Goal: Task Accomplishment & Management: Use online tool/utility

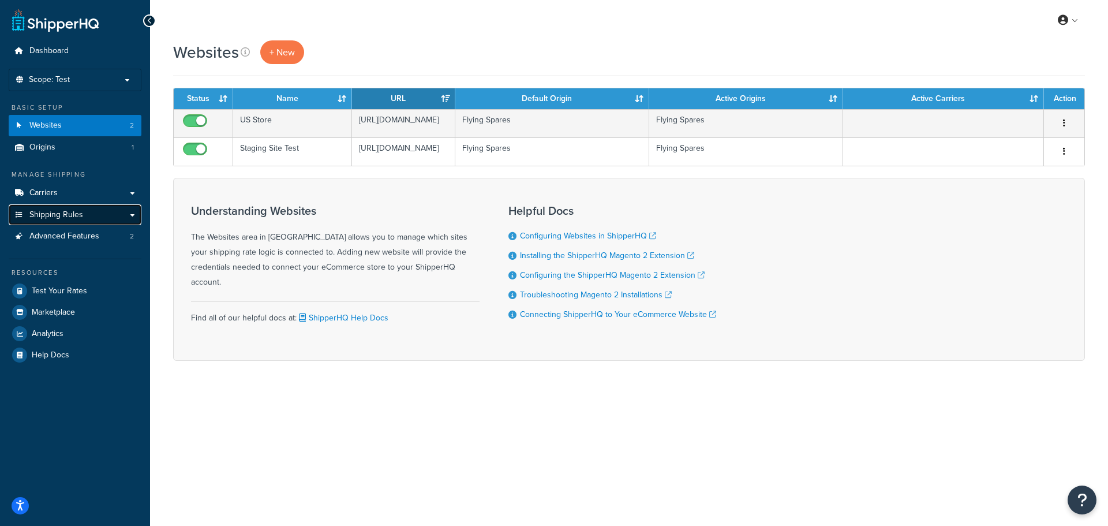
click at [65, 214] on span "Shipping Rules" at bounding box center [56, 215] width 54 height 10
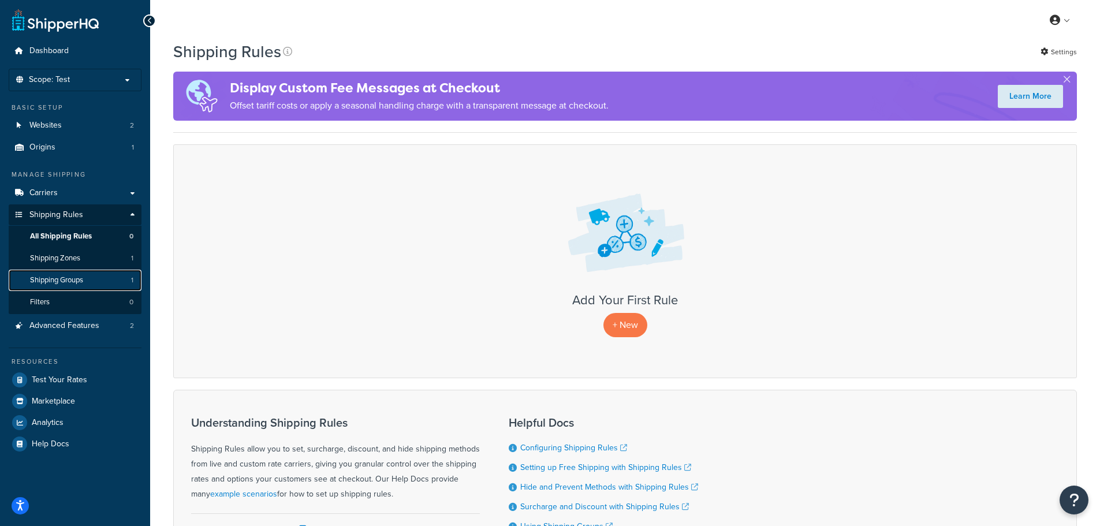
click at [64, 280] on span "Shipping Groups" at bounding box center [56, 280] width 53 height 10
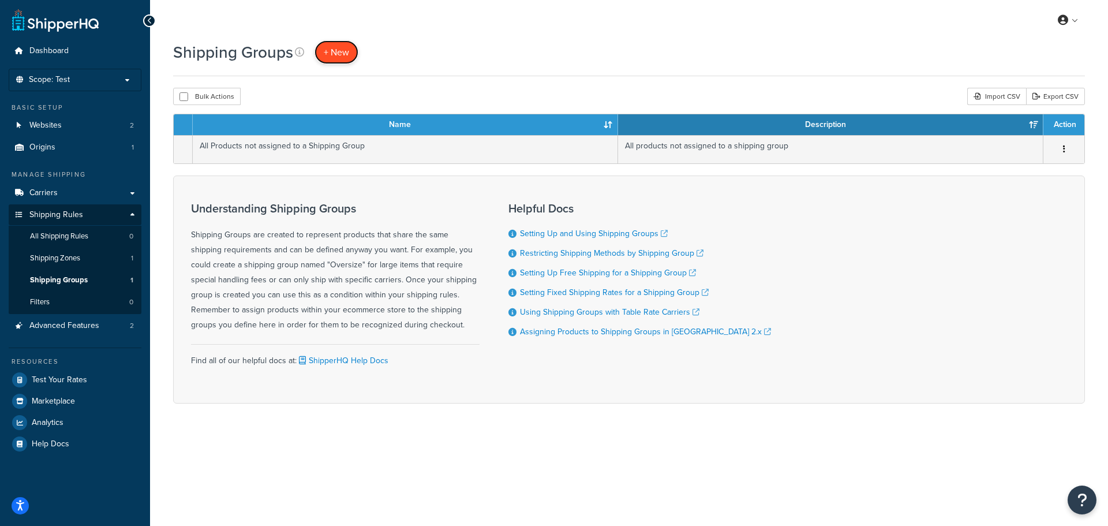
click at [326, 49] on span "+ New" at bounding box center [336, 52] width 25 height 13
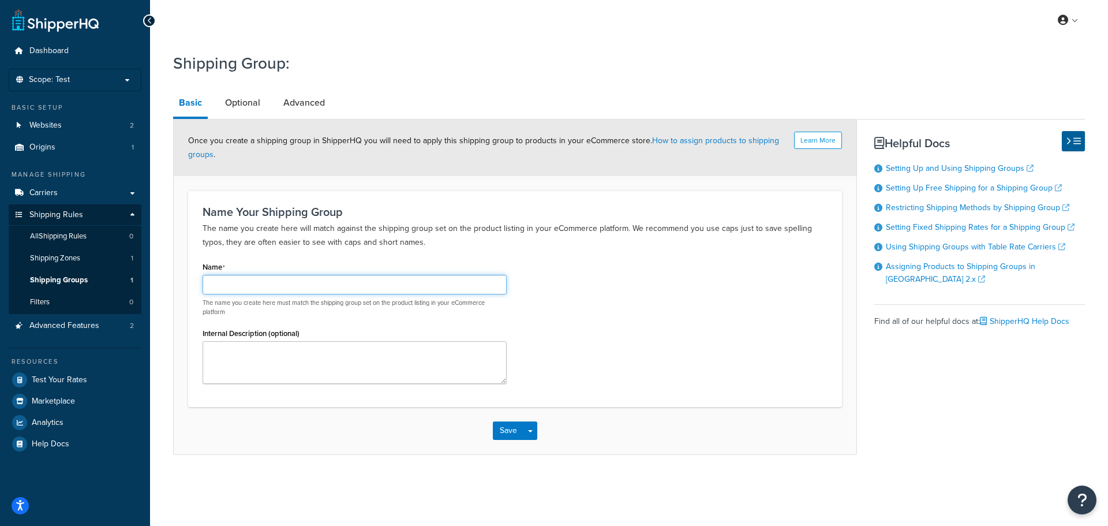
click at [284, 293] on input "Name" at bounding box center [355, 285] width 304 height 20
type input "Rolls-Royce Restrict Outside EU"
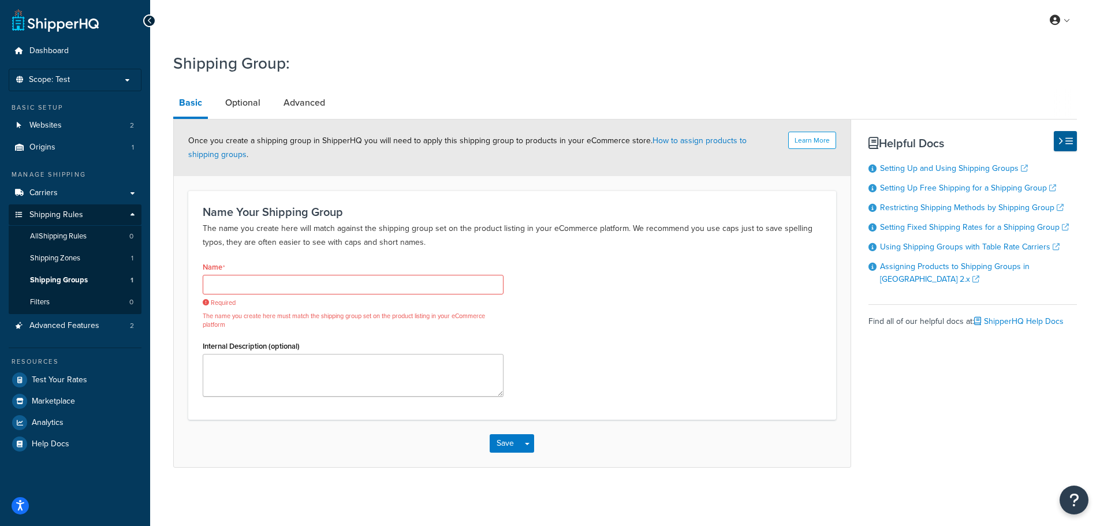
click at [281, 336] on div "Name Required The name you create here must match the shipping group set on the…" at bounding box center [353, 332] width 318 height 147
click at [277, 357] on textarea "Internal Description (optional)" at bounding box center [353, 375] width 301 height 43
paste textarea "Rolls-Royce Restrict Outside EU"
type textarea "Rolls-Royce Restrict Outside EU"
click at [259, 288] on input "Name" at bounding box center [353, 285] width 301 height 20
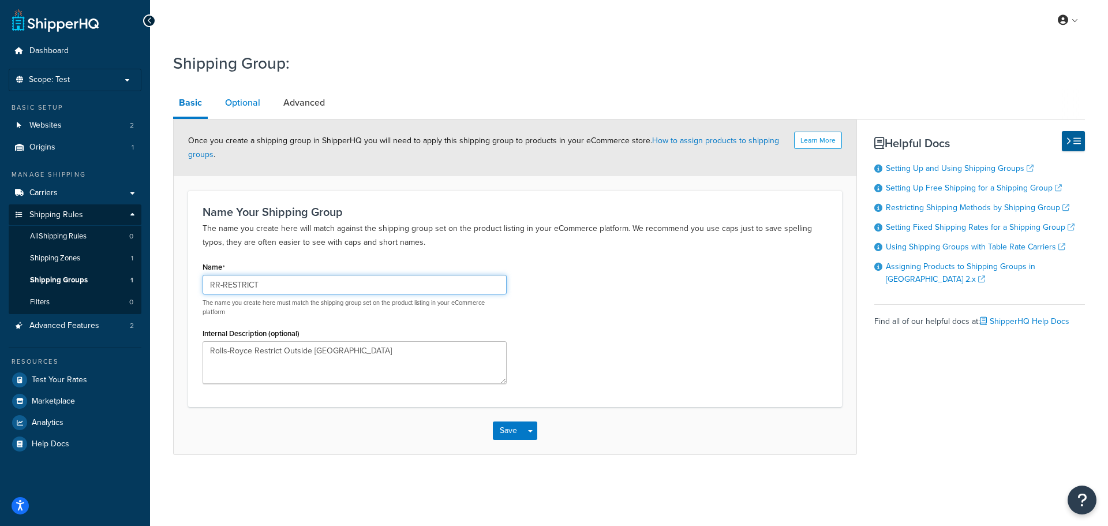
type input "RR-RESTRICT"
click at [252, 105] on link "Optional" at bounding box center [242, 103] width 47 height 28
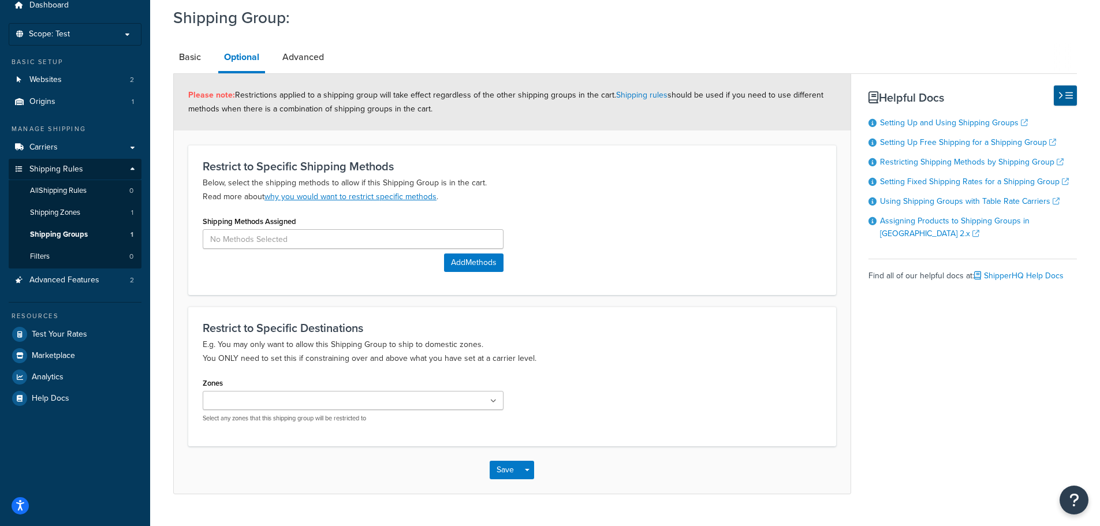
scroll to position [58, 0]
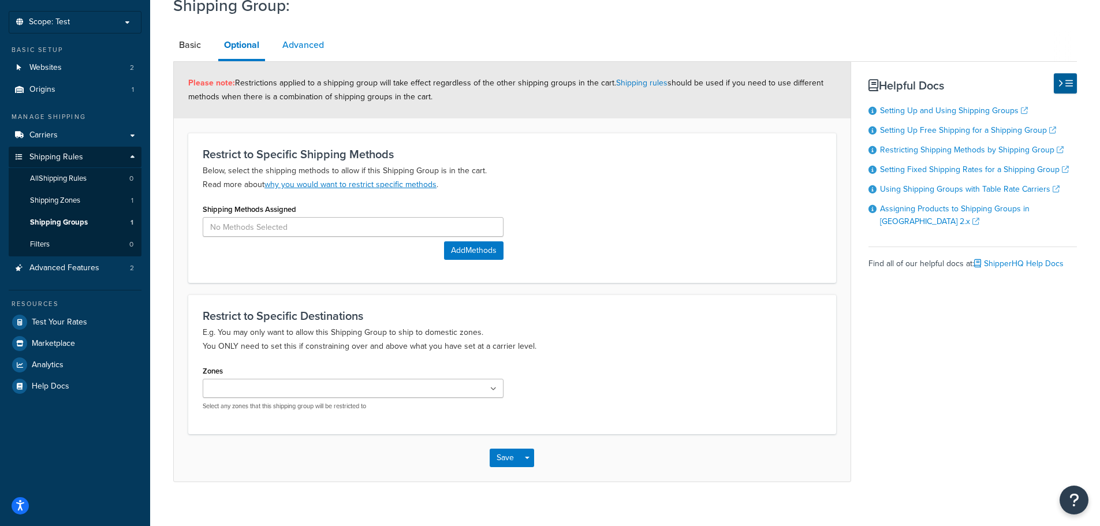
click at [317, 48] on link "Advanced" at bounding box center [303, 45] width 53 height 28
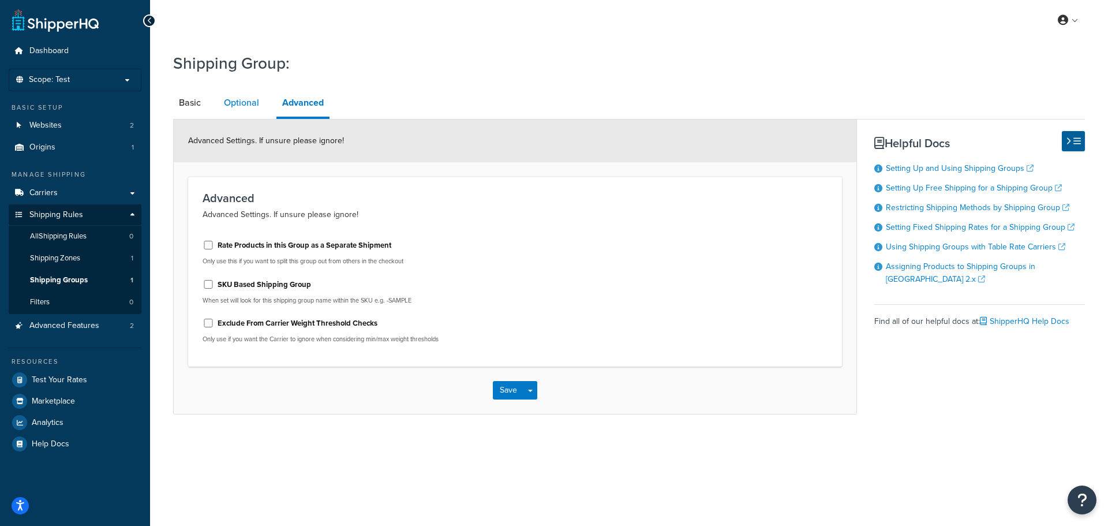
click at [242, 100] on link "Optional" at bounding box center [241, 103] width 47 height 28
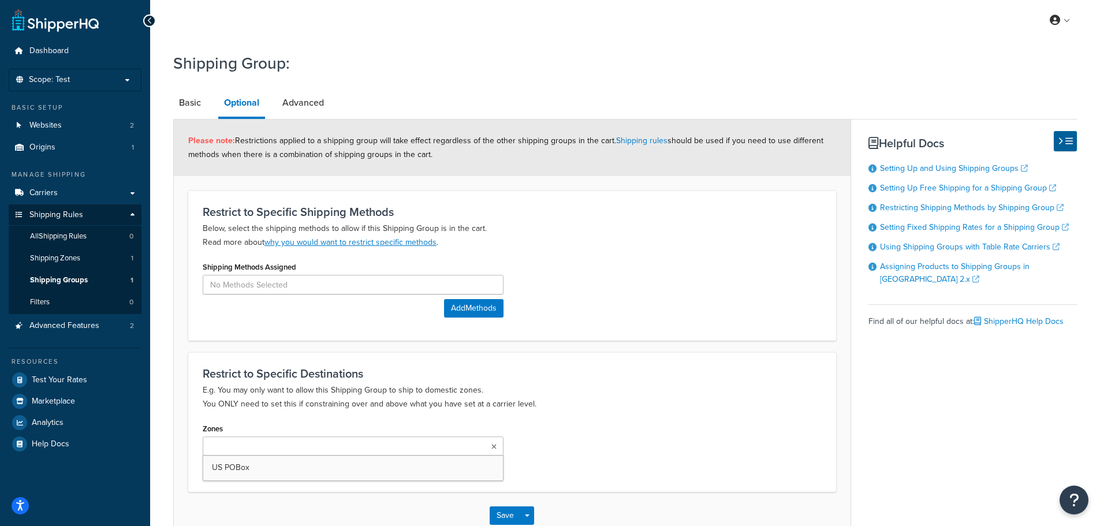
click at [494, 450] on icon at bounding box center [493, 446] width 5 height 7
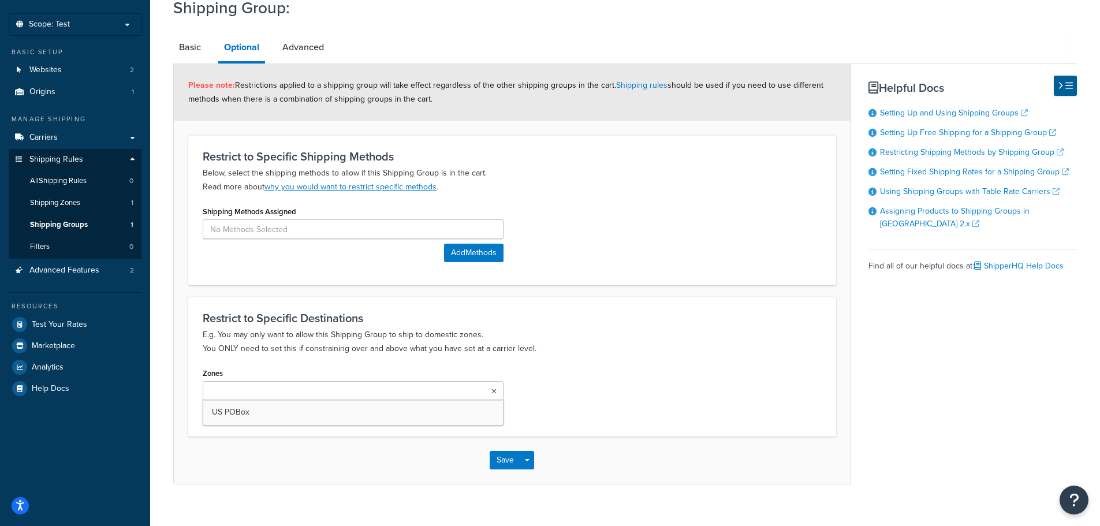
scroll to position [72, 0]
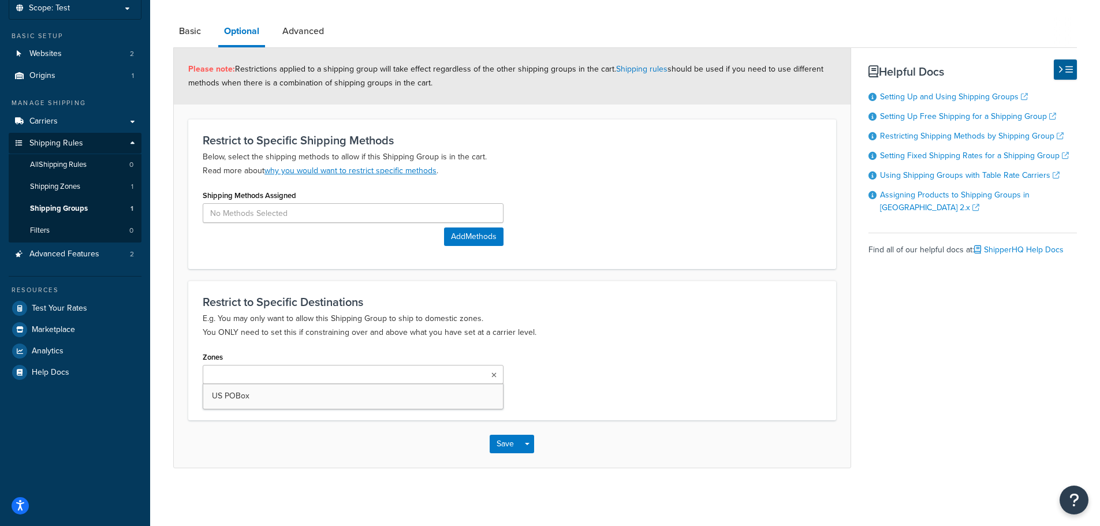
click at [323, 340] on div "Restrict to Specific Destinations E.g. You may only want to allow this Shipping…" at bounding box center [512, 350] width 648 height 139
click at [308, 376] on ul at bounding box center [353, 374] width 301 height 19
click at [321, 345] on div "Restrict to Specific Destinations E.g. You may only want to allow this Shipping…" at bounding box center [512, 350] width 648 height 139
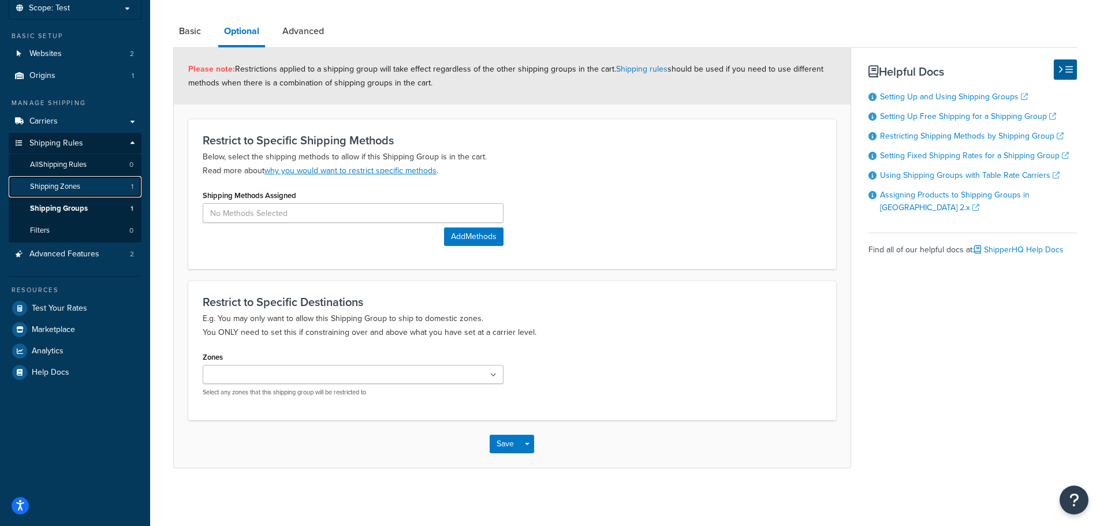
click at [72, 185] on span "Shipping Zones" at bounding box center [55, 187] width 50 height 10
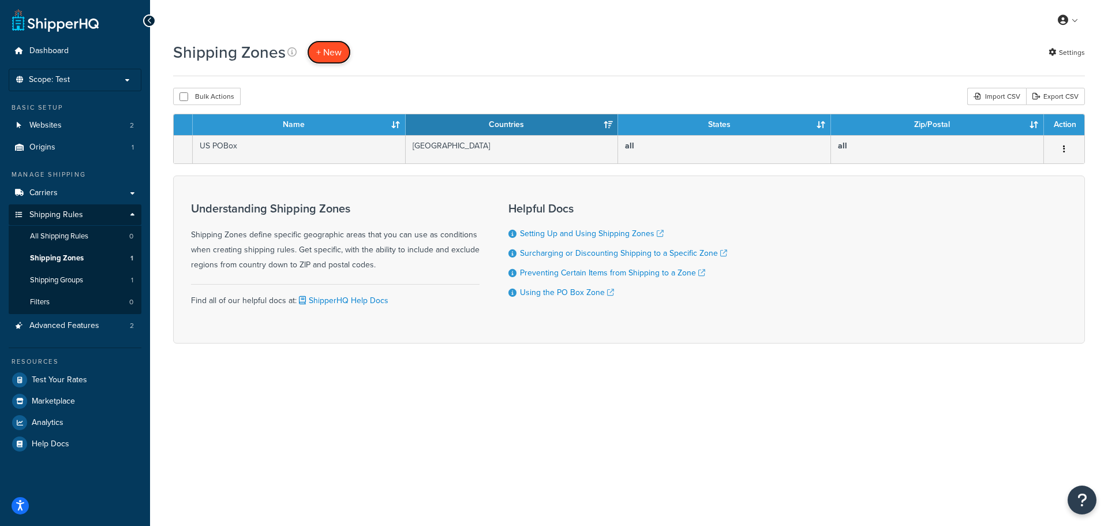
click at [324, 57] on span "+ New" at bounding box center [328, 52] width 25 height 13
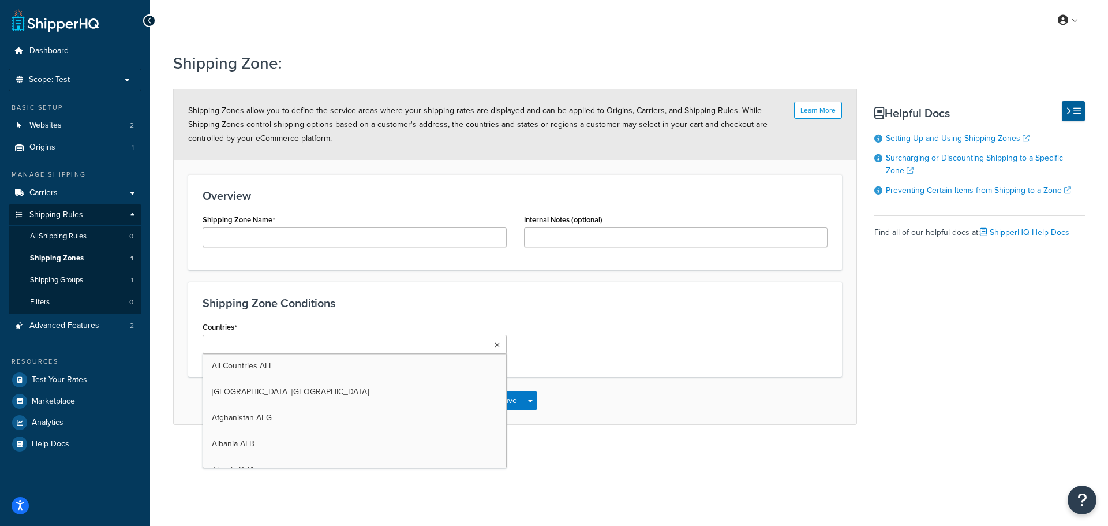
click at [324, 344] on ul at bounding box center [355, 344] width 304 height 19
click at [280, 235] on input "Shipping Zone Name" at bounding box center [355, 237] width 304 height 20
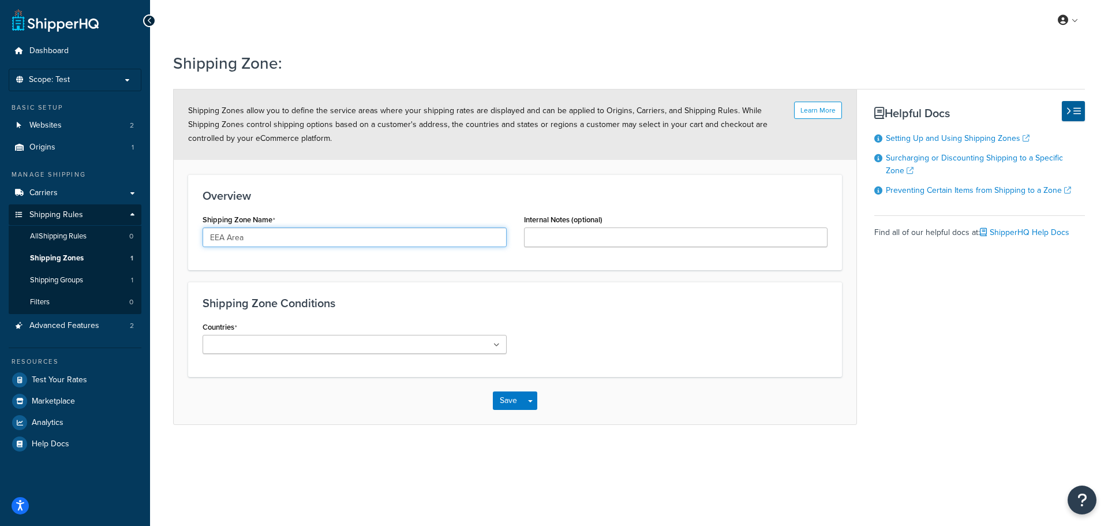
type input "EEA Area"
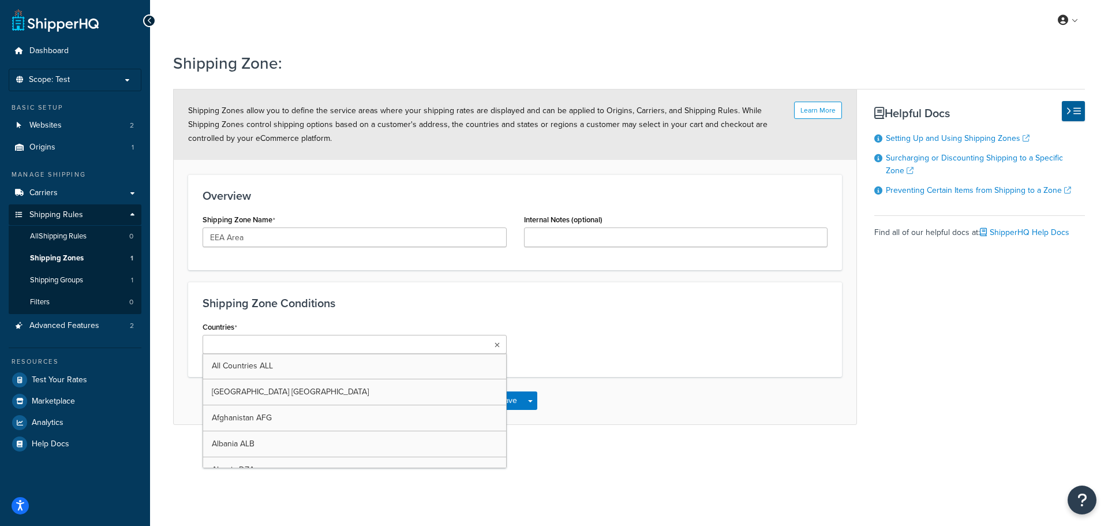
drag, startPoint x: 503, startPoint y: 341, endPoint x: 497, endPoint y: 345, distance: 7.2
click at [501, 342] on ul at bounding box center [355, 344] width 304 height 19
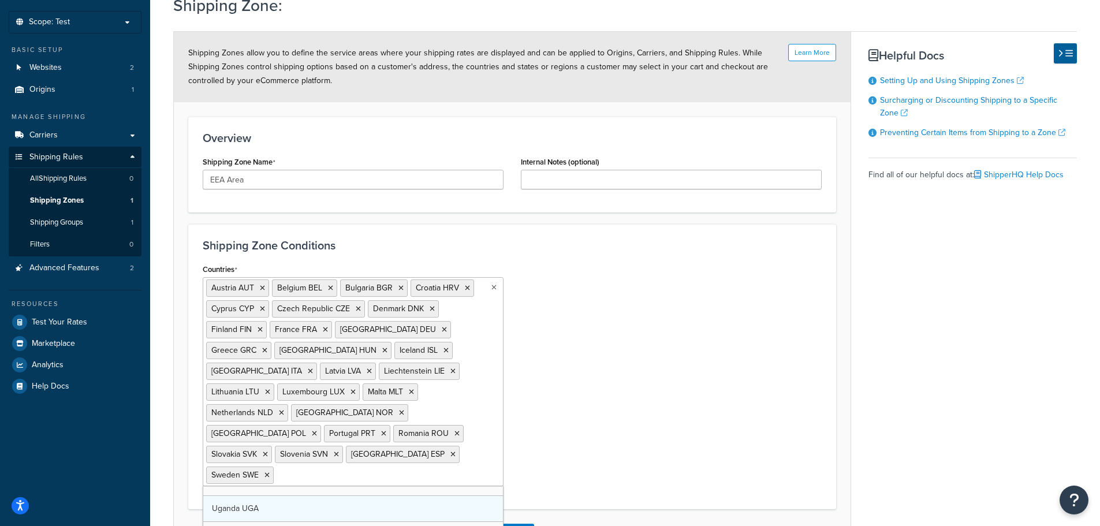
scroll to position [5087, 0]
click at [569, 493] on div "Shipping Zone: Learn More Shipping Zones allow you to define the service areas …" at bounding box center [625, 287] width 950 height 598
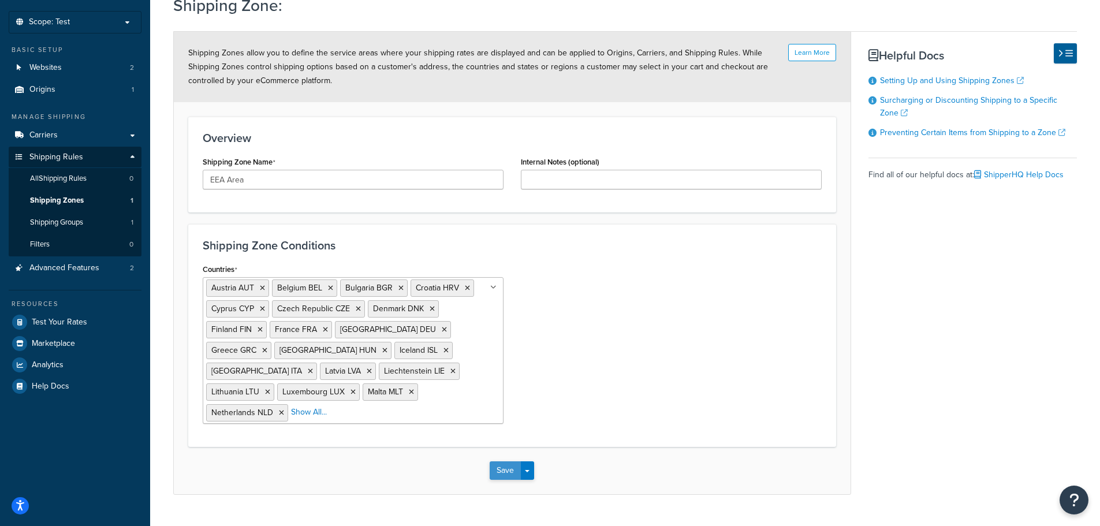
click at [503, 461] on button "Save" at bounding box center [505, 470] width 31 height 18
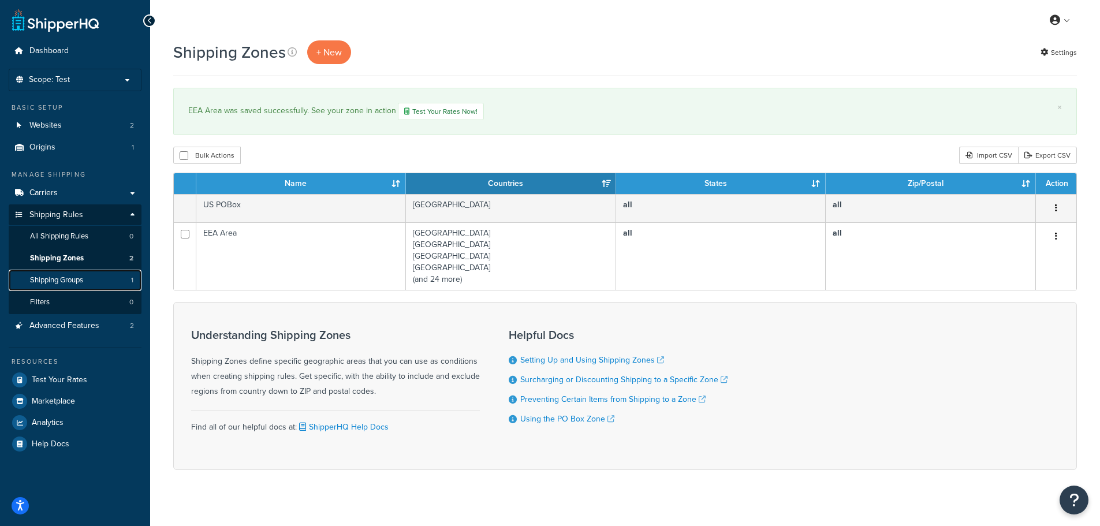
click at [71, 287] on link "Shipping Groups 1" at bounding box center [75, 280] width 133 height 21
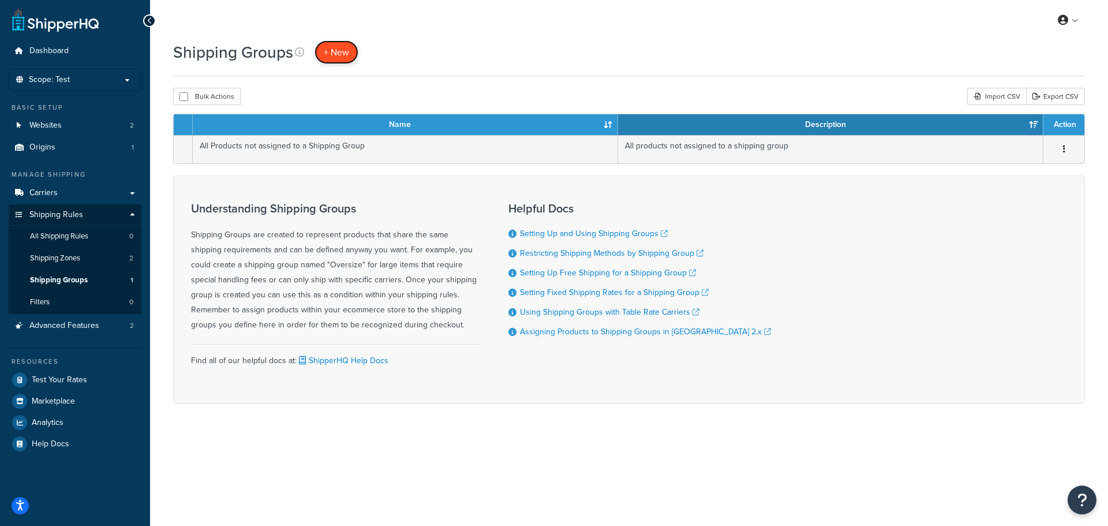
click at [334, 45] on link "+ New" at bounding box center [337, 52] width 44 height 24
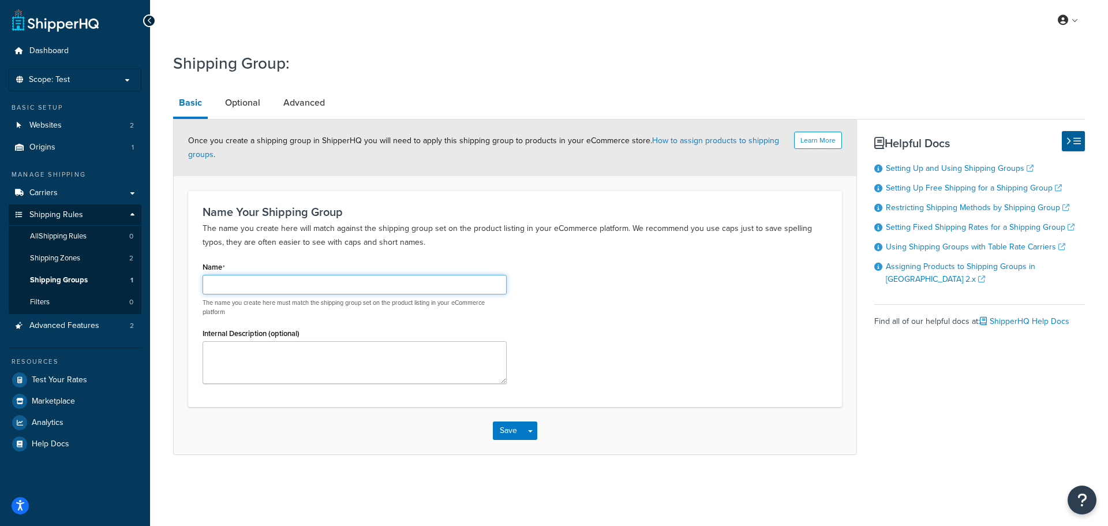
click at [277, 285] on input "Name" at bounding box center [355, 285] width 304 height 20
type input "RR Restriction"
paste textarea "Rolls-Royce Restrict Outside EU"
type textarea "Rolls-Royce Restrict Outside EU"
click at [241, 99] on link "Optional" at bounding box center [242, 103] width 47 height 28
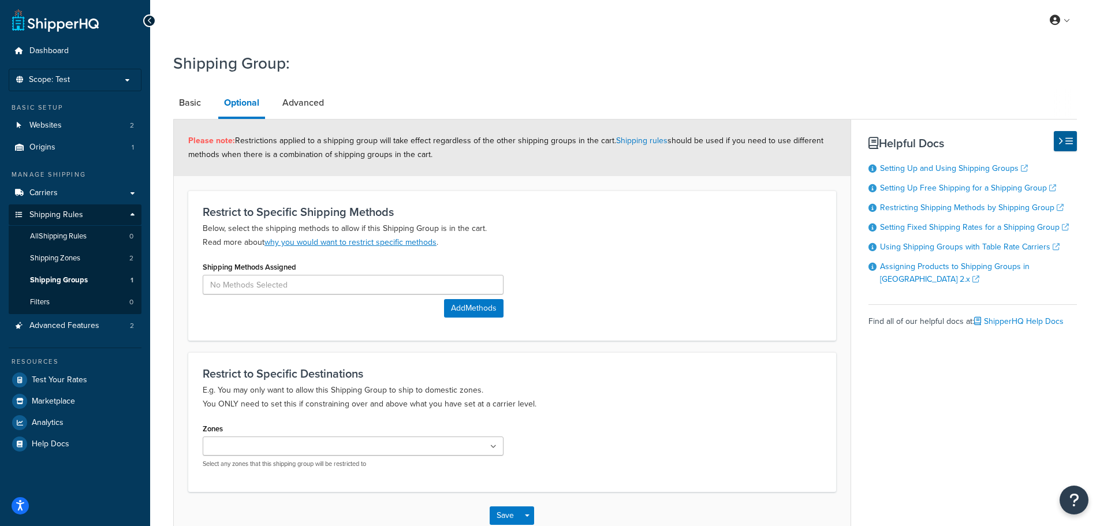
click at [493, 443] on ul at bounding box center [353, 445] width 301 height 19
click at [496, 510] on button "Save" at bounding box center [505, 518] width 31 height 18
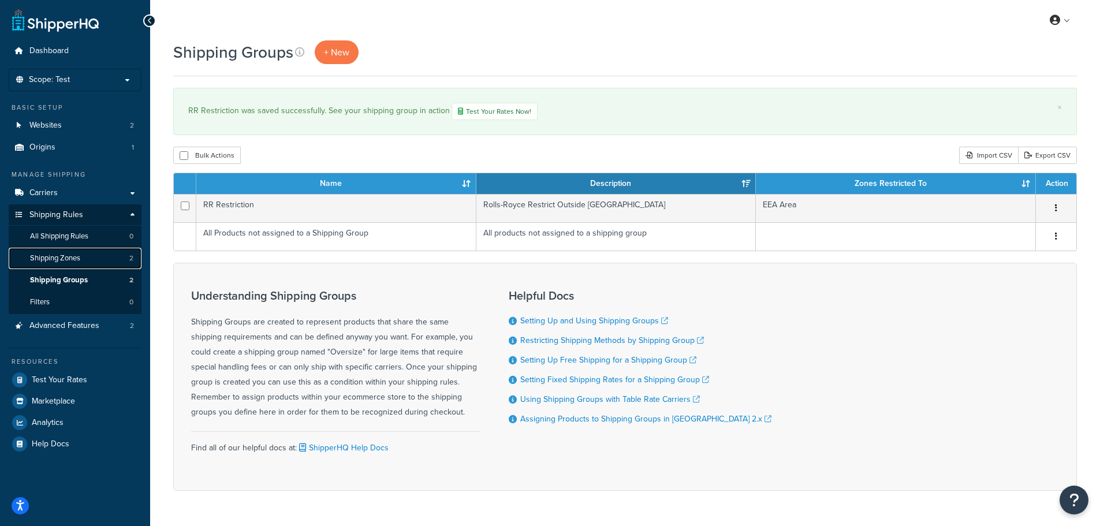
click at [63, 256] on span "Shipping Zones" at bounding box center [55, 258] width 50 height 10
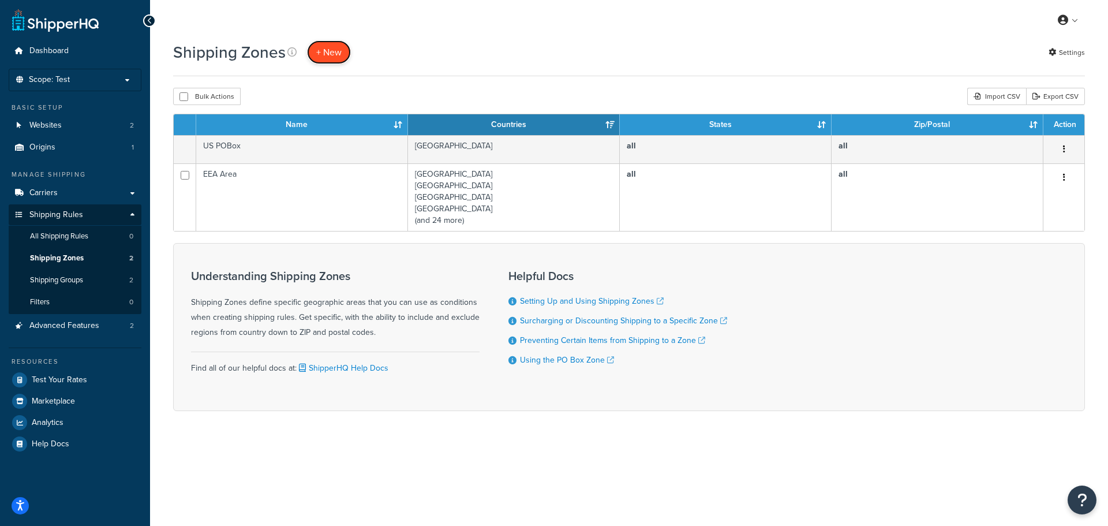
click at [318, 57] on span "+ New" at bounding box center [328, 52] width 25 height 13
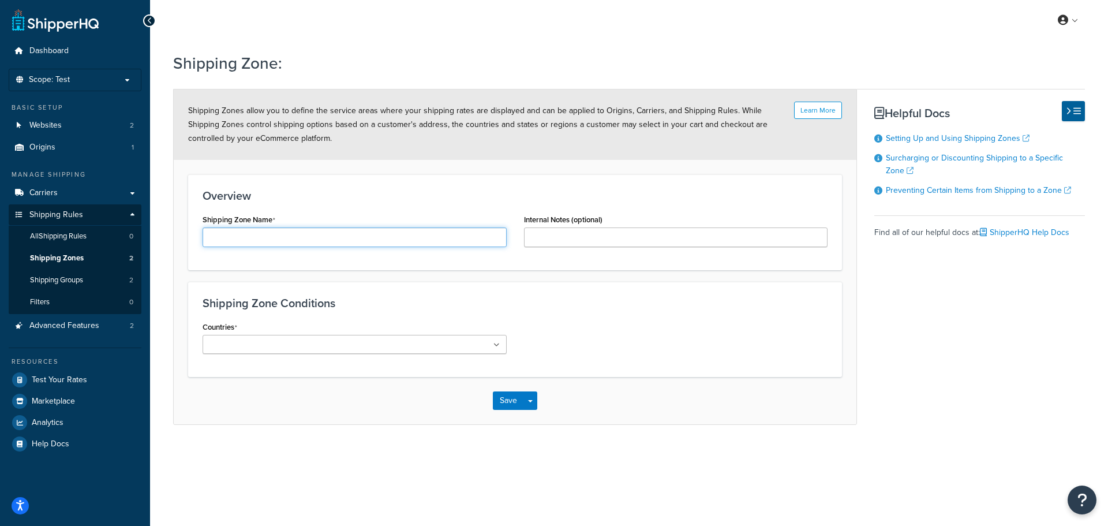
click at [254, 229] on input "Shipping Zone Name" at bounding box center [355, 237] width 304 height 20
type input "UK"
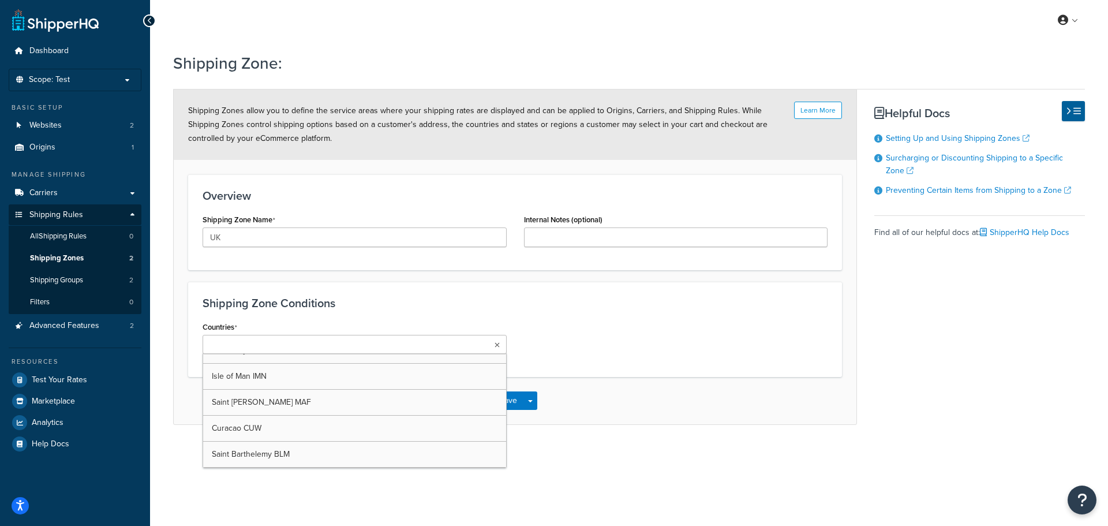
scroll to position [6284, 0]
click at [242, 349] on input "Countries" at bounding box center [257, 345] width 102 height 13
type input "Uni"
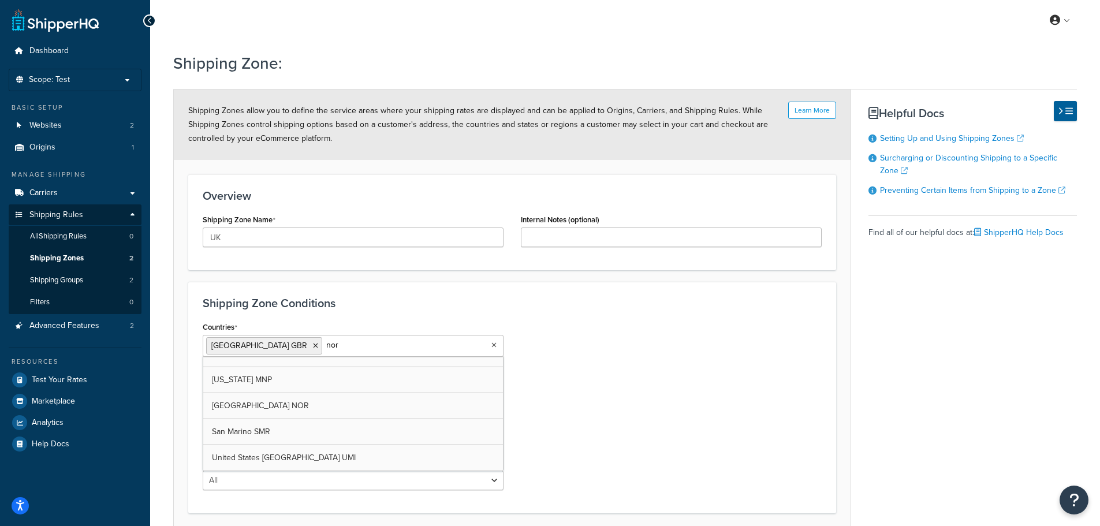
scroll to position [0, 0]
type input "n"
click at [374, 299] on h3 "Shipping Zone Conditions" at bounding box center [512, 303] width 619 height 13
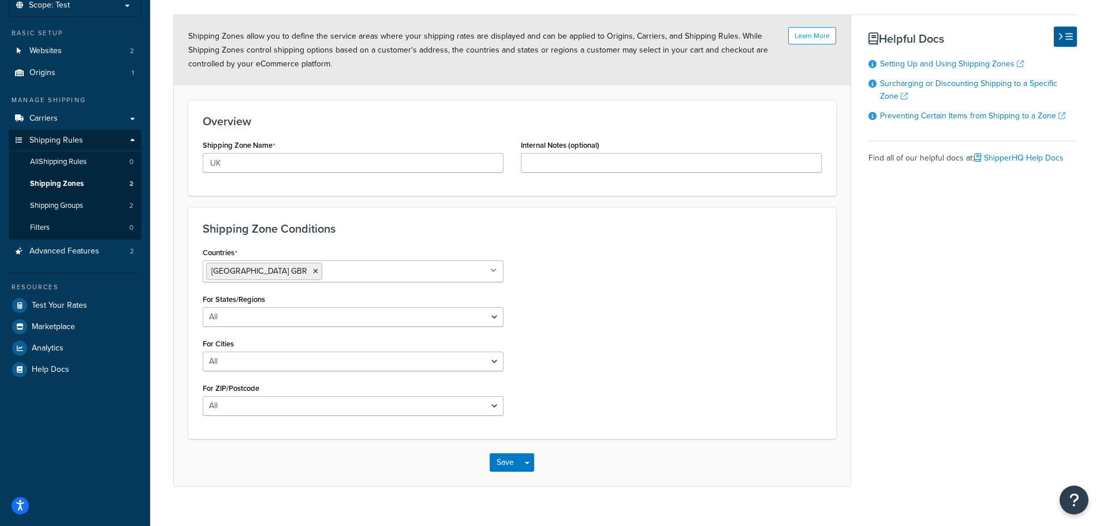
scroll to position [93, 0]
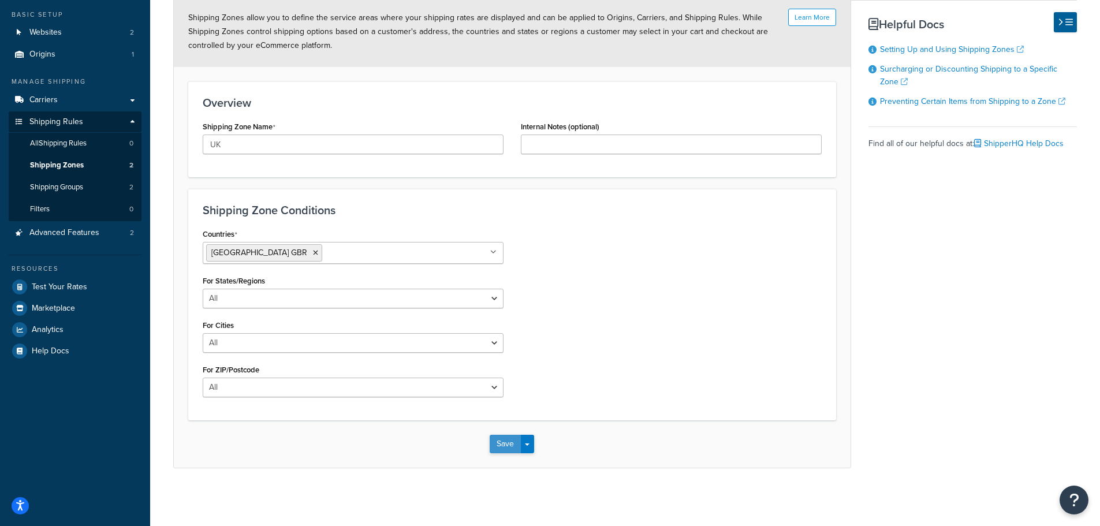
drag, startPoint x: 510, startPoint y: 437, endPoint x: 503, endPoint y: 441, distance: 8.0
click at [509, 438] on button "Save" at bounding box center [505, 444] width 31 height 18
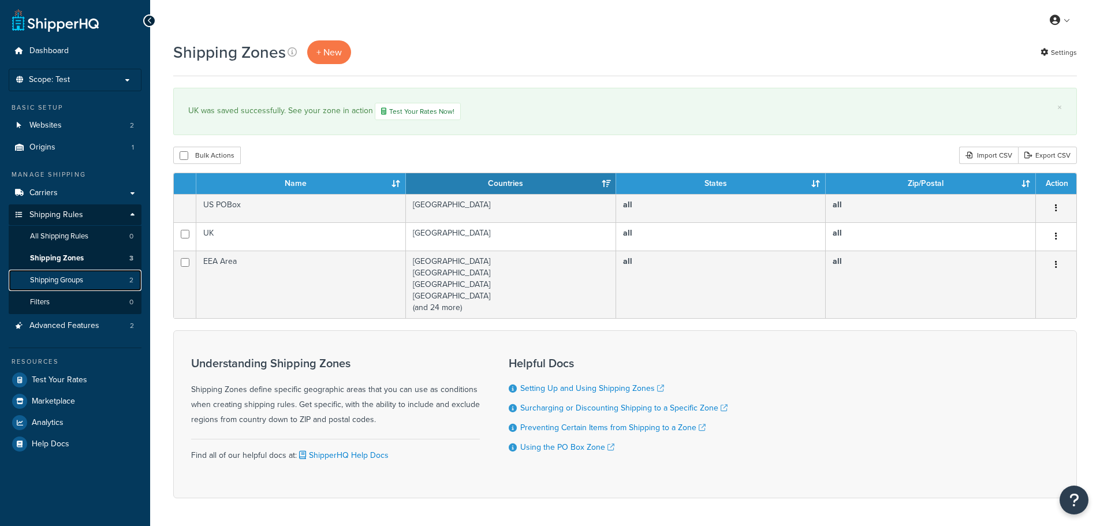
click at [74, 281] on span "Shipping Groups" at bounding box center [56, 280] width 53 height 10
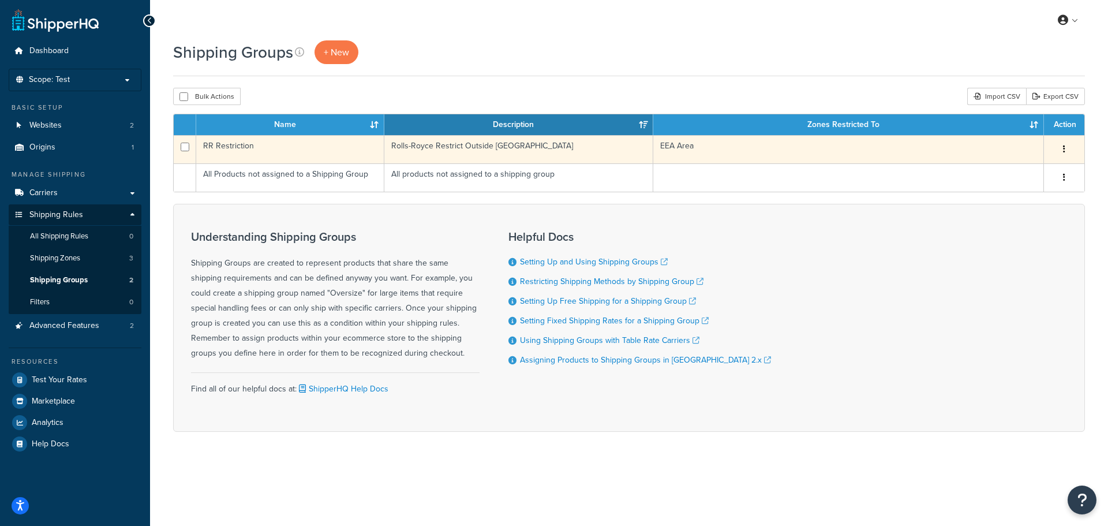
click at [425, 144] on td "Rolls-Royce Restrict Outside [GEOGRAPHIC_DATA]" at bounding box center [518, 149] width 269 height 28
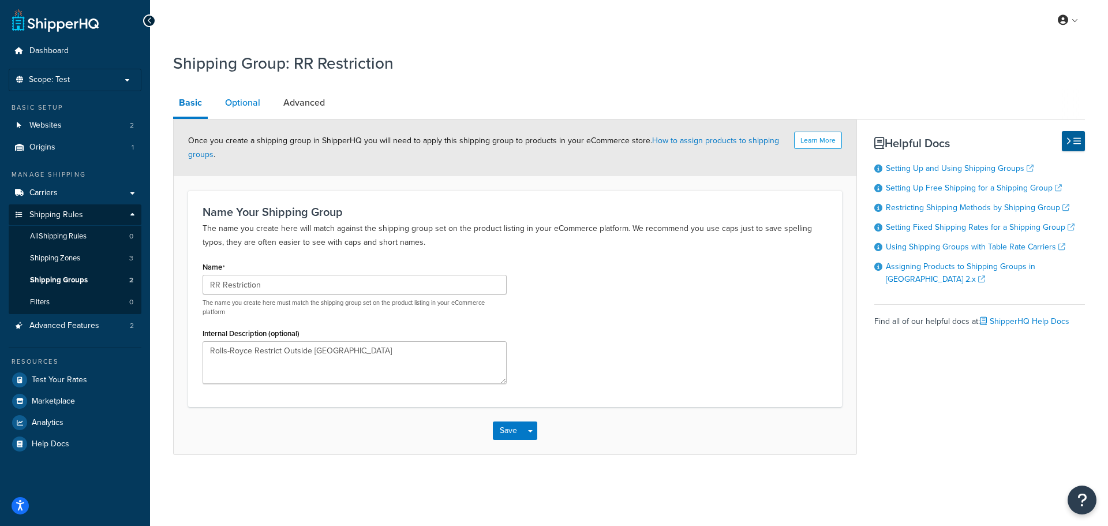
click at [257, 107] on link "Optional" at bounding box center [242, 103] width 47 height 28
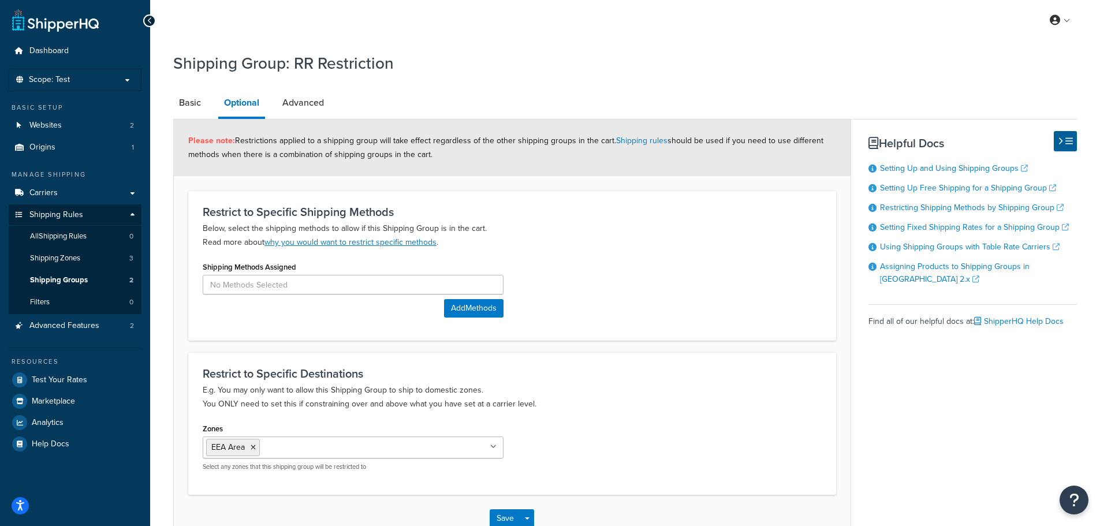
click at [494, 450] on icon at bounding box center [493, 446] width 6 height 7
click at [504, 511] on button "Save" at bounding box center [505, 518] width 31 height 18
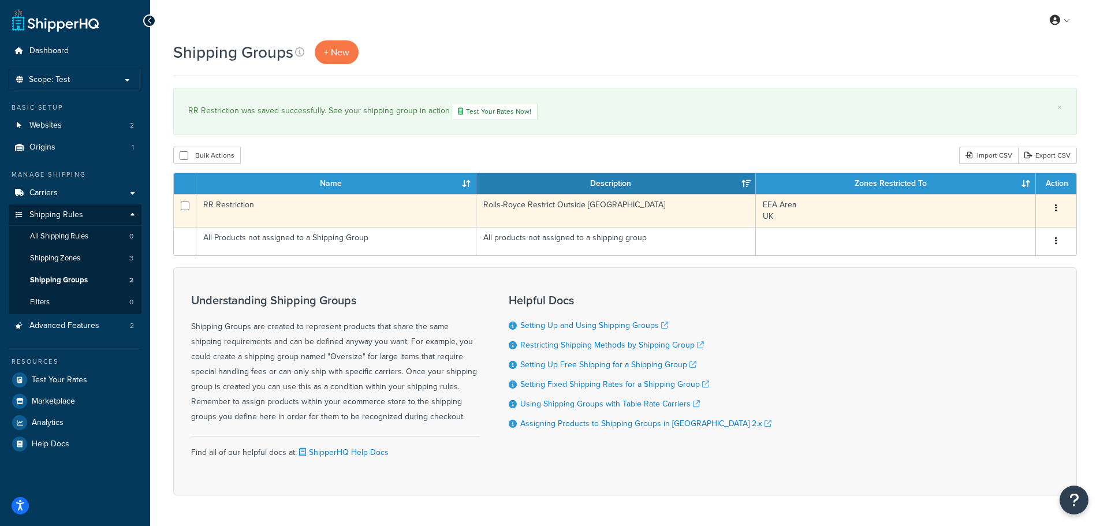
click at [1056, 207] on icon "button" at bounding box center [1056, 208] width 2 height 8
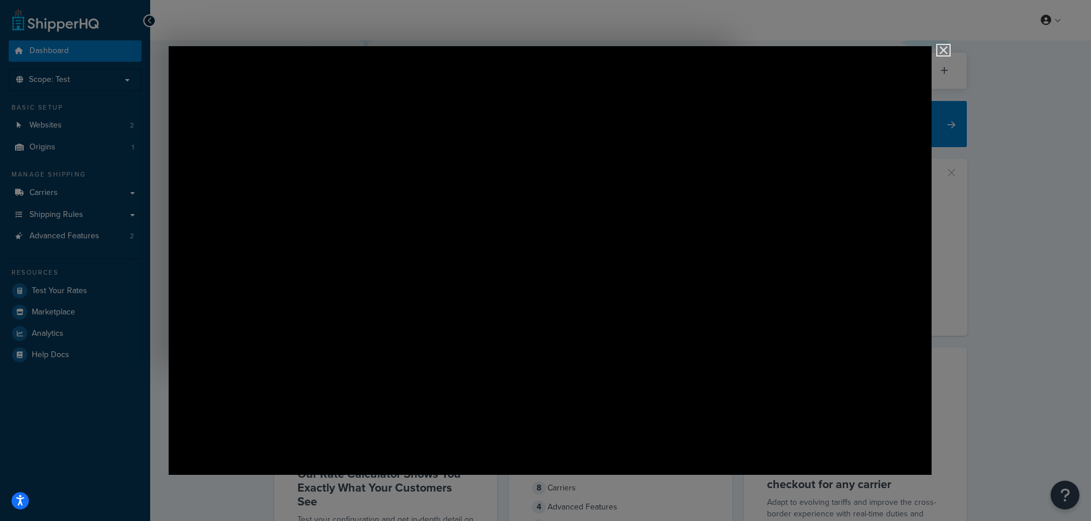
click at [944, 50] on img "Close" at bounding box center [938, 56] width 20 height 20
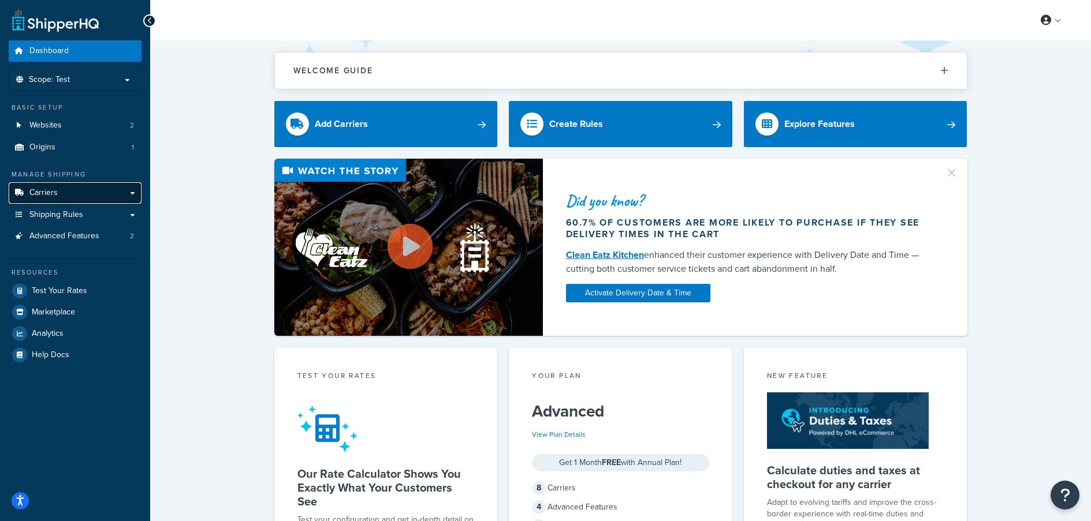
click at [48, 197] on span "Carriers" at bounding box center [43, 193] width 28 height 10
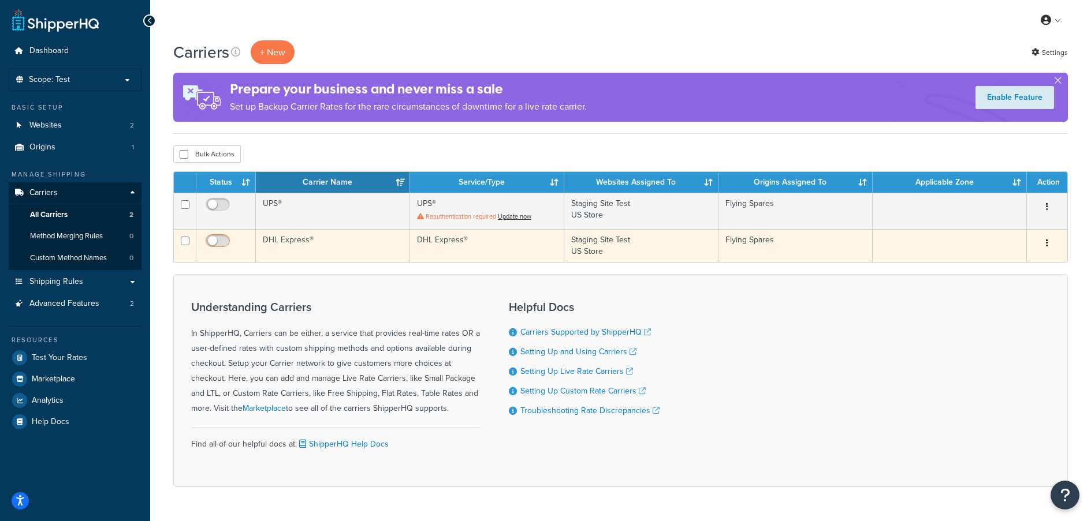
click at [218, 240] on input "checkbox" at bounding box center [219, 244] width 32 height 14
checkbox input "true"
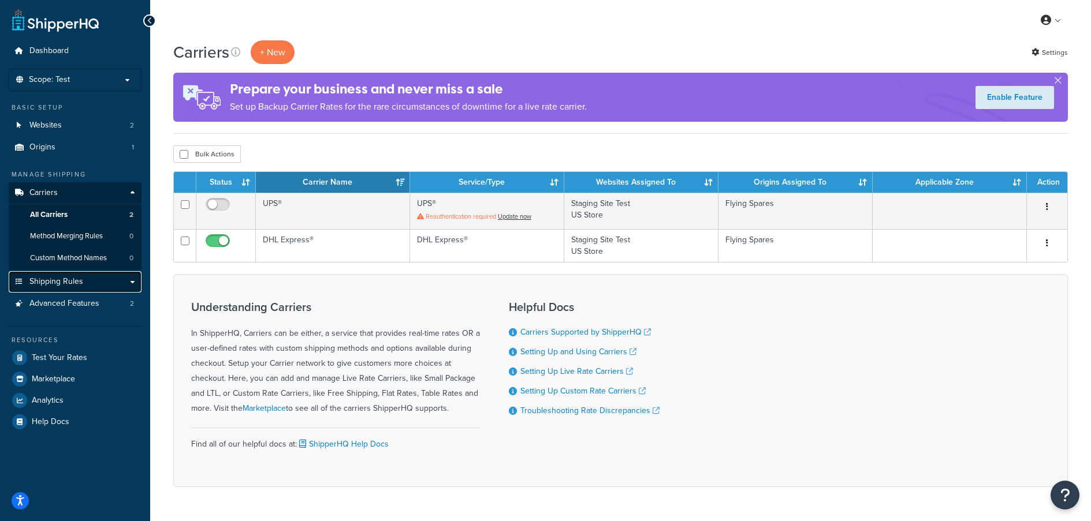
click at [61, 279] on span "Shipping Rules" at bounding box center [56, 282] width 54 height 10
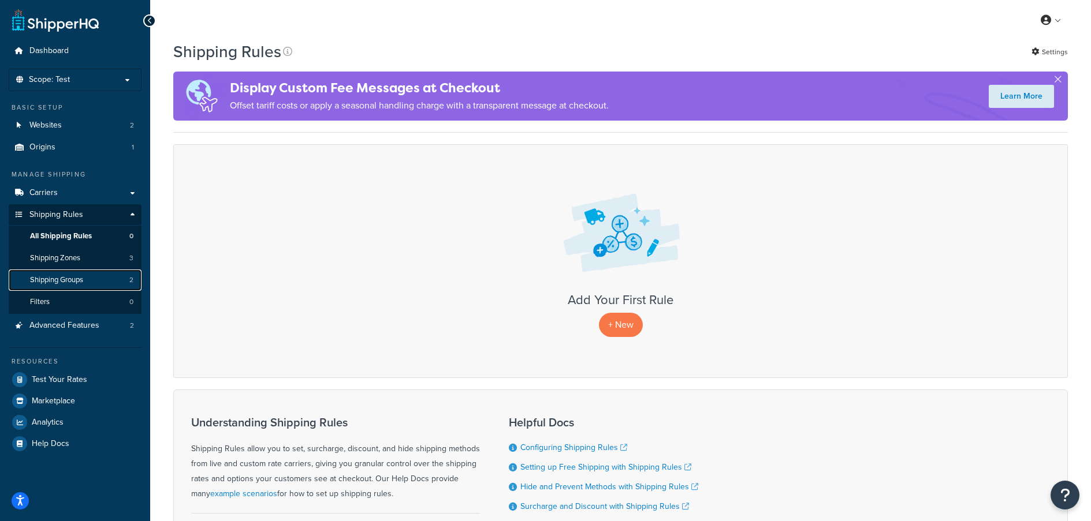
click at [65, 283] on span "Shipping Groups" at bounding box center [56, 280] width 53 height 10
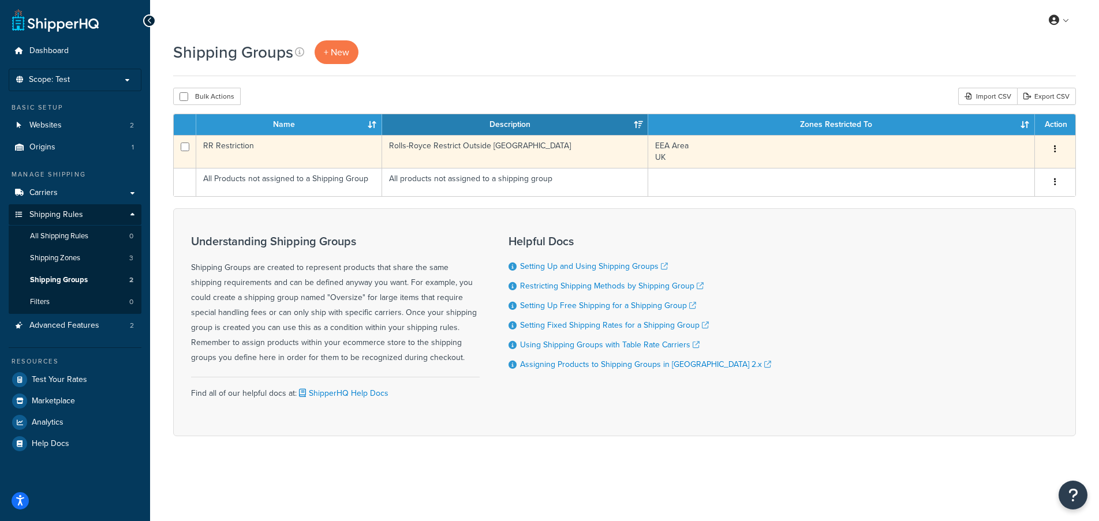
click at [263, 148] on td "RR Restriction" at bounding box center [289, 151] width 186 height 33
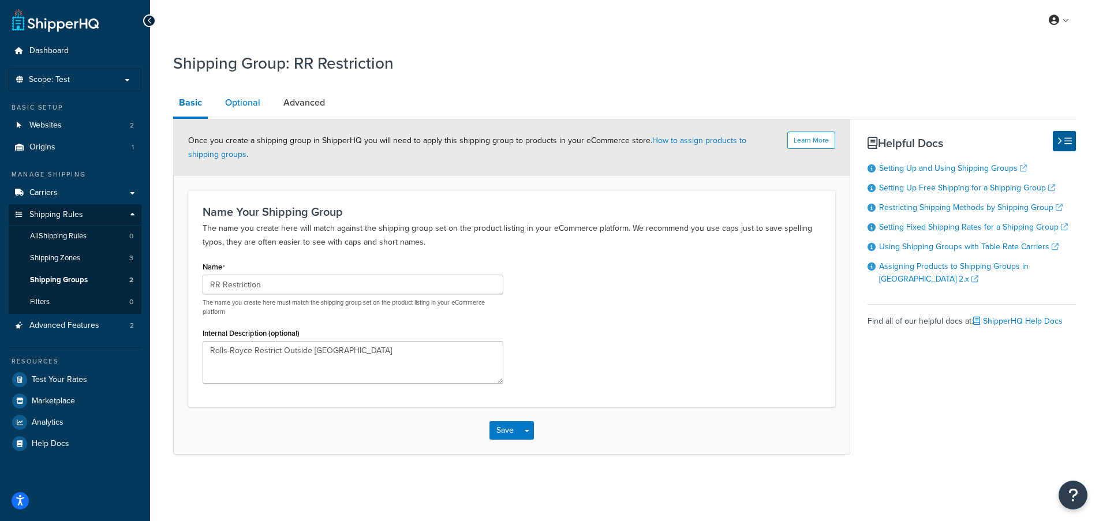
click at [244, 109] on link "Optional" at bounding box center [242, 103] width 47 height 28
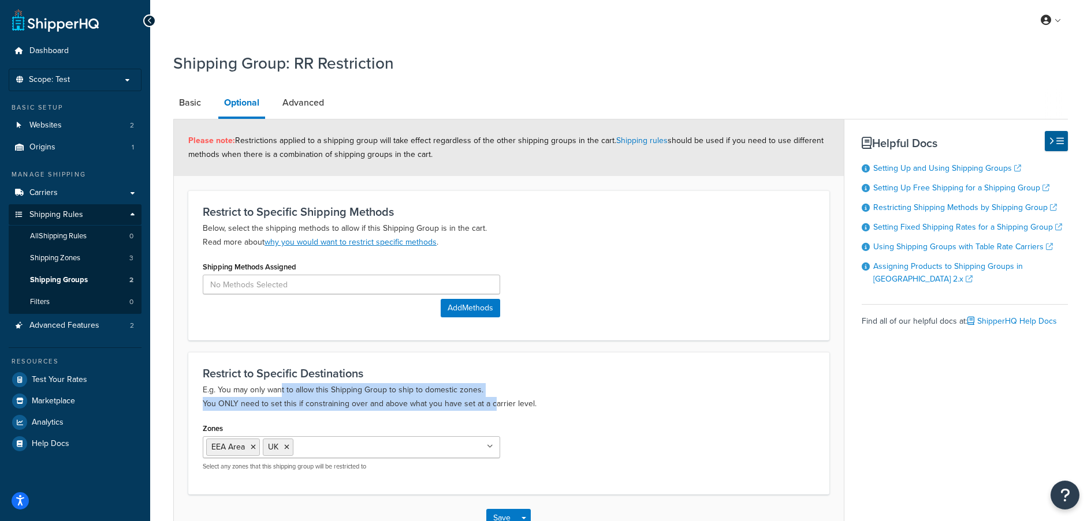
drag, startPoint x: 282, startPoint y: 391, endPoint x: 493, endPoint y: 401, distance: 210.9
click at [493, 401] on p "E.g. You may only want to allow this Shipping Group to ship to domestic zones. …" at bounding box center [509, 397] width 612 height 28
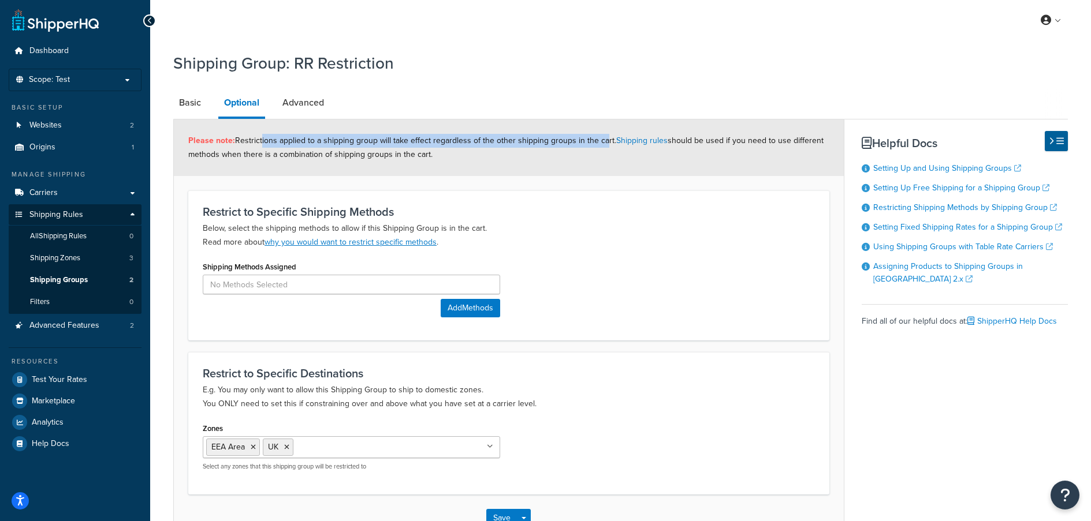
drag, startPoint x: 259, startPoint y: 139, endPoint x: 599, endPoint y: 145, distance: 339.5
click at [599, 145] on span "Please note: Restrictions applied to a shipping group will take effect regardle…" at bounding box center [505, 148] width 635 height 26
click at [303, 96] on link "Advanced" at bounding box center [303, 103] width 53 height 28
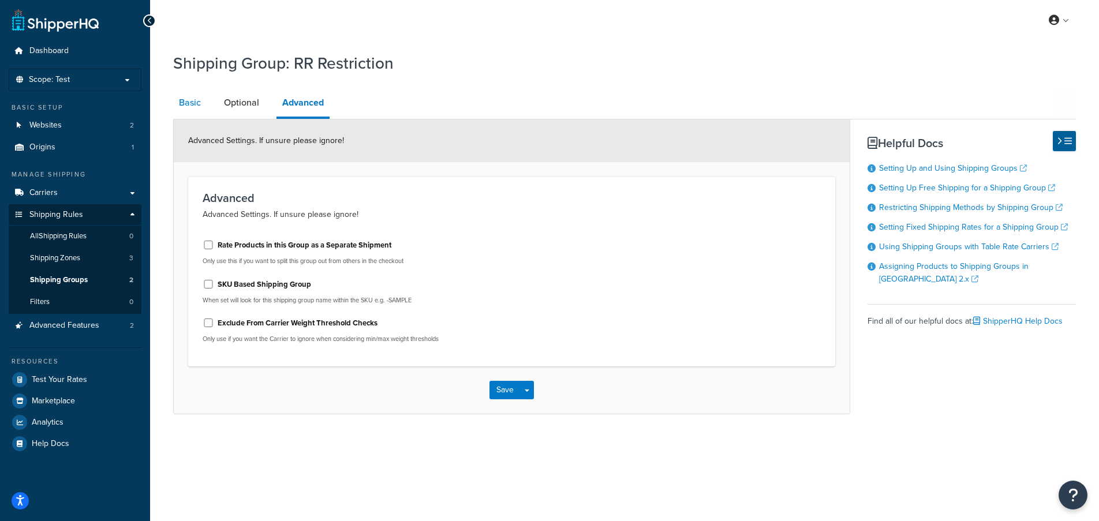
click at [195, 104] on link "Basic" at bounding box center [189, 103] width 33 height 28
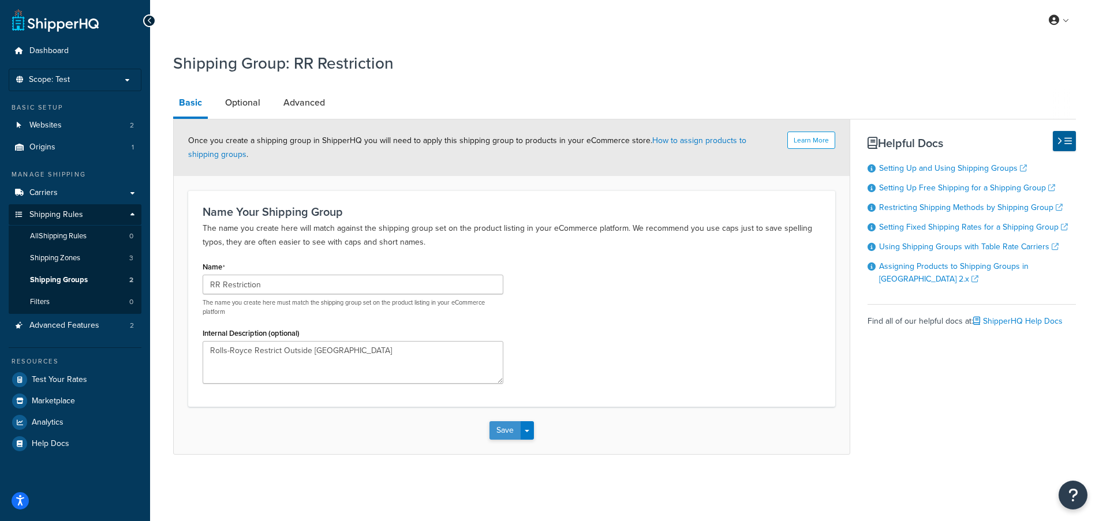
click at [494, 424] on button "Save" at bounding box center [505, 430] width 31 height 18
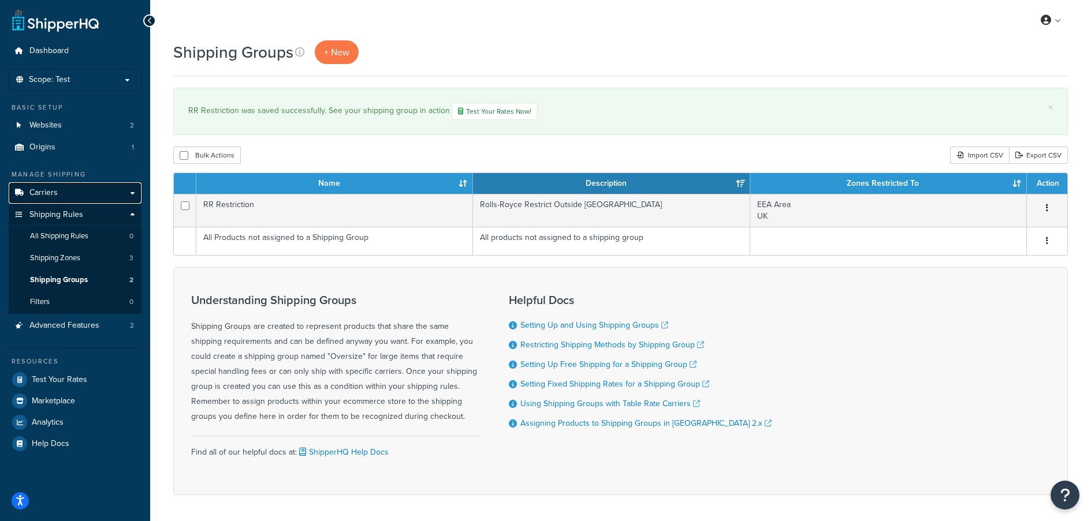
click at [42, 194] on span "Carriers" at bounding box center [43, 193] width 28 height 10
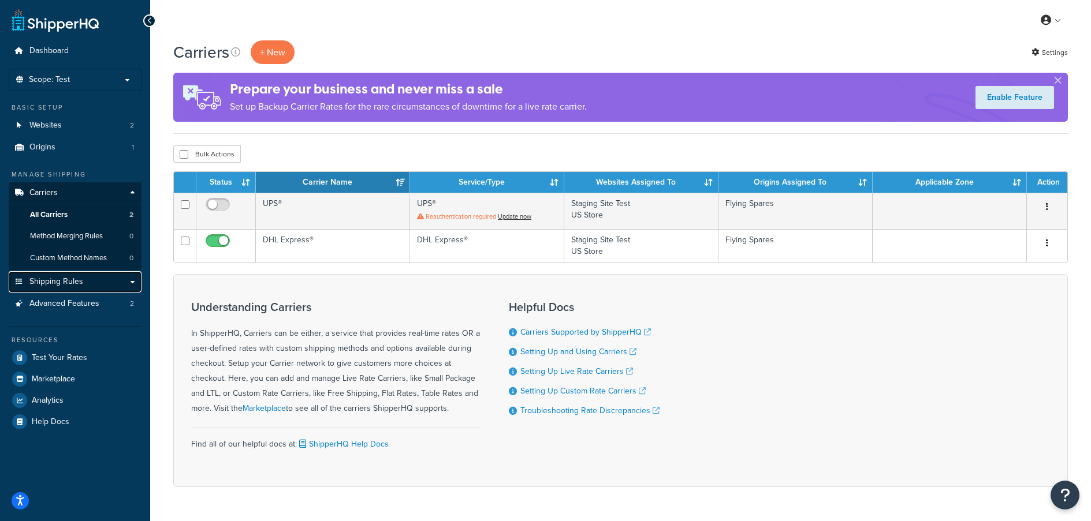
click at [53, 284] on span "Shipping Rules" at bounding box center [56, 282] width 54 height 10
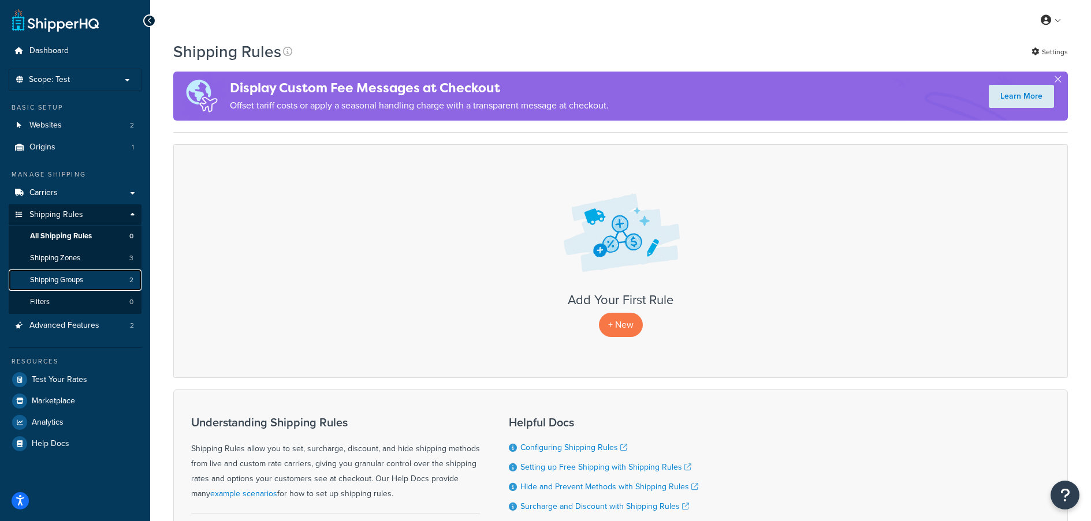
click at [75, 284] on span "Shipping Groups" at bounding box center [56, 280] width 53 height 10
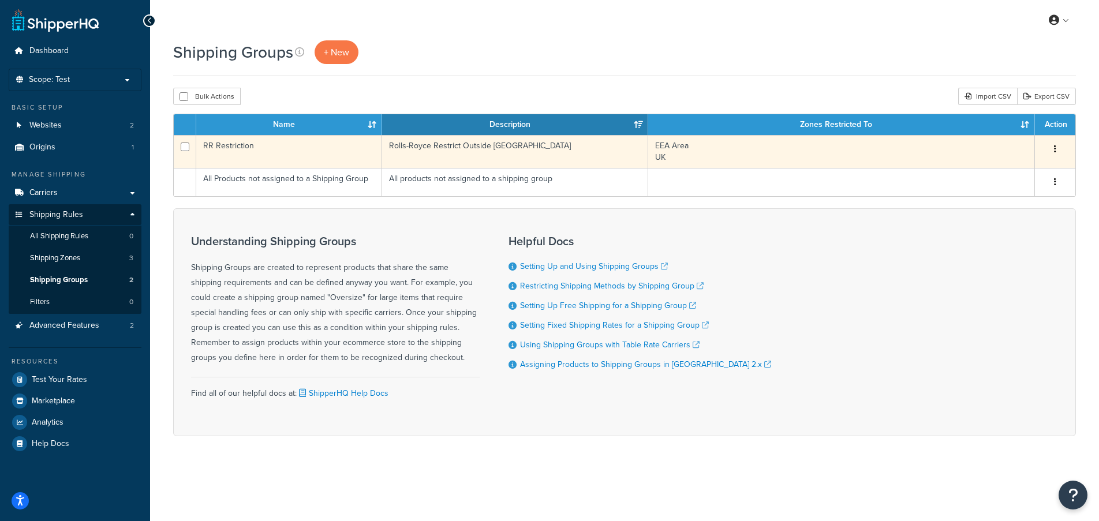
click at [304, 151] on td "RR Restriction" at bounding box center [289, 151] width 186 height 33
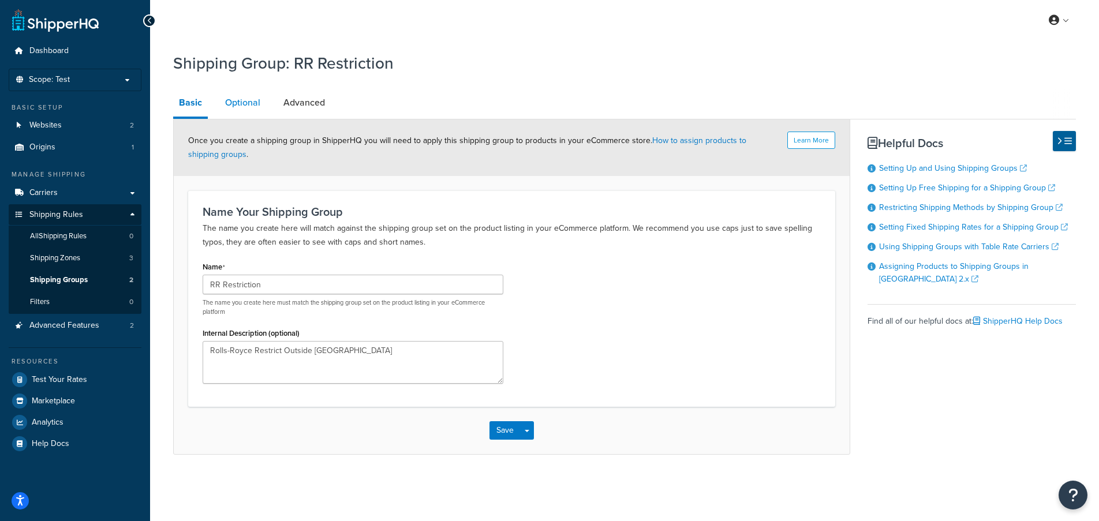
click at [251, 101] on link "Optional" at bounding box center [242, 103] width 47 height 28
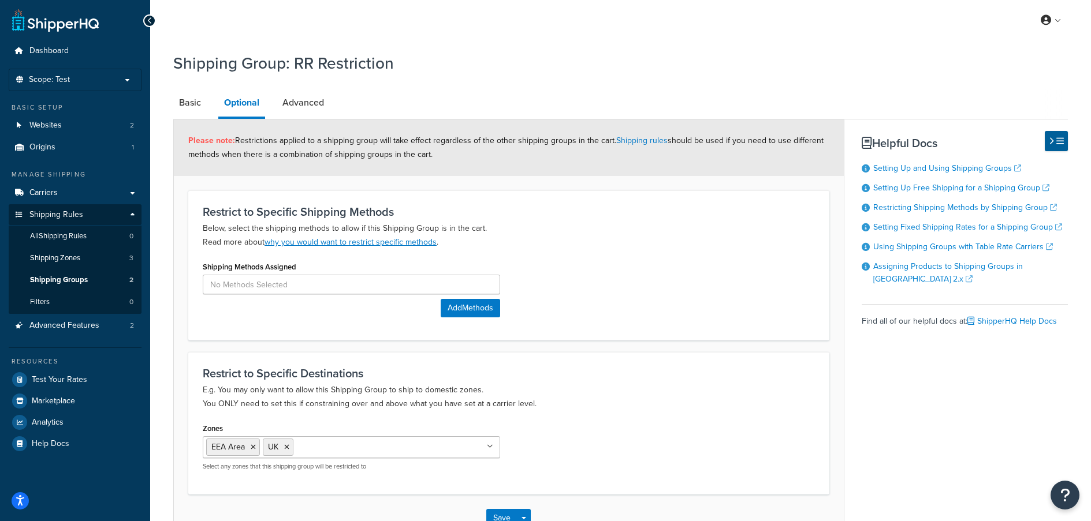
scroll to position [58, 0]
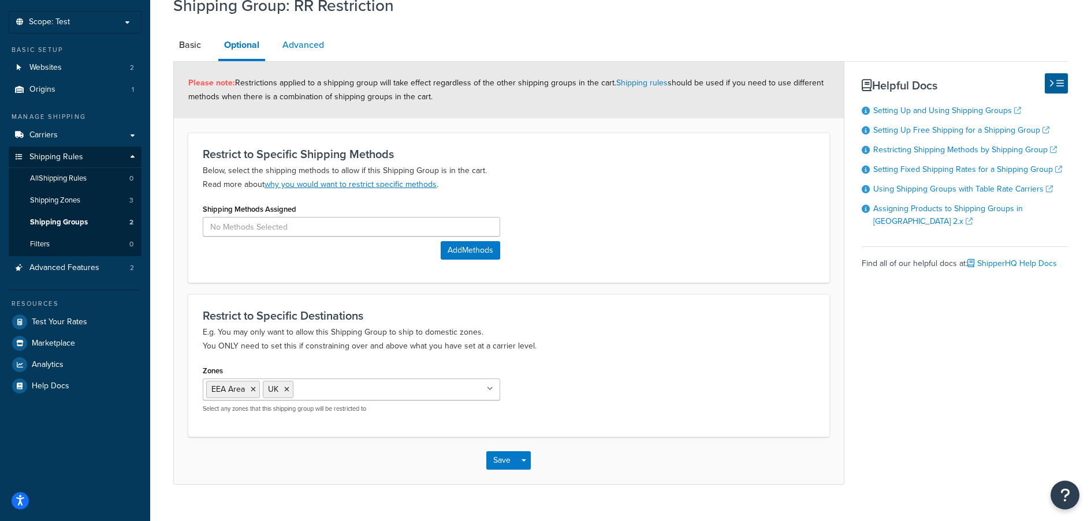
click at [292, 48] on link "Advanced" at bounding box center [303, 45] width 53 height 28
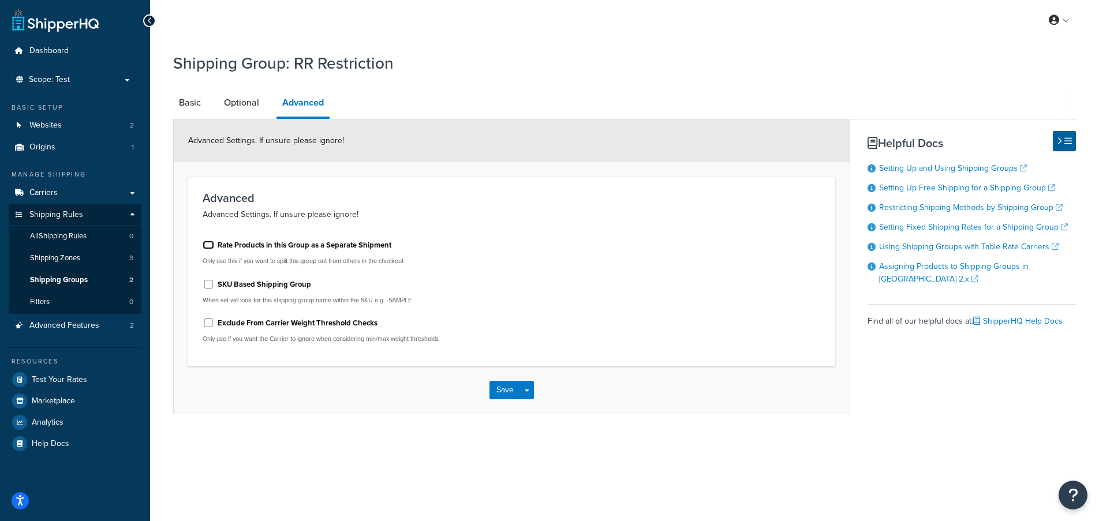
click at [213, 246] on input "Rate Products in this Group as a Separate Shipment" at bounding box center [209, 245] width 12 height 9
checkbox input "true"
click at [516, 386] on button "Save" at bounding box center [505, 390] width 31 height 18
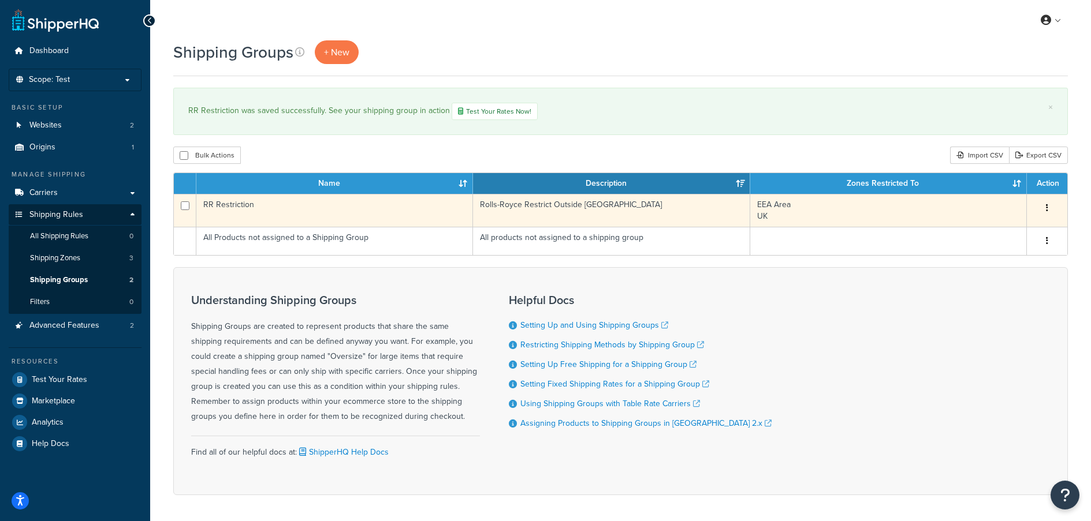
click at [271, 210] on td "RR Restriction" at bounding box center [334, 210] width 277 height 33
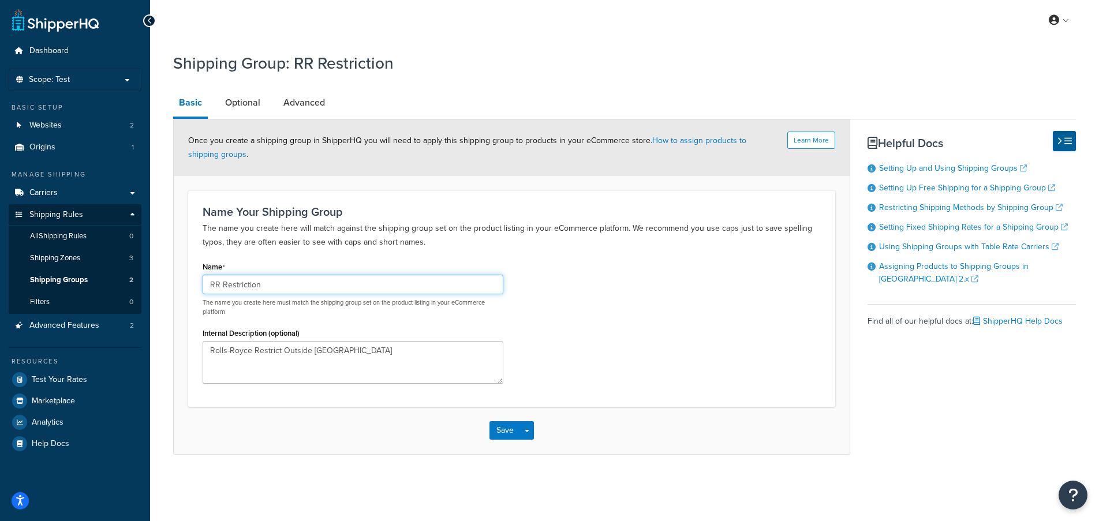
drag, startPoint x: 223, startPoint y: 282, endPoint x: 265, endPoint y: 285, distance: 41.7
click at [265, 285] on input "RR Restriction" at bounding box center [353, 285] width 301 height 20
type input "RR Allowed"
drag, startPoint x: 253, startPoint y: 349, endPoint x: 350, endPoint y: 349, distance: 96.4
click at [350, 349] on textarea "Rolls-Royce Restrict Outside [GEOGRAPHIC_DATA]" at bounding box center [353, 362] width 301 height 43
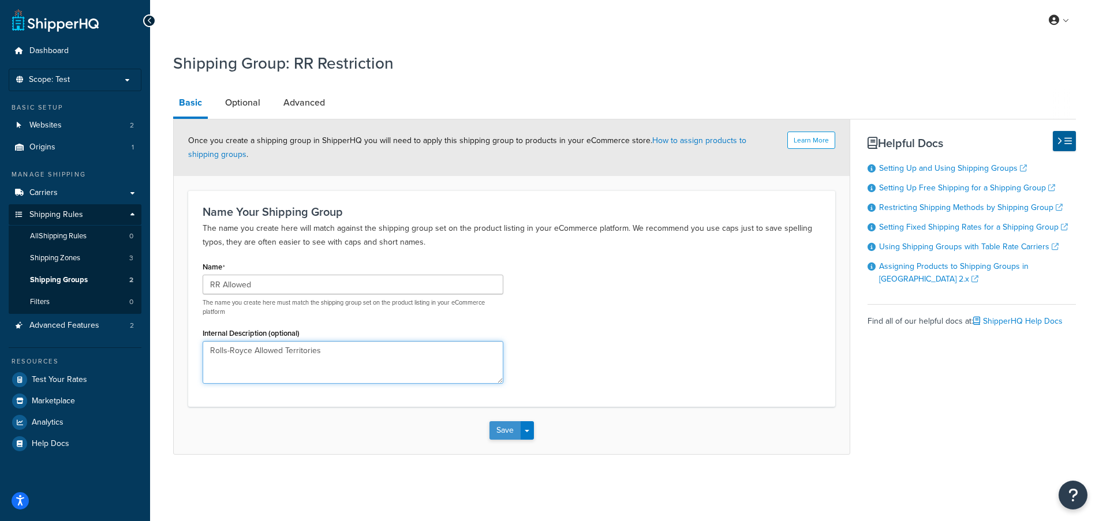
type textarea "Rolls-Royce Allowed Territories"
click at [498, 430] on button "Save" at bounding box center [505, 430] width 31 height 18
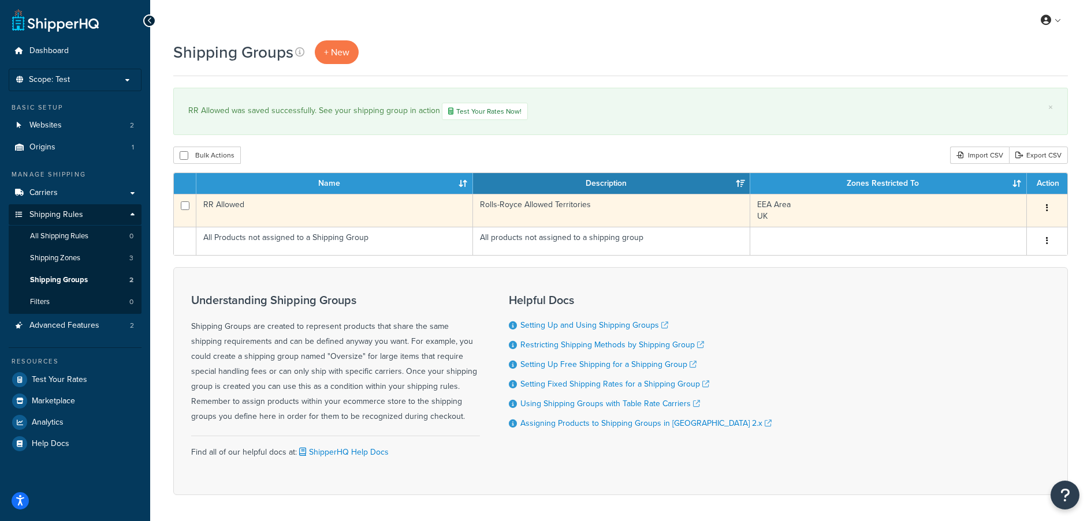
click at [1047, 207] on icon "button" at bounding box center [1046, 208] width 2 height 8
click at [987, 255] on link "Duplicate" at bounding box center [999, 256] width 91 height 24
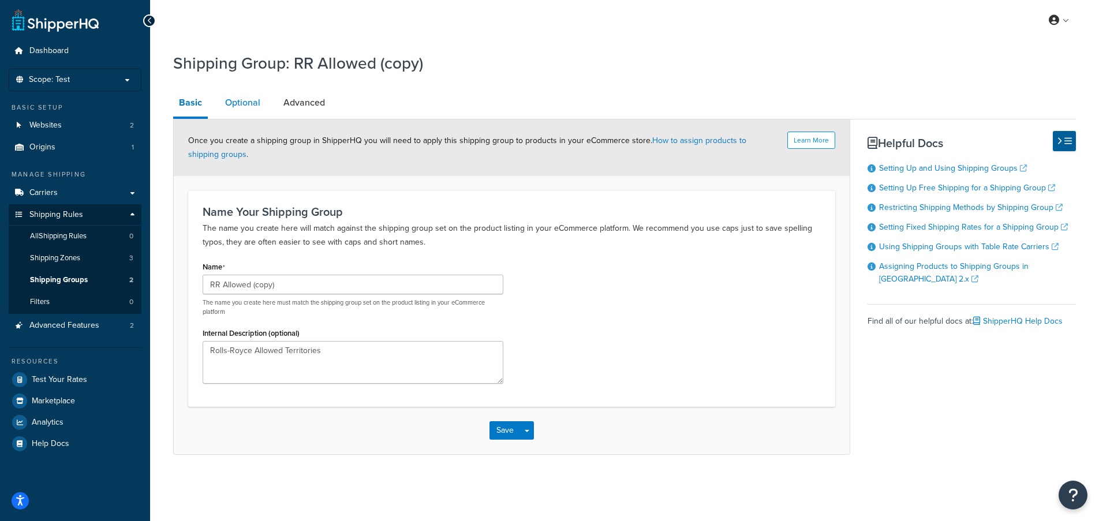
click at [252, 106] on link "Optional" at bounding box center [242, 103] width 47 height 28
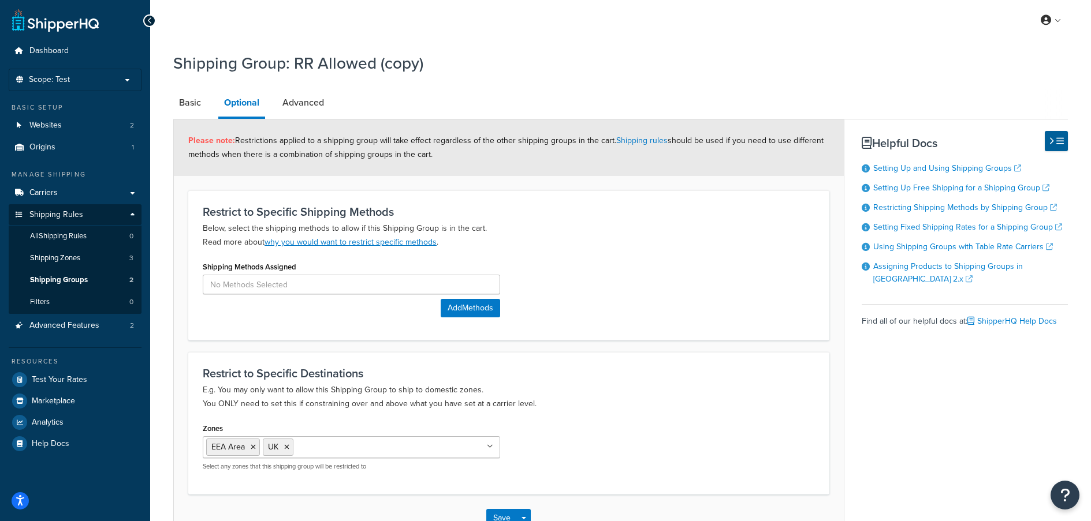
scroll to position [58, 0]
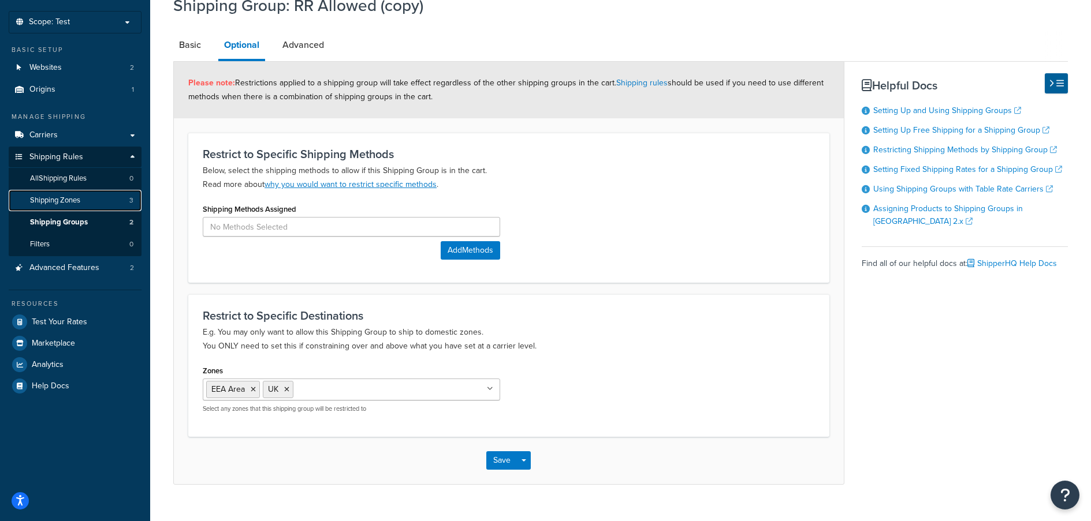
click at [79, 197] on span "Shipping Zones" at bounding box center [55, 201] width 50 height 10
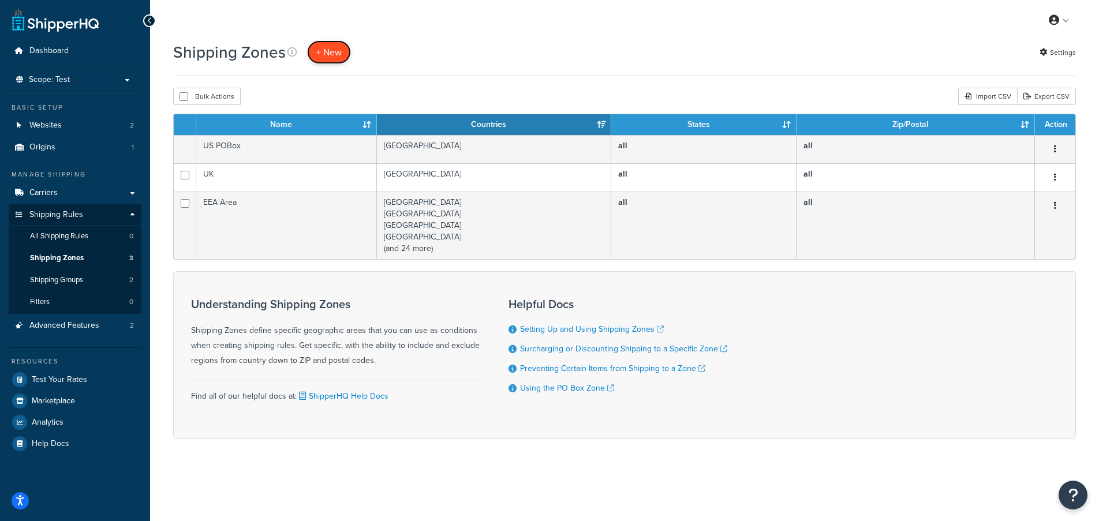
click at [335, 51] on span "+ New" at bounding box center [328, 52] width 25 height 13
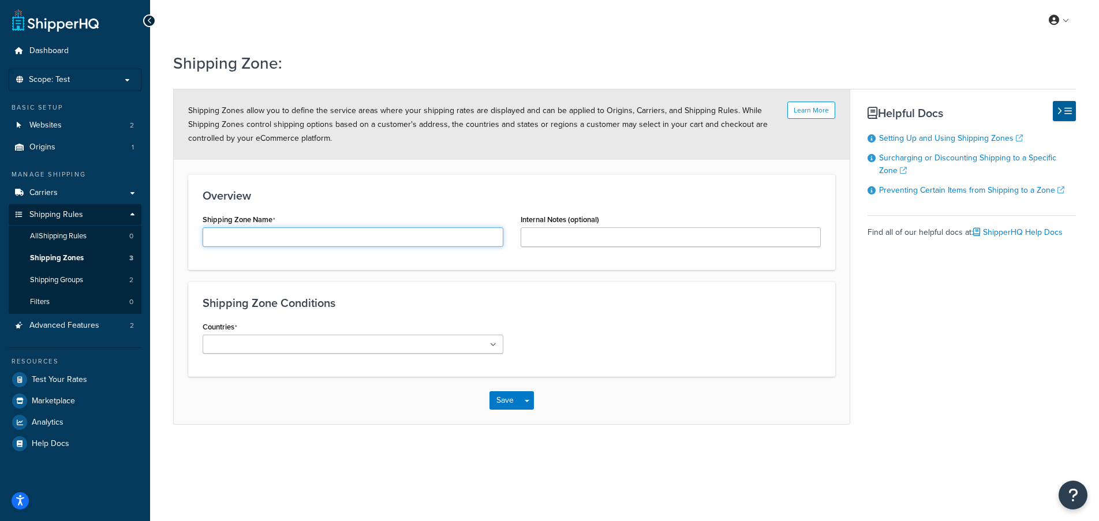
click at [297, 243] on input "Shipping Zone Name" at bounding box center [353, 237] width 301 height 20
type input "RR Restricted"
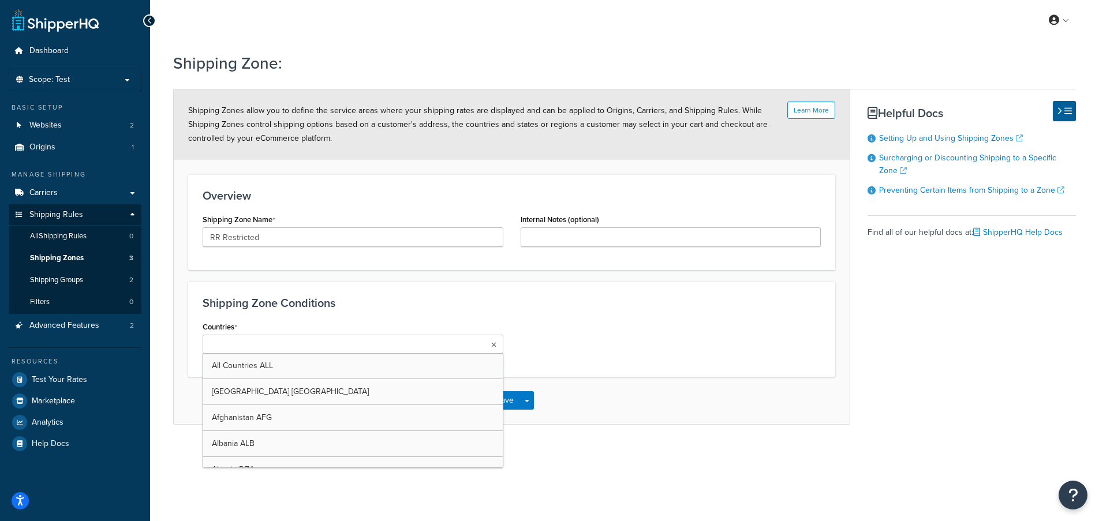
click at [494, 346] on icon at bounding box center [493, 345] width 5 height 7
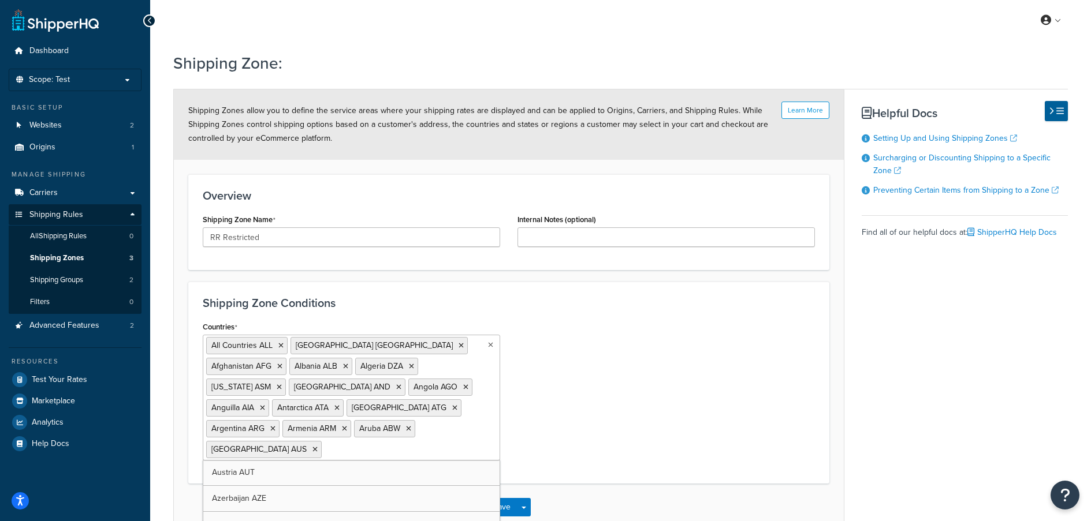
click at [257, 458] on ul "All Countries ALL United States USA Afghanistan AFG Albania ALB Algeria DZA Ame…" at bounding box center [351, 398] width 297 height 126
click at [359, 472] on input "Countries" at bounding box center [410, 470] width 102 height 13
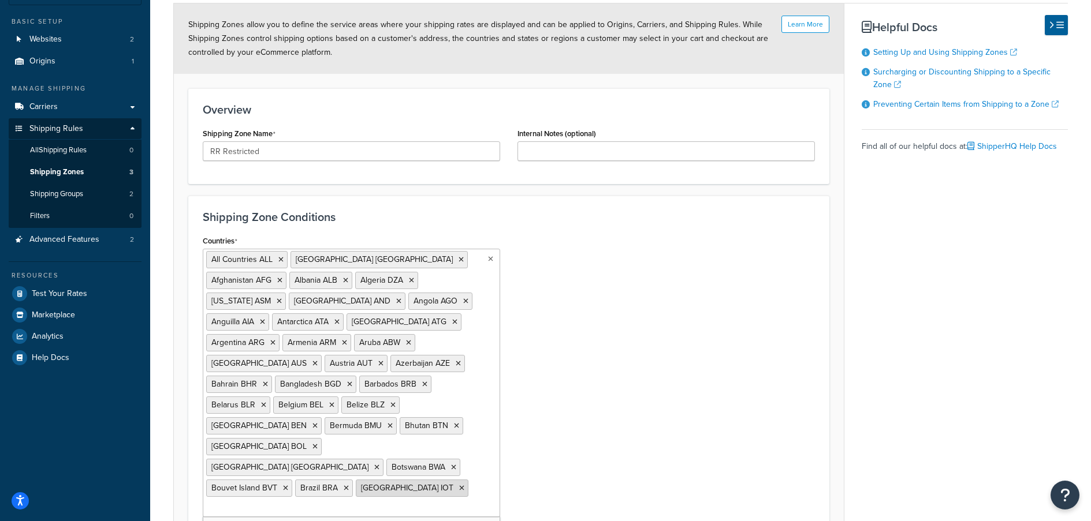
click at [361, 482] on span "British Indian Ocean Territory IOT" at bounding box center [407, 488] width 92 height 12
click at [352, 502] on input "Countries" at bounding box center [403, 508] width 102 height 13
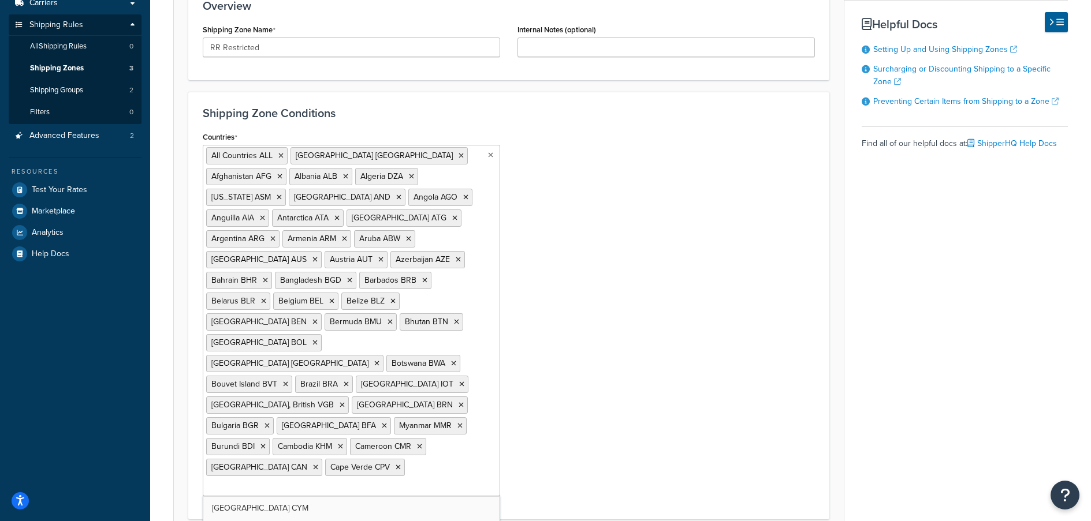
click at [302, 454] on ul "All Countries ALL United States USA Afghanistan AFG Albania ALB Algeria DZA Ame…" at bounding box center [351, 321] width 297 height 352
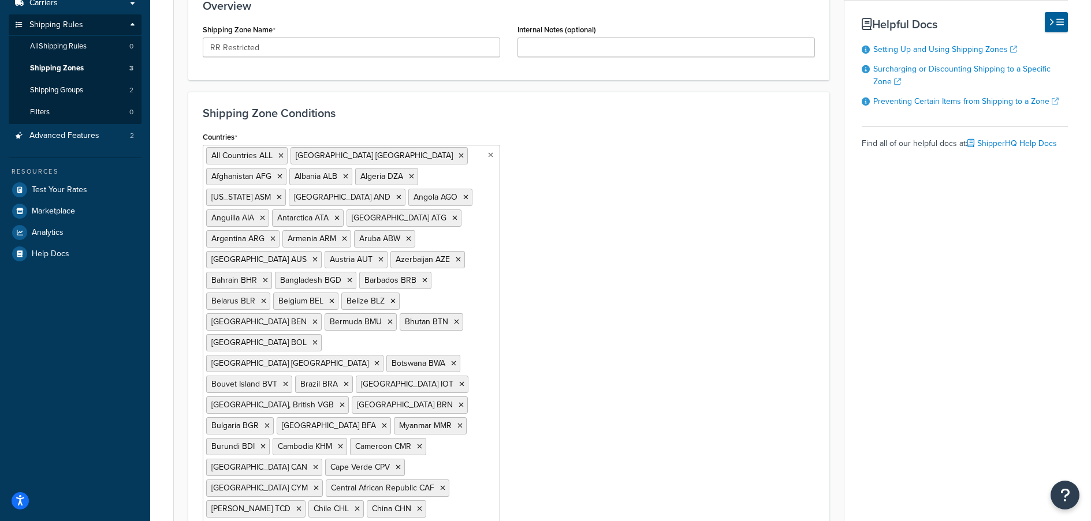
click at [300, 521] on li "Christmas Island CXR" at bounding box center [254, 529] width 96 height 17
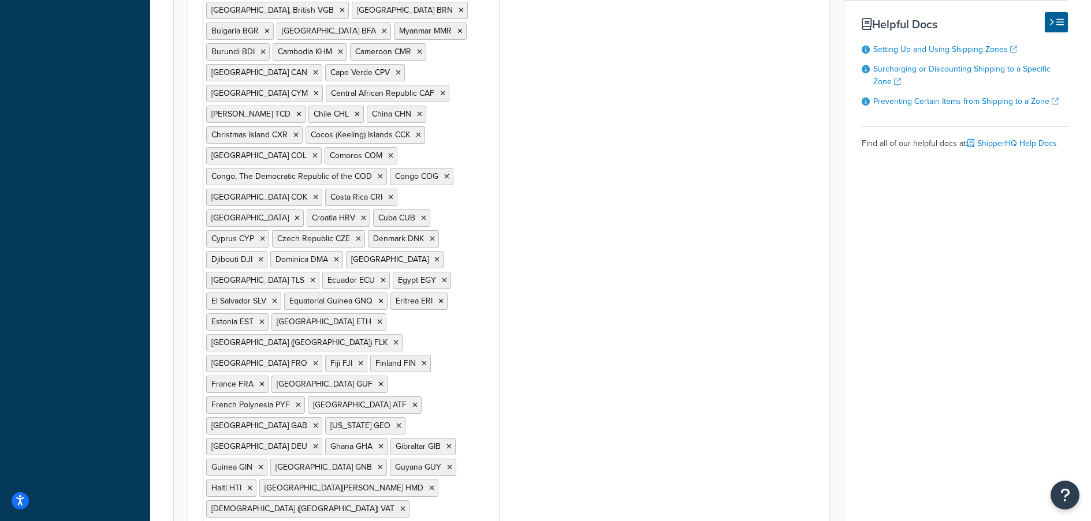
scroll to position [107, 0]
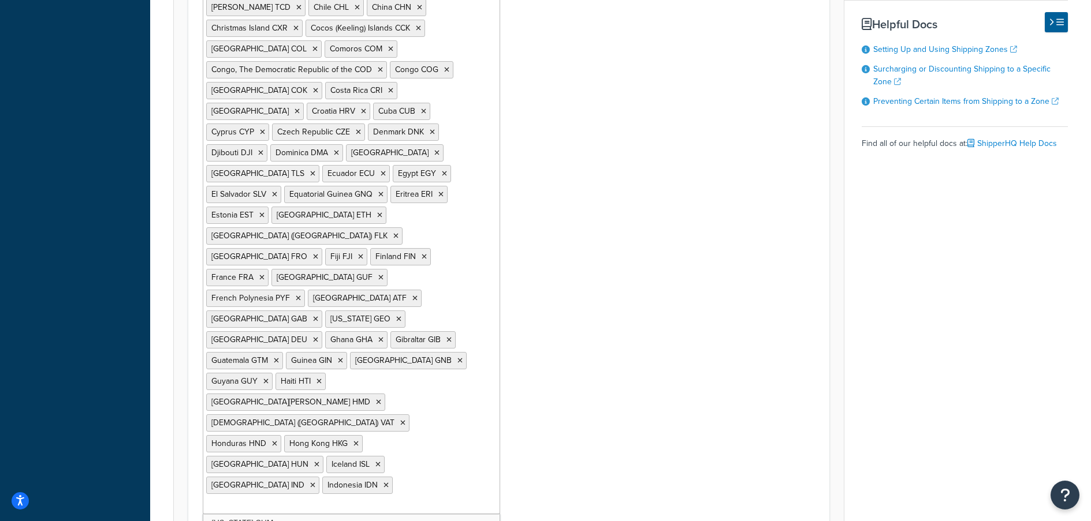
scroll to position [280, 0]
drag, startPoint x: 249, startPoint y: 417, endPoint x: 242, endPoint y: 425, distance: 11.1
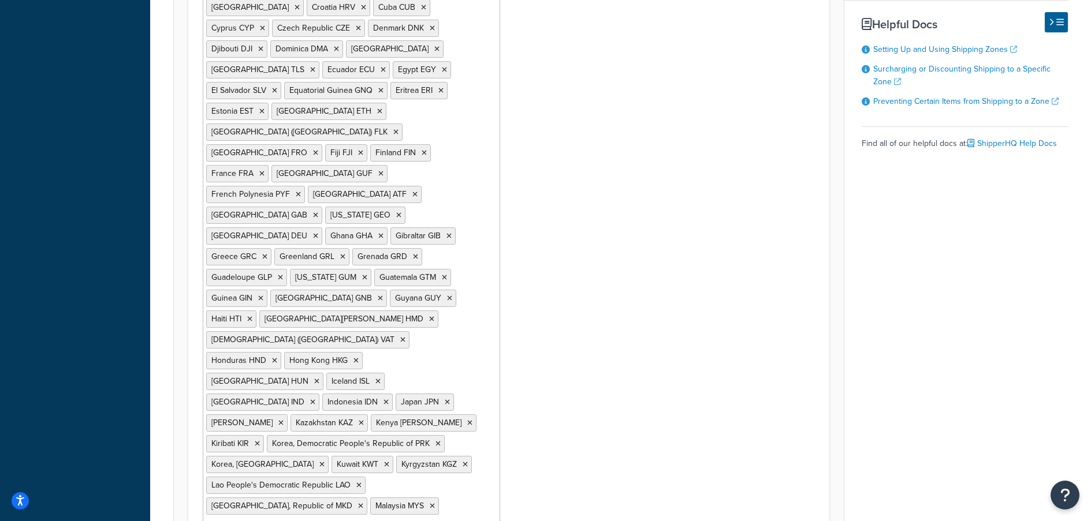
scroll to position [173, 0]
drag, startPoint x: 269, startPoint y: 455, endPoint x: 265, endPoint y: 464, distance: 10.1
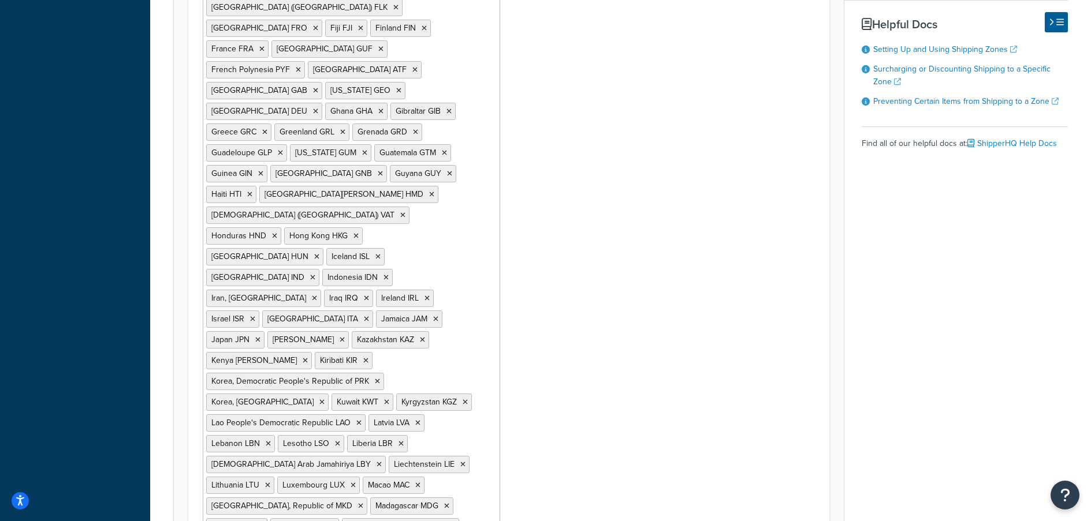
scroll to position [1003, 0]
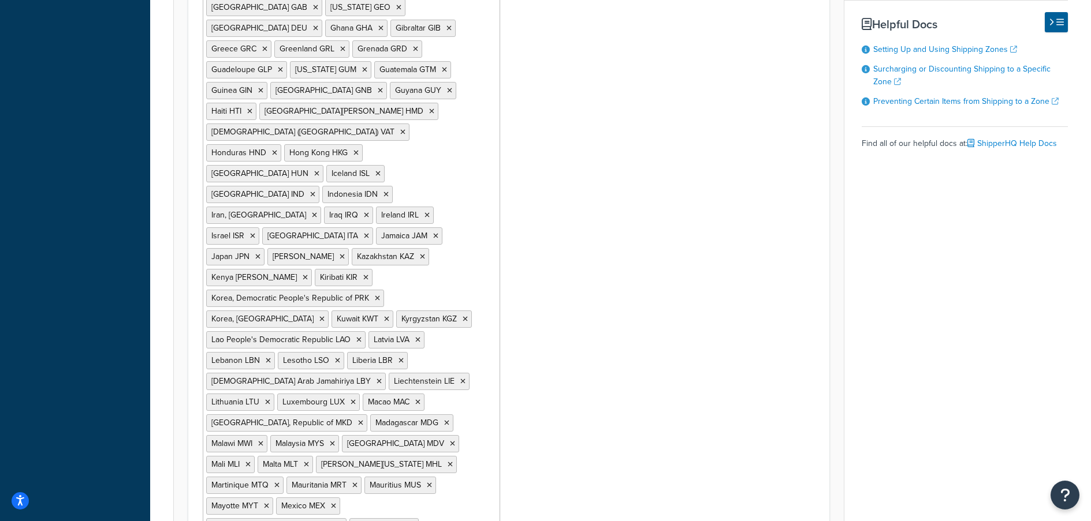
drag, startPoint x: 353, startPoint y: 449, endPoint x: 350, endPoint y: 457, distance: 7.9
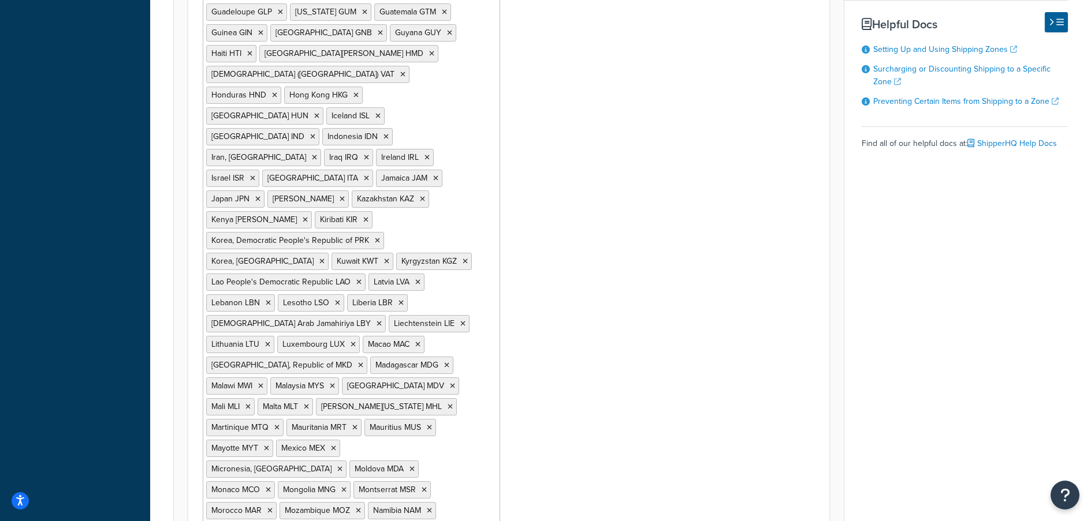
scroll to position [1086, 0]
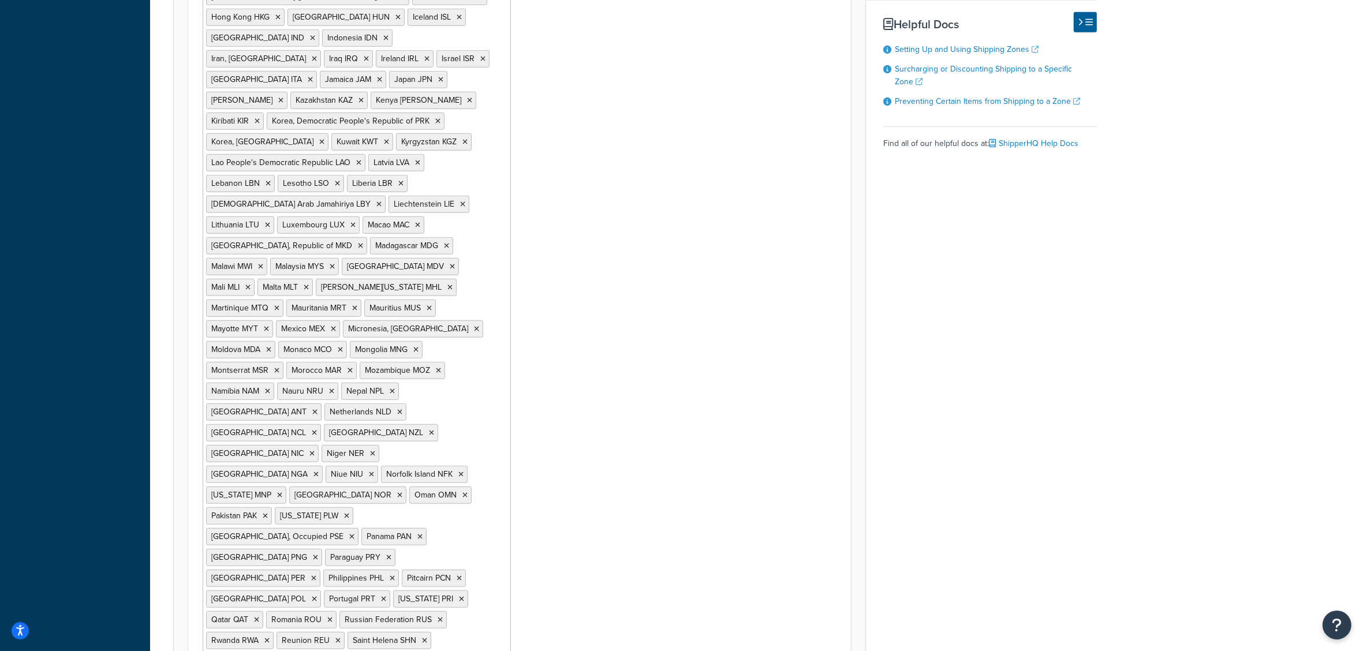
scroll to position [1203, 0]
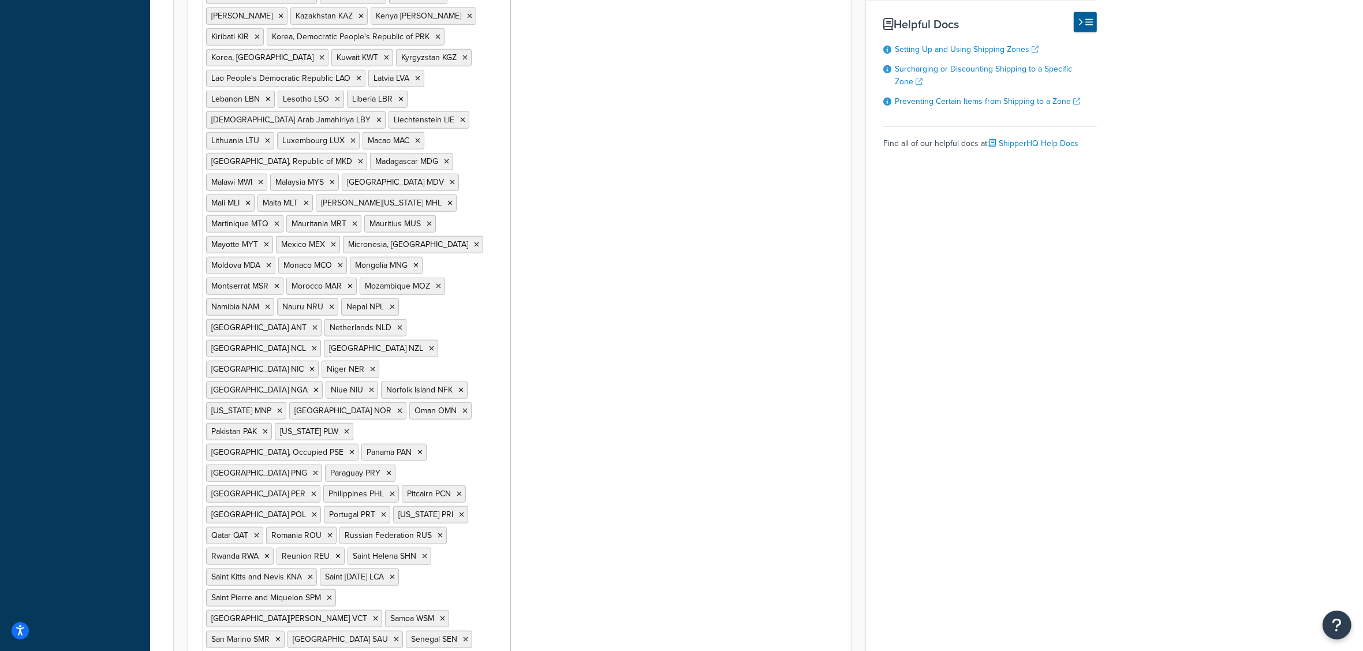
drag, startPoint x: 272, startPoint y: 572, endPoint x: 269, endPoint y: 578, distance: 7.0
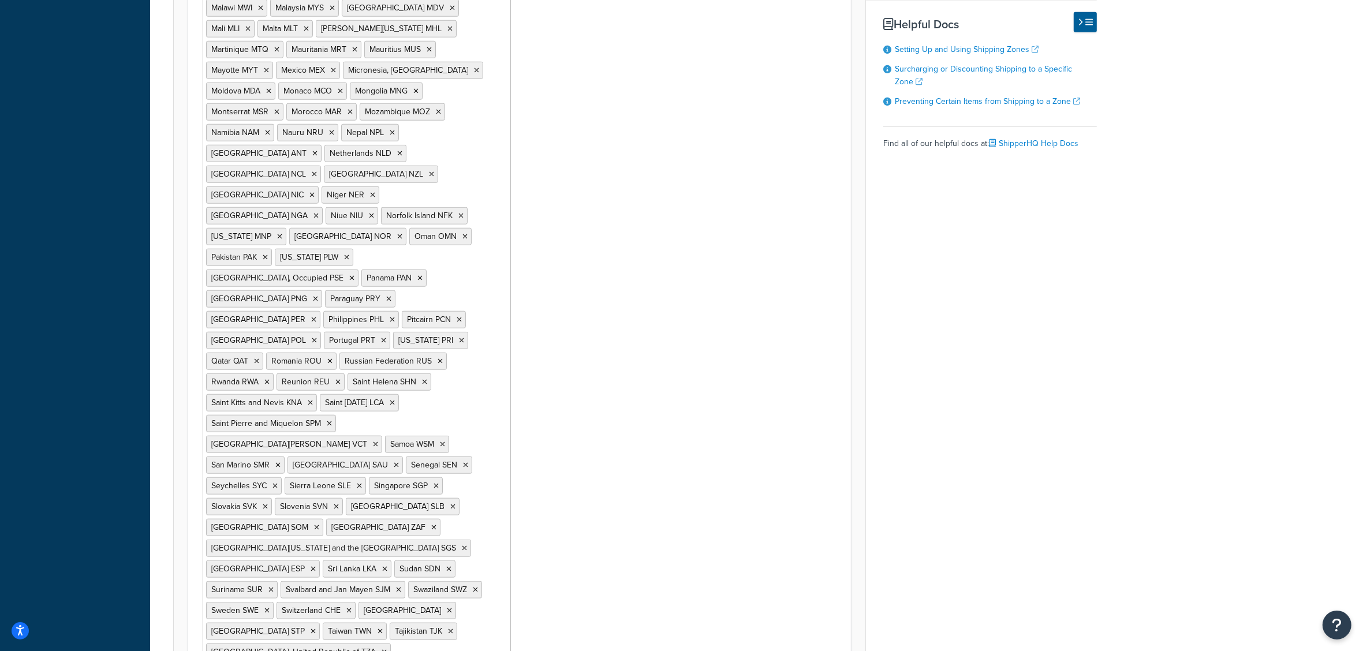
scroll to position [1392, 0]
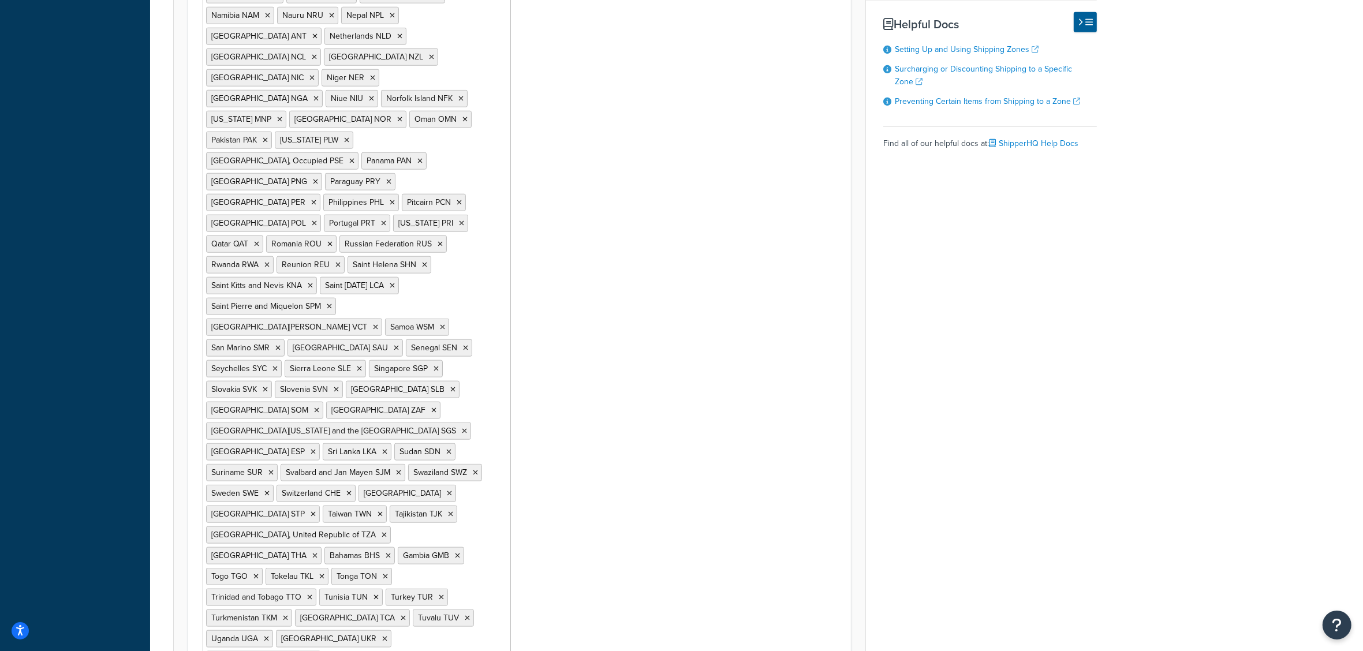
drag, startPoint x: 279, startPoint y: 555, endPoint x: 270, endPoint y: 576, distance: 22.7
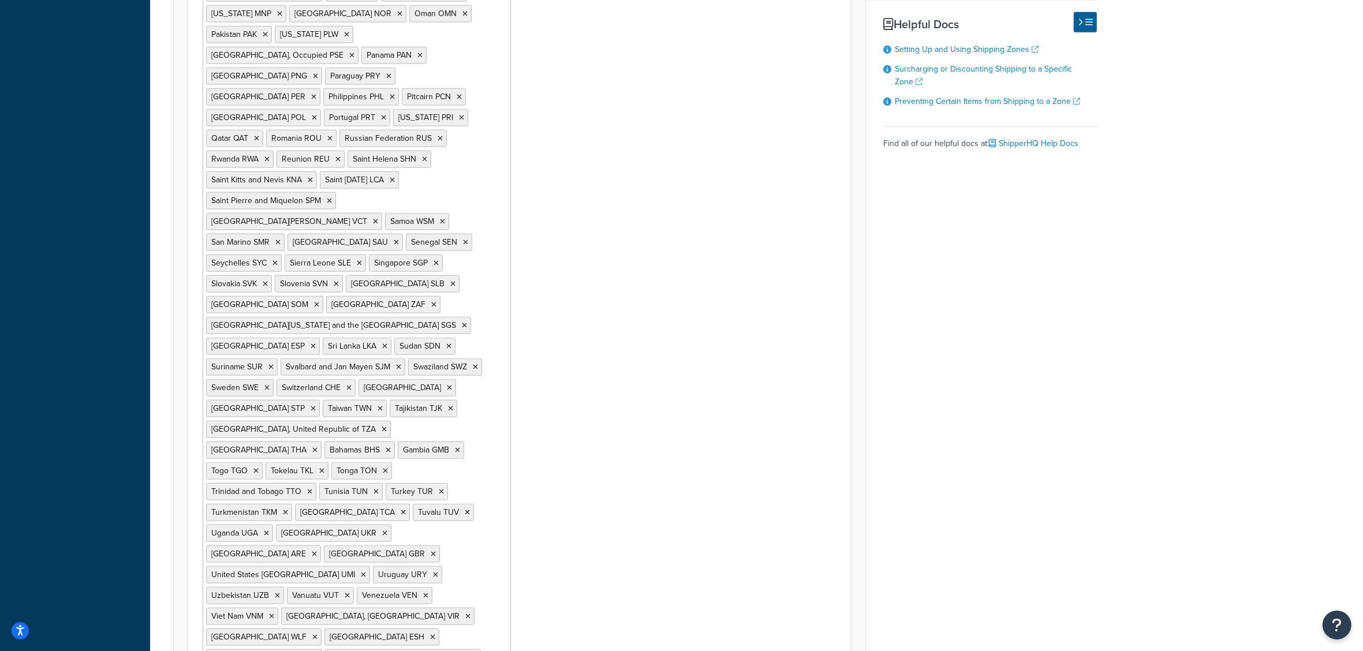
scroll to position [0, 0]
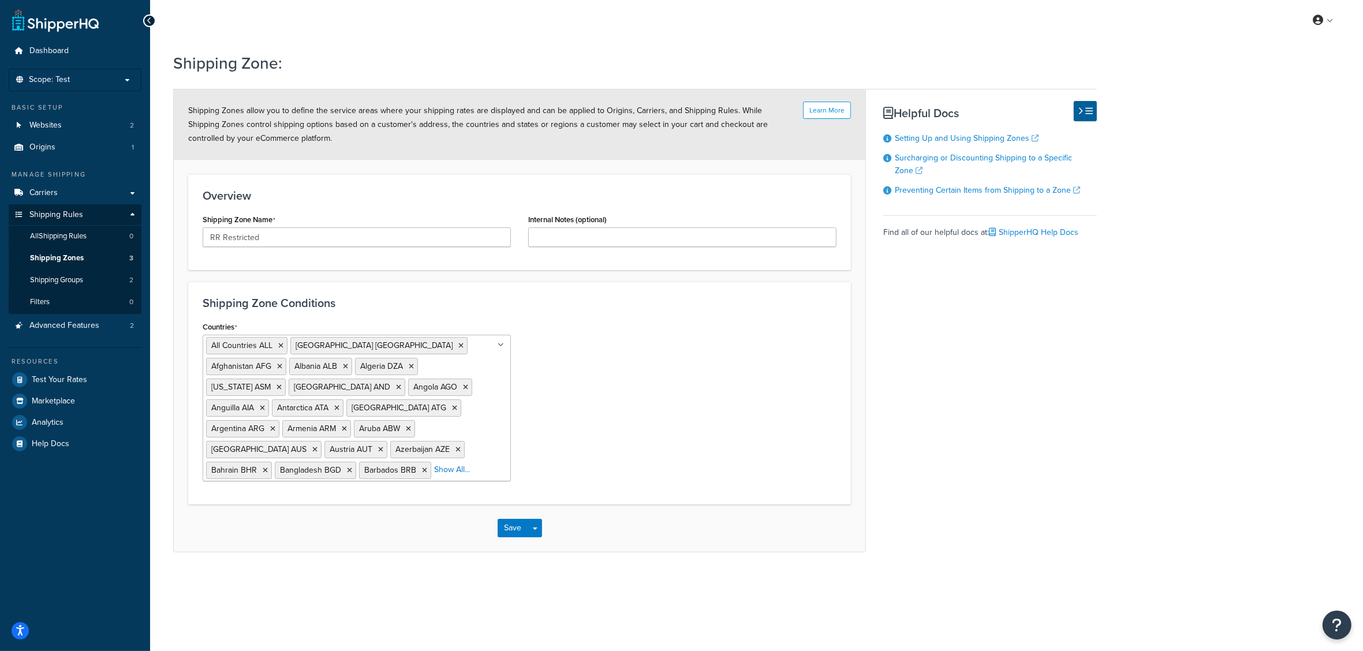
click at [266, 521] on html "Accessibility Screen-Reader Guide, Feedback, and Issue Reporting | New window S…" at bounding box center [681, 325] width 1363 height 651
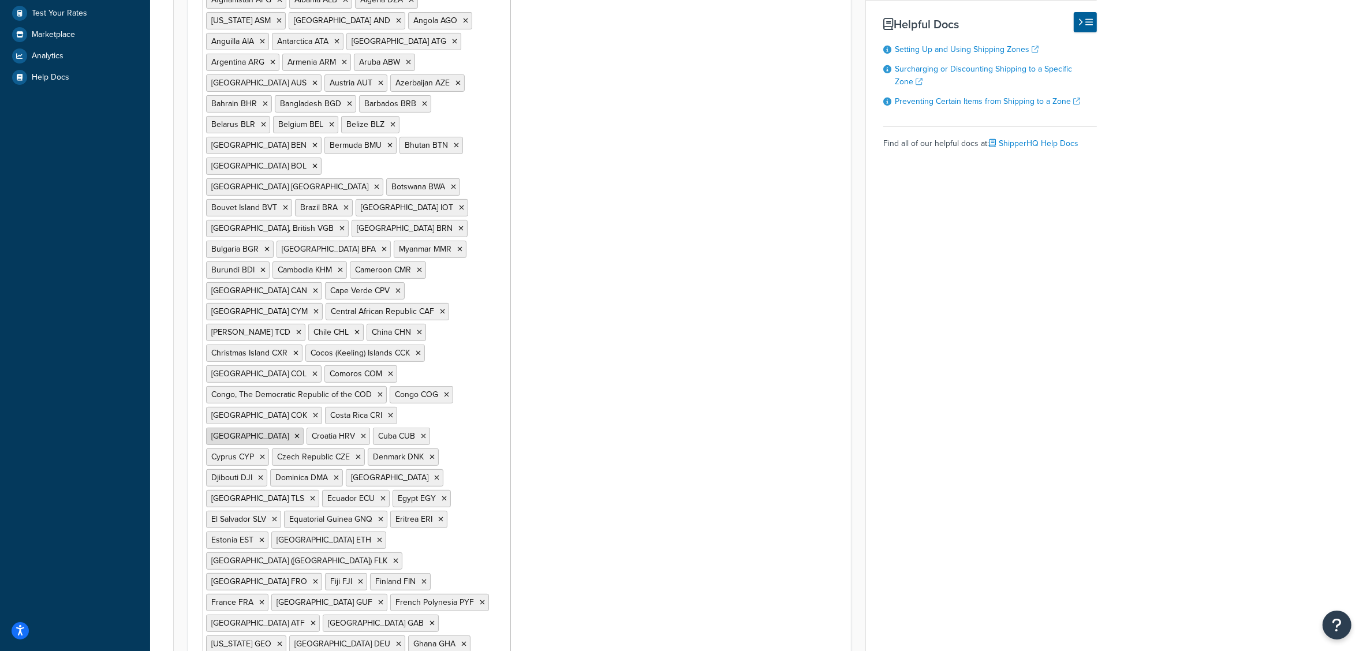
scroll to position [78, 0]
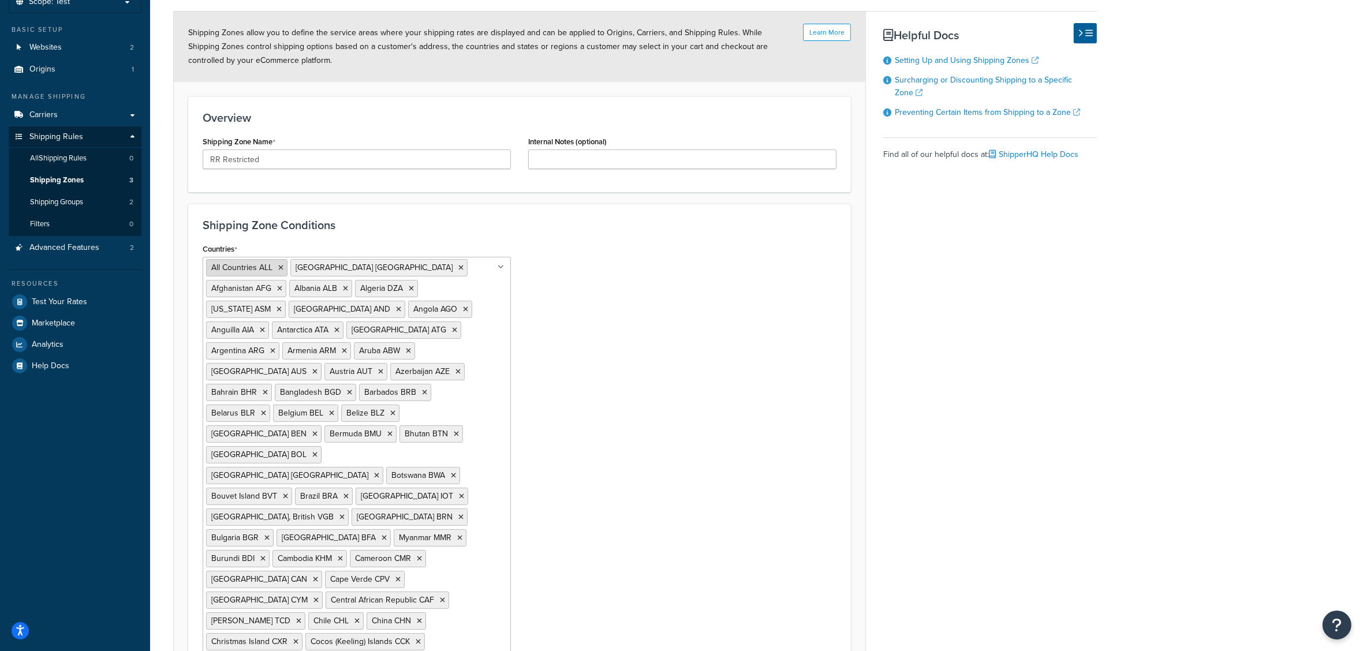
click at [281, 267] on icon at bounding box center [280, 267] width 5 height 7
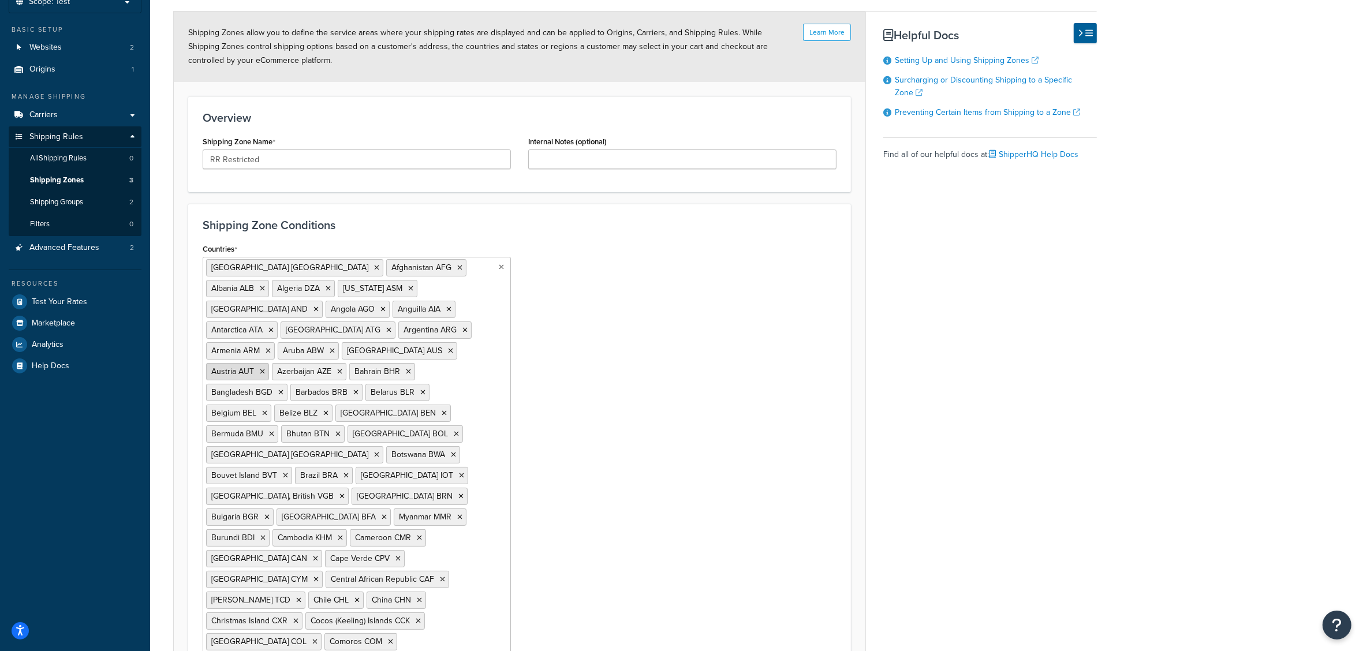
click at [265, 368] on icon at bounding box center [262, 371] width 5 height 7
click at [404, 393] on icon at bounding box center [406, 392] width 5 height 7
click at [374, 451] on icon at bounding box center [376, 454] width 5 height 7
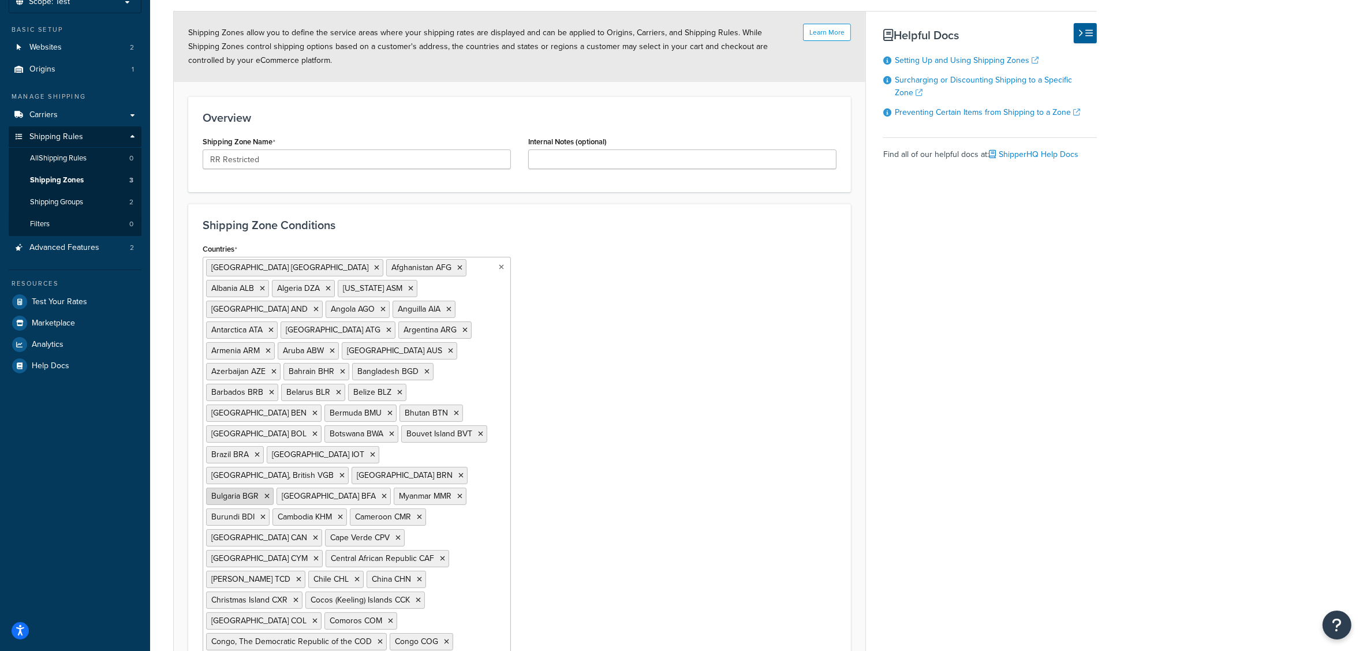
click at [270, 493] on icon at bounding box center [266, 496] width 5 height 7
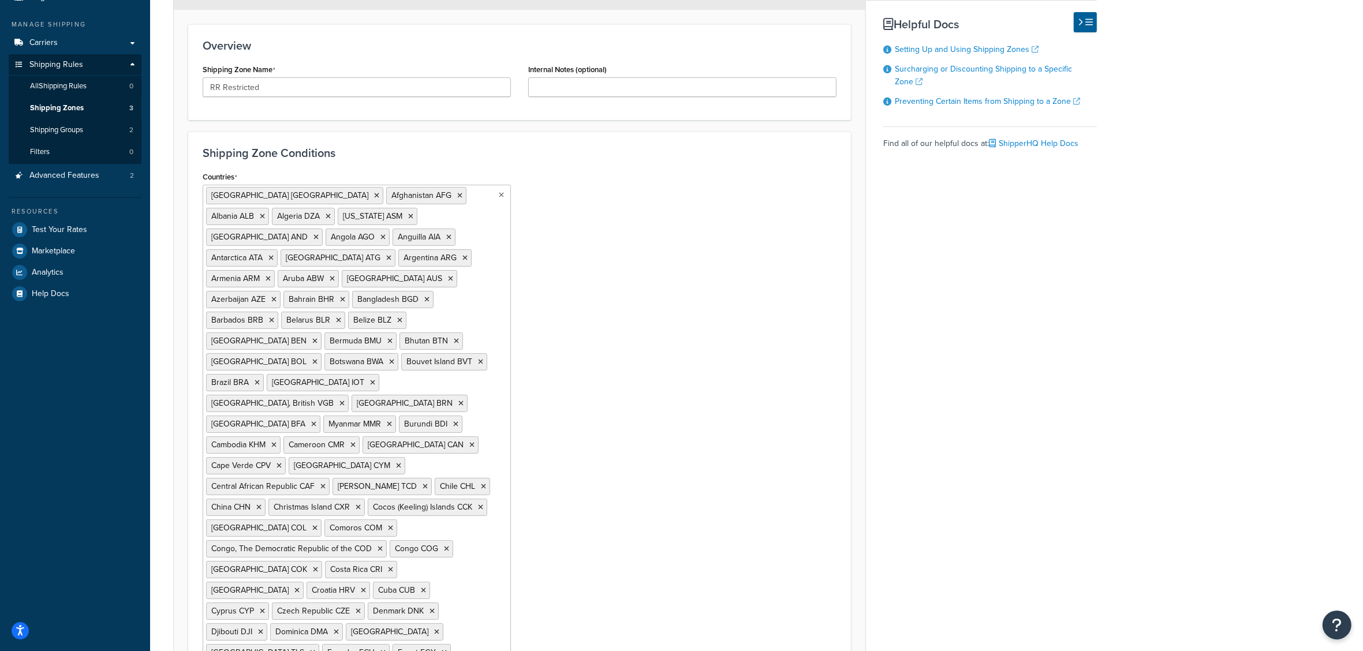
scroll to position [222, 0]
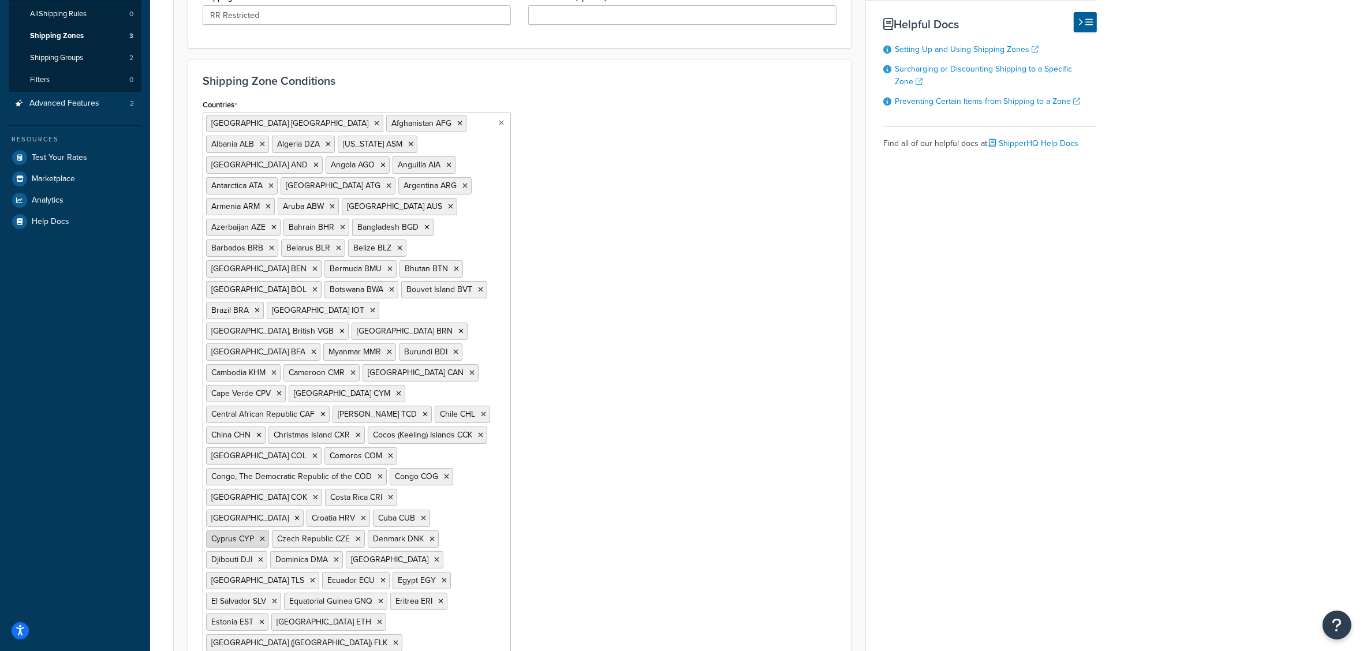
click at [265, 521] on icon at bounding box center [262, 539] width 5 height 7
click at [295, 521] on icon at bounding box center [292, 539] width 5 height 7
click at [273, 521] on icon at bounding box center [270, 539] width 5 height 7
click at [264, 521] on icon at bounding box center [261, 601] width 5 height 7
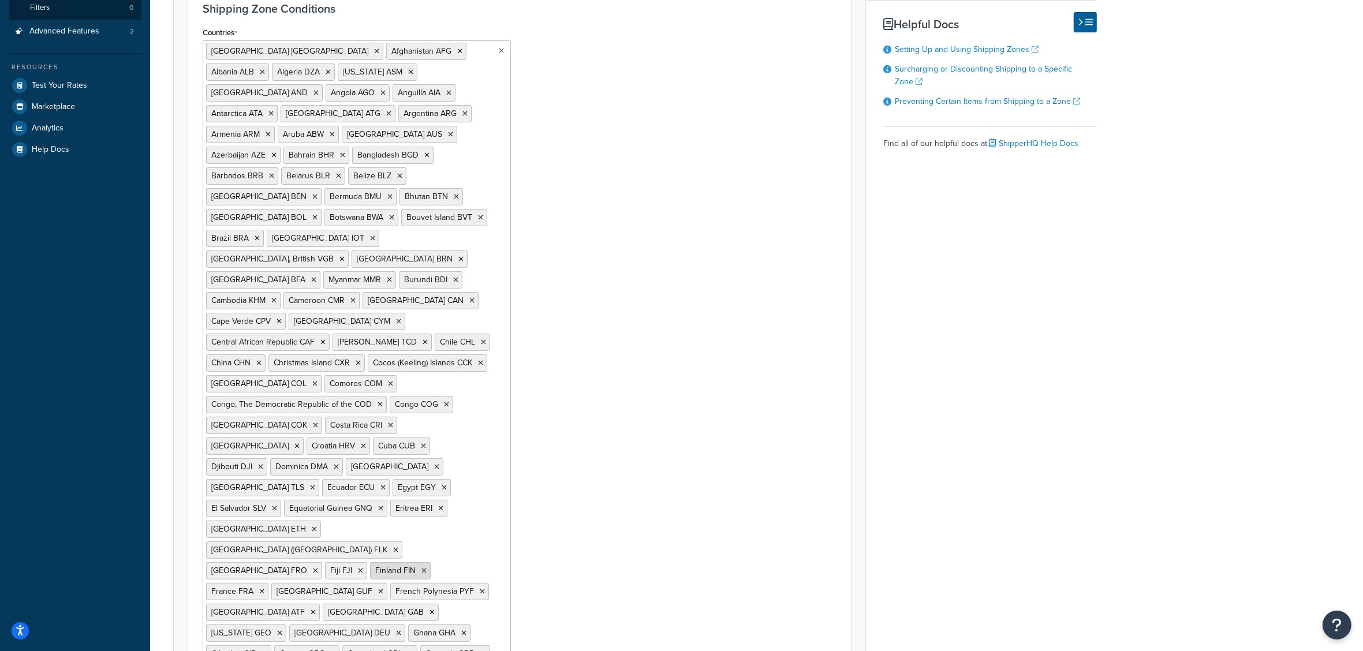
click at [421, 521] on icon at bounding box center [423, 570] width 5 height 7
click at [423, 521] on icon at bounding box center [425, 570] width 5 height 7
click at [318, 521] on icon at bounding box center [315, 633] width 5 height 7
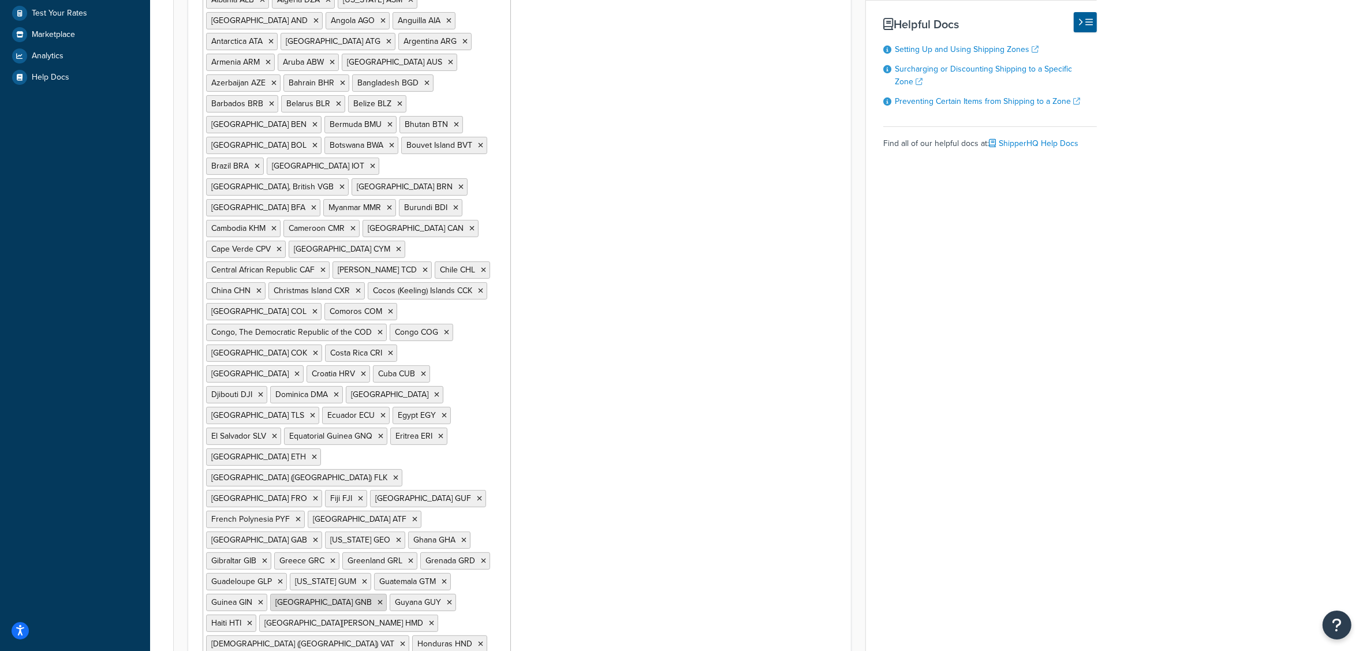
scroll to position [439, 0]
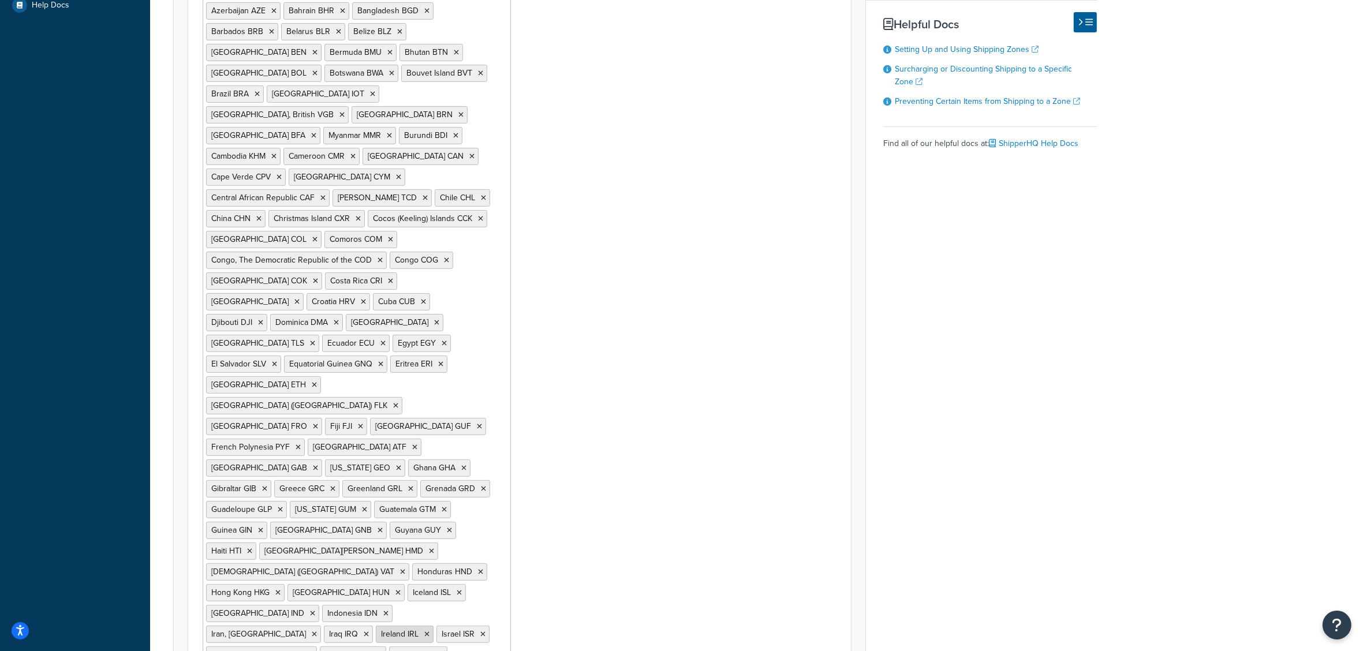
click at [424, 521] on icon at bounding box center [426, 634] width 5 height 7
click at [308, 521] on icon at bounding box center [310, 655] width 5 height 7
click at [395, 521] on icon at bounding box center [397, 592] width 5 height 7
click at [341, 521] on icon at bounding box center [339, 592] width 5 height 7
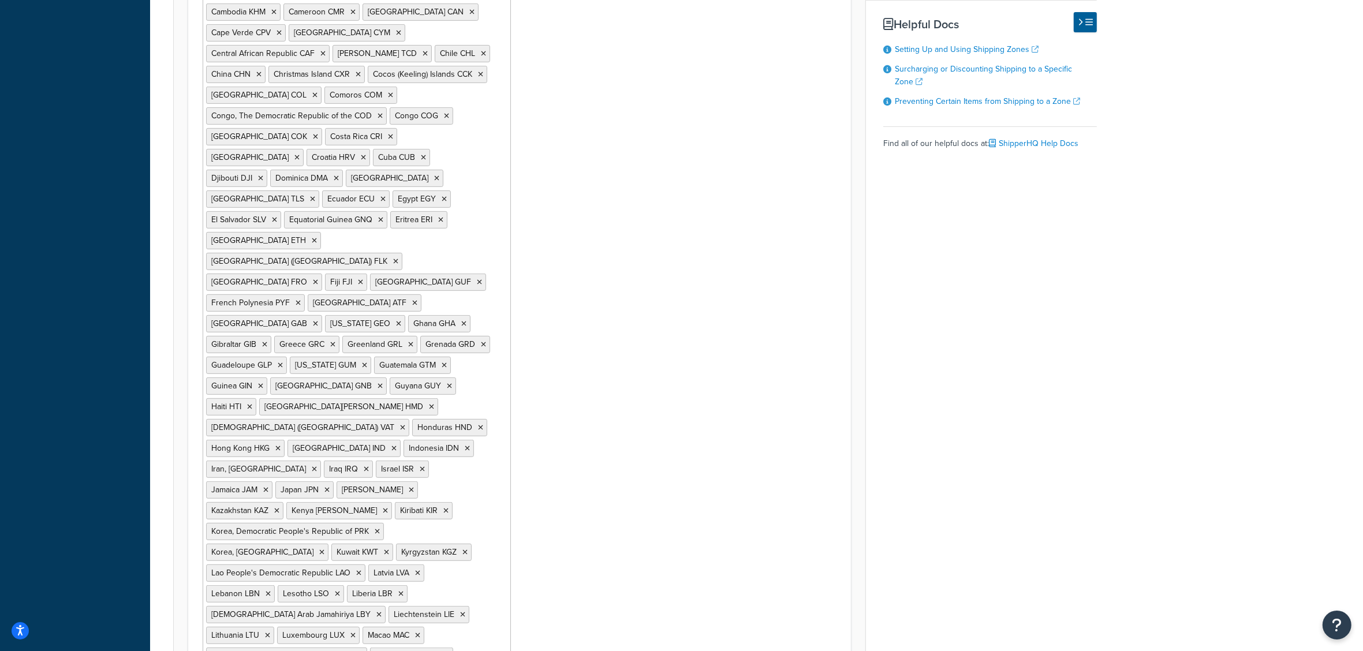
scroll to position [655, 0]
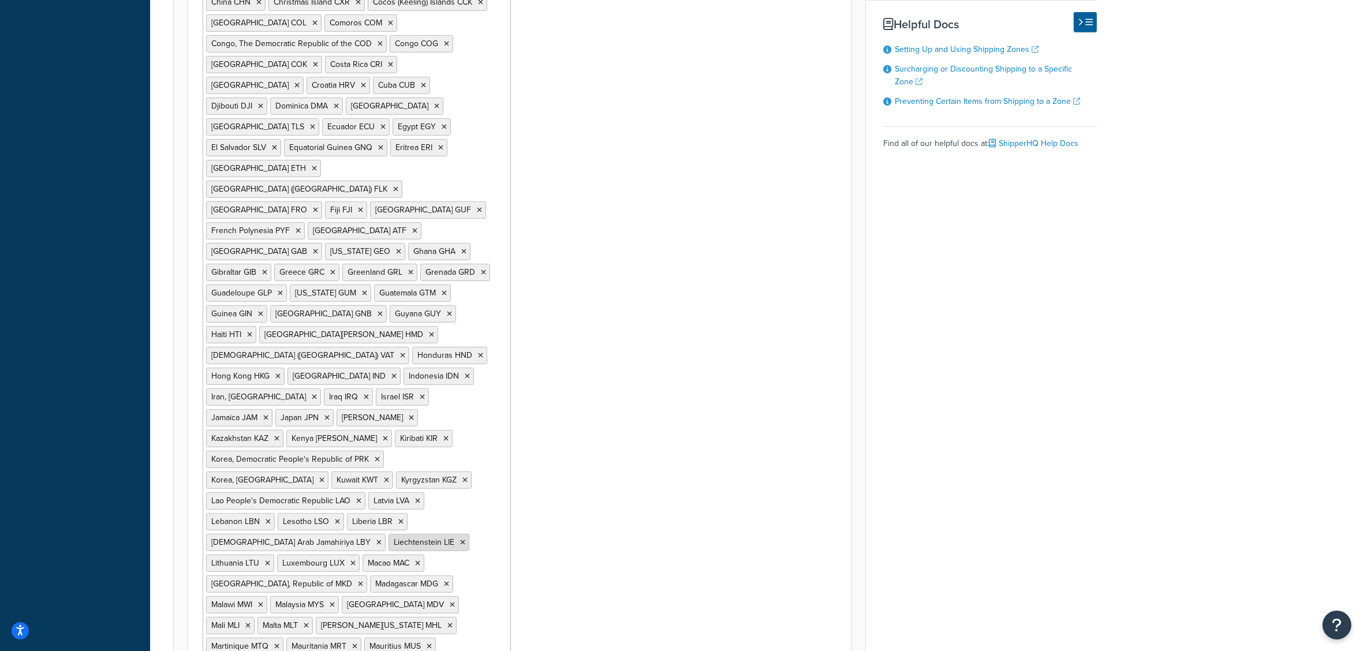
click at [460, 521] on icon at bounding box center [462, 542] width 5 height 7
click at [447, 521] on icon at bounding box center [449, 542] width 5 height 7
click at [462, 521] on icon at bounding box center [464, 542] width 5 height 7
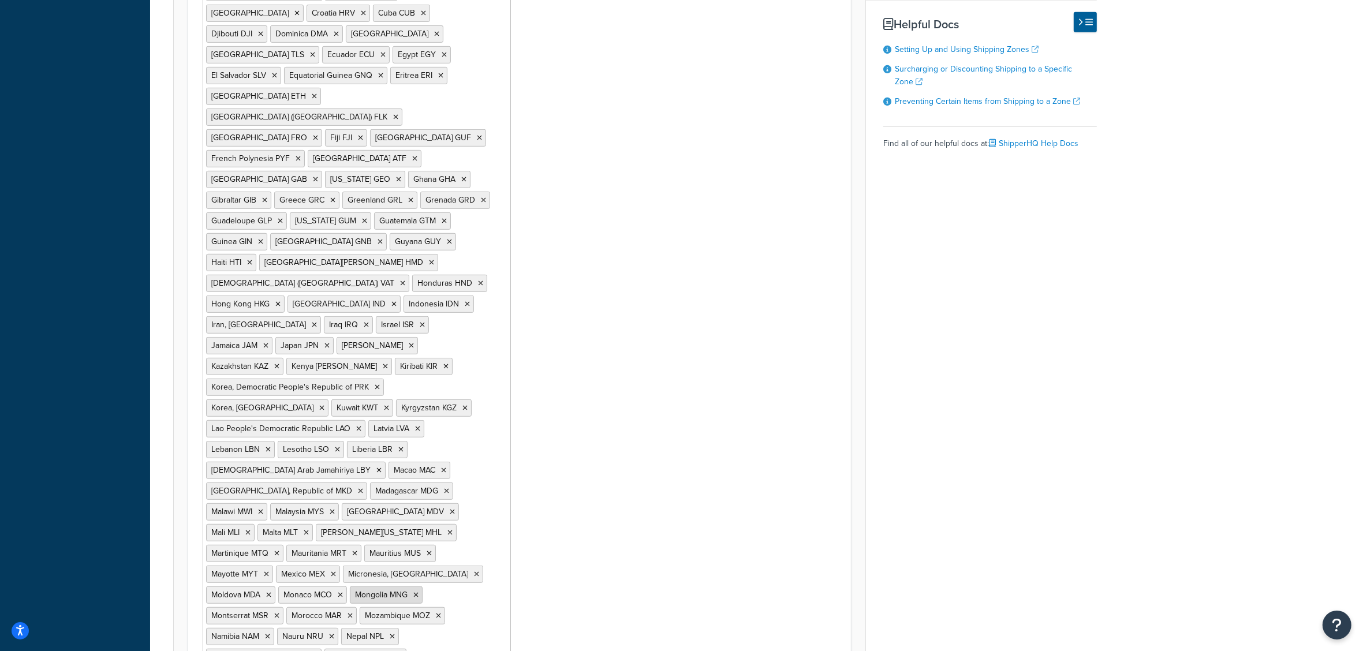
scroll to position [800, 0]
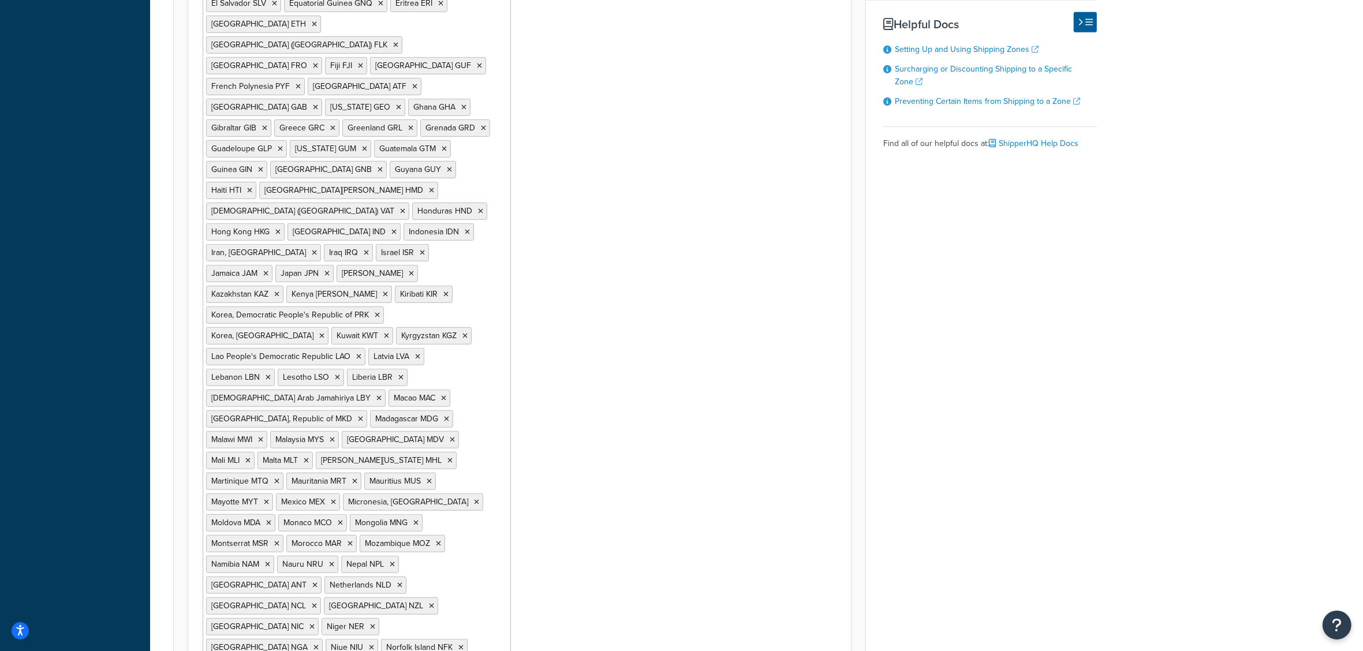
click at [397, 521] on icon at bounding box center [399, 585] width 5 height 7
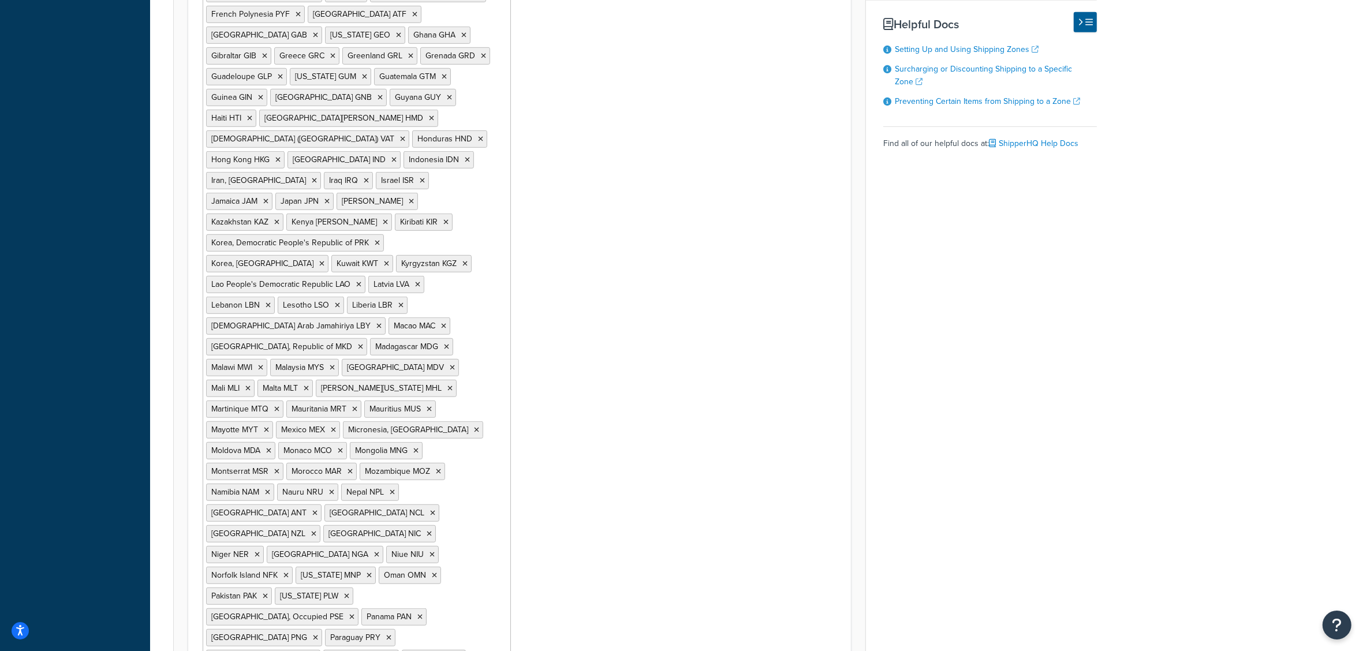
scroll to position [1016, 0]
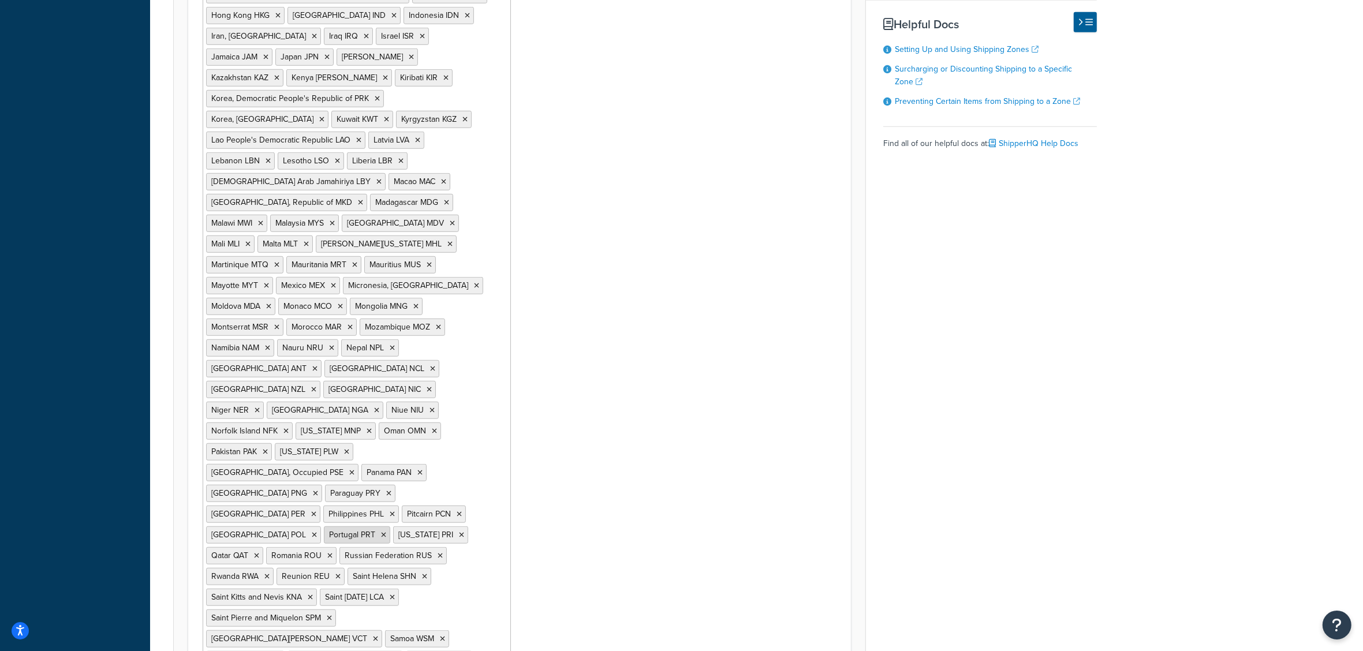
click at [317, 521] on icon at bounding box center [314, 535] width 5 height 7
click at [475, 521] on icon at bounding box center [477, 535] width 5 height 7
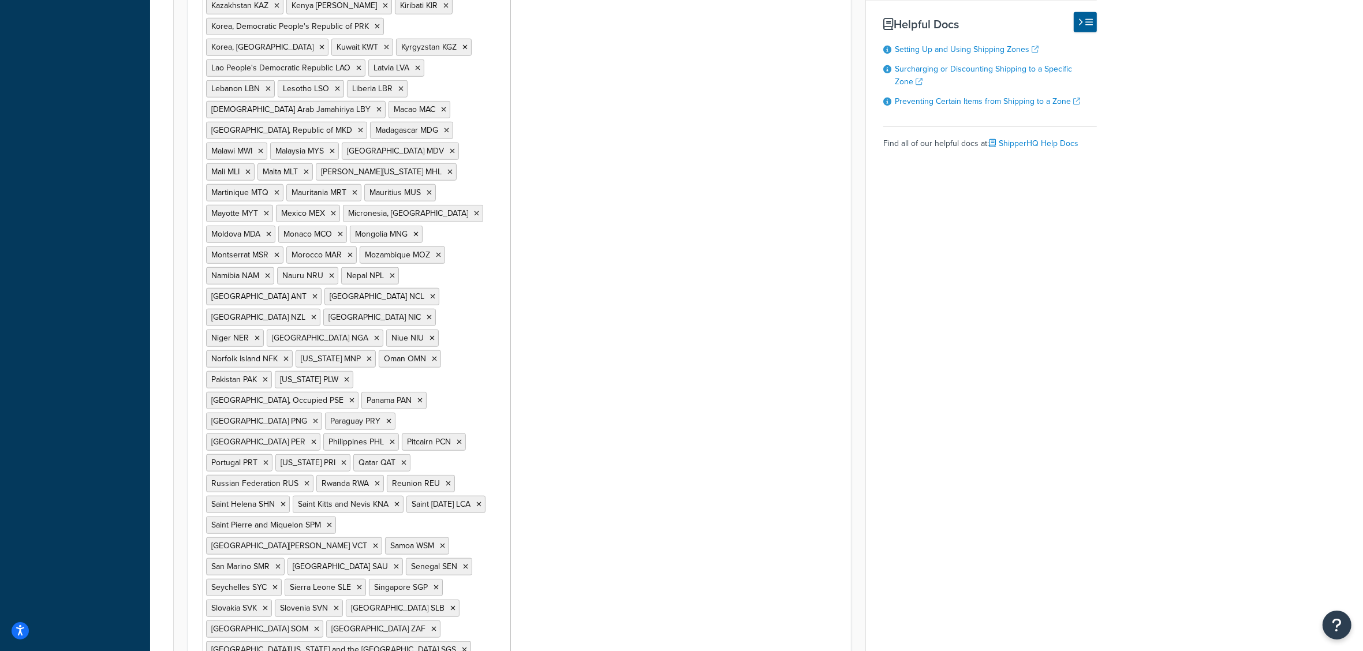
scroll to position [1160, 0]
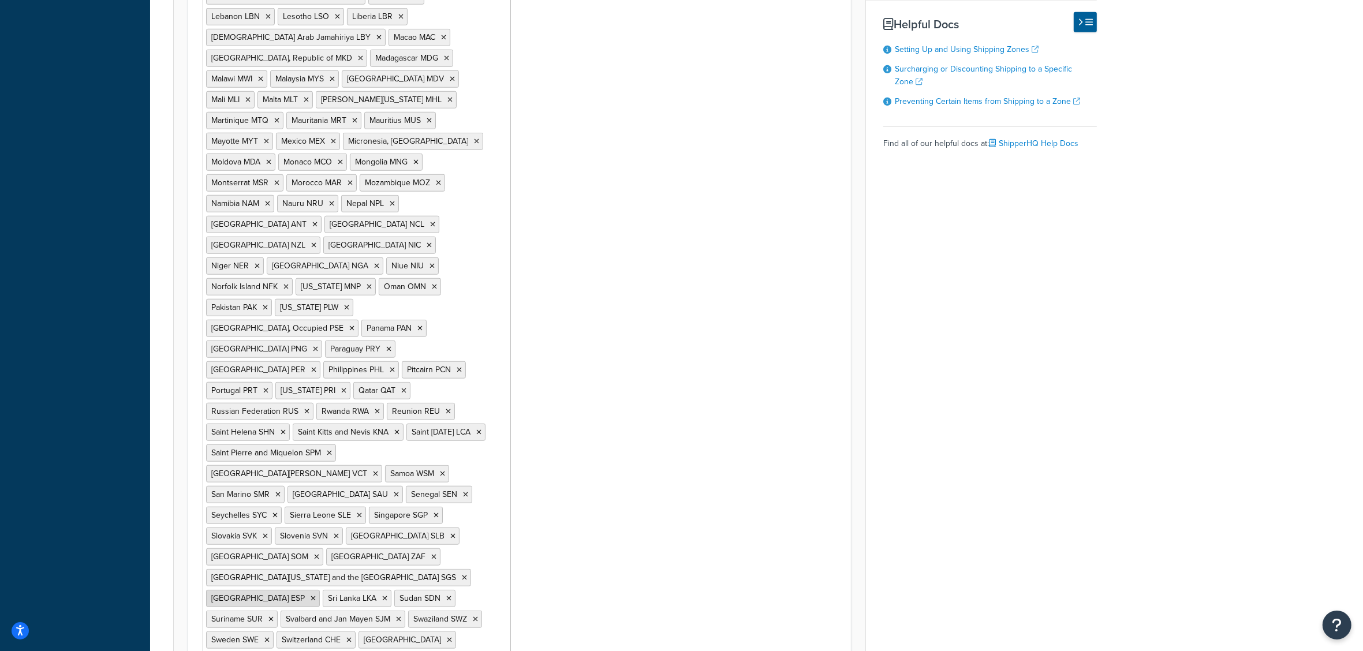
click at [320, 521] on li "Spain ESP" at bounding box center [263, 598] width 114 height 17
click at [316, 521] on icon at bounding box center [313, 598] width 5 height 7
click at [281, 521] on icon at bounding box center [278, 640] width 5 height 7
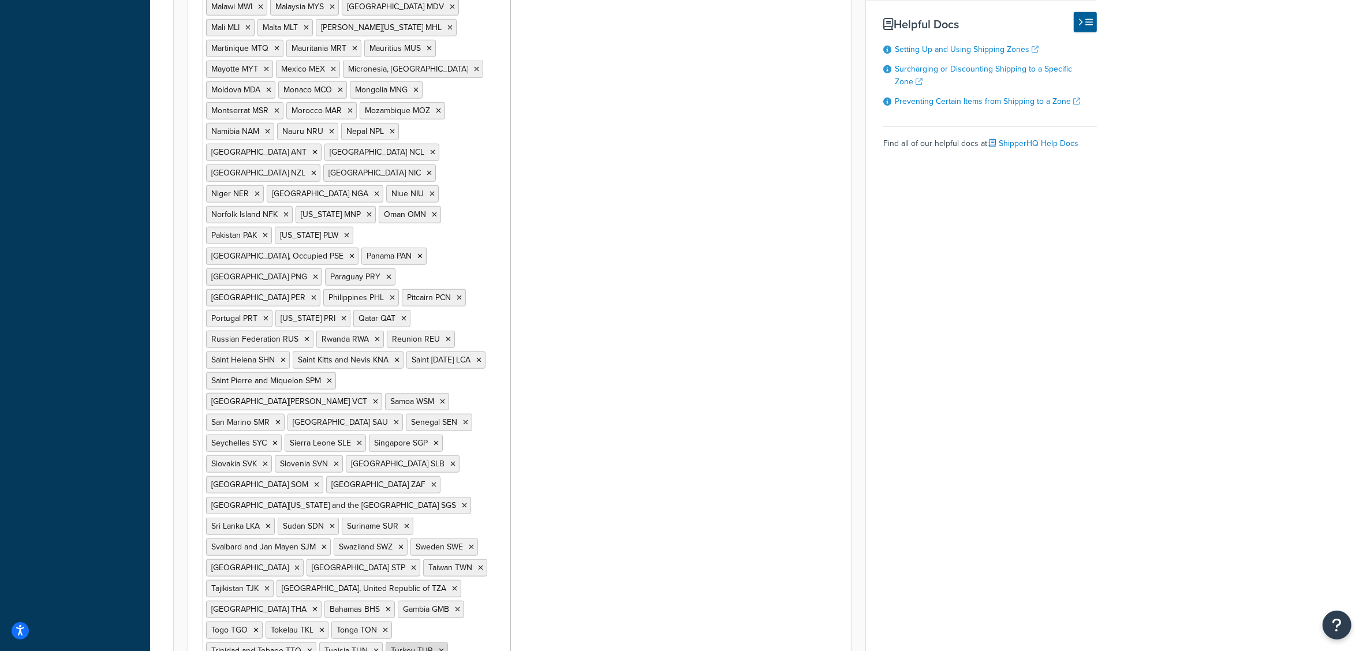
click at [440, 521] on icon at bounding box center [441, 651] width 5 height 7
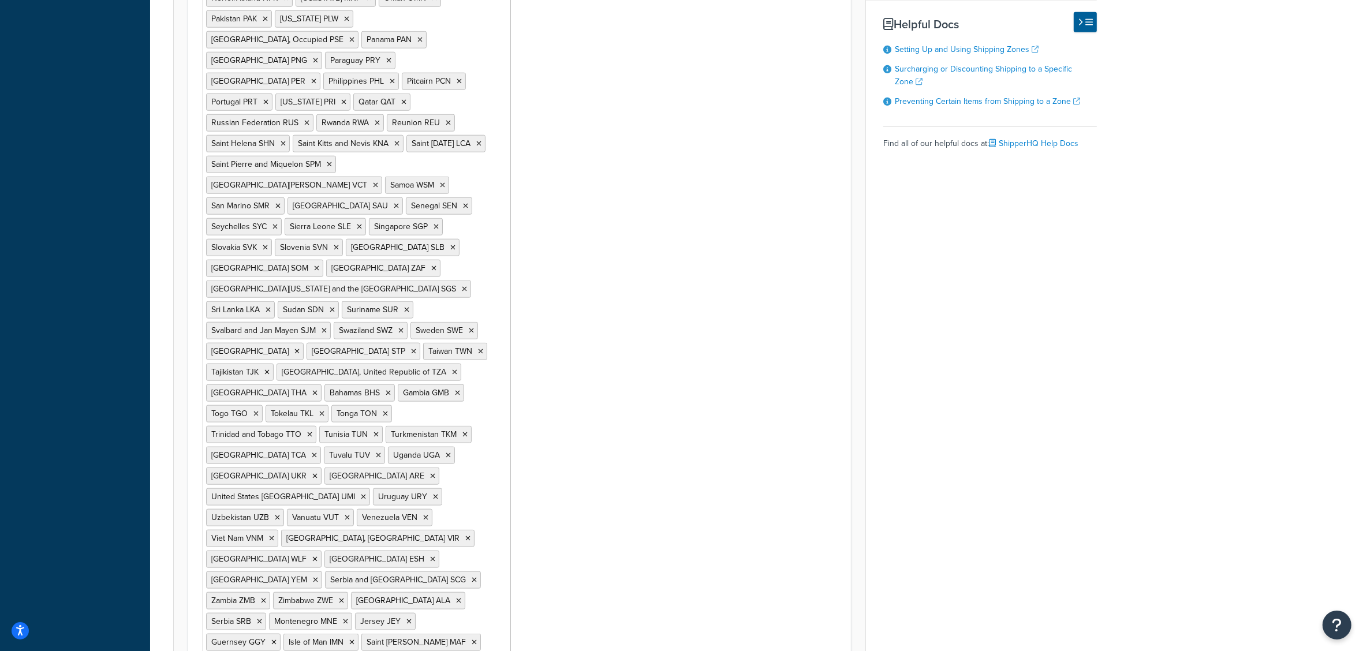
scroll to position [1515, 0]
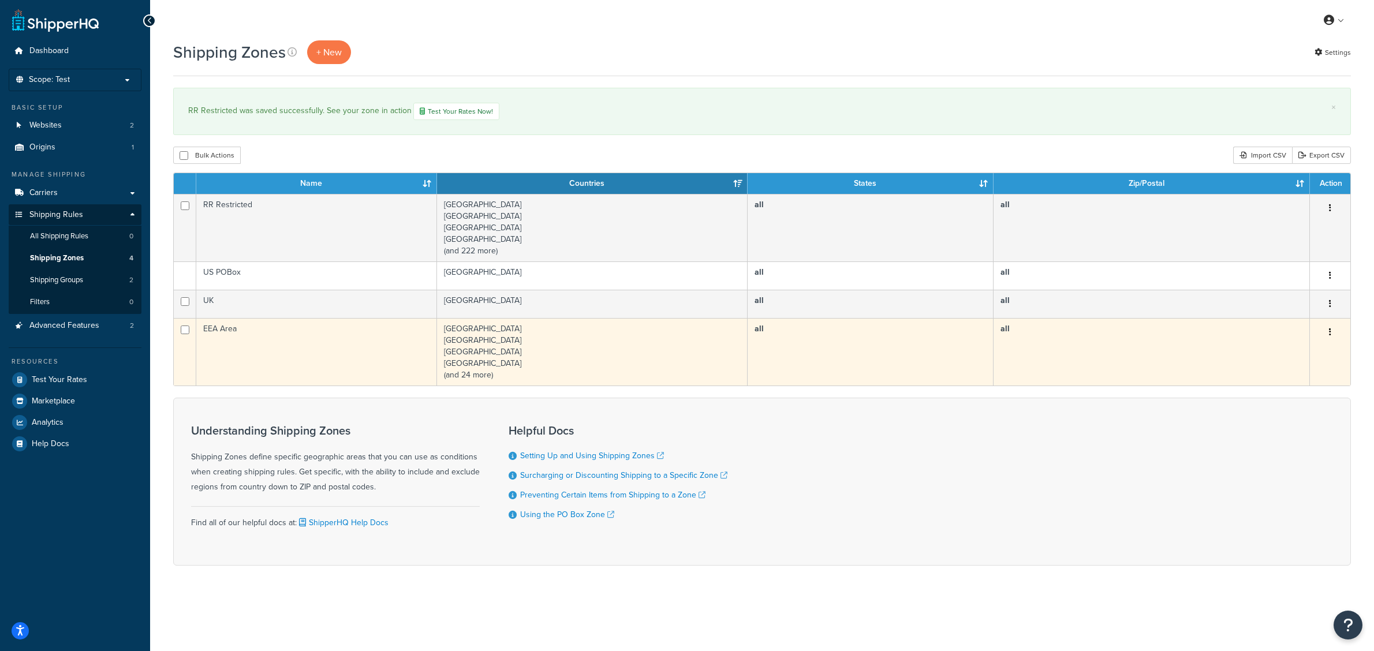
click at [475, 360] on td "[GEOGRAPHIC_DATA] [GEOGRAPHIC_DATA] [GEOGRAPHIC_DATA] [GEOGRAPHIC_DATA] (and 24…" at bounding box center [592, 352] width 311 height 68
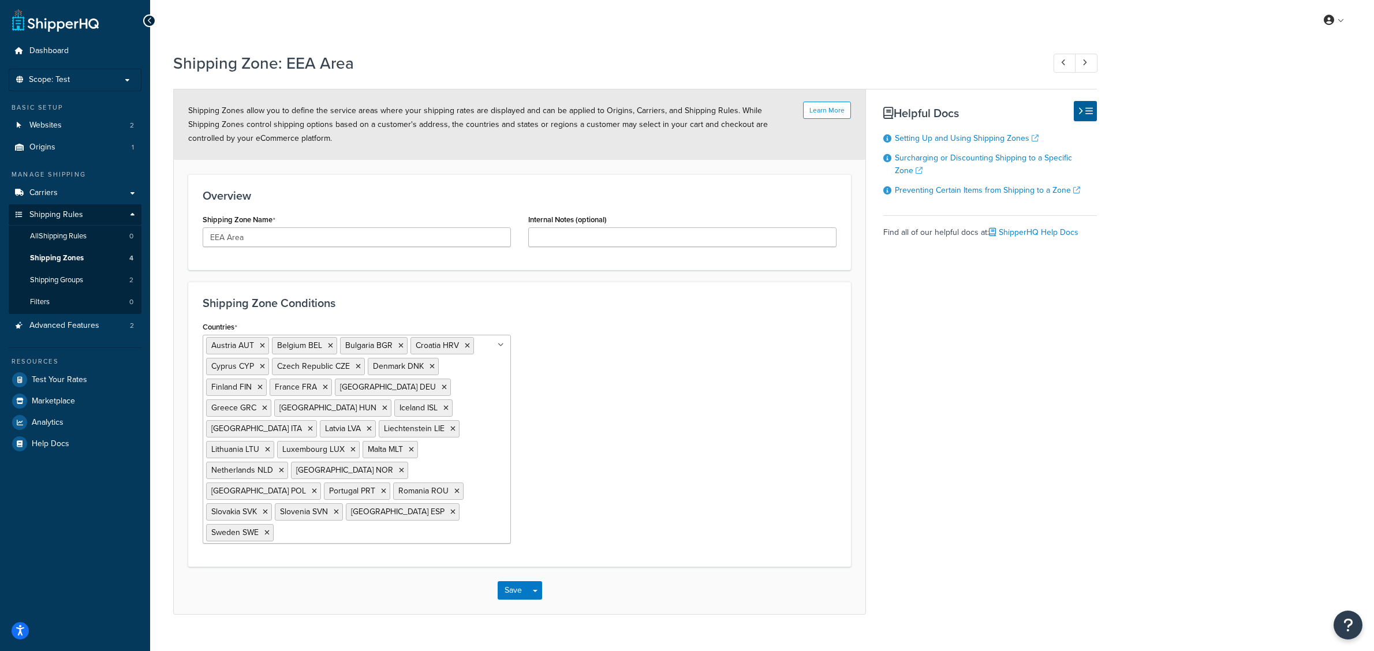
click at [361, 526] on input "Countries" at bounding box center [328, 532] width 102 height 13
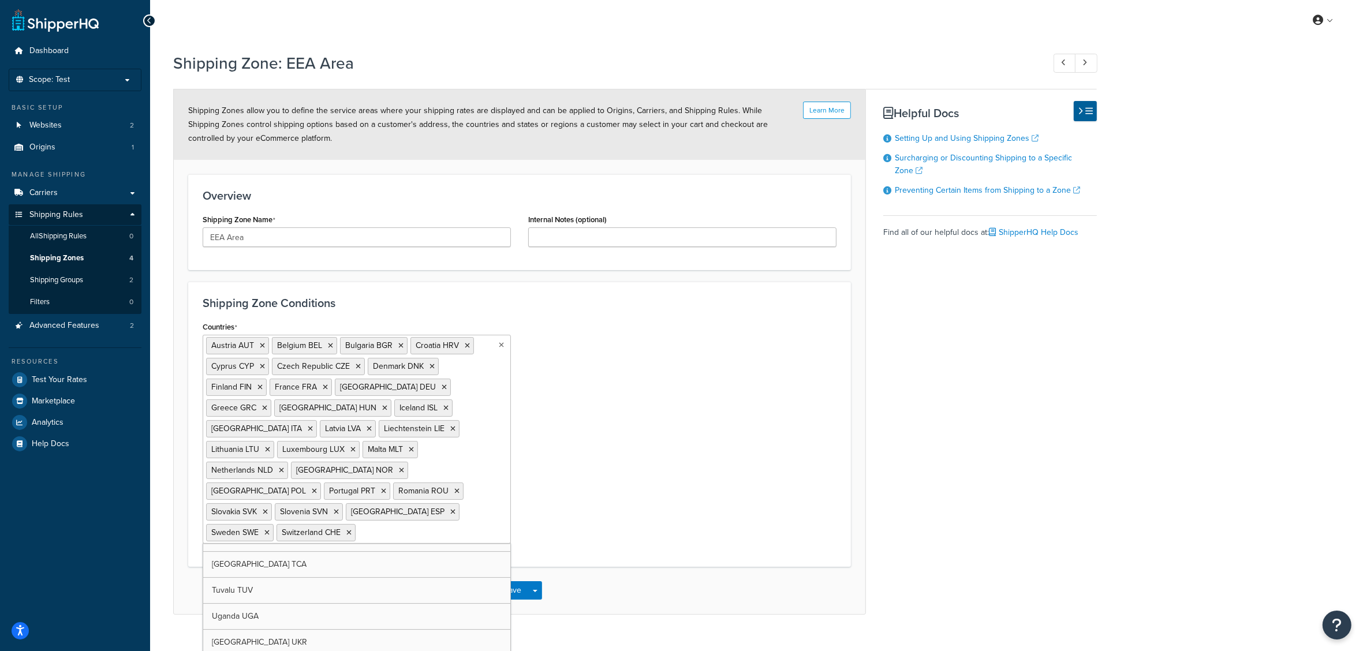
scroll to position [4907, 0]
drag, startPoint x: 609, startPoint y: 445, endPoint x: 609, endPoint y: 457, distance: 12.1
click at [613, 460] on div "Countries Austria AUT Belgium BEL Bulgaria BGR Croatia HRV Cyprus CYP Czech Rep…" at bounding box center [519, 445] width 651 height 252
click at [517, 599] on button "Save" at bounding box center [513, 608] width 31 height 18
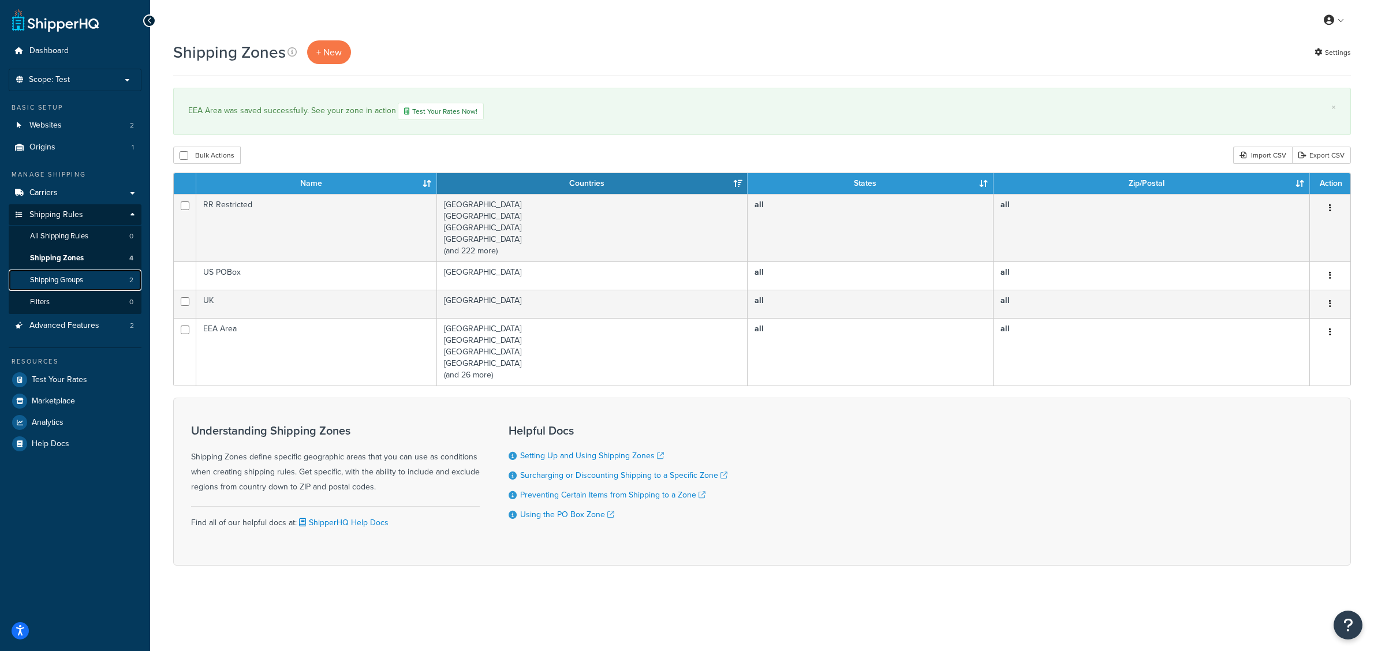
click at [83, 276] on span "Shipping Groups" at bounding box center [56, 280] width 53 height 10
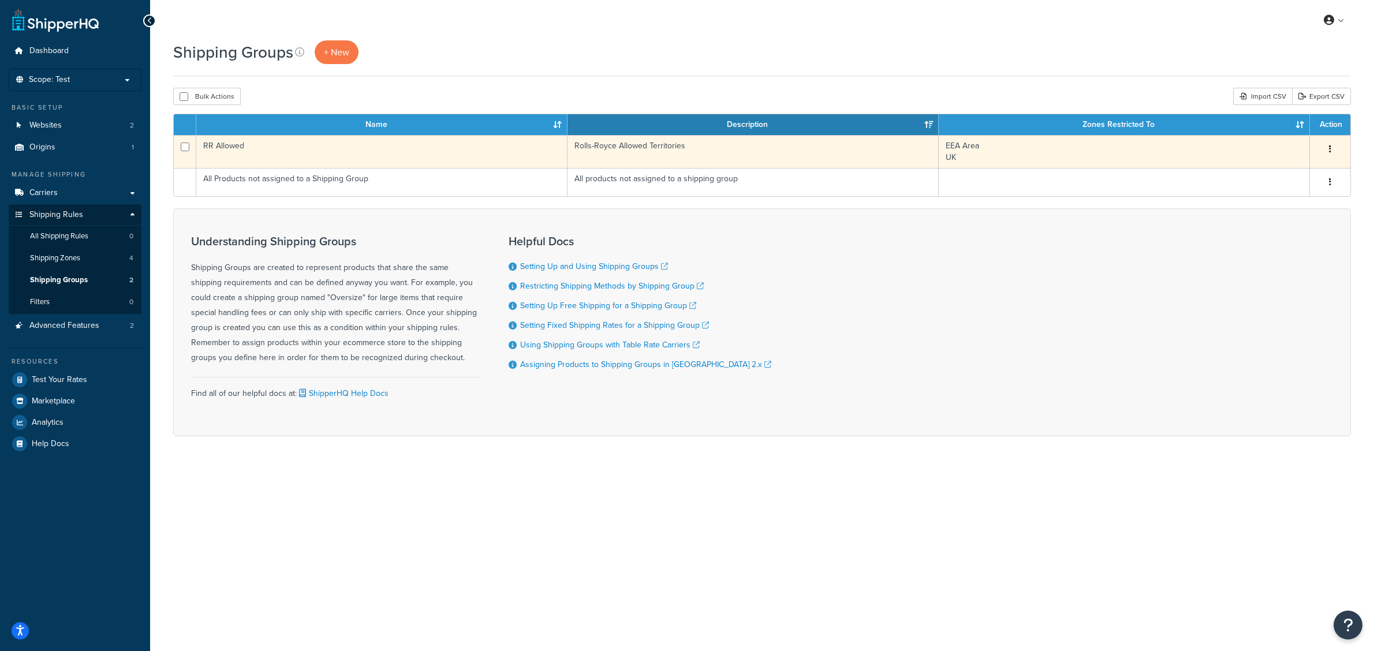
click at [240, 152] on td "RR Allowed" at bounding box center [381, 151] width 371 height 33
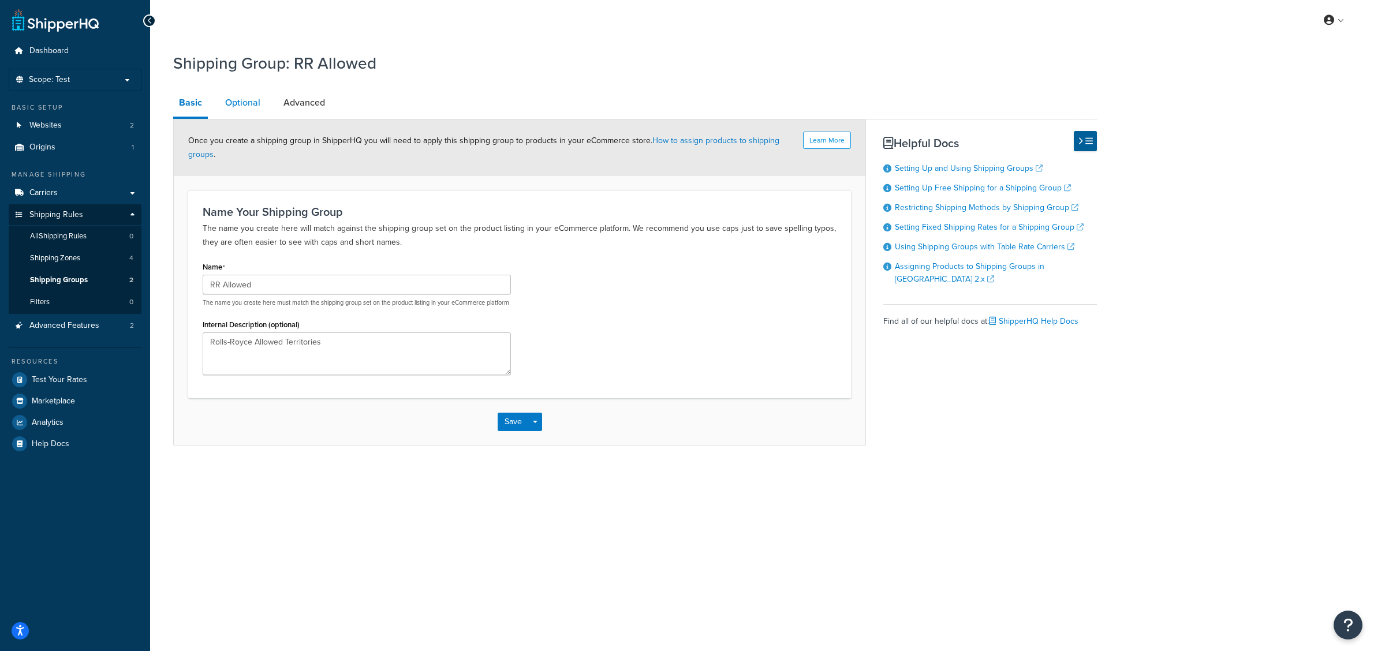
click at [247, 110] on link "Optional" at bounding box center [242, 103] width 47 height 28
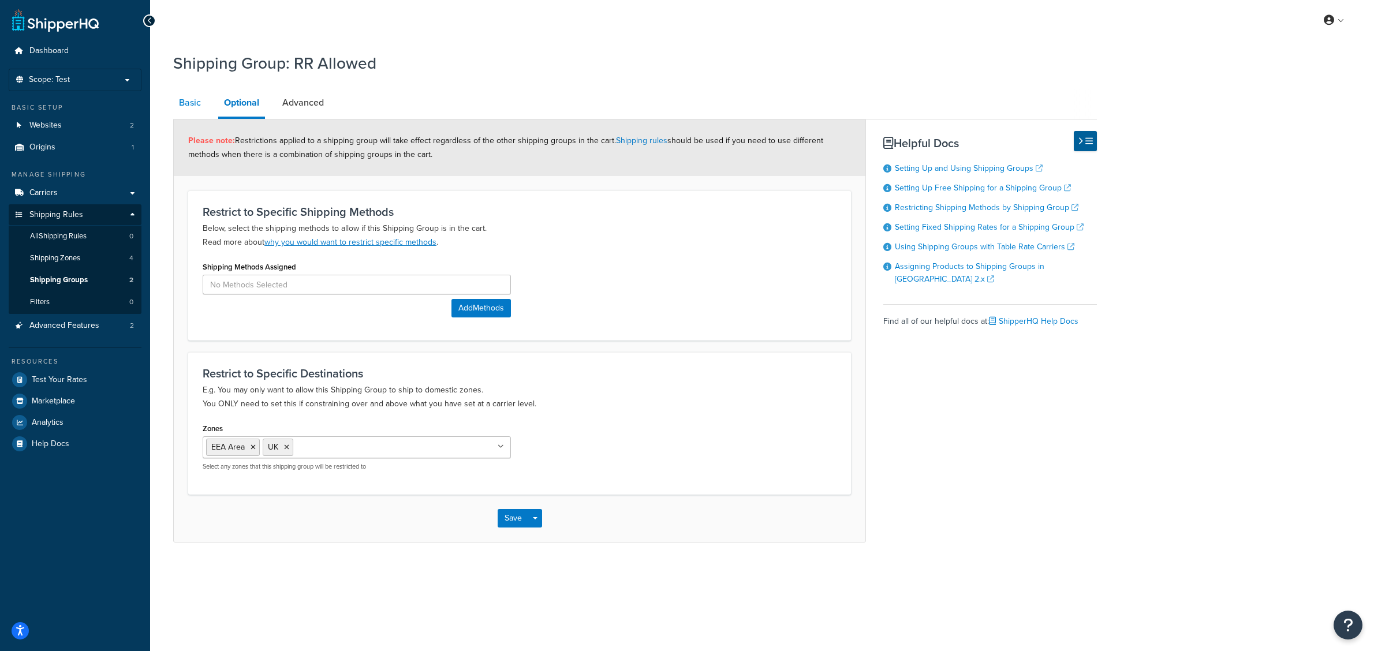
click at [197, 105] on link "Basic" at bounding box center [189, 103] width 33 height 28
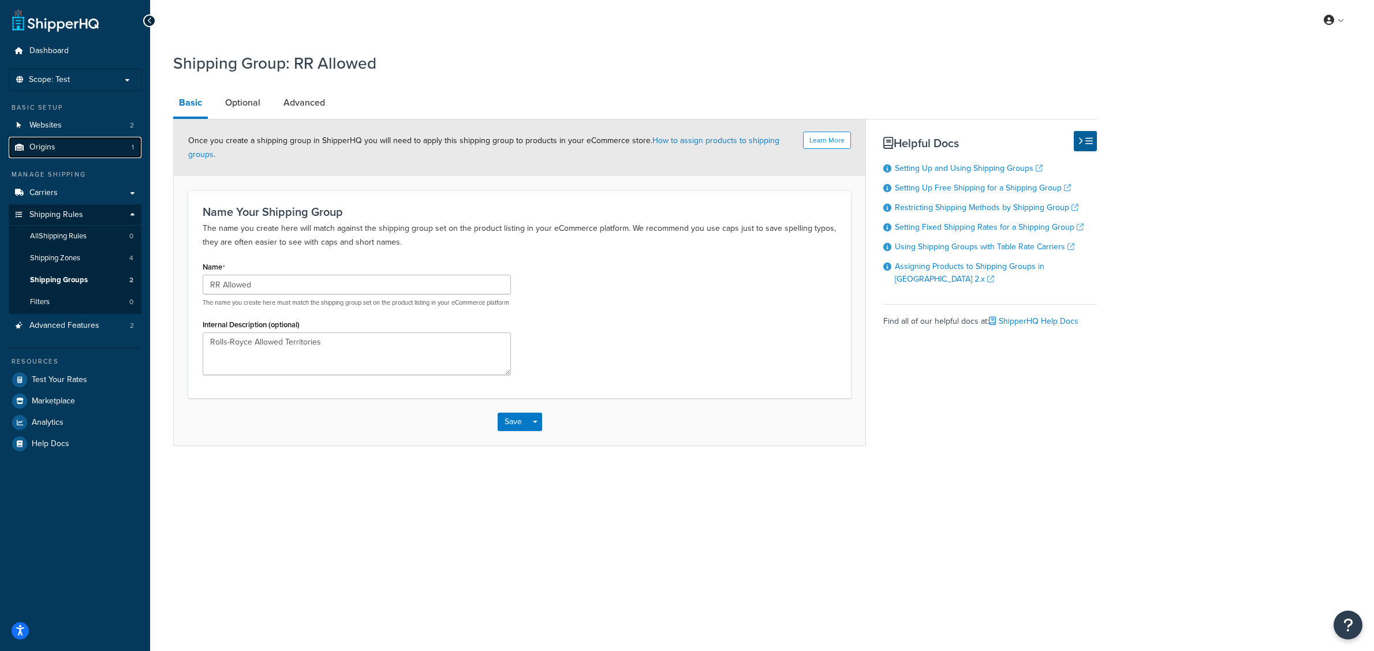
click at [65, 146] on link "Origins 1" at bounding box center [75, 147] width 133 height 21
click at [506, 428] on button "Save" at bounding box center [513, 422] width 31 height 18
click at [82, 144] on link "Origins 1" at bounding box center [75, 147] width 133 height 21
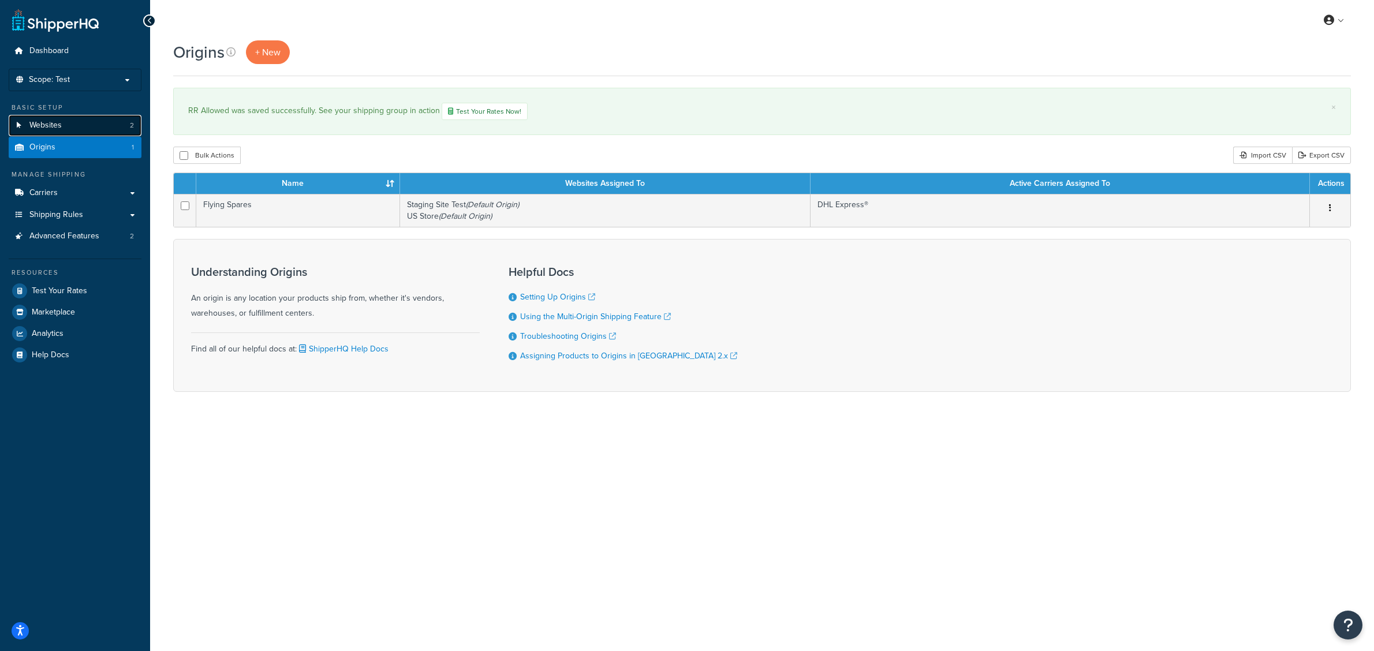
click at [75, 122] on link "Websites 2" at bounding box center [75, 125] width 133 height 21
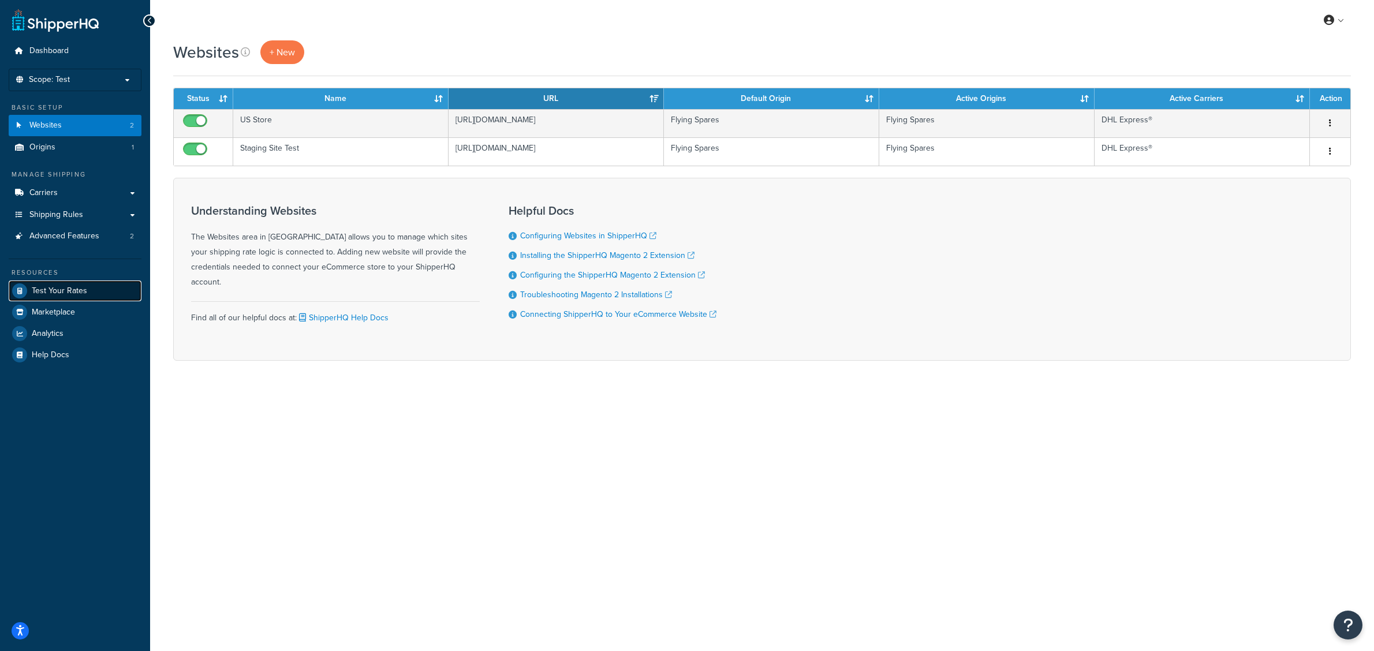
click at [71, 292] on span "Test Your Rates" at bounding box center [59, 291] width 55 height 10
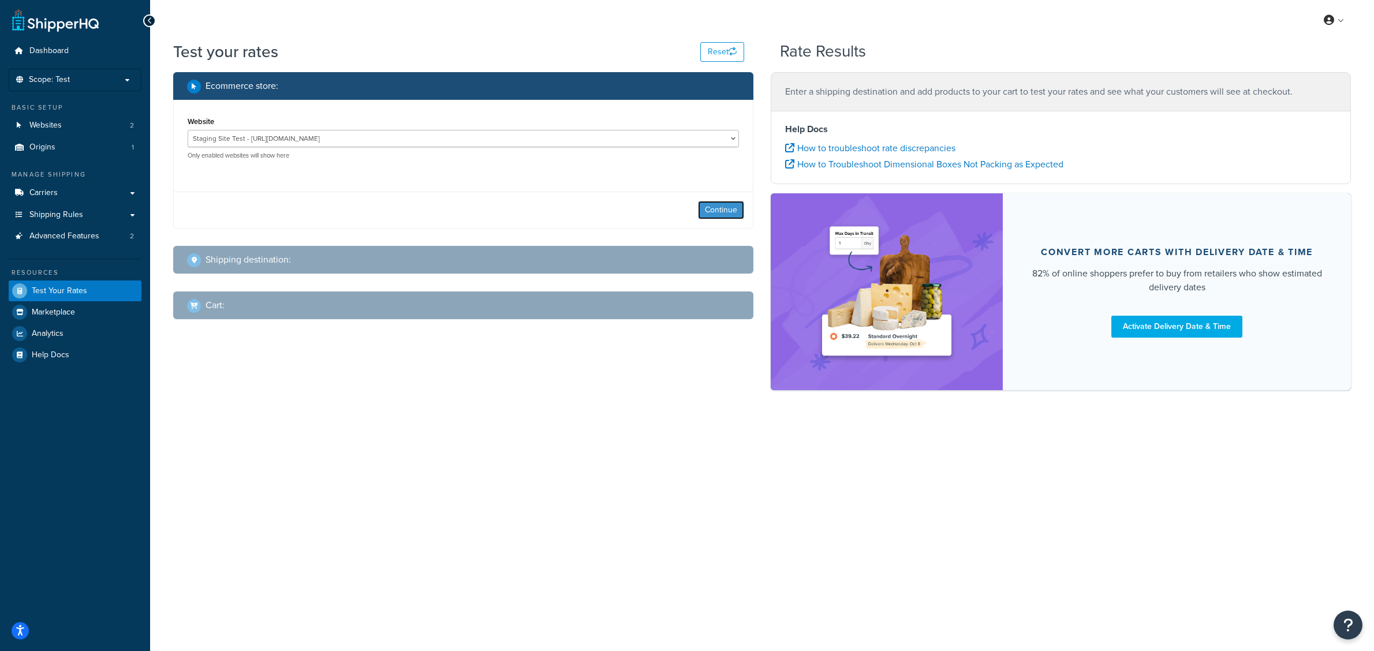
click at [717, 211] on button "Continue" at bounding box center [721, 210] width 46 height 18
select select "[GEOGRAPHIC_DATA]"
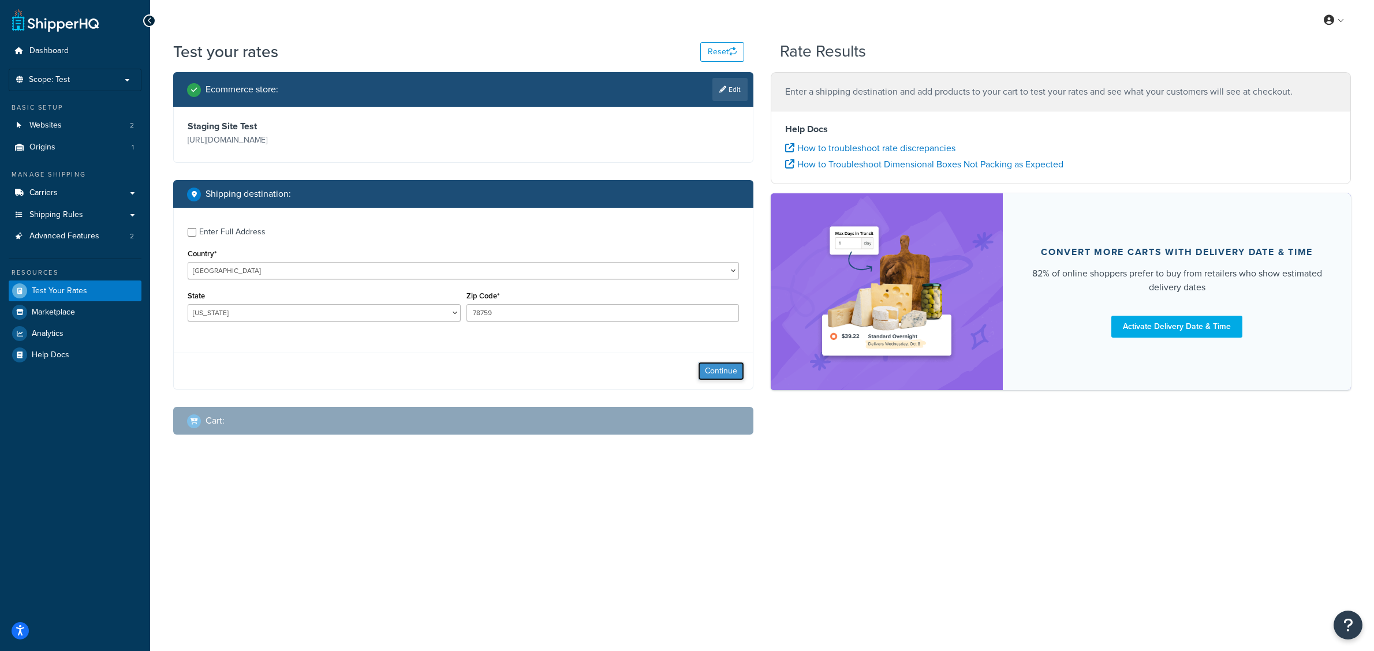
click at [717, 371] on button "Continue" at bounding box center [721, 371] width 46 height 18
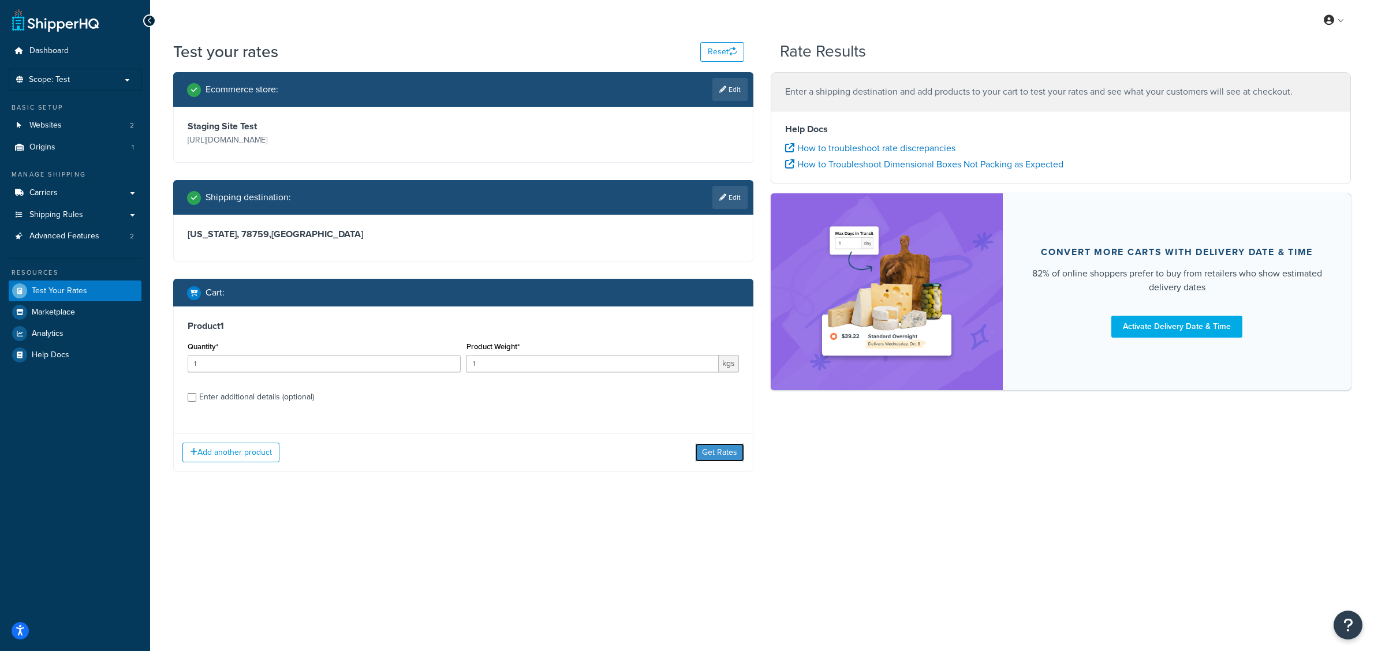
click at [722, 451] on button "Get Rates" at bounding box center [719, 452] width 49 height 18
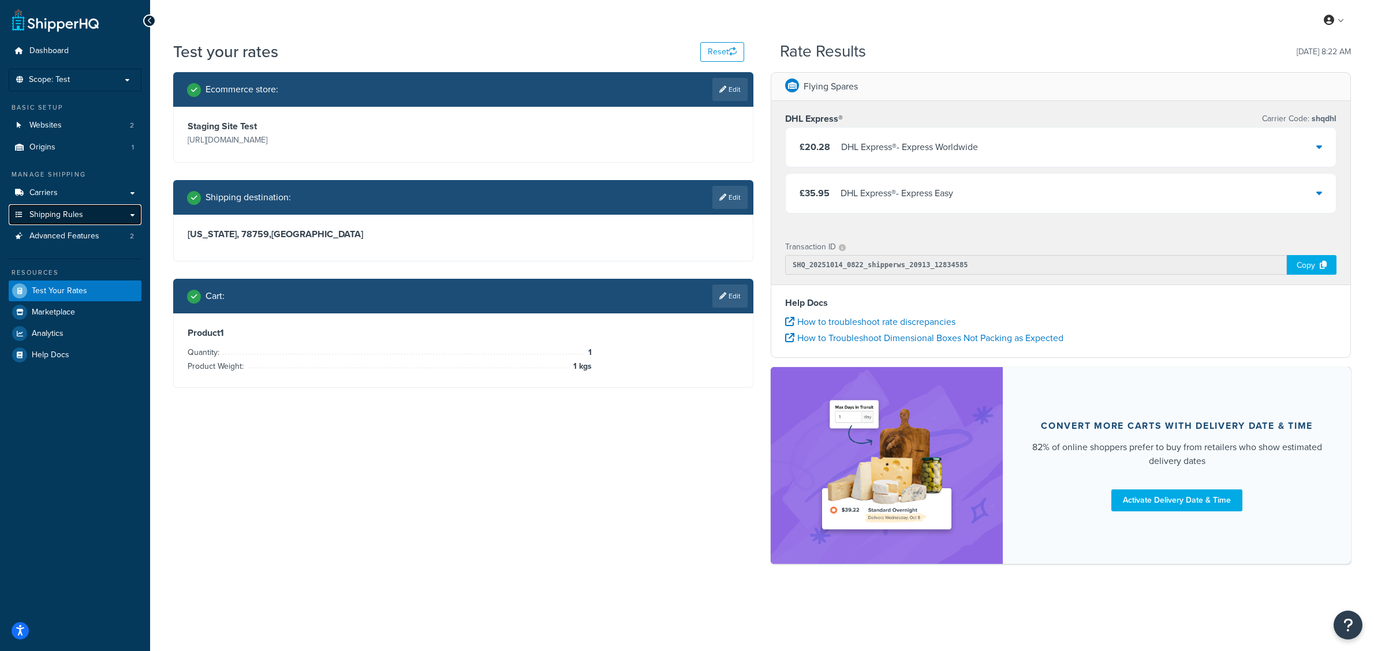
click at [40, 211] on span "Shipping Rules" at bounding box center [56, 215] width 54 height 10
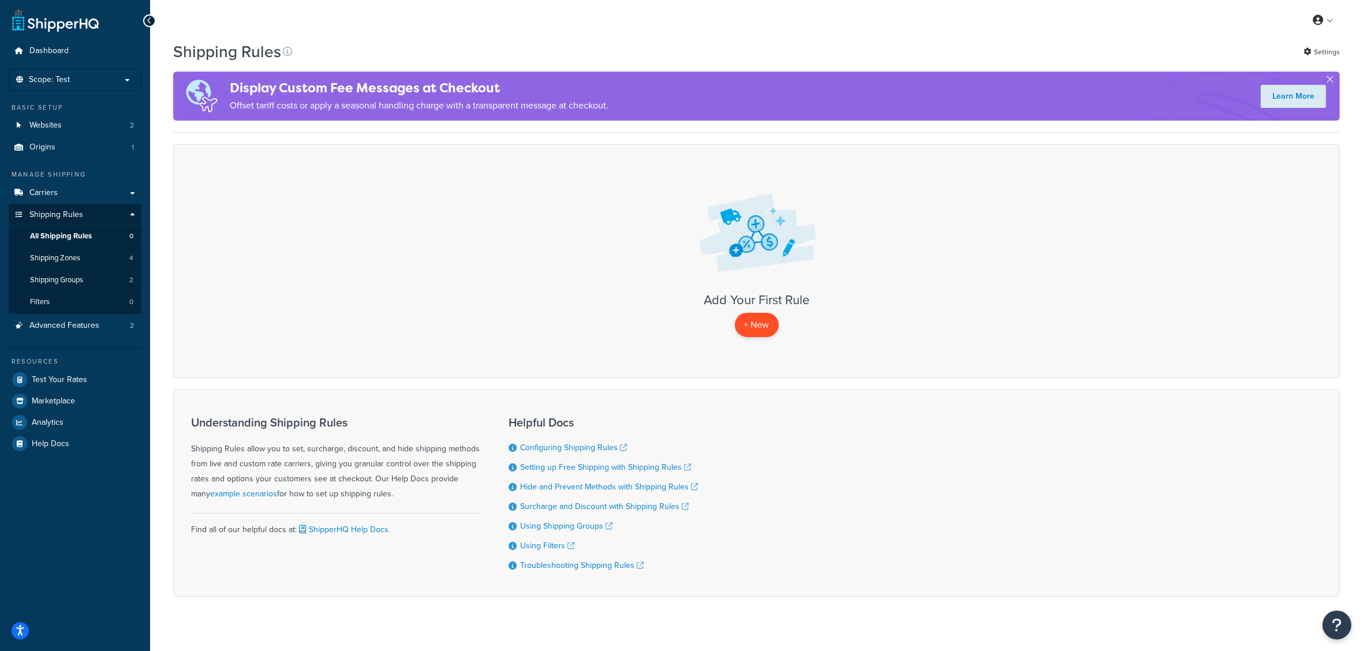
click at [751, 324] on p "+ New" at bounding box center [757, 325] width 44 height 24
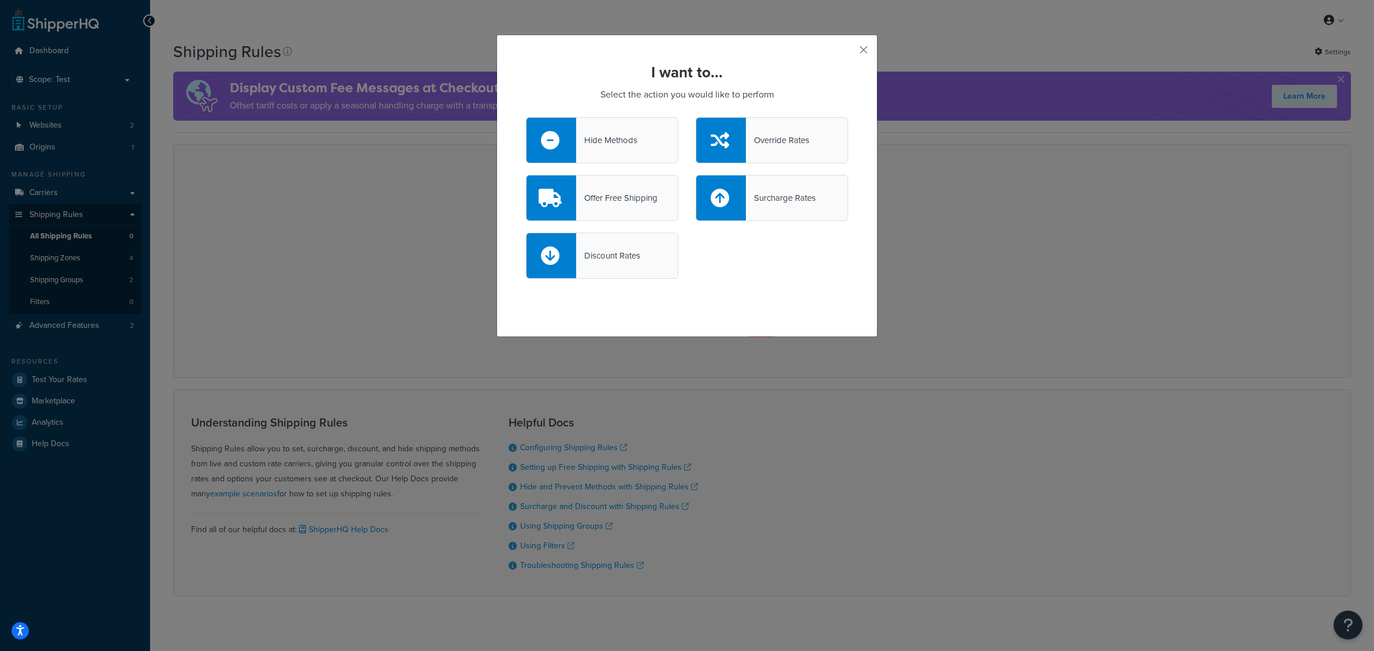
click at [618, 135] on div "Hide Methods" at bounding box center [606, 140] width 61 height 16
click at [0, 0] on input "Hide Methods" at bounding box center [0, 0] width 0 height 0
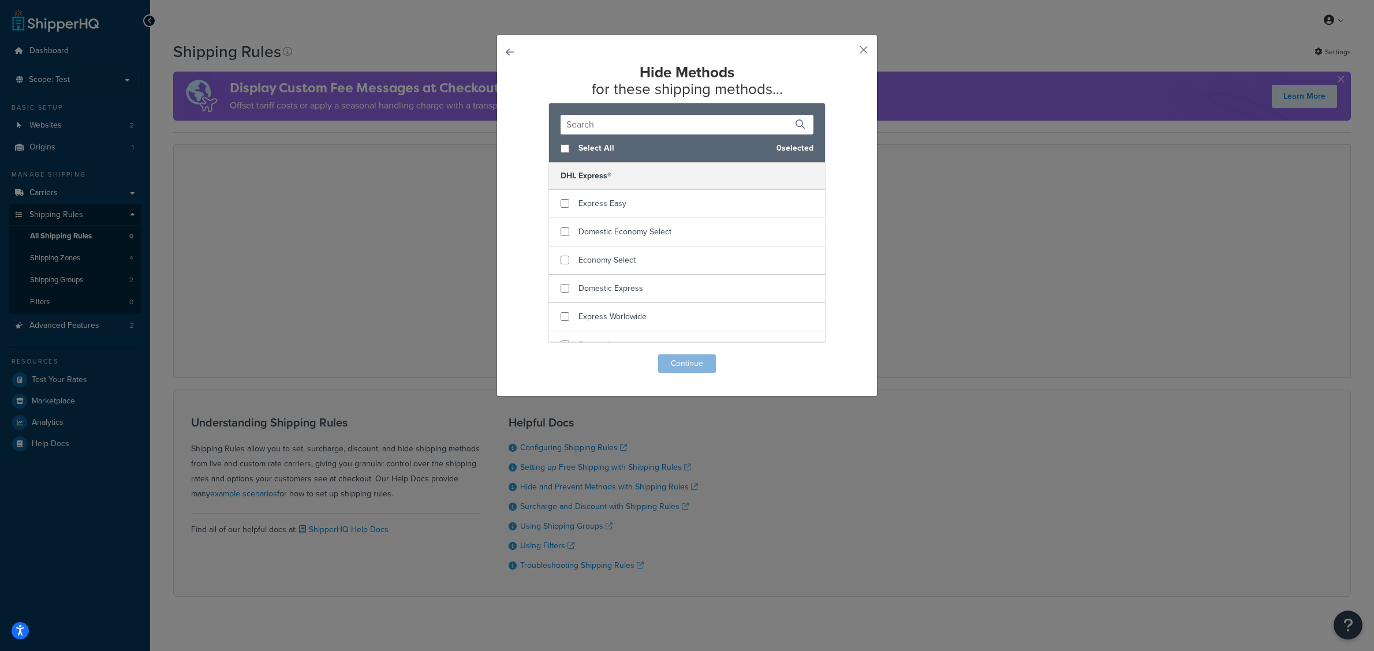
click at [564, 145] on div "Select All 0 selected" at bounding box center [687, 149] width 276 height 28
checkbox input "true"
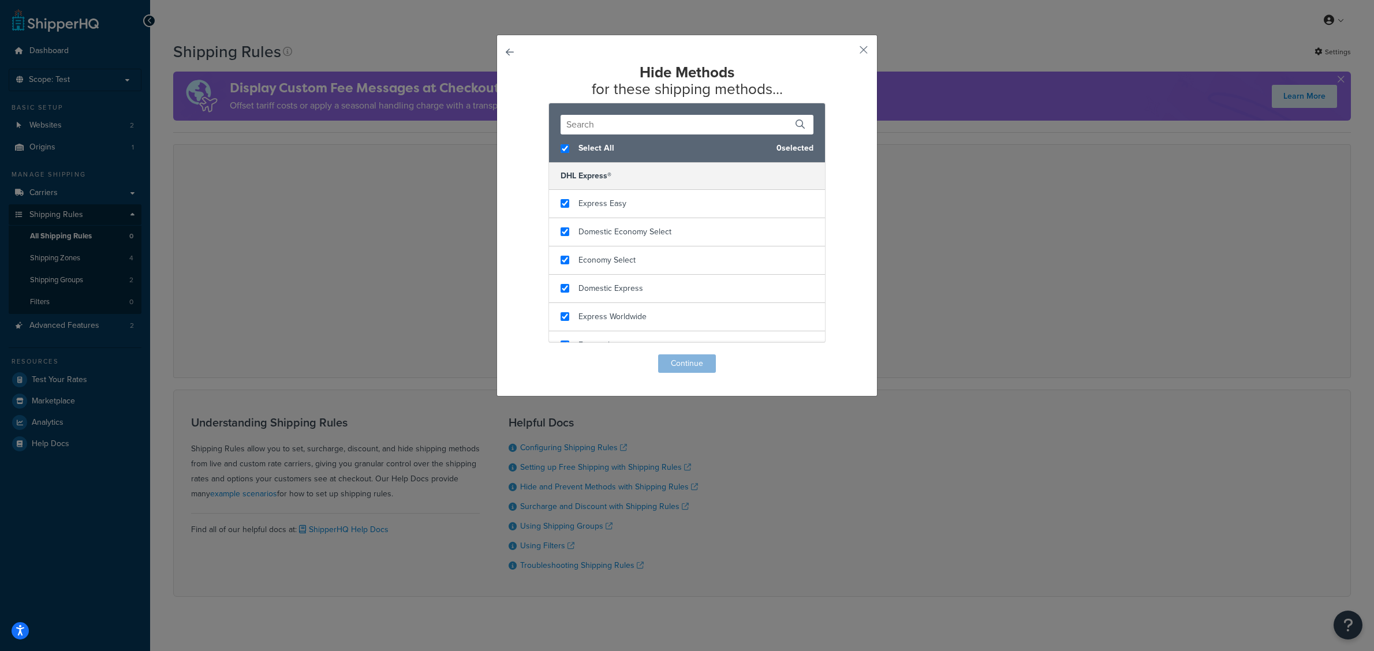
checkbox input "true"
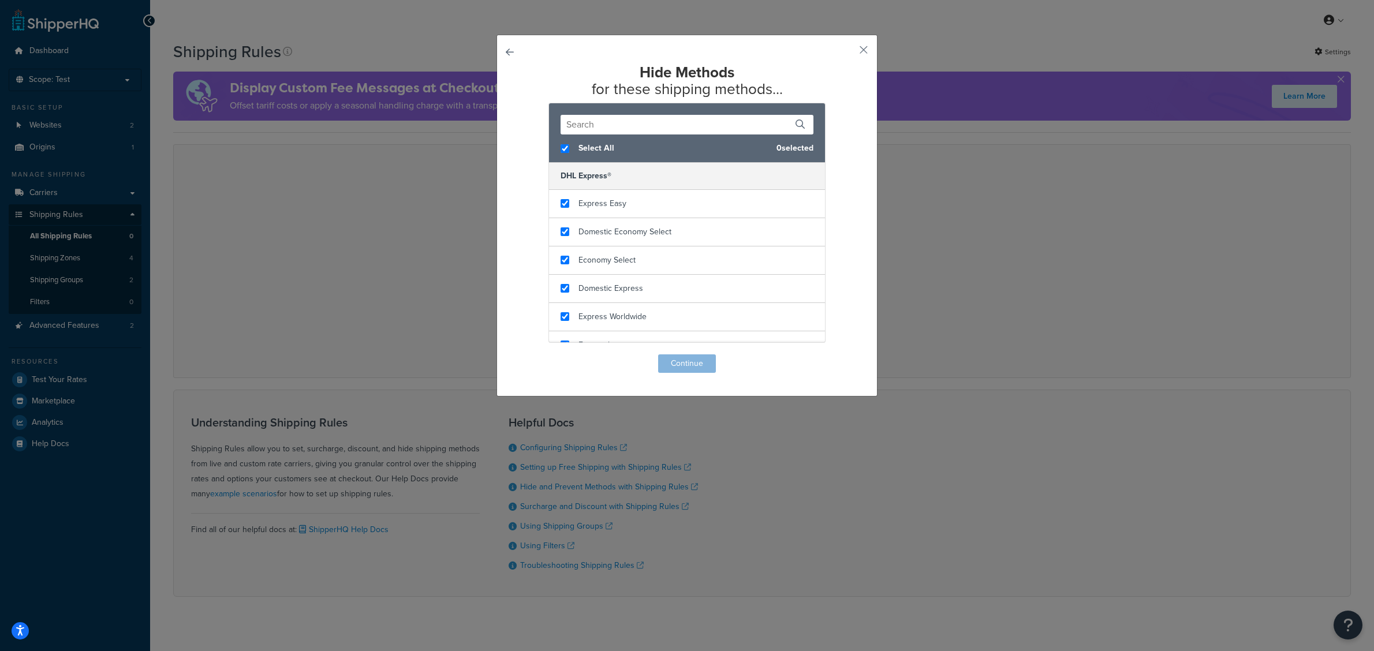
checkbox input "true"
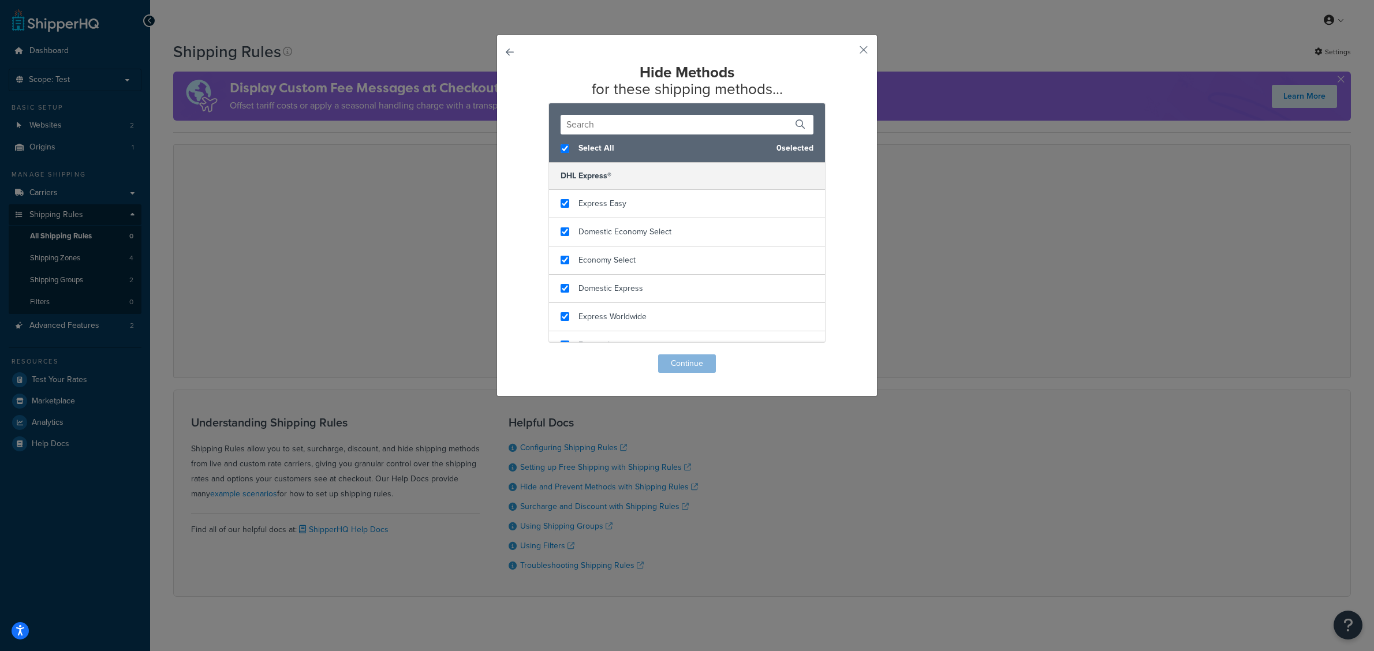
checkbox input "true"
click at [680, 364] on button "Continue" at bounding box center [687, 363] width 58 height 18
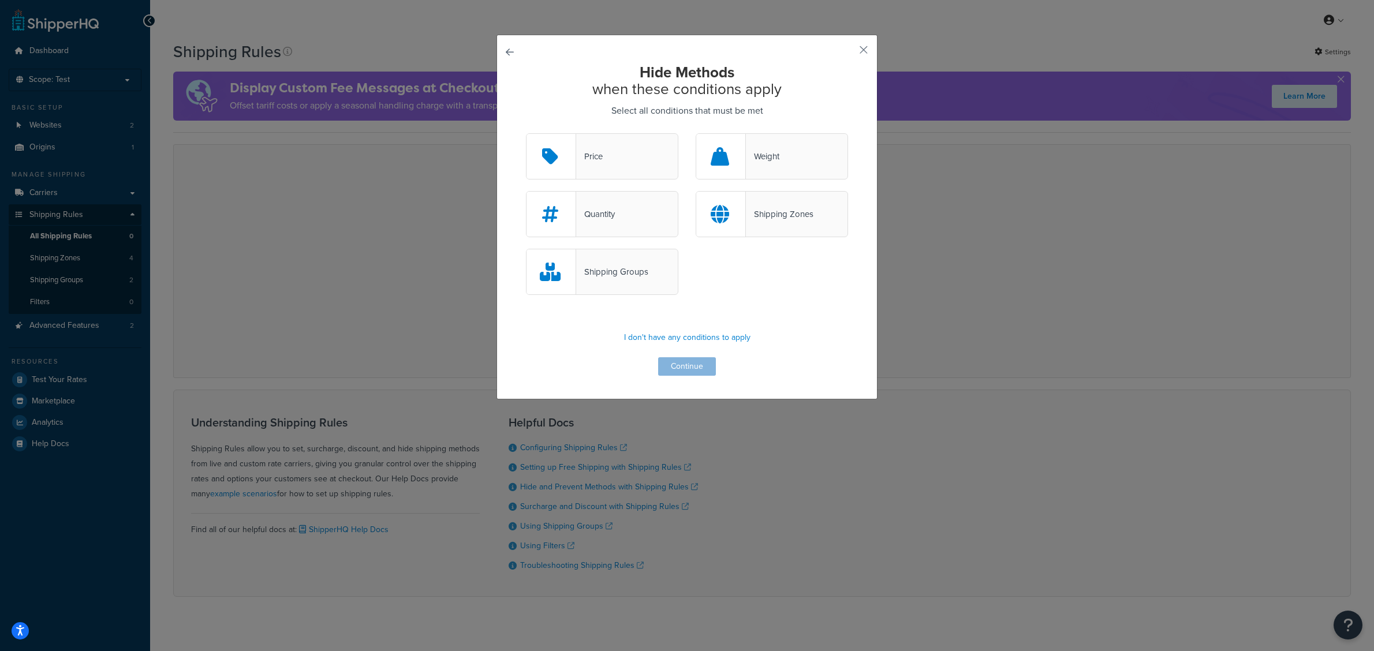
click at [781, 218] on div "Shipping Zones" at bounding box center [780, 214] width 68 height 16
click at [0, 0] on input "Shipping Zones" at bounding box center [0, 0] width 0 height 0
click at [674, 368] on button "Continue" at bounding box center [687, 366] width 58 height 18
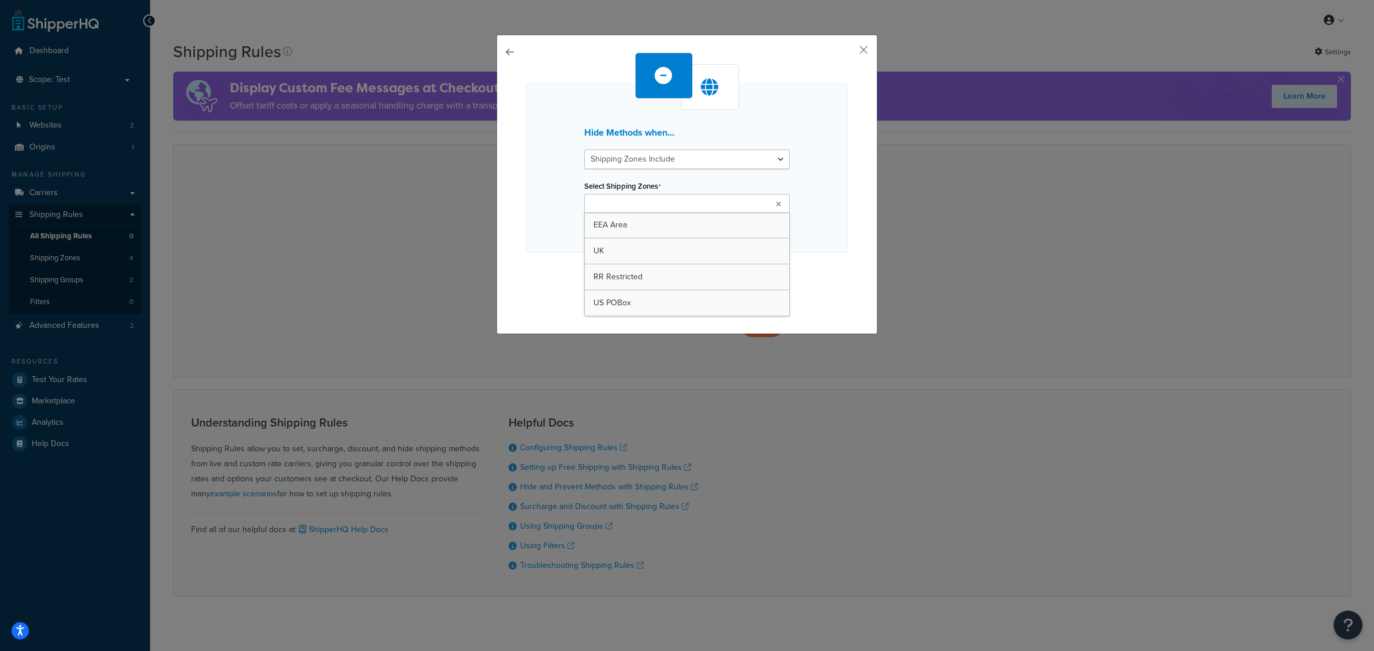
click at [769, 200] on ul at bounding box center [687, 203] width 206 height 19
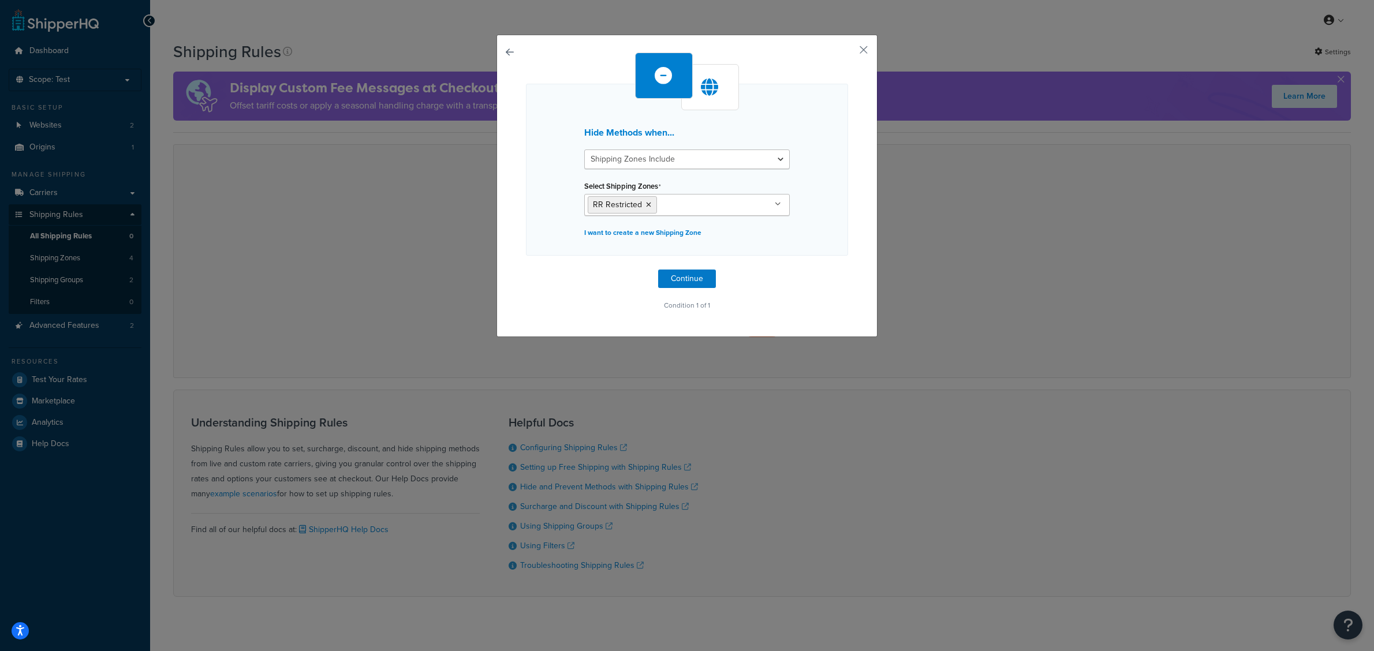
click at [811, 272] on div "Hide Methods when... Shipping Zones Include Shipping Zones Do Not Include Selec…" at bounding box center [687, 183] width 322 height 261
click at [681, 281] on button "Continue" at bounding box center [687, 279] width 58 height 18
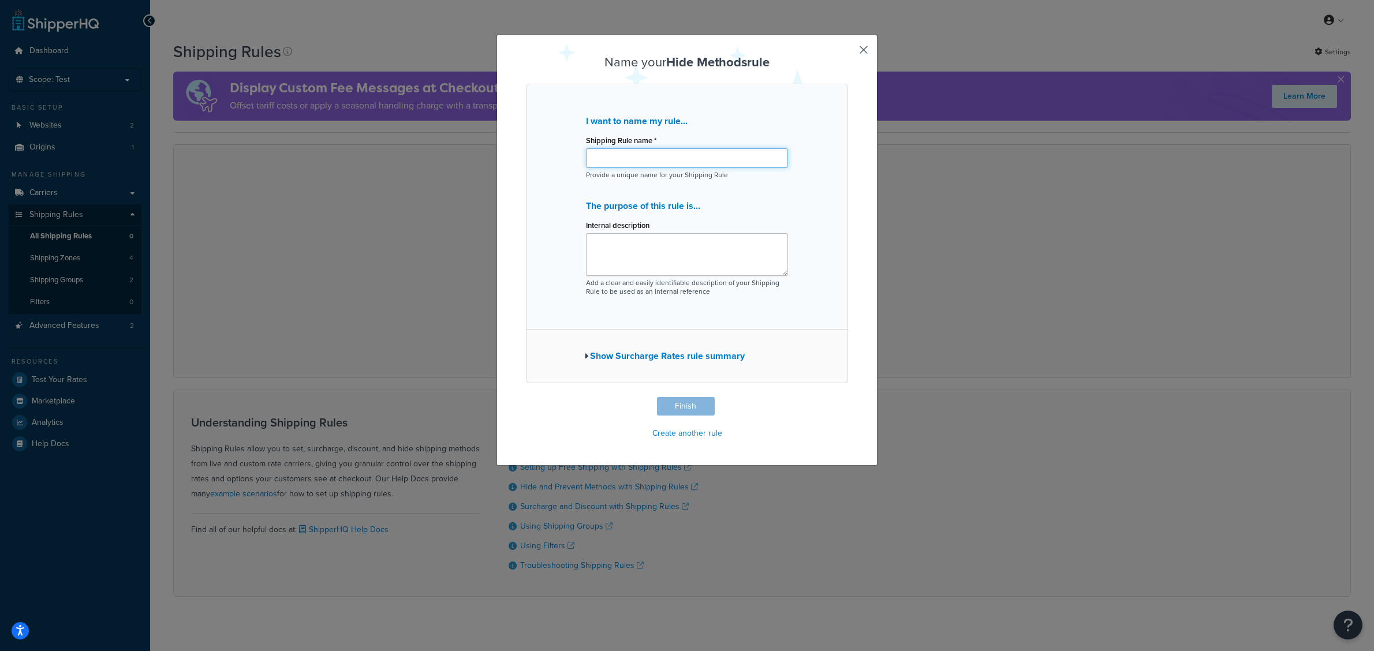
click at [626, 166] on input "Shipping Rule name *" at bounding box center [687, 158] width 202 height 20
click at [693, 411] on button "Finish" at bounding box center [686, 406] width 58 height 18
type input "Restrict Rolls"
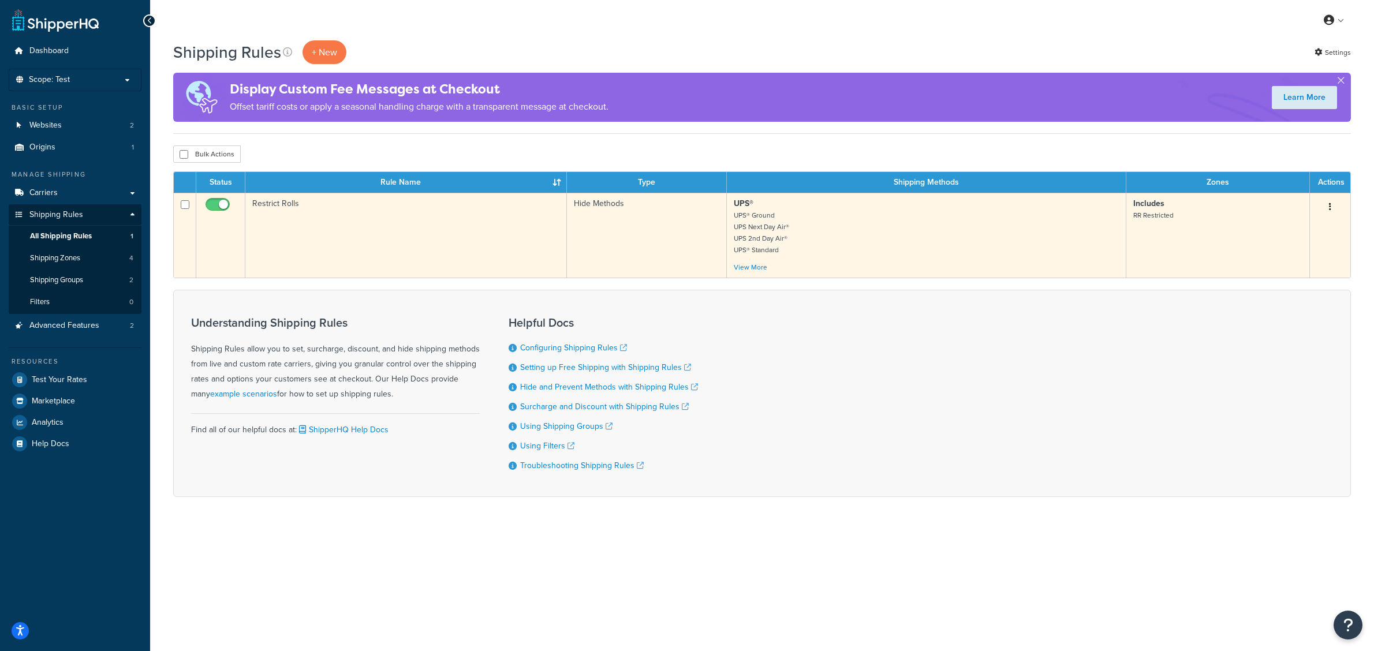
click at [1328, 206] on button "button" at bounding box center [1330, 207] width 16 height 18
click at [1283, 231] on link "Edit" at bounding box center [1291, 229] width 91 height 24
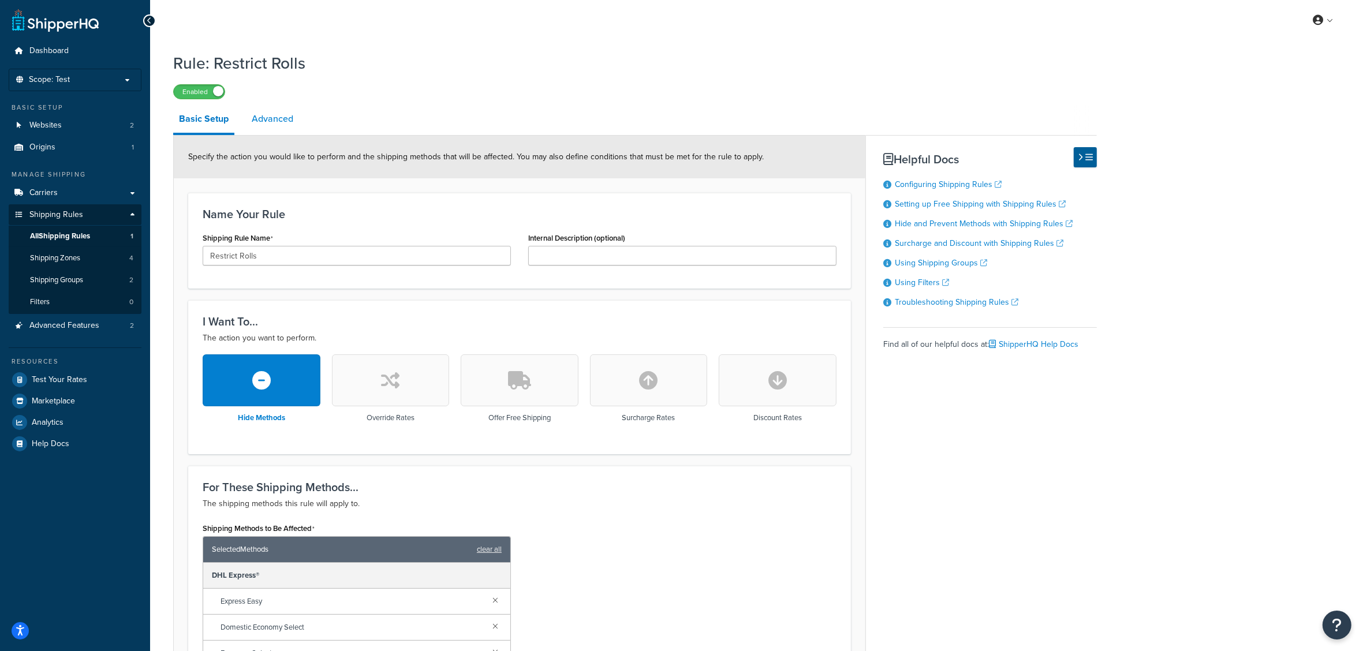
click at [273, 117] on link "Advanced" at bounding box center [272, 119] width 53 height 28
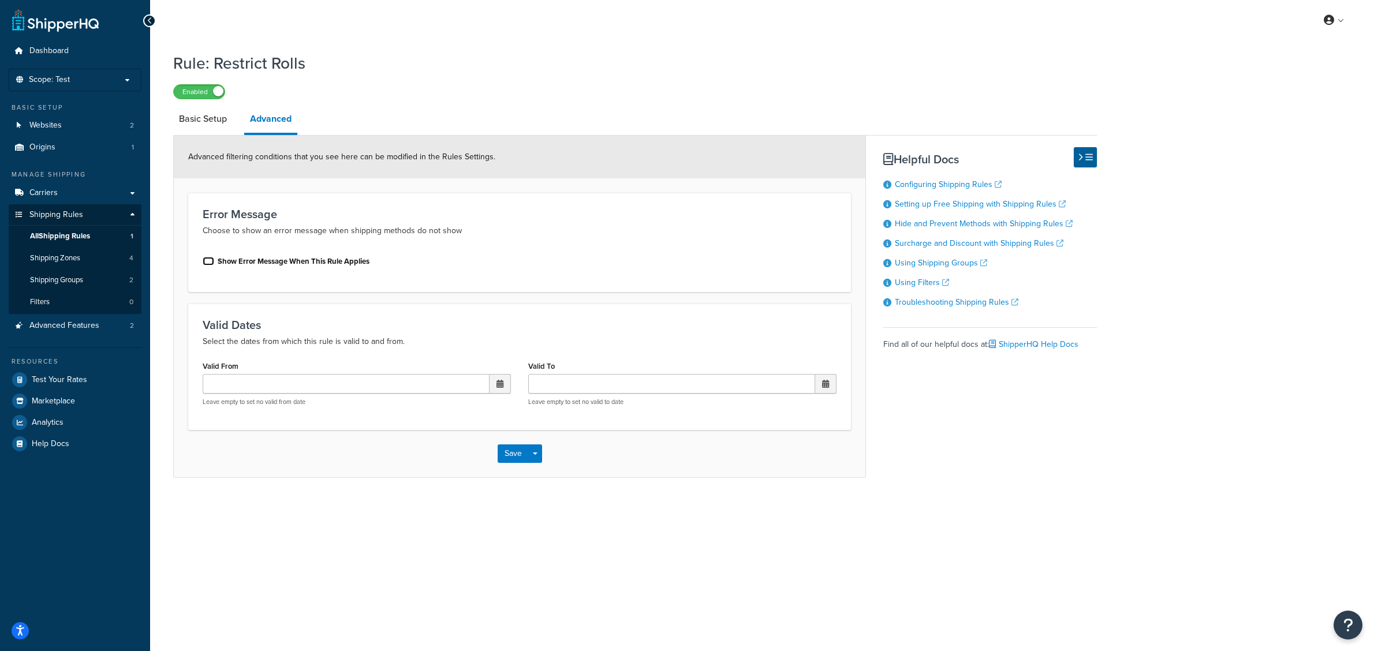
click at [211, 262] on input "Show Error Message When This Rule Applies" at bounding box center [209, 261] width 12 height 9
checkbox input "true"
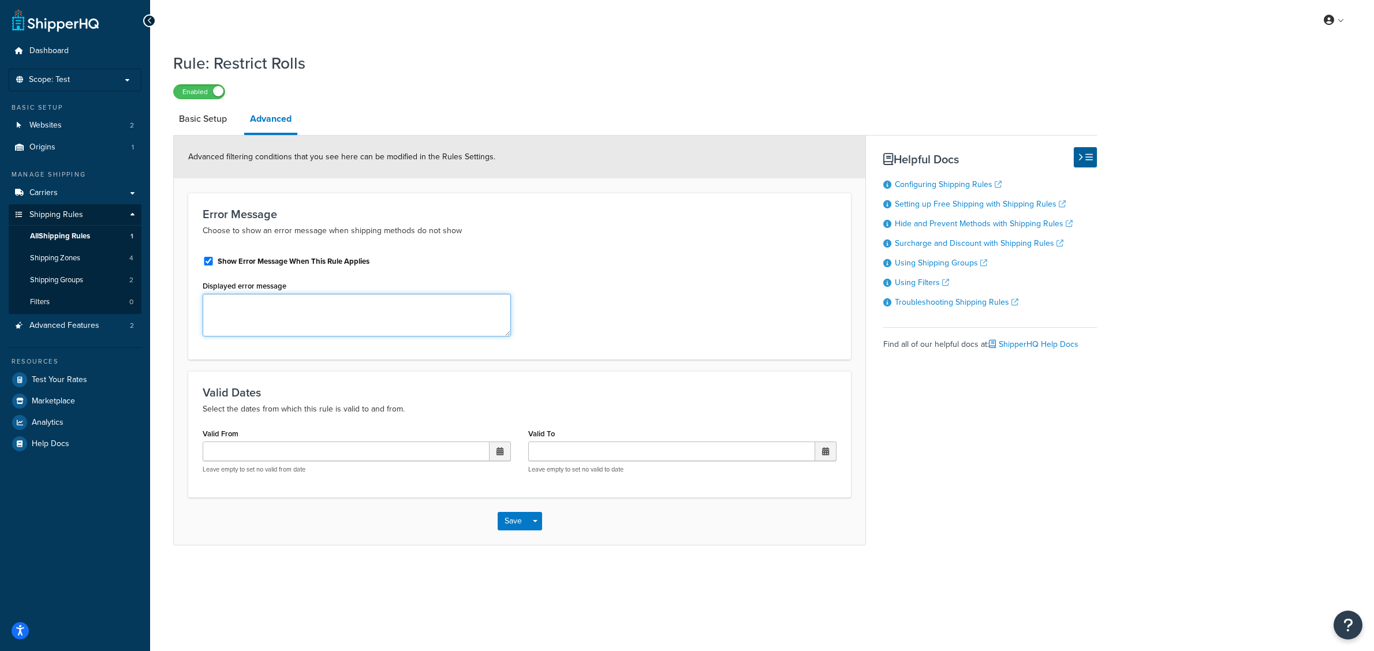
click at [230, 307] on textarea "Displayed error message" at bounding box center [357, 315] width 308 height 43
type textarea "You have a part in your cart that cannot be shipped to your destination. This i…"
click at [502, 523] on button "Save" at bounding box center [513, 521] width 31 height 18
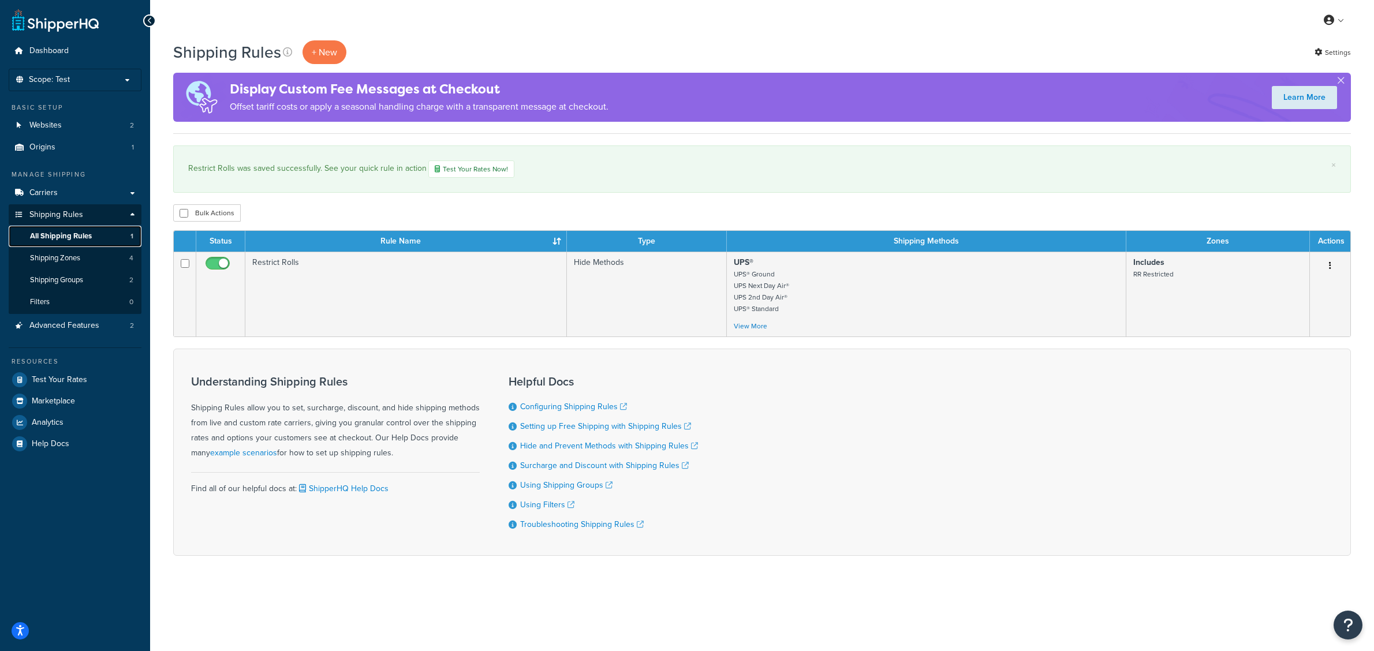
click at [97, 240] on link "All Shipping Rules 1" at bounding box center [75, 236] width 133 height 21
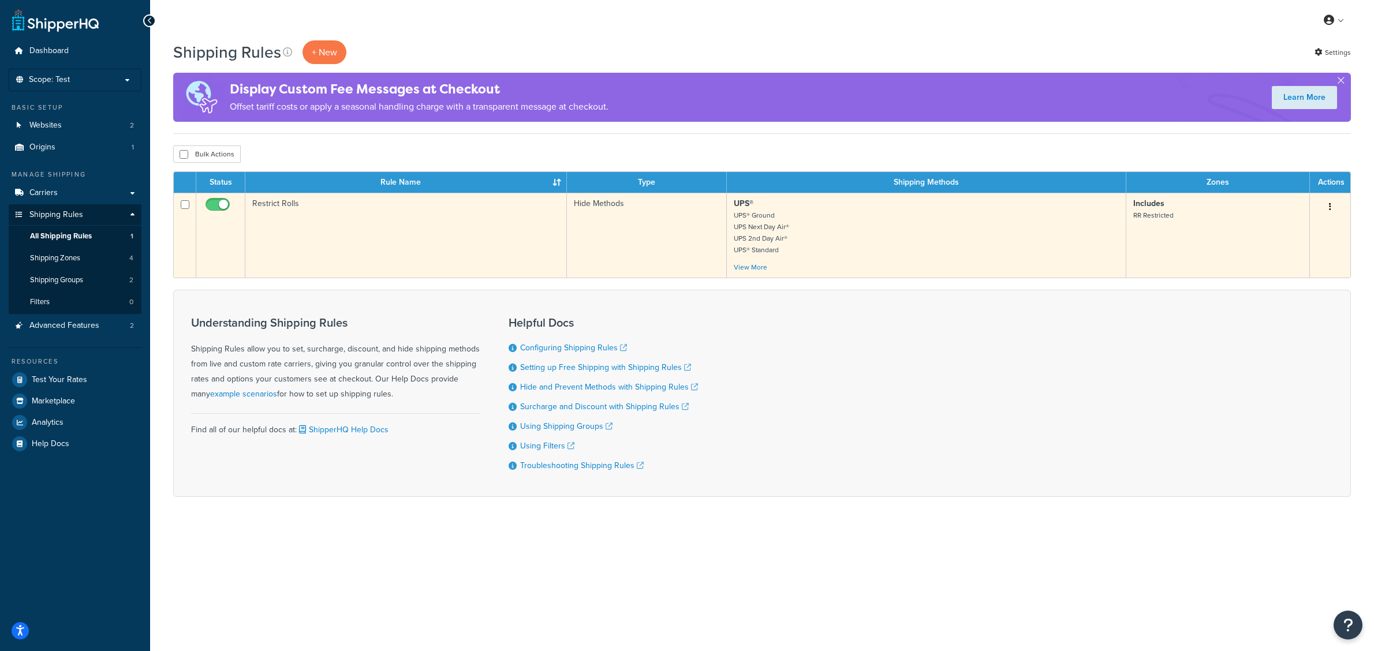
click at [1331, 206] on button "button" at bounding box center [1330, 207] width 16 height 18
click at [1280, 227] on link "Edit" at bounding box center [1291, 229] width 91 height 24
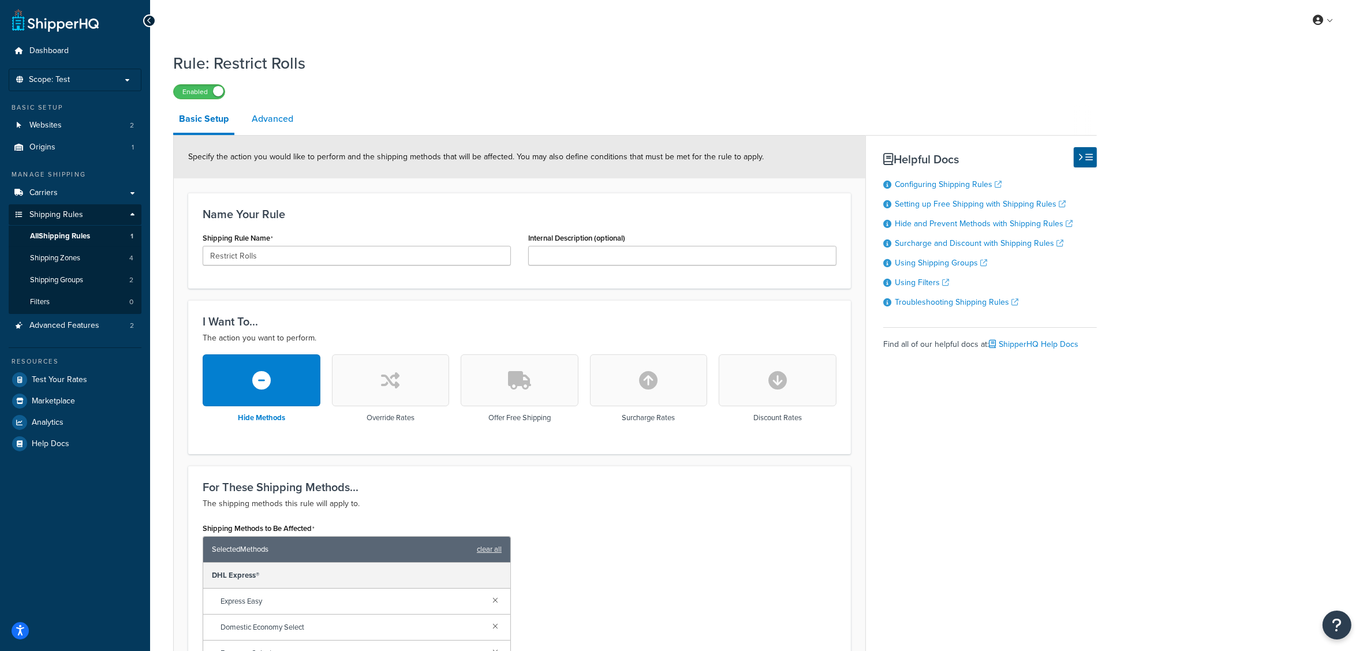
click at [270, 120] on link "Advanced" at bounding box center [272, 119] width 53 height 28
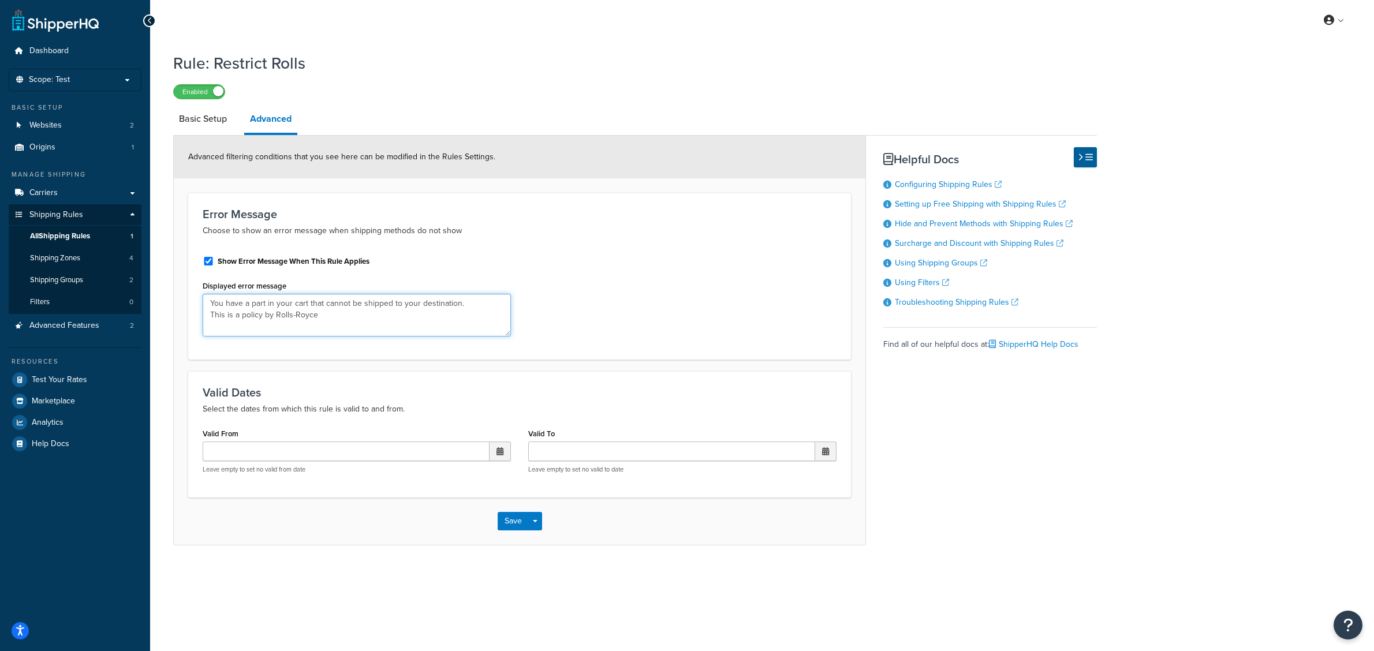
drag, startPoint x: 339, startPoint y: 328, endPoint x: 222, endPoint y: 299, distance: 120.7
click at [222, 299] on textarea "You have a part in your cart that cannot be shipped to your destination. This i…" at bounding box center [357, 315] width 308 height 43
click at [268, 316] on textarea "Your basket contains a Genuine Rolls-Royce part which cannot be exported to you…" at bounding box center [357, 315] width 308 height 43
drag, startPoint x: 248, startPoint y: 313, endPoint x: 249, endPoint y: 319, distance: 5.9
click at [248, 315] on textarea "Your basket contains a Genuine Rolls-Royce part which cannot be exported to you…" at bounding box center [357, 315] width 308 height 43
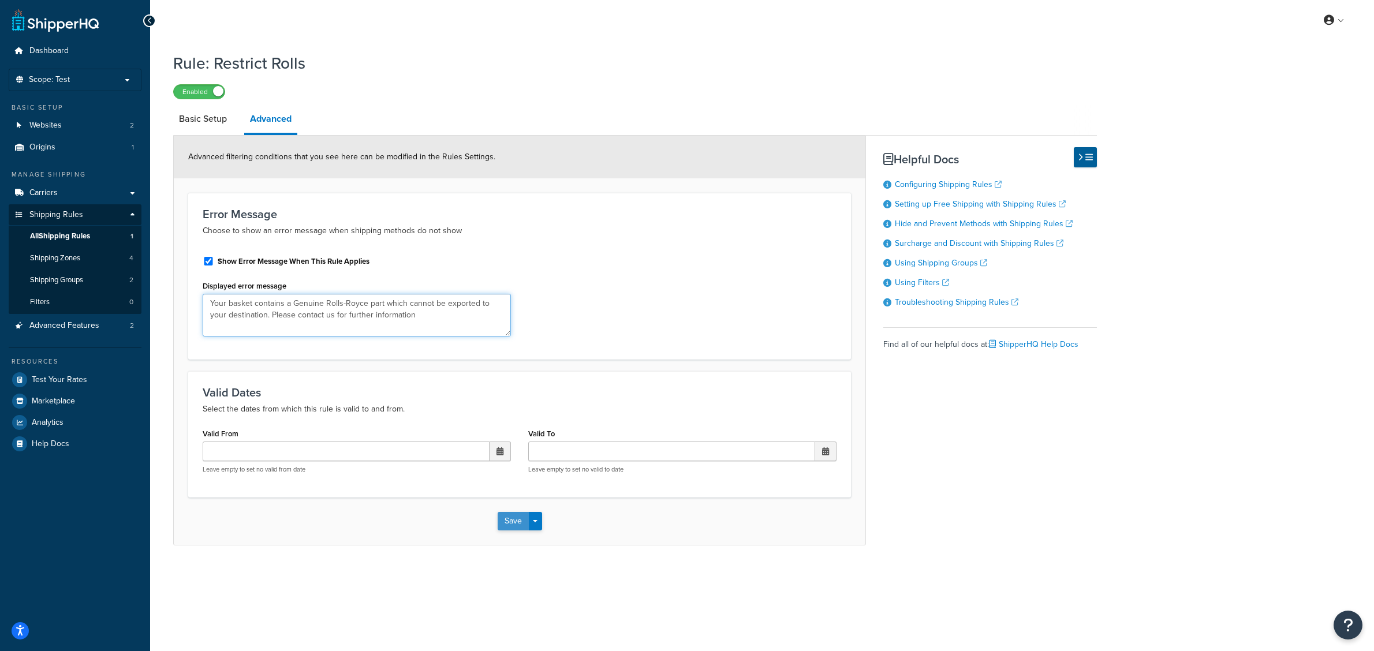
type textarea "Your basket contains a Genuine Rolls-Royce part which cannot be exported to you…"
click at [501, 527] on button "Save" at bounding box center [513, 521] width 31 height 18
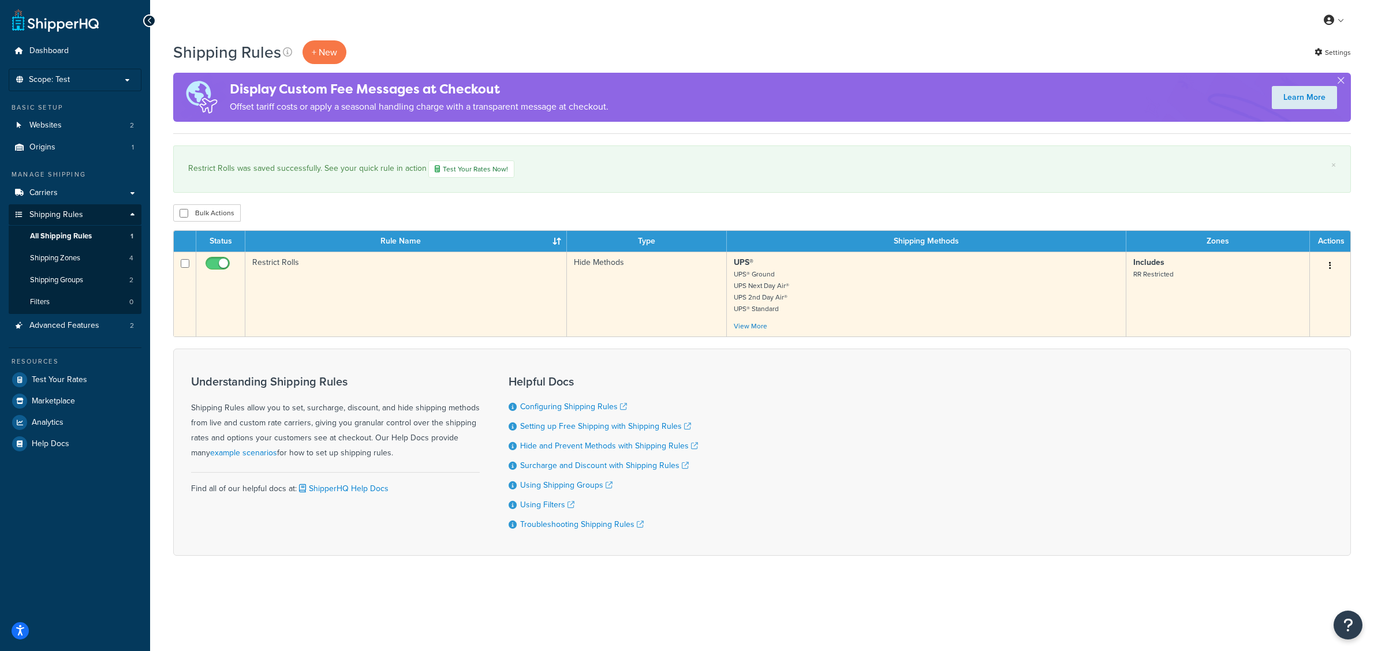
click at [1326, 268] on button "button" at bounding box center [1330, 266] width 16 height 18
click at [1263, 282] on link "Edit" at bounding box center [1291, 288] width 91 height 24
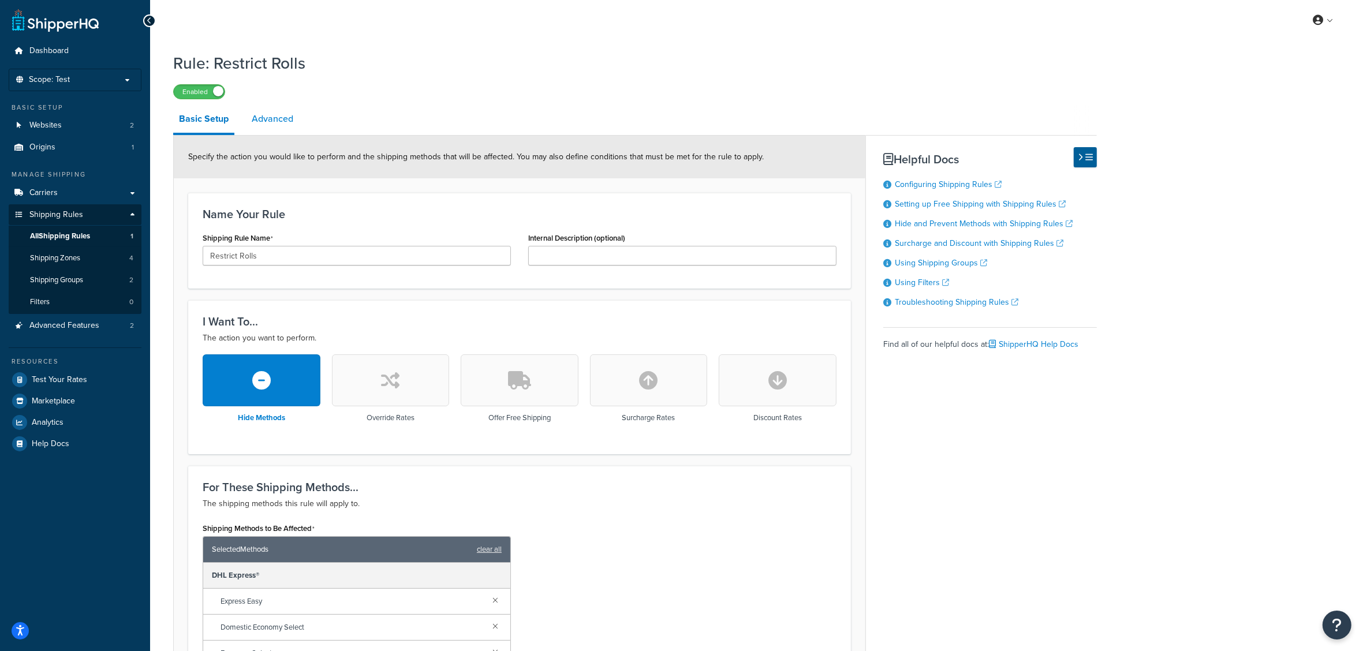
click at [272, 119] on link "Advanced" at bounding box center [272, 119] width 53 height 28
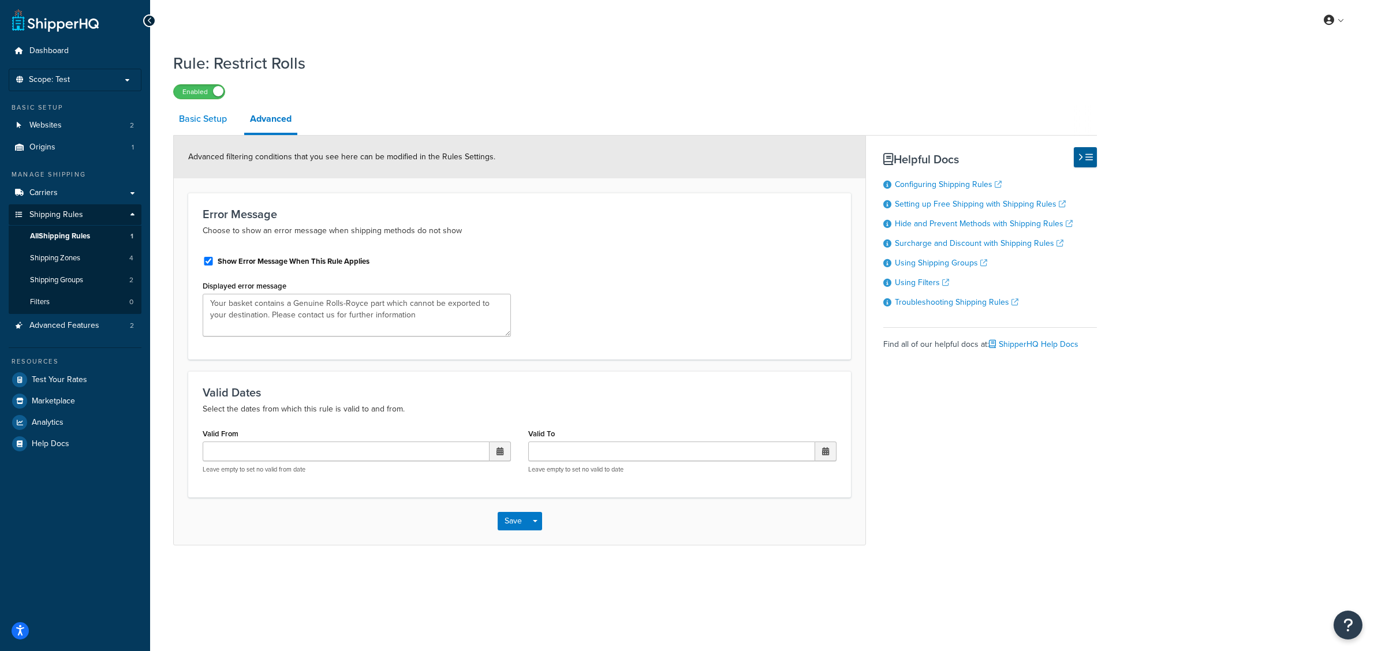
click at [217, 107] on link "Basic Setup" at bounding box center [202, 119] width 59 height 28
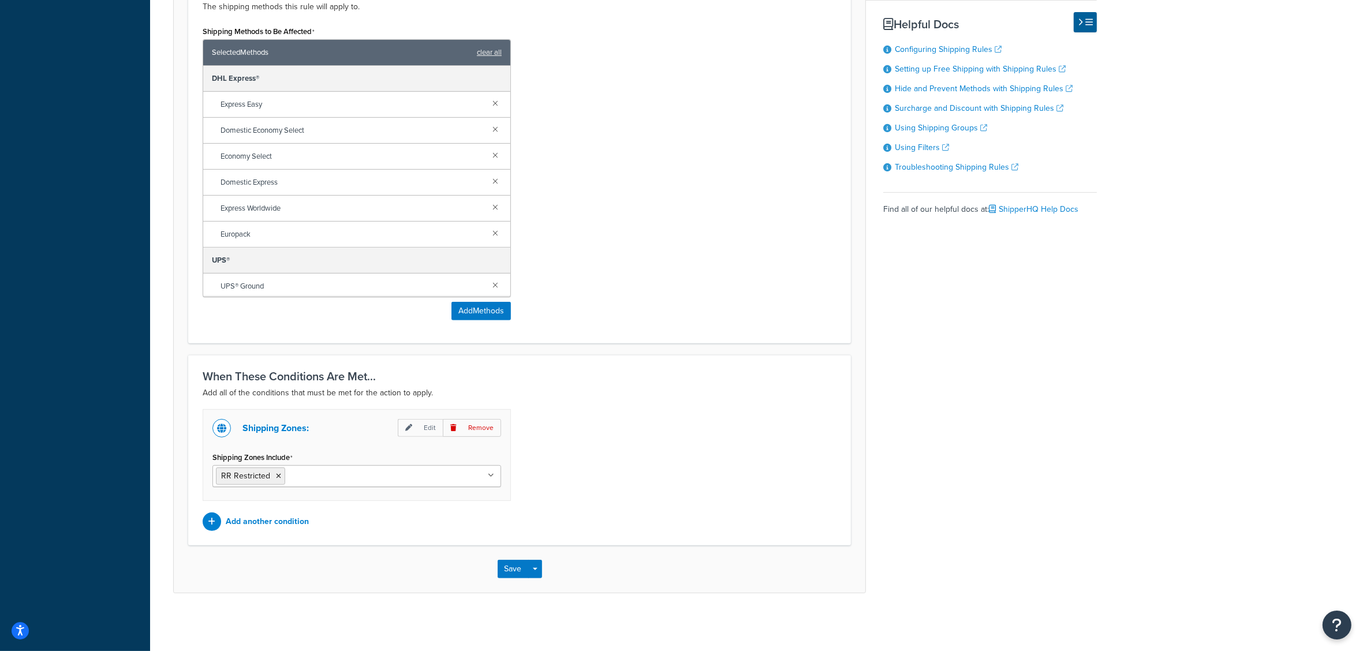
scroll to position [428, 0]
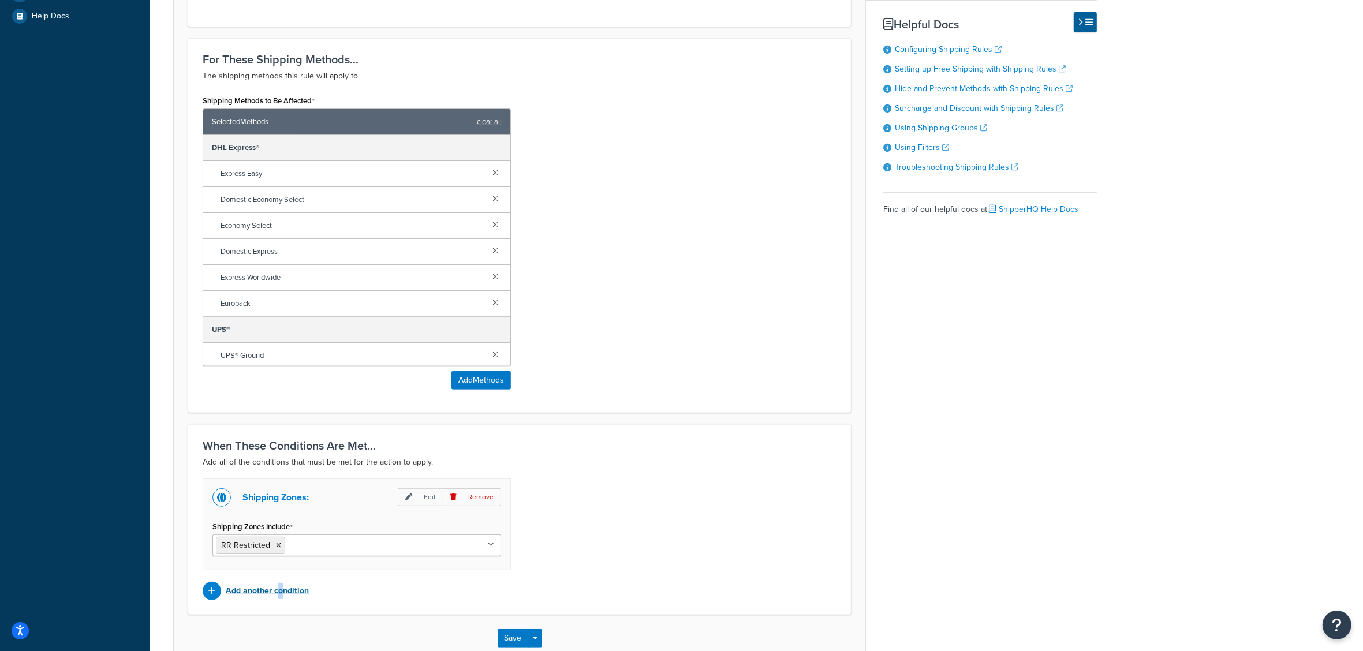
click at [281, 588] on p "Add another condition" at bounding box center [267, 591] width 83 height 16
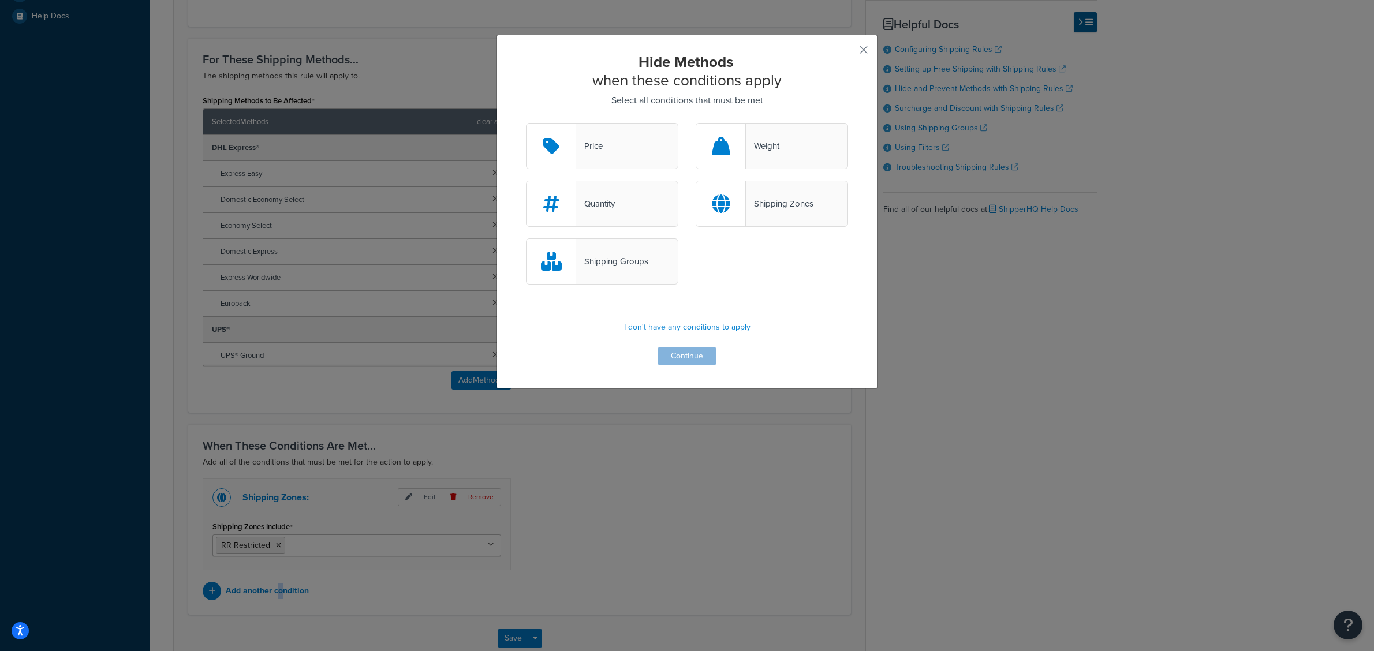
click at [593, 266] on div "Shipping Groups" at bounding box center [612, 261] width 72 height 16
click at [0, 0] on input "Shipping Groups" at bounding box center [0, 0] width 0 height 0
click at [664, 358] on button "Continue" at bounding box center [687, 356] width 58 height 18
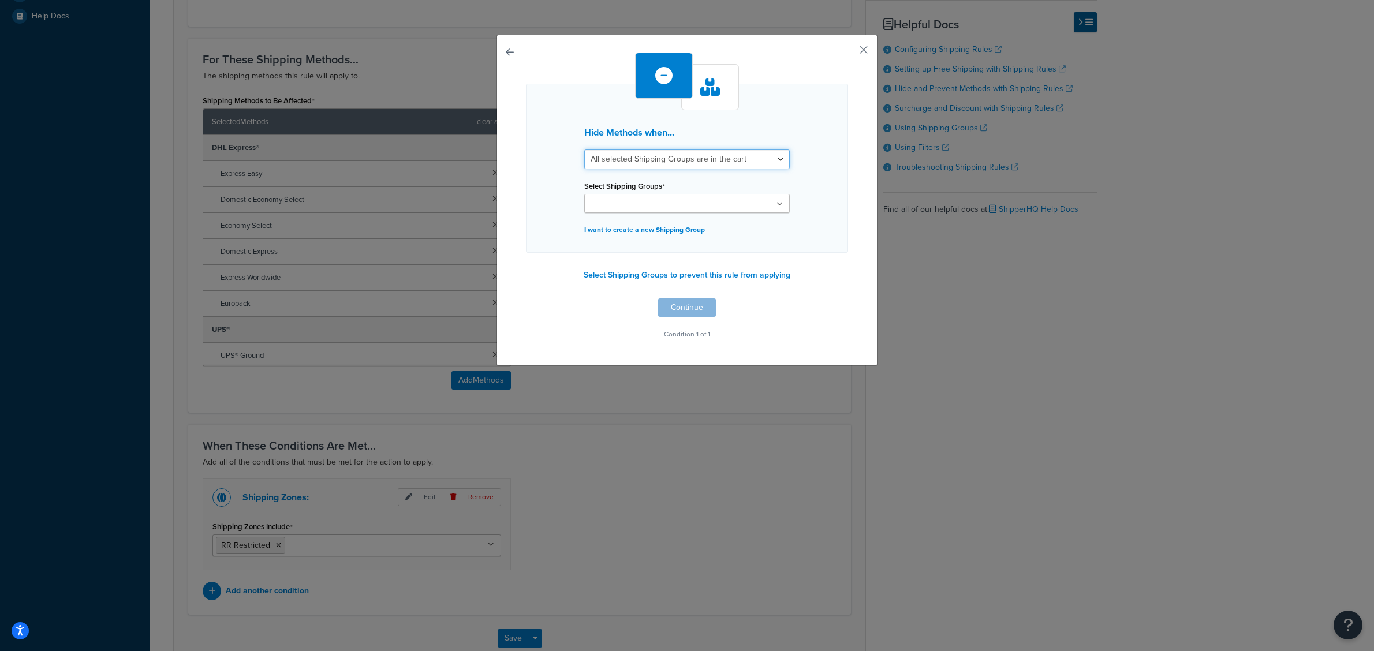
click at [678, 168] on select "All selected Shipping Groups are in the cart Any selected Shipping Groups are i…" at bounding box center [687, 160] width 206 height 20
select select "any"
click at [584, 150] on select "All selected Shipping Groups are in the cart Any selected Shipping Groups are i…" at bounding box center [687, 160] width 206 height 20
click at [671, 201] on input "Select Shipping Groups" at bounding box center [639, 204] width 102 height 13
click at [830, 185] on div "Hide Methods when... All selected Shipping Groups are in the cart Any selected …" at bounding box center [687, 168] width 322 height 169
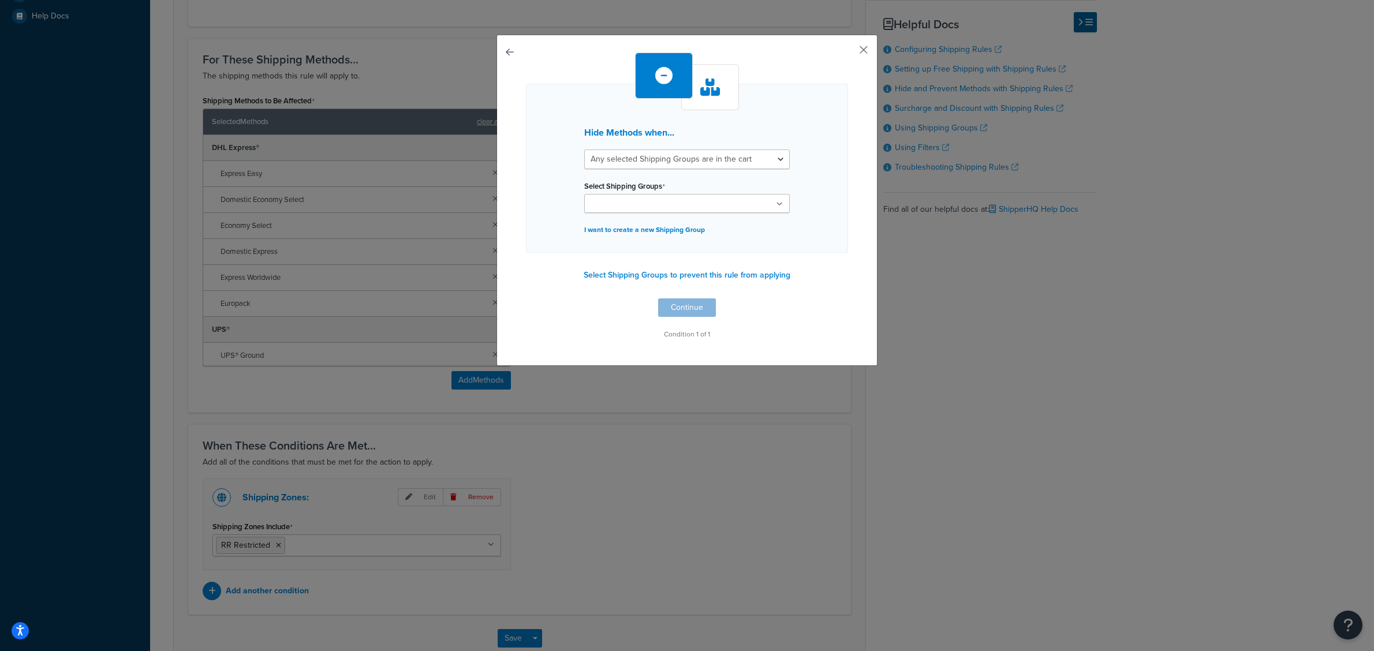
click at [848, 54] on button "button" at bounding box center [846, 54] width 3 height 3
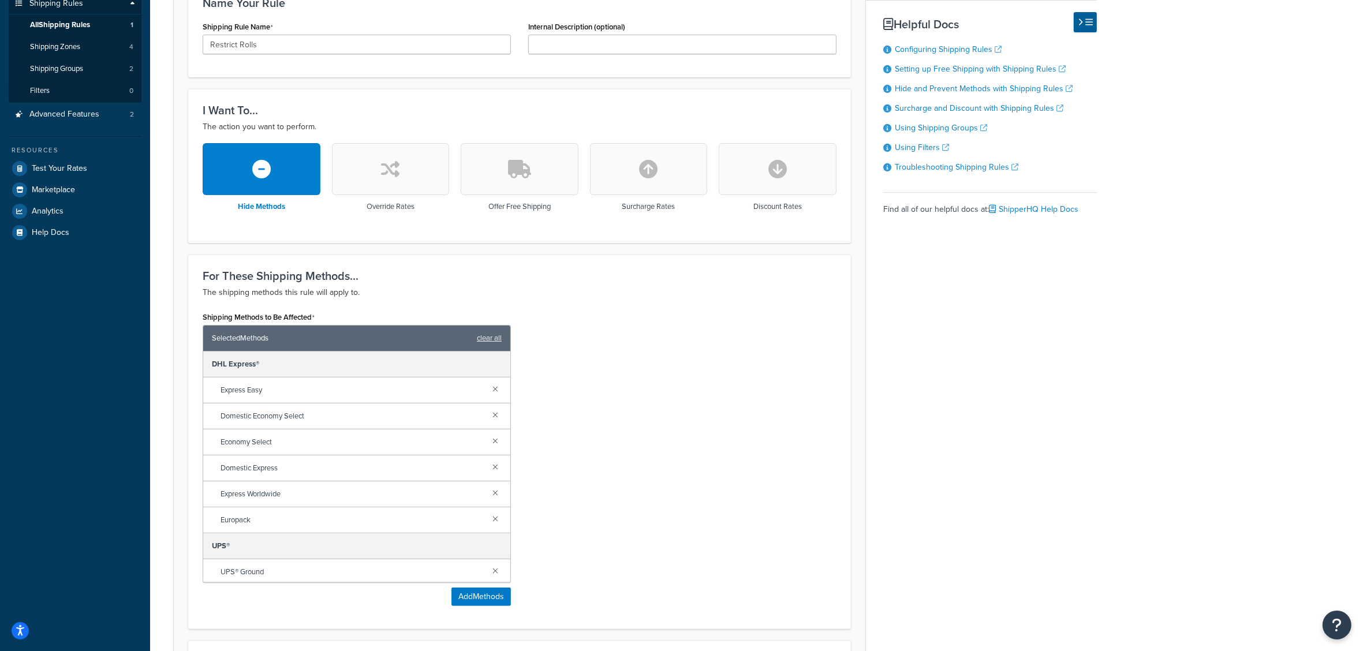
scroll to position [67, 0]
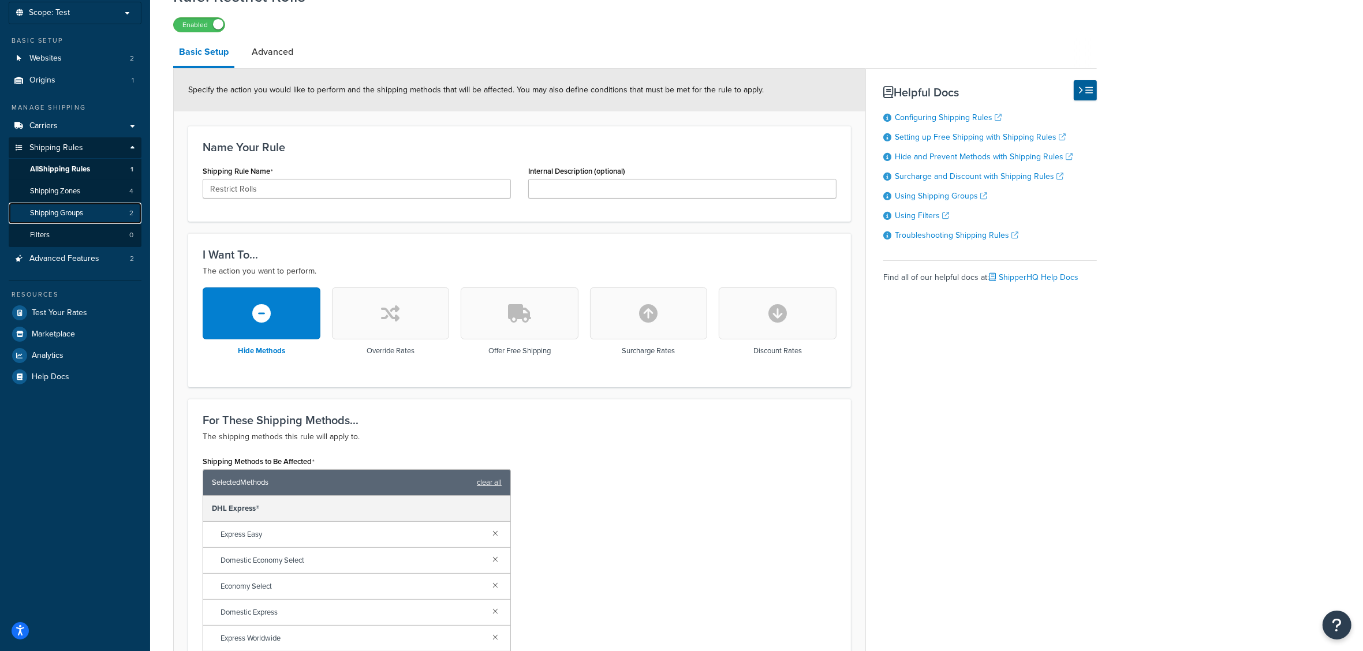
click at [71, 212] on span "Shipping Groups" at bounding box center [56, 213] width 53 height 10
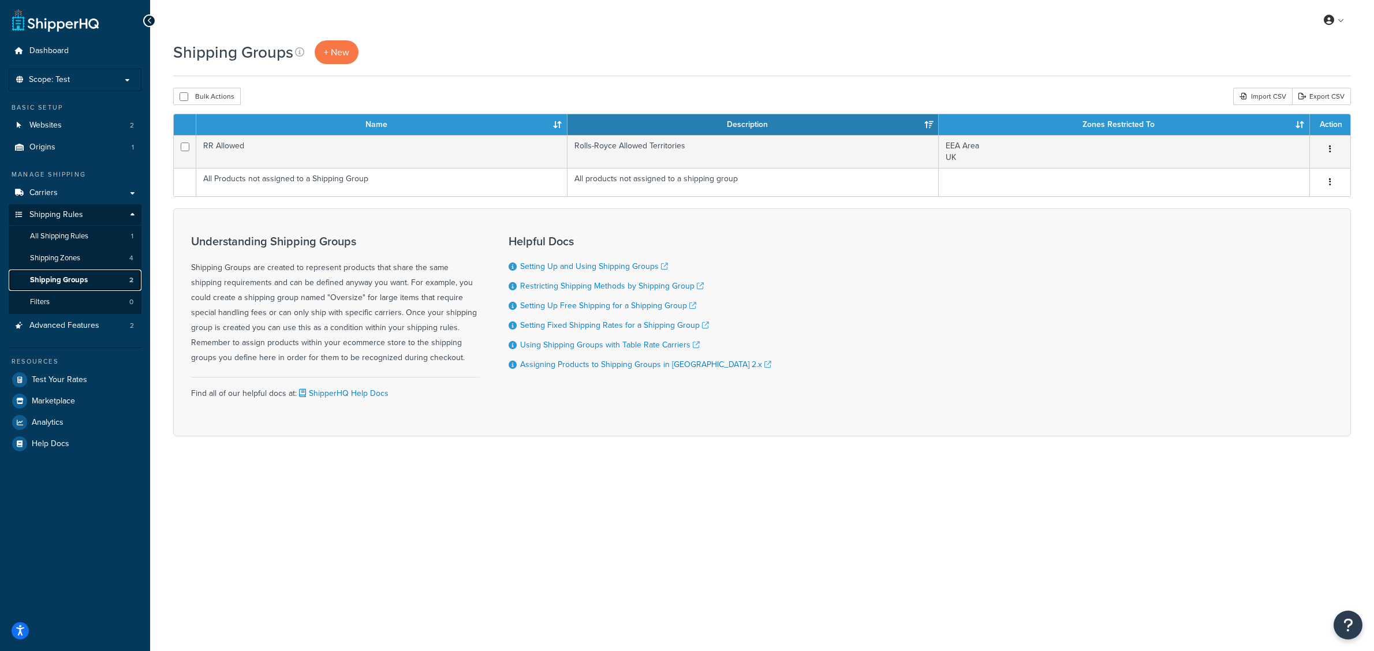
click at [70, 272] on link "Shipping Groups 2" at bounding box center [75, 280] width 133 height 21
click at [74, 266] on link "Shipping Zones 4" at bounding box center [75, 258] width 133 height 21
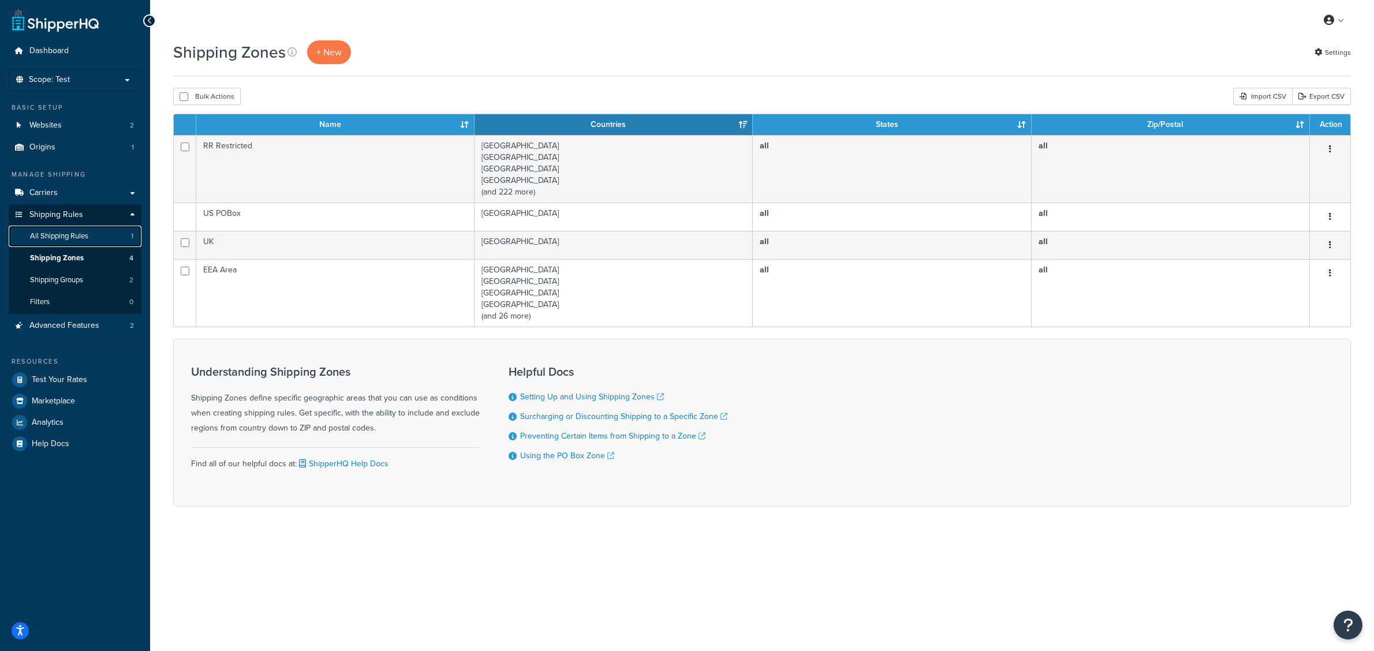
click at [61, 234] on span "All Shipping Rules" at bounding box center [59, 236] width 58 height 10
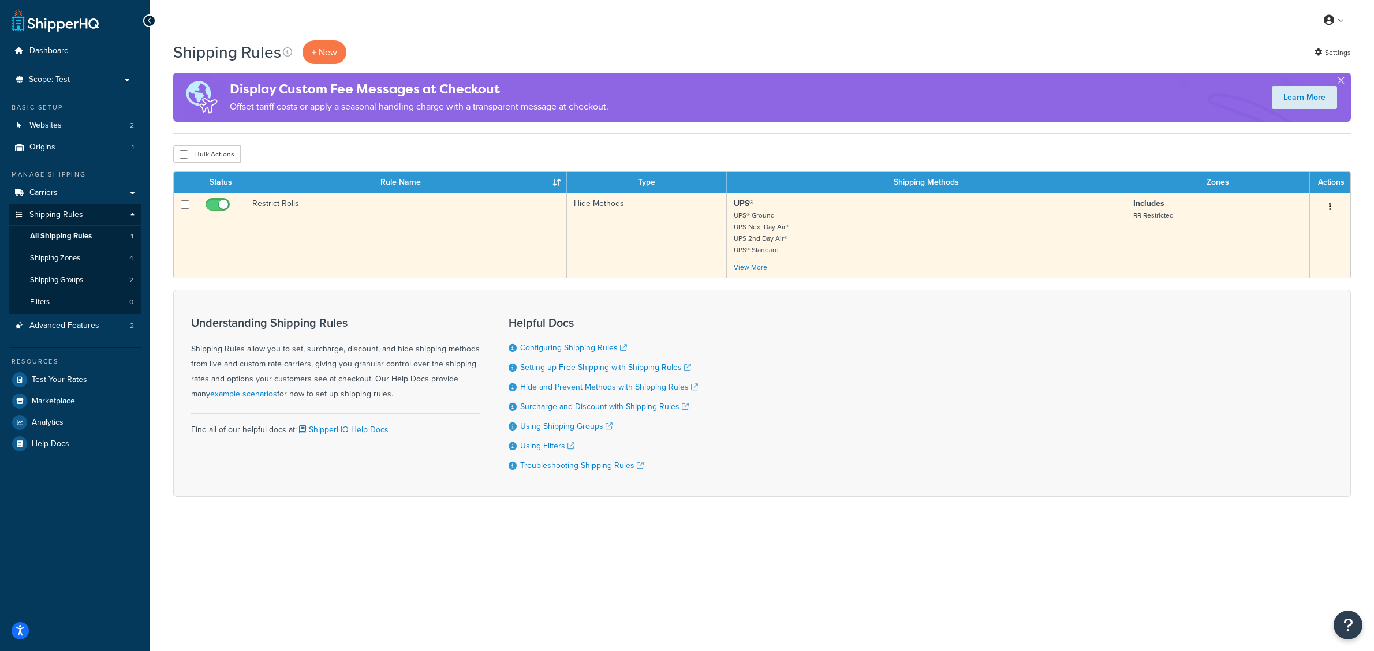
click at [283, 225] on td "Restrict Rolls" at bounding box center [406, 235] width 322 height 85
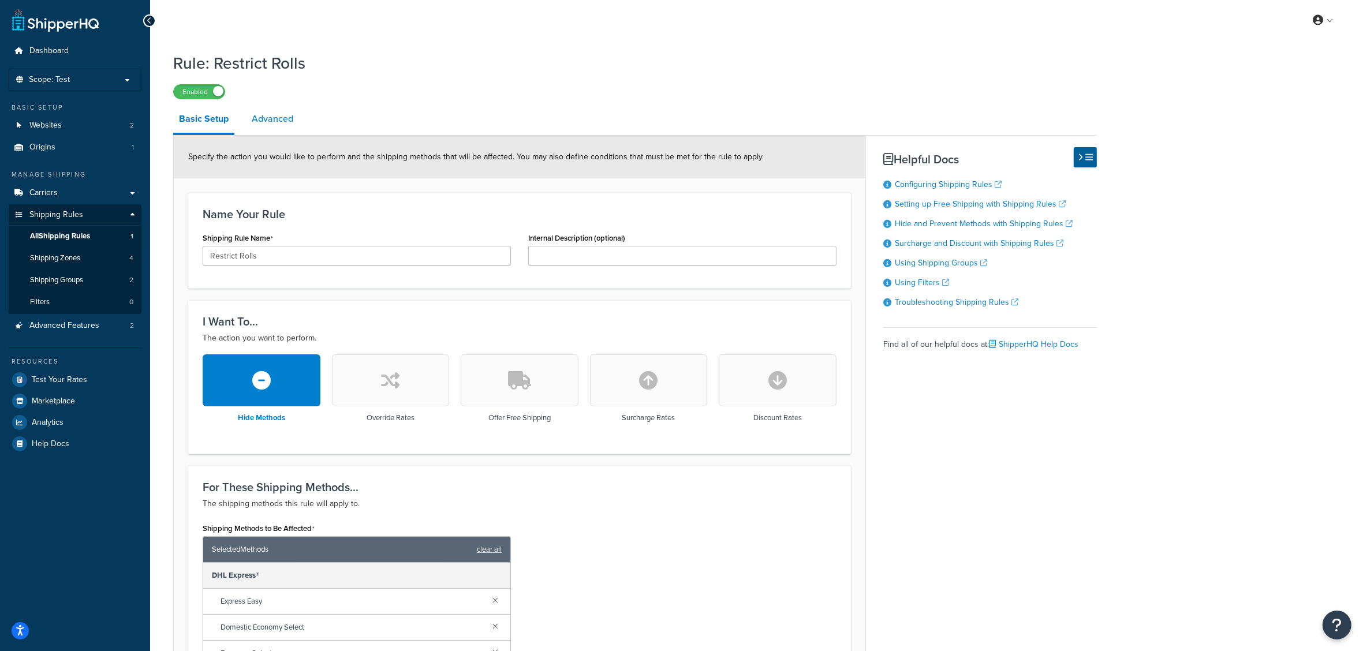
click at [273, 122] on link "Advanced" at bounding box center [272, 119] width 53 height 28
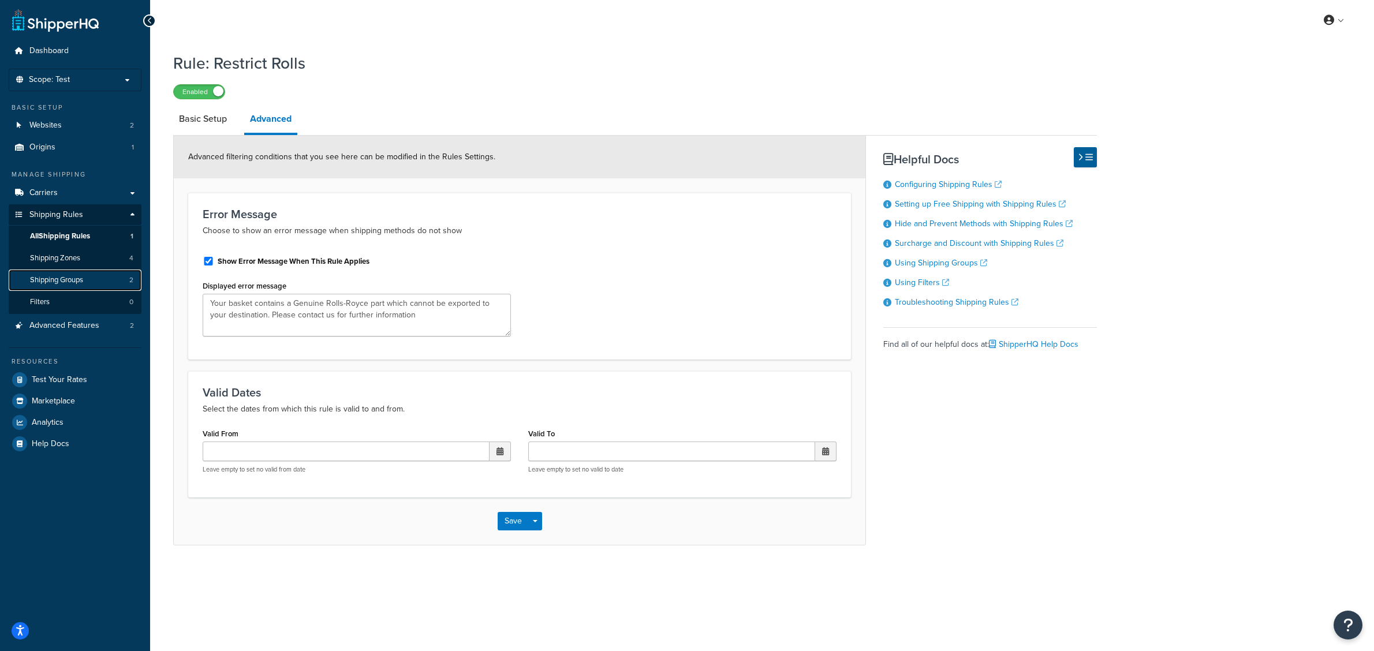
click at [71, 278] on span "Shipping Groups" at bounding box center [56, 280] width 53 height 10
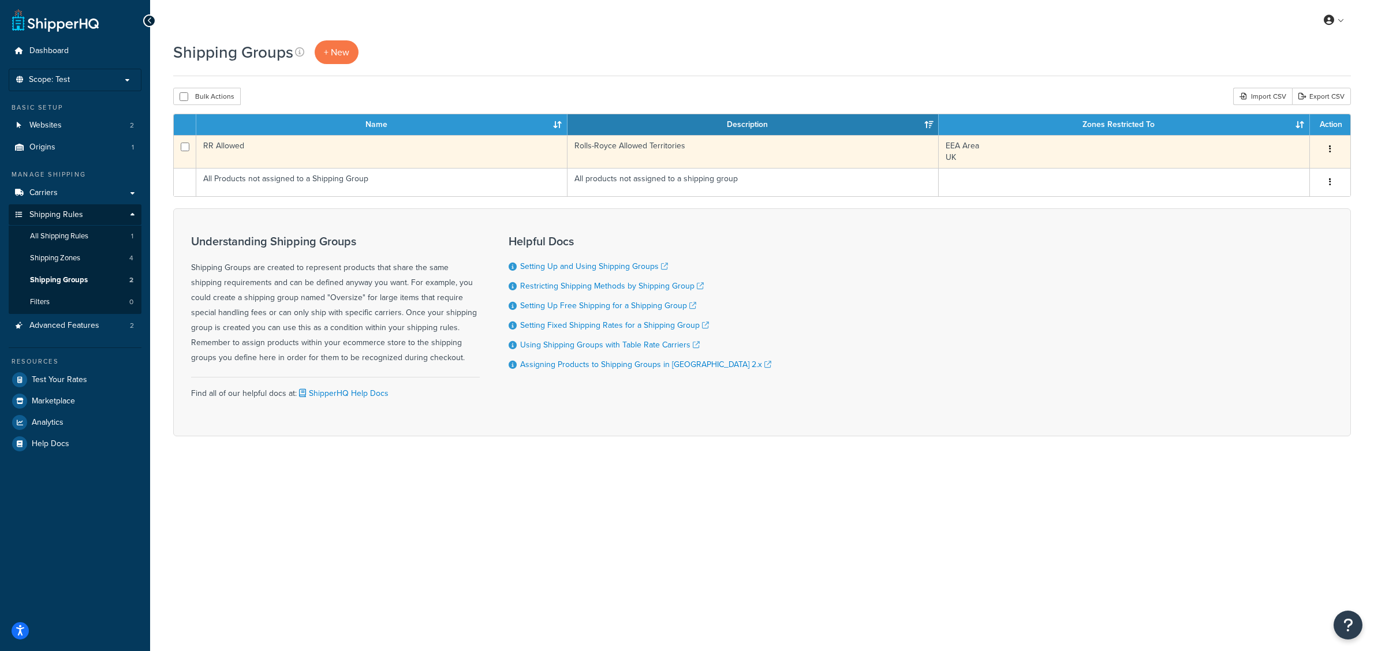
click at [299, 151] on td "RR Allowed" at bounding box center [381, 151] width 371 height 33
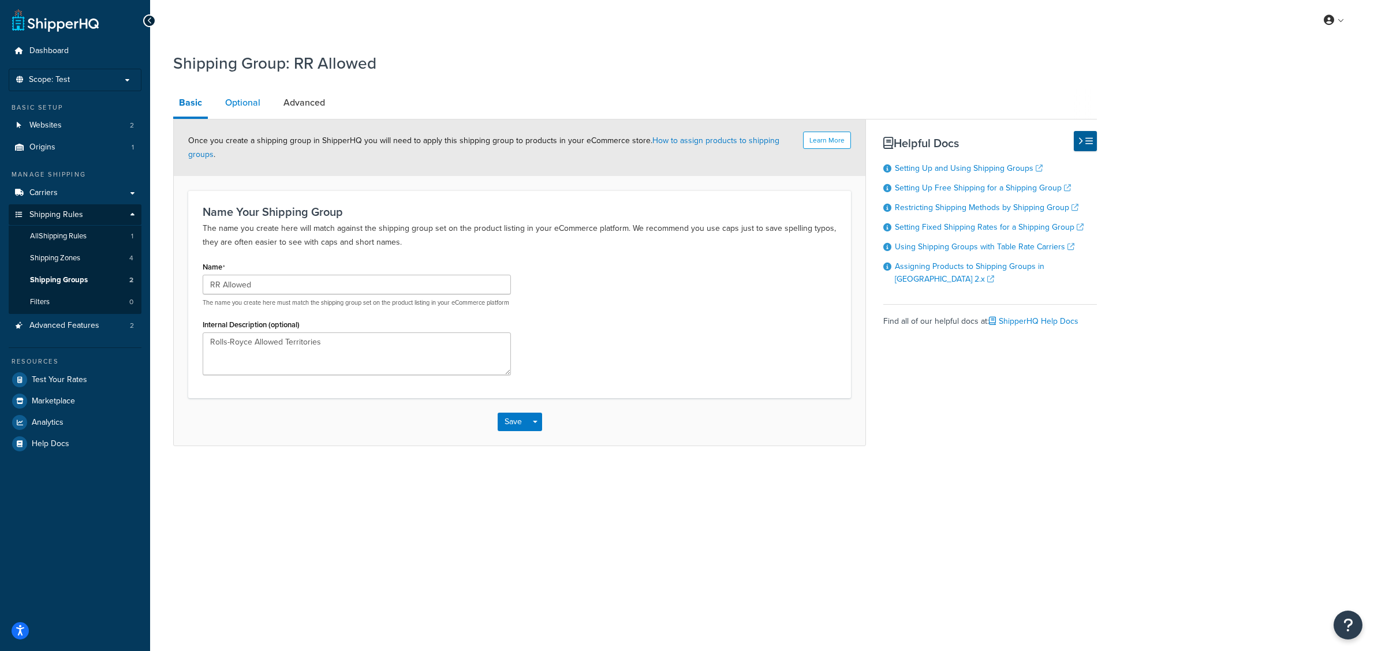
click at [255, 107] on link "Optional" at bounding box center [242, 103] width 47 height 28
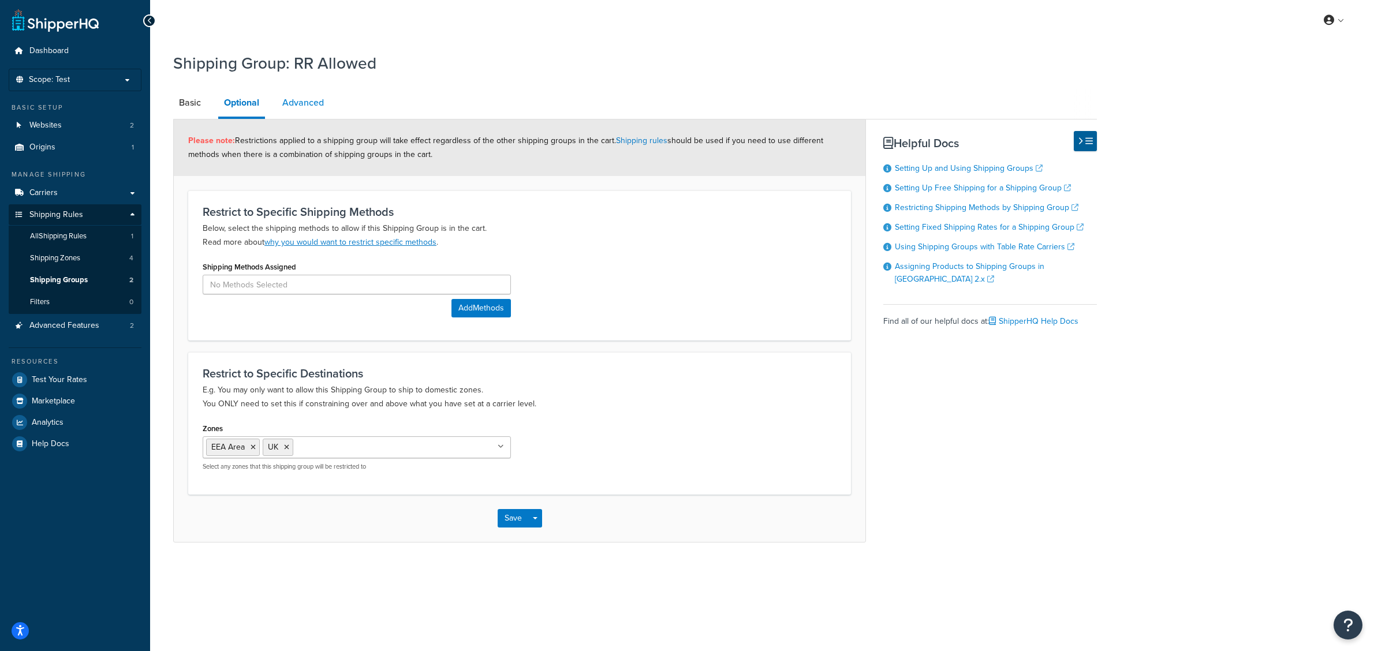
click at [303, 111] on link "Advanced" at bounding box center [303, 103] width 53 height 28
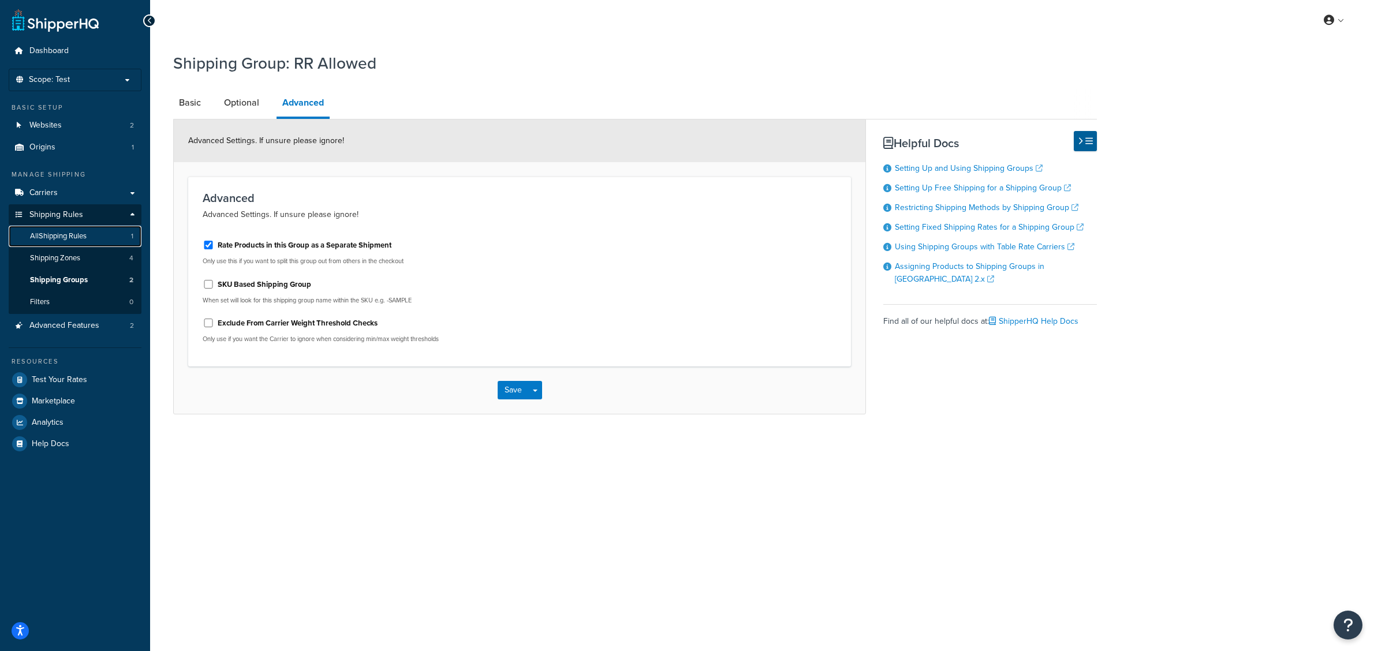
click at [50, 233] on span "All Shipping Rules" at bounding box center [58, 236] width 57 height 10
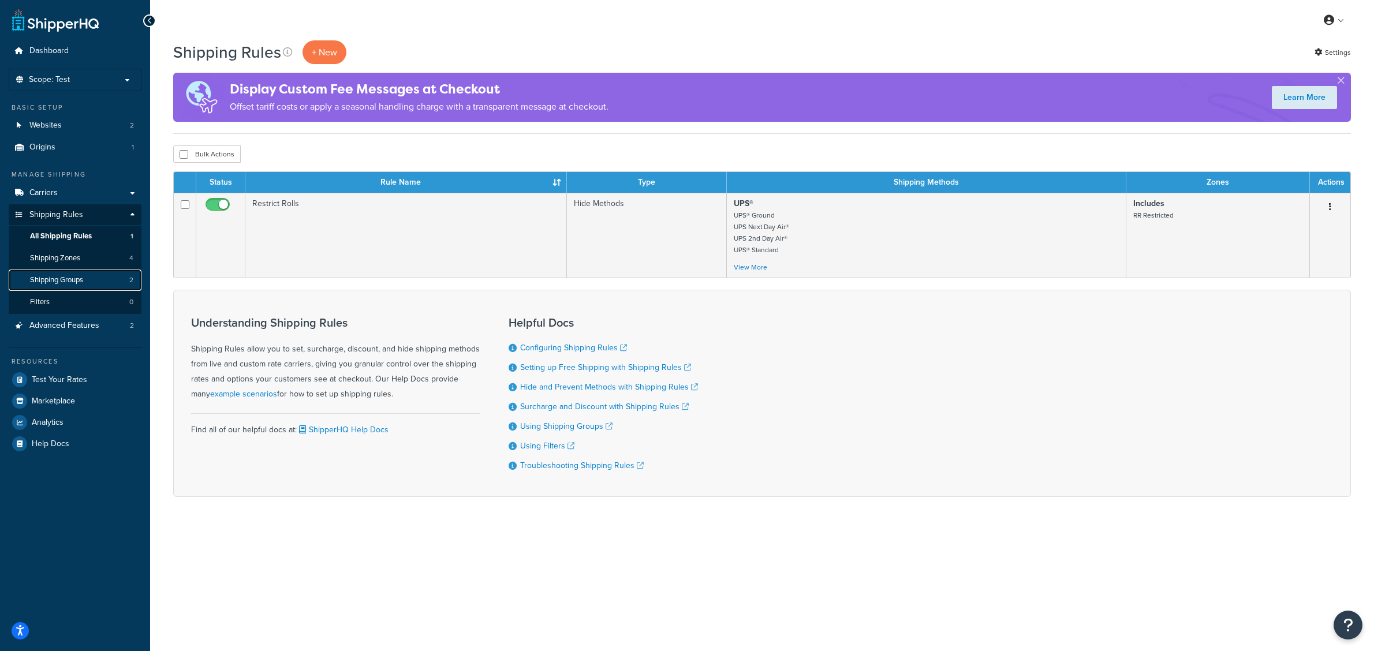
click at [81, 275] on span "Shipping Groups" at bounding box center [56, 280] width 53 height 10
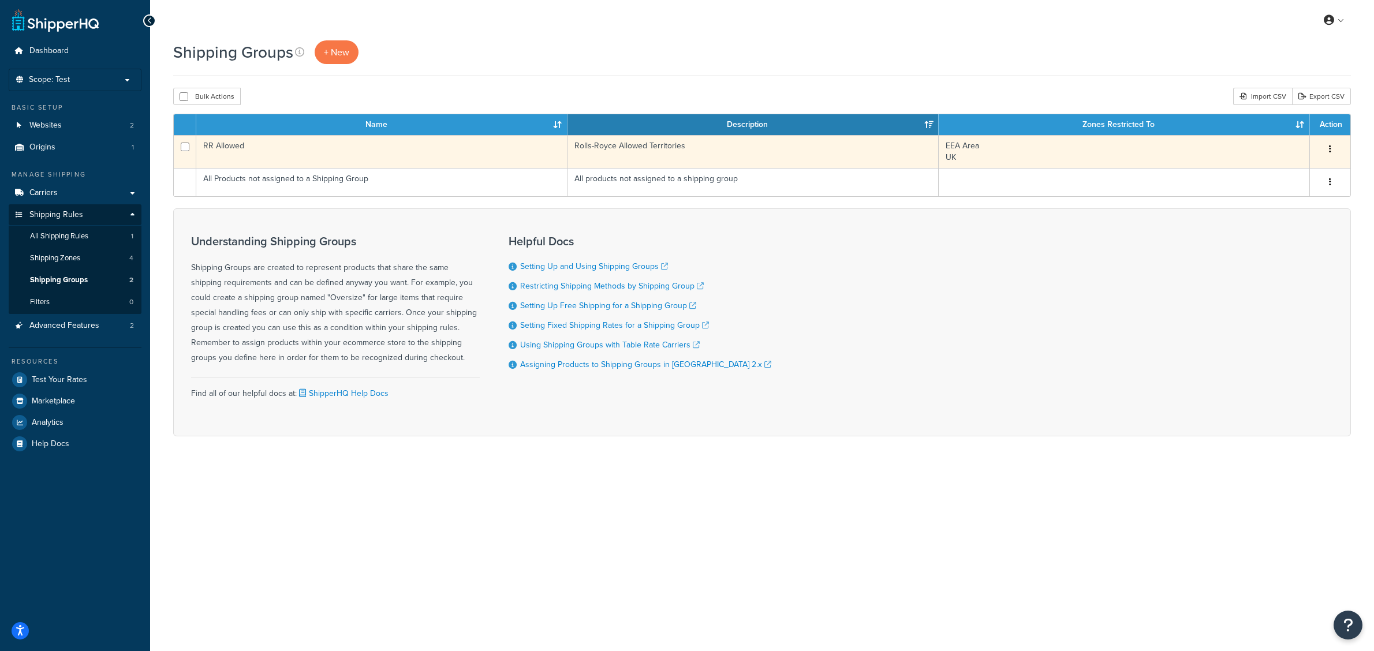
click at [321, 152] on td "RR Allowed" at bounding box center [381, 151] width 371 height 33
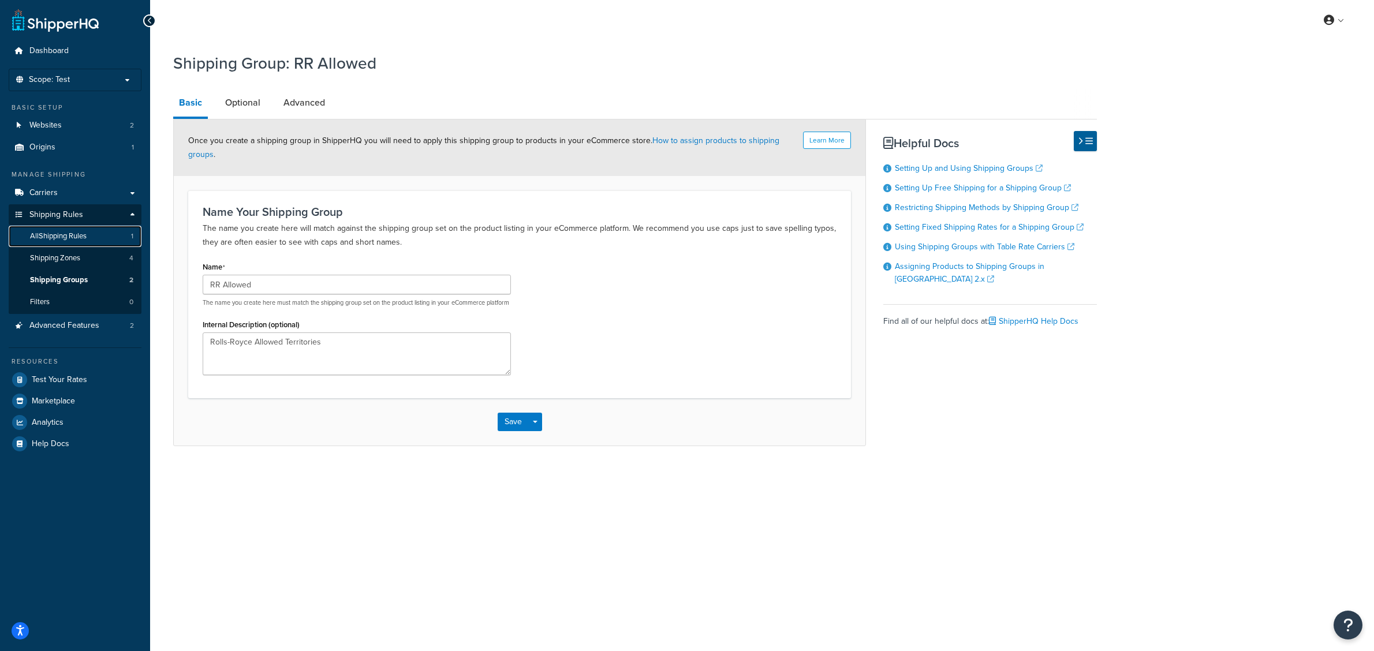
click at [79, 244] on link "All Shipping Rules 1" at bounding box center [75, 236] width 133 height 21
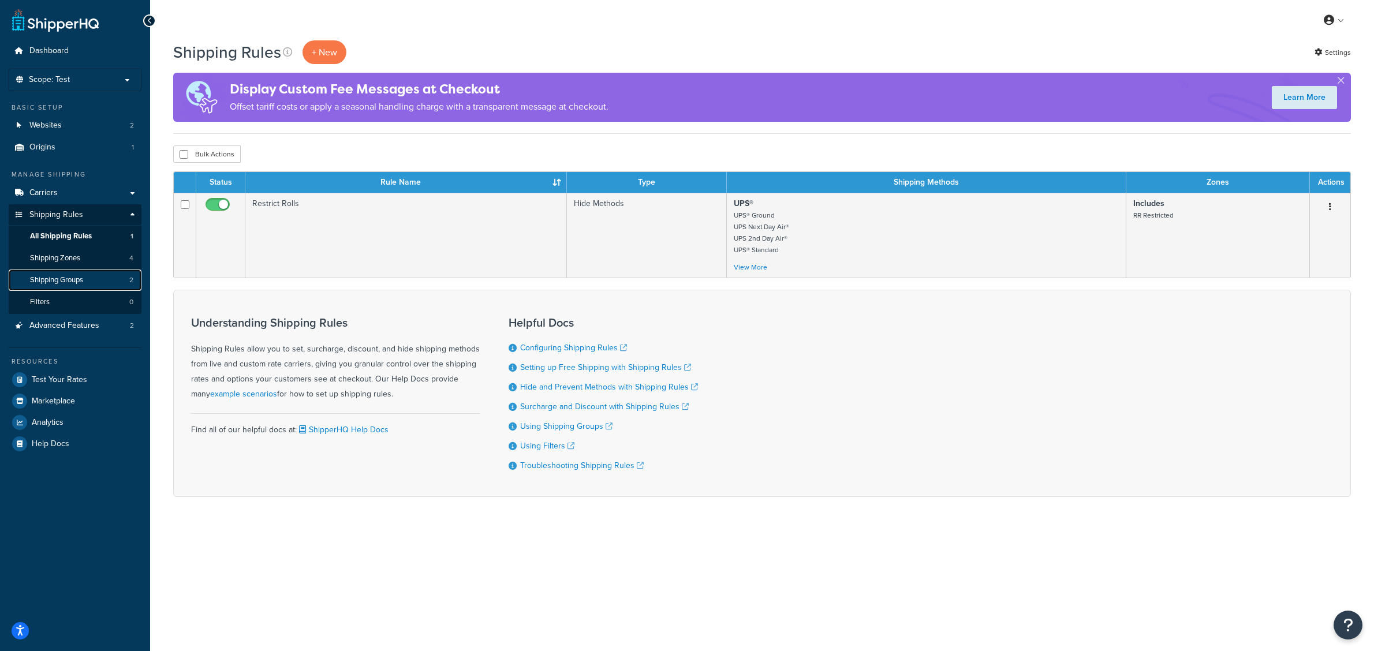
click at [61, 284] on span "Shipping Groups" at bounding box center [56, 280] width 53 height 10
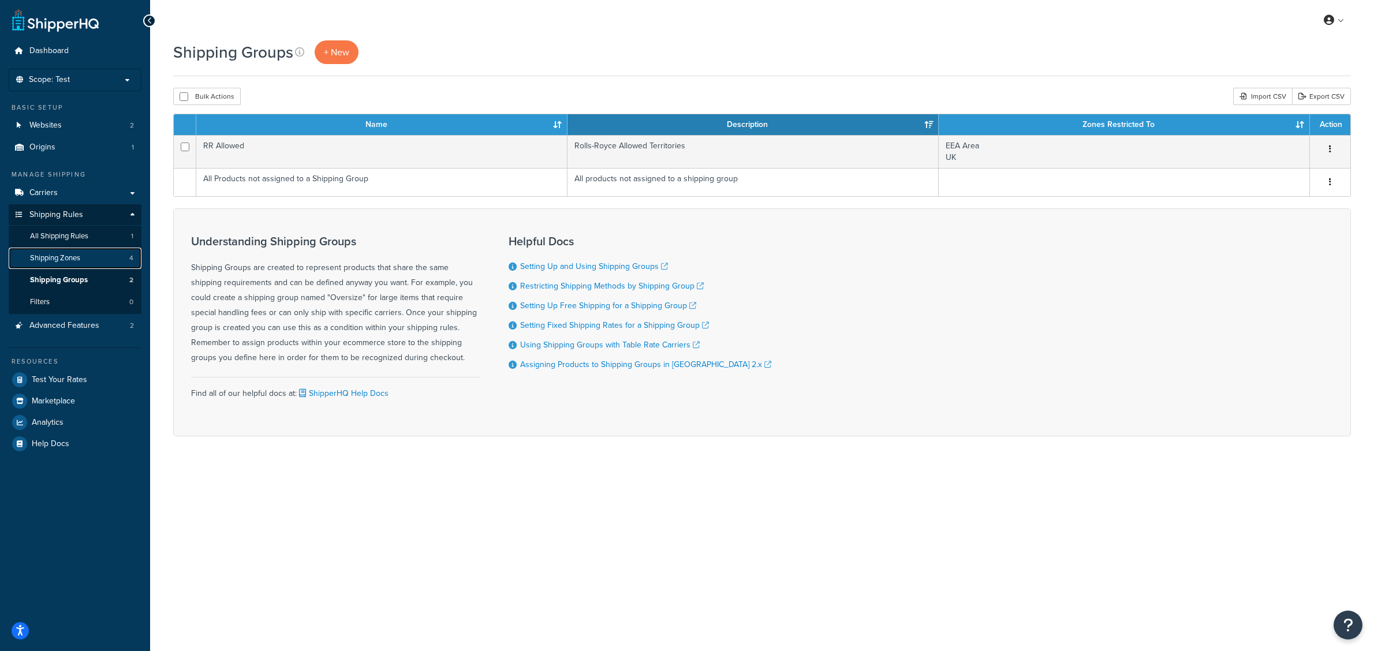
click at [76, 263] on span "Shipping Zones" at bounding box center [55, 258] width 50 height 10
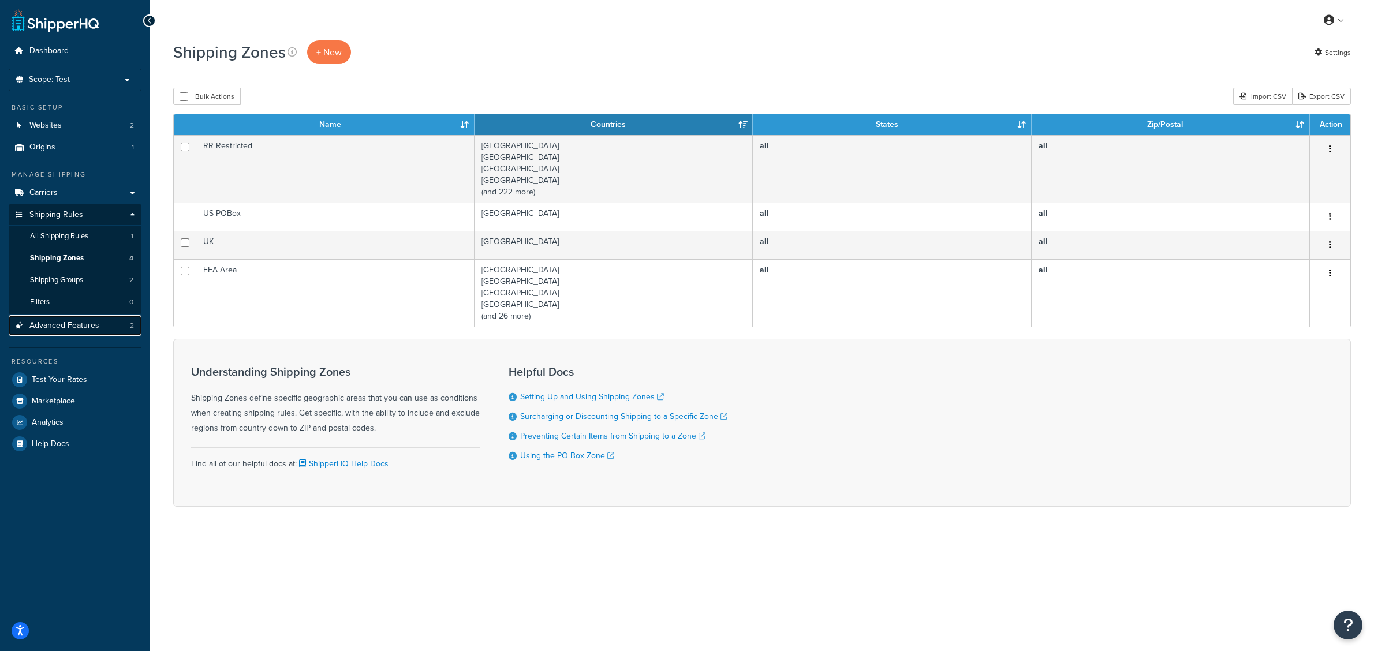
click at [62, 321] on span "Advanced Features" at bounding box center [64, 326] width 70 height 10
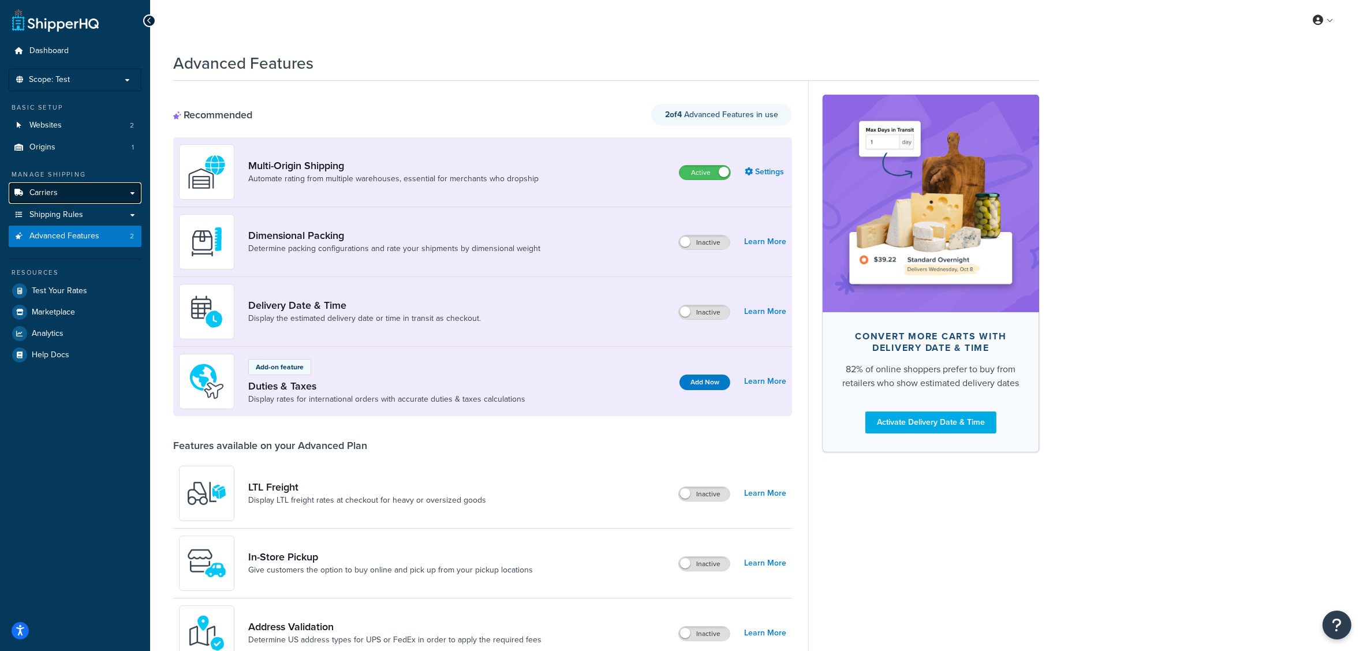
click at [47, 202] on link "Carriers" at bounding box center [75, 192] width 133 height 21
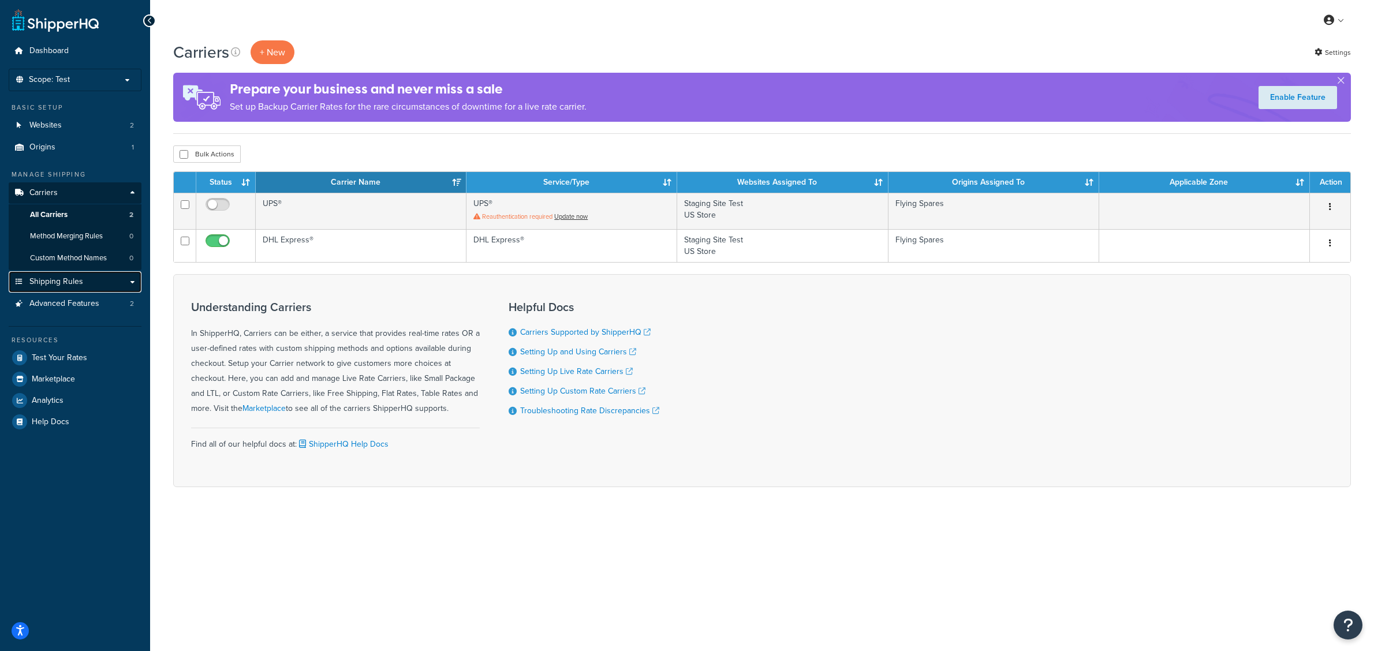
click at [61, 289] on link "Shipping Rules" at bounding box center [75, 281] width 133 height 21
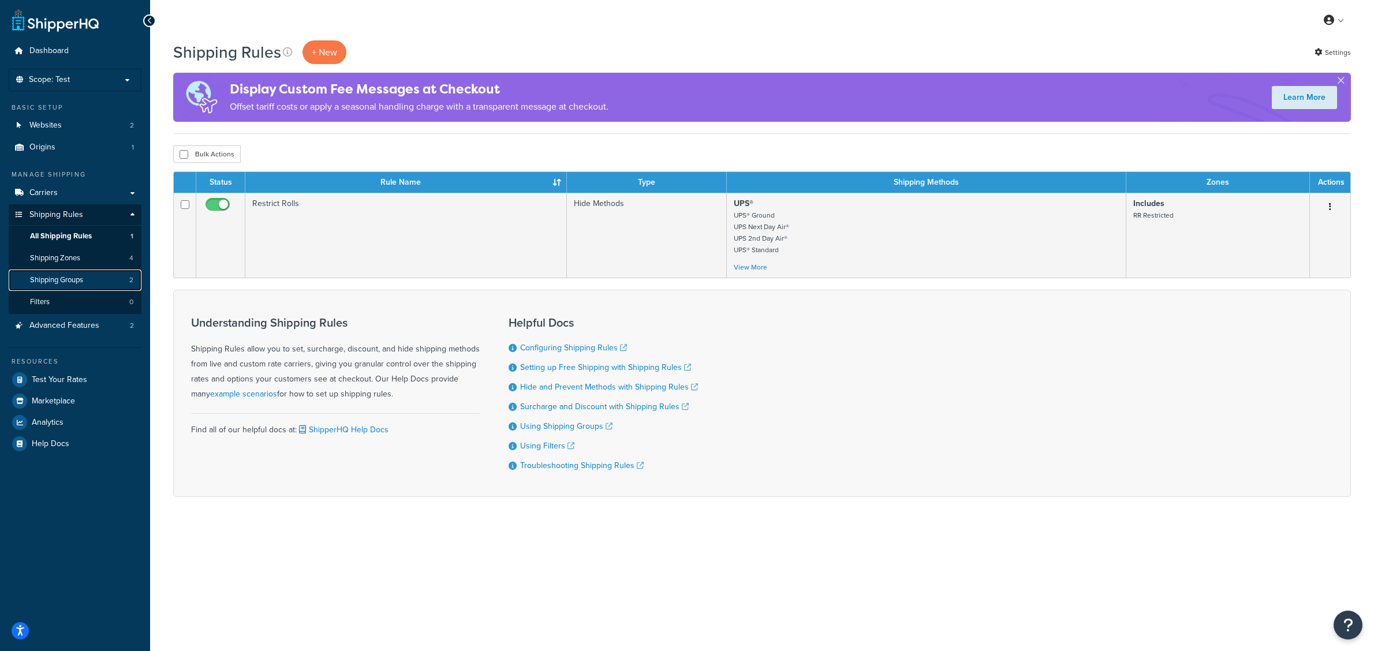
click at [79, 280] on span "Shipping Groups" at bounding box center [56, 280] width 53 height 10
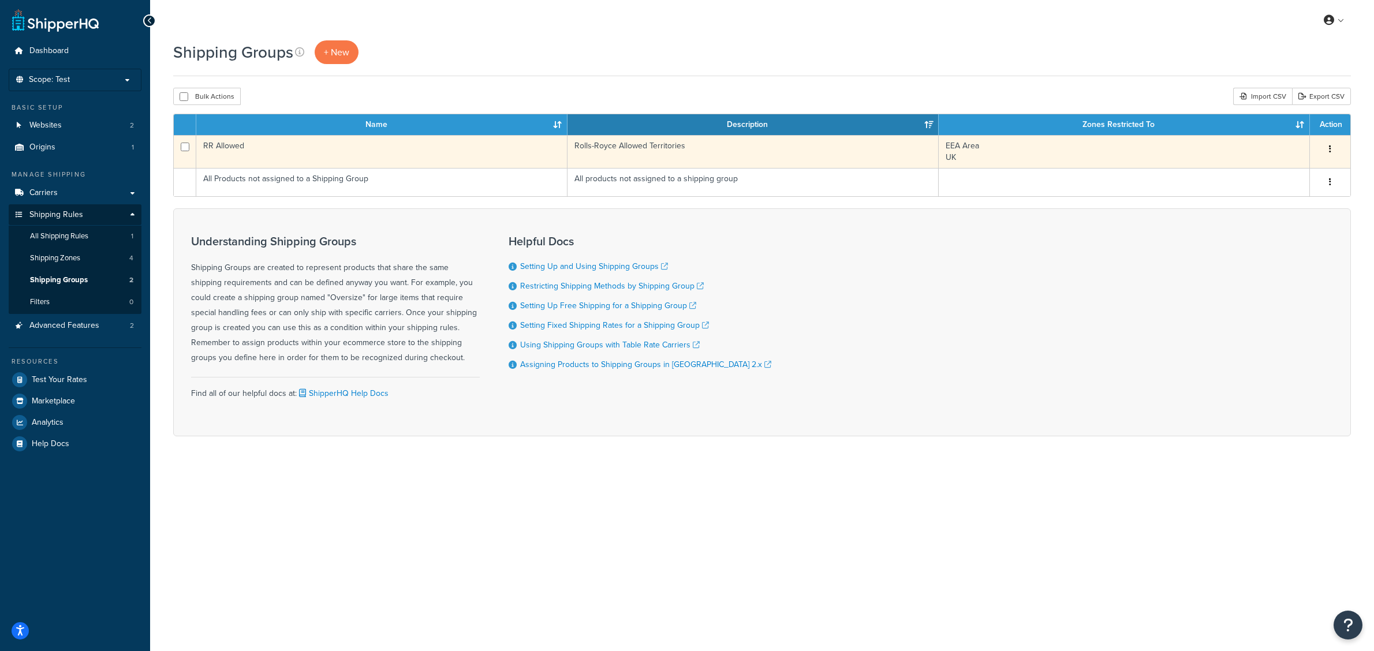
click at [242, 153] on td "RR Allowed" at bounding box center [381, 151] width 371 height 33
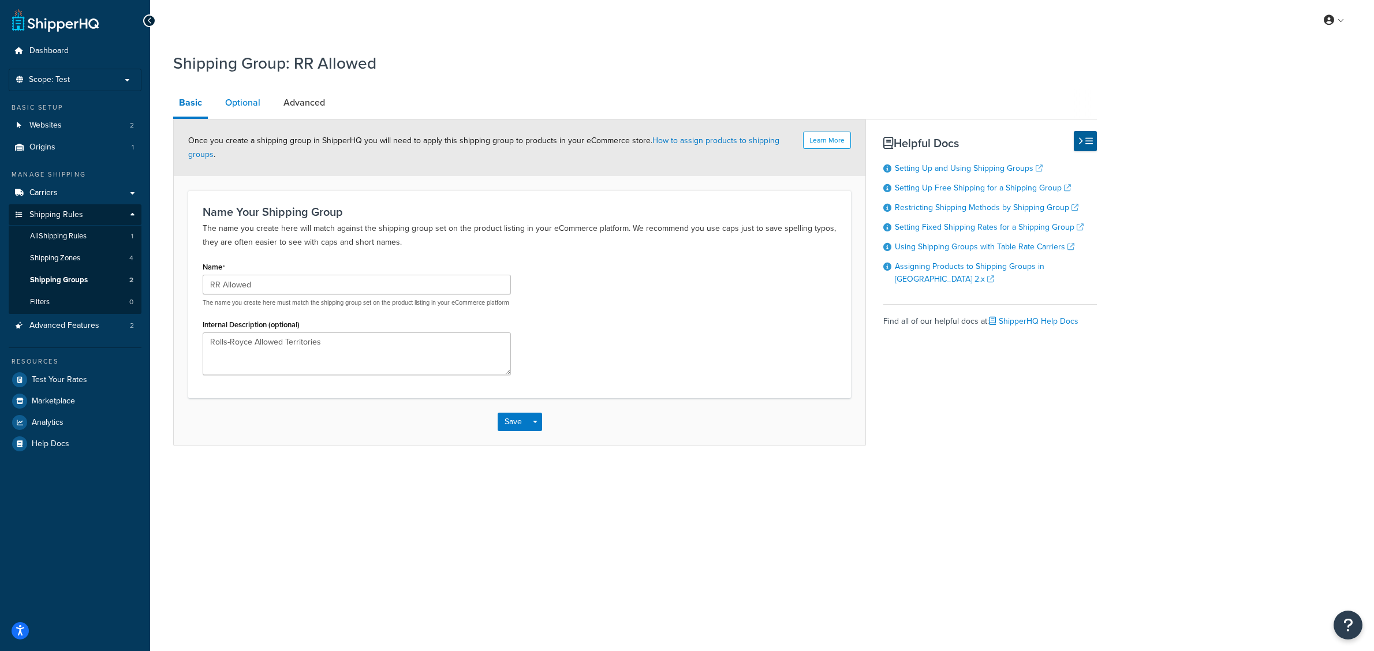
click at [232, 109] on link "Optional" at bounding box center [242, 103] width 47 height 28
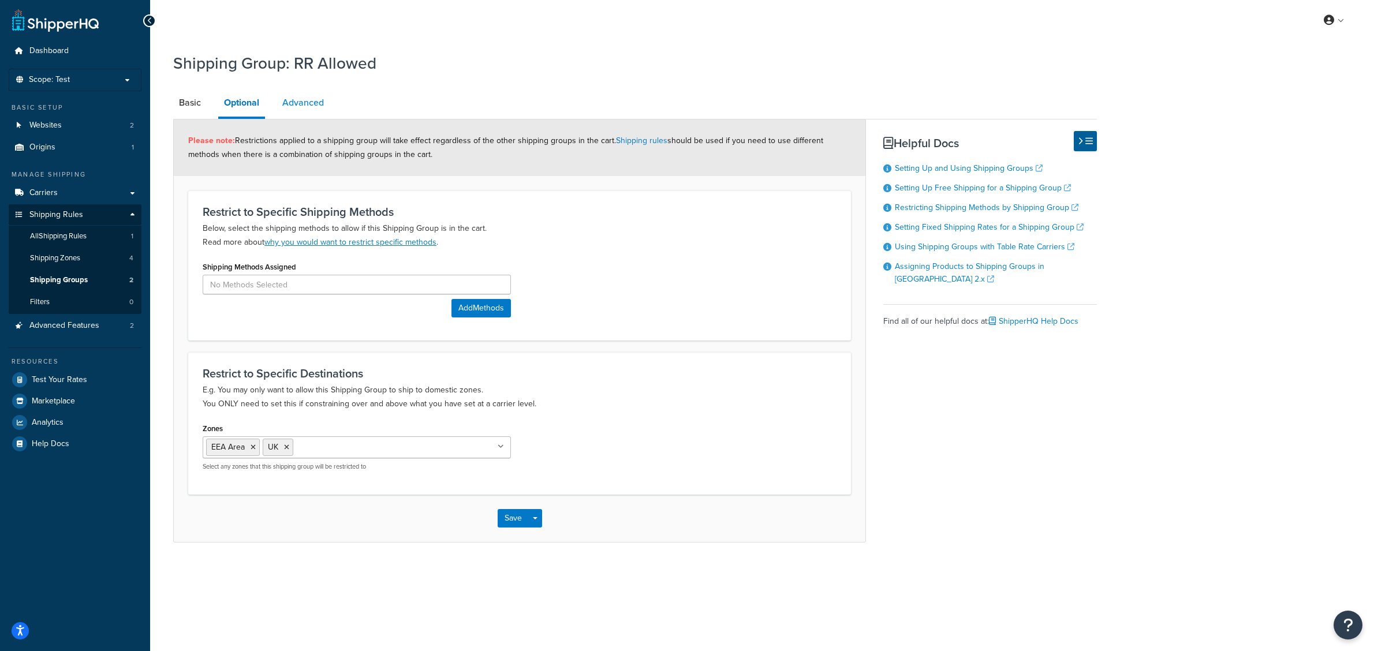
click at [316, 114] on link "Advanced" at bounding box center [303, 103] width 53 height 28
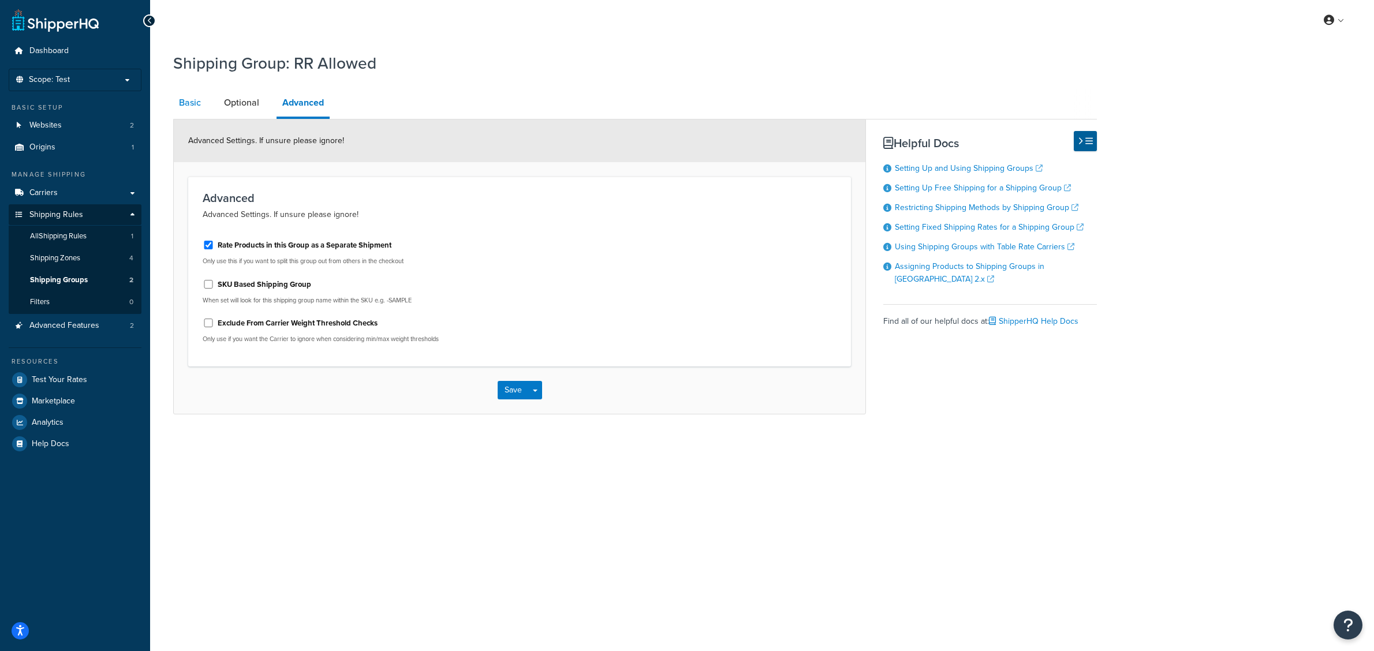
click at [191, 105] on link "Basic" at bounding box center [189, 103] width 33 height 28
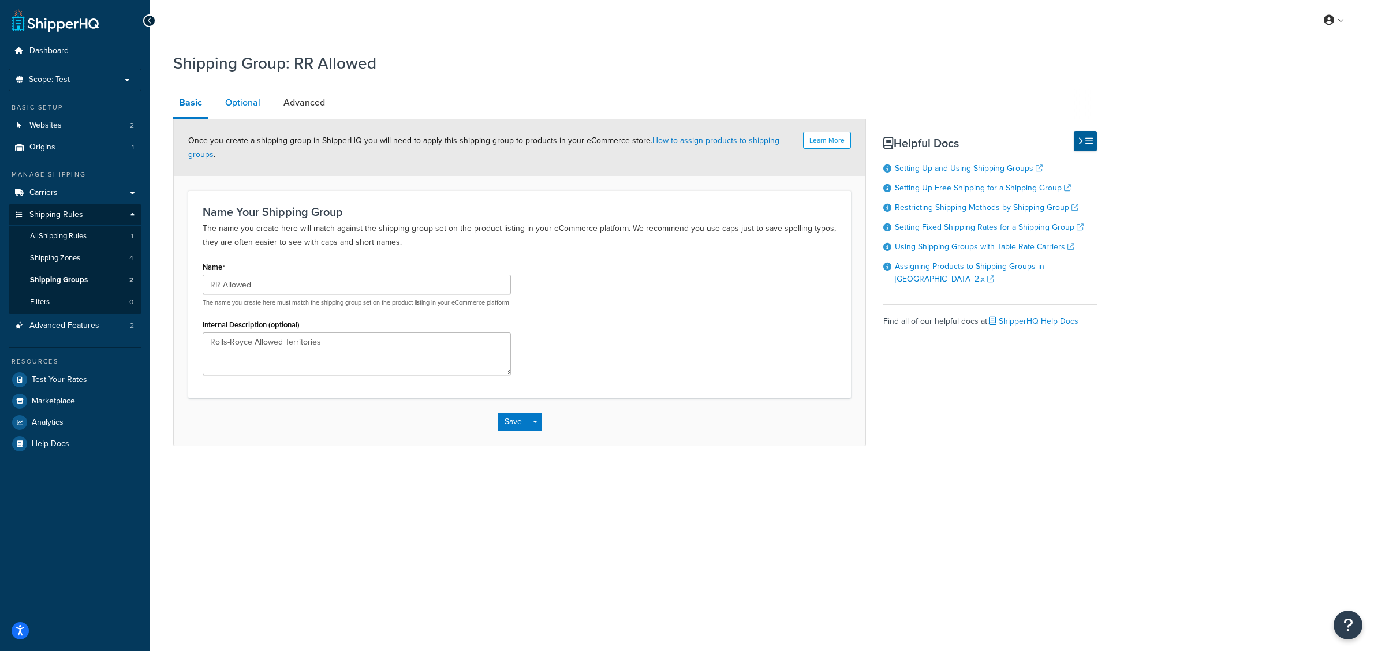
click at [254, 107] on link "Optional" at bounding box center [242, 103] width 47 height 28
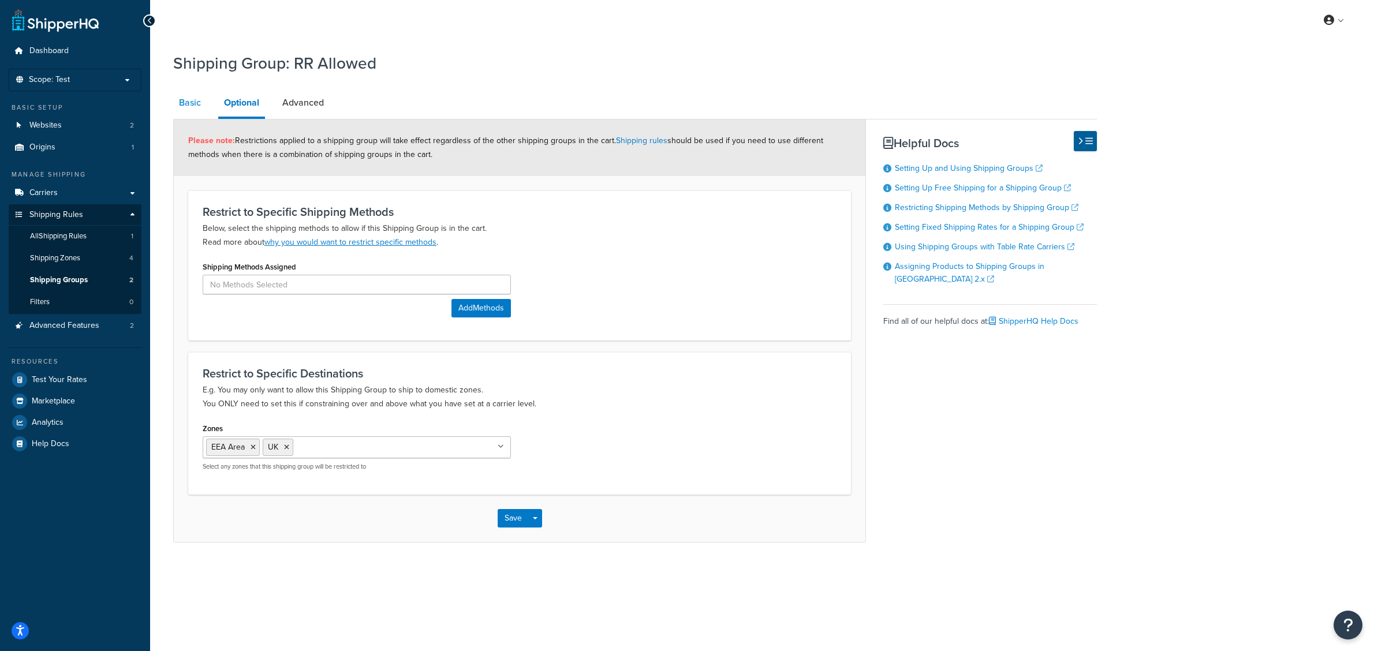
click at [200, 111] on link "Basic" at bounding box center [189, 103] width 33 height 28
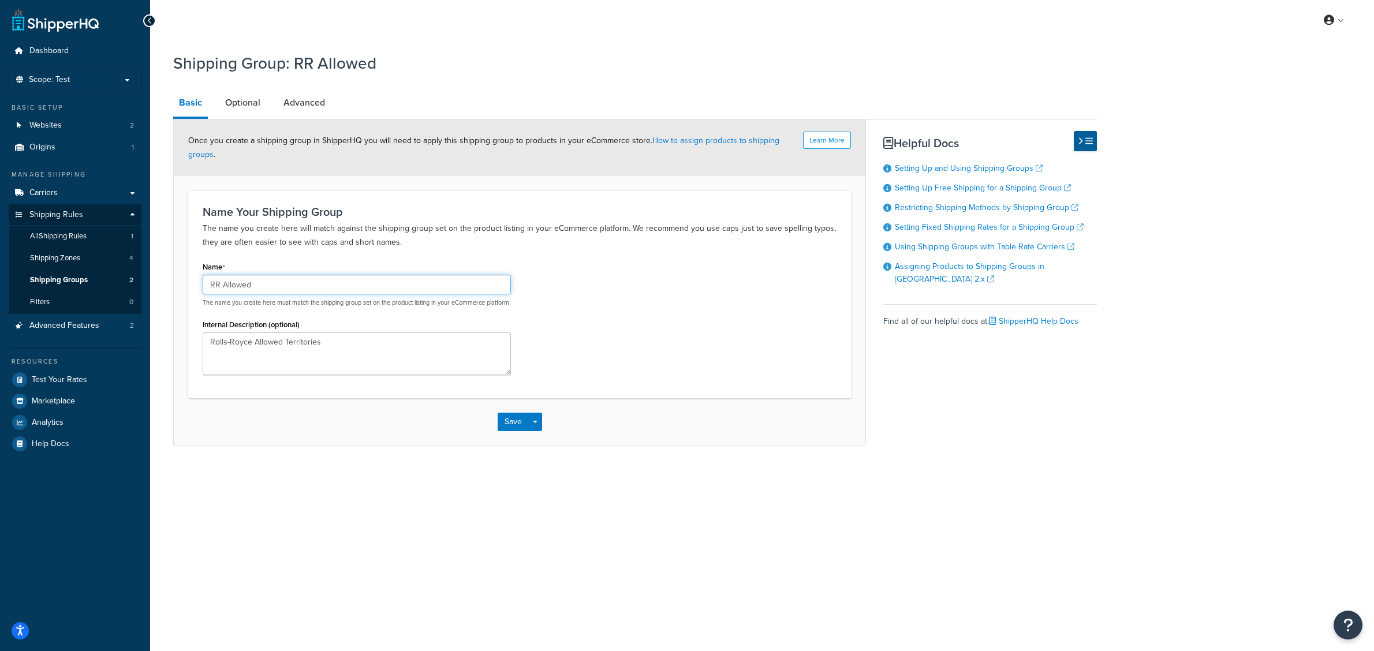
drag, startPoint x: 225, startPoint y: 287, endPoint x: 266, endPoint y: 283, distance: 40.6
click at [266, 283] on input "RR Allowed" at bounding box center [357, 285] width 308 height 20
drag, startPoint x: 319, startPoint y: 292, endPoint x: 185, endPoint y: 283, distance: 133.6
click at [185, 283] on form "Learn More Once you create a shipping group in ShipperHQ you will need to apply…" at bounding box center [520, 283] width 692 height 326
paste input "text"
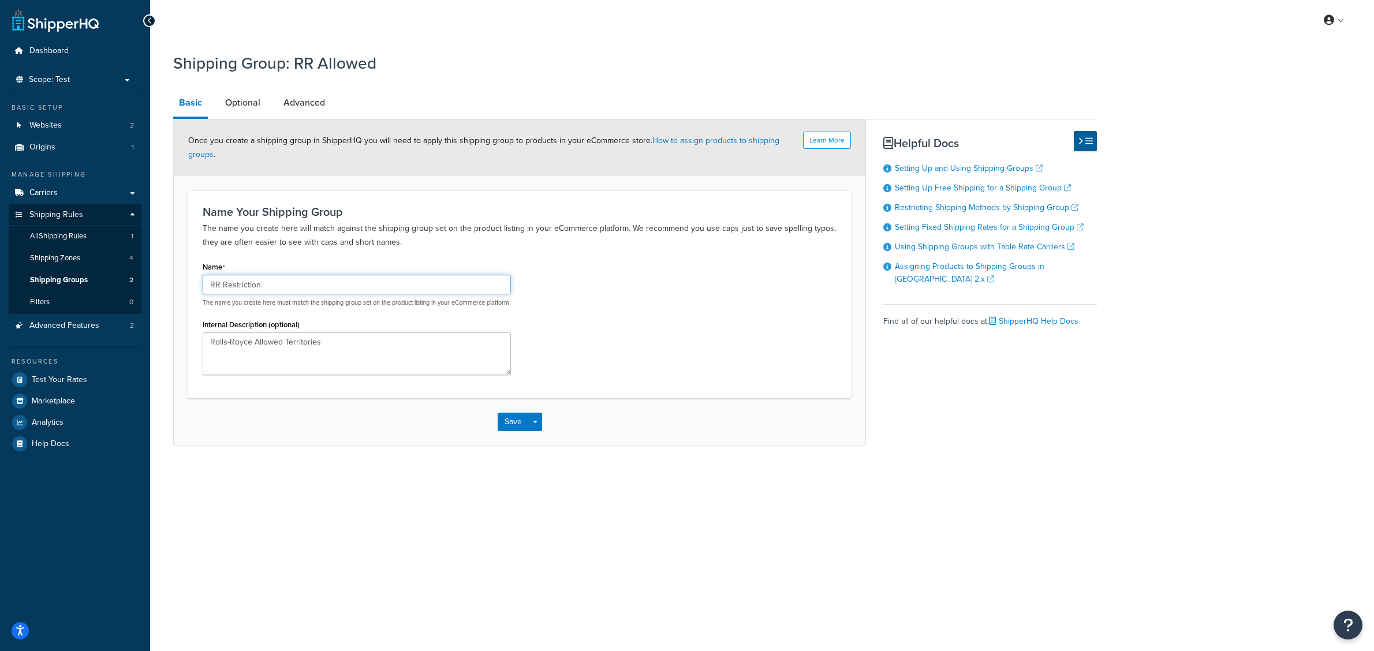
type input "RR Restriction"
drag, startPoint x: 338, startPoint y: 357, endPoint x: 195, endPoint y: 345, distance: 143.1
click at [195, 345] on div "Name RR Restriction The name you create here must match the shipping group set …" at bounding box center [357, 321] width 326 height 125
click at [252, 99] on link "Optional" at bounding box center [242, 103] width 47 height 28
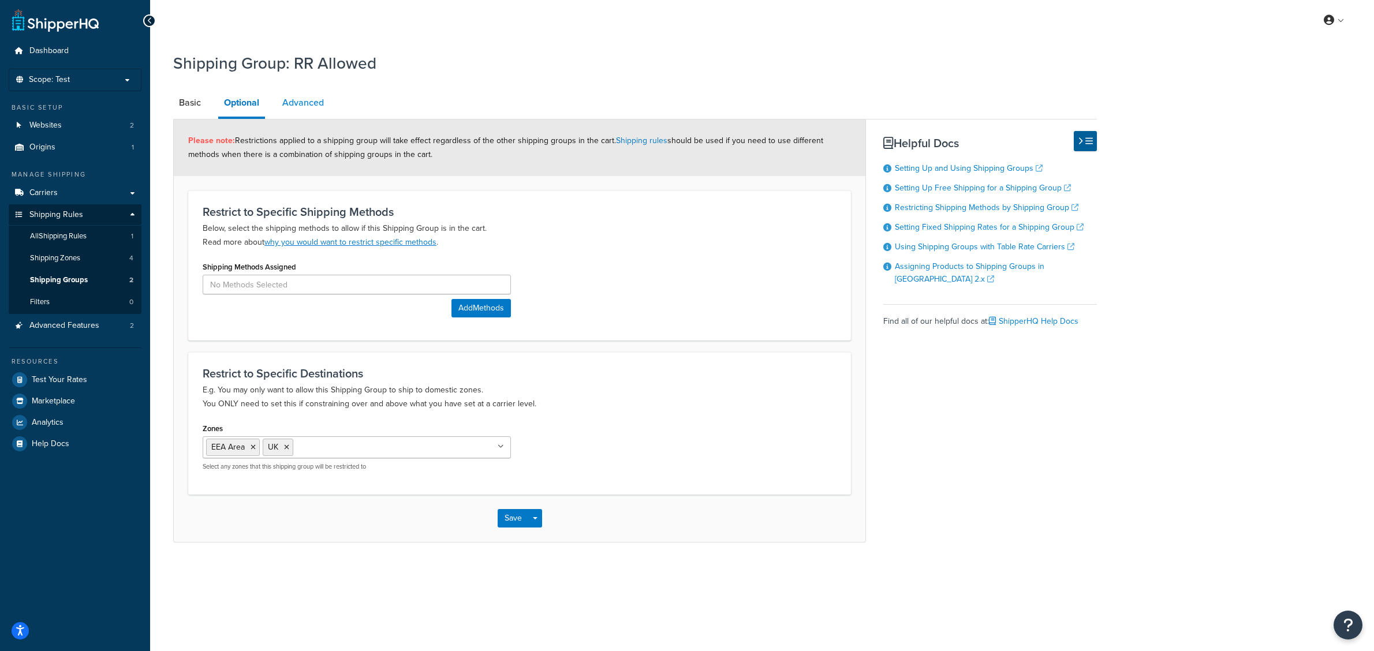
click at [312, 94] on link "Advanced" at bounding box center [303, 103] width 53 height 28
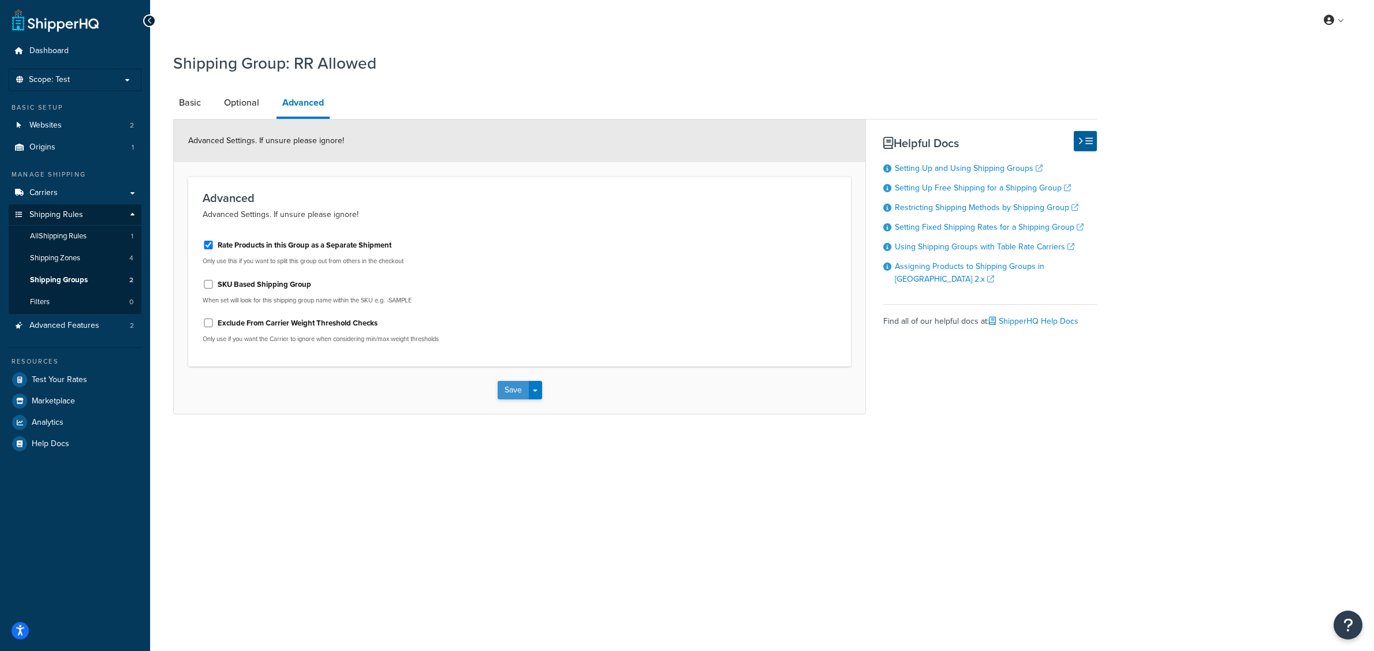
click at [506, 395] on button "Save" at bounding box center [513, 390] width 31 height 18
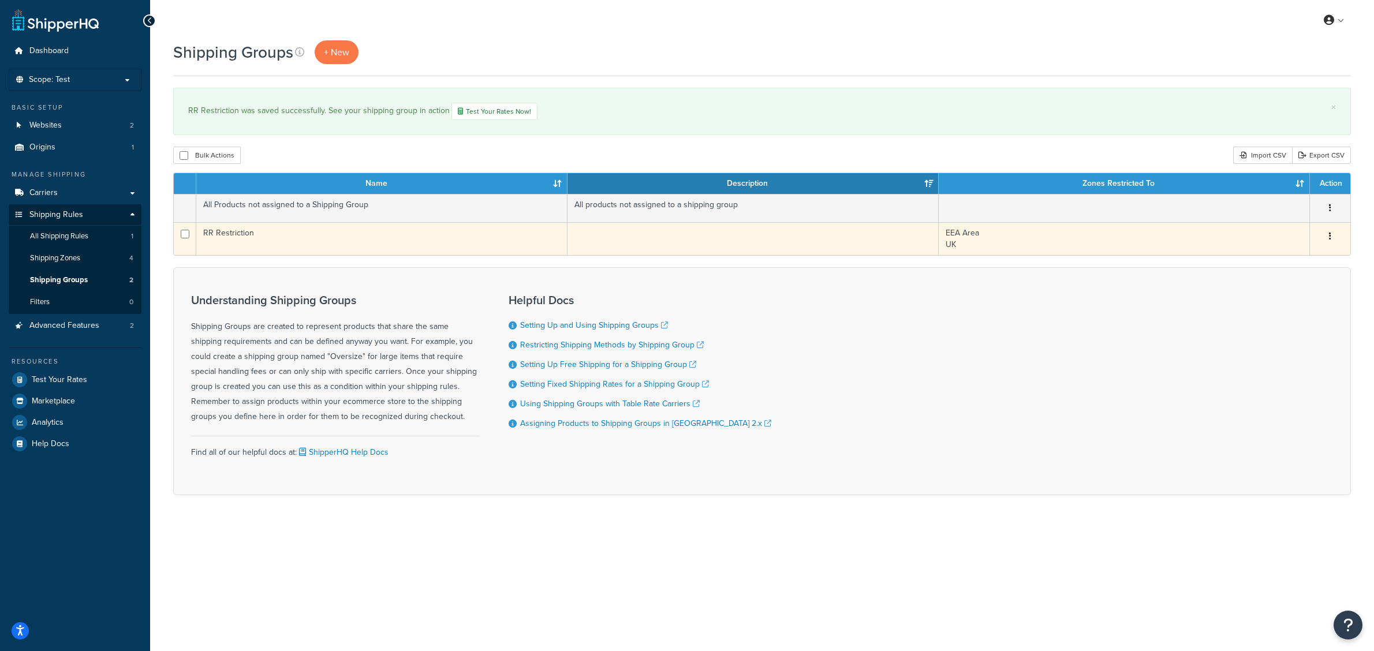
click at [312, 232] on td "RR Restriction" at bounding box center [381, 238] width 371 height 33
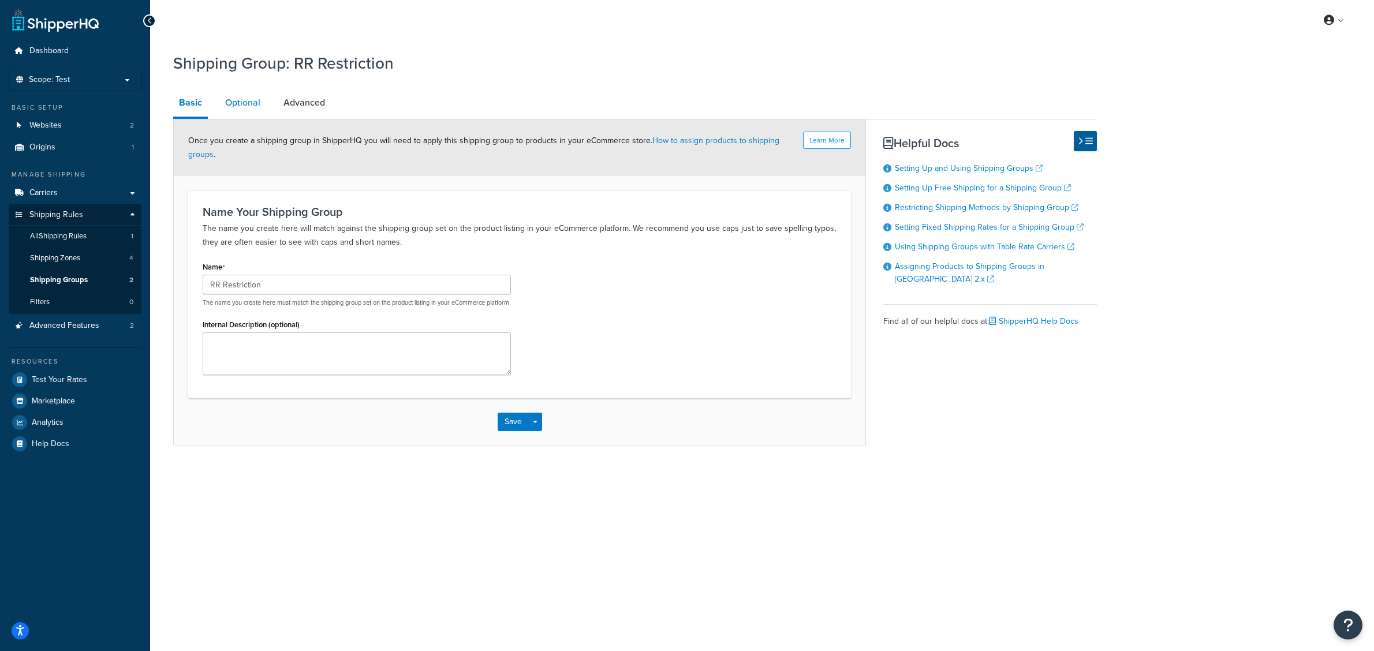
click at [247, 109] on link "Optional" at bounding box center [242, 103] width 47 height 28
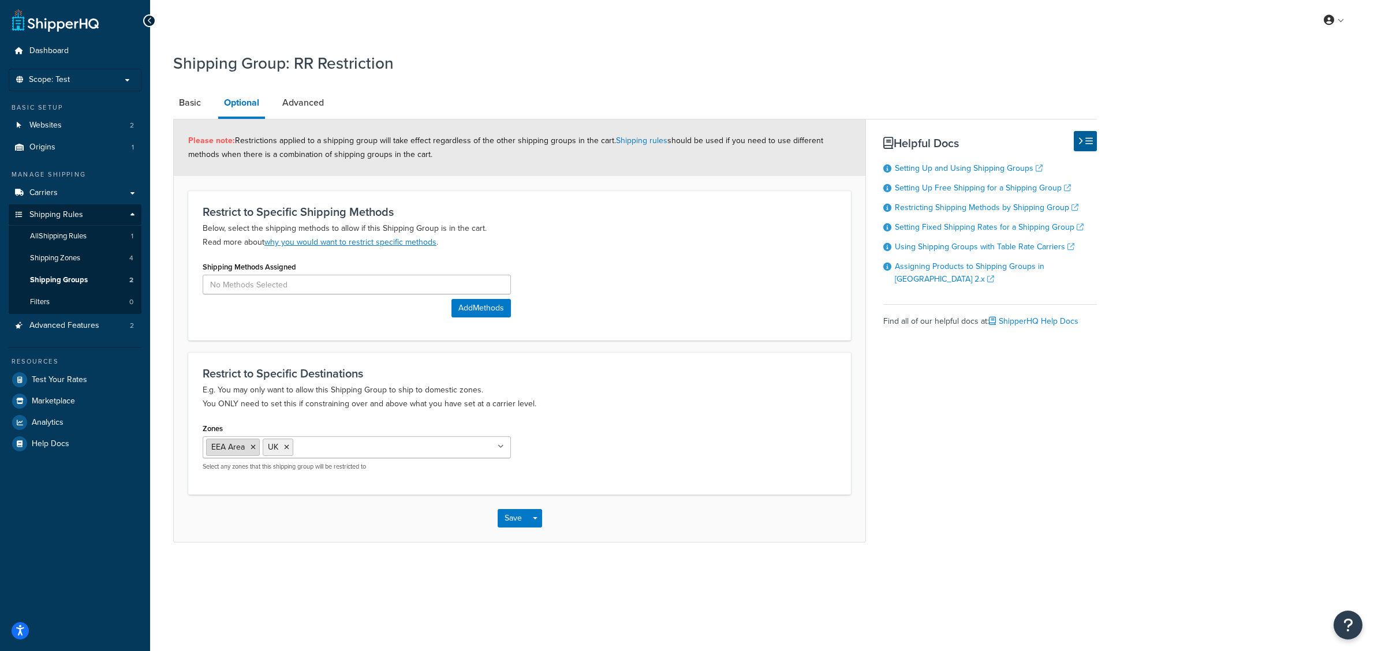
click at [254, 448] on icon at bounding box center [253, 447] width 5 height 7
click at [229, 451] on icon at bounding box center [229, 447] width 5 height 7
click at [297, 107] on link "Advanced" at bounding box center [303, 103] width 53 height 28
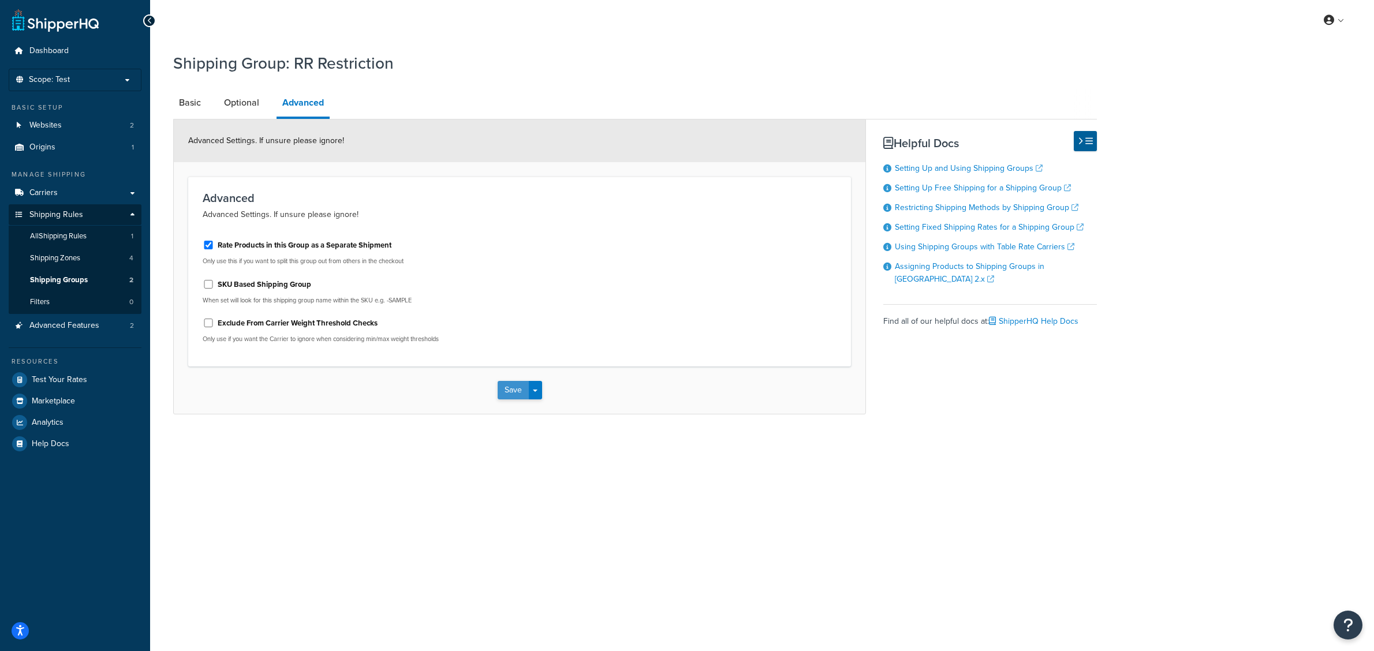
click at [509, 389] on button "Save" at bounding box center [513, 390] width 31 height 18
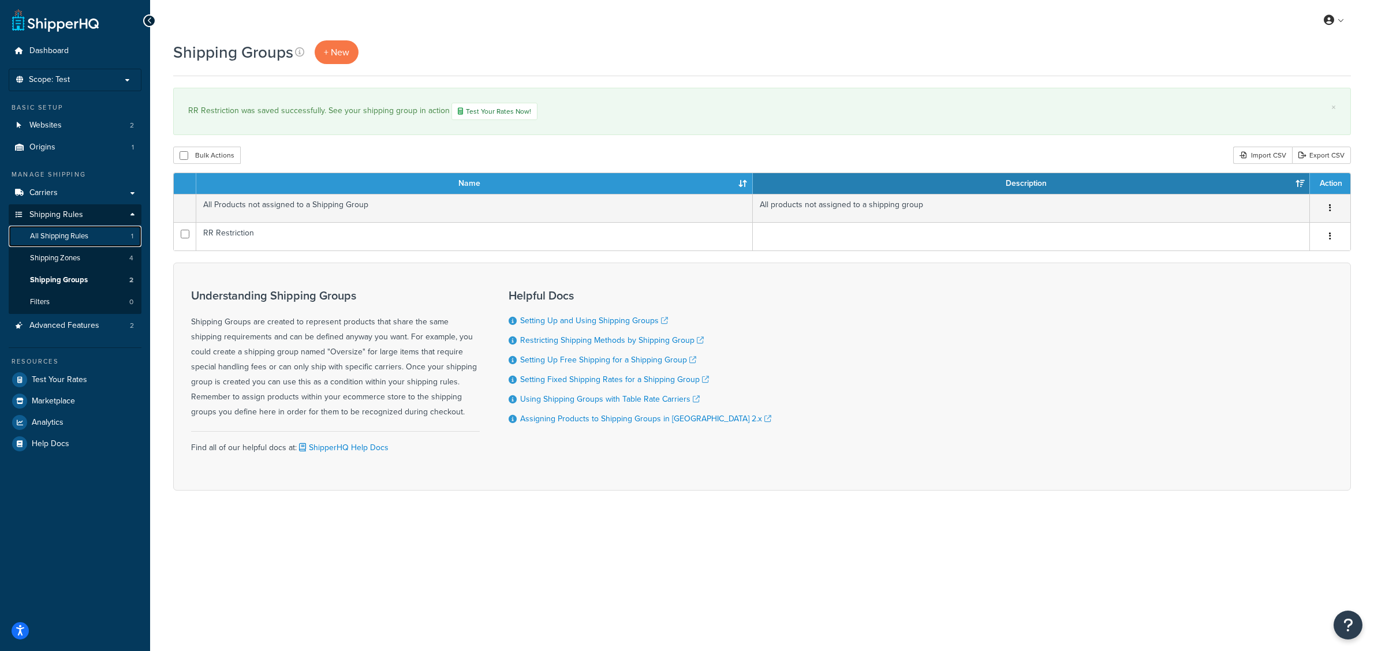
click at [62, 235] on span "All Shipping Rules" at bounding box center [59, 236] width 58 height 10
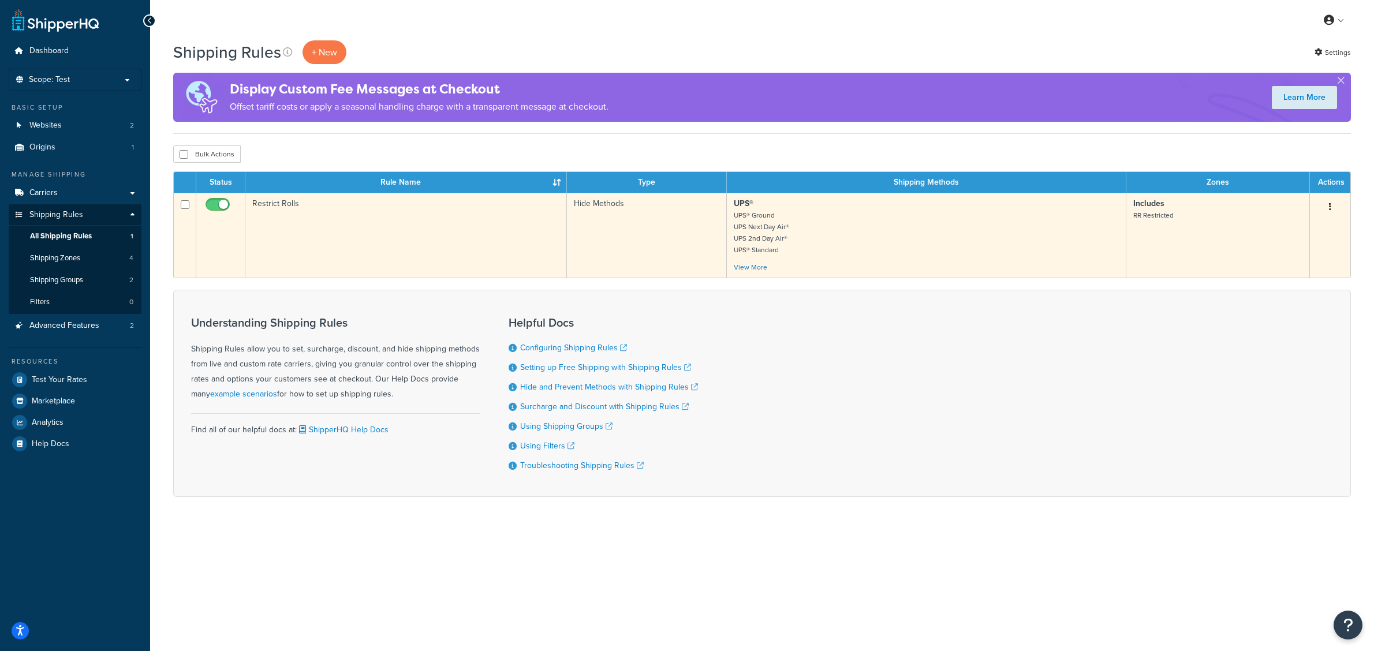
click at [280, 212] on td "Restrict Rolls" at bounding box center [406, 235] width 322 height 85
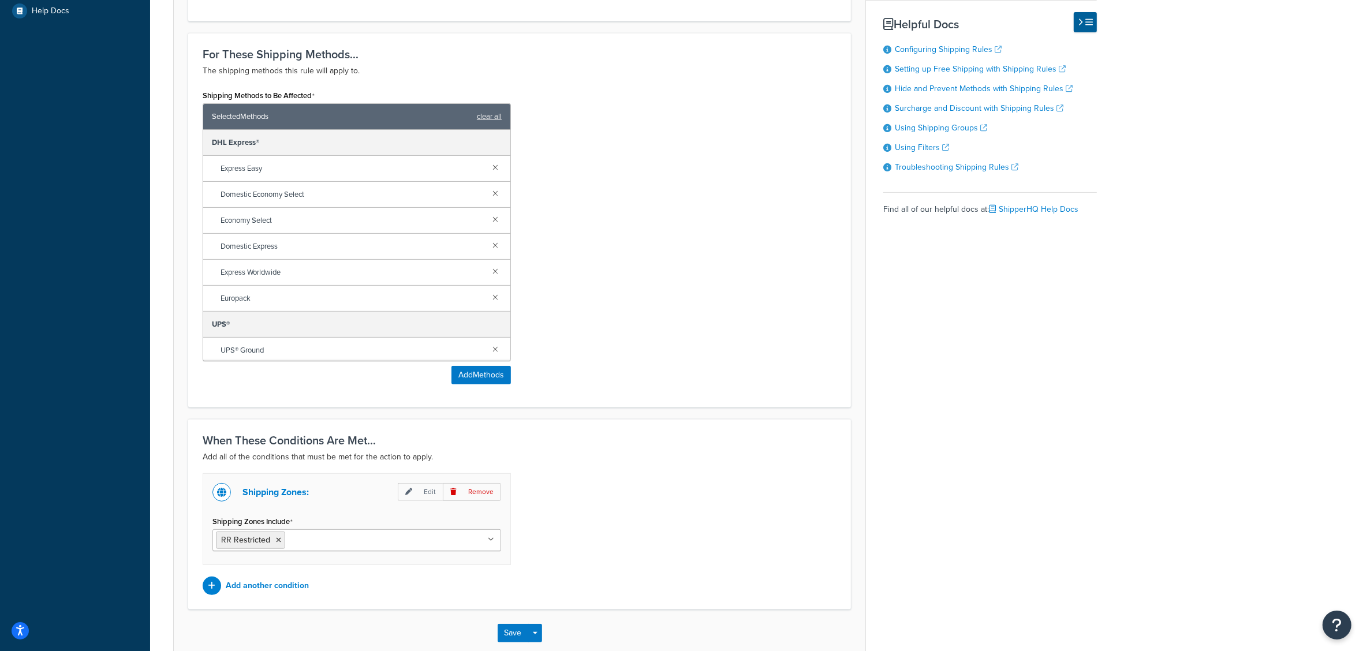
scroll to position [500, 0]
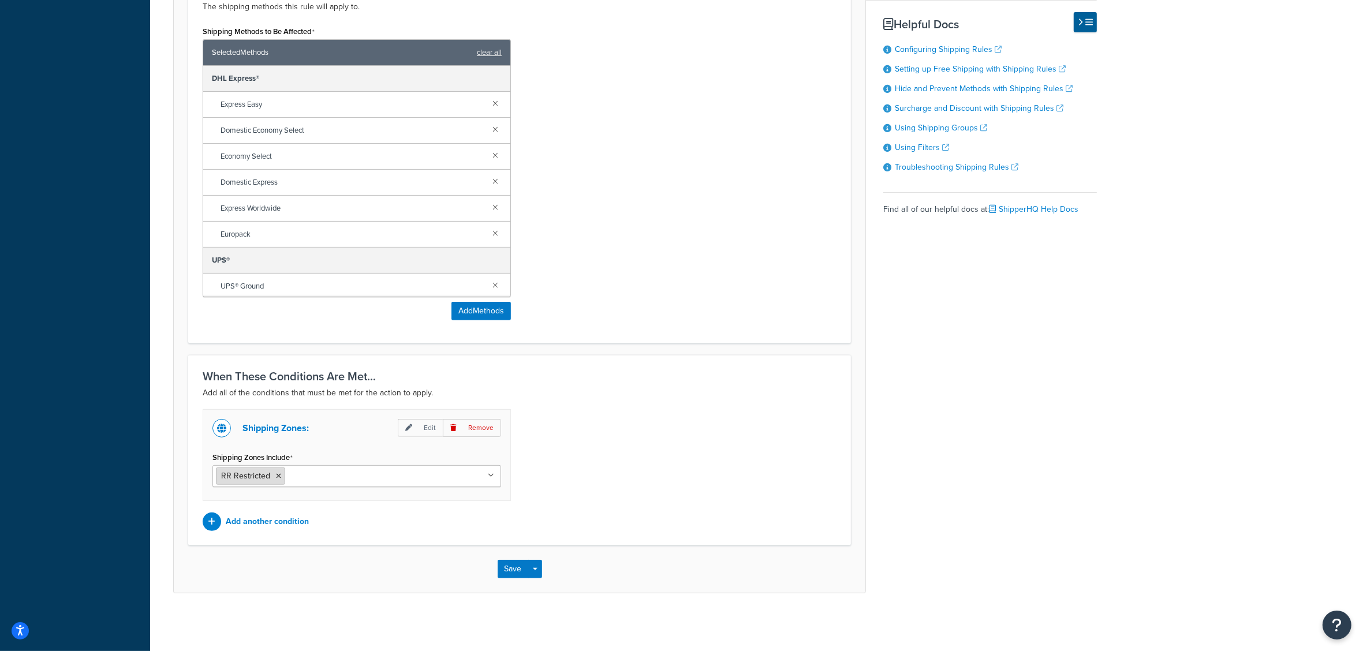
click at [278, 473] on icon at bounding box center [278, 476] width 5 height 7
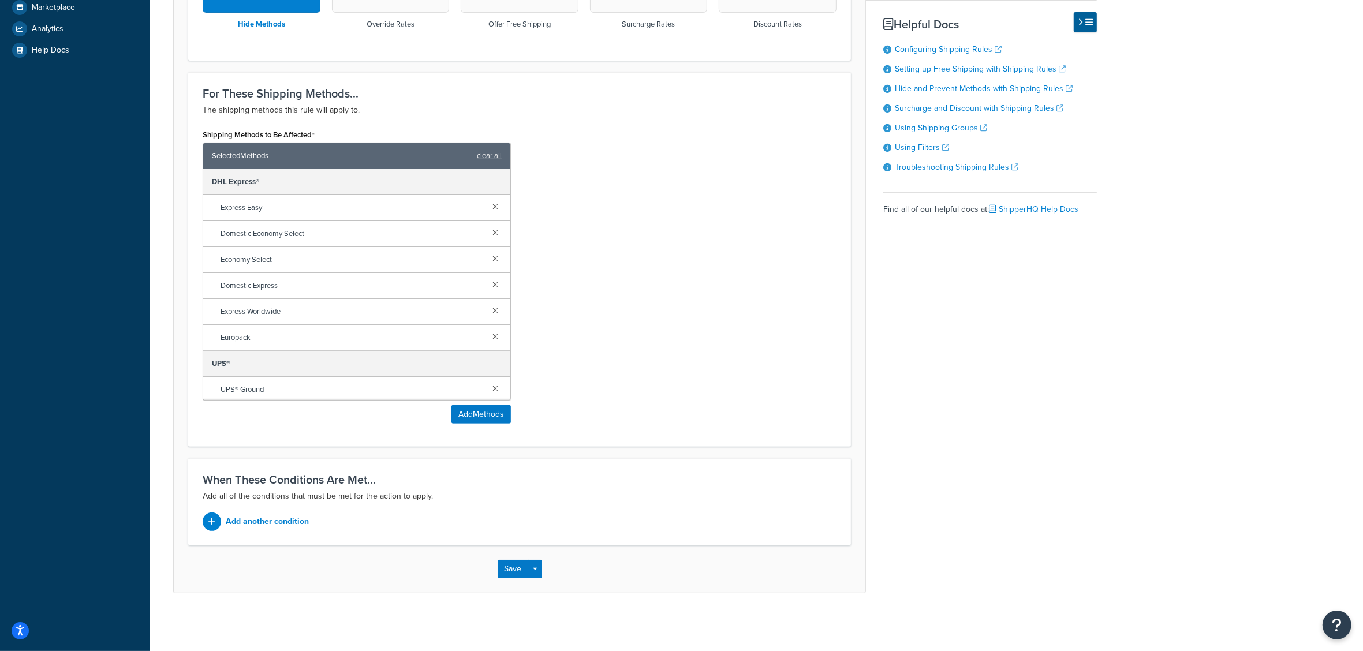
scroll to position [323, 0]
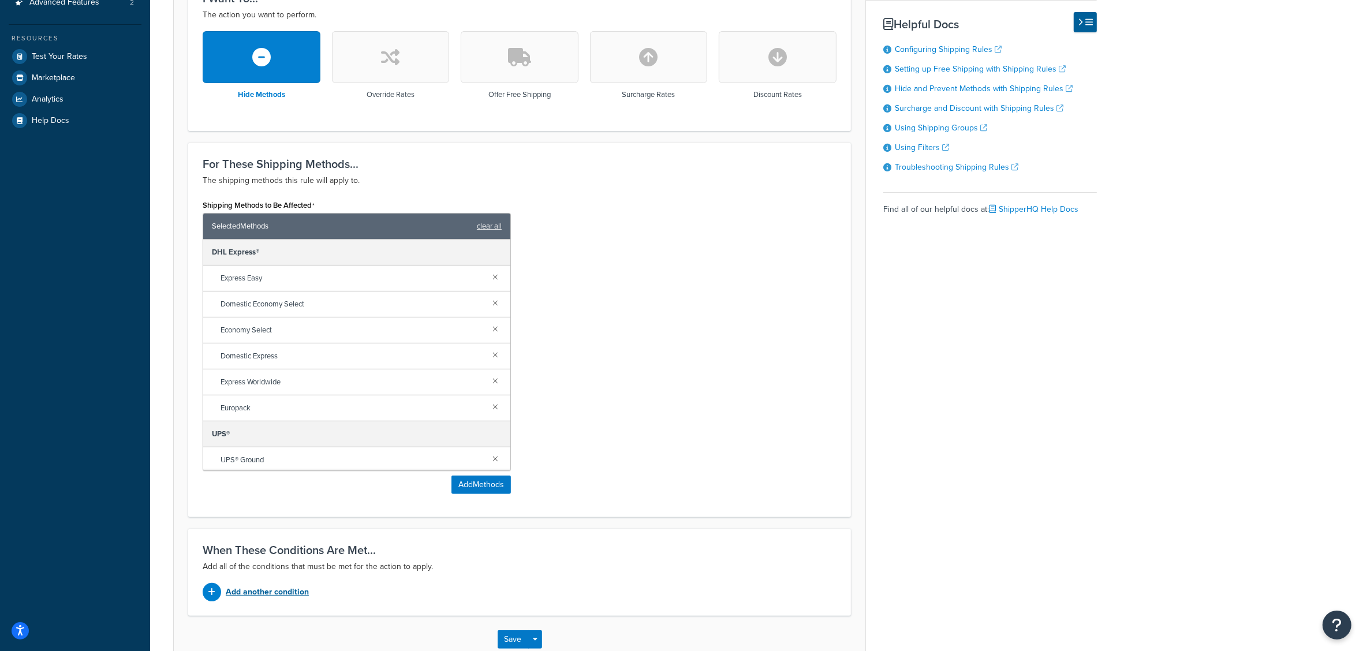
click at [293, 591] on p "Add another condition" at bounding box center [267, 592] width 83 height 16
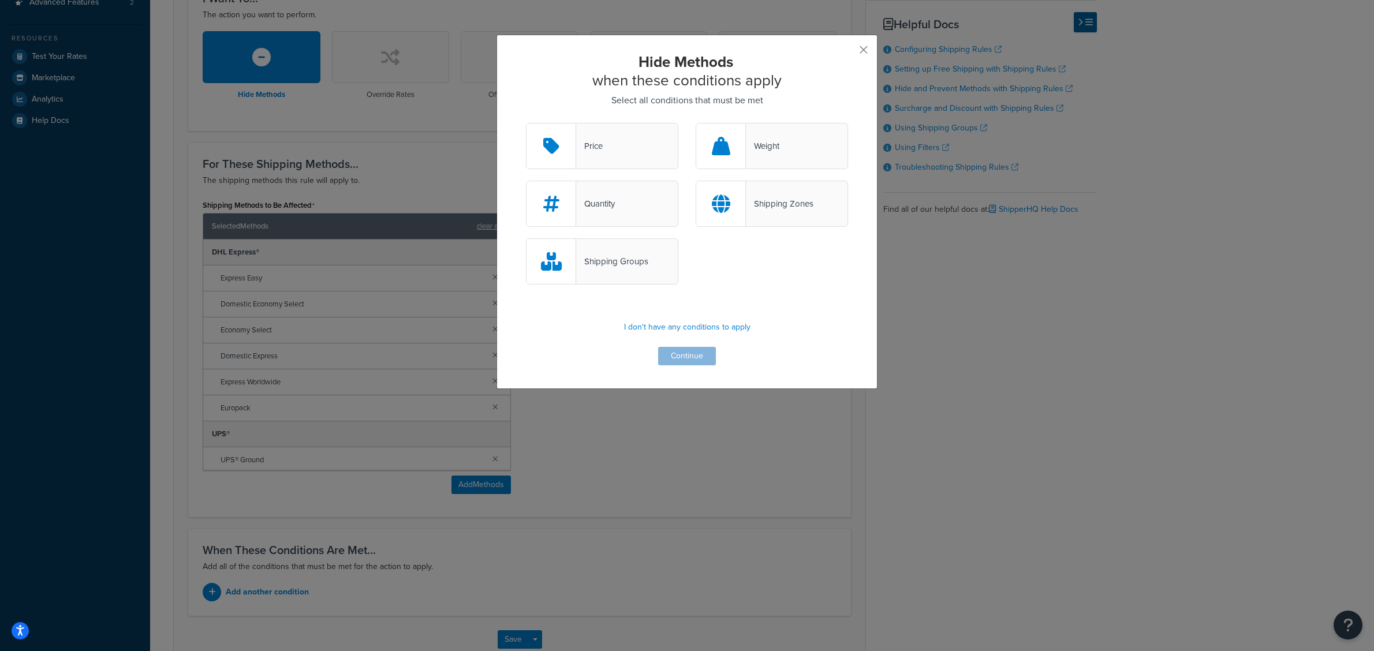
click at [750, 211] on div "Shipping Zones" at bounding box center [780, 204] width 68 height 16
click at [0, 0] on input "Shipping Zones" at bounding box center [0, 0] width 0 height 0
click at [682, 358] on button "Continue" at bounding box center [687, 356] width 58 height 18
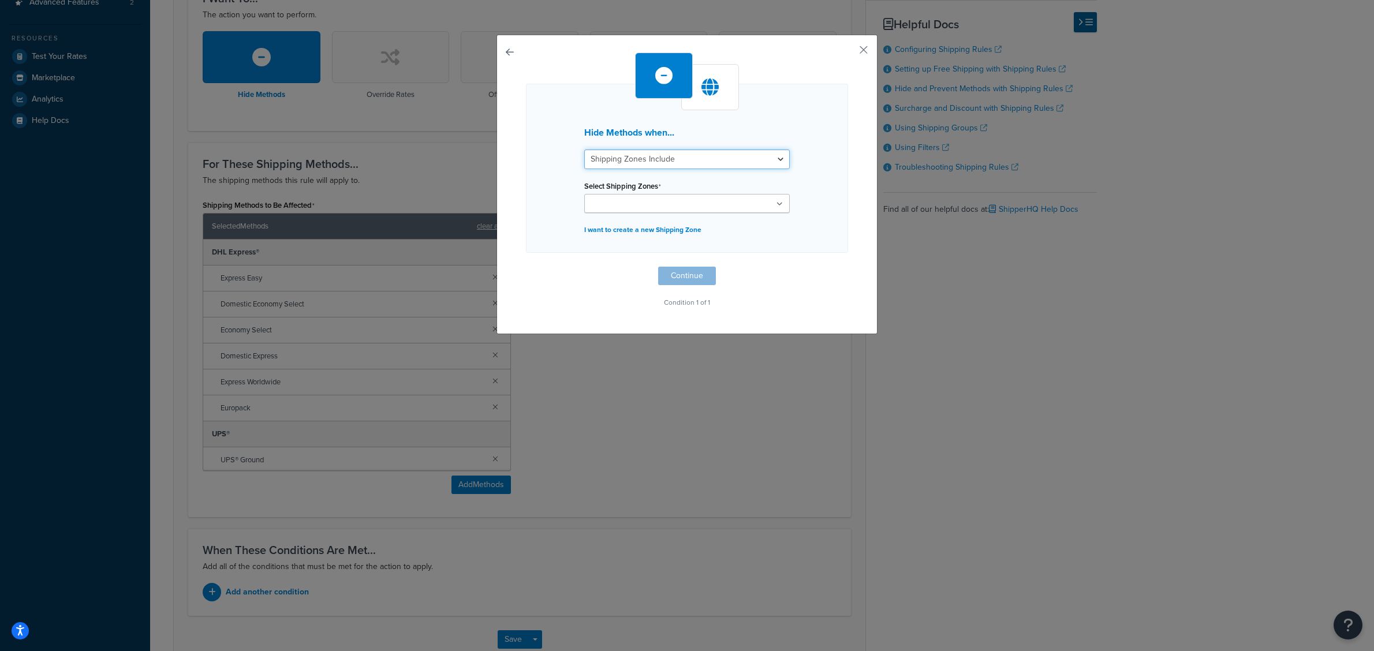
click at [666, 158] on select "Shipping Zones Include Shipping Zones Do Not Include" at bounding box center [687, 160] width 206 height 20
click at [662, 216] on div "Hide Methods when... Shipping Zones Include Shipping Zones Do Not Include Selec…" at bounding box center [687, 168] width 322 height 169
click at [667, 207] on input "Select Shipping Zones" at bounding box center [639, 204] width 102 height 13
click at [617, 335] on div "Hide Methods when... Shipping Zones Include Shipping Zones Do Not Include Selec…" at bounding box center [686, 186] width 381 height 303
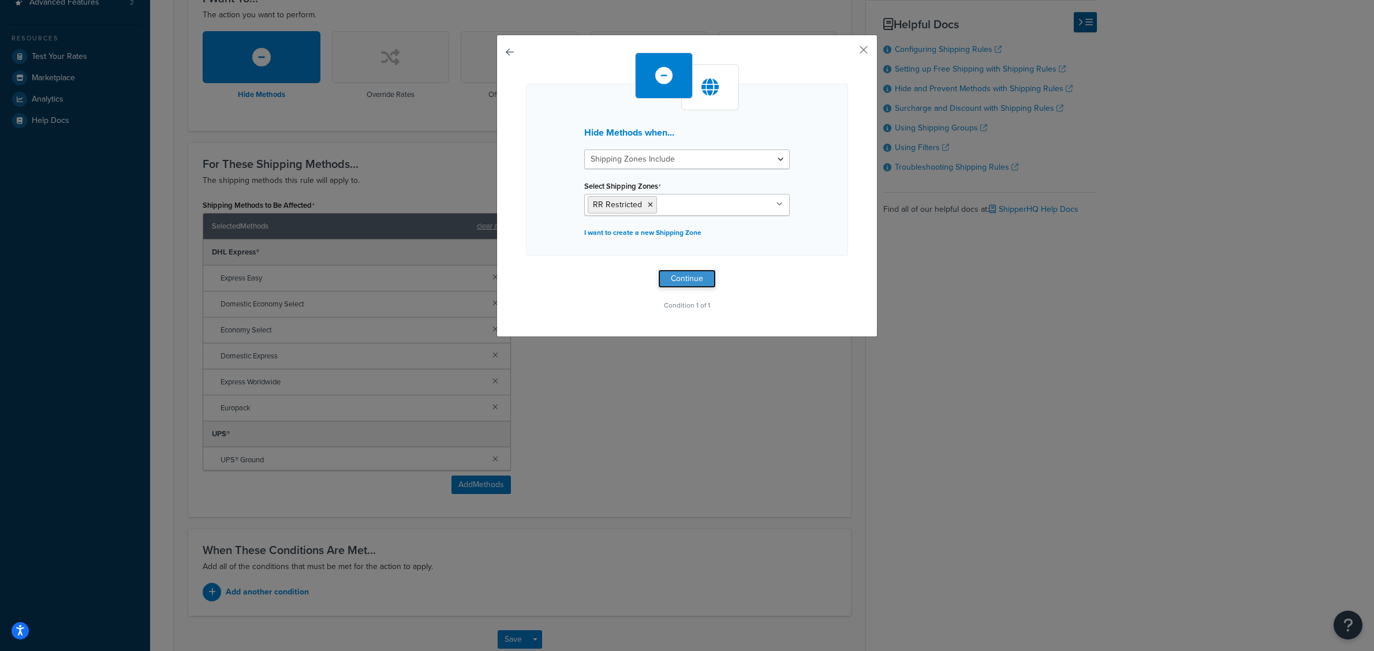
click at [690, 275] on button "Continue" at bounding box center [687, 279] width 58 height 18
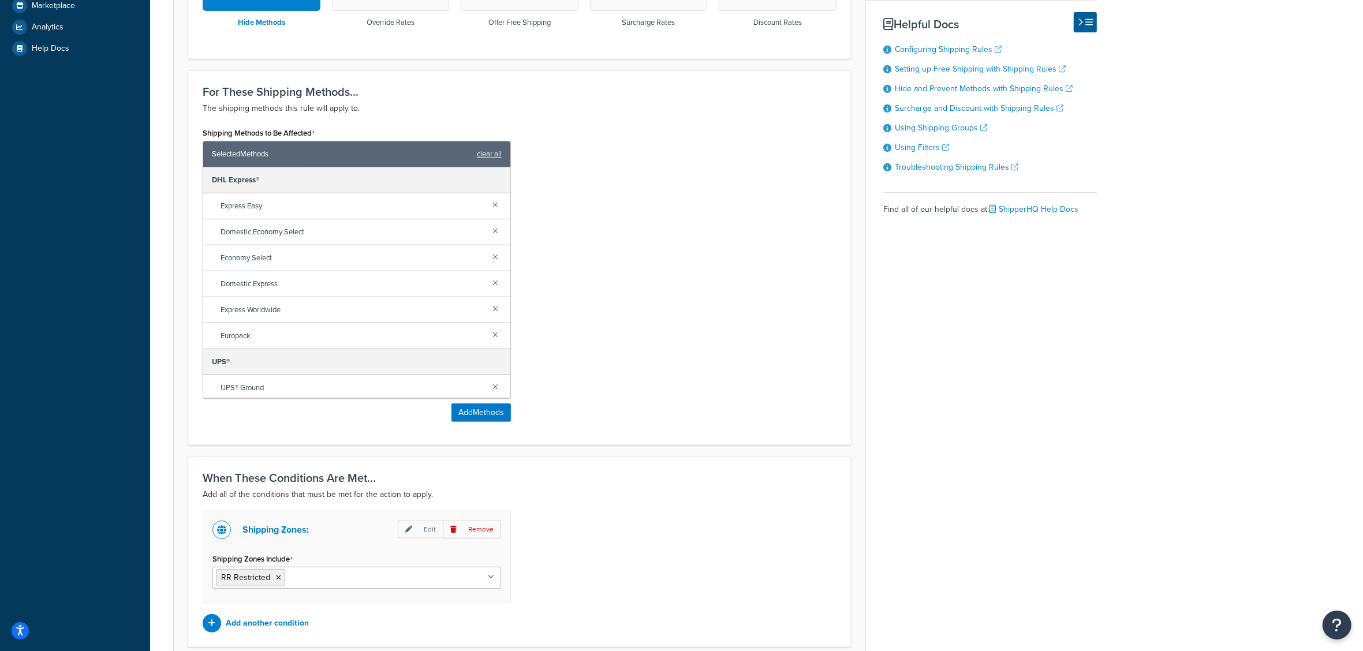
scroll to position [500, 0]
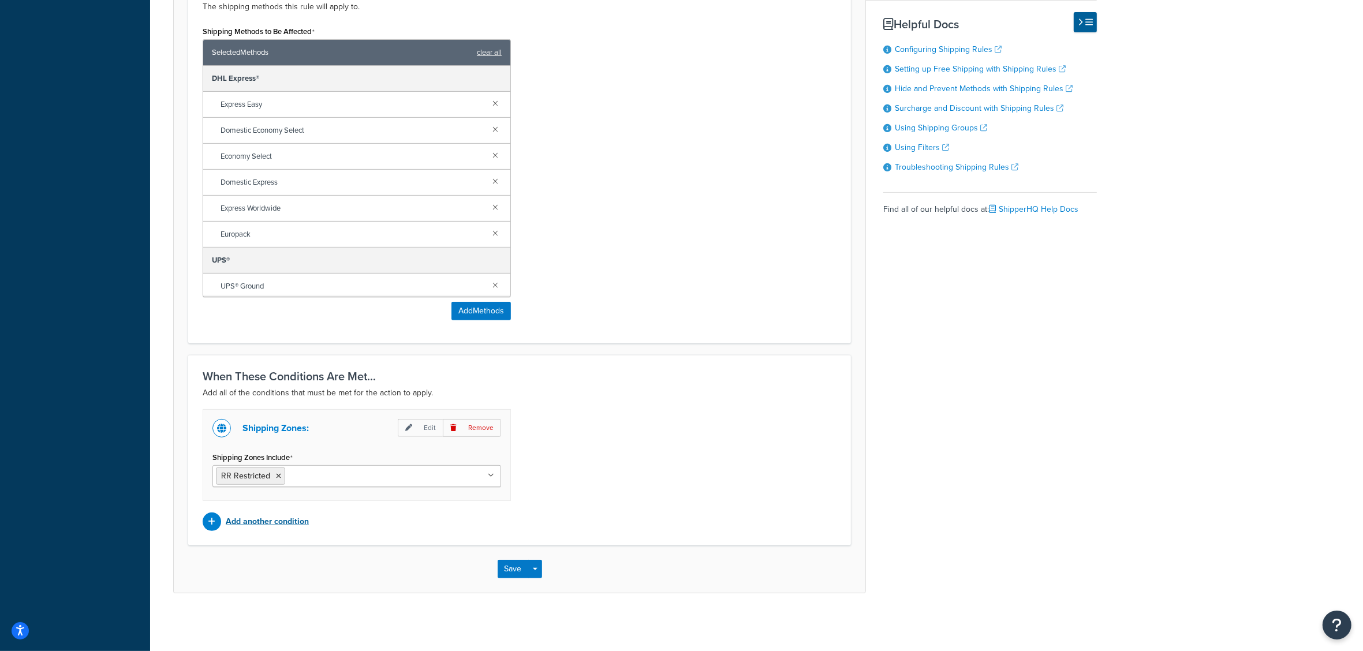
click at [253, 516] on p "Add another condition" at bounding box center [267, 522] width 83 height 16
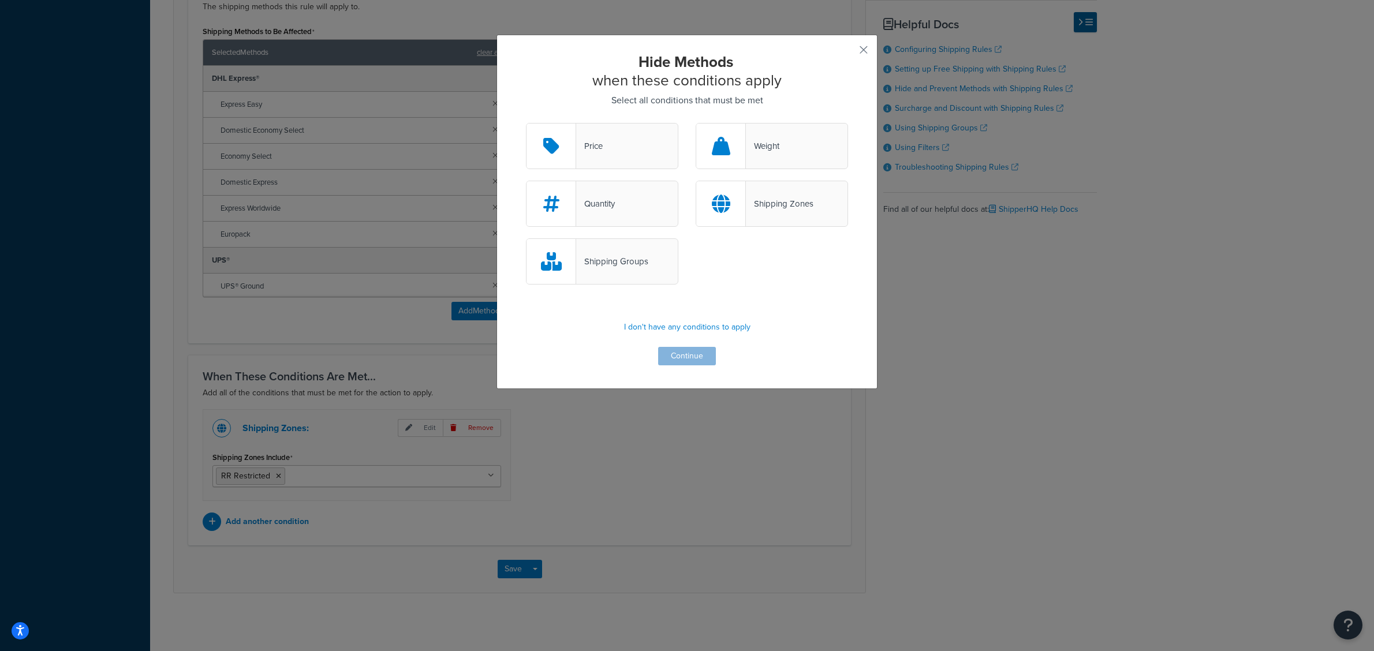
click at [625, 263] on div "Shipping Groups" at bounding box center [612, 261] width 72 height 16
click at [0, 0] on input "Shipping Groups" at bounding box center [0, 0] width 0 height 0
click at [678, 345] on div "Hide Methods when these conditions apply Select all conditions that must be met…" at bounding box center [687, 209] width 322 height 313
click at [671, 361] on button "Continue" at bounding box center [687, 356] width 58 height 18
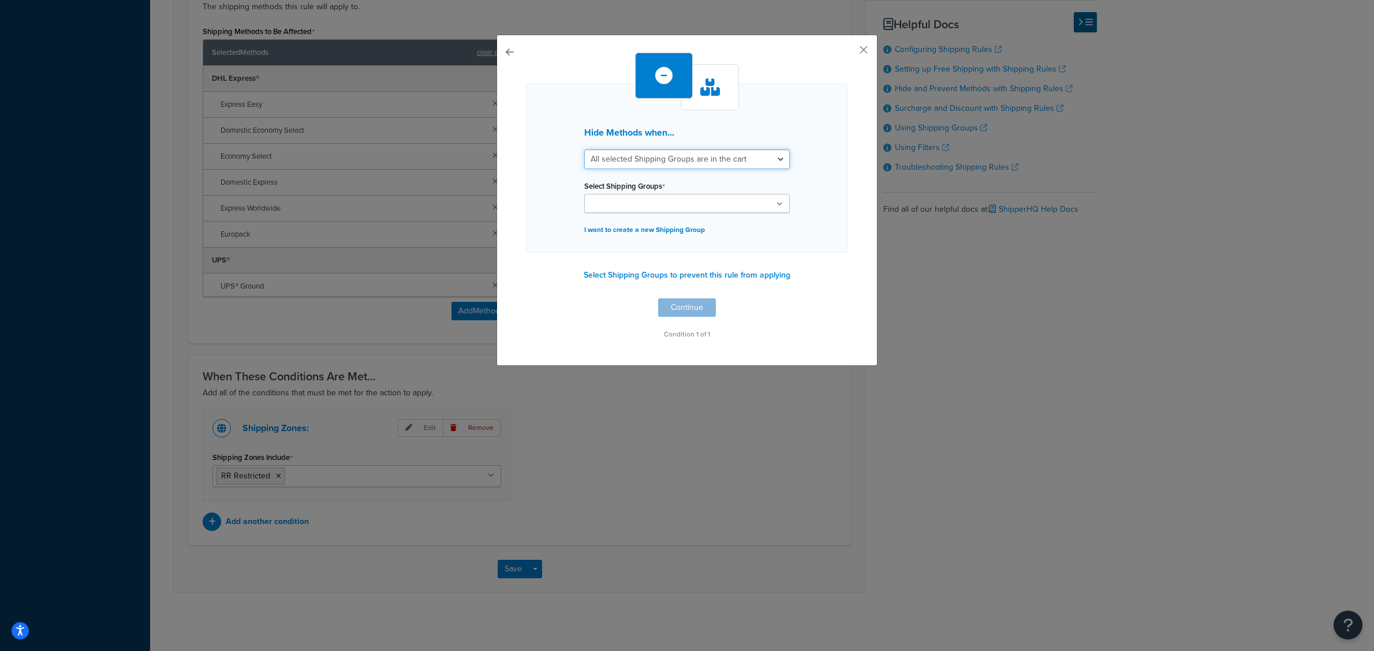
click at [663, 162] on select "All selected Shipping Groups are in the cart Any selected Shipping Groups are i…" at bounding box center [687, 160] width 206 height 20
click at [584, 150] on select "All selected Shipping Groups are in the cart Any selected Shipping Groups are i…" at bounding box center [687, 160] width 206 height 20
click at [656, 198] on input "Select Shipping Groups" at bounding box center [639, 204] width 102 height 13
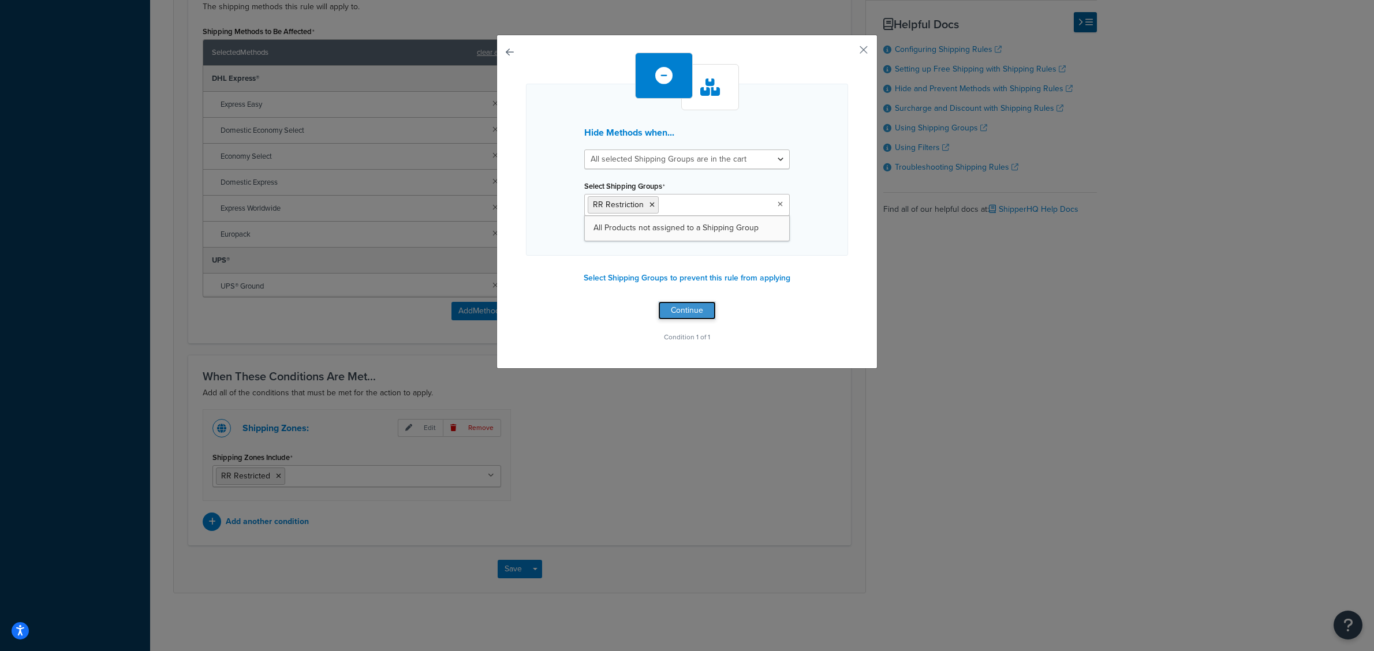
click at [684, 309] on button "Continue" at bounding box center [687, 310] width 58 height 18
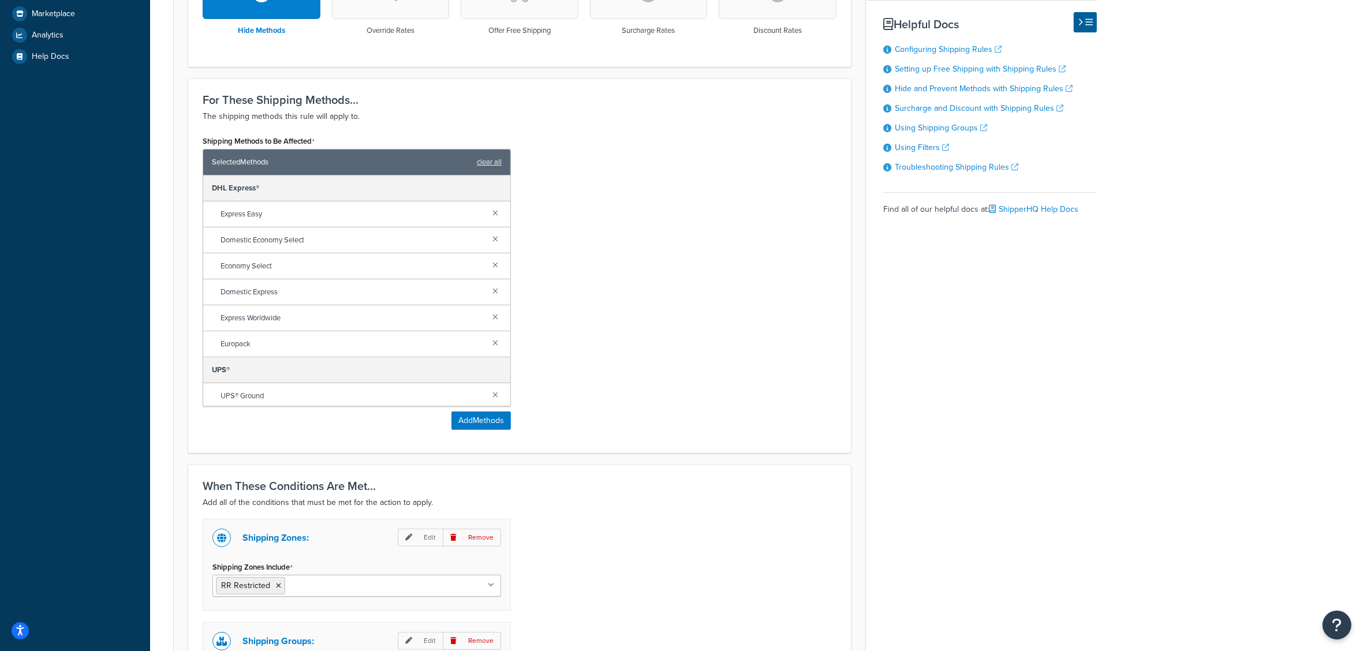
scroll to position [604, 0]
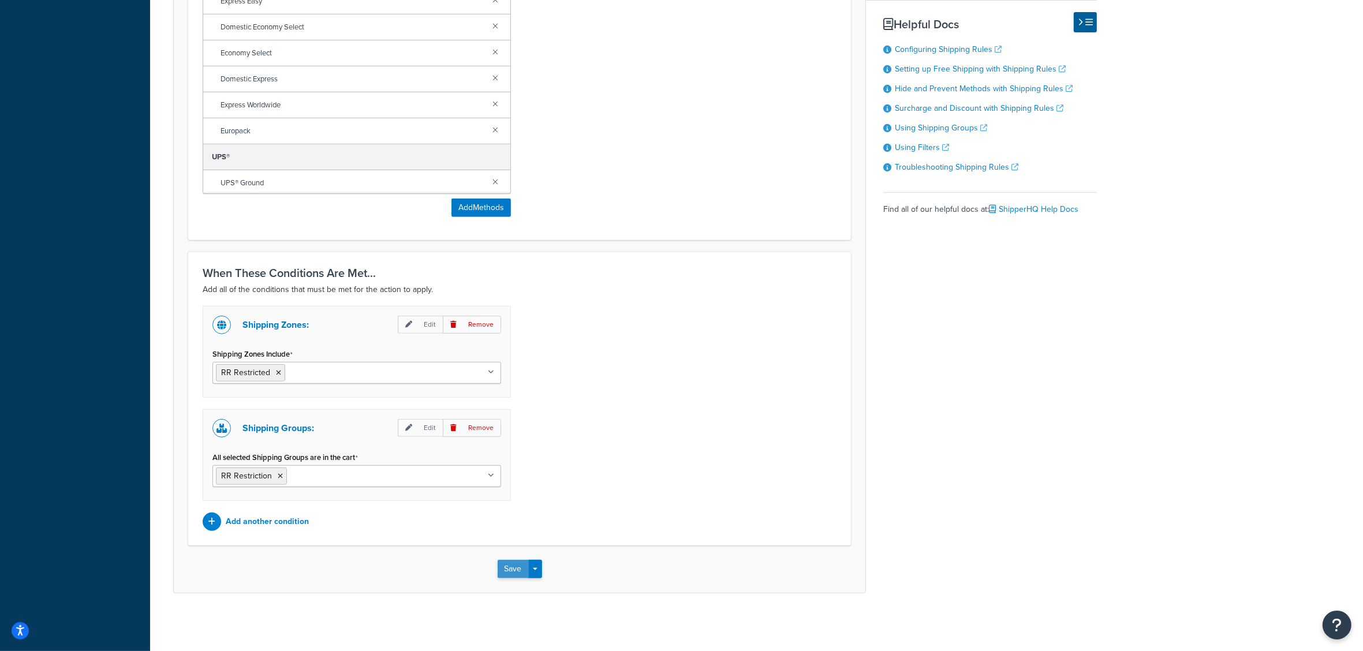
click at [517, 566] on button "Save" at bounding box center [513, 569] width 31 height 18
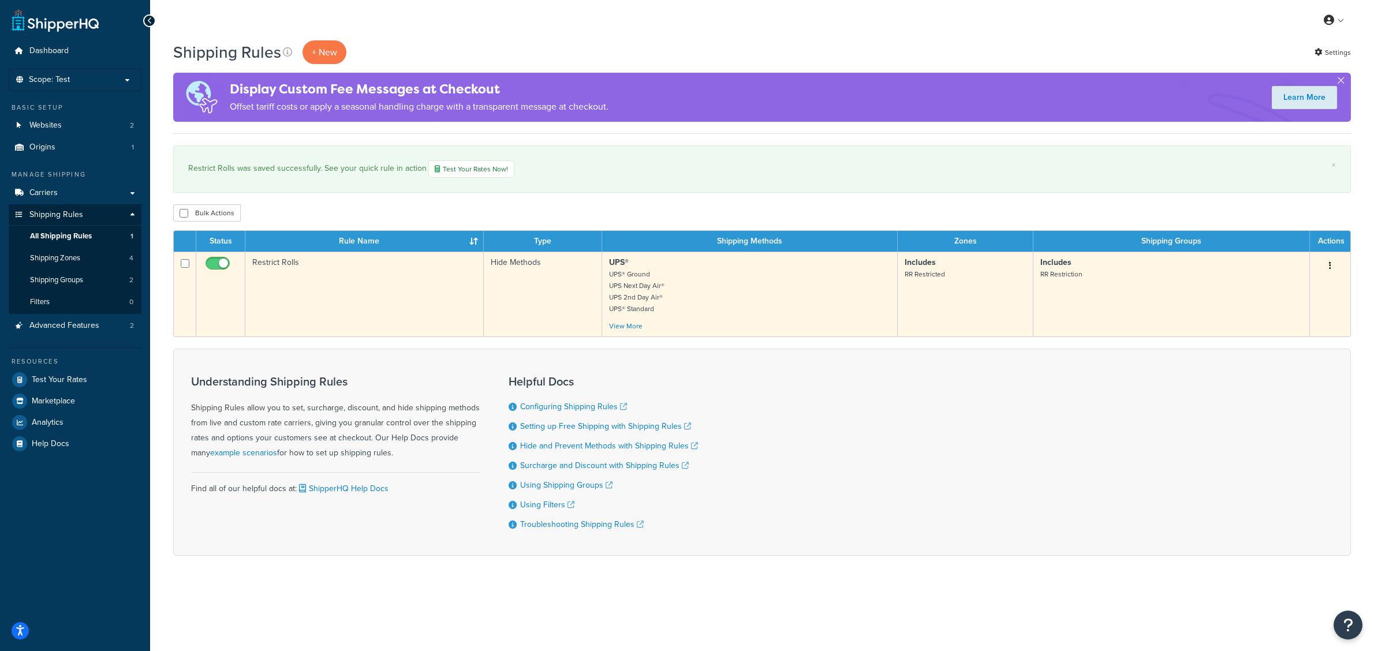
click at [455, 267] on td "Restrict Rolls" at bounding box center [364, 294] width 238 height 85
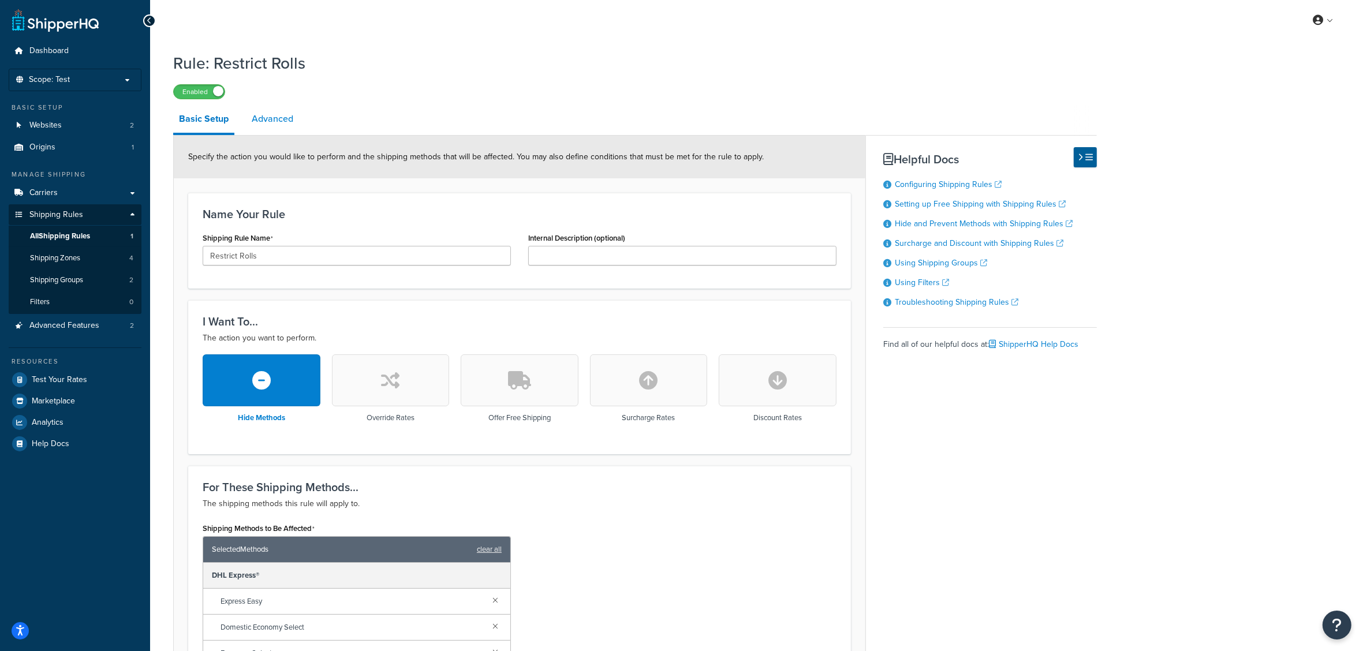
click at [272, 114] on link "Advanced" at bounding box center [272, 119] width 53 height 28
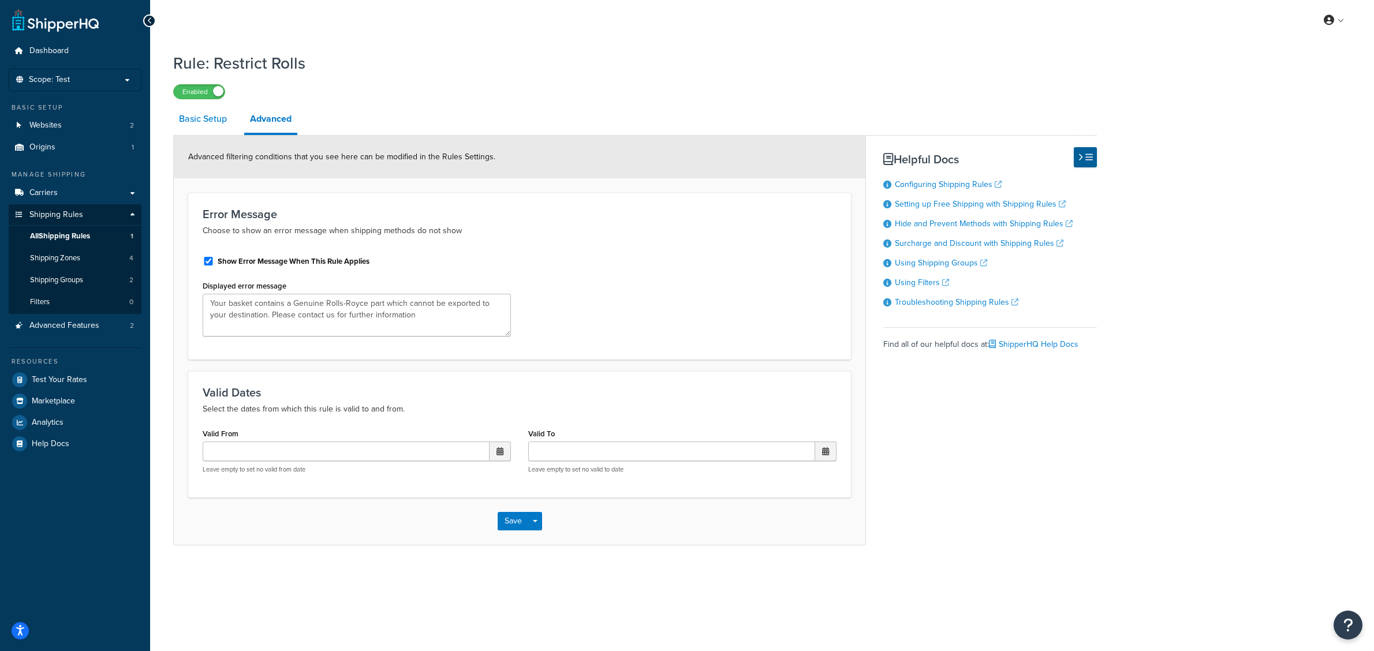
click at [219, 120] on link "Basic Setup" at bounding box center [202, 119] width 59 height 28
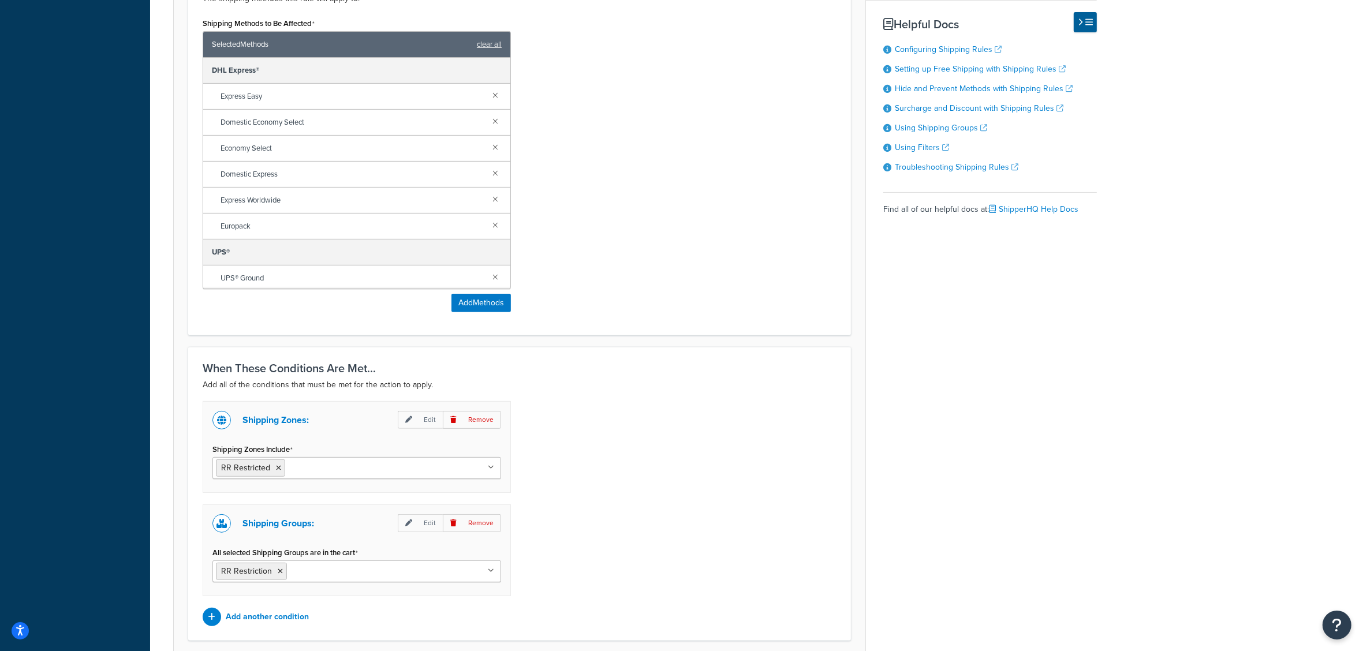
scroll to position [577, 0]
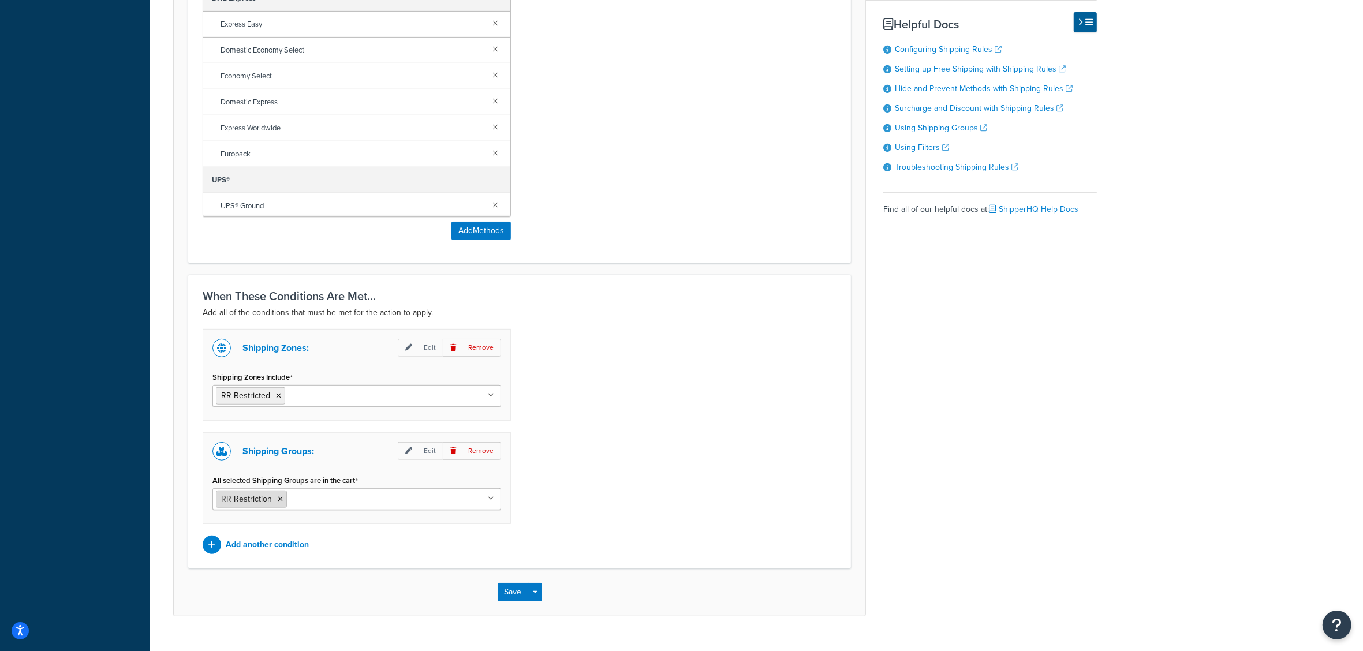
click at [278, 503] on icon at bounding box center [280, 499] width 5 height 7
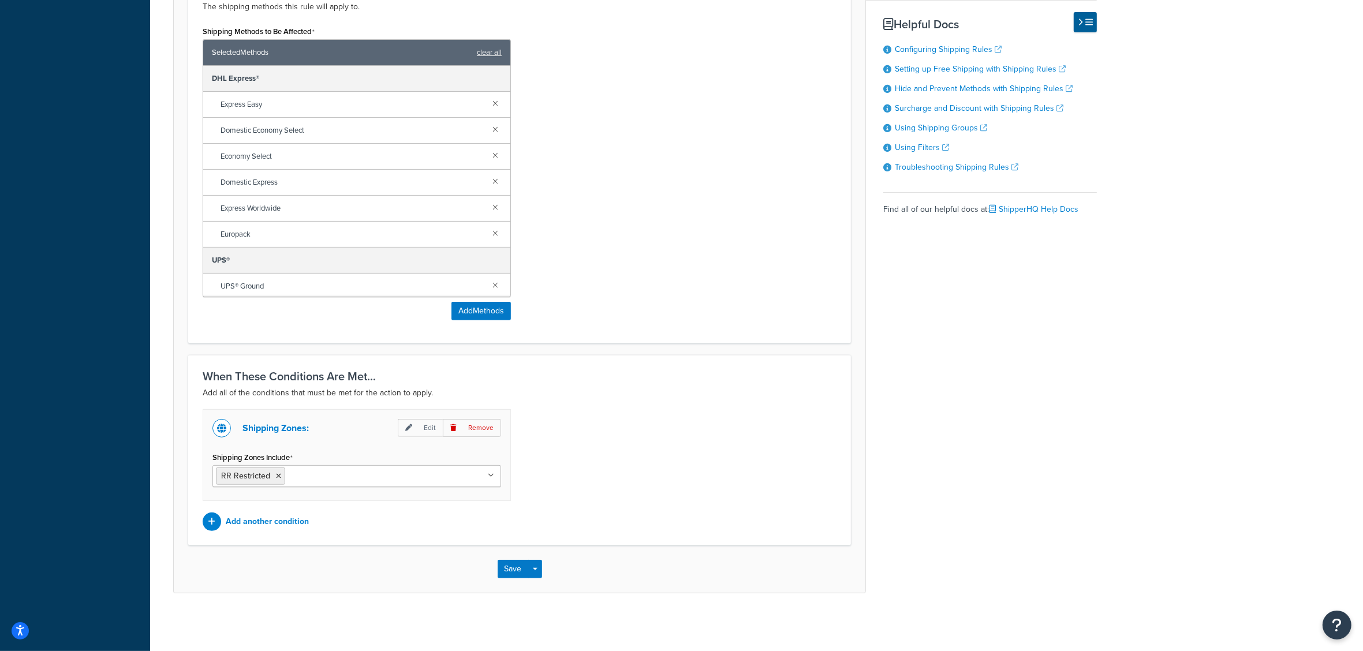
scroll to position [500, 0]
click at [281, 472] on li "RR Restricted" at bounding box center [250, 476] width 69 height 17
click at [276, 473] on icon at bounding box center [278, 476] width 5 height 7
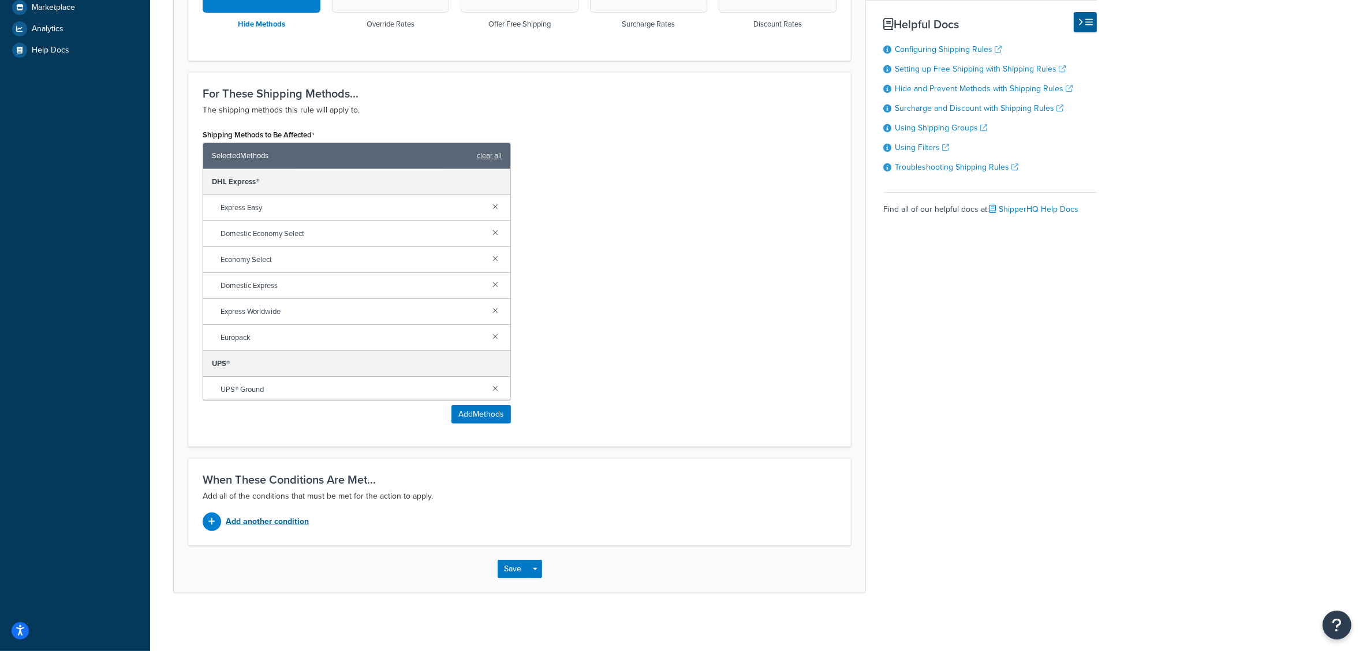
click at [263, 526] on p "Add another condition" at bounding box center [267, 522] width 83 height 16
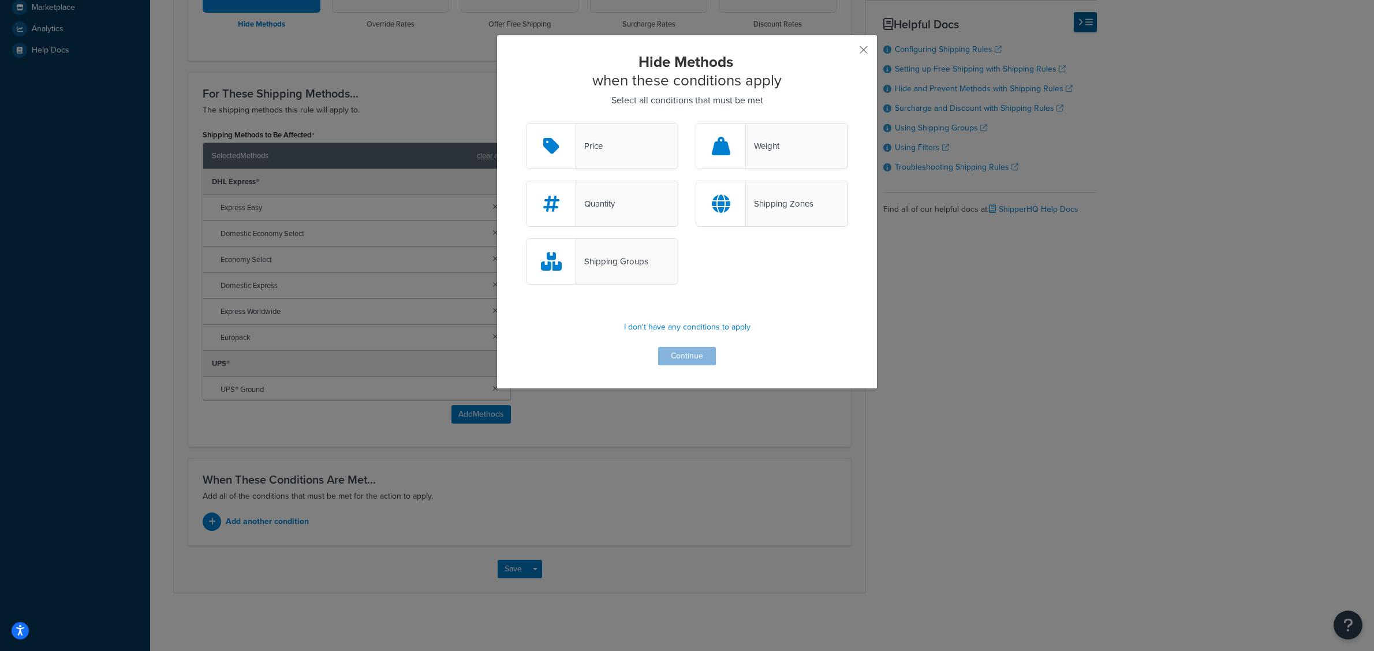
click at [639, 252] on div "Shipping Groups" at bounding box center [602, 261] width 152 height 46
click at [0, 0] on input "Shipping Groups" at bounding box center [0, 0] width 0 height 0
click at [690, 353] on button "Continue" at bounding box center [687, 356] width 58 height 18
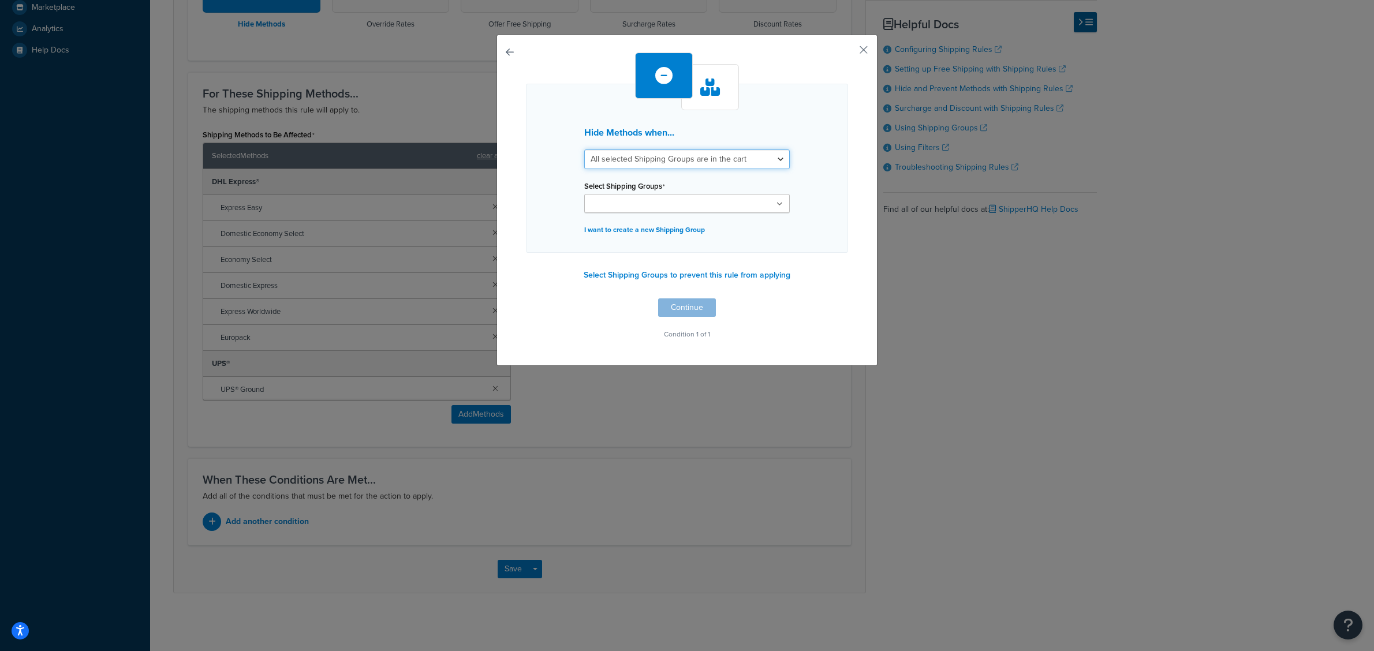
click at [632, 160] on select "All selected Shipping Groups are in the cart Any selected Shipping Groups are i…" at bounding box center [687, 160] width 206 height 20
select select "any"
click at [584, 150] on select "All selected Shipping Groups are in the cart Any selected Shipping Groups are i…" at bounding box center [687, 160] width 206 height 20
click at [636, 199] on input "Select Shipping Groups" at bounding box center [639, 204] width 102 height 13
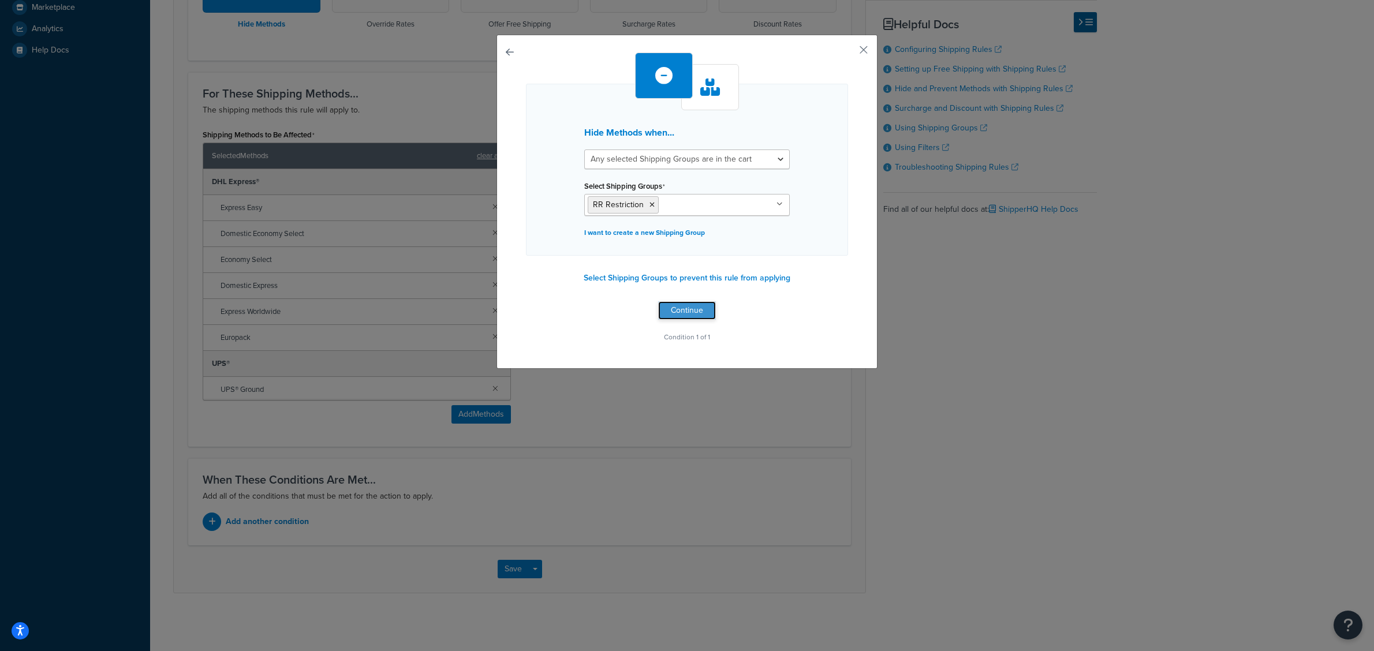
click at [673, 315] on button "Continue" at bounding box center [687, 310] width 58 height 18
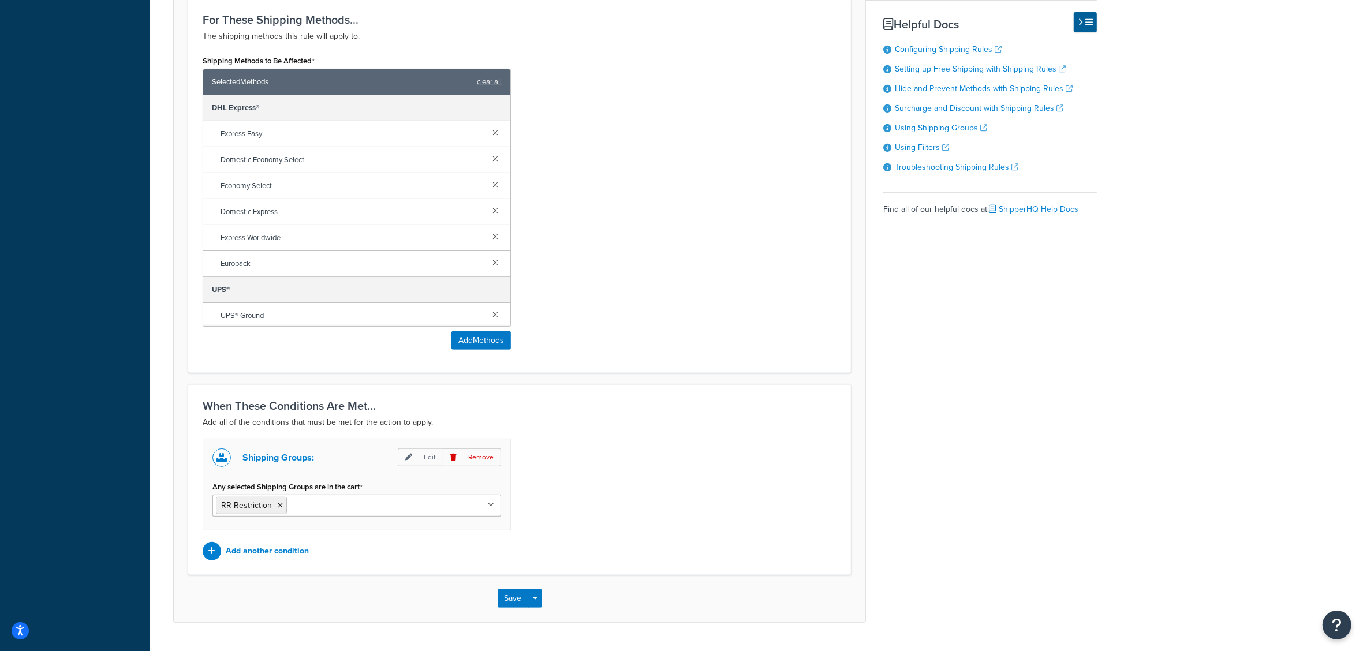
scroll to position [500, 0]
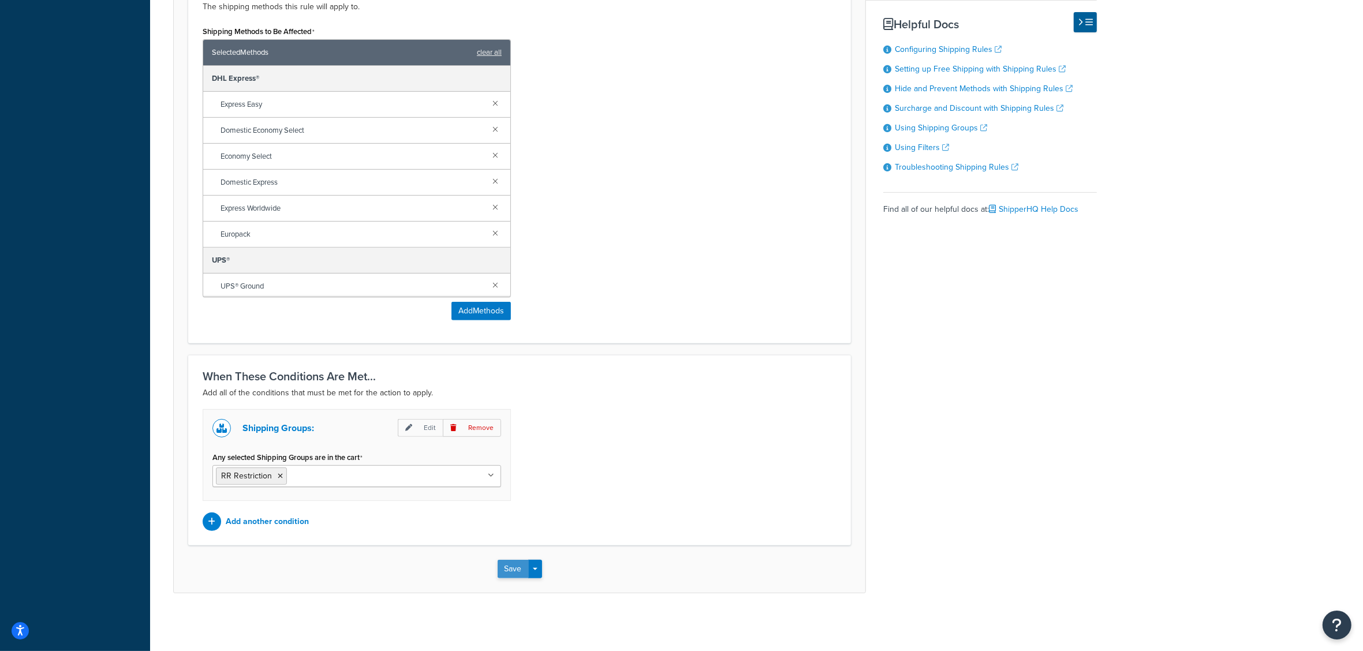
click at [503, 573] on button "Save" at bounding box center [513, 569] width 31 height 18
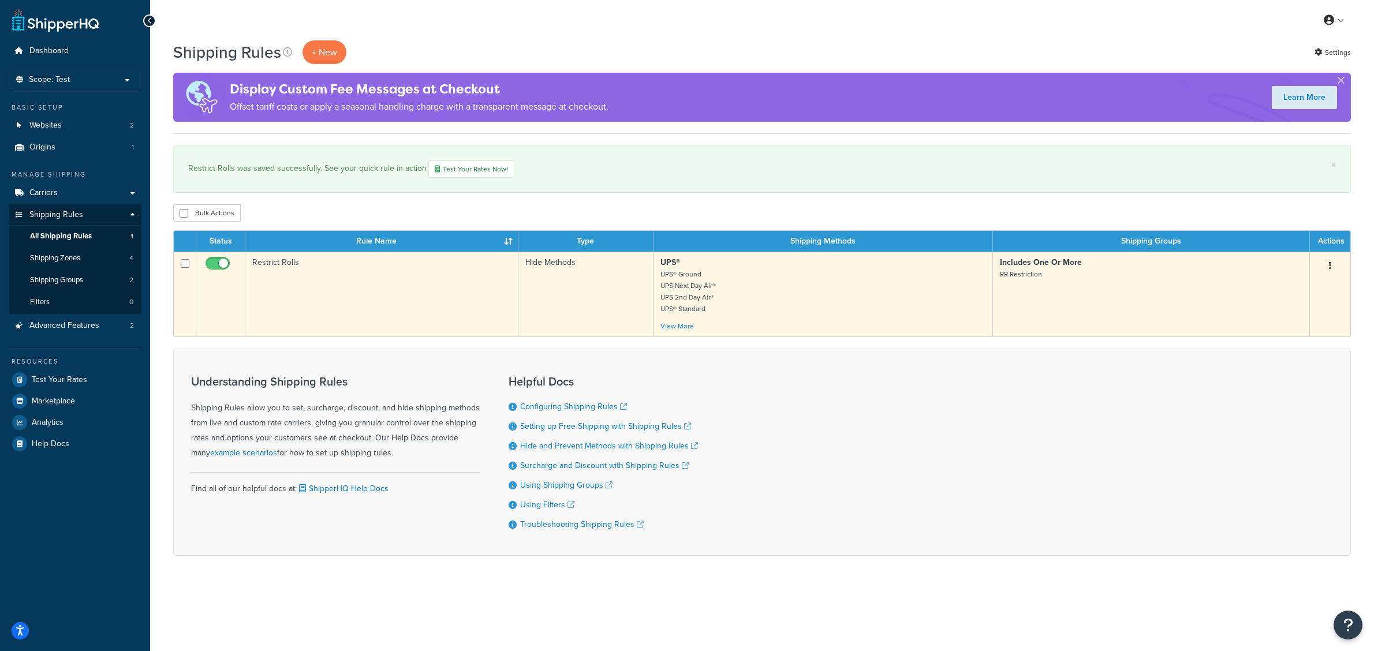
click at [185, 266] on input "checkbox" at bounding box center [185, 263] width 9 height 9
checkbox input "true"
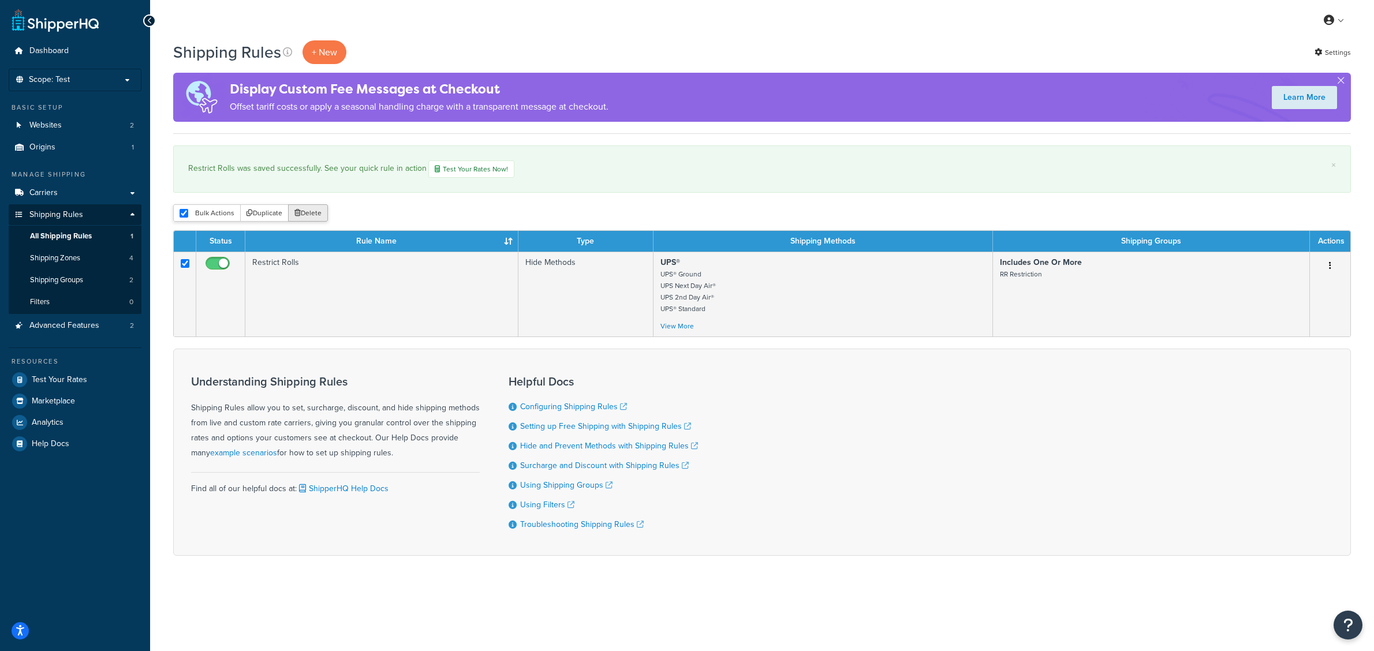
click at [302, 218] on button "Delete" at bounding box center [308, 212] width 40 height 17
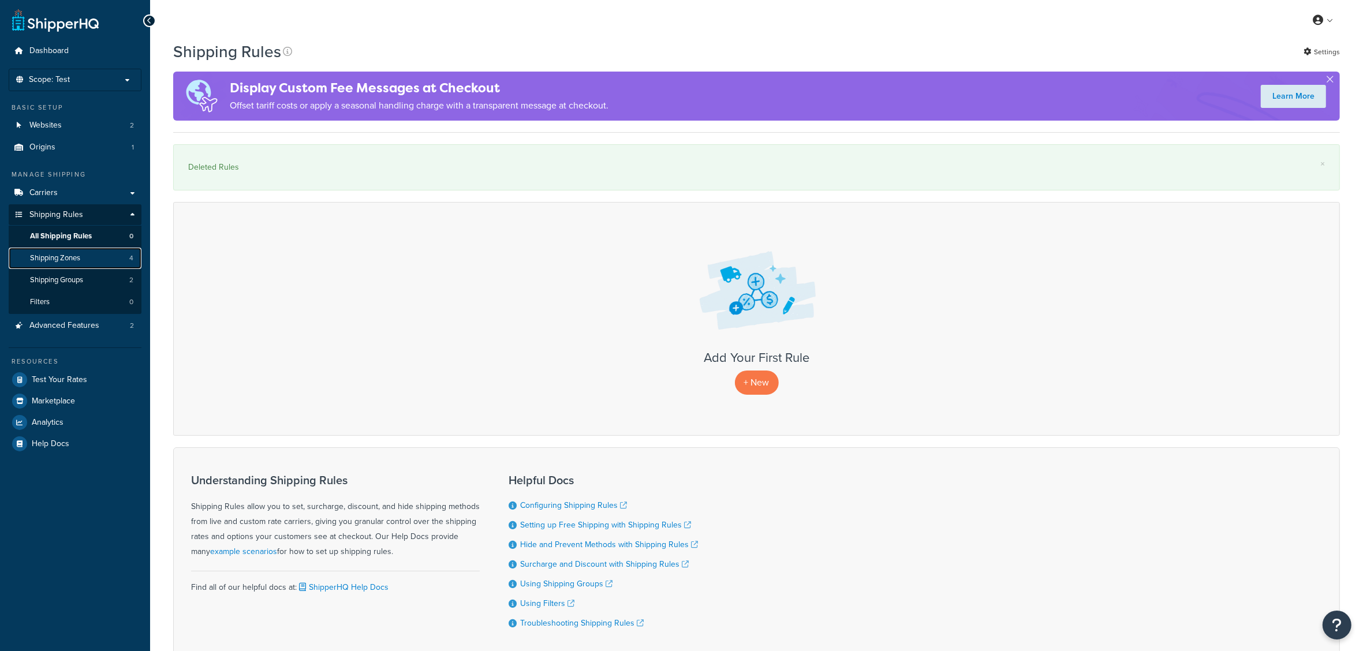
click at [72, 255] on span "Shipping Zones" at bounding box center [55, 258] width 50 height 10
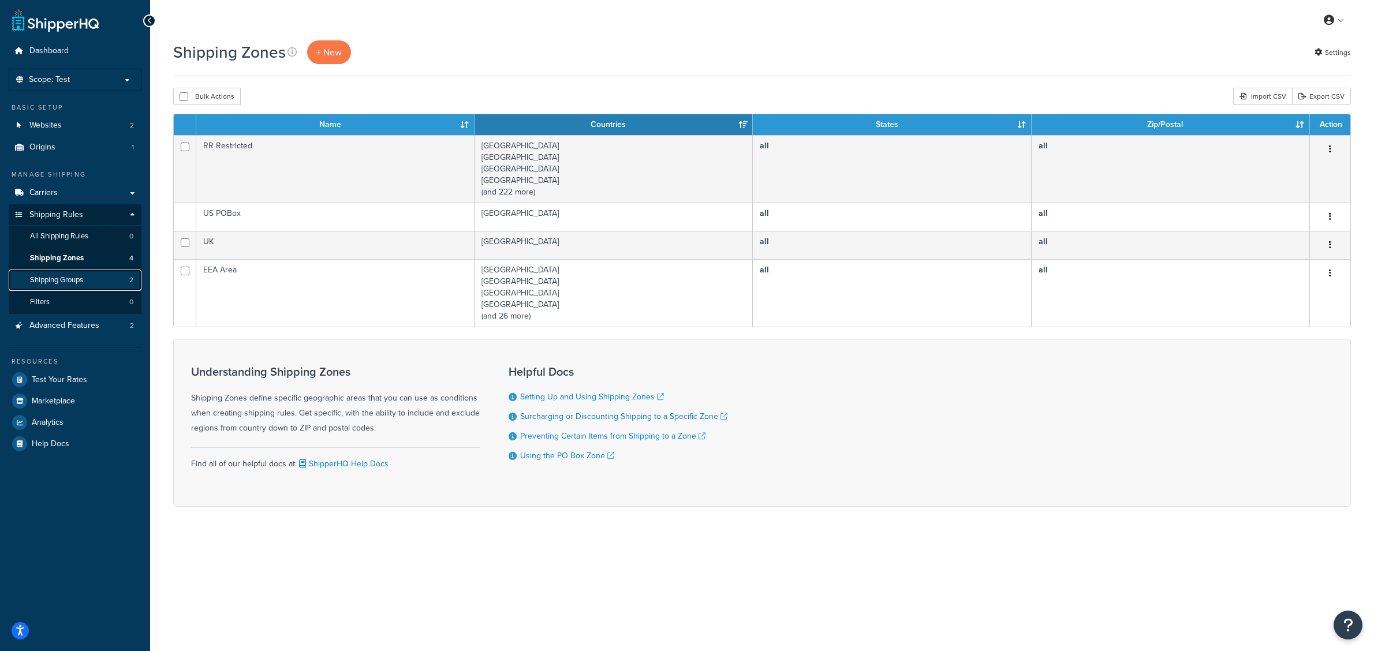
click at [70, 281] on span "Shipping Groups" at bounding box center [56, 280] width 53 height 10
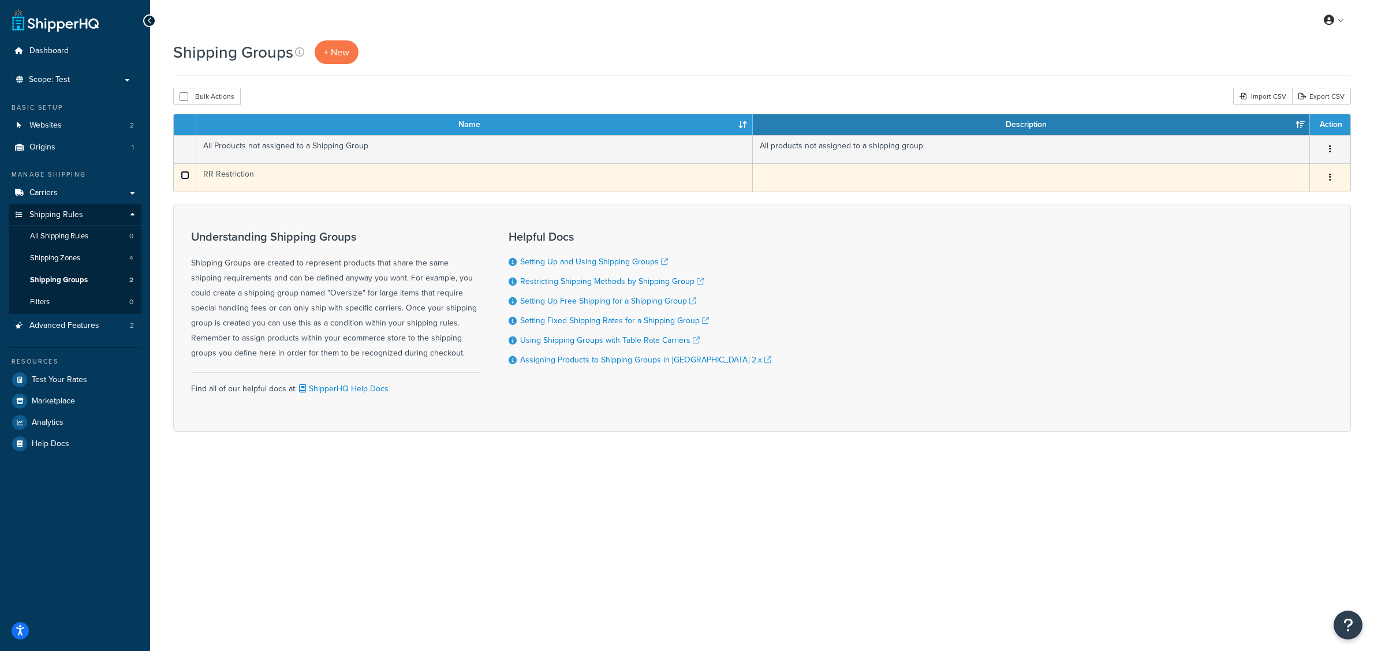
click at [186, 178] on input "checkbox" at bounding box center [185, 175] width 9 height 9
checkbox input "true"
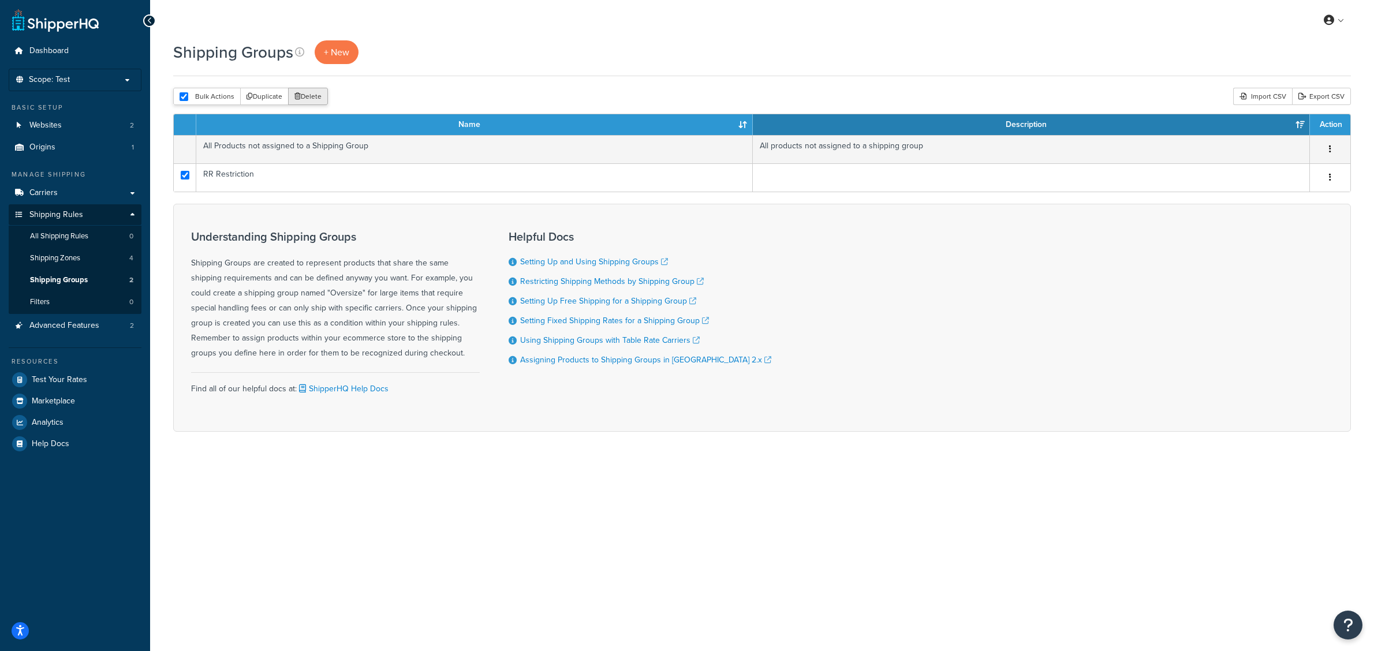
click at [312, 96] on button "Delete" at bounding box center [308, 96] width 40 height 17
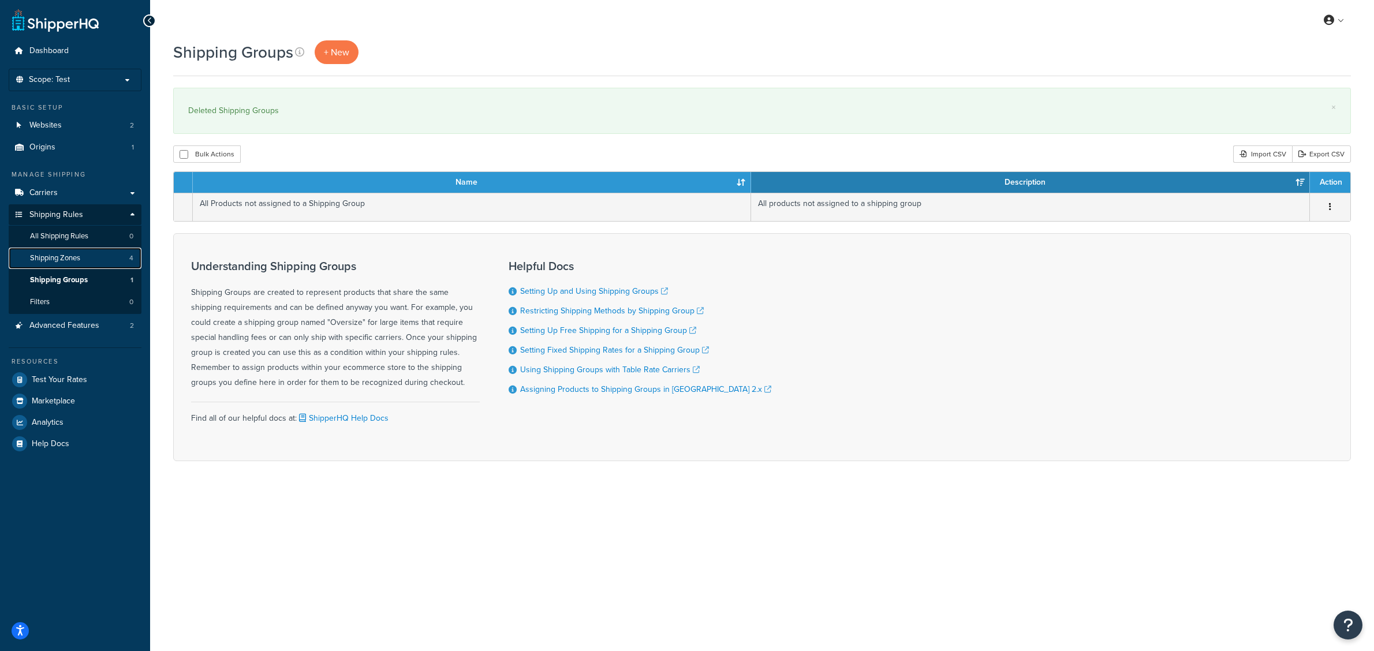
click at [73, 255] on span "Shipping Zones" at bounding box center [55, 258] width 50 height 10
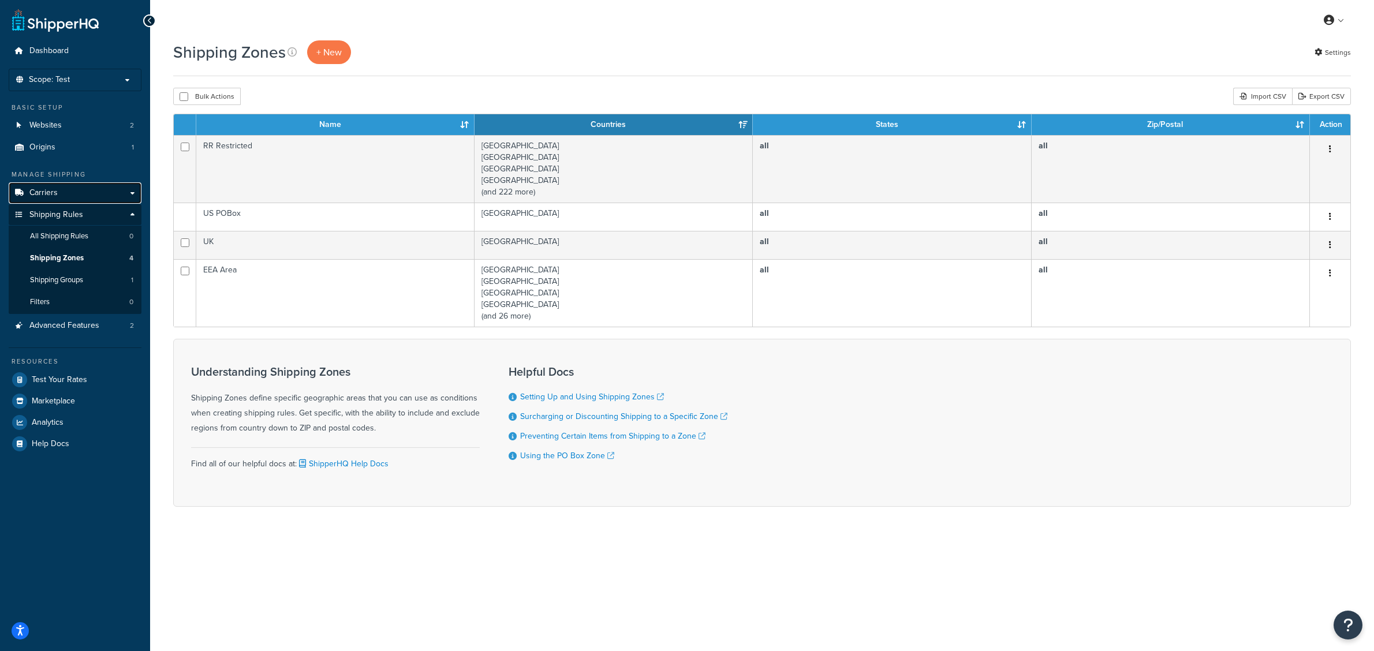
click at [57, 189] on span "Carriers" at bounding box center [43, 193] width 28 height 10
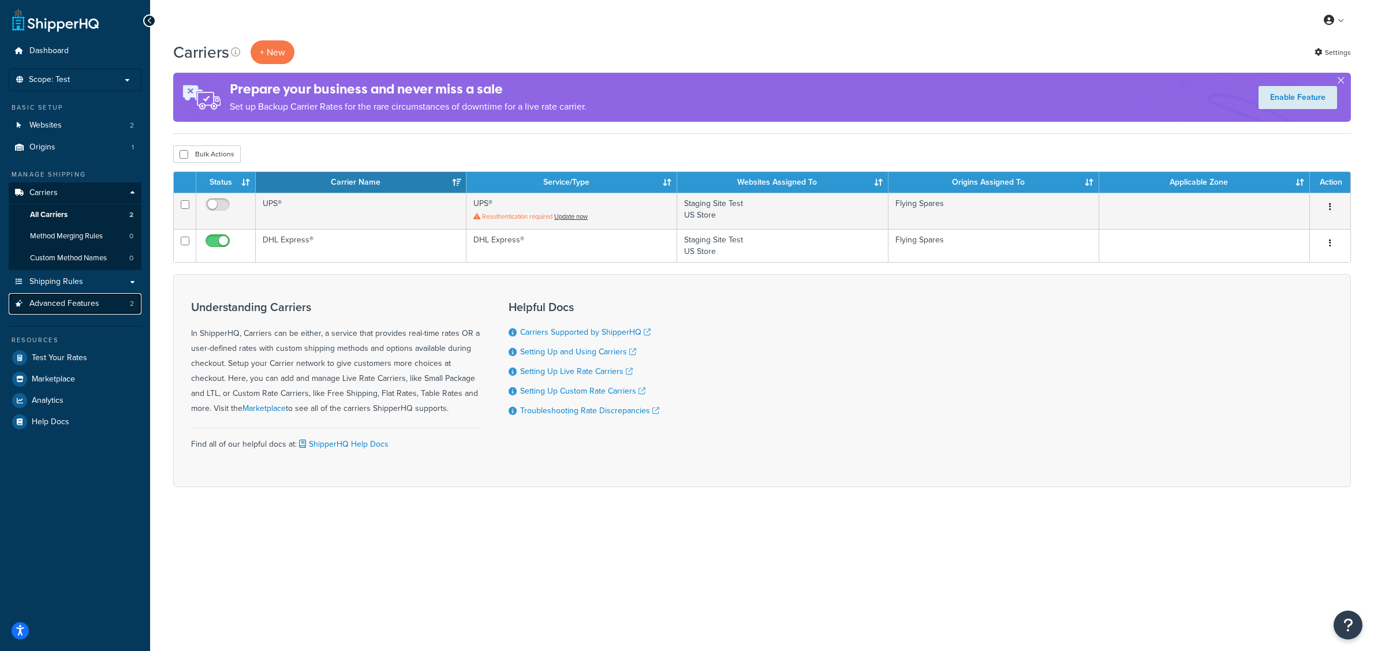
click at [53, 302] on span "Advanced Features" at bounding box center [64, 304] width 70 height 10
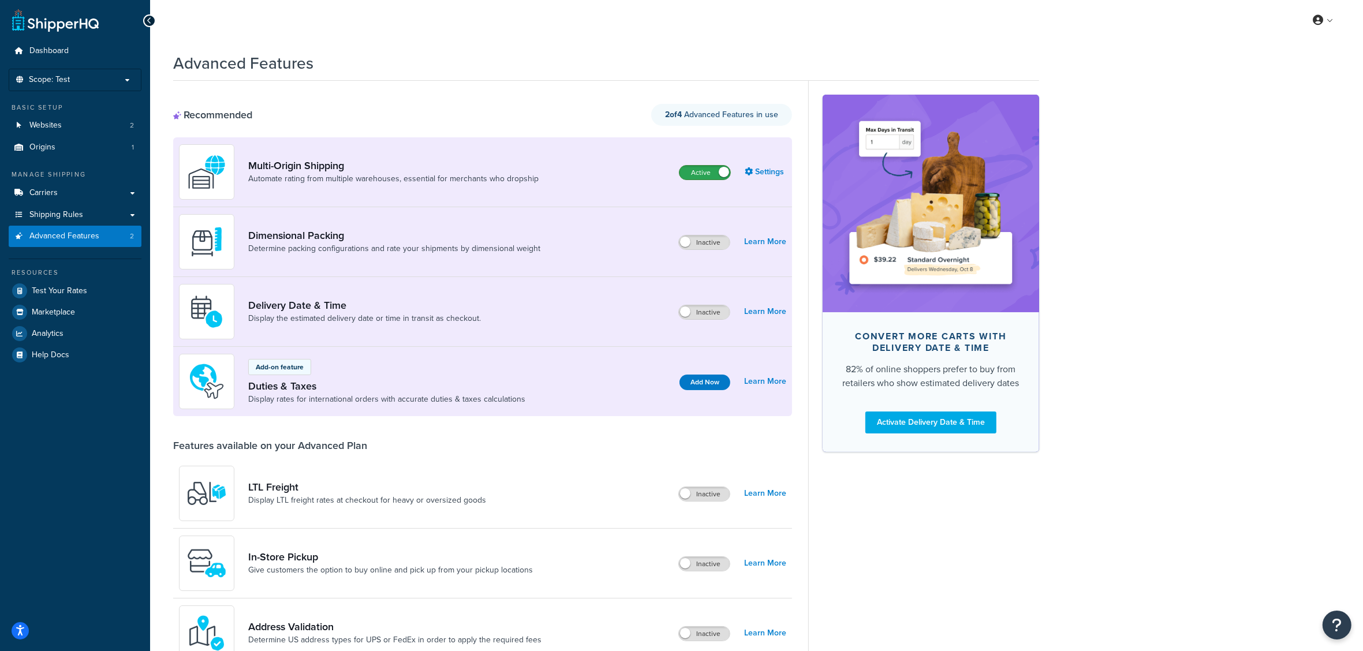
click at [693, 171] on label "Active" at bounding box center [704, 173] width 51 height 14
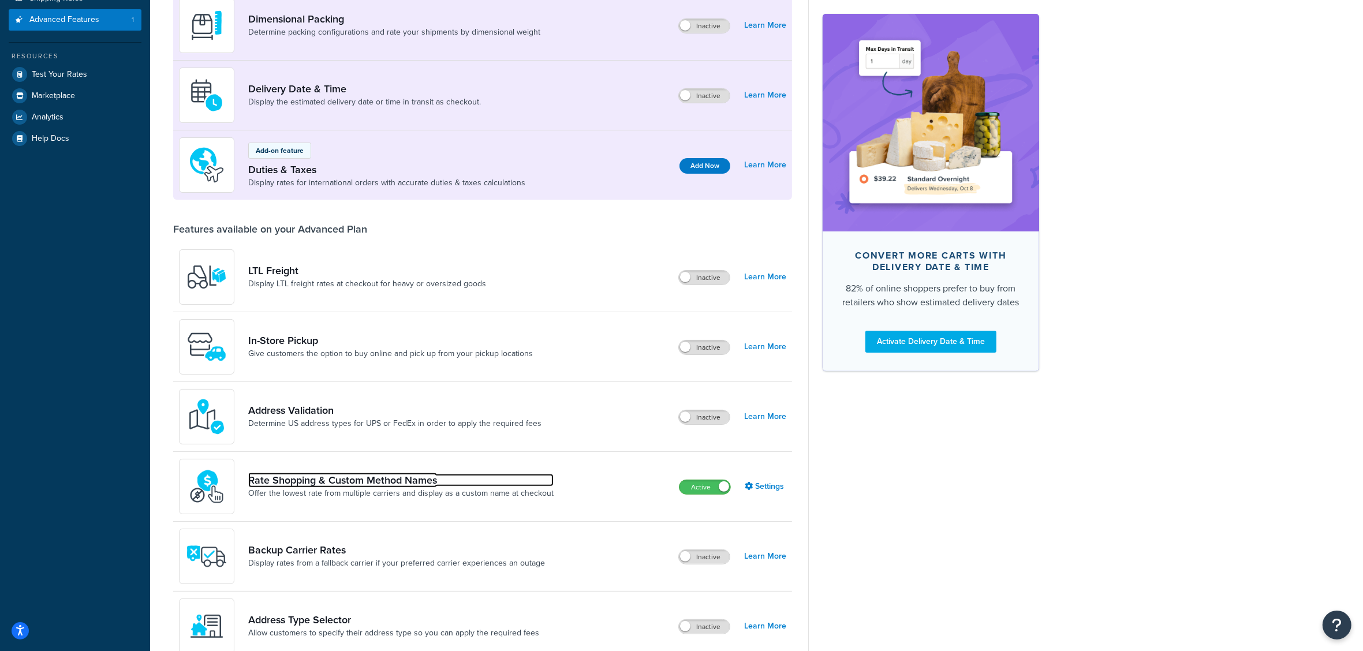
click at [299, 477] on link "Rate Shopping & Custom Method Names" at bounding box center [400, 480] width 305 height 13
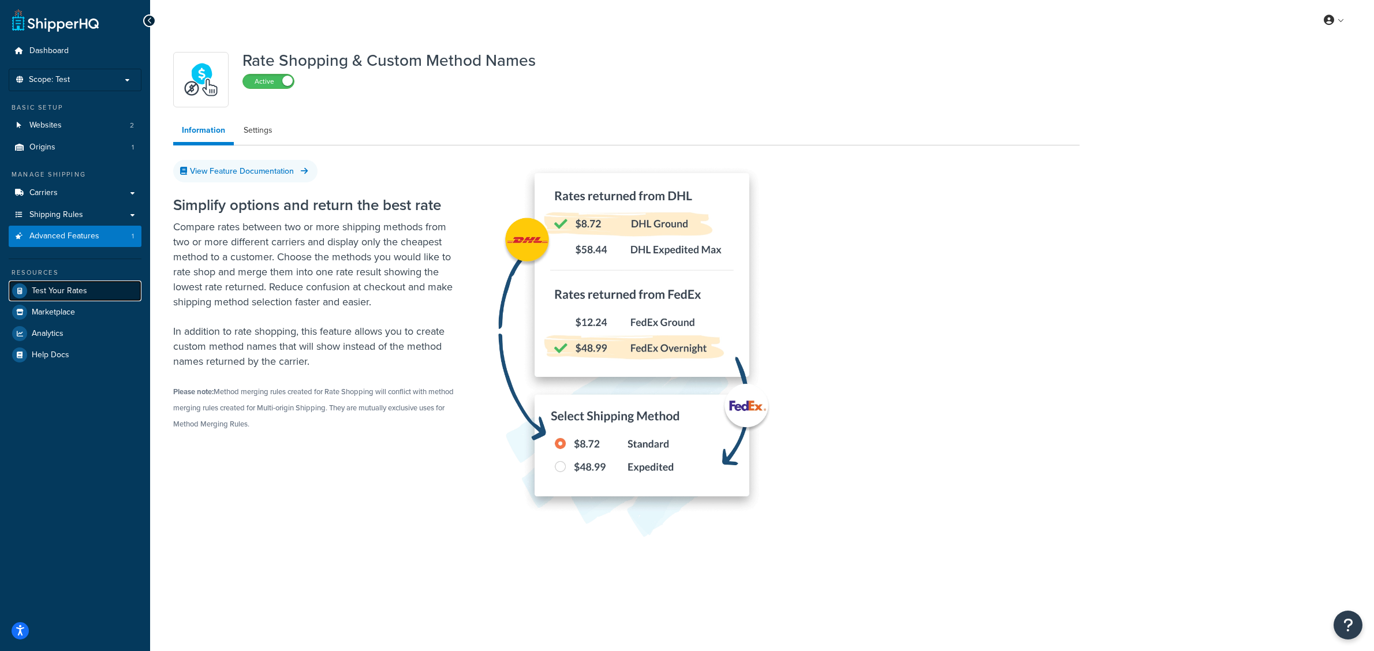
click at [82, 287] on span "Test Your Rates" at bounding box center [59, 291] width 55 height 10
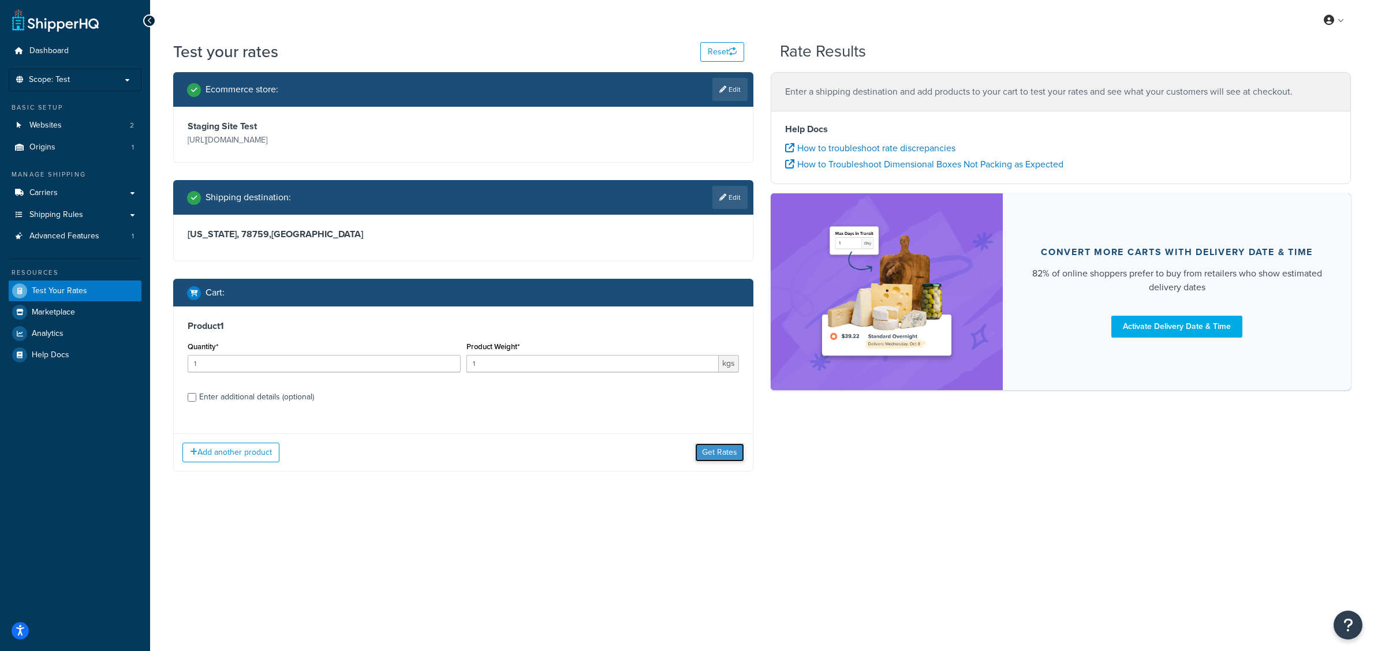
click at [703, 451] on button "Get Rates" at bounding box center [719, 452] width 49 height 18
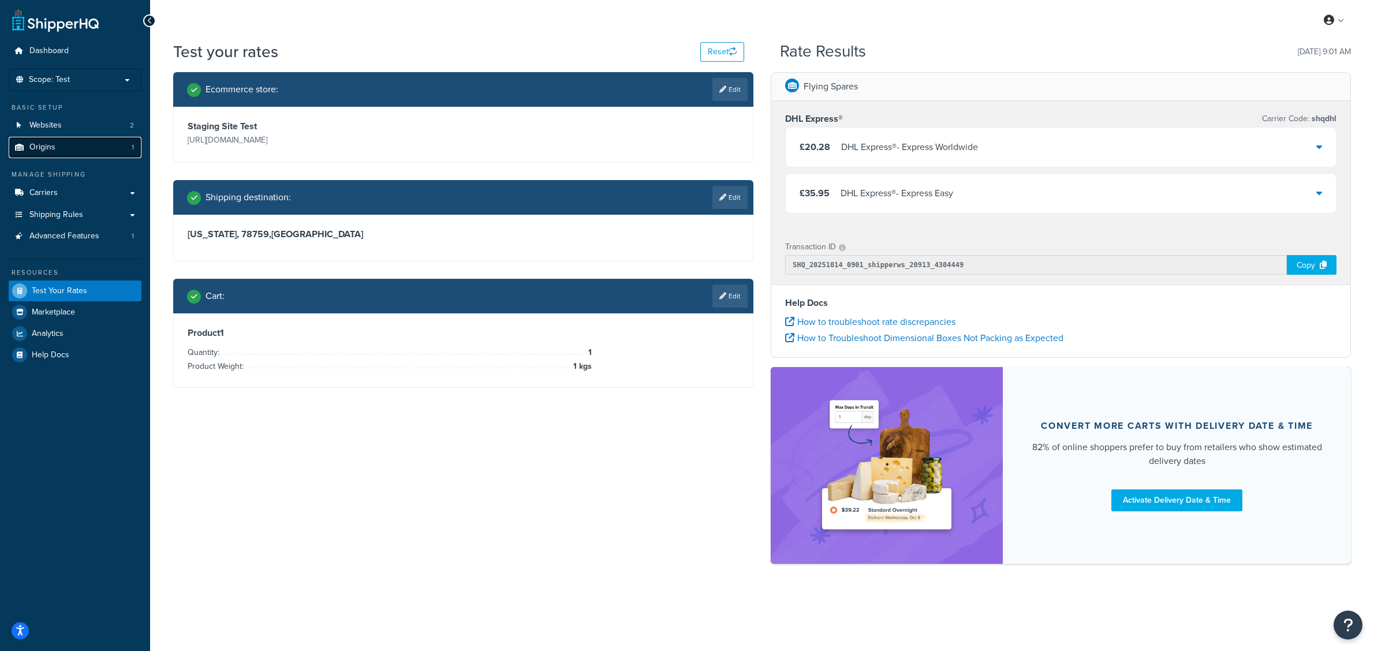
click at [38, 145] on span "Origins" at bounding box center [42, 148] width 26 height 10
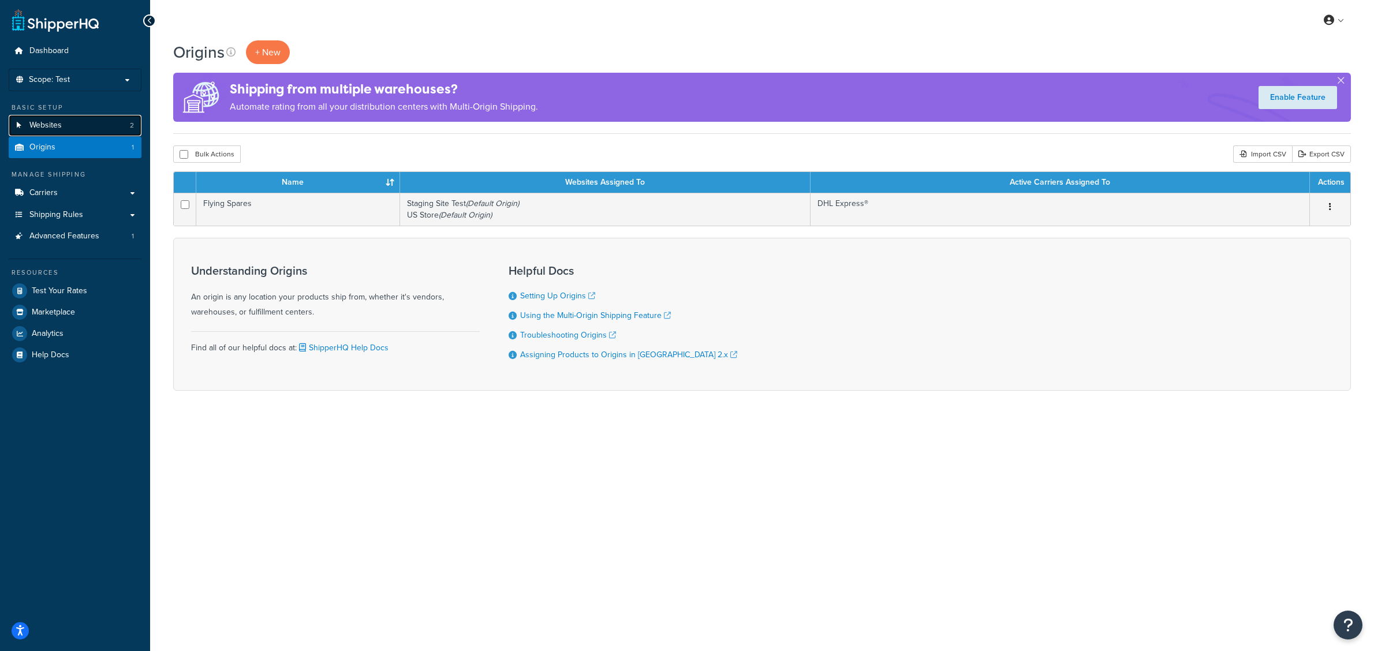
click at [80, 128] on link "Websites 2" at bounding box center [75, 125] width 133 height 21
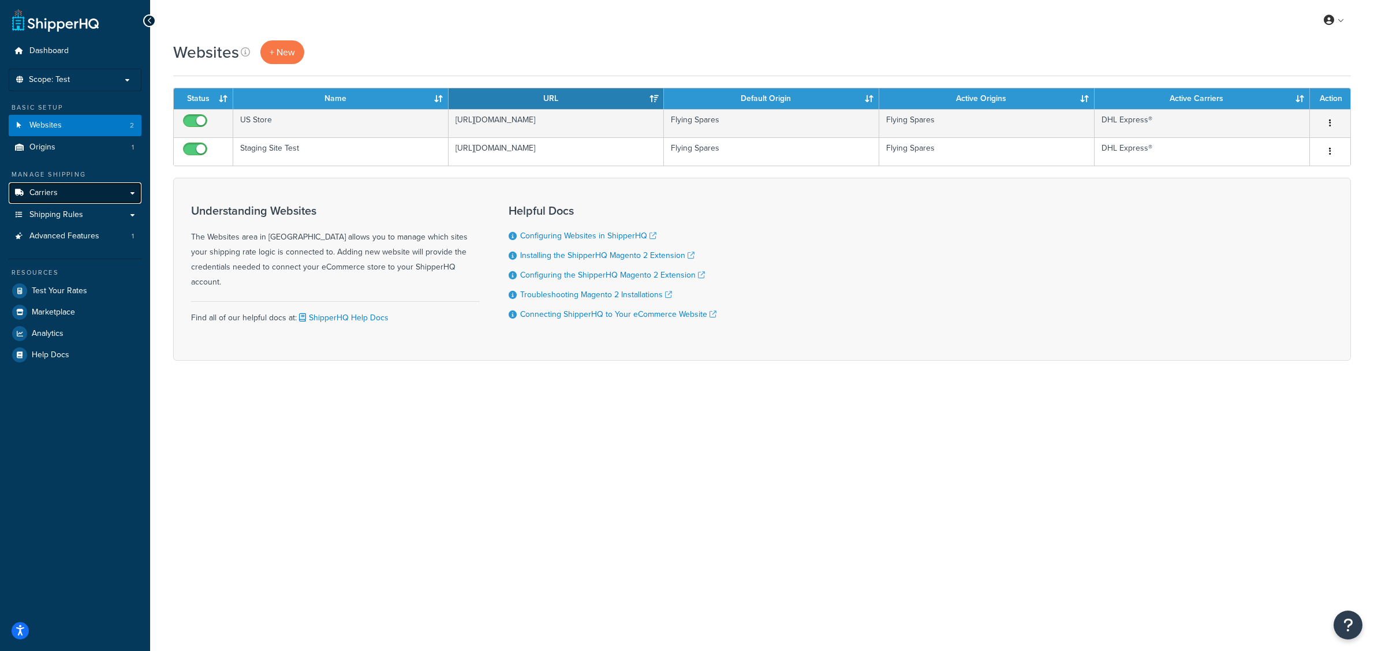
click at [53, 200] on link "Carriers" at bounding box center [75, 192] width 133 height 21
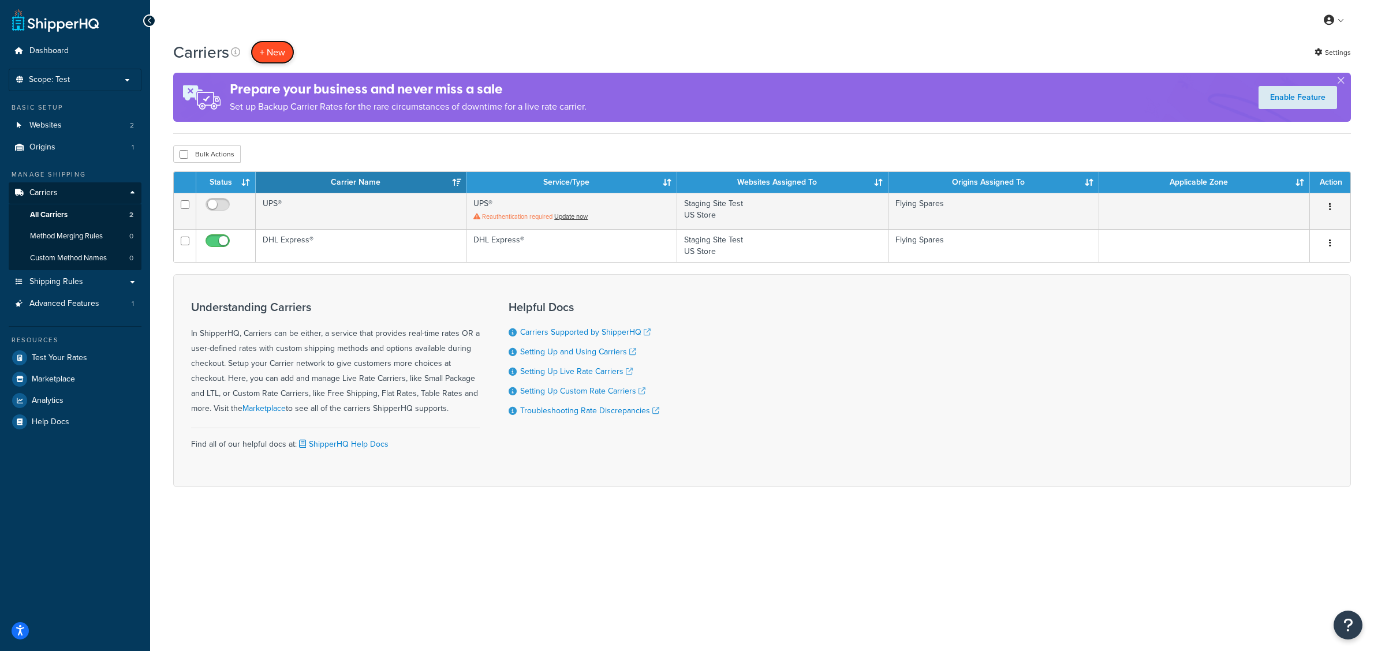
click at [267, 54] on button "+ New" at bounding box center [273, 52] width 44 height 24
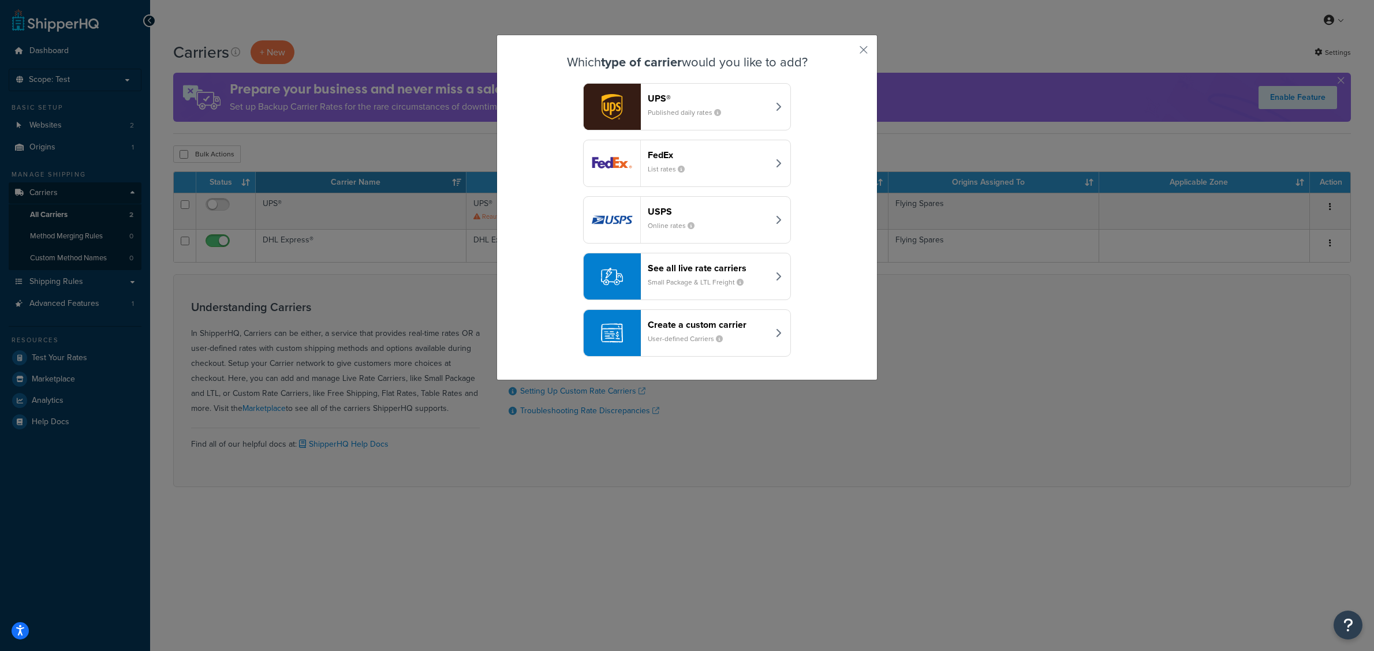
click at [728, 324] on header "Create a custom carrier" at bounding box center [708, 324] width 121 height 11
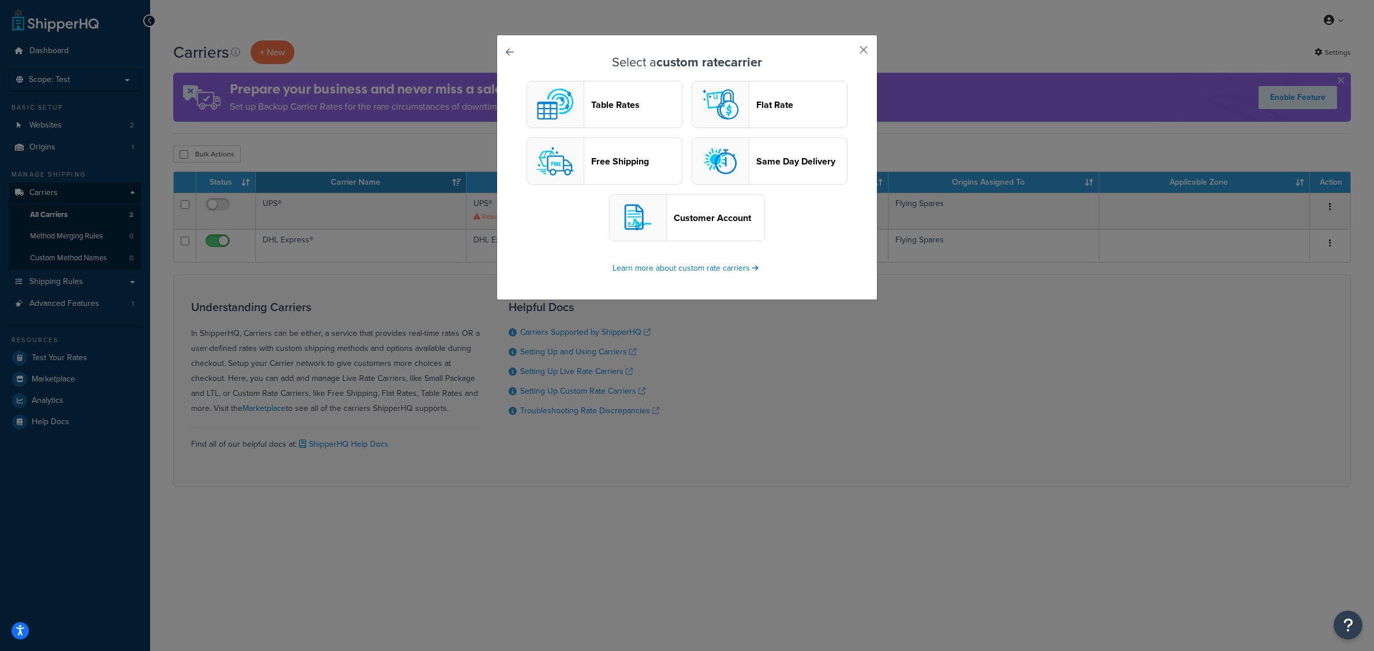
click at [848, 53] on button "button" at bounding box center [846, 54] width 3 height 3
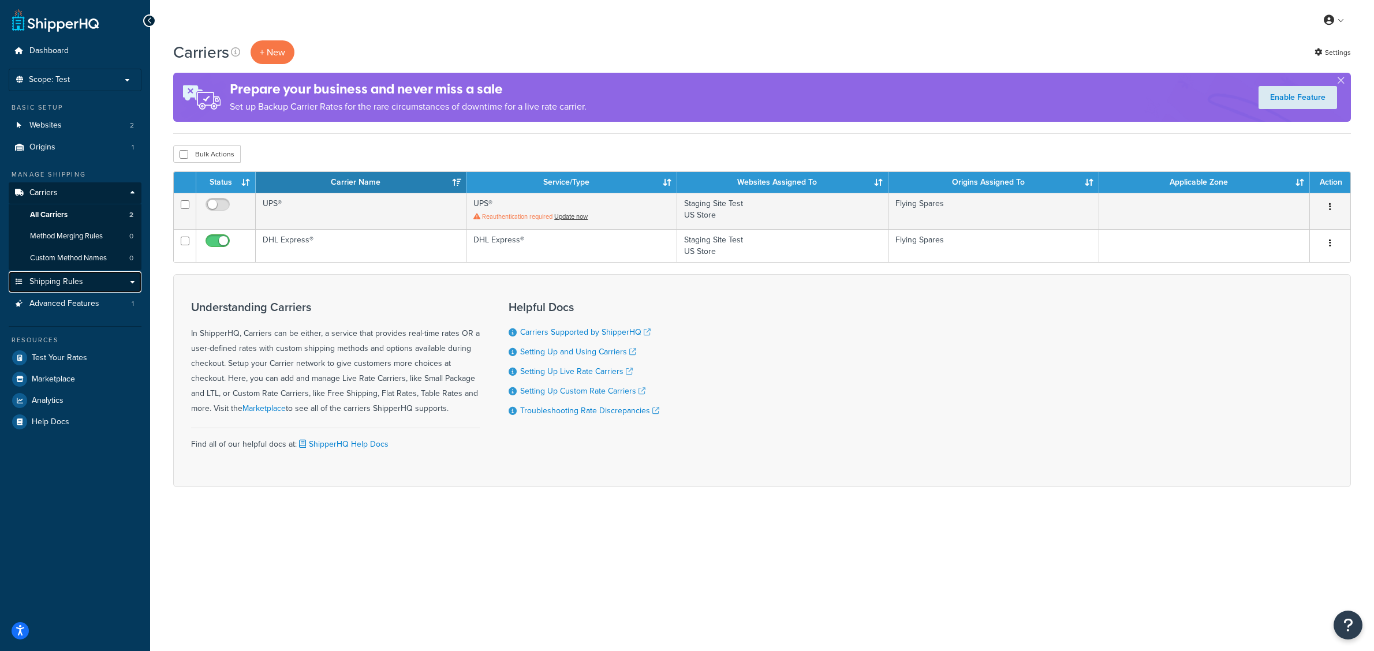
click at [90, 278] on link "Shipping Rules" at bounding box center [75, 281] width 133 height 21
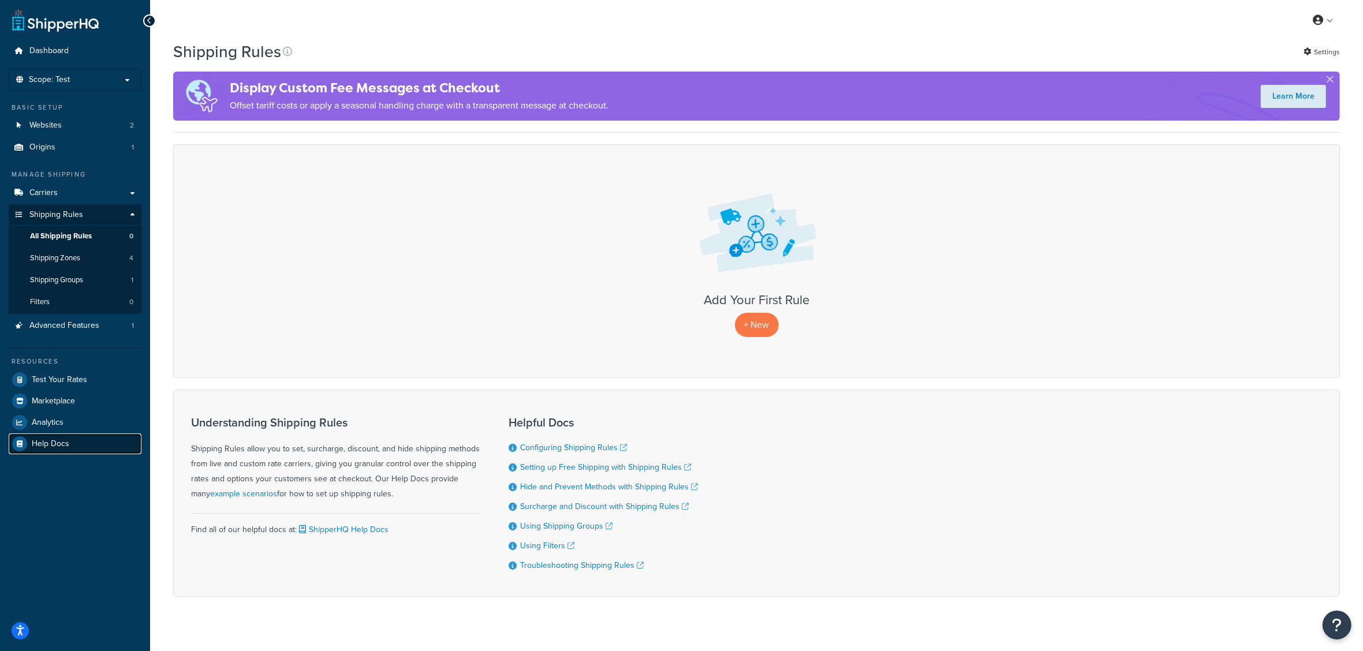
click at [61, 443] on span "Help Docs" at bounding box center [51, 444] width 38 height 10
click at [67, 80] on span "Scope: Test" at bounding box center [49, 80] width 41 height 10
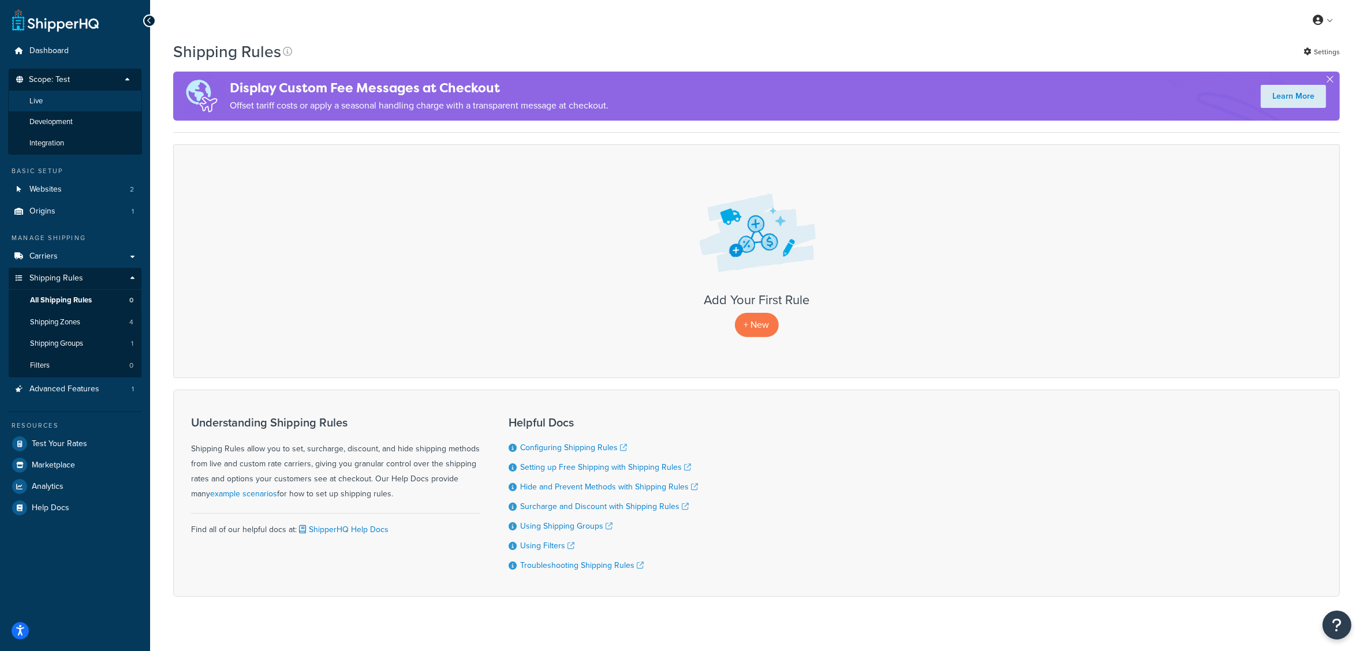
click at [79, 99] on li "Live" at bounding box center [75, 101] width 134 height 21
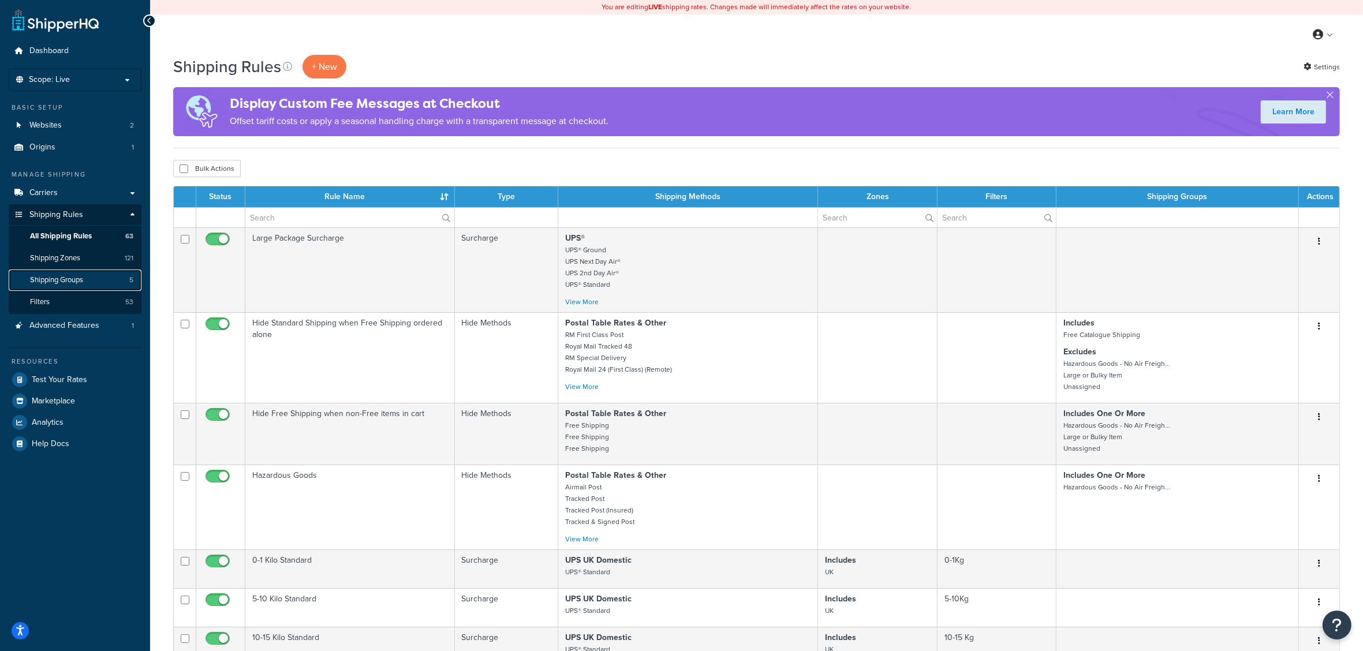
click at [62, 283] on span "Shipping Groups" at bounding box center [56, 280] width 53 height 10
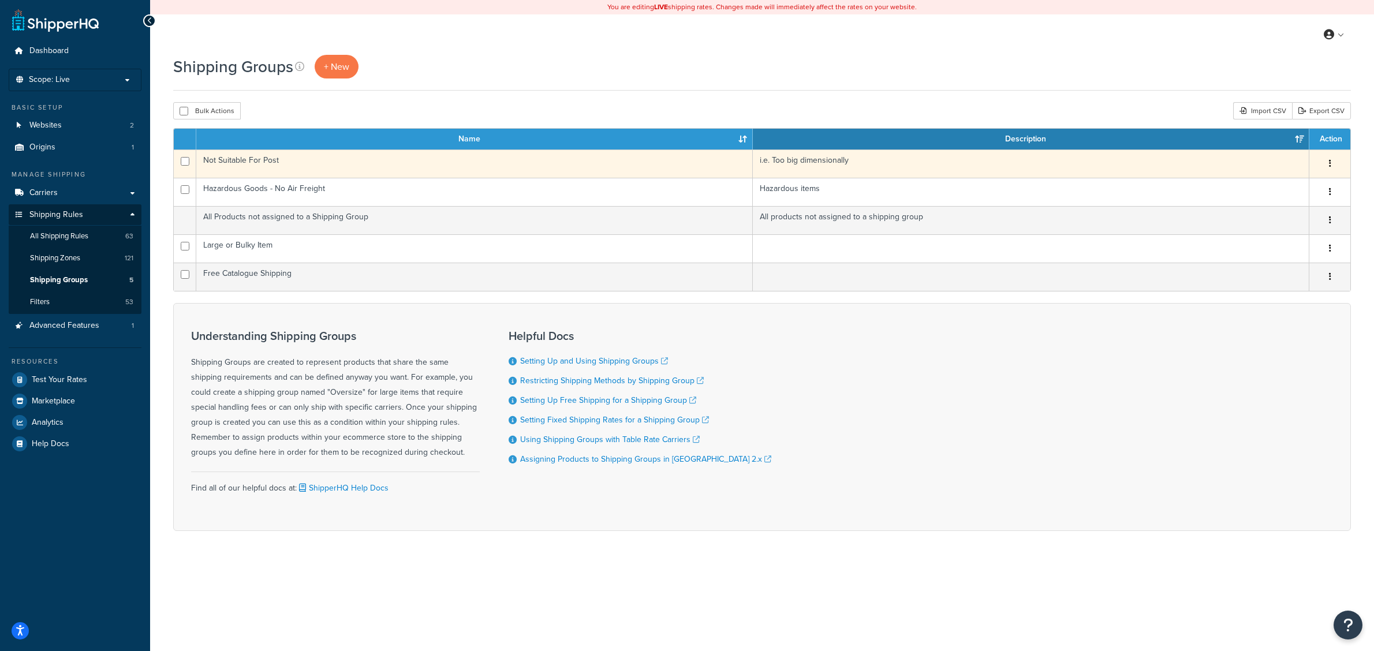
click at [283, 156] on td "Not Suitable For Post" at bounding box center [474, 164] width 557 height 28
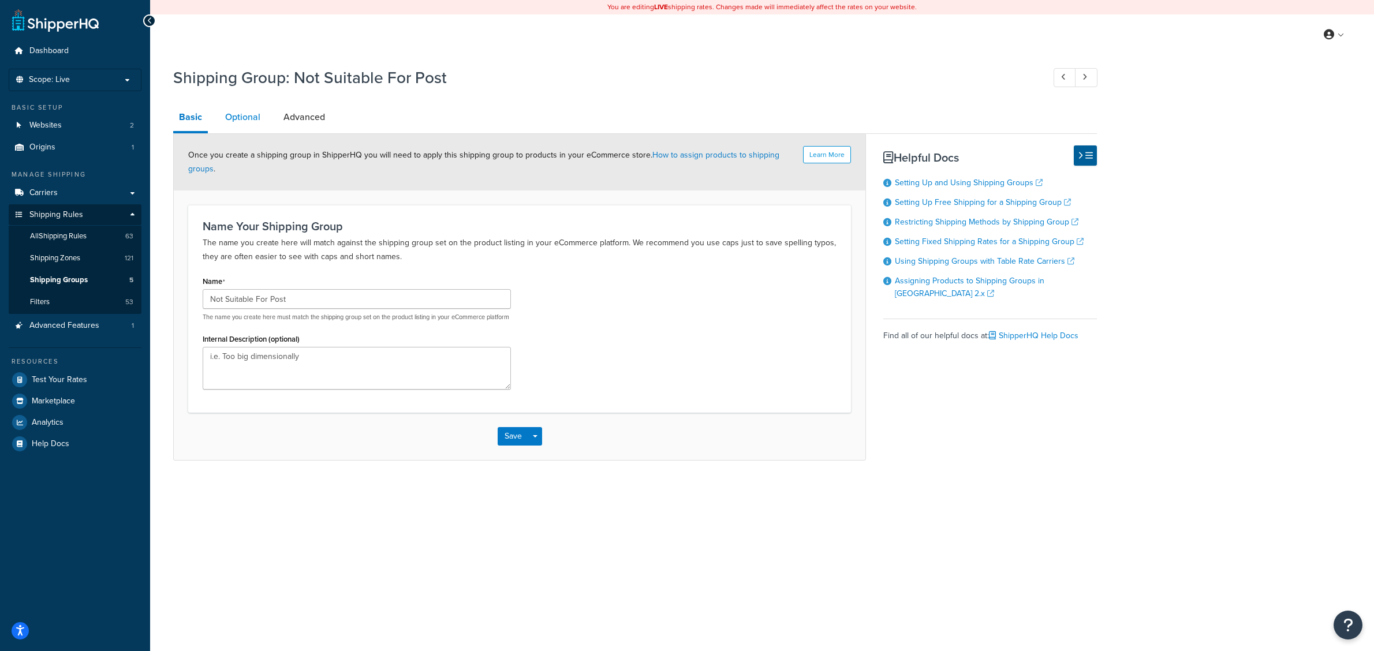
click at [258, 122] on link "Optional" at bounding box center [242, 117] width 47 height 28
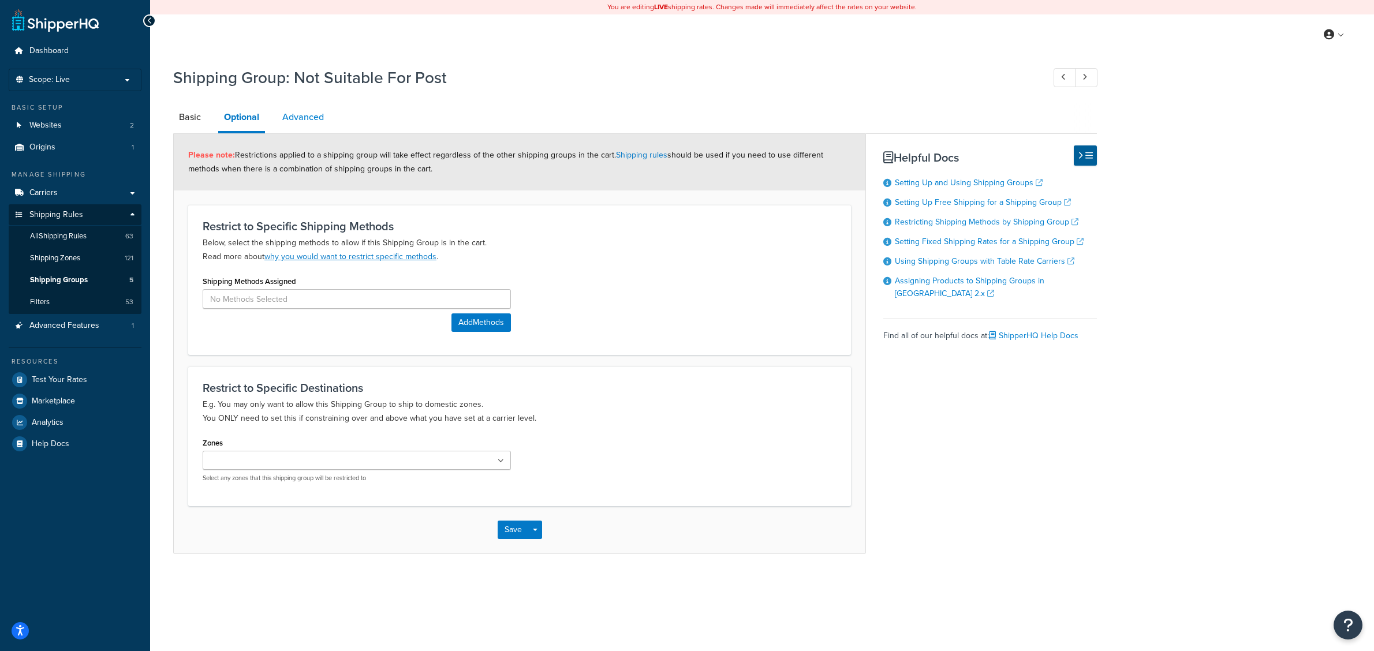
click at [313, 119] on link "Advanced" at bounding box center [303, 117] width 53 height 28
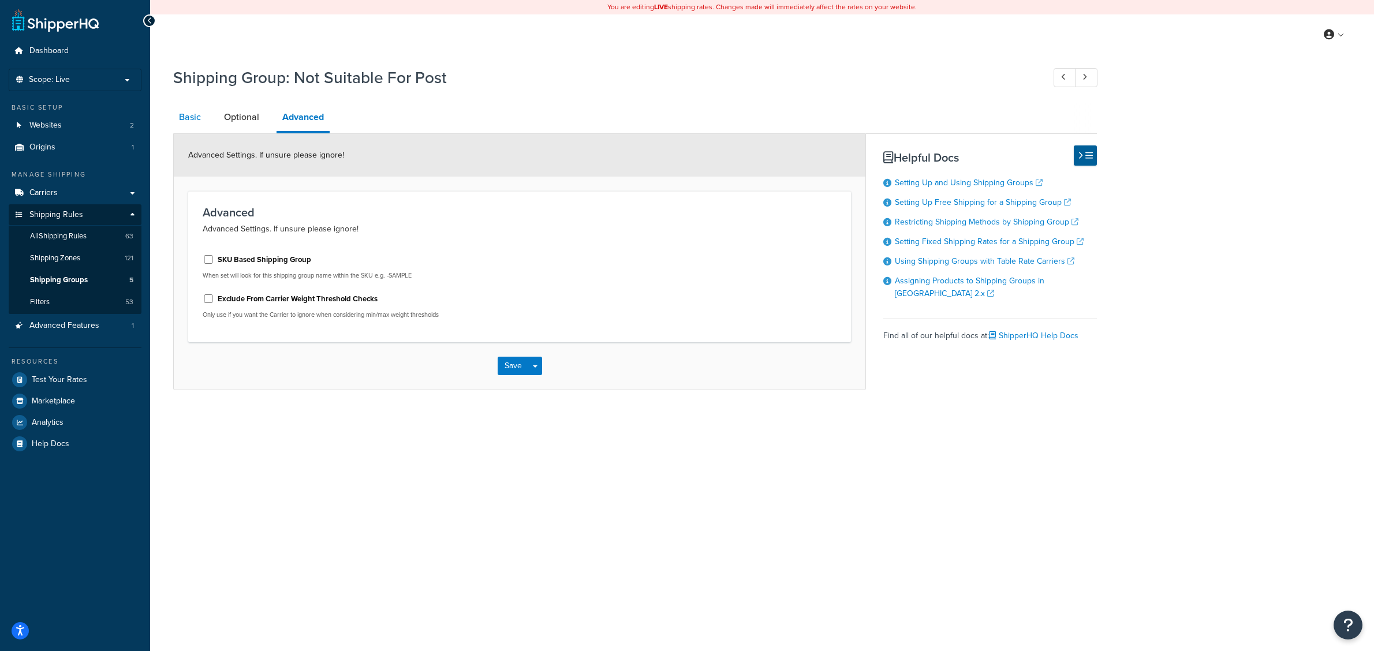
click at [194, 119] on link "Basic" at bounding box center [189, 117] width 33 height 28
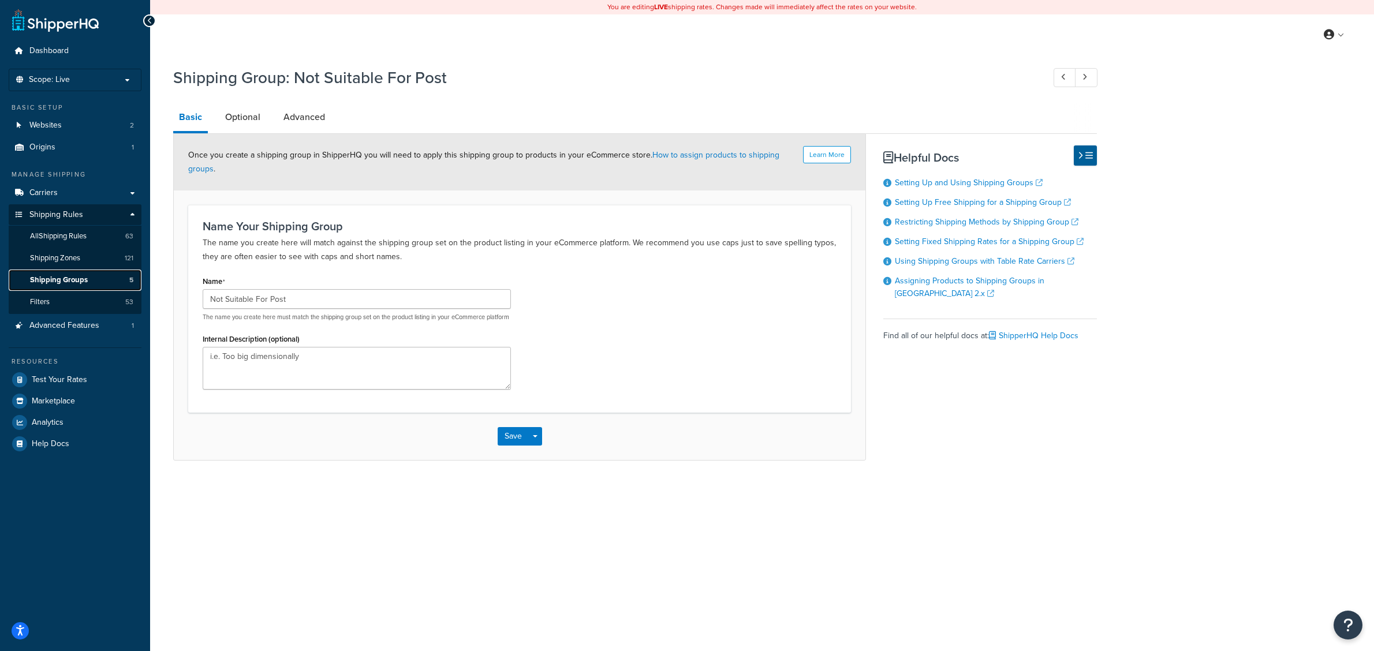
click at [52, 278] on span "Shipping Groups" at bounding box center [59, 280] width 58 height 10
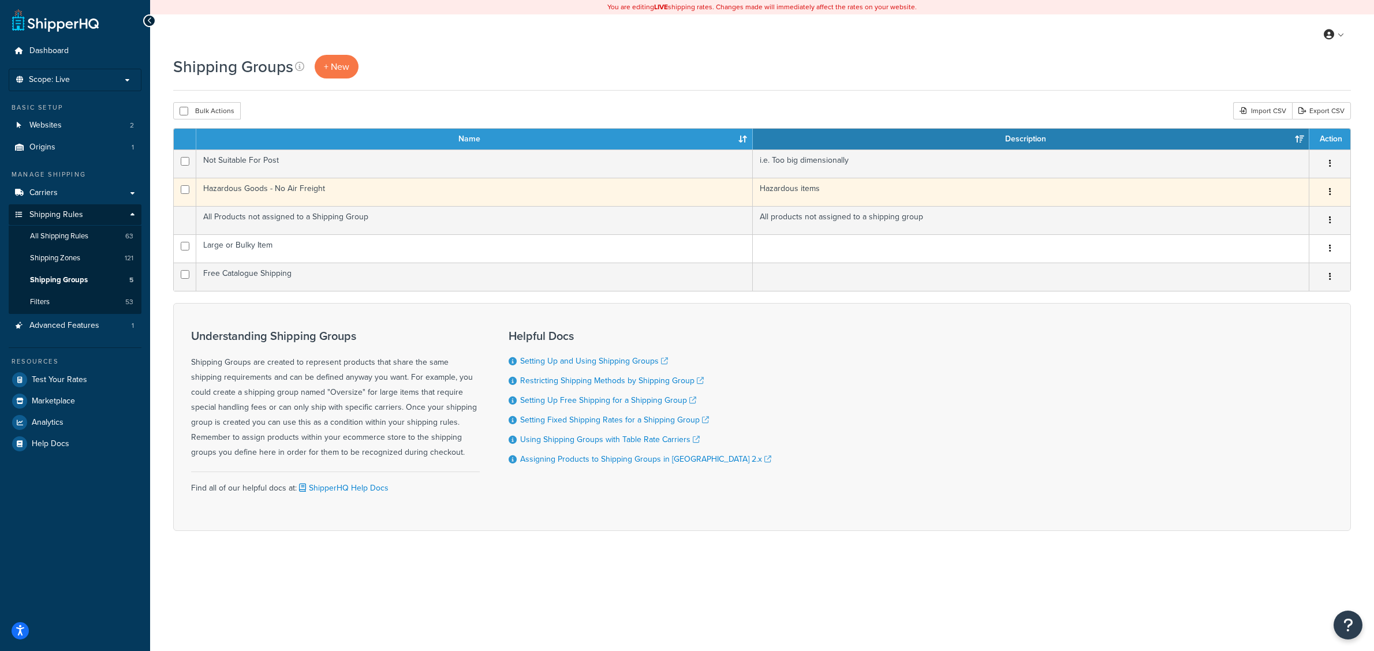
click at [286, 185] on td "Hazardous Goods - No Air Freight" at bounding box center [474, 192] width 557 height 28
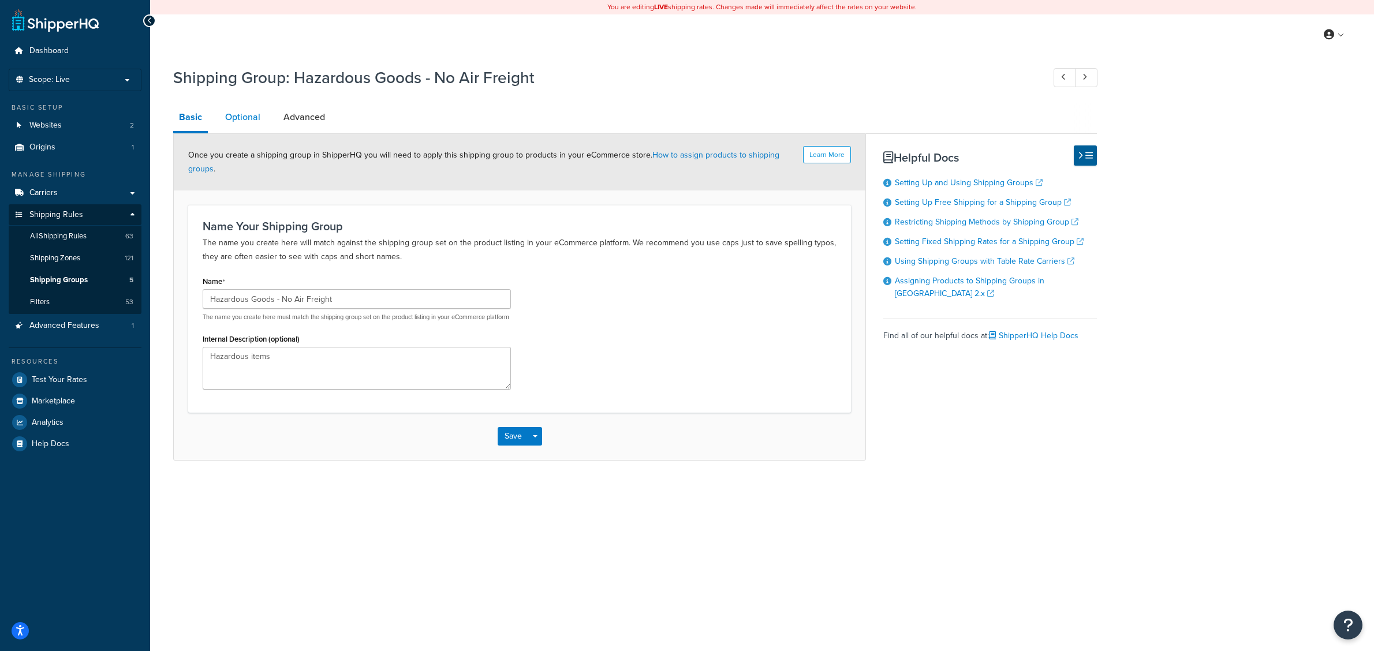
click at [259, 116] on link "Optional" at bounding box center [242, 117] width 47 height 28
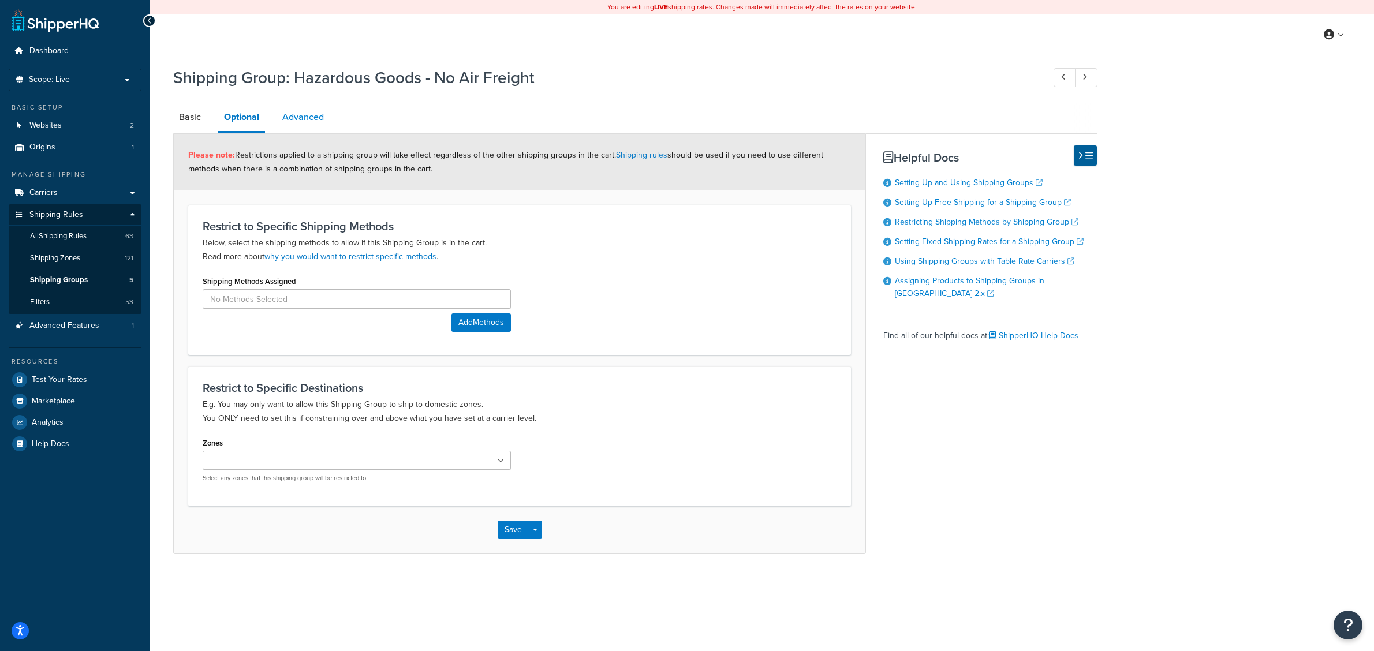
click at [306, 116] on link "Advanced" at bounding box center [303, 117] width 53 height 28
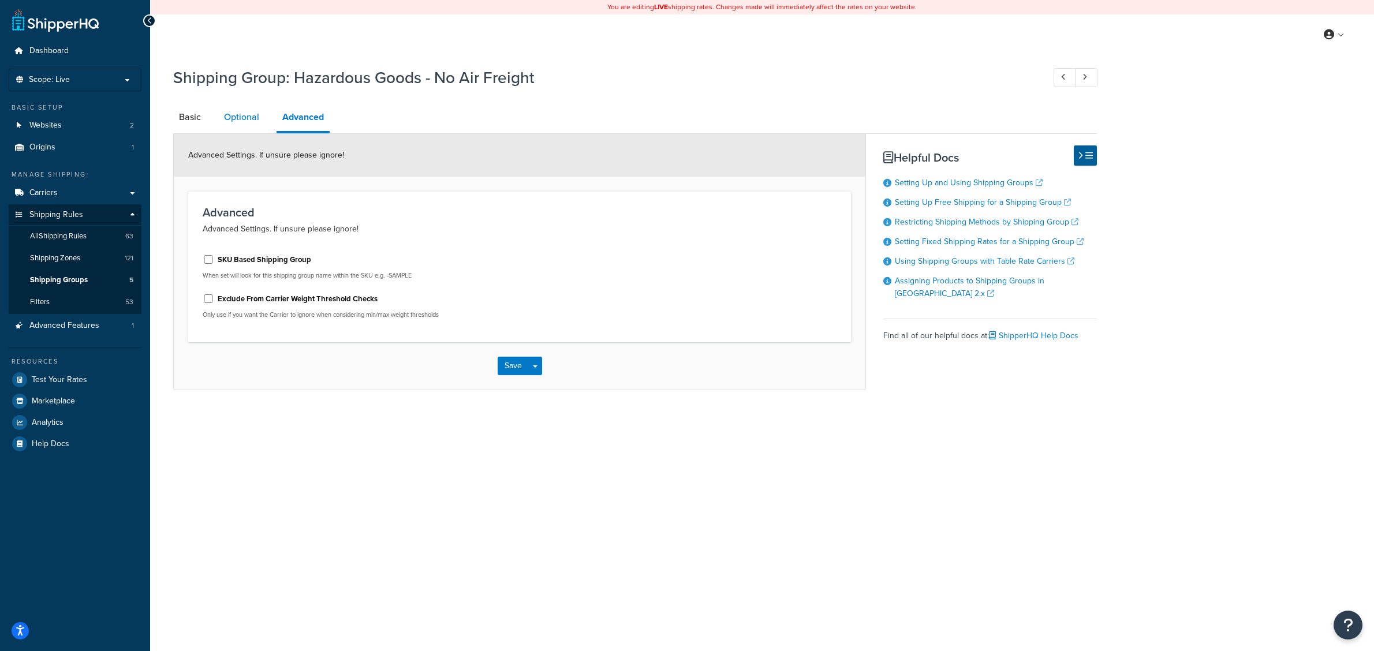
click at [249, 125] on link "Optional" at bounding box center [241, 117] width 47 height 28
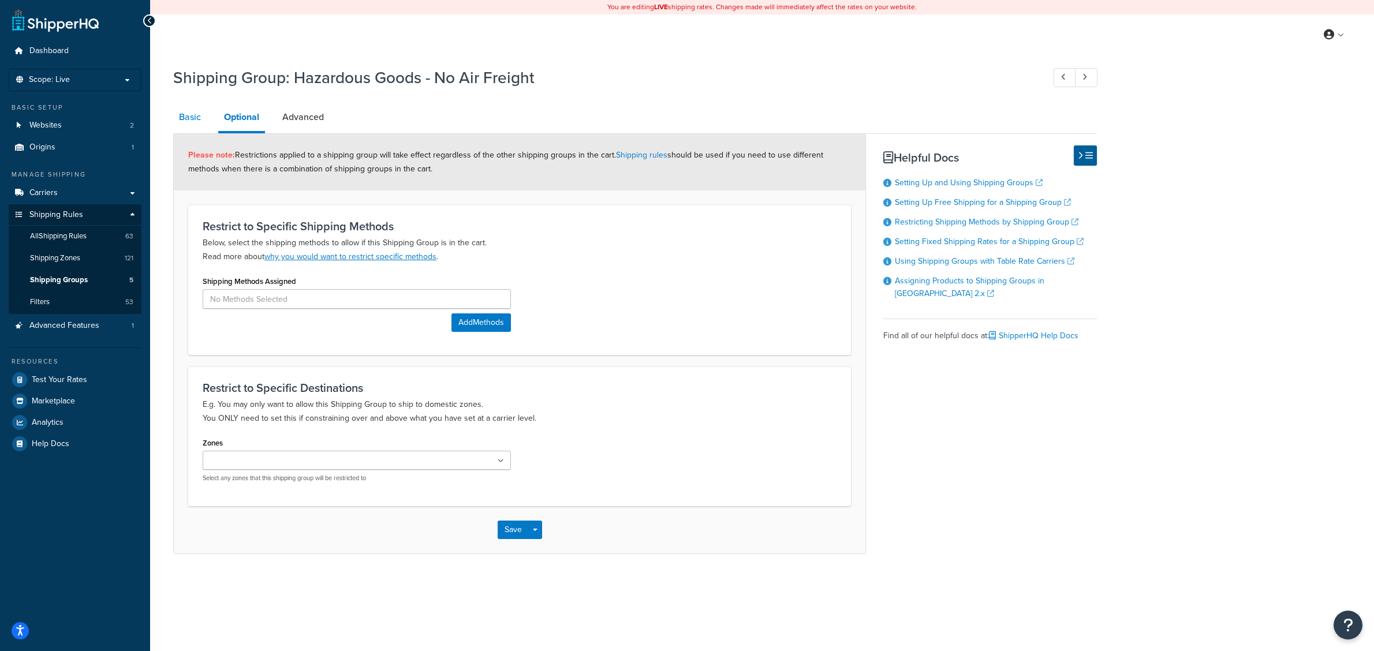
click at [196, 125] on link "Basic" at bounding box center [189, 117] width 33 height 28
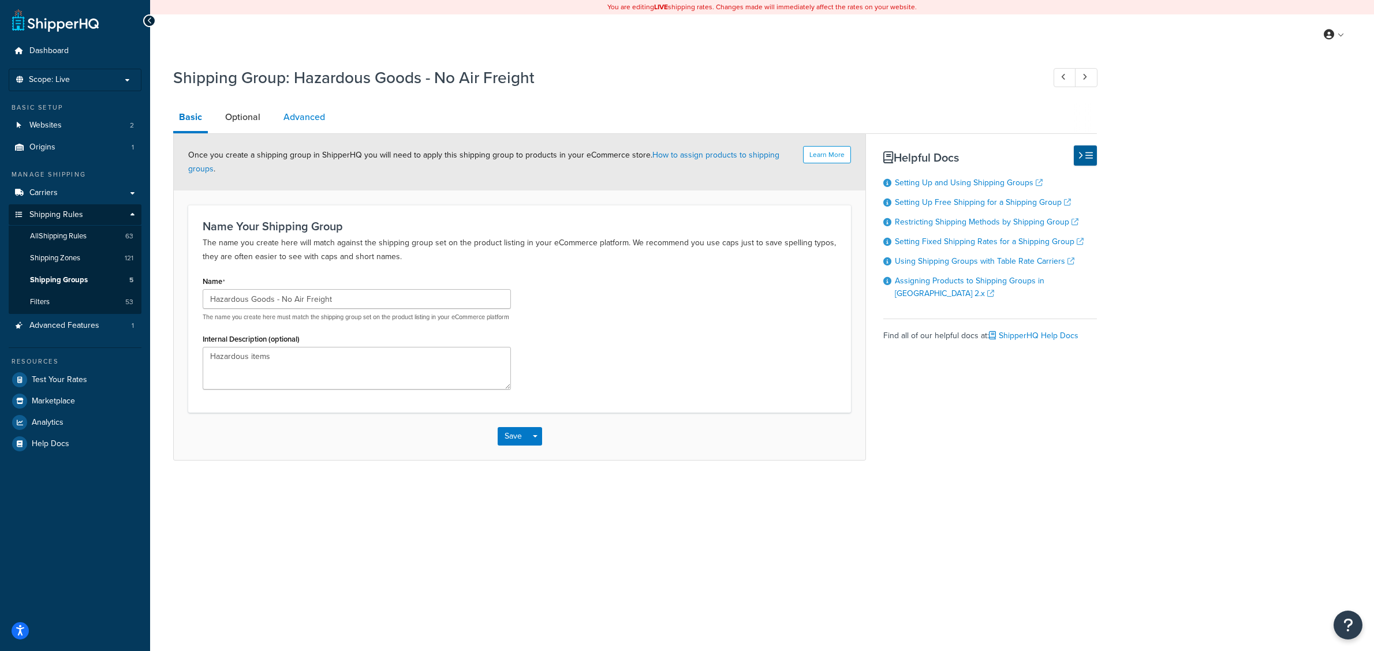
click at [298, 121] on link "Advanced" at bounding box center [304, 117] width 53 height 28
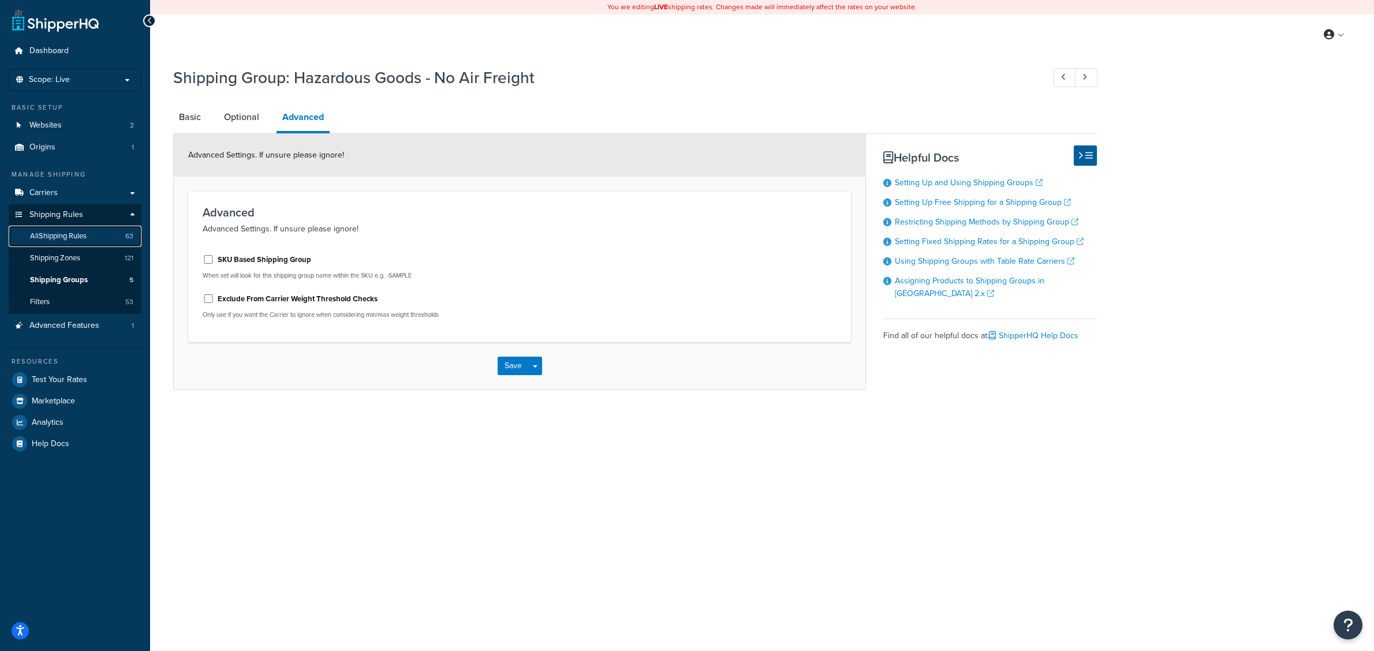
click at [83, 240] on span "All Shipping Rules" at bounding box center [58, 236] width 57 height 10
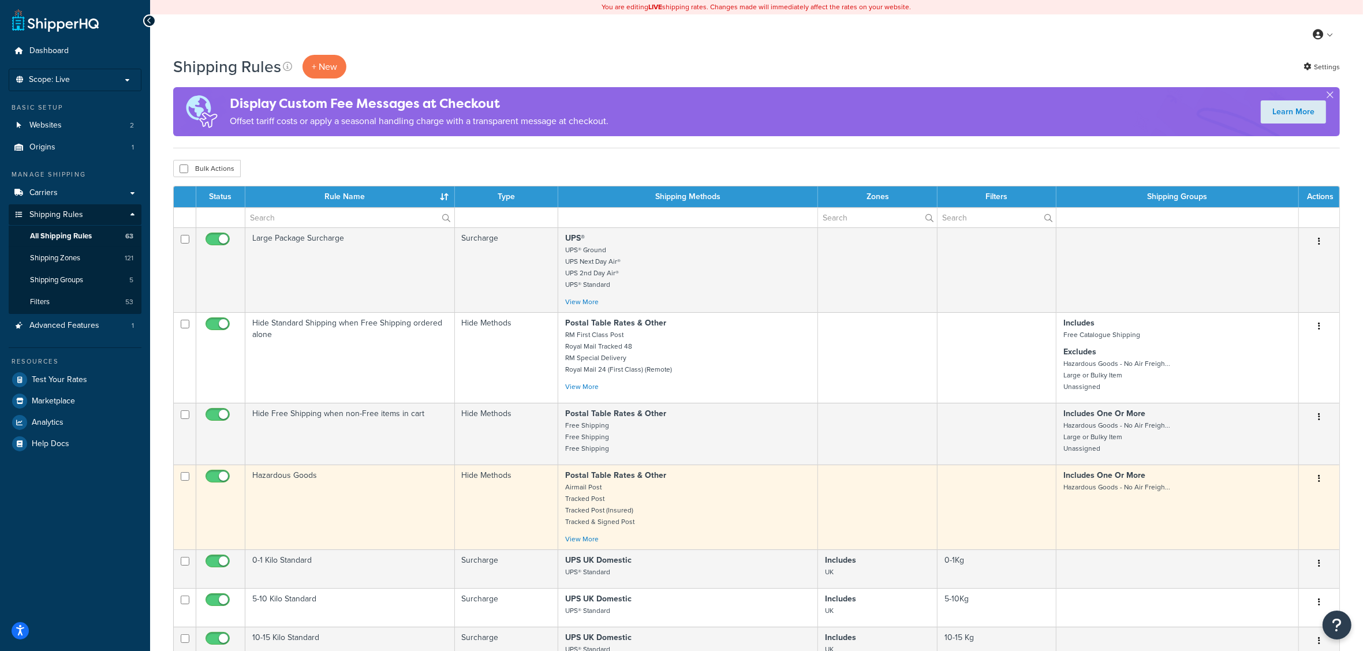
click at [312, 480] on td "Hazardous Goods" at bounding box center [350, 507] width 210 height 85
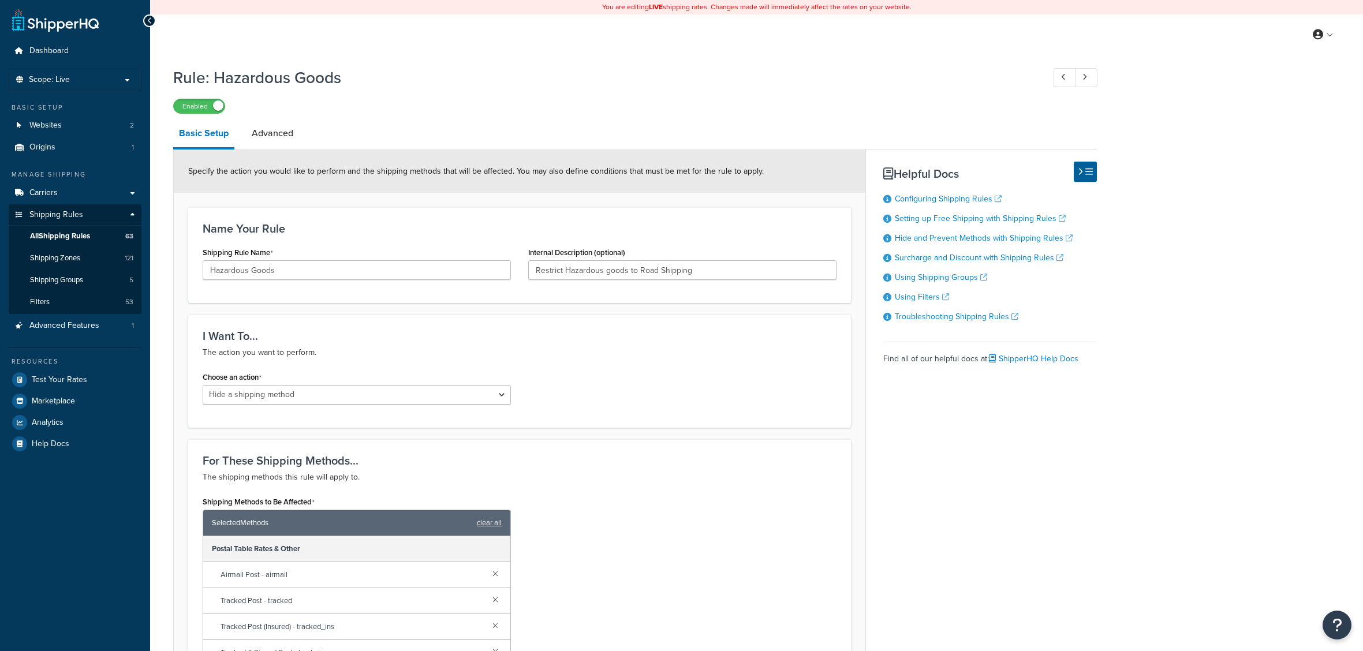
select select "HIDE"
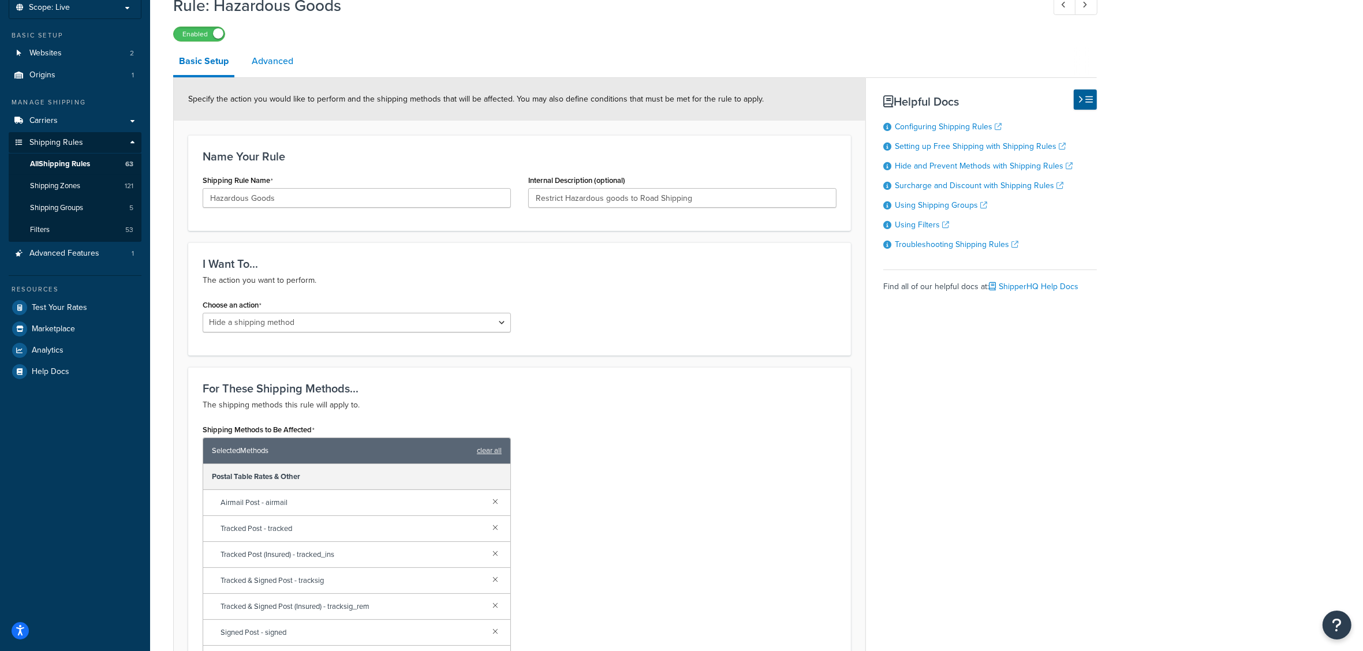
click at [284, 62] on link "Advanced" at bounding box center [272, 61] width 53 height 28
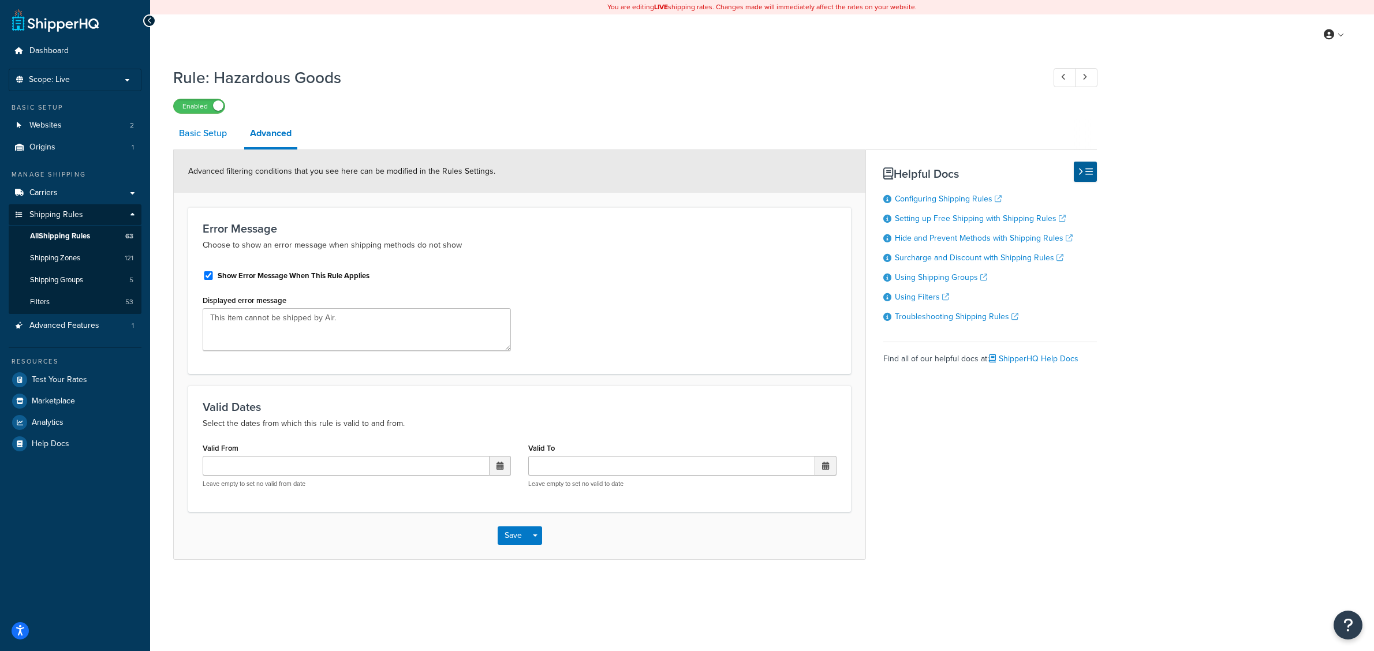
click at [193, 130] on link "Basic Setup" at bounding box center [202, 134] width 59 height 28
select select "HIDE"
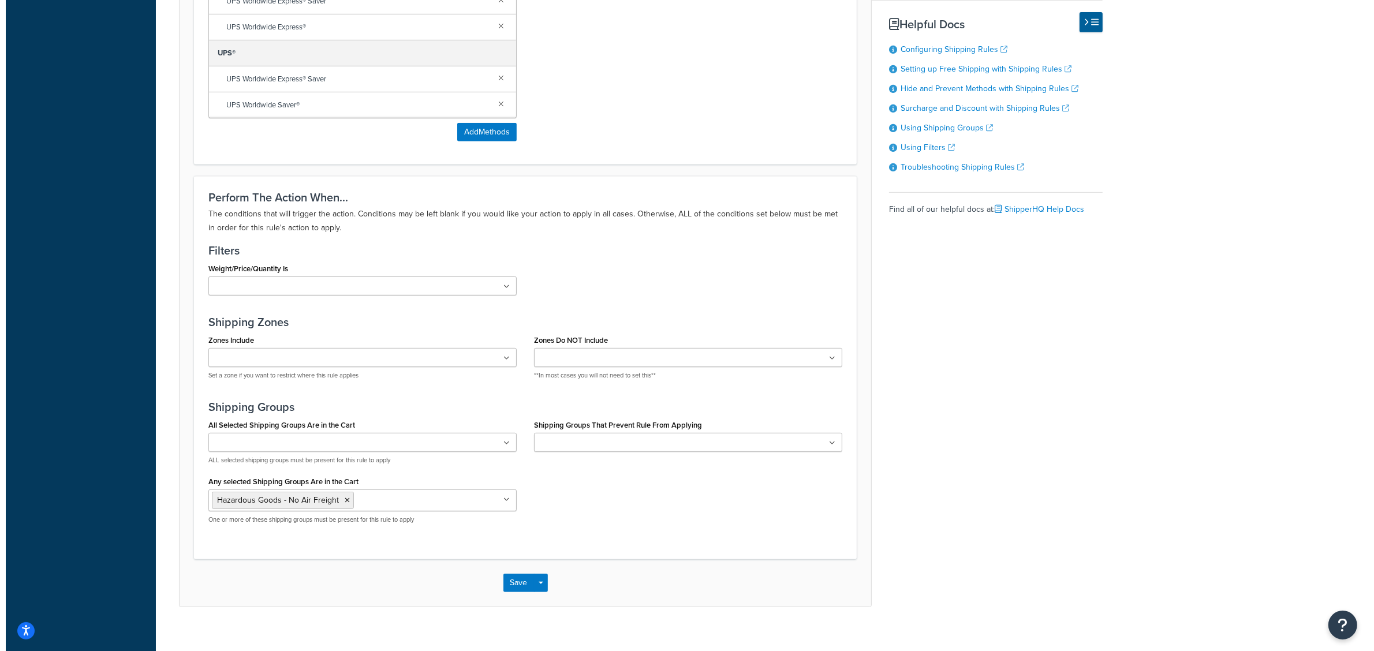
scroll to position [505, 0]
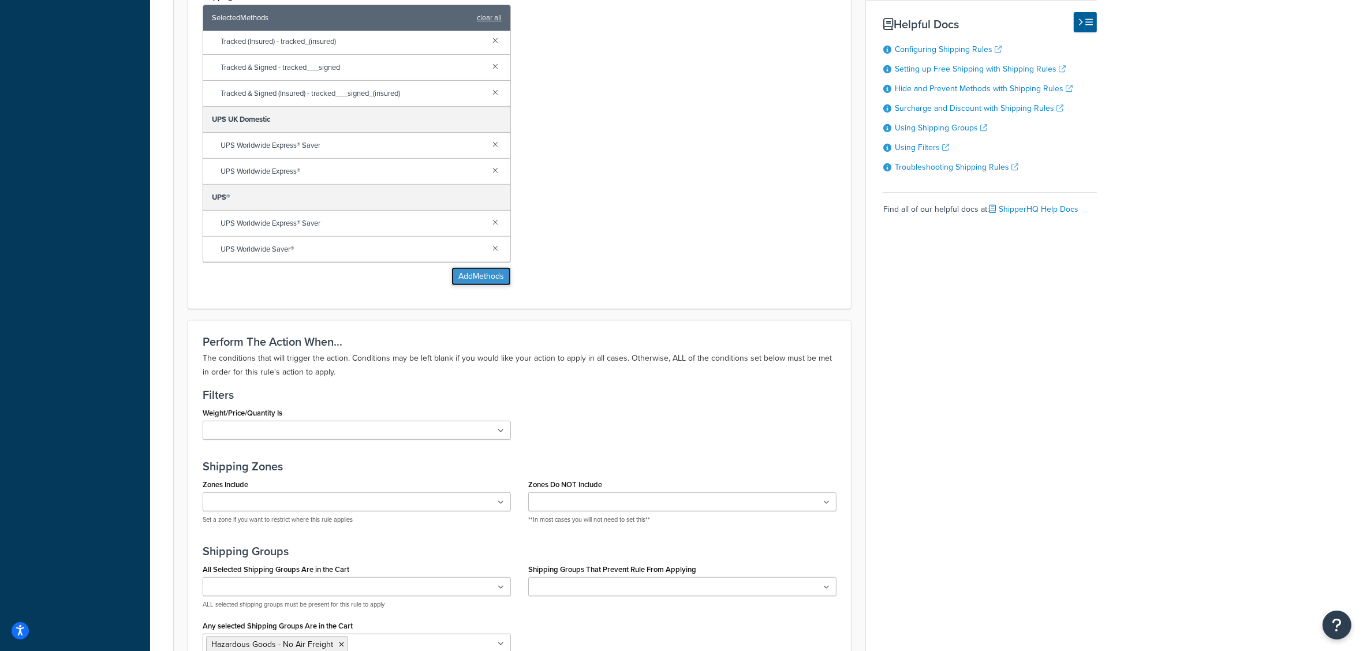
click at [473, 280] on button "Add Methods" at bounding box center [480, 276] width 59 height 18
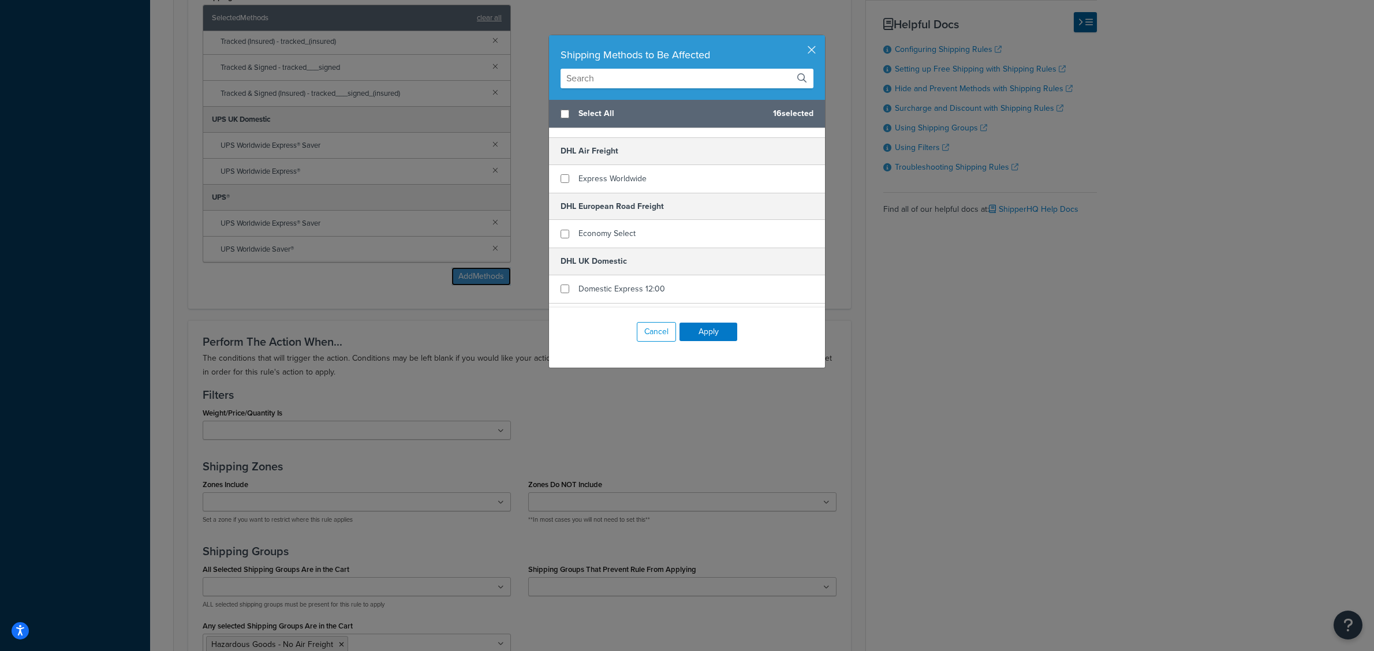
scroll to position [649, 0]
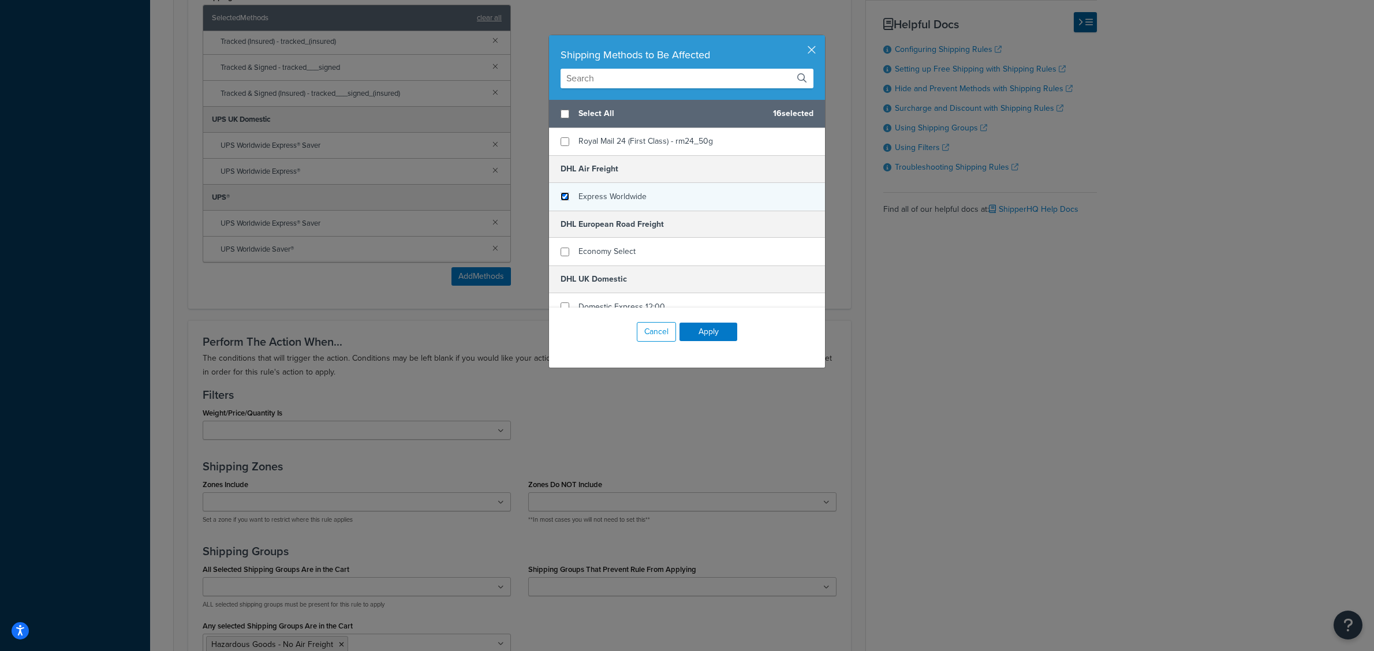
click at [561, 200] on input "checkbox" at bounding box center [565, 196] width 9 height 9
checkbox input "true"
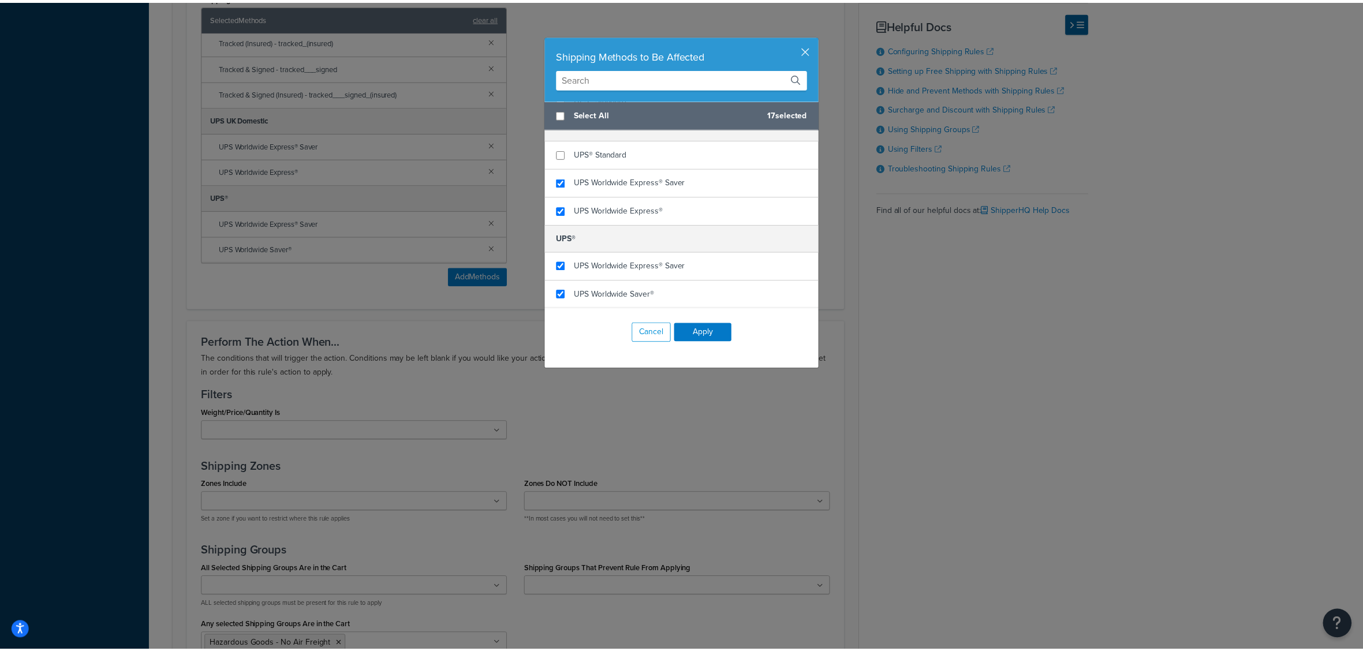
scroll to position [947, 0]
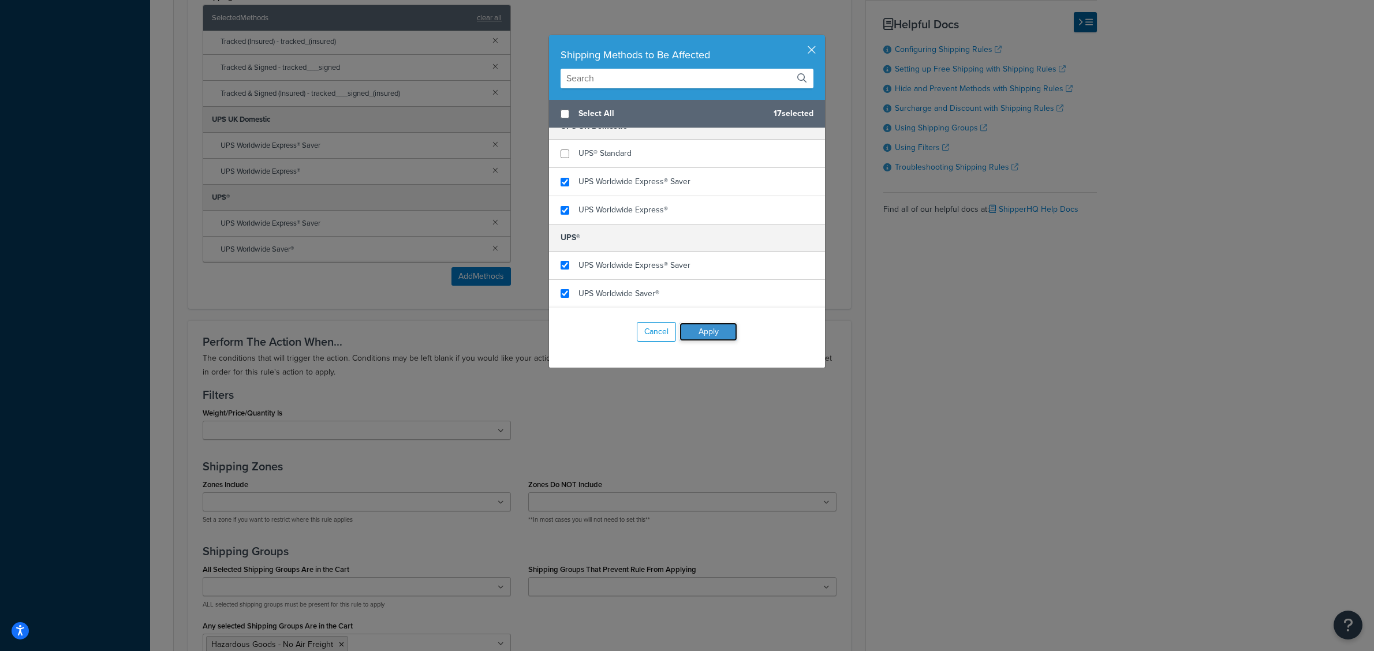
click at [707, 329] on button "Apply" at bounding box center [708, 332] width 58 height 18
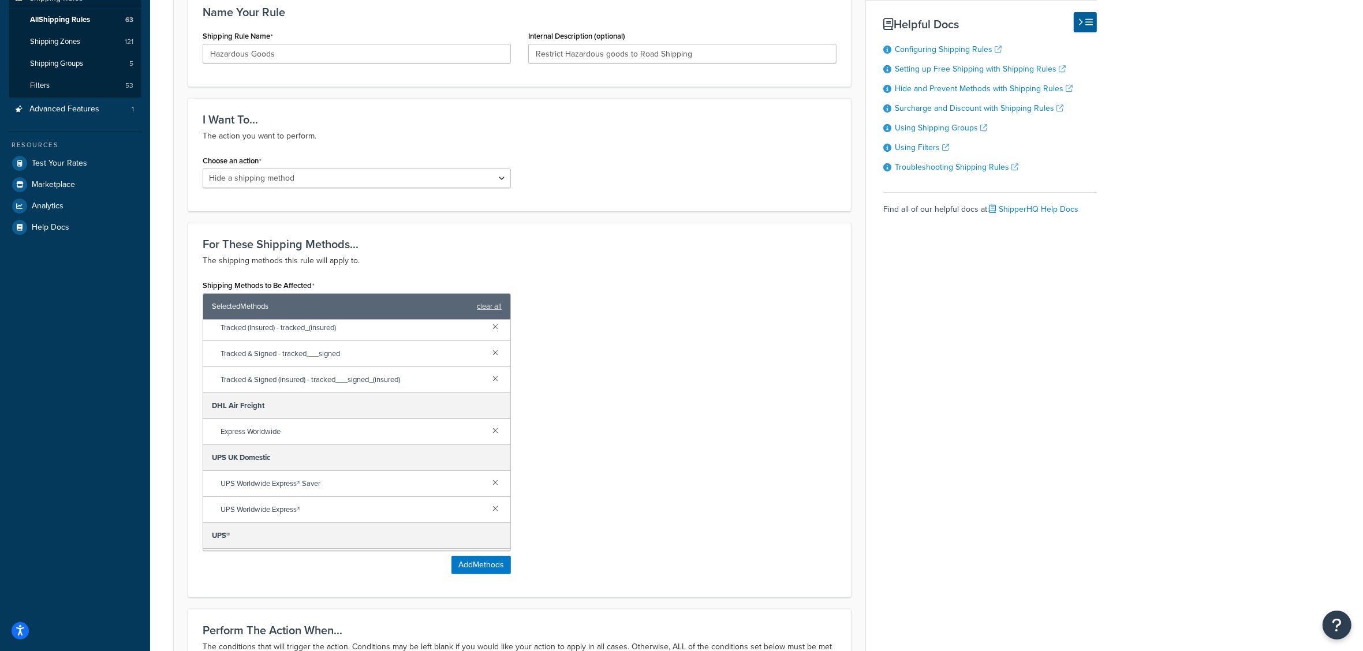
scroll to position [0, 0]
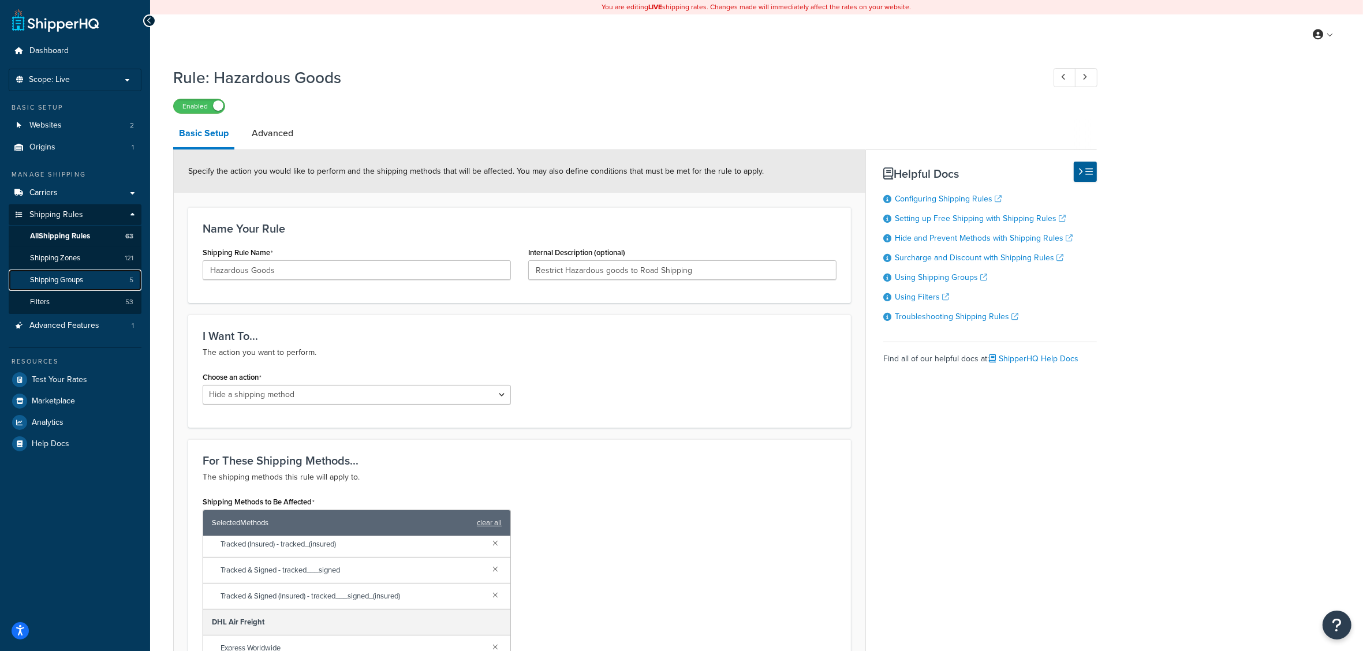
click at [79, 279] on span "Shipping Groups" at bounding box center [56, 280] width 53 height 10
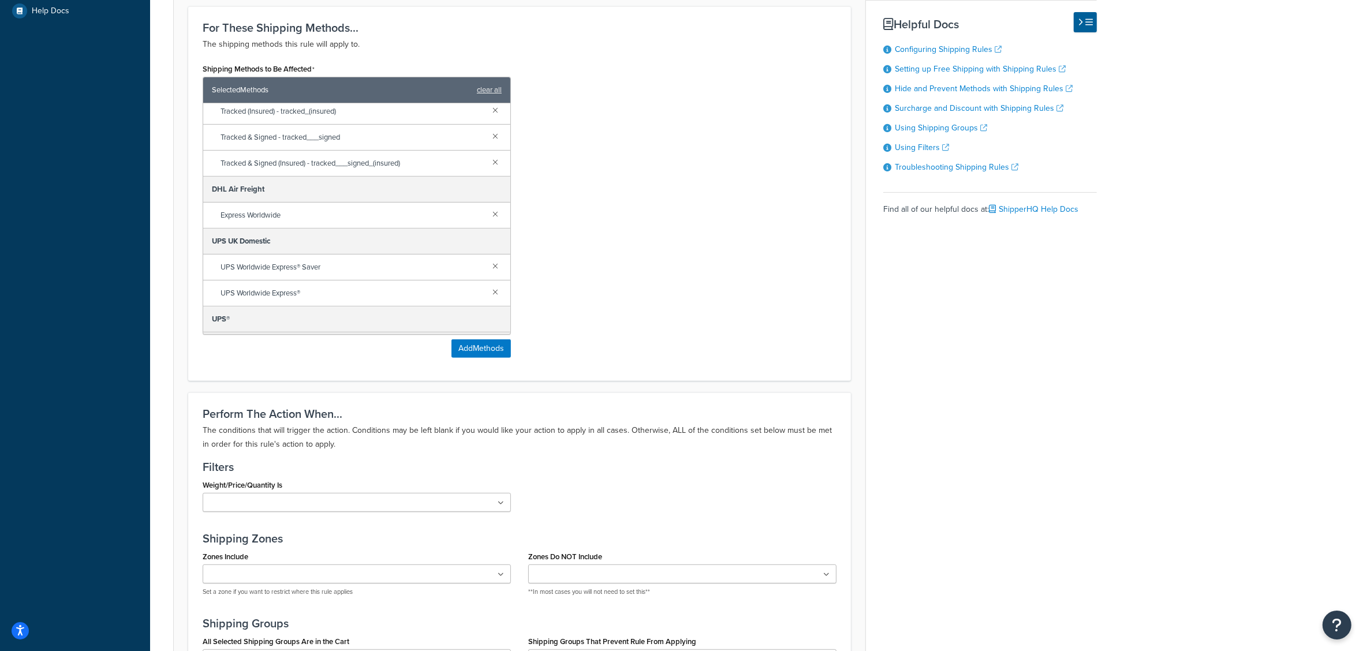
scroll to position [667, 0]
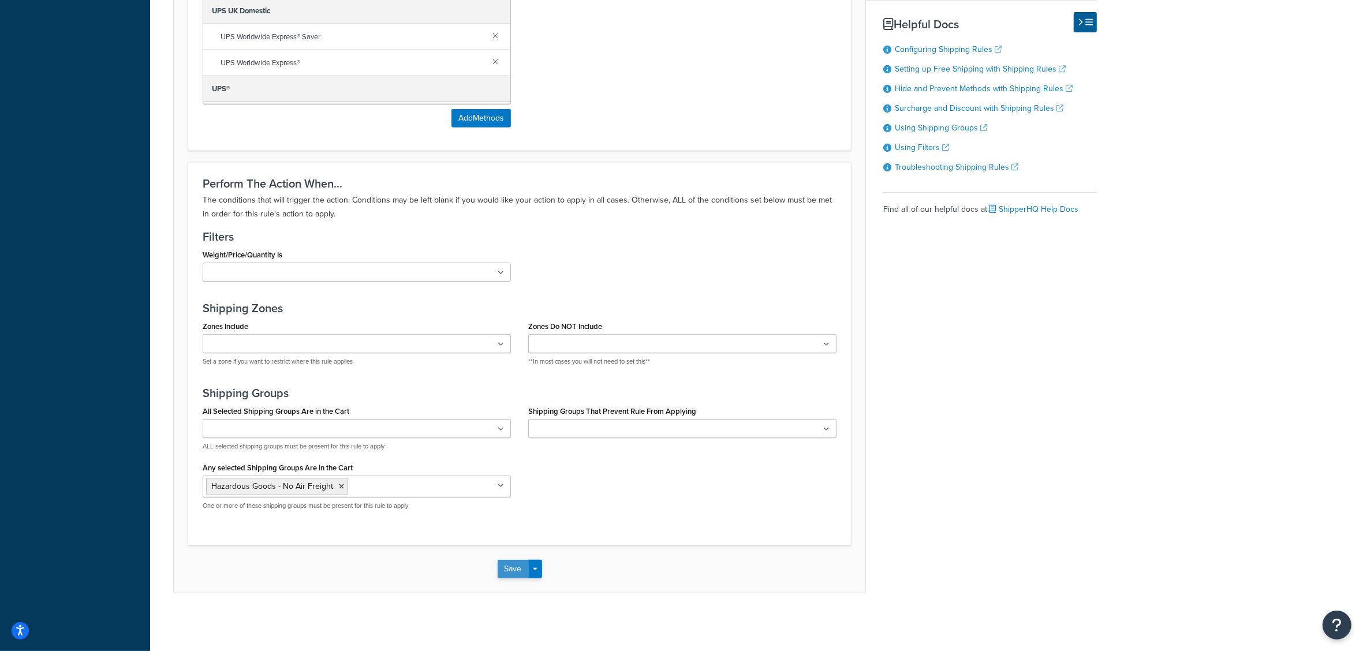
click at [505, 567] on button "Save" at bounding box center [513, 569] width 31 height 18
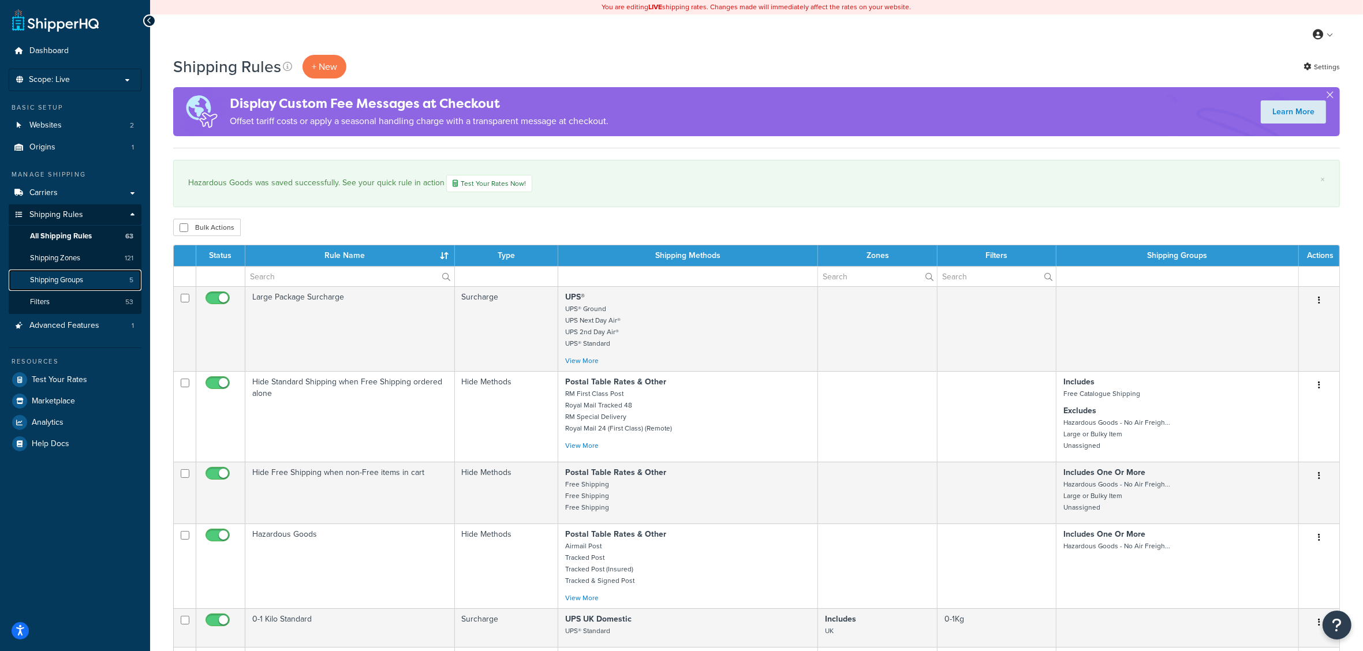
click at [58, 278] on span "Shipping Groups" at bounding box center [56, 280] width 53 height 10
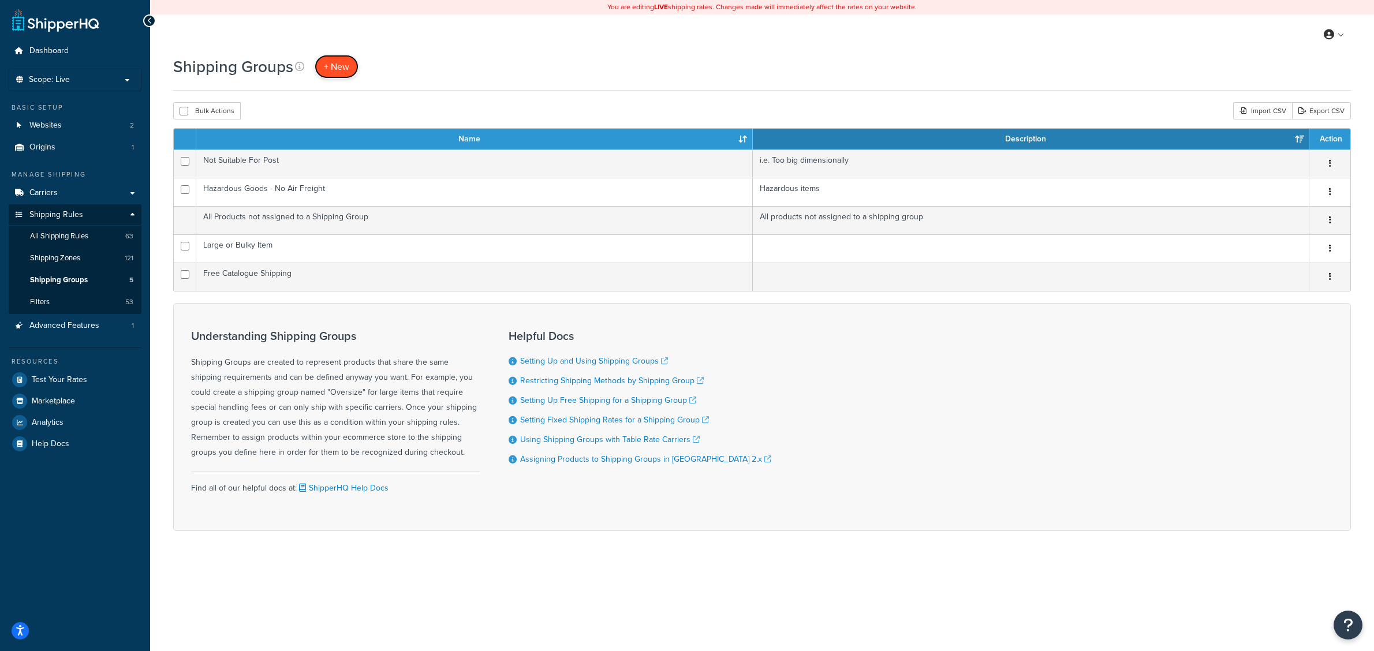
click at [330, 67] on span "+ New" at bounding box center [336, 66] width 25 height 13
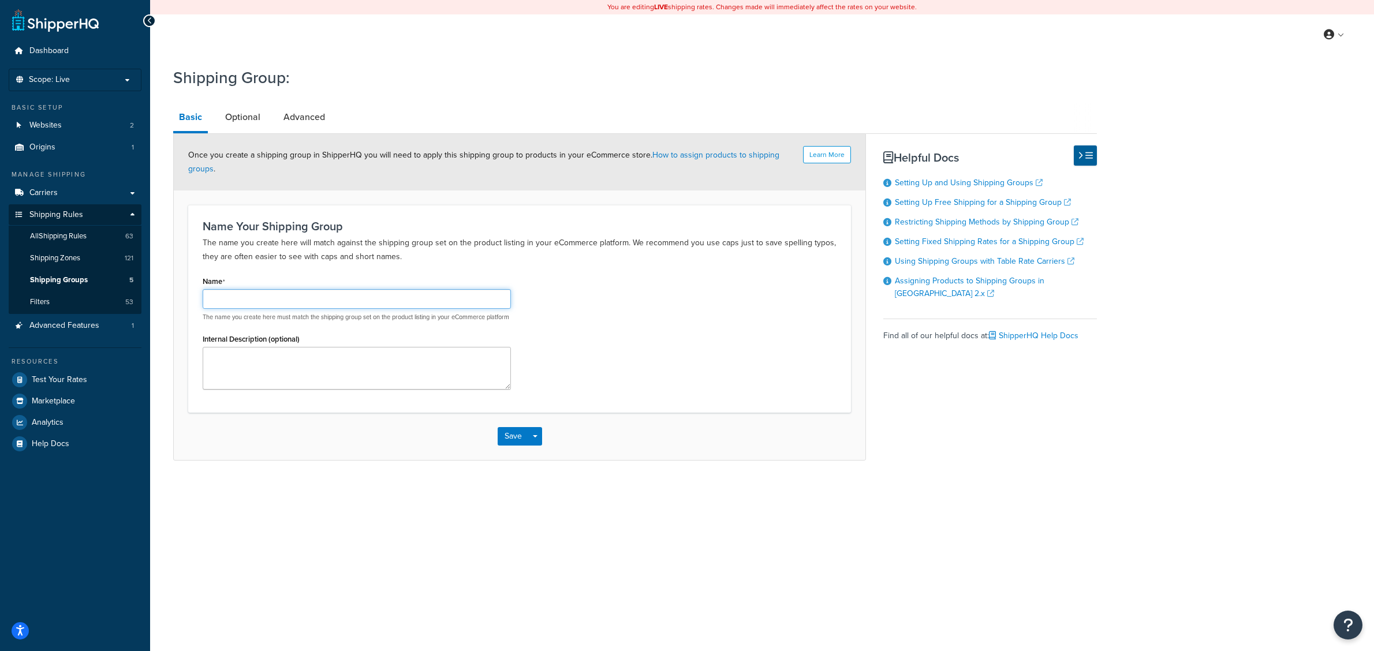
click at [247, 307] on input "Name" at bounding box center [357, 299] width 308 height 20
type input "G"
type input "RR-Genuine"
click at [260, 374] on textarea "Internal Description (optional)" at bounding box center [357, 368] width 308 height 43
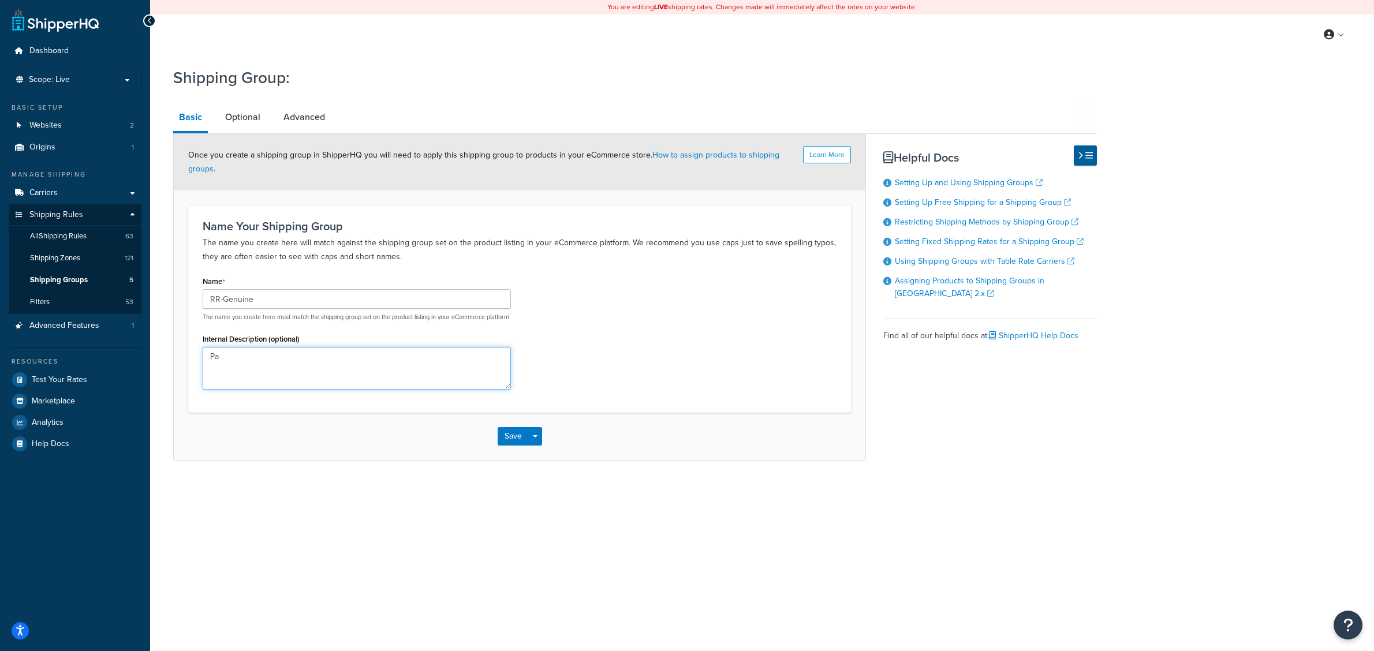
type textarea "P"
click at [323, 364] on textarea "Classify parts that are supplied Genuine by Rolls-Royce" at bounding box center [357, 368] width 308 height 43
type textarea "Classify parts that are supplied as Genuine by Rolls-Royce"
click at [547, 333] on div "Name RR-Genuine The name you create here must match the shipping group set on t…" at bounding box center [519, 335] width 651 height 125
click at [244, 120] on link "Optional" at bounding box center [242, 117] width 47 height 28
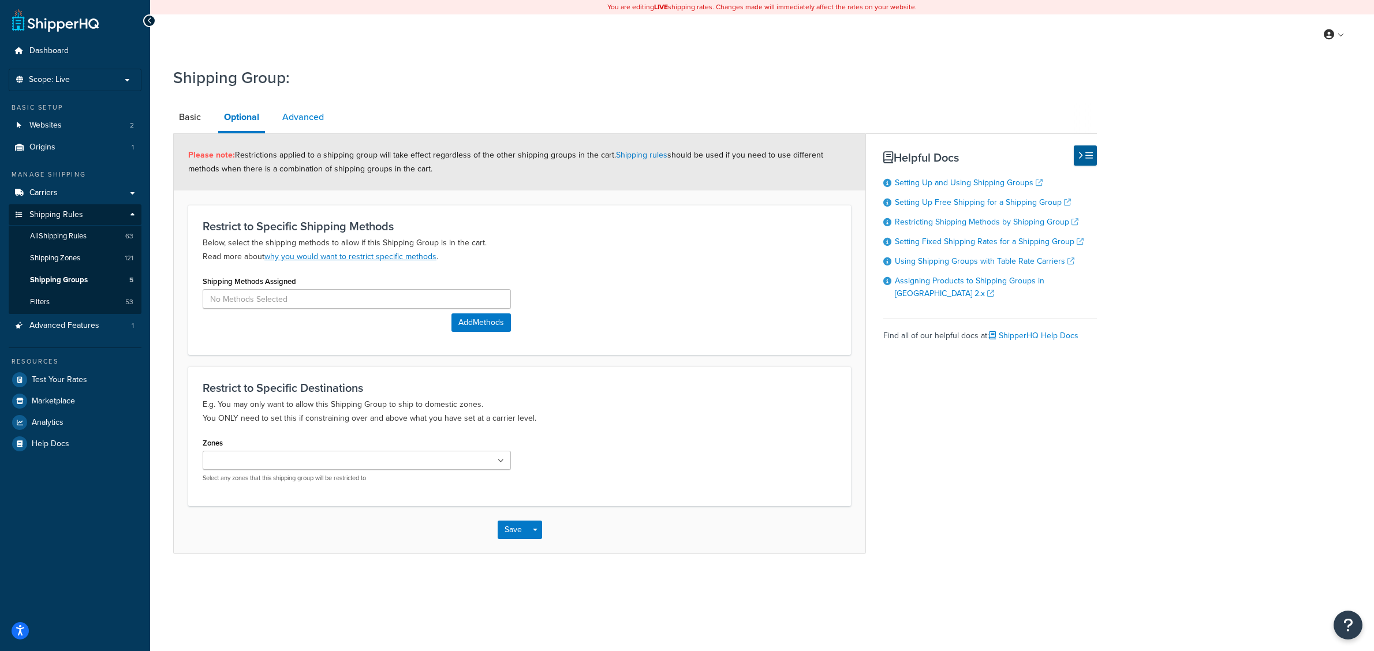
click at [287, 113] on link "Advanced" at bounding box center [303, 117] width 53 height 28
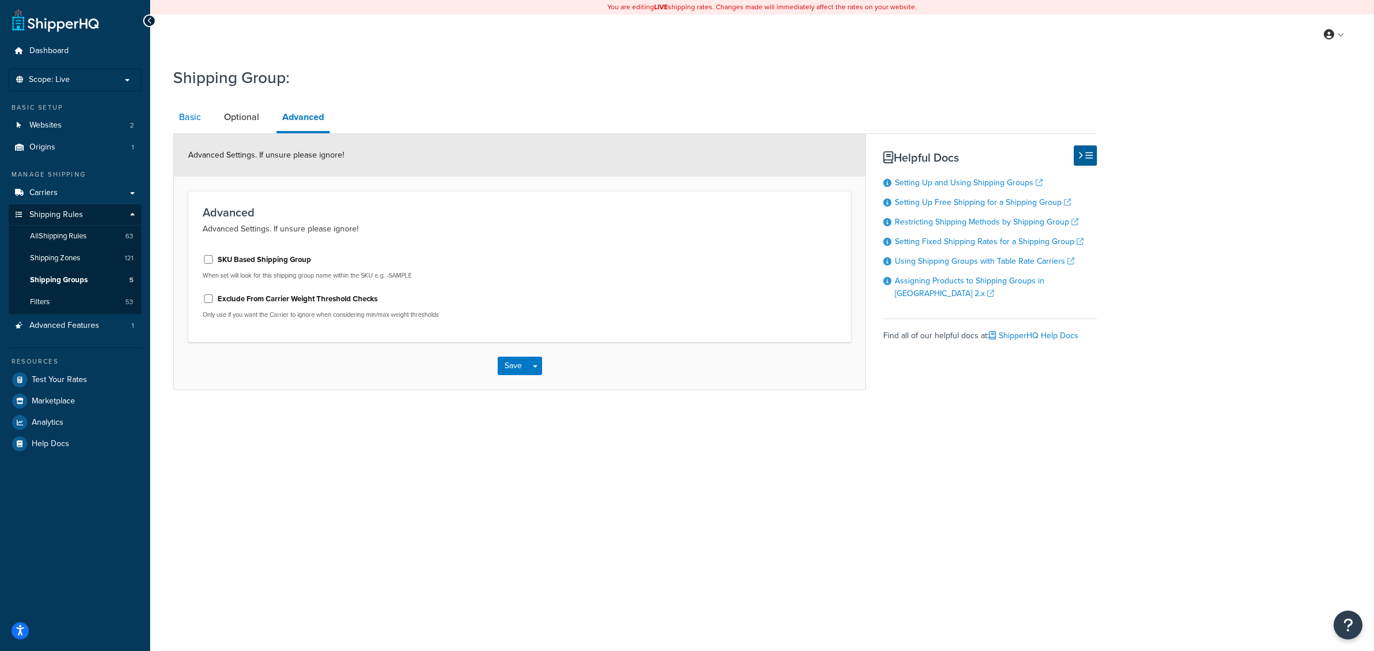
click at [192, 117] on link "Basic" at bounding box center [189, 117] width 33 height 28
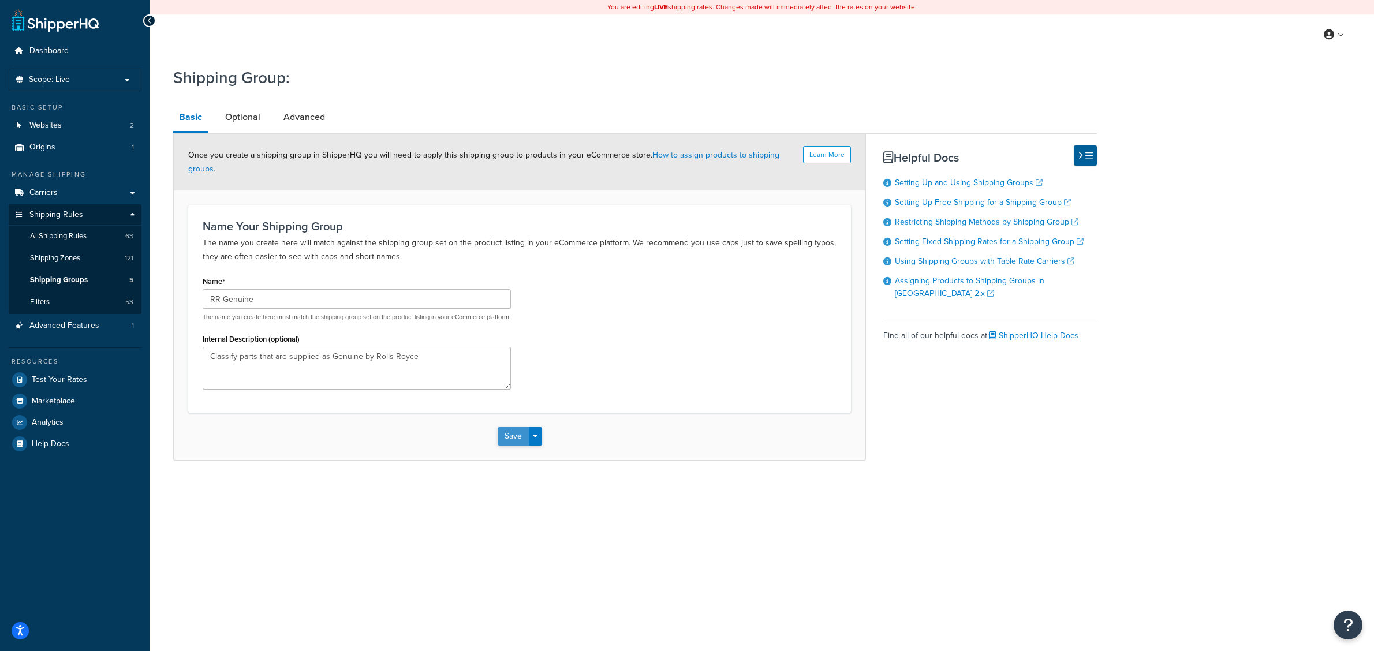
click at [513, 443] on button "Save" at bounding box center [513, 436] width 31 height 18
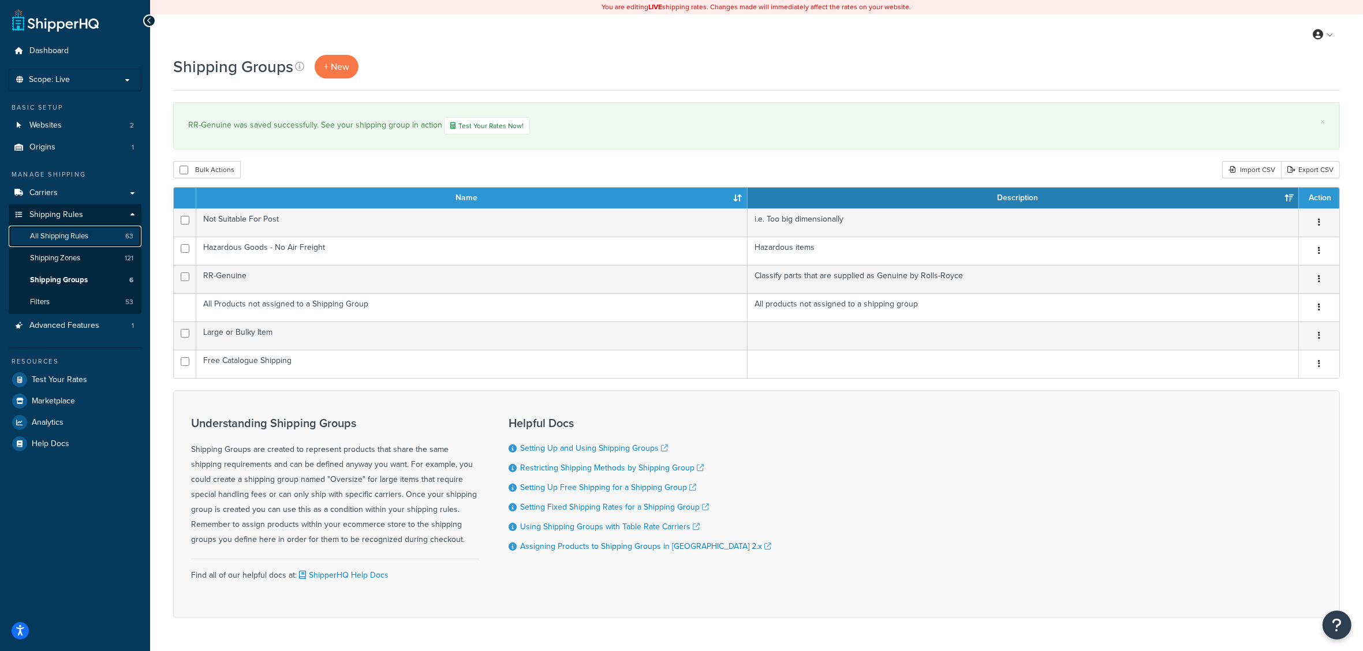
click at [80, 233] on span "All Shipping Rules" at bounding box center [59, 236] width 58 height 10
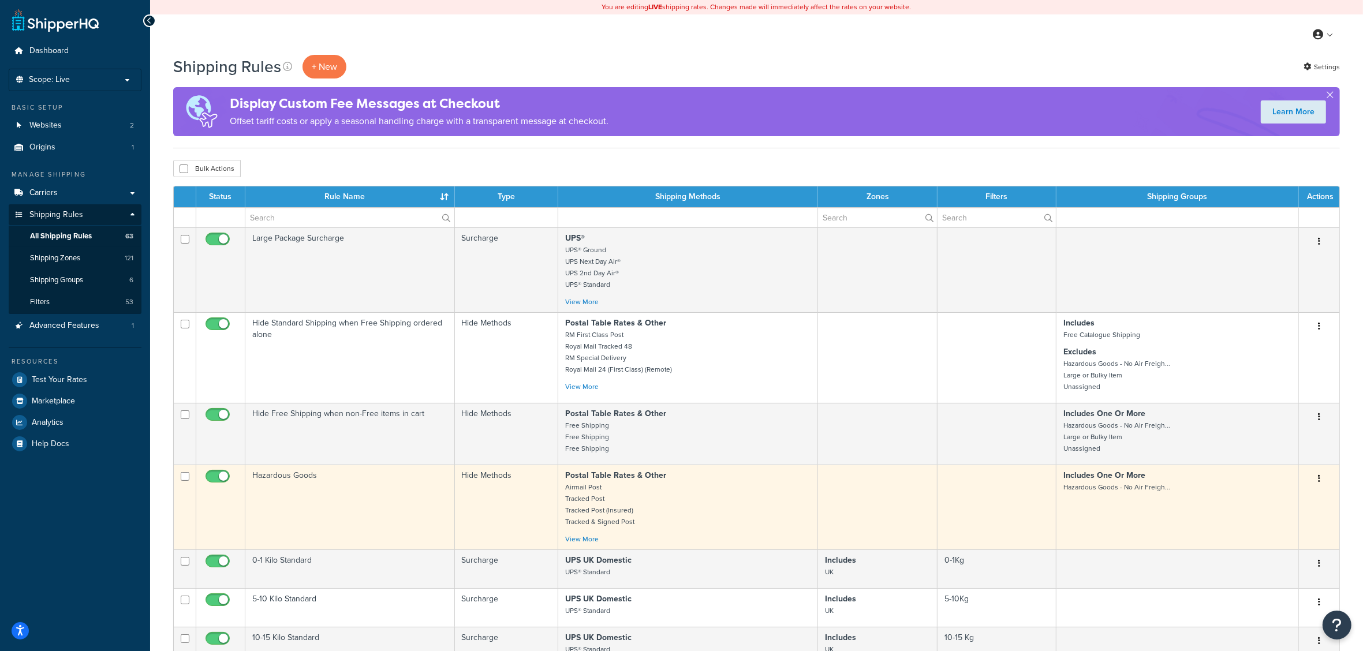
click at [1319, 480] on icon "button" at bounding box center [1319, 479] width 2 height 8
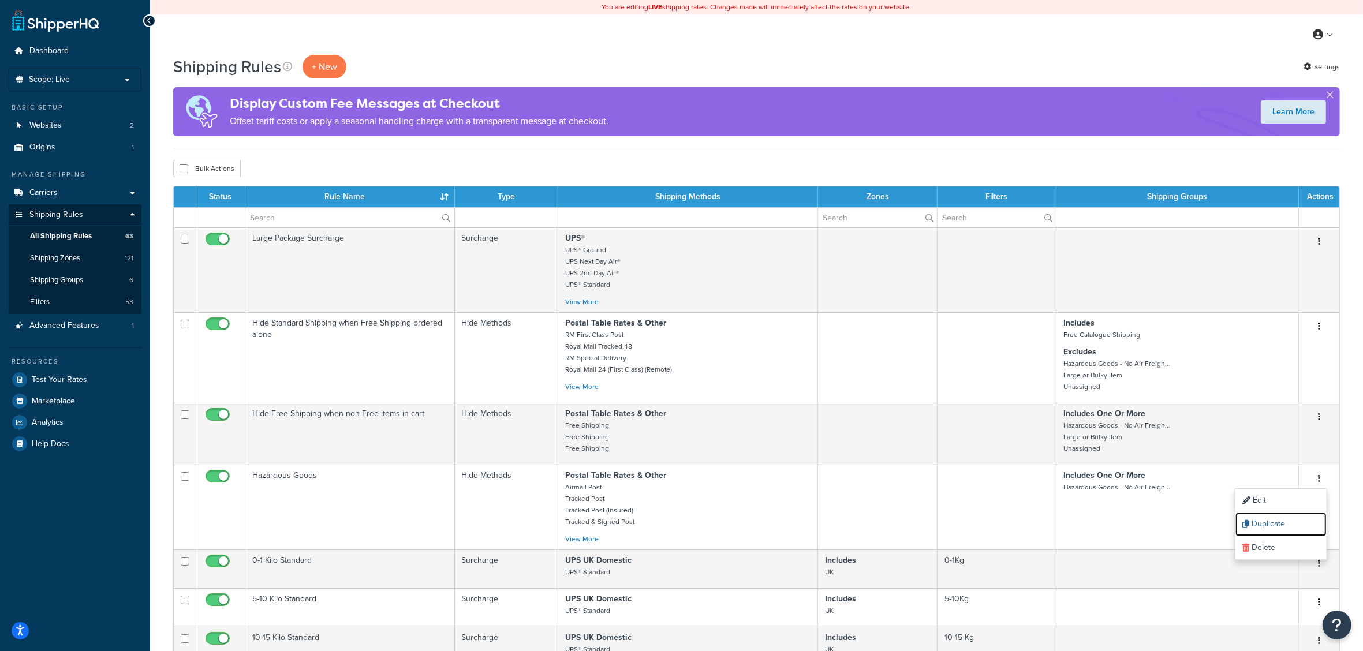
drag, startPoint x: 1290, startPoint y: 525, endPoint x: 752, endPoint y: 55, distance: 714.7
click at [1290, 525] on link "Duplicate" at bounding box center [1280, 525] width 91 height 24
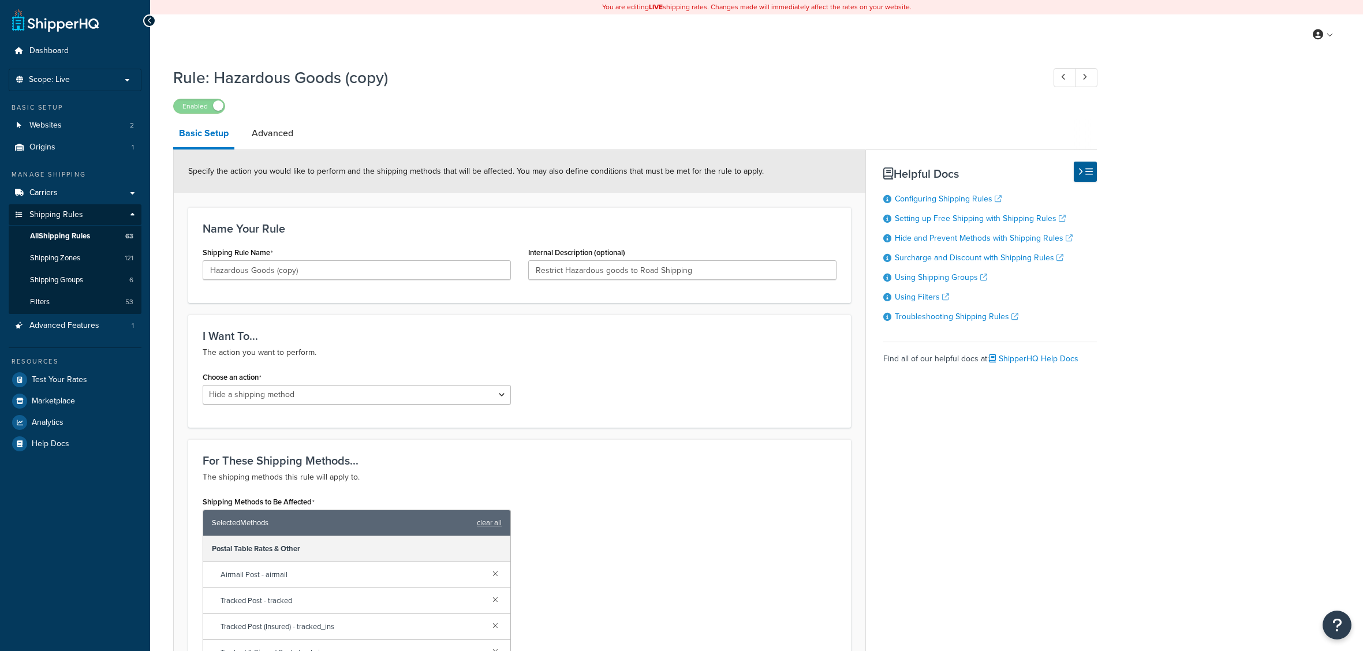
select select "HIDE"
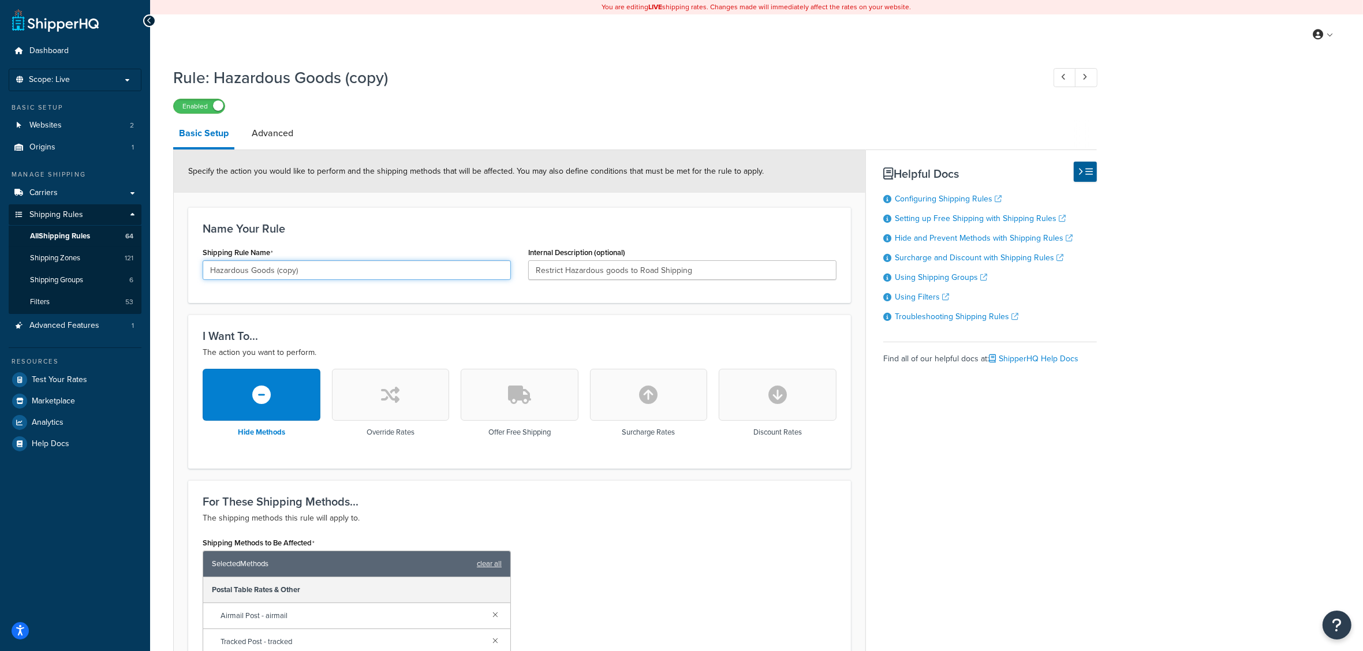
drag, startPoint x: 308, startPoint y: 272, endPoint x: 200, endPoint y: 278, distance: 107.5
click at [200, 278] on div "Shipping Rule Name Hazardous Goods (copy)" at bounding box center [357, 266] width 326 height 44
type input "Restrict Sale of RR Parts"
click at [699, 271] on input "Restrict Hazardous goods to Road Shipping" at bounding box center [682, 270] width 308 height 20
drag, startPoint x: 711, startPoint y: 267, endPoint x: 565, endPoint y: 269, distance: 146.1
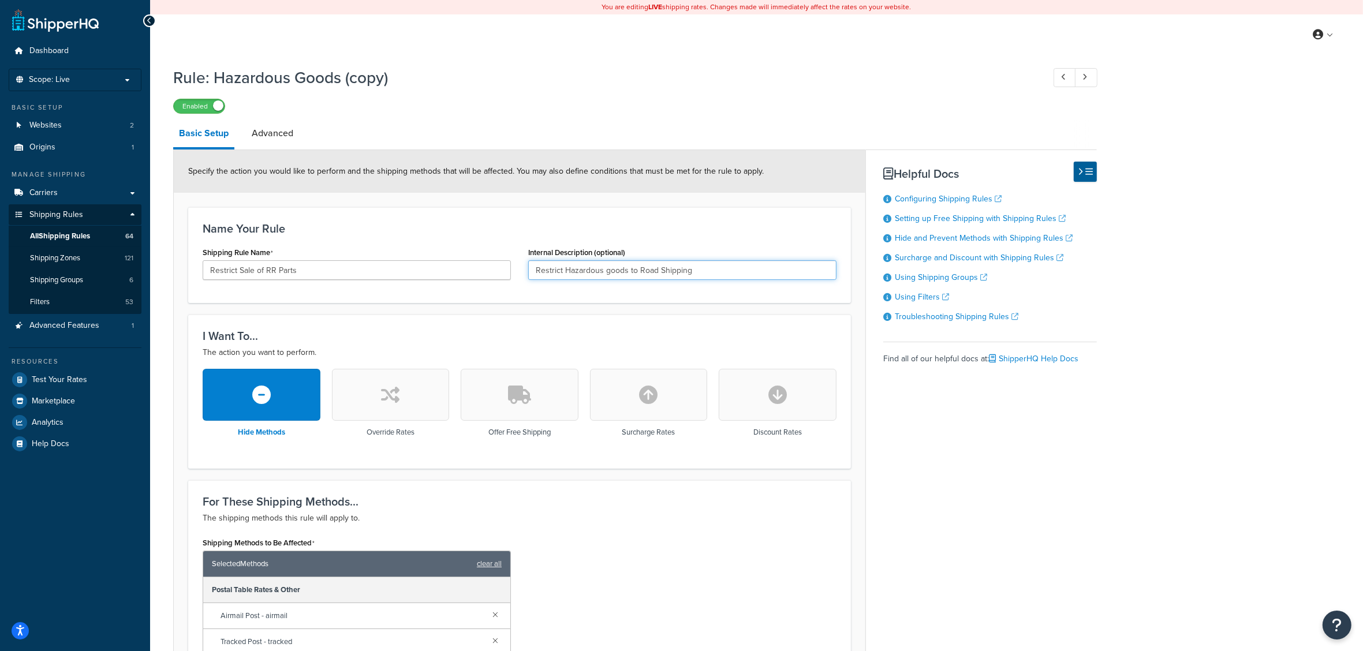
click at [565, 269] on input "Restrict Hazardous goods to Road Shipping" at bounding box center [682, 270] width 308 height 20
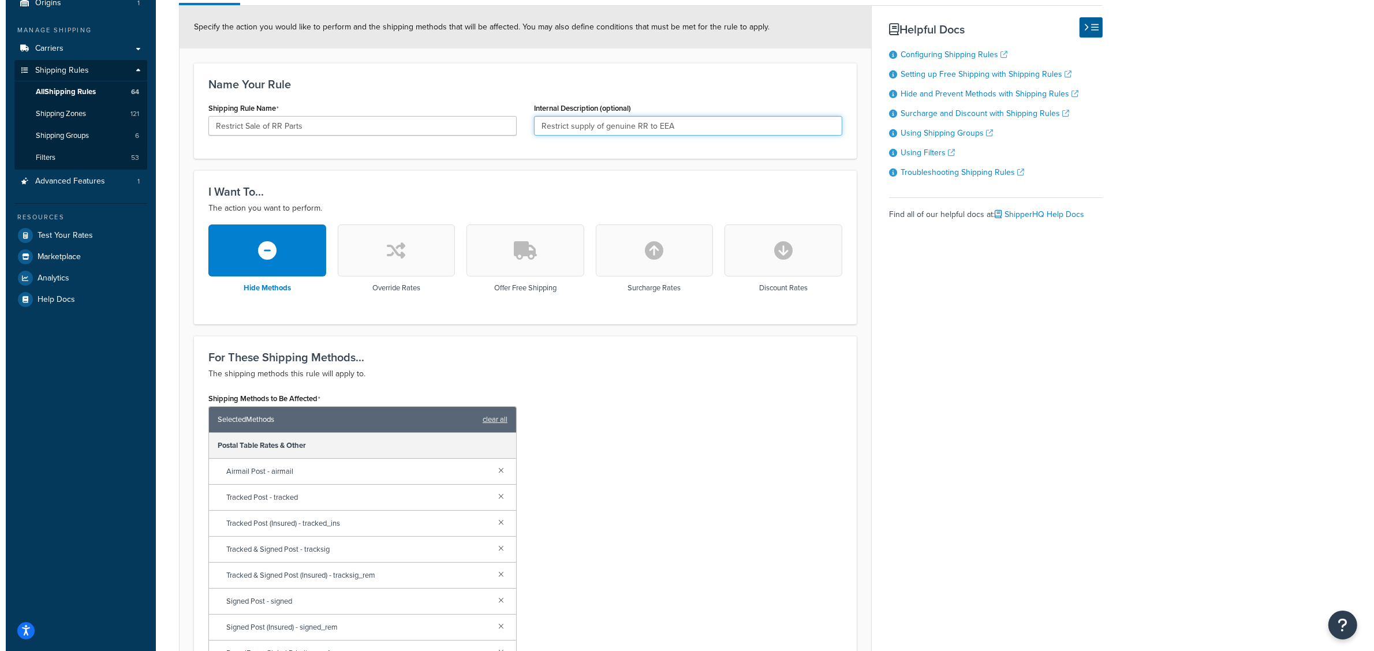
scroll to position [216, 0]
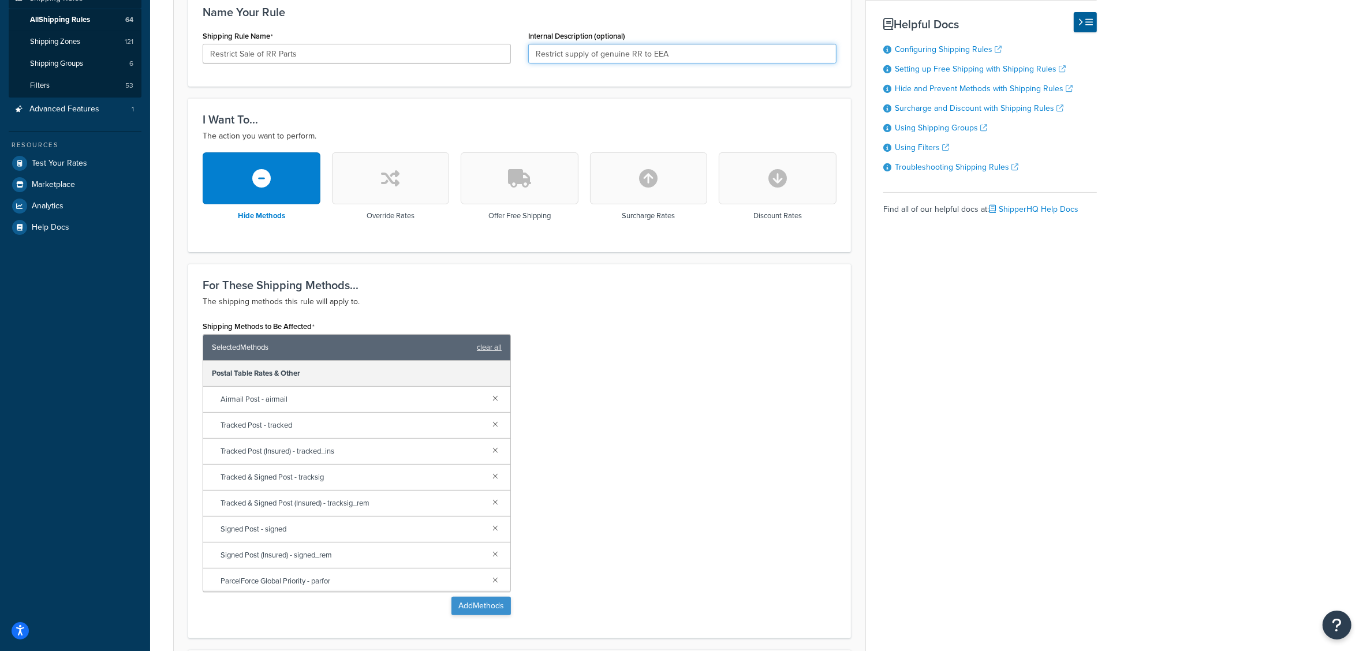
type input "Restrict supply of genuine RR to EEA"
click at [472, 610] on button "Add Methods" at bounding box center [480, 606] width 59 height 18
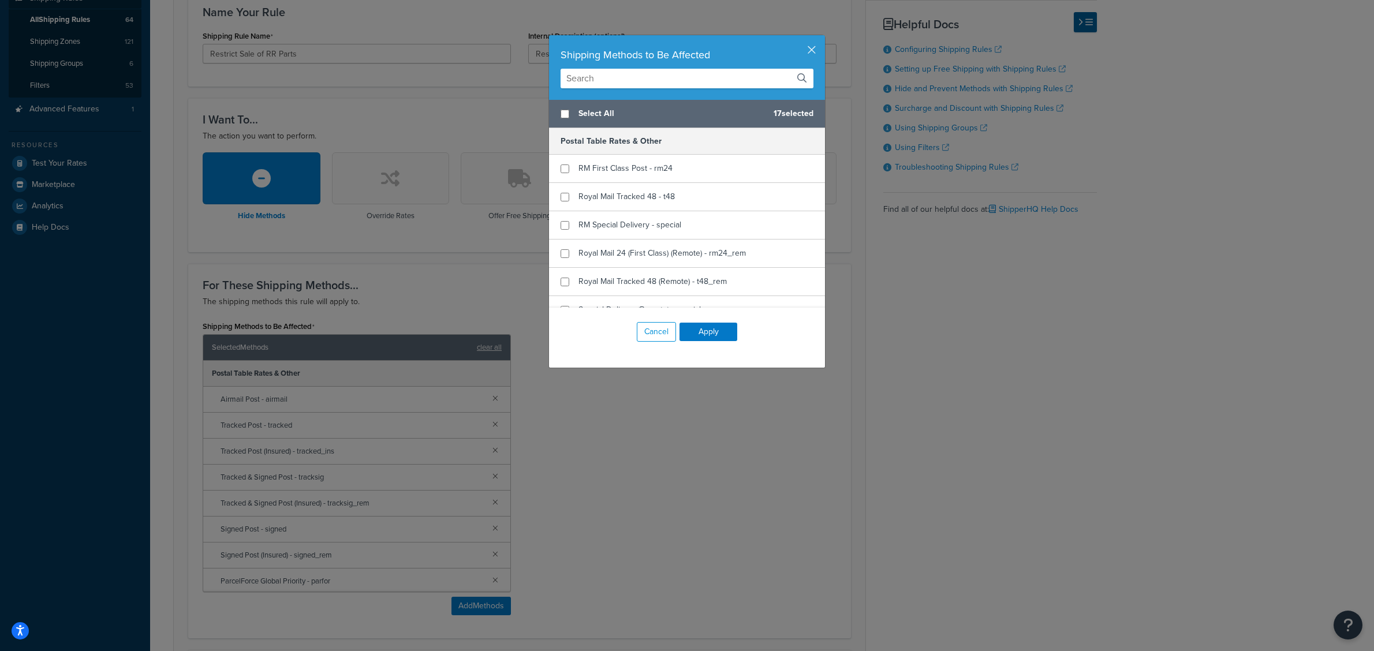
click at [598, 113] on span "Select All" at bounding box center [671, 114] width 186 height 16
checkbox input "true"
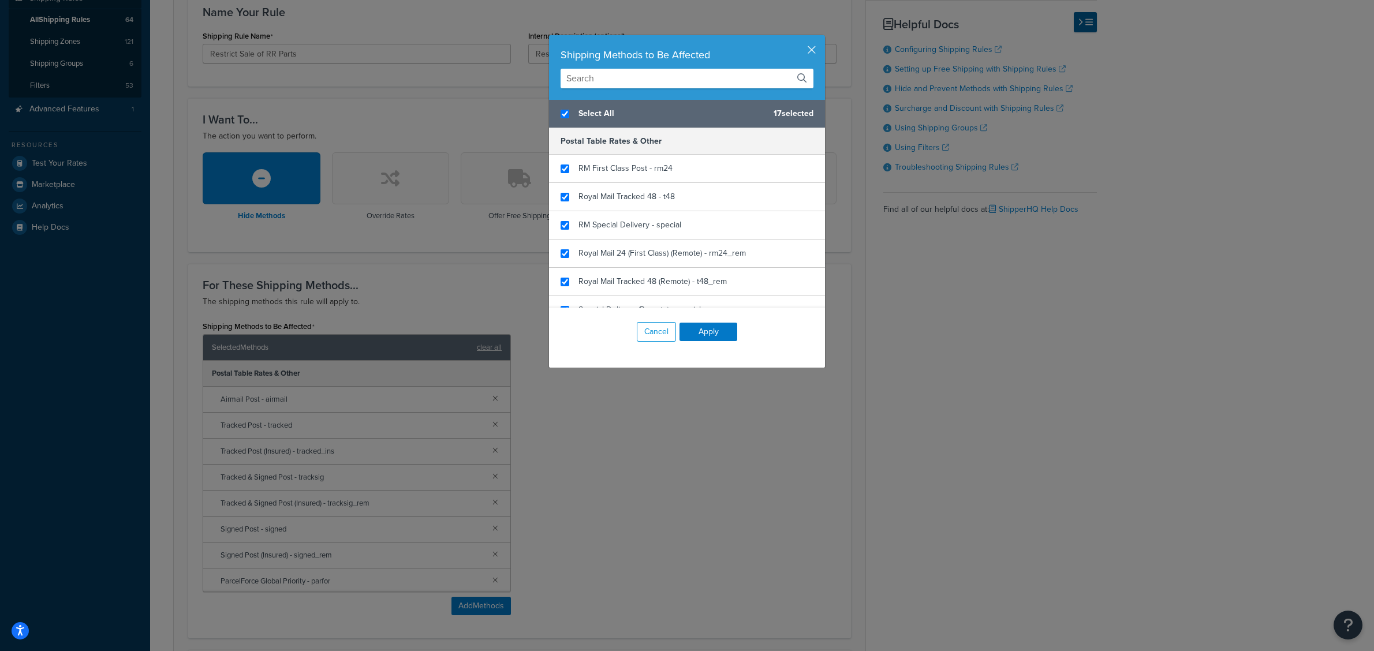
checkbox input "true"
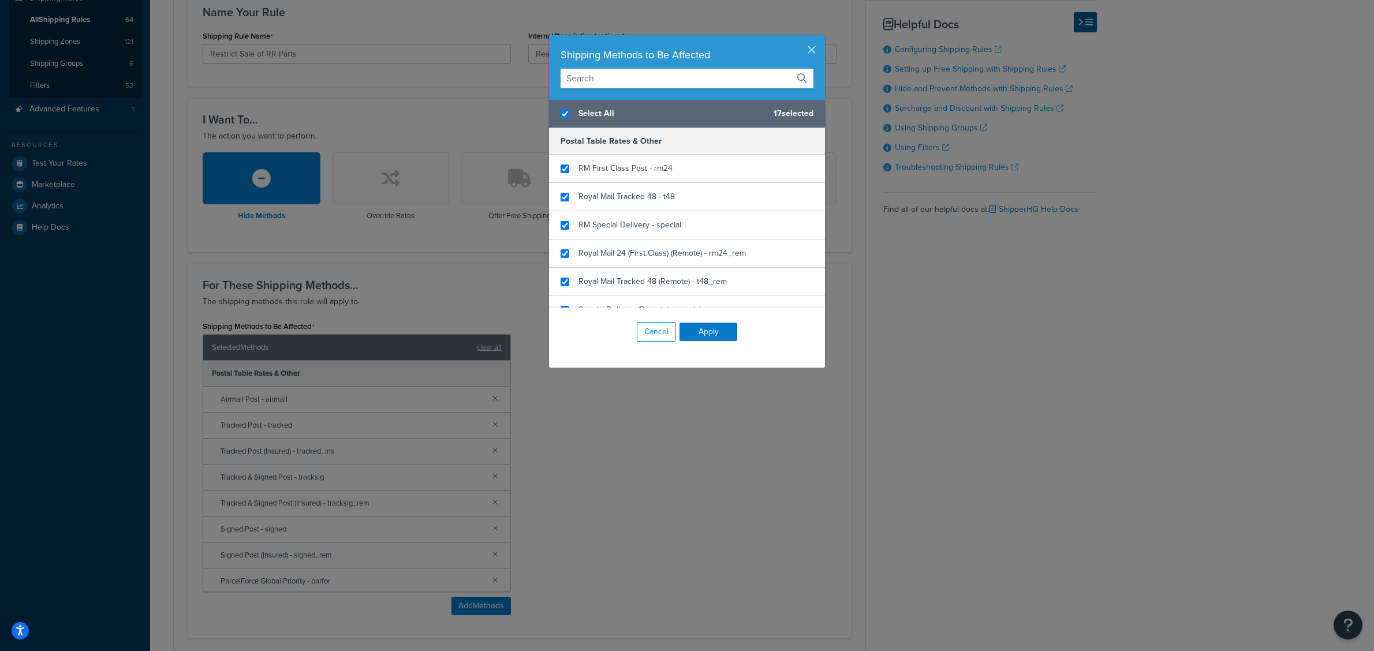
checkbox input "true"
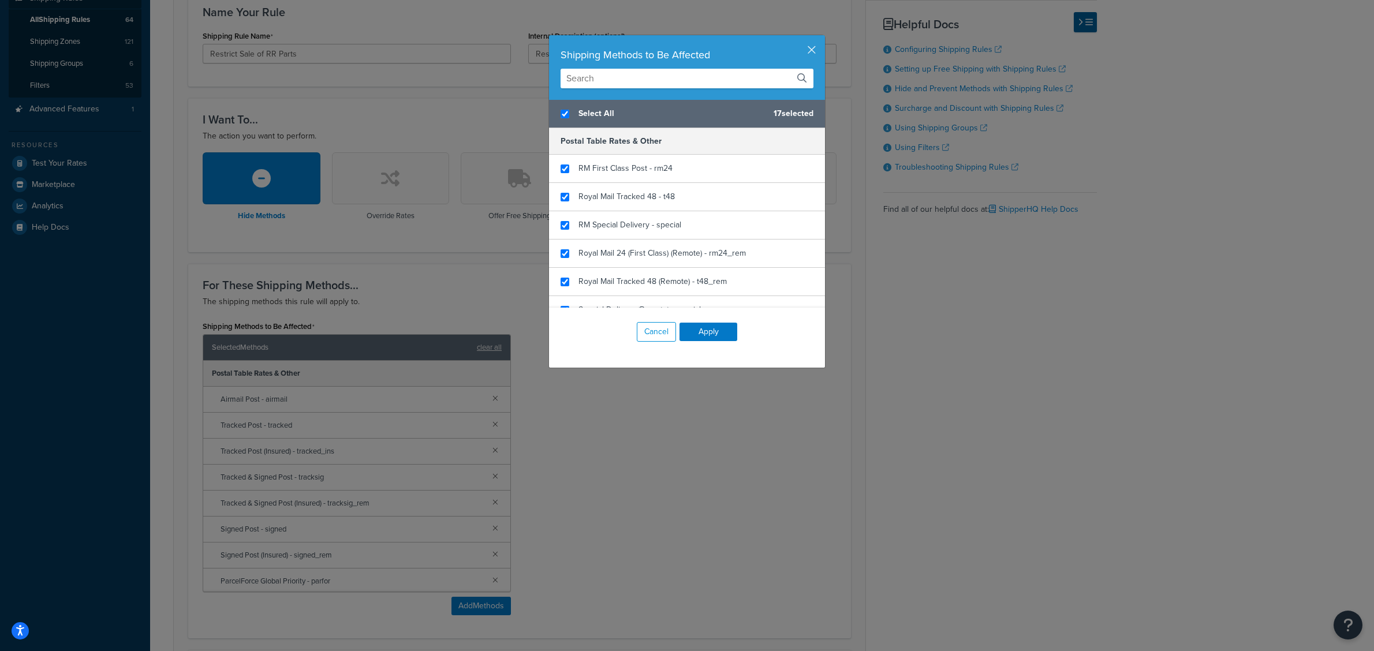
checkbox input "true"
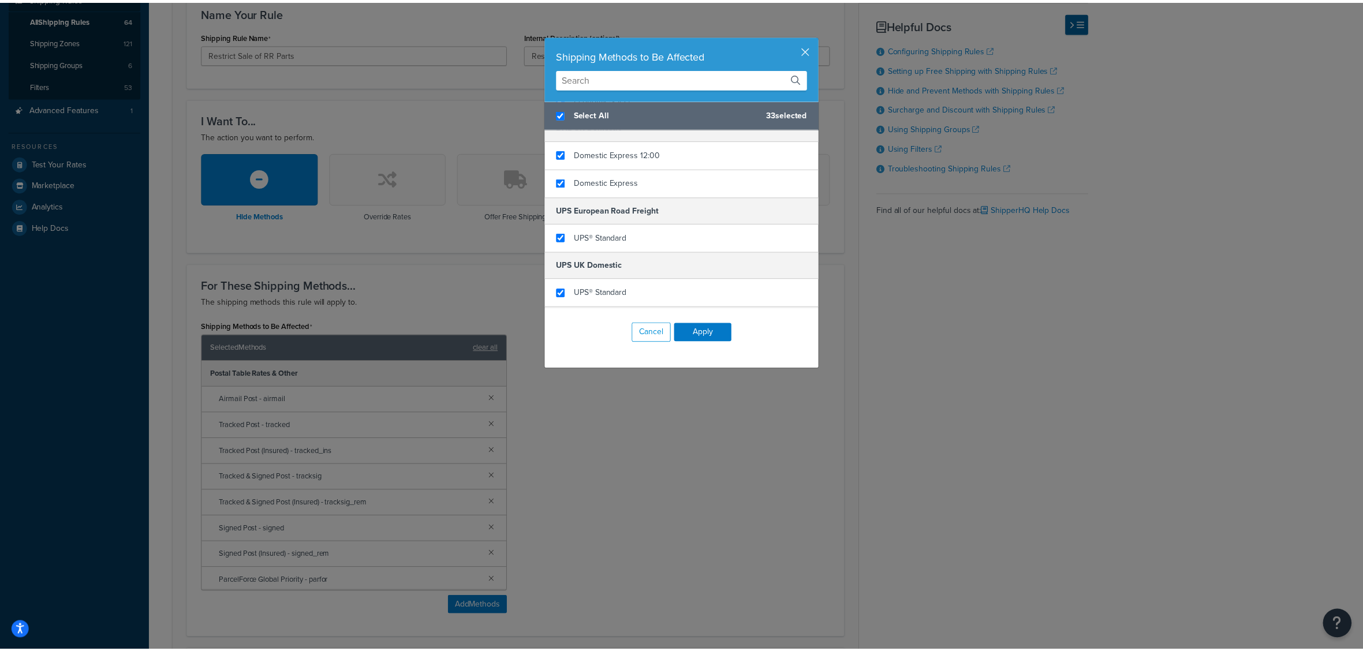
scroll to position [730, 0]
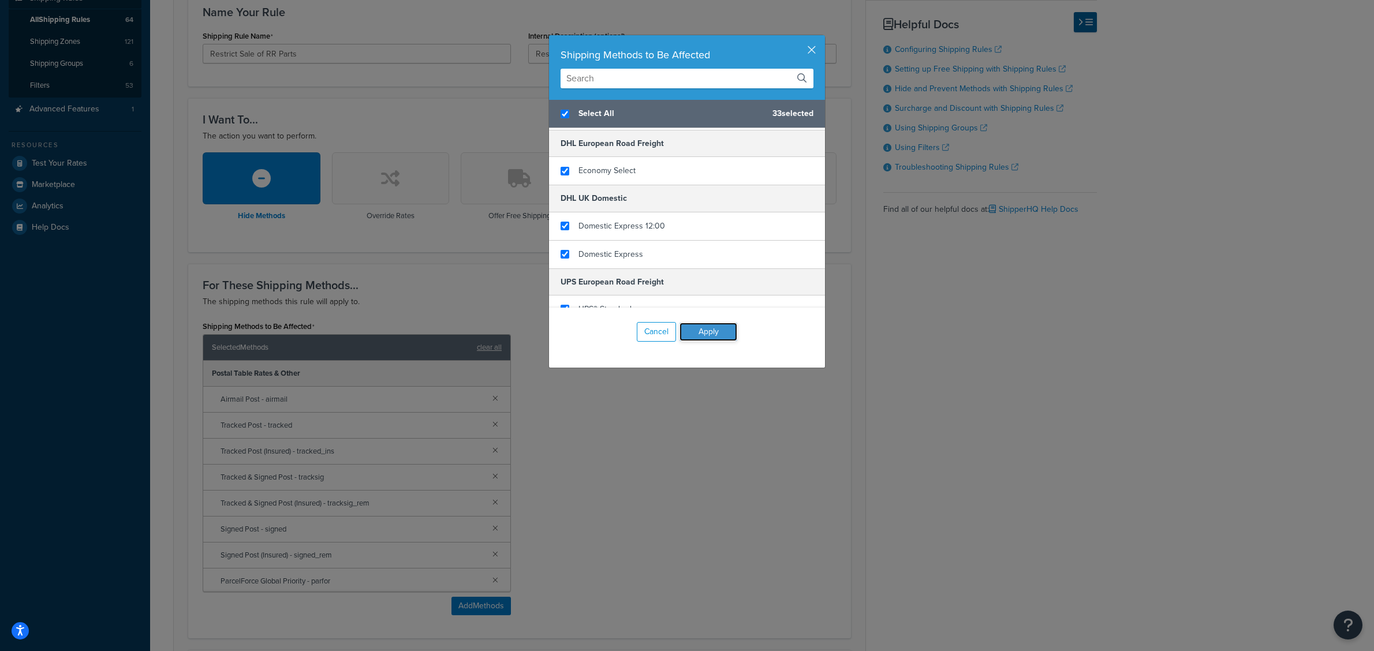
click at [706, 335] on button "Apply" at bounding box center [708, 332] width 58 height 18
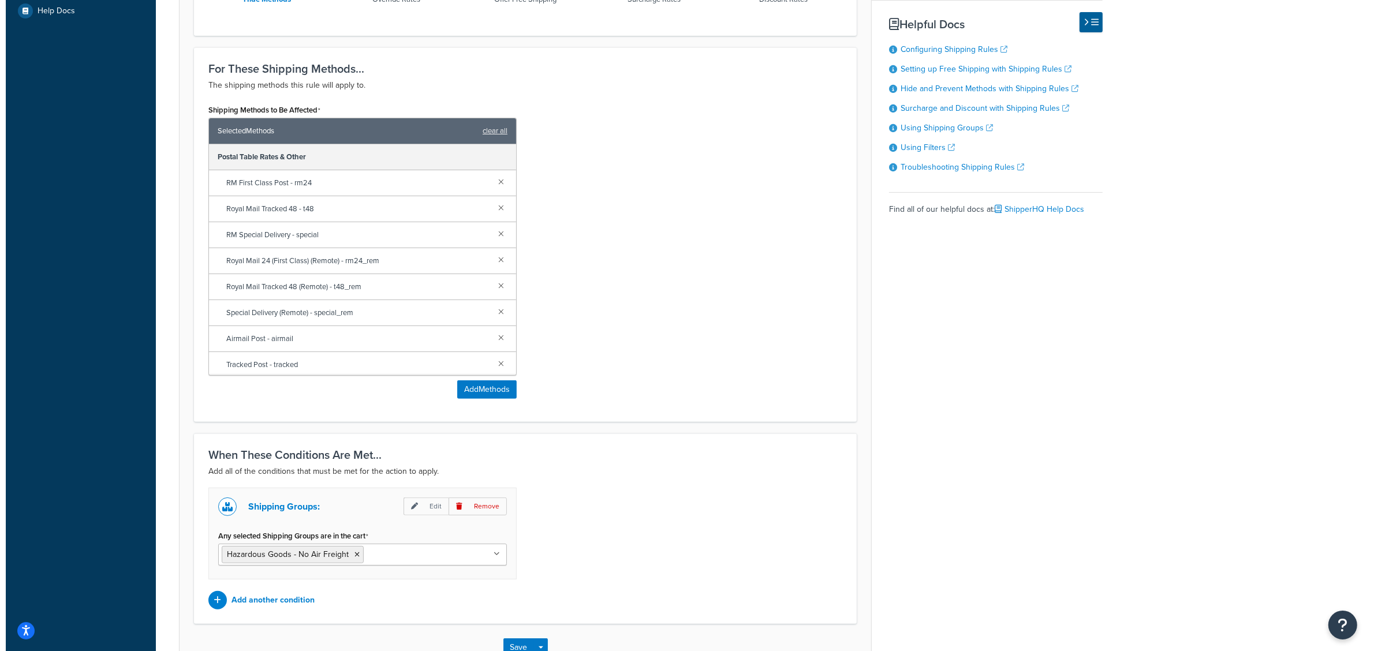
scroll to position [505, 0]
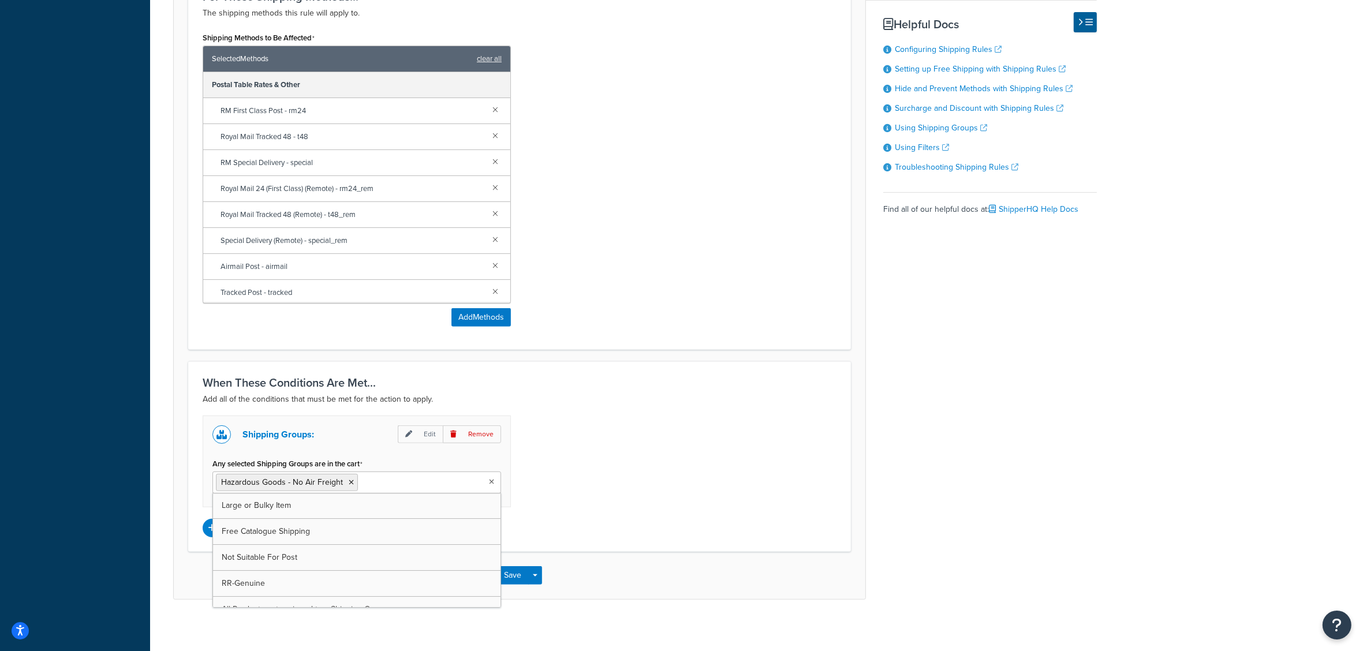
click at [489, 484] on icon at bounding box center [491, 482] width 5 height 7
click at [349, 485] on icon at bounding box center [351, 482] width 5 height 7
click at [630, 454] on div "Shipping Groups: Edit Remove Any selected Shipping Groups are in the cart RR-Ge…" at bounding box center [519, 477] width 651 height 122
click at [304, 526] on p "Add another condition" at bounding box center [267, 528] width 83 height 16
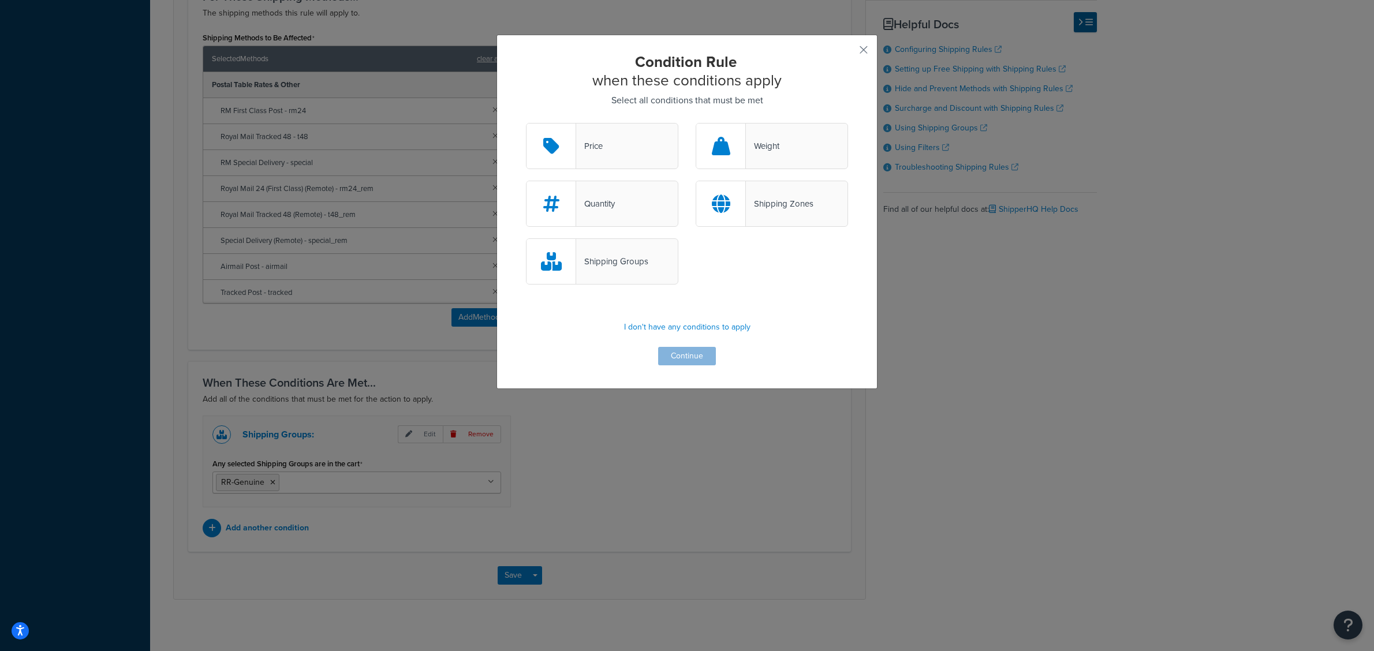
click at [772, 214] on div "Shipping Zones" at bounding box center [772, 204] width 152 height 46
click at [0, 0] on input "Shipping Zones" at bounding box center [0, 0] width 0 height 0
click at [687, 353] on button "Continue" at bounding box center [687, 356] width 58 height 18
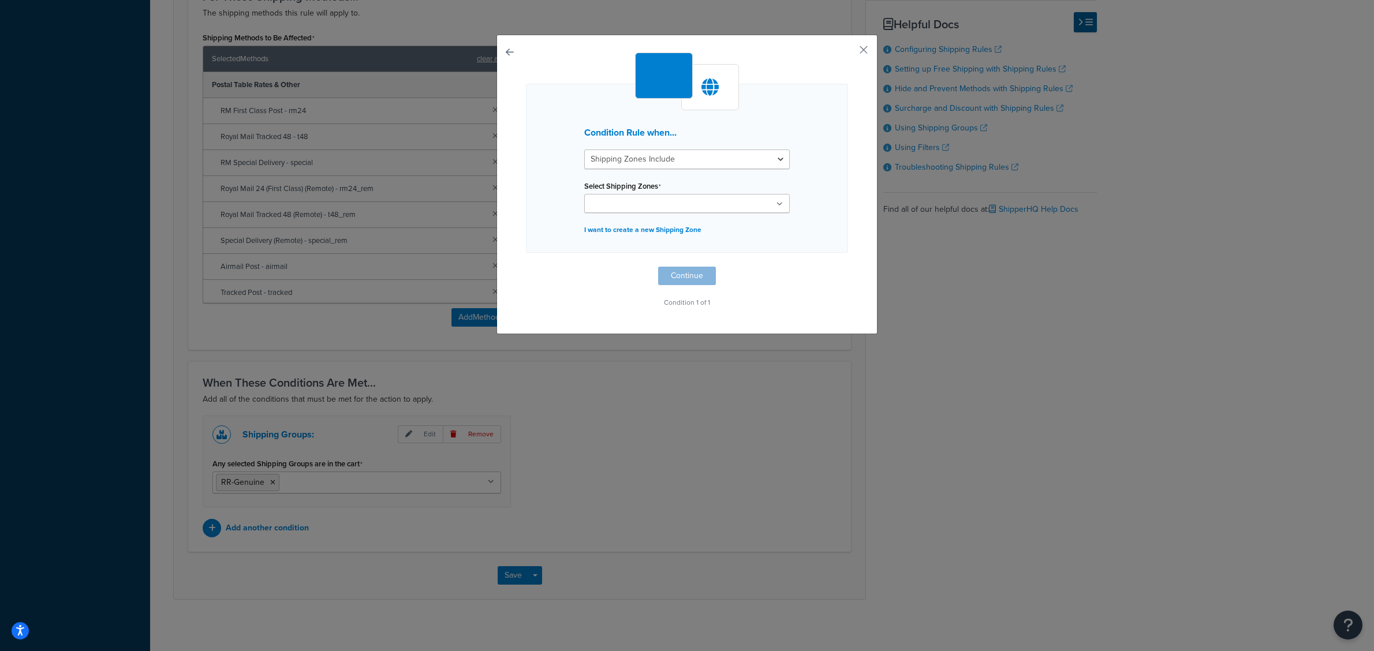
click at [776, 203] on icon at bounding box center [779, 204] width 6 height 7
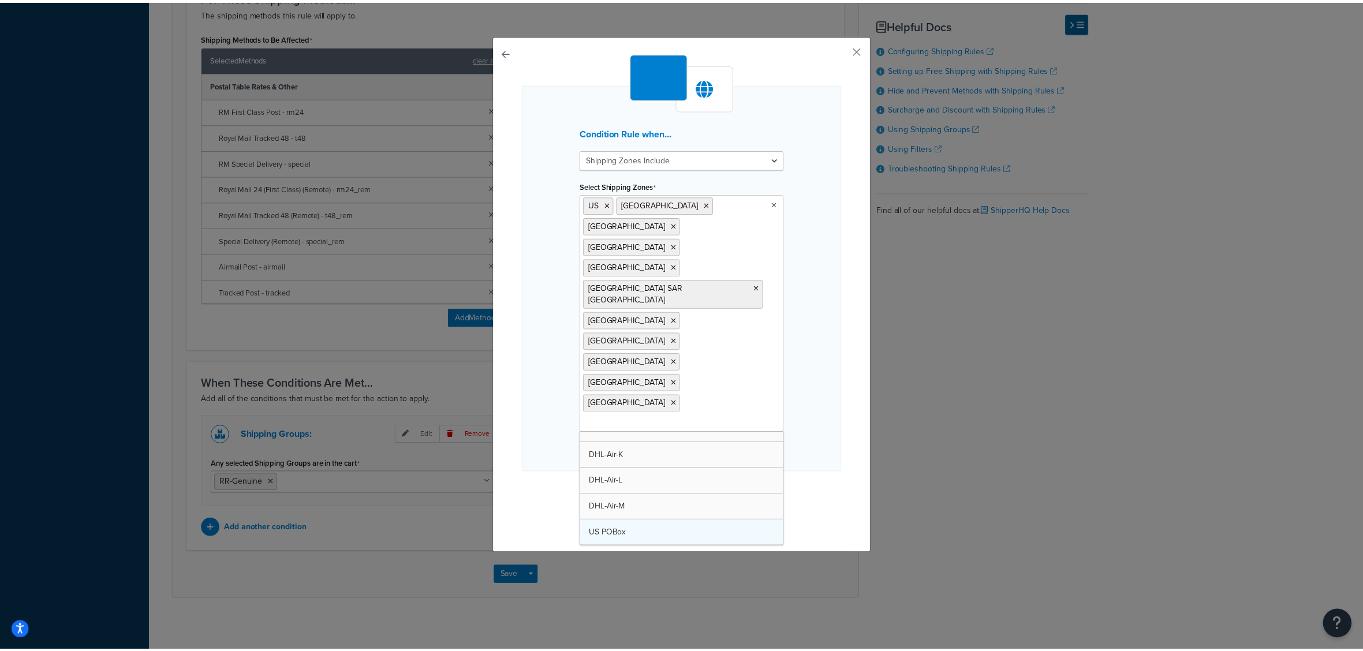
scroll to position [2731, 0]
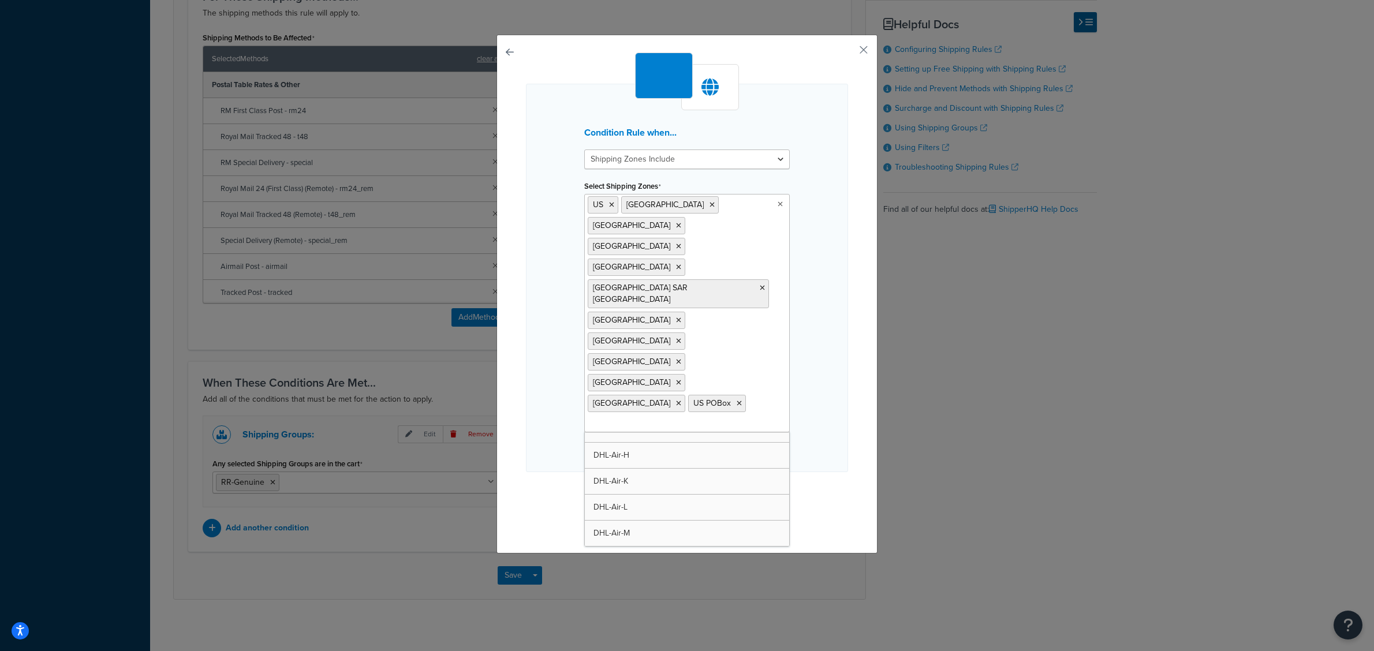
click at [626, 509] on div "Condition Rule when... Shipping Zones Include Shipping Zones Do Not Include Sel…" at bounding box center [687, 325] width 1374 height 651
click at [688, 486] on button "Continue" at bounding box center [687, 495] width 58 height 18
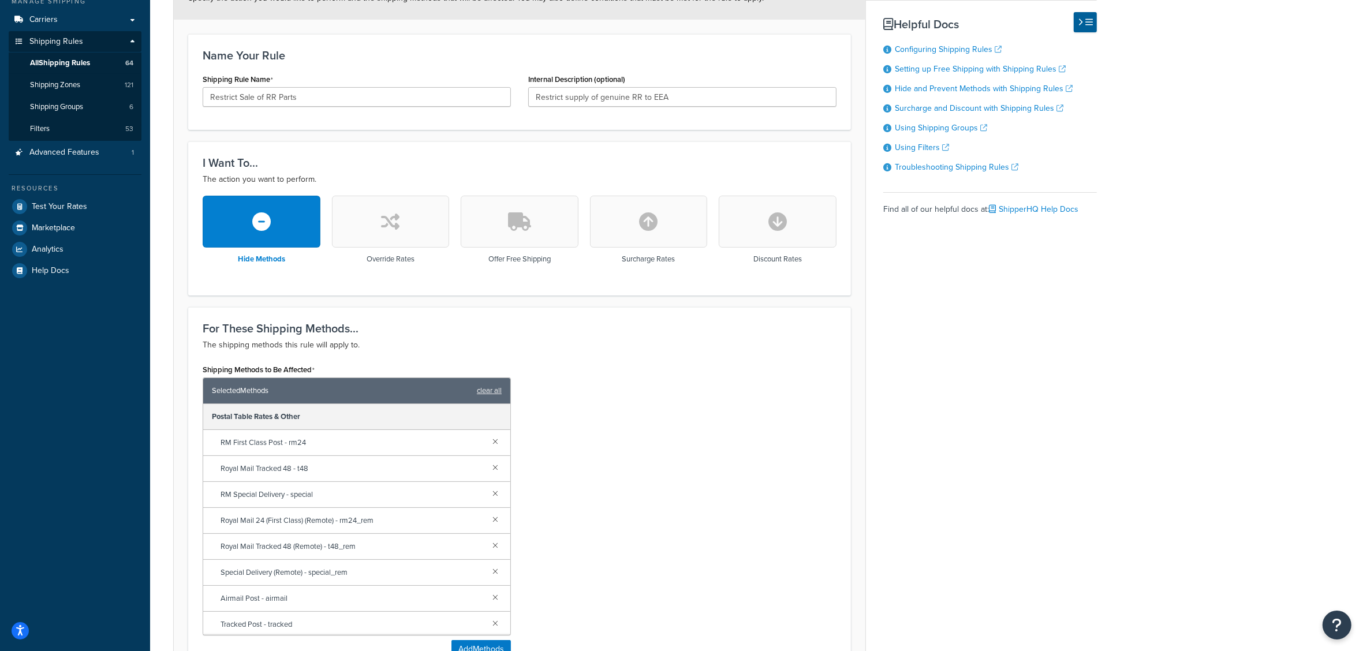
scroll to position [29, 0]
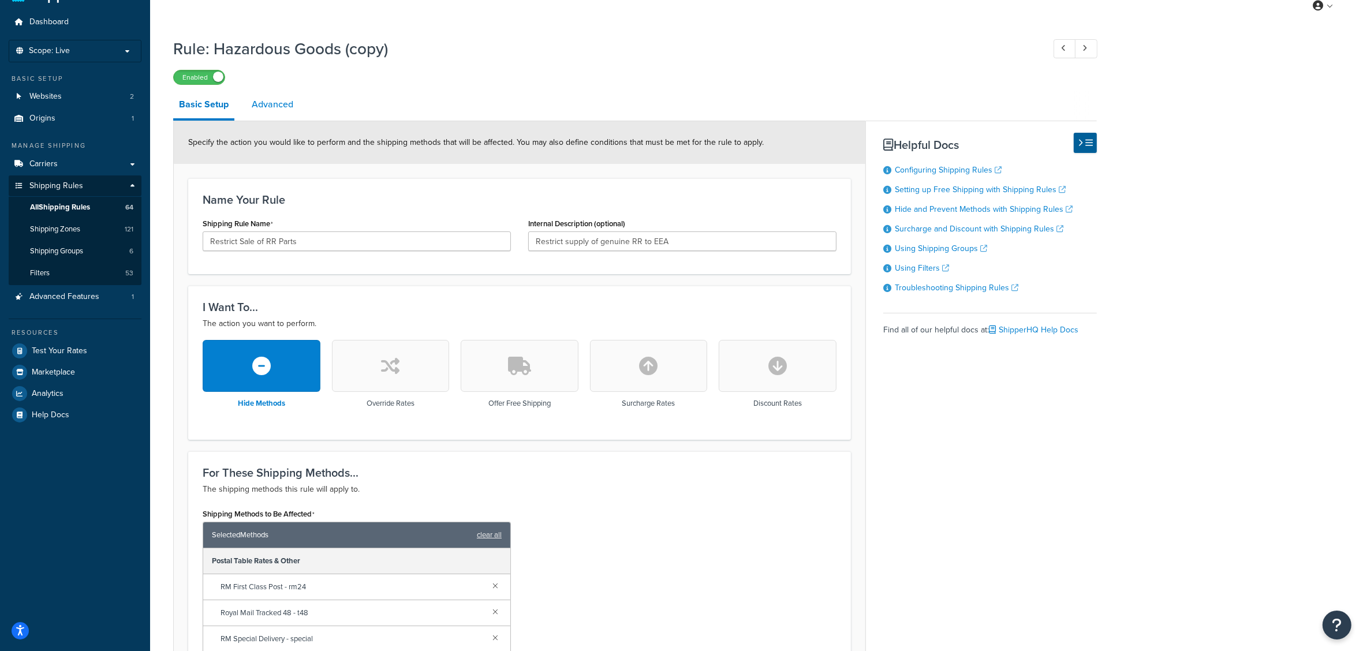
click at [270, 108] on link "Advanced" at bounding box center [272, 105] width 53 height 28
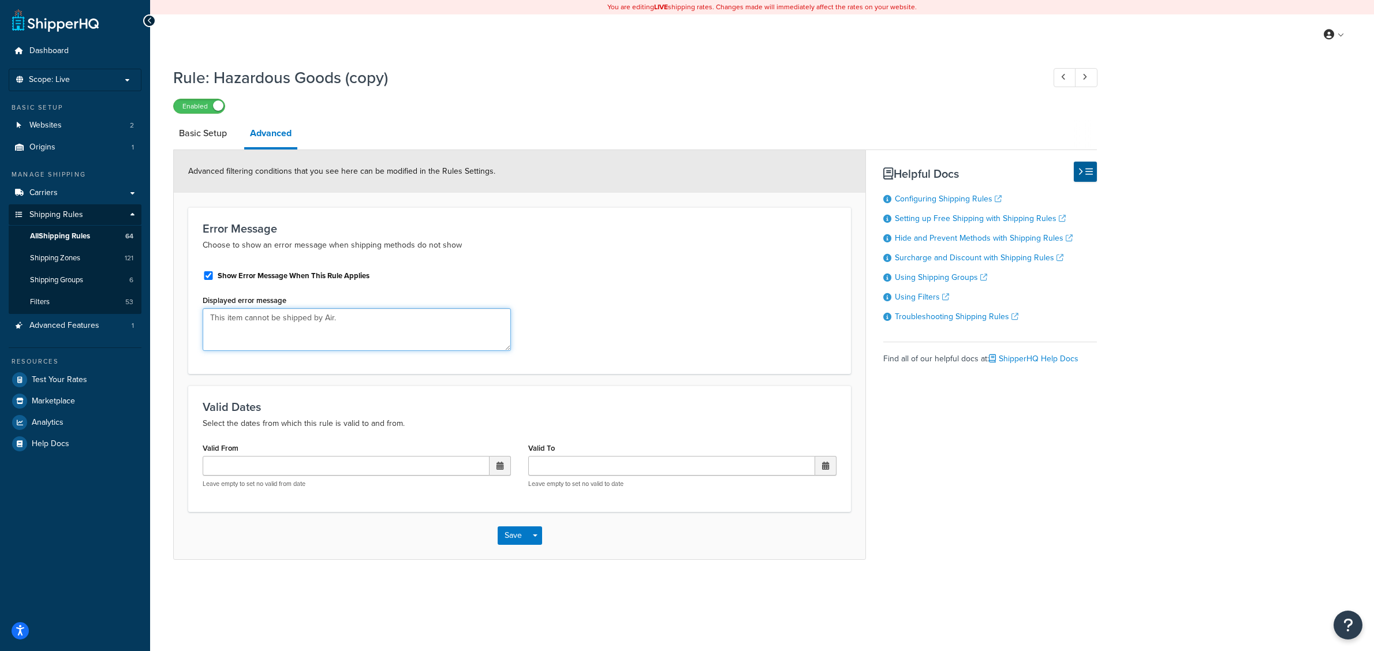
drag, startPoint x: 348, startPoint y: 318, endPoint x: 287, endPoint y: 320, distance: 61.3
click at [287, 320] on textarea "This item cannot be shipped by Air." at bounding box center [357, 329] width 308 height 43
type textarea "T"
type textarea "Your basket contains a product that cannot be supplied to the selected destinat…"
click at [203, 133] on link "Basic Setup" at bounding box center [202, 134] width 59 height 28
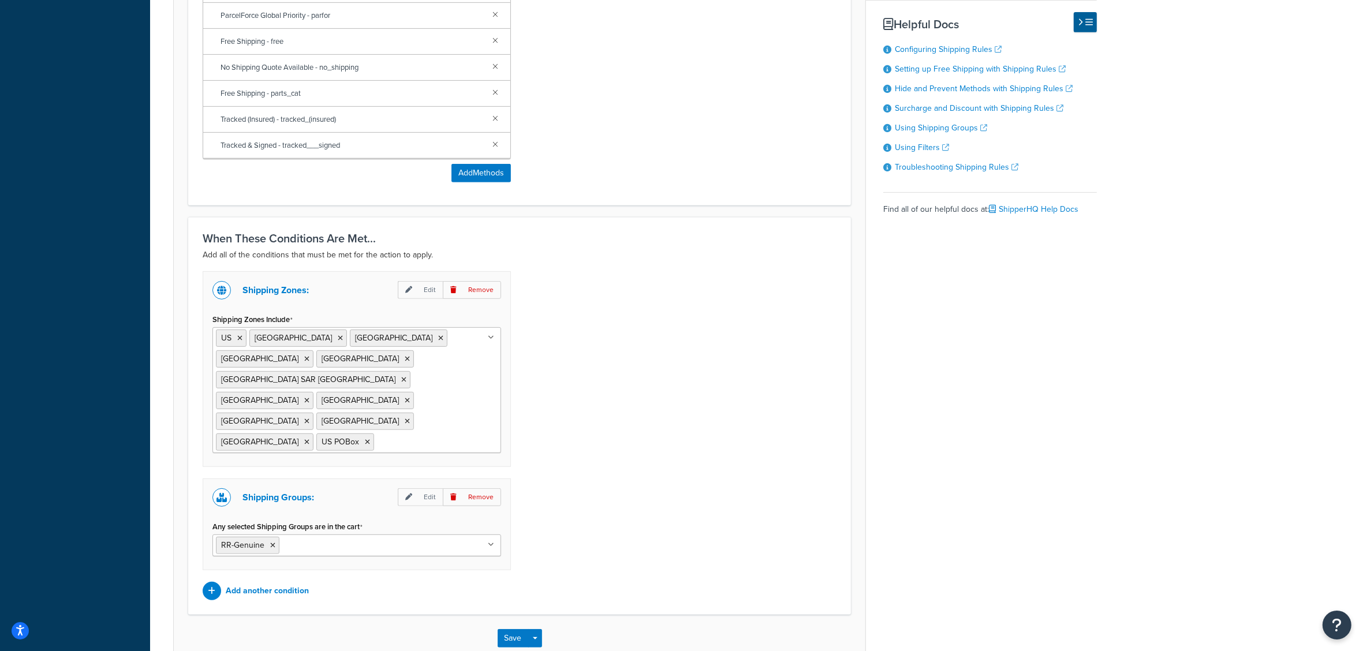
scroll to position [678, 0]
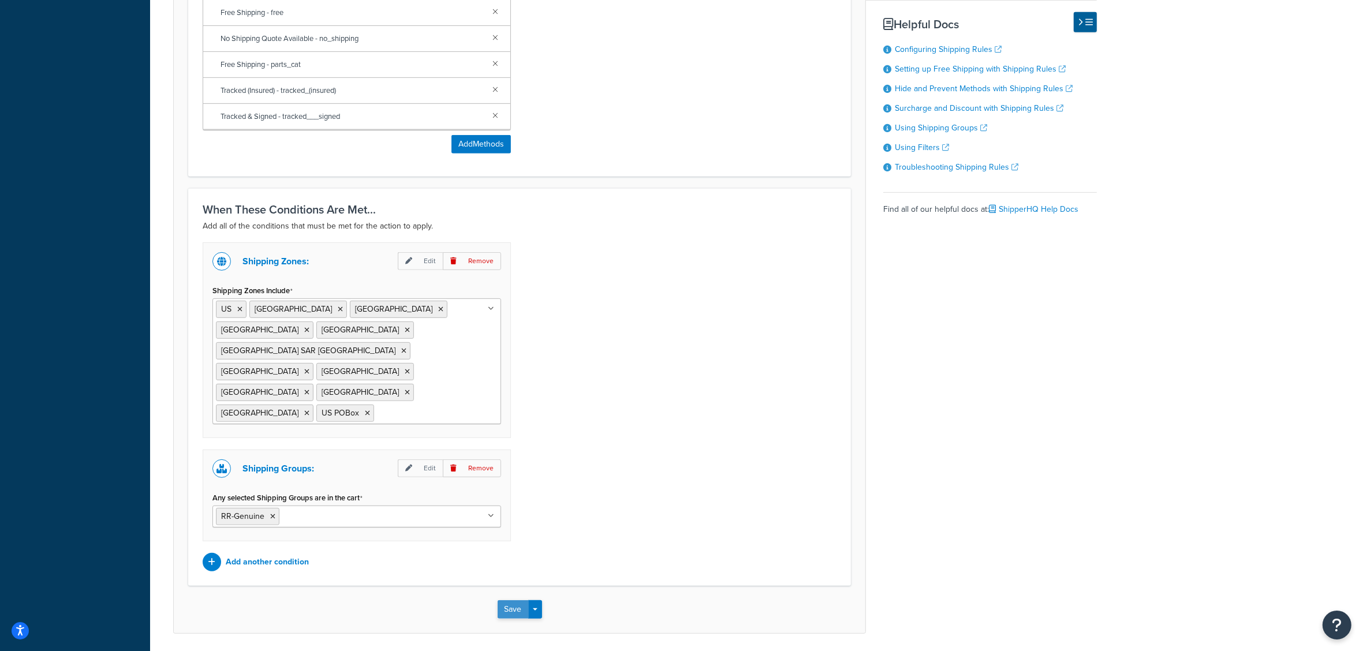
click at [507, 600] on button "Save" at bounding box center [513, 609] width 31 height 18
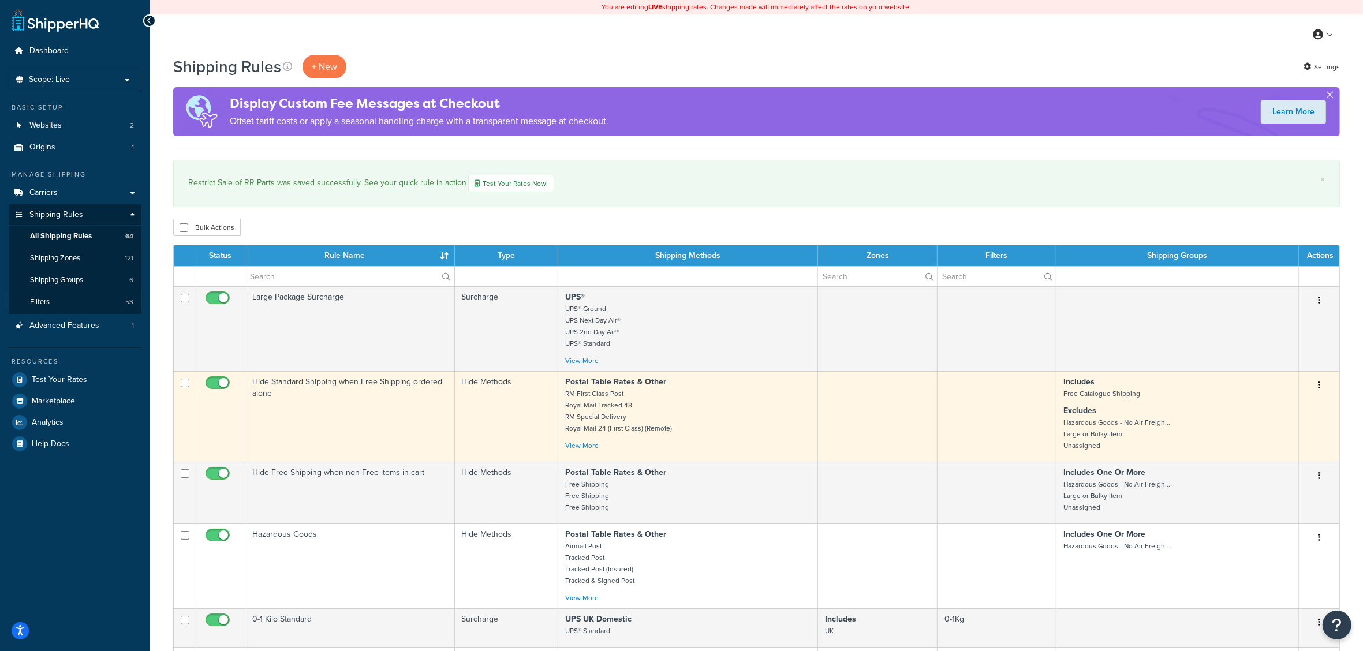
scroll to position [72, 0]
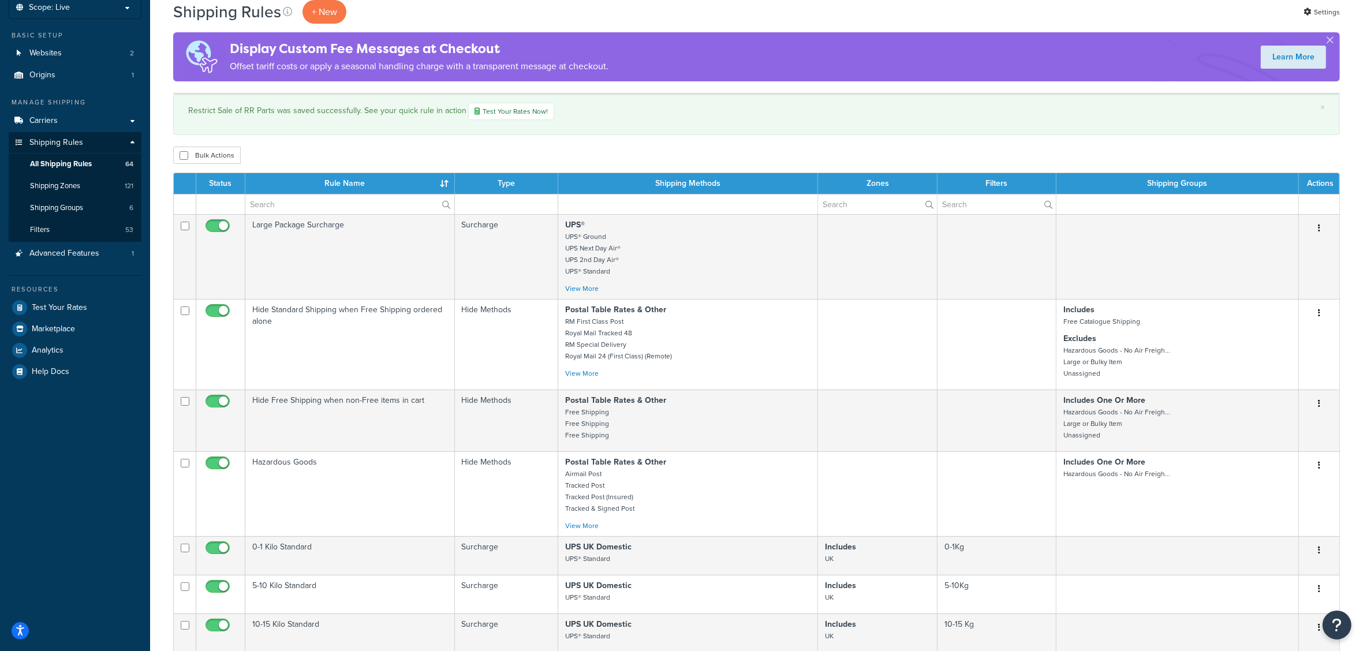
click at [345, 180] on th "Rule Name" at bounding box center [350, 183] width 210 height 21
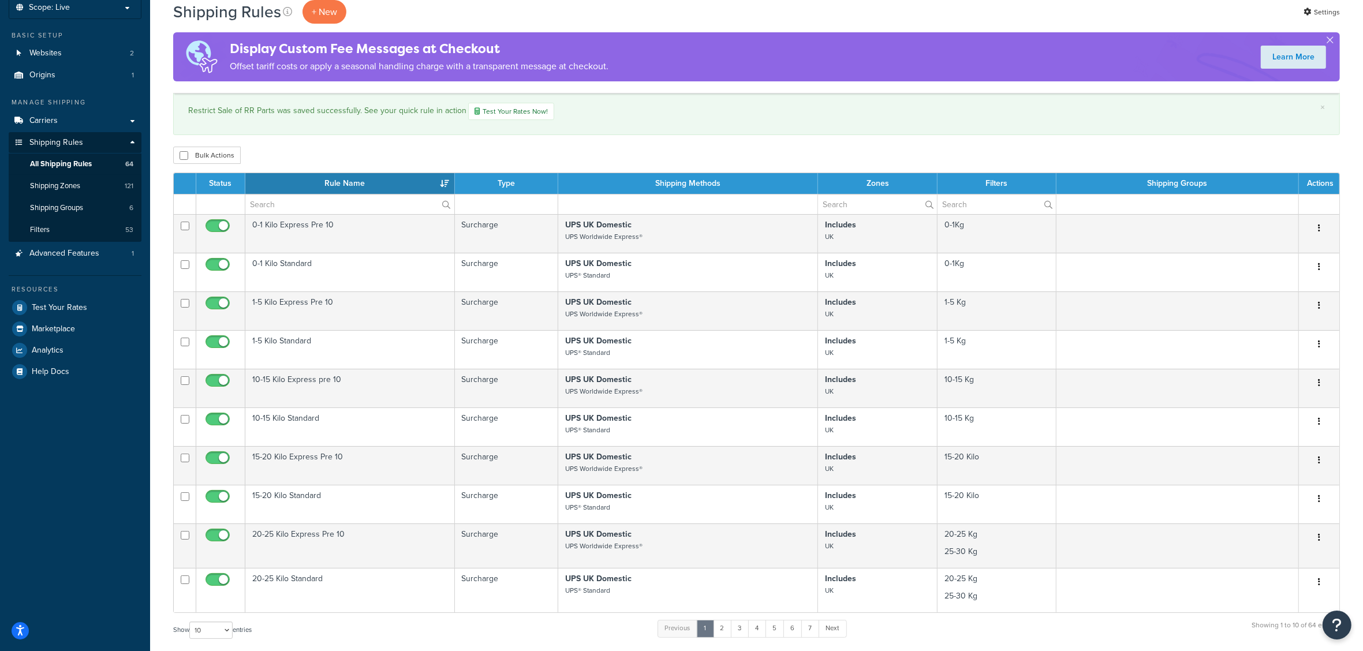
click at [345, 182] on th "Rule Name" at bounding box center [350, 183] width 210 height 21
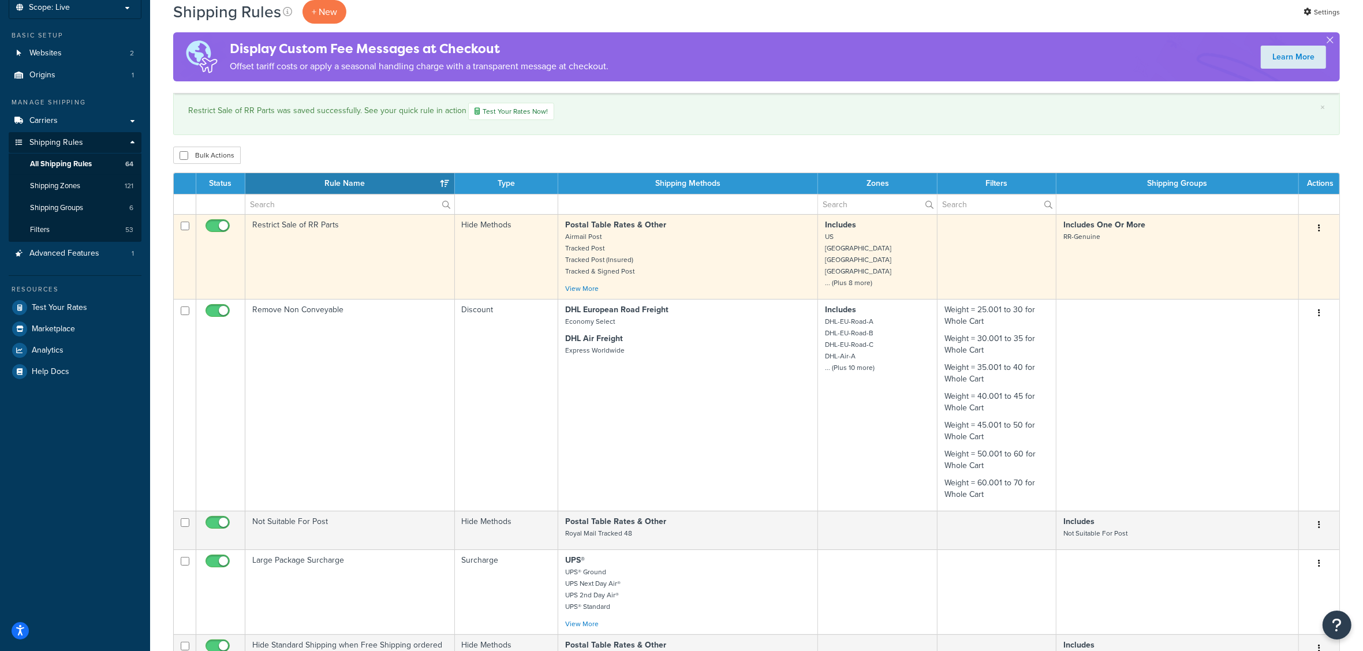
click at [219, 227] on input "checkbox" at bounding box center [219, 229] width 32 height 14
checkbox input "false"
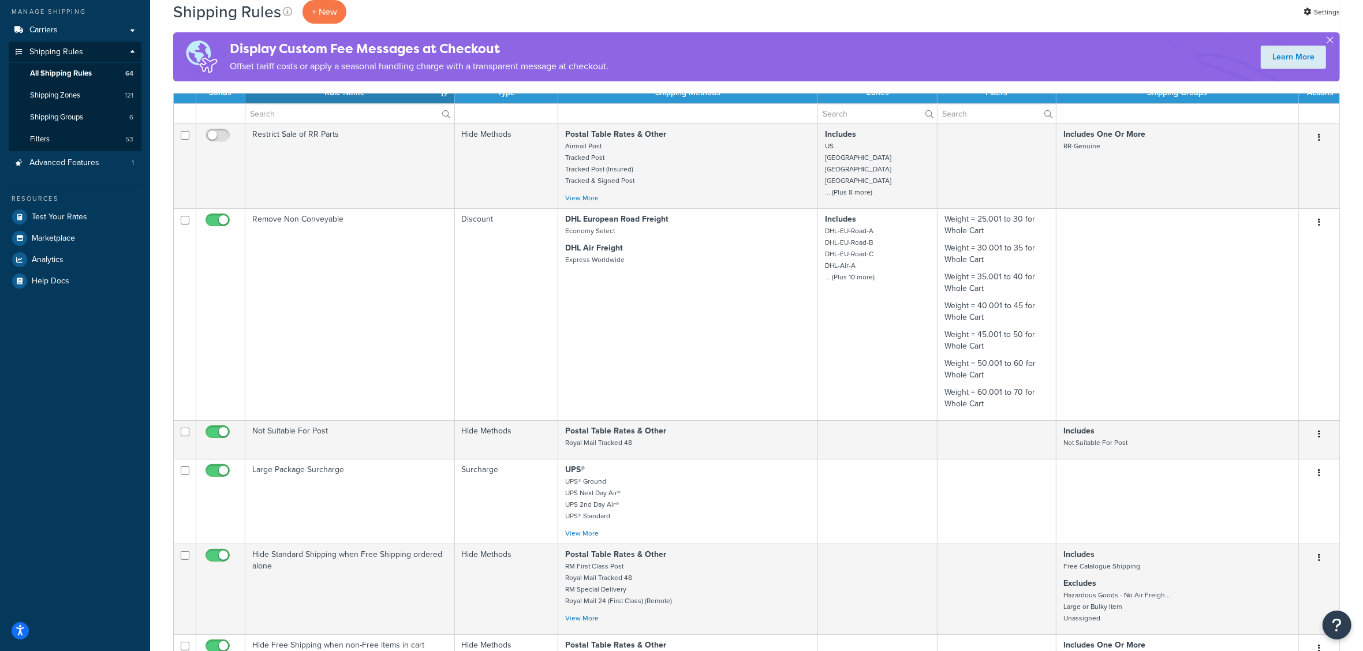
scroll to position [0, 0]
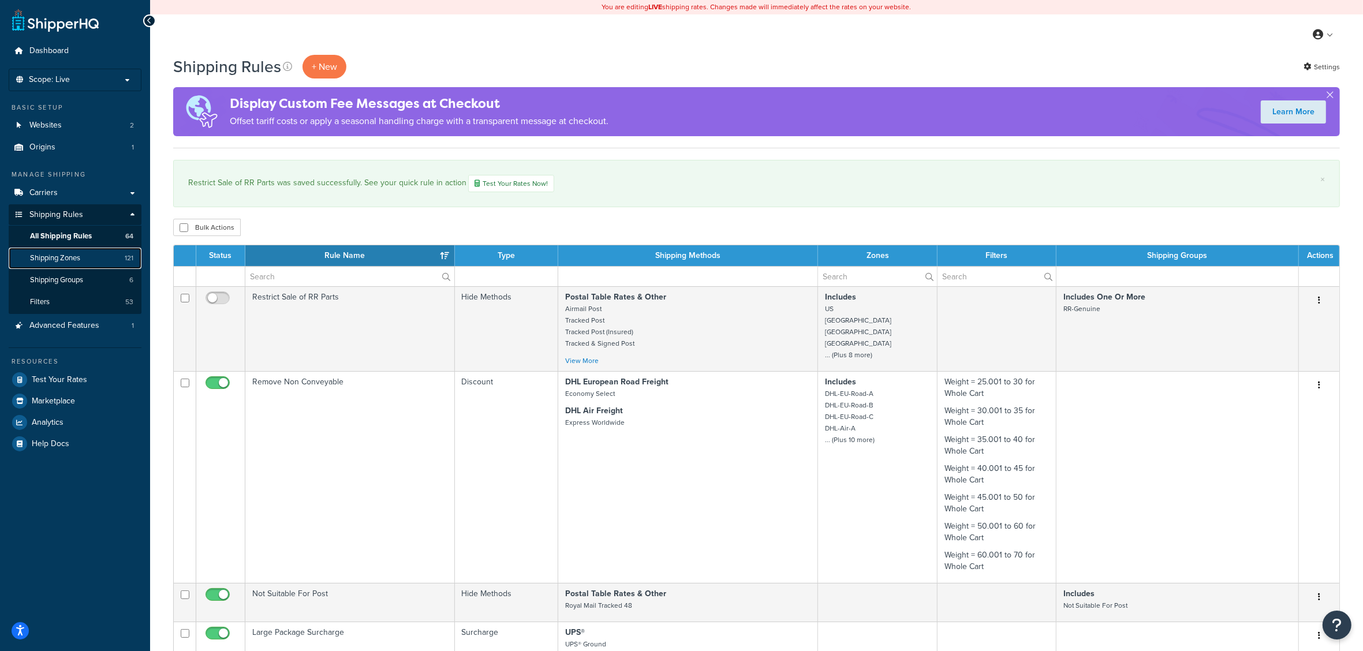
click at [68, 260] on span "Shipping Zones" at bounding box center [55, 258] width 50 height 10
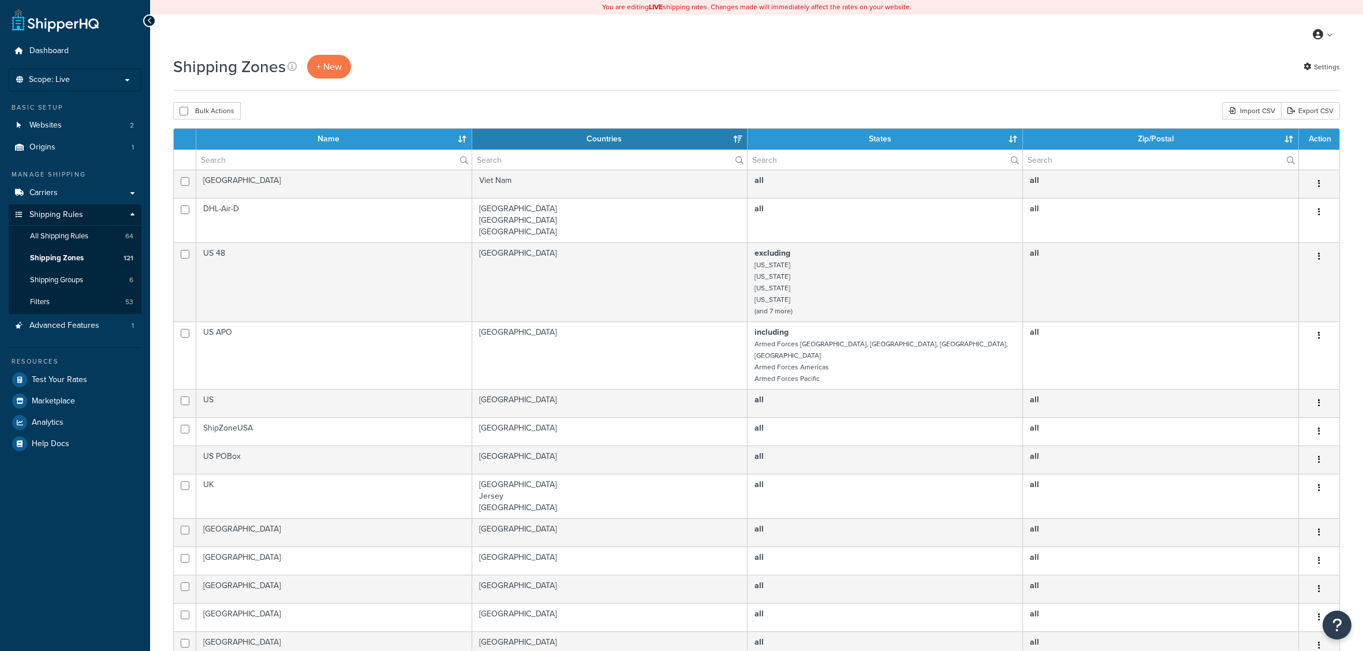
select select "15"
click at [70, 238] on span "All Shipping Rules" at bounding box center [59, 236] width 58 height 10
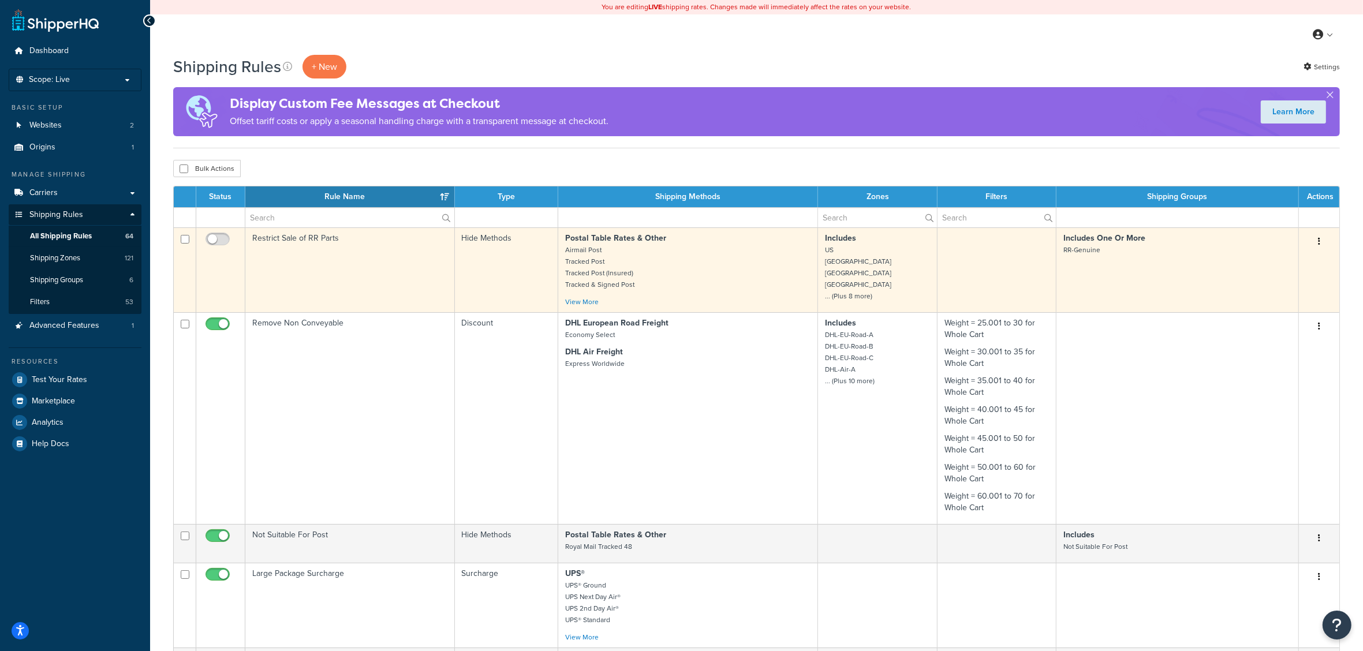
click at [347, 249] on td "Restrict Sale of RR Parts" at bounding box center [350, 269] width 210 height 85
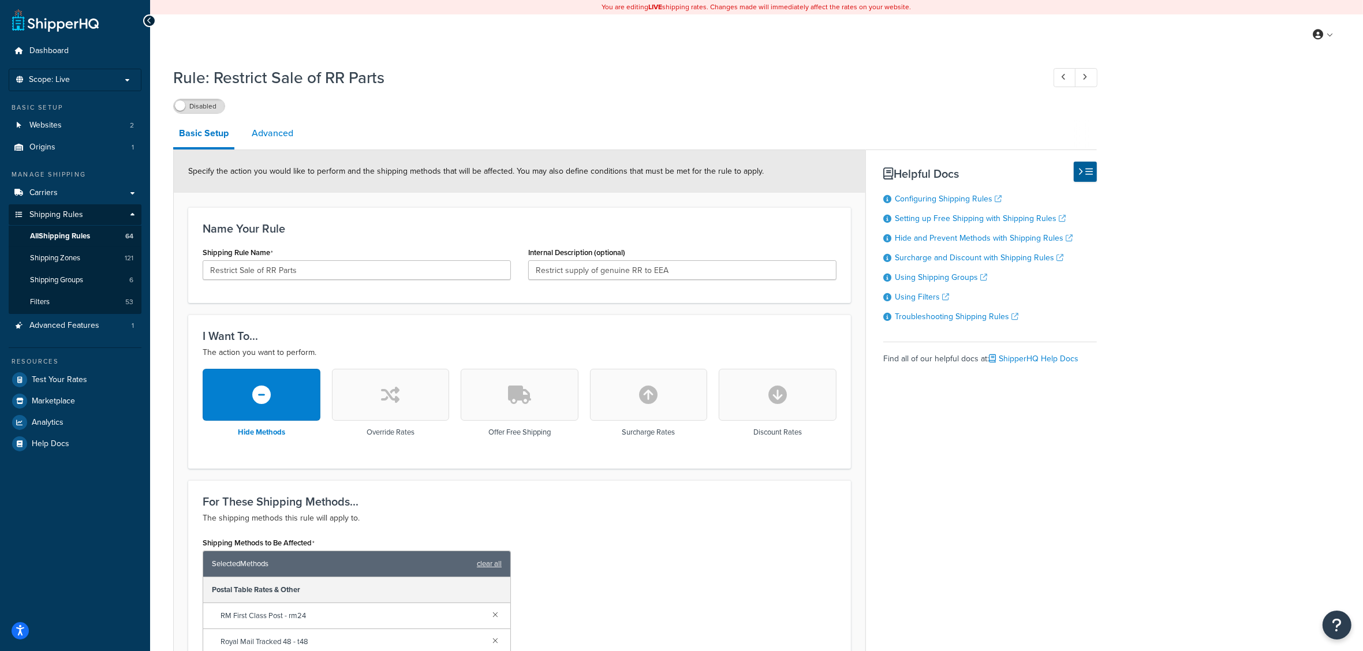
click at [292, 135] on link "Advanced" at bounding box center [272, 134] width 53 height 28
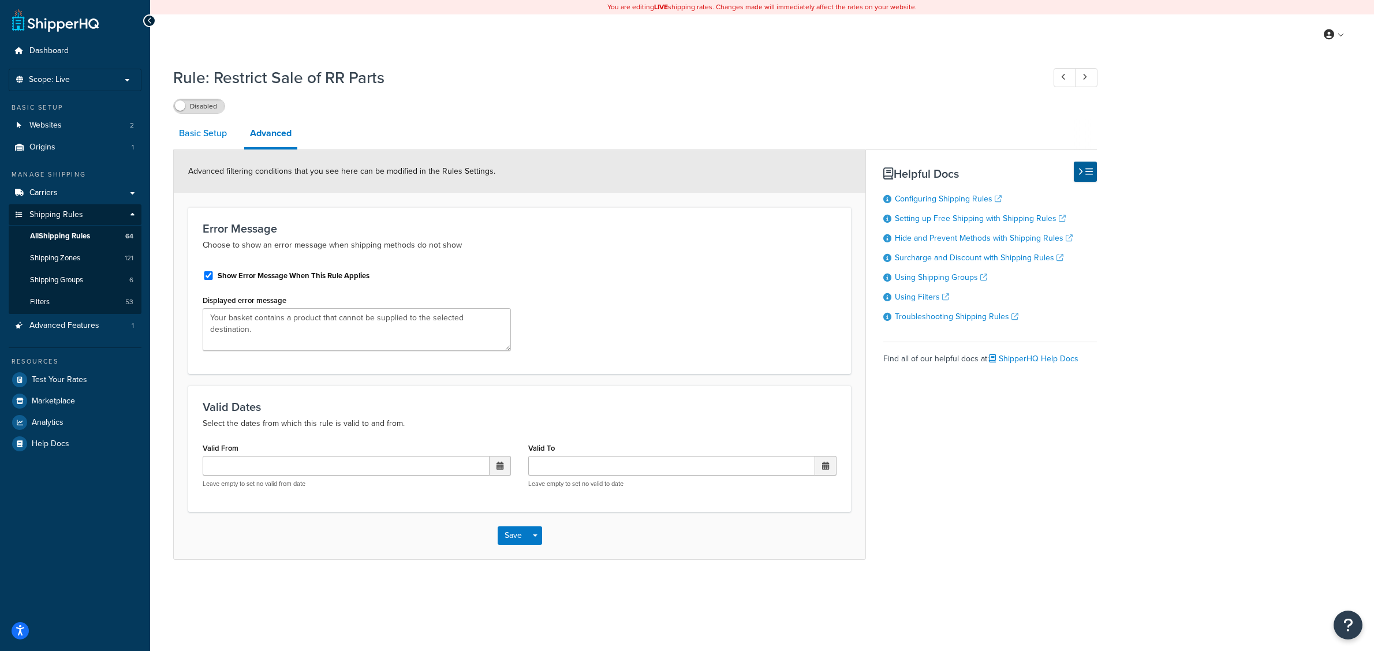
click at [209, 139] on link "Basic Setup" at bounding box center [202, 134] width 59 height 28
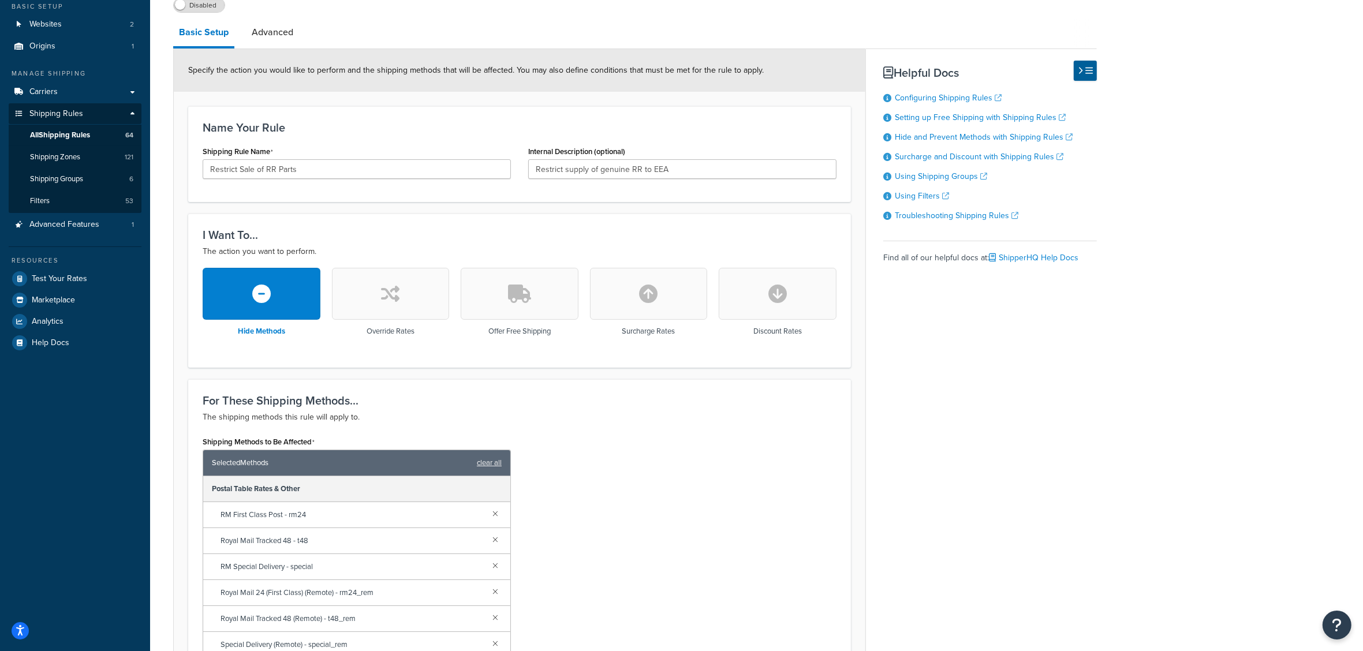
scroll to position [29, 0]
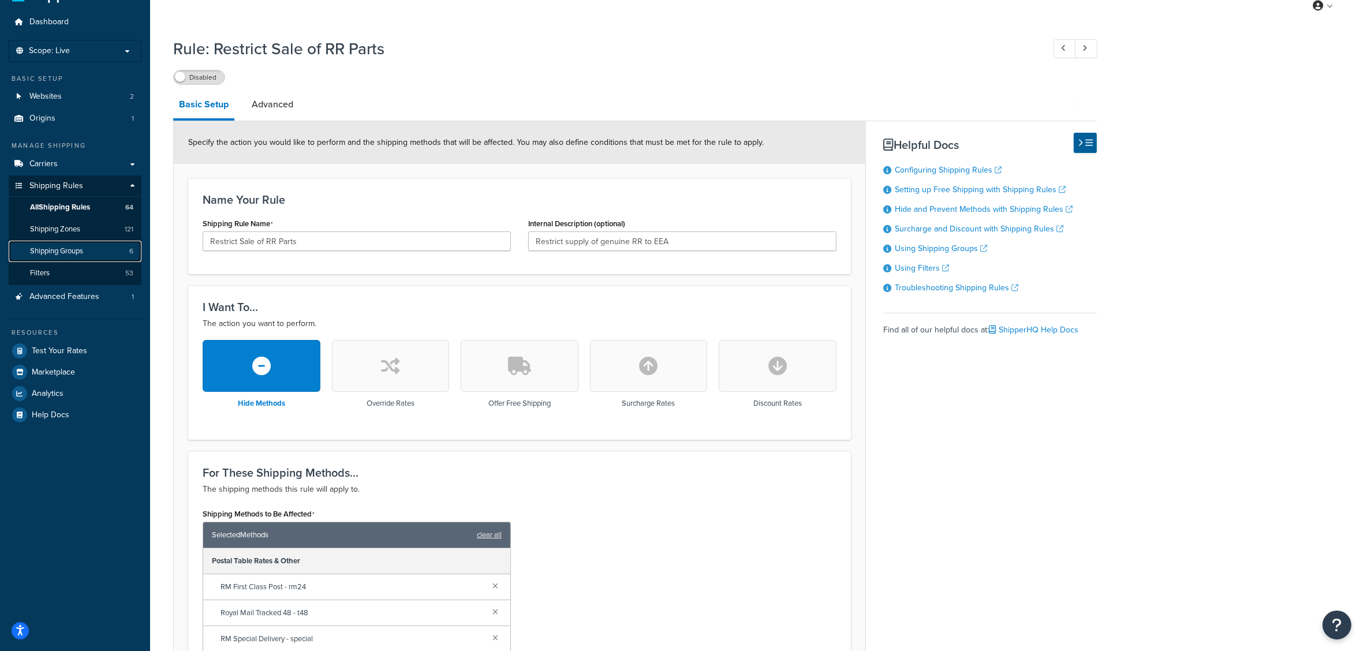
click at [55, 244] on link "Shipping Groups 6" at bounding box center [75, 251] width 133 height 21
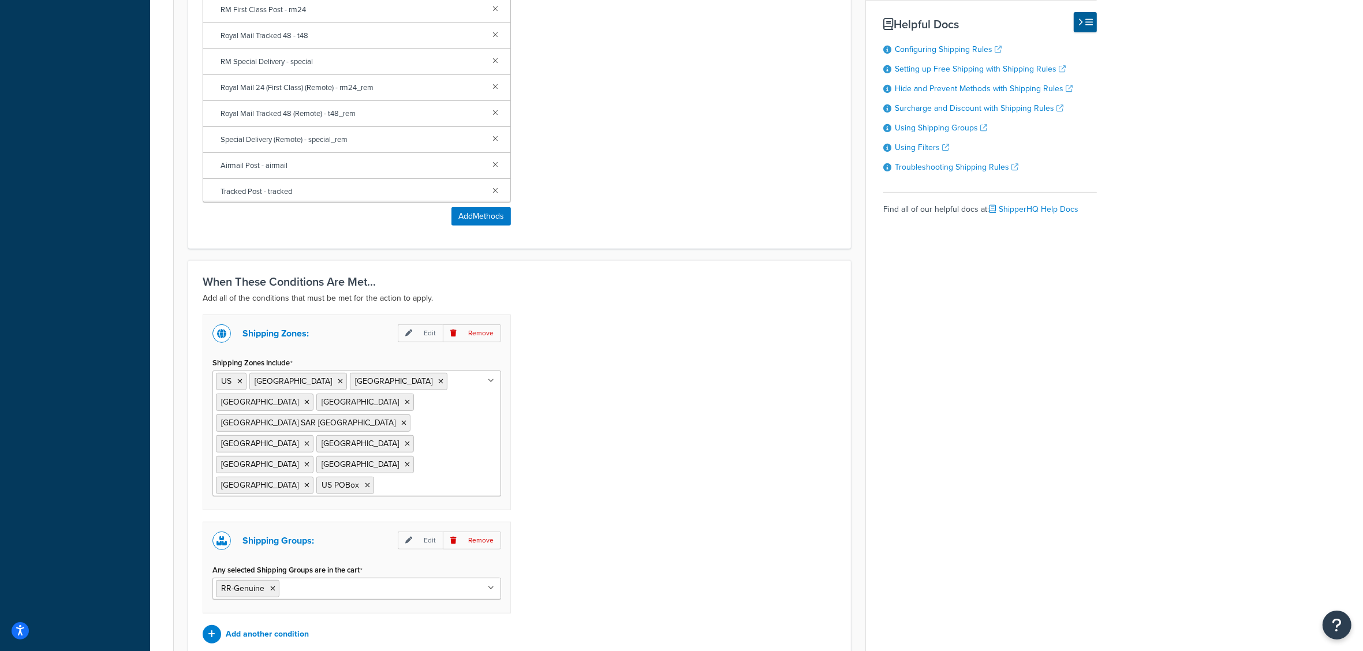
scroll to position [678, 0]
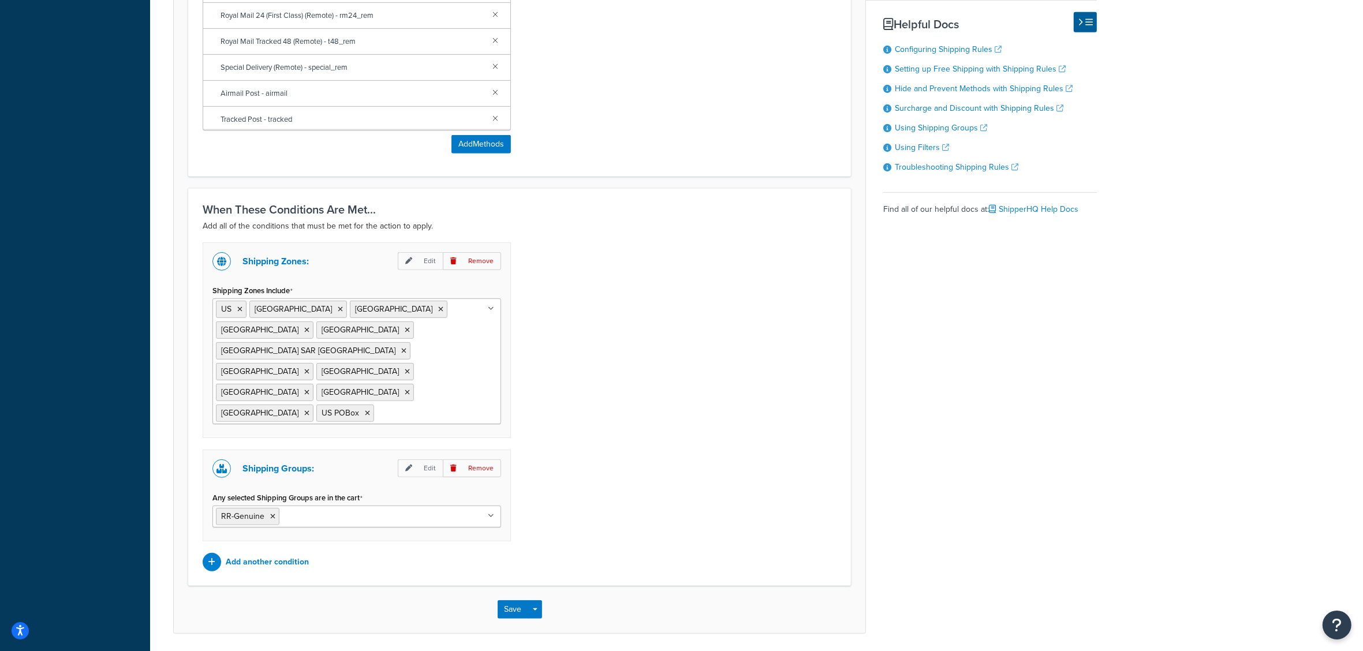
click at [496, 586] on div "Save Save Dropdown Save and Edit Save and Duplicate Save and Create New" at bounding box center [520, 609] width 692 height 47
click at [508, 600] on button "Save" at bounding box center [513, 609] width 31 height 18
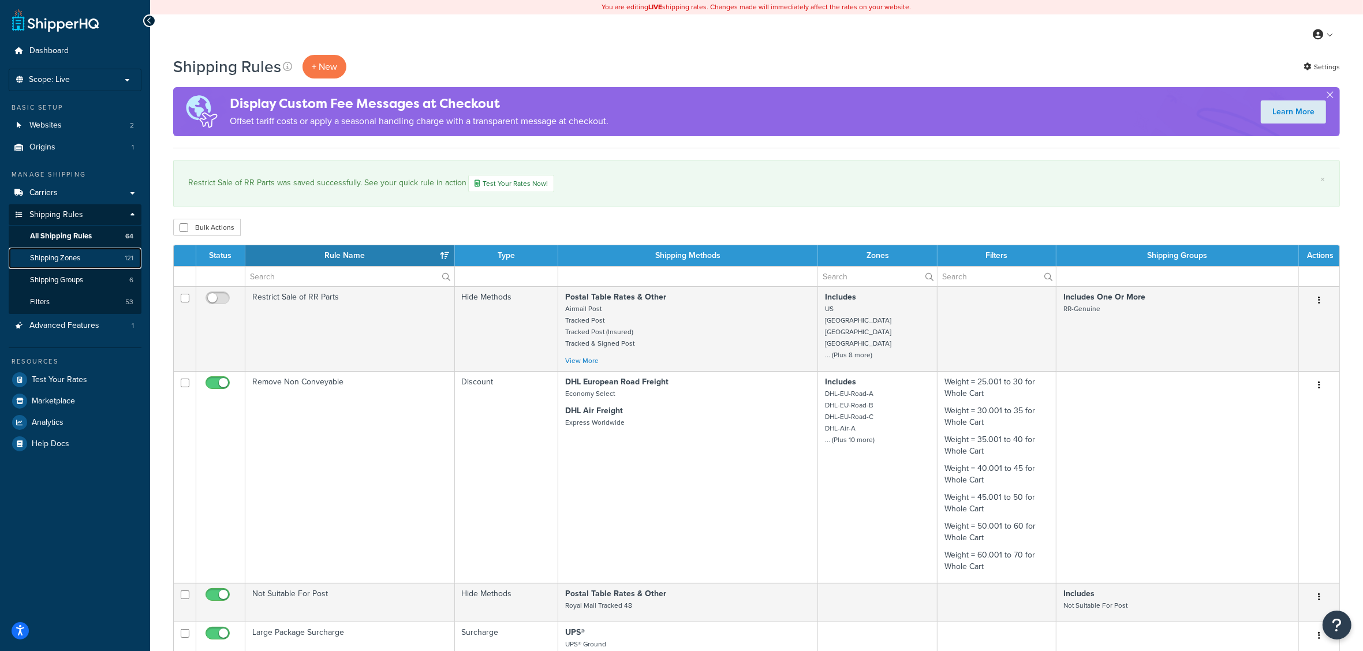
click at [56, 260] on span "Shipping Zones" at bounding box center [55, 258] width 50 height 10
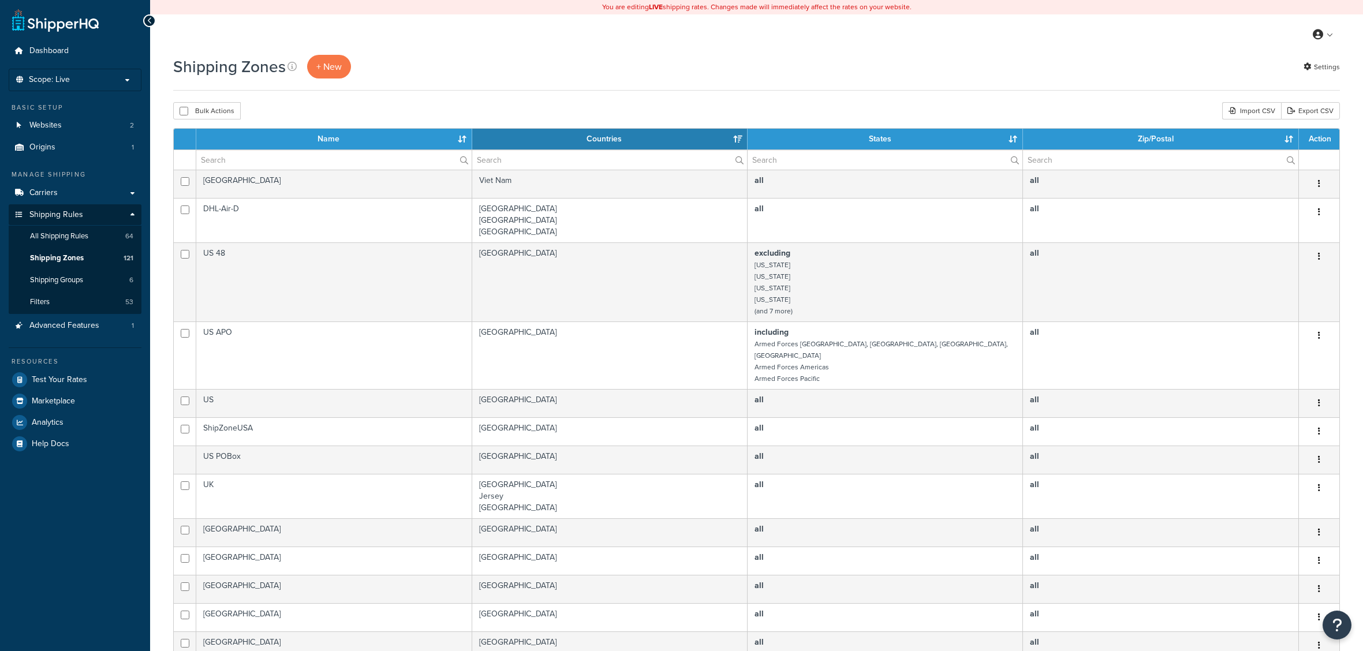
select select "15"
click at [64, 234] on span "All Shipping Rules" at bounding box center [59, 236] width 58 height 10
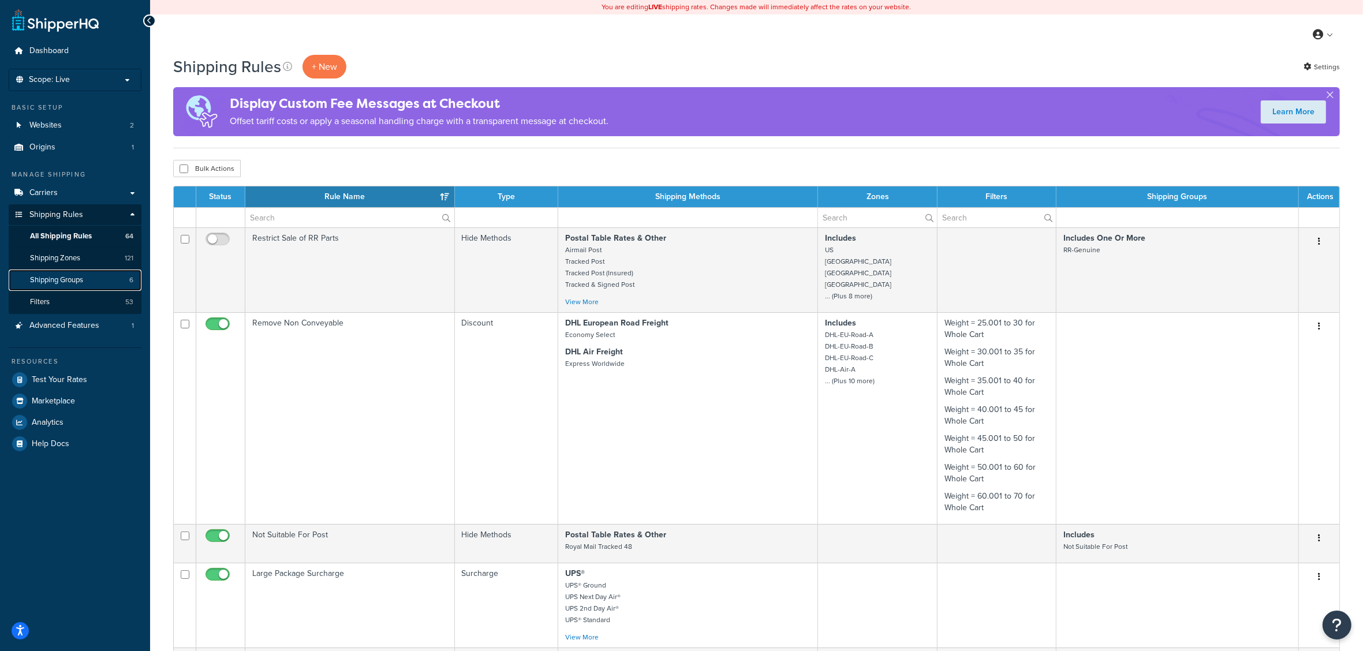
click at [77, 282] on span "Shipping Groups" at bounding box center [56, 280] width 53 height 10
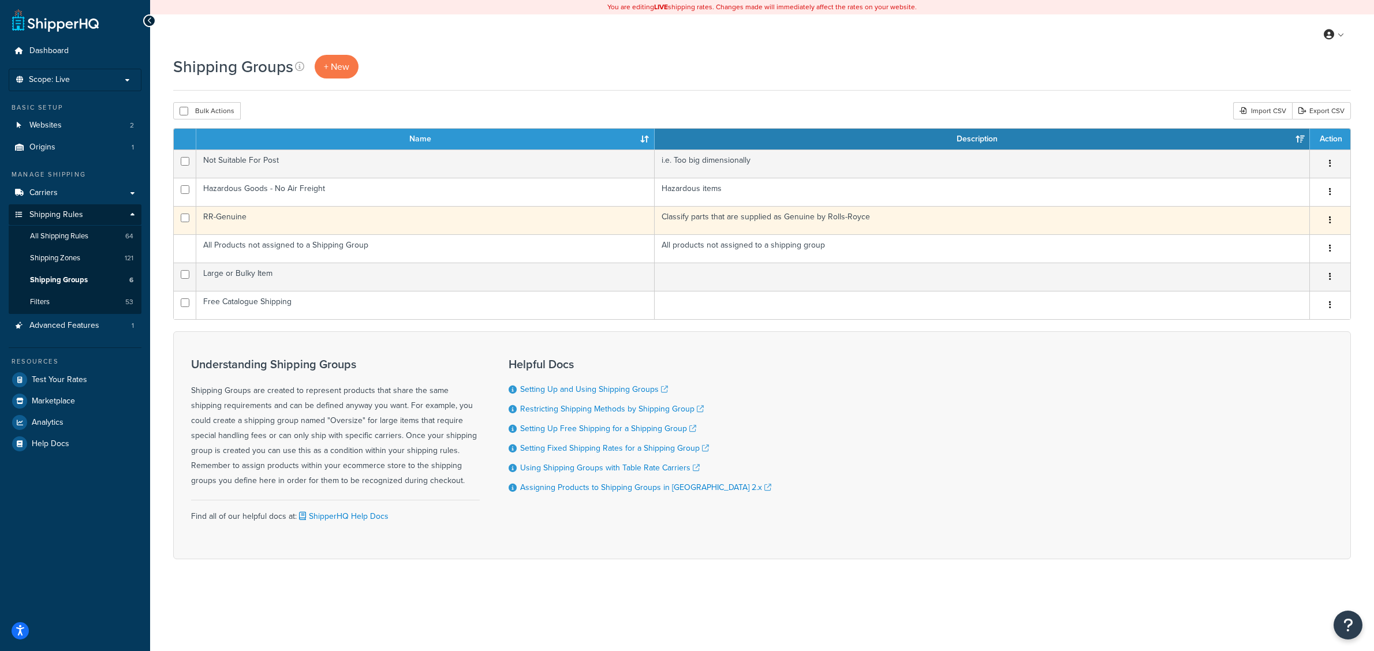
click at [248, 214] on td "RR-Genuine" at bounding box center [425, 220] width 458 height 28
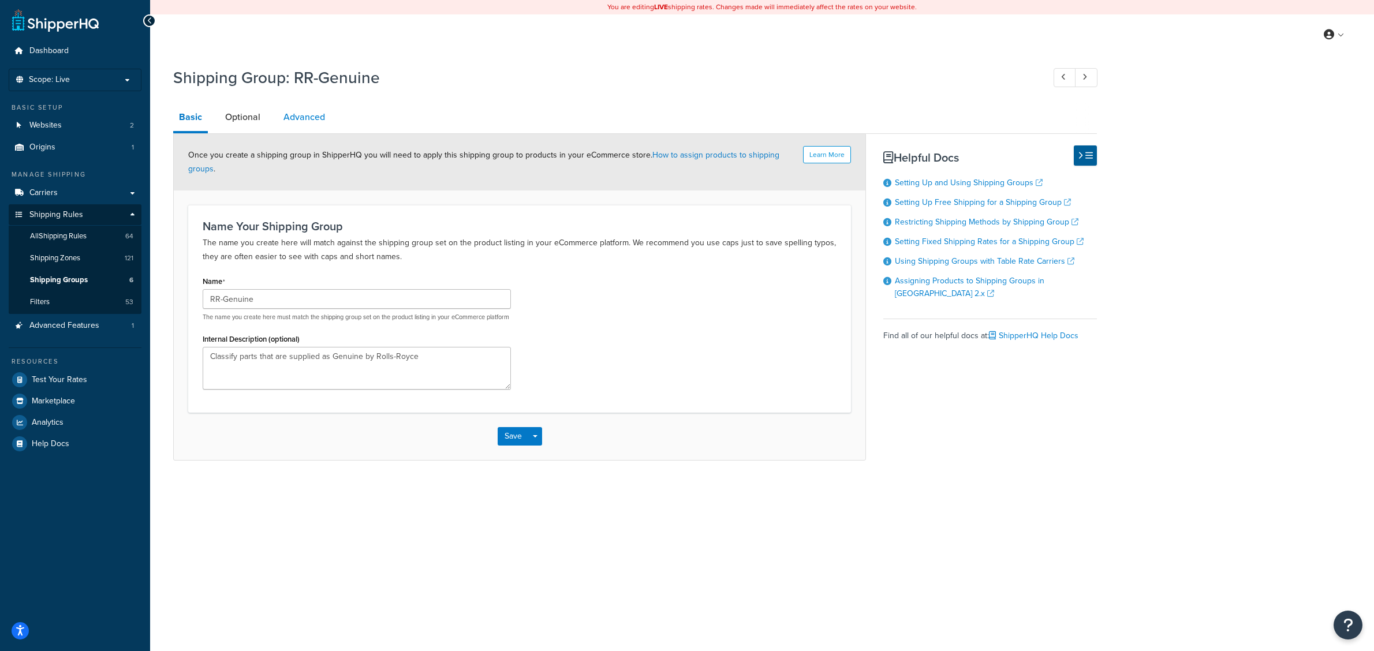
click at [316, 119] on link "Advanced" at bounding box center [304, 117] width 53 height 28
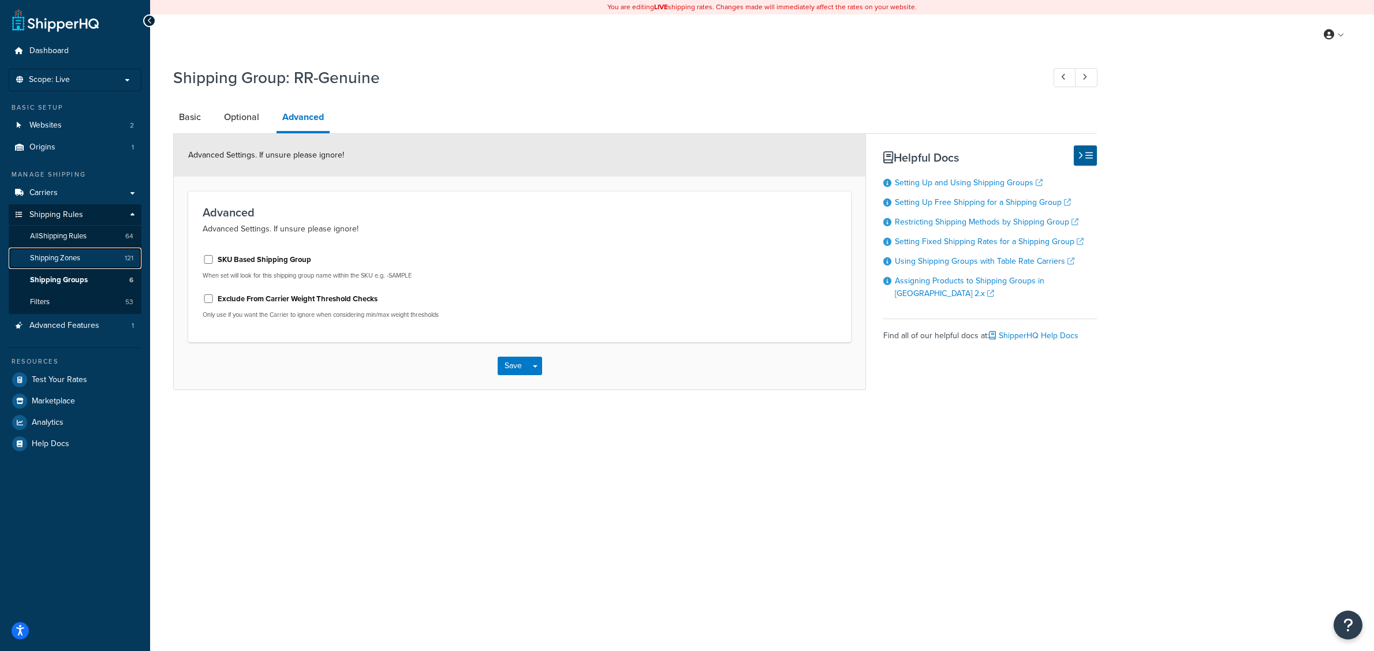
click at [97, 260] on link "Shipping Zones 121" at bounding box center [75, 258] width 133 height 21
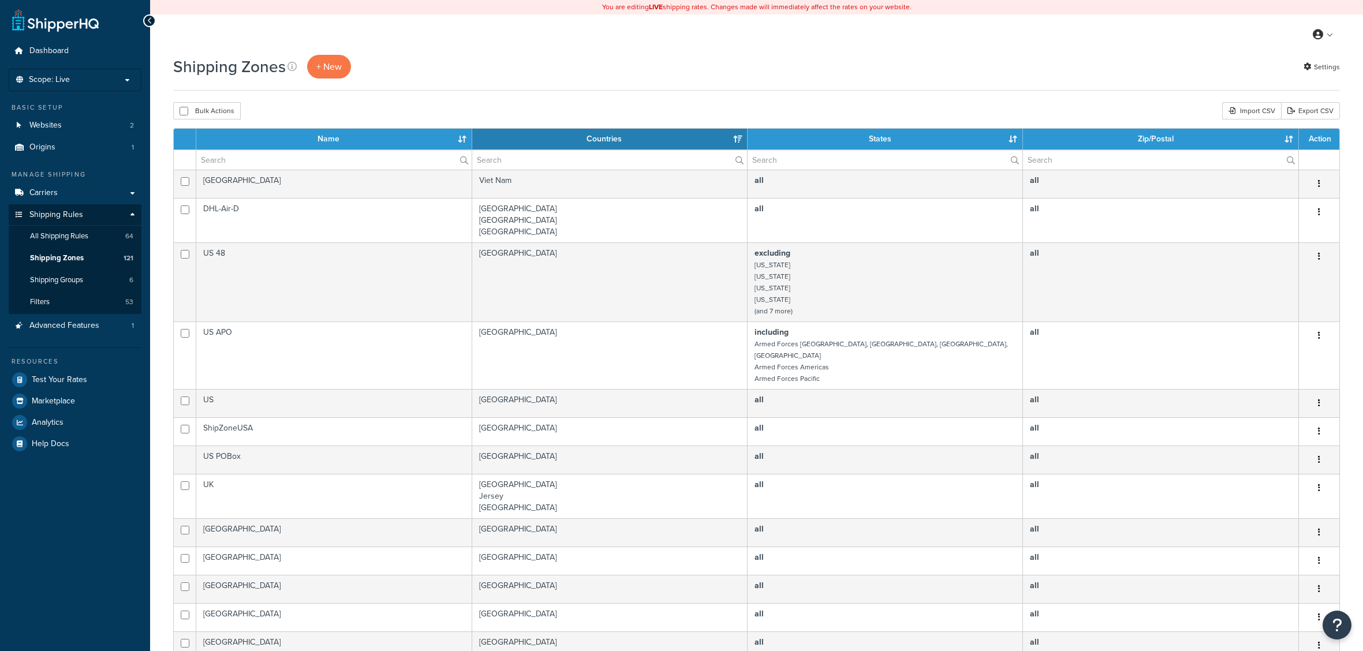
select select "15"
click at [81, 236] on span "All Shipping Rules" at bounding box center [59, 236] width 58 height 10
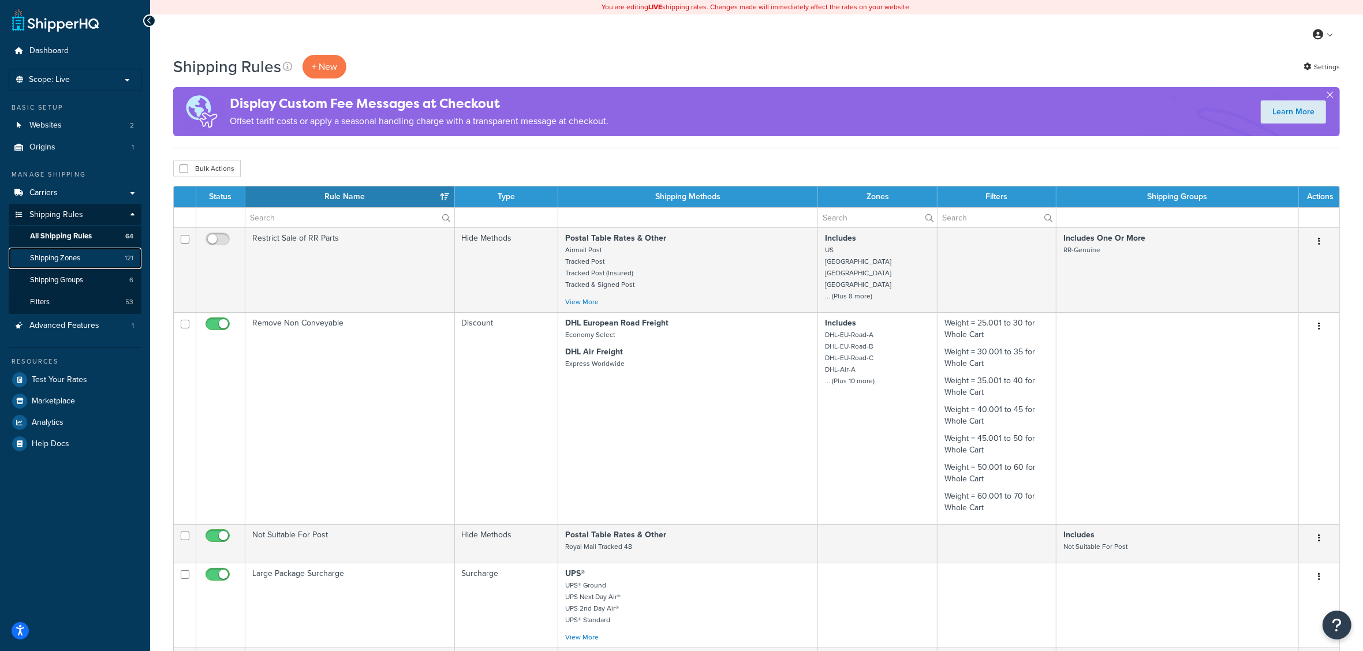
click at [105, 257] on link "Shipping Zones 121" at bounding box center [75, 258] width 133 height 21
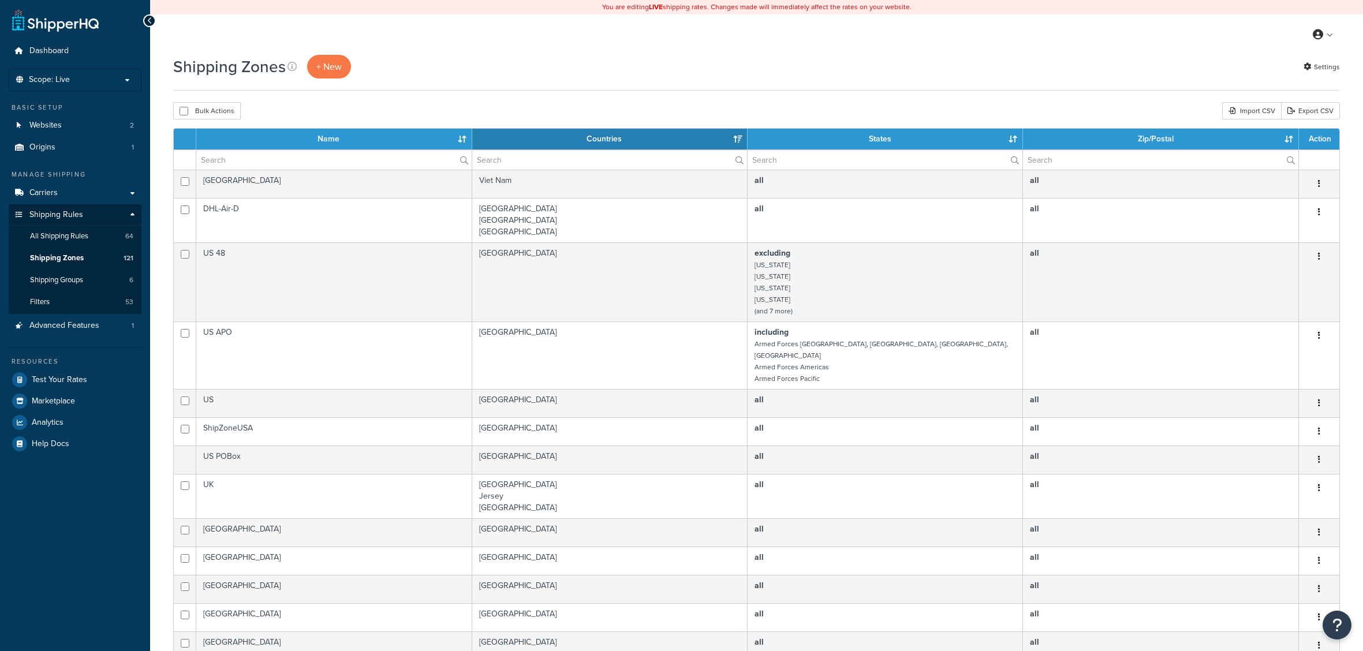
select select "15"
click at [345, 70] on link "+ New" at bounding box center [329, 67] width 44 height 24
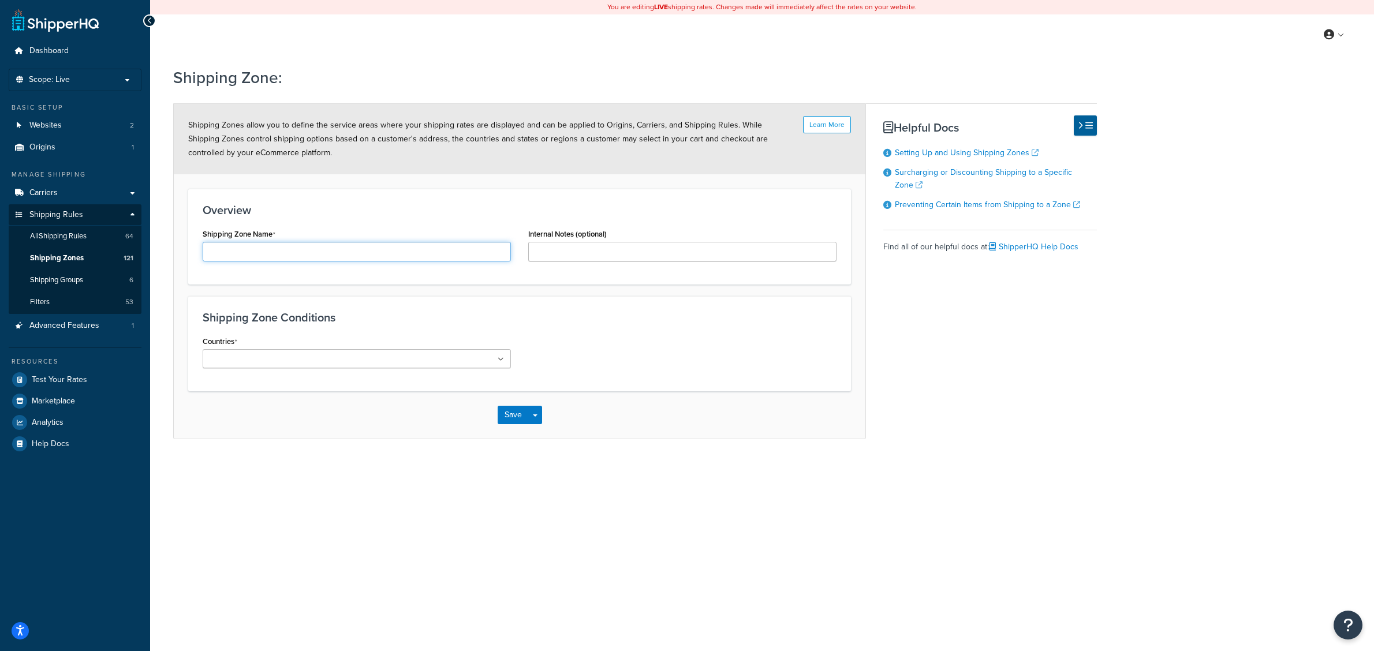
click at [268, 259] on input "Shipping Zone Name" at bounding box center [357, 252] width 308 height 20
type input "RR Restriction Zone"
type input "`Restrict Countries that can buy RR parts online"
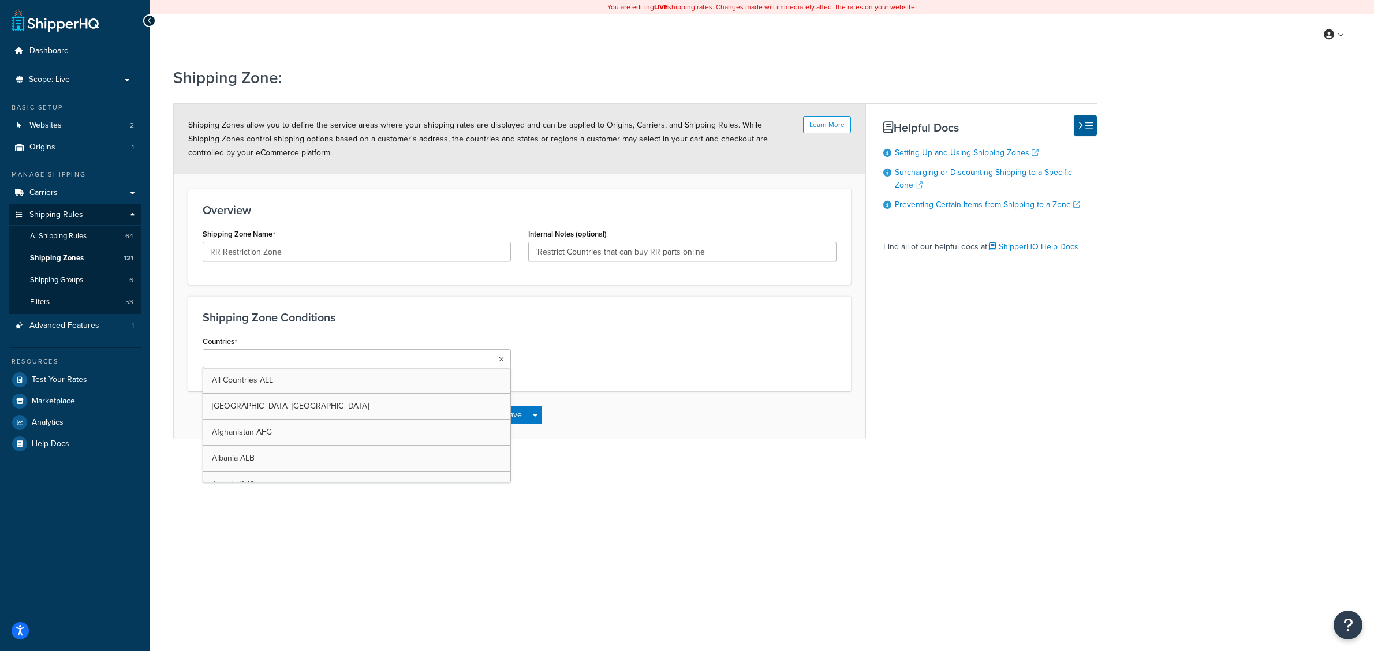
click at [495, 359] on ul at bounding box center [357, 358] width 308 height 19
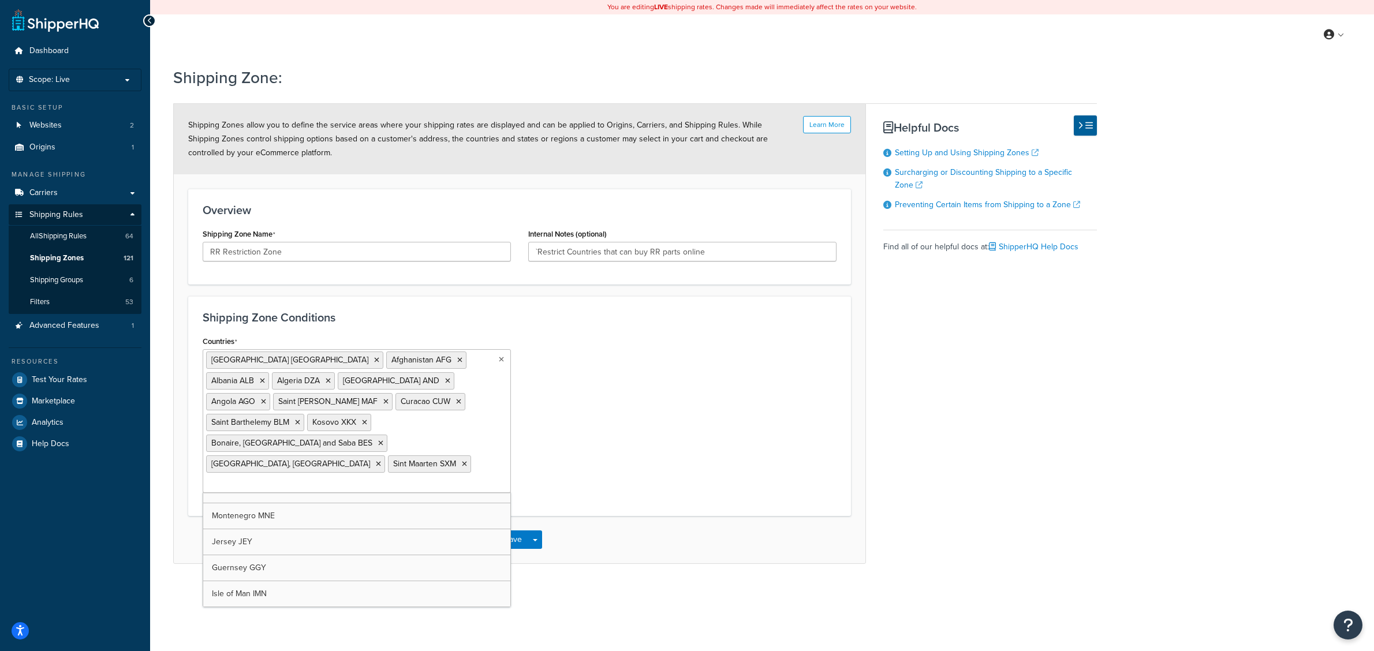
scroll to position [6152, 0]
drag, startPoint x: 282, startPoint y: 494, endPoint x: 267, endPoint y: 505, distance: 18.1
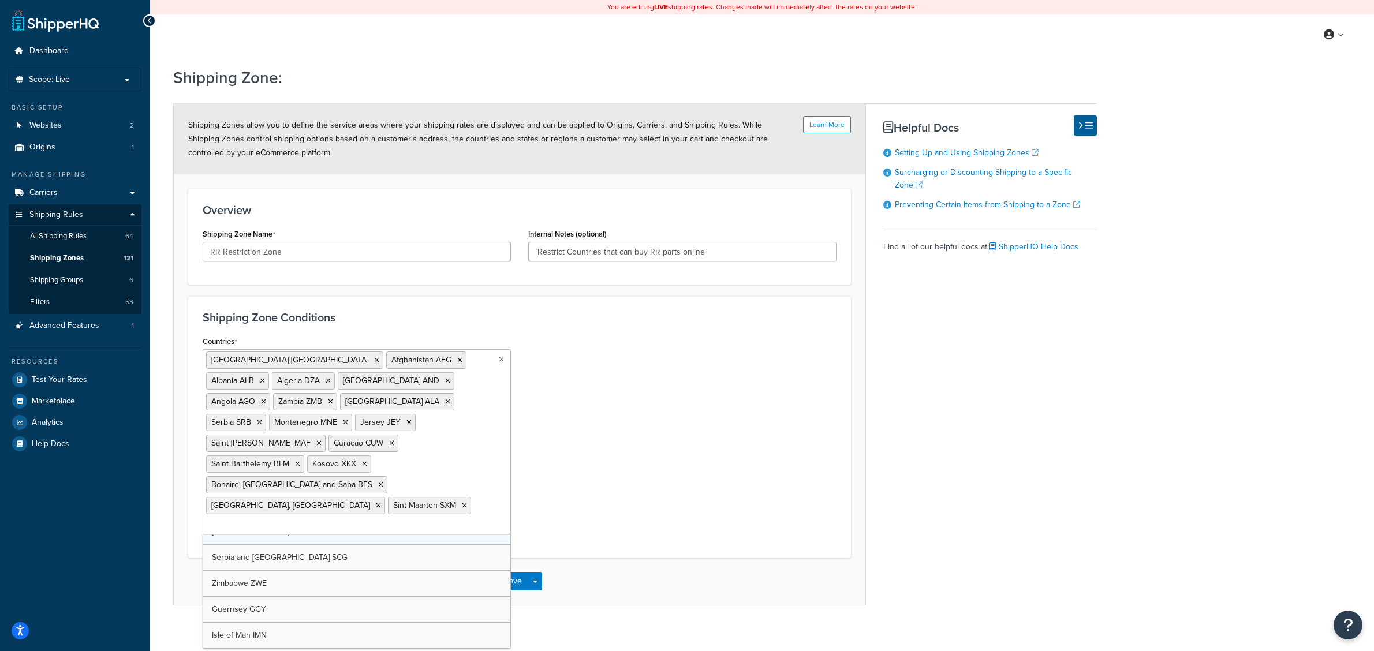
drag, startPoint x: 262, startPoint y: 521, endPoint x: 252, endPoint y: 543, distance: 23.8
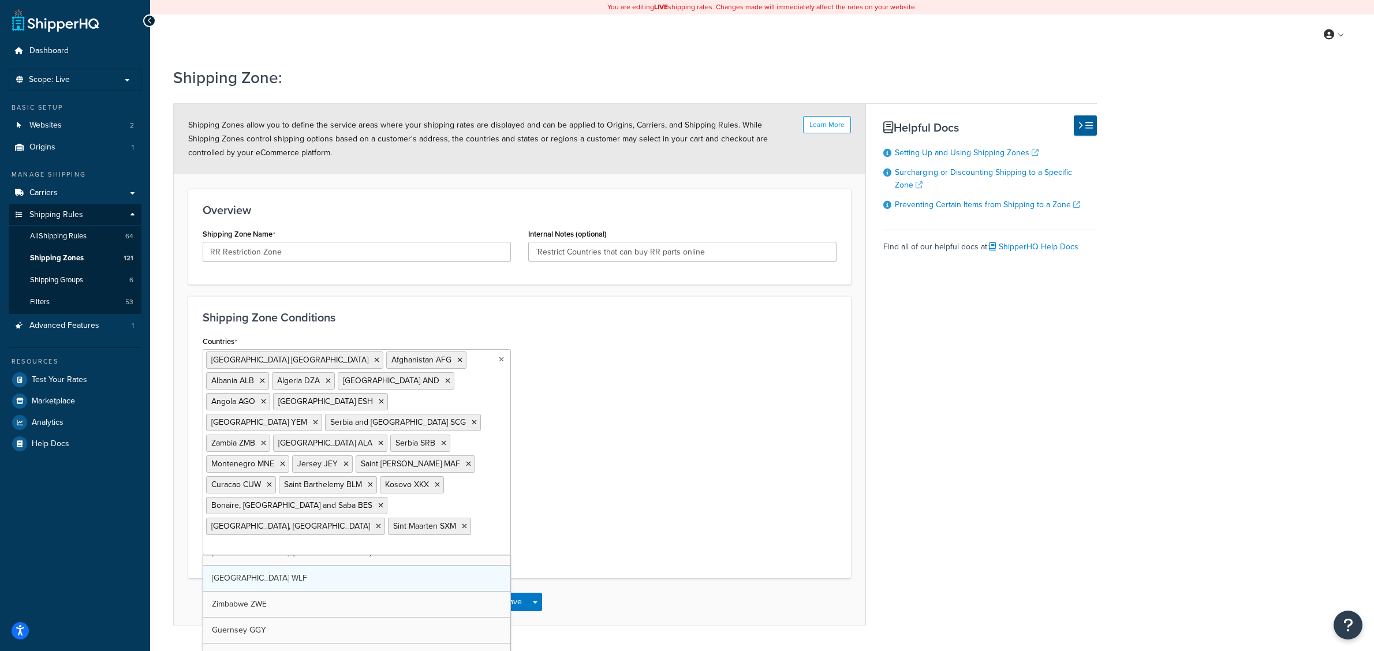
drag, startPoint x: 247, startPoint y: 548, endPoint x: 245, endPoint y: 557, distance: 8.7
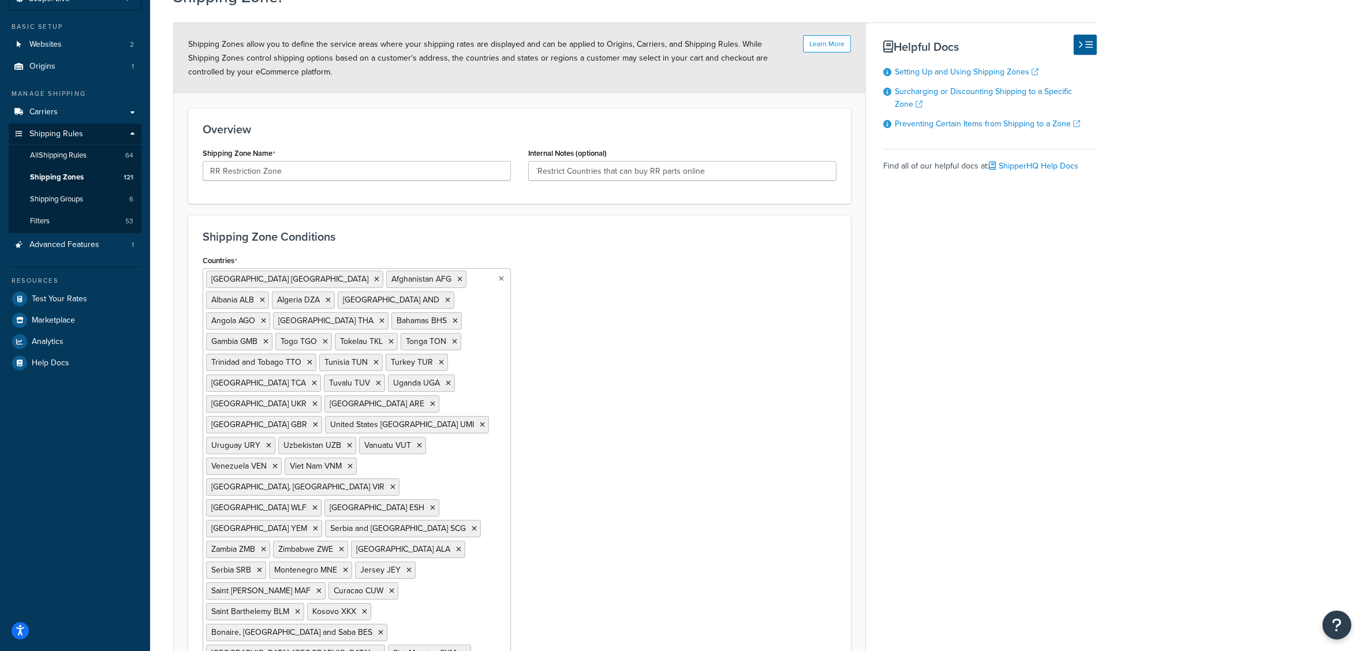
scroll to position [5291, 0]
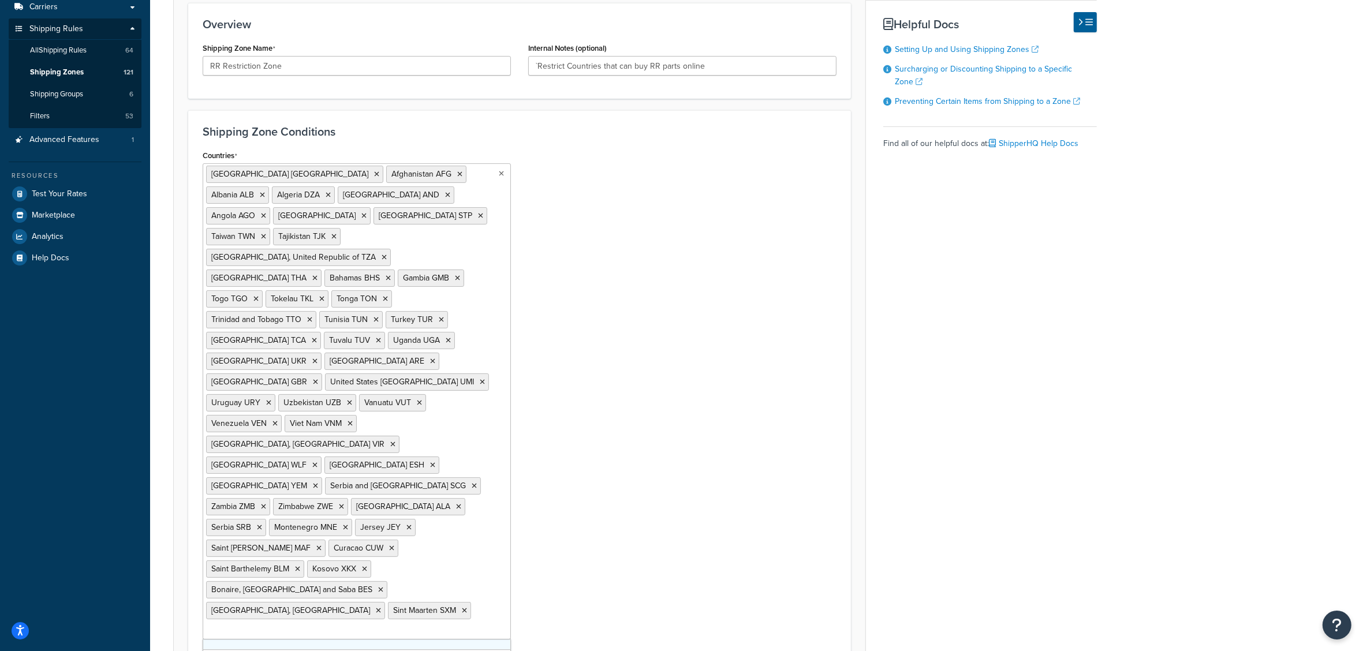
drag, startPoint x: 283, startPoint y: 555, endPoint x: 281, endPoint y: 566, distance: 11.9
click at [388, 602] on li "Sint Maarten SXM" at bounding box center [429, 610] width 83 height 17
drag, startPoint x: 273, startPoint y: 583, endPoint x: 268, endPoint y: 599, distance: 16.8
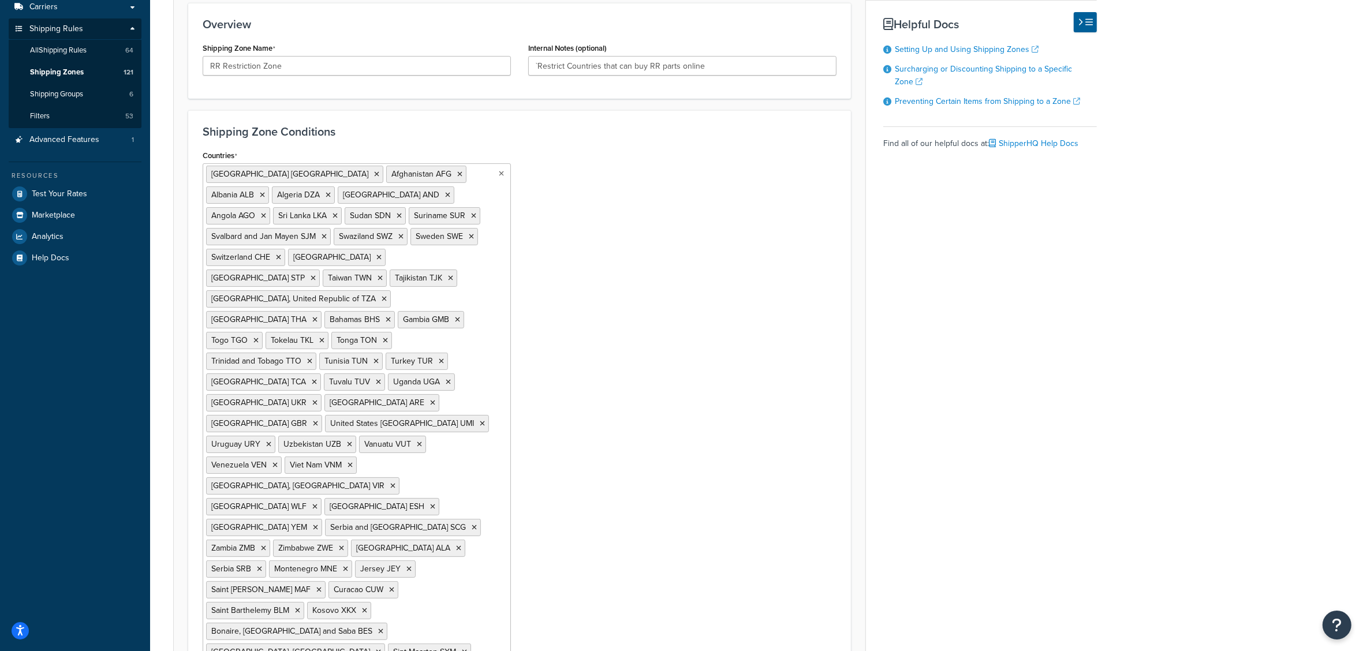
scroll to position [270, 0]
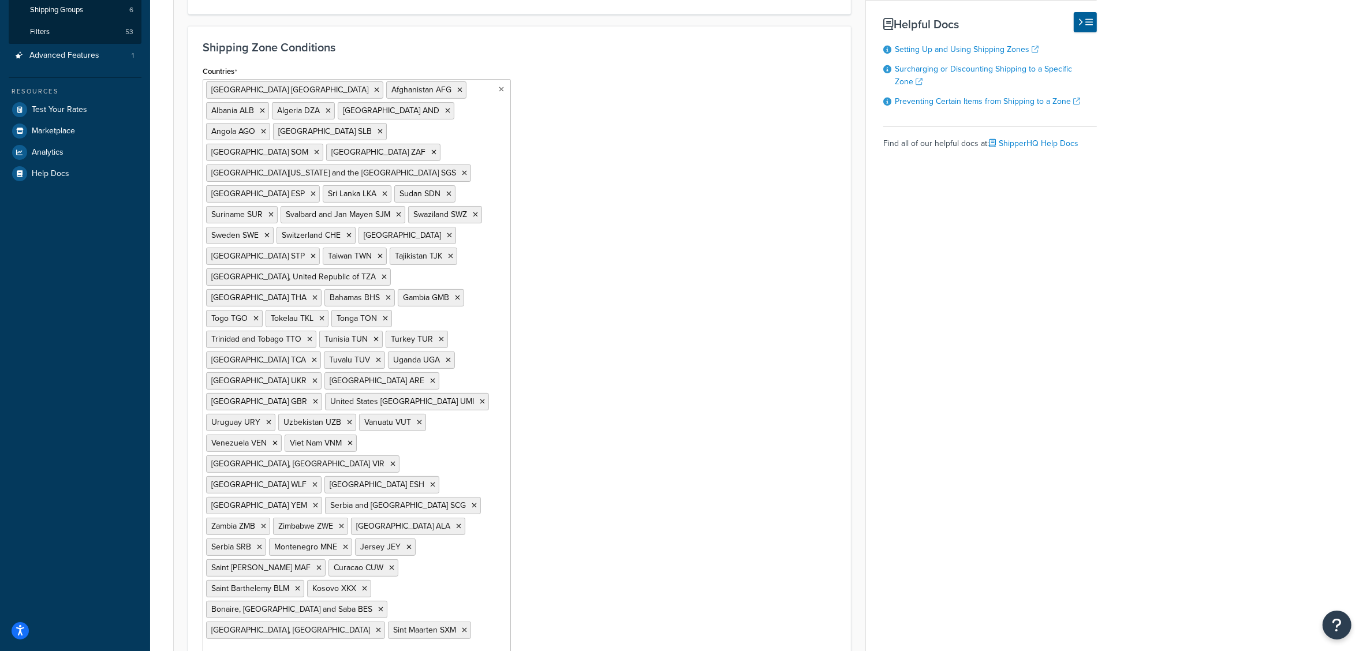
drag, startPoint x: 270, startPoint y: 583, endPoint x: 270, endPoint y: 593, distance: 9.8
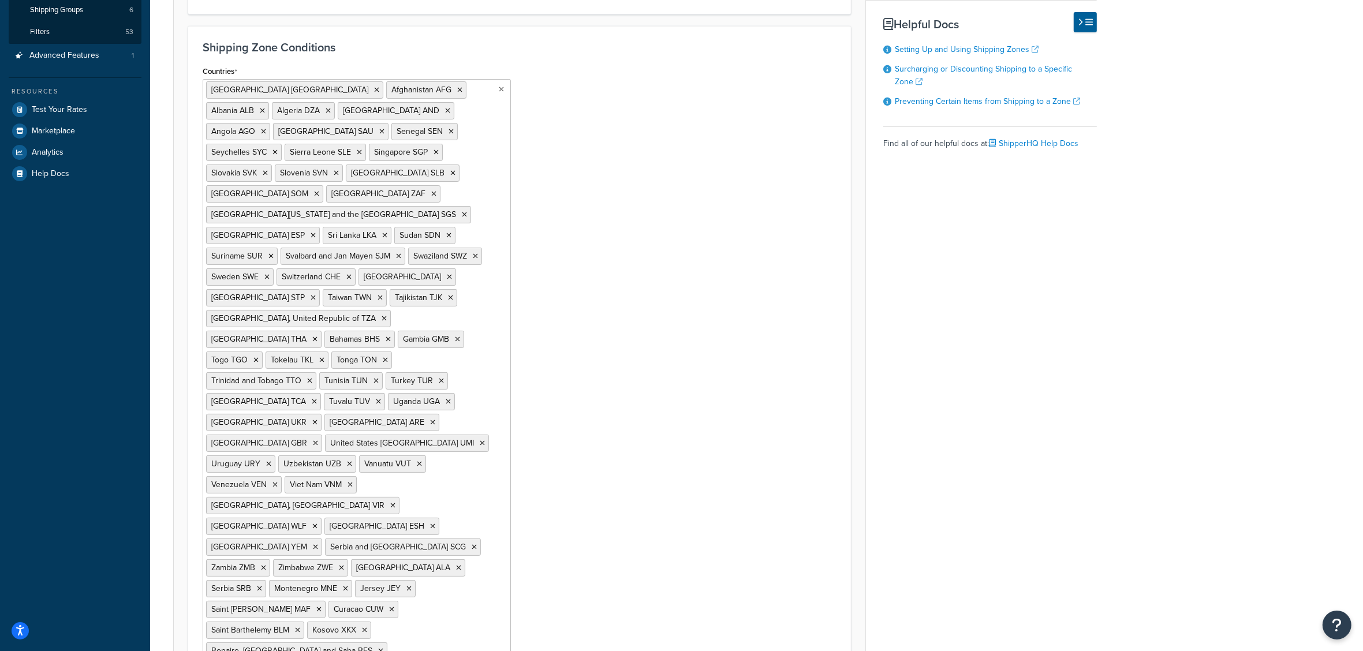
scroll to position [4691, 0]
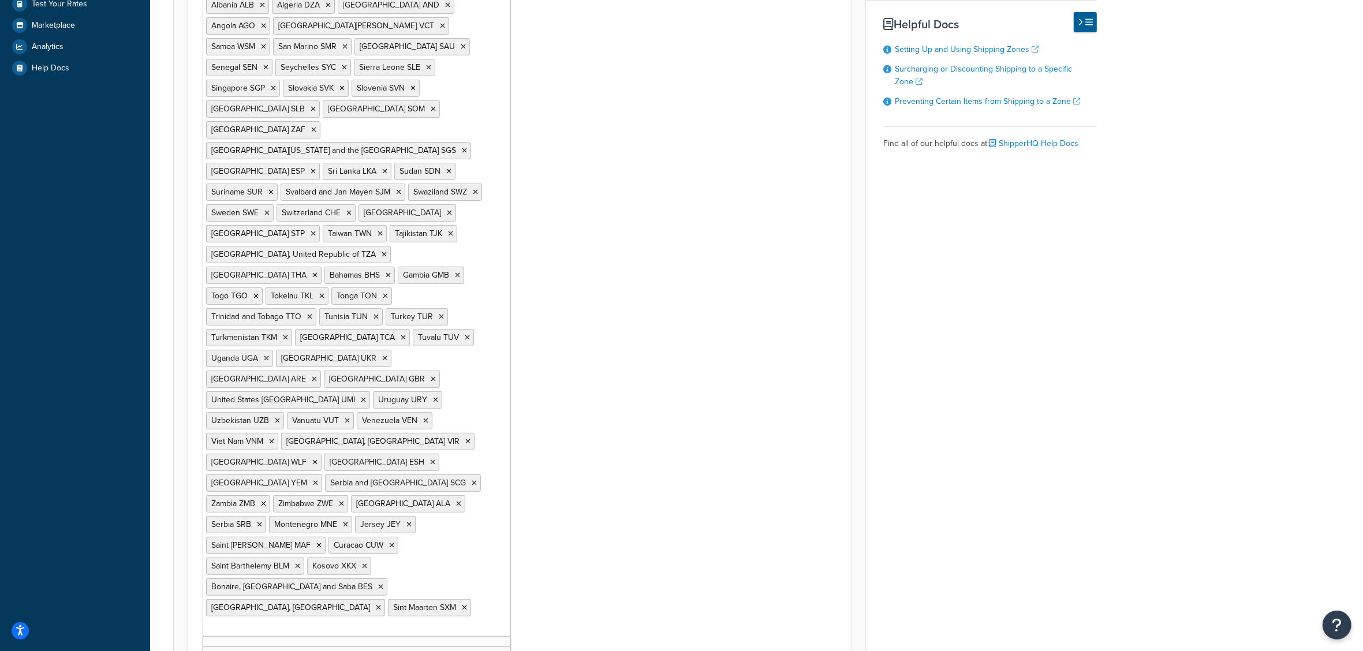
drag, startPoint x: 287, startPoint y: 573, endPoint x: 286, endPoint y: 587, distance: 13.9
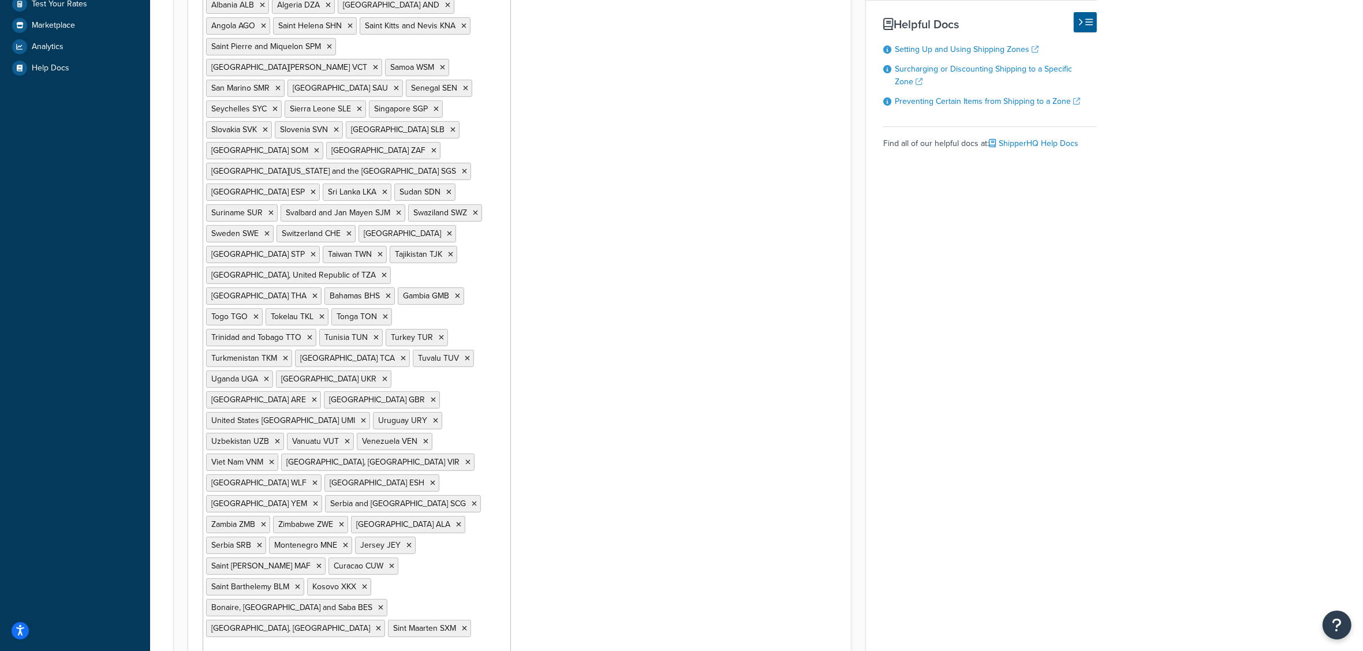
drag, startPoint x: 286, startPoint y: 587, endPoint x: 283, endPoint y: 598, distance: 11.3
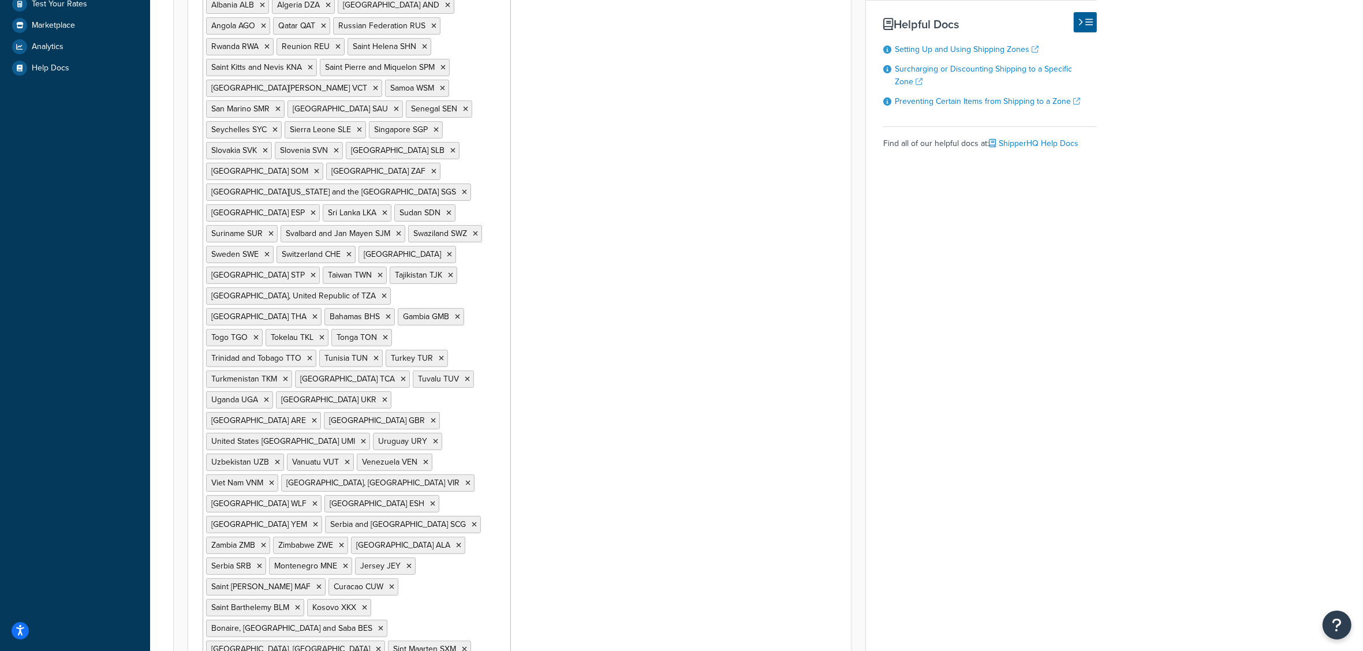
drag, startPoint x: 279, startPoint y: 607, endPoint x: 282, endPoint y: 614, distance: 7.0
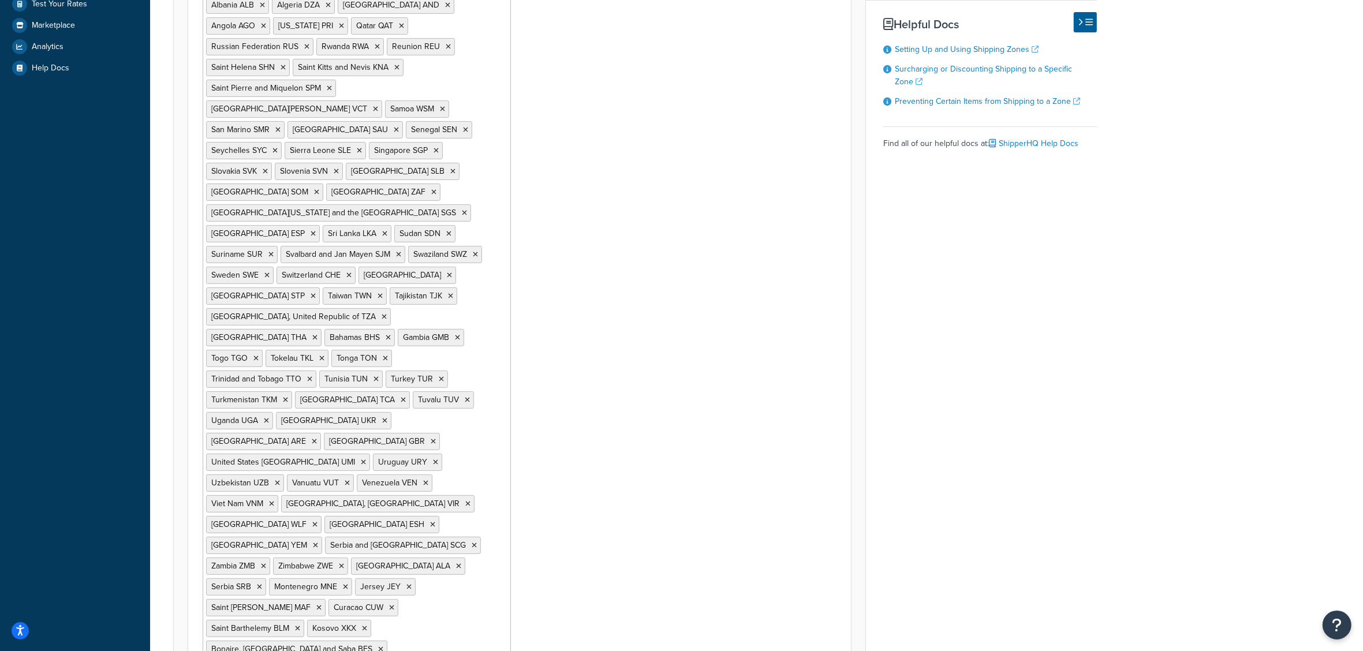
scroll to position [460, 0]
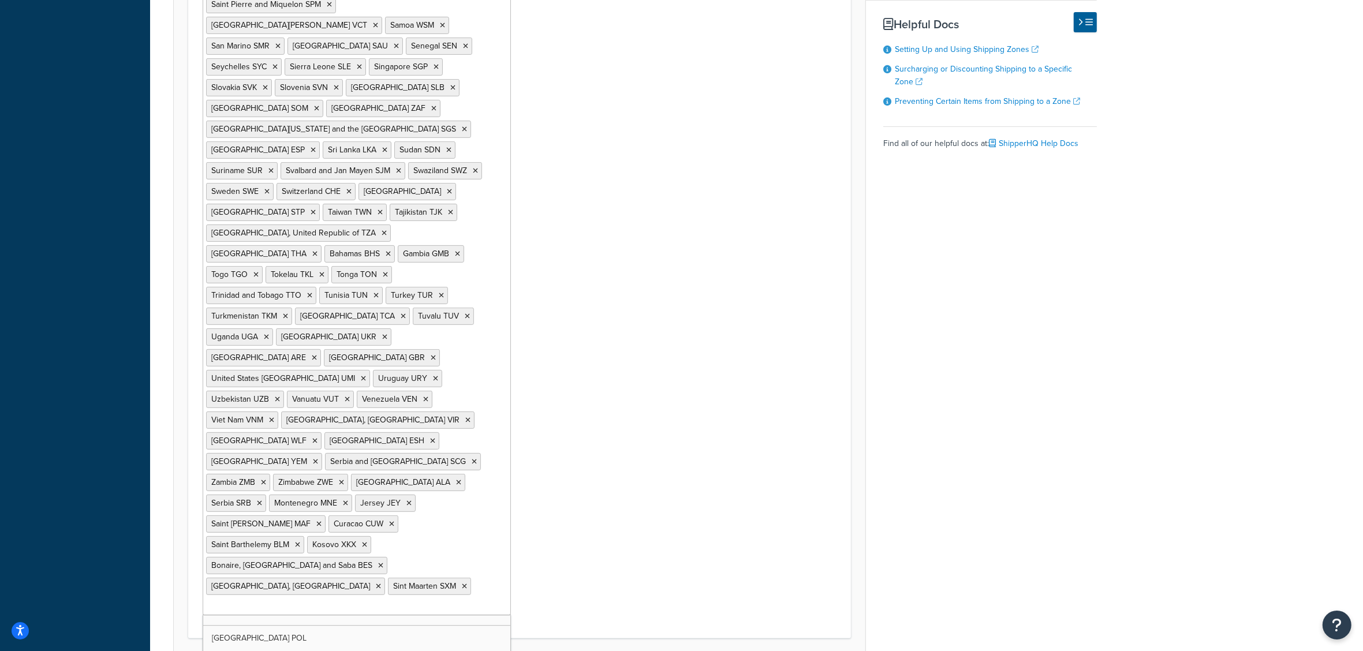
drag, startPoint x: 293, startPoint y: 564, endPoint x: 281, endPoint y: 587, distance: 25.8
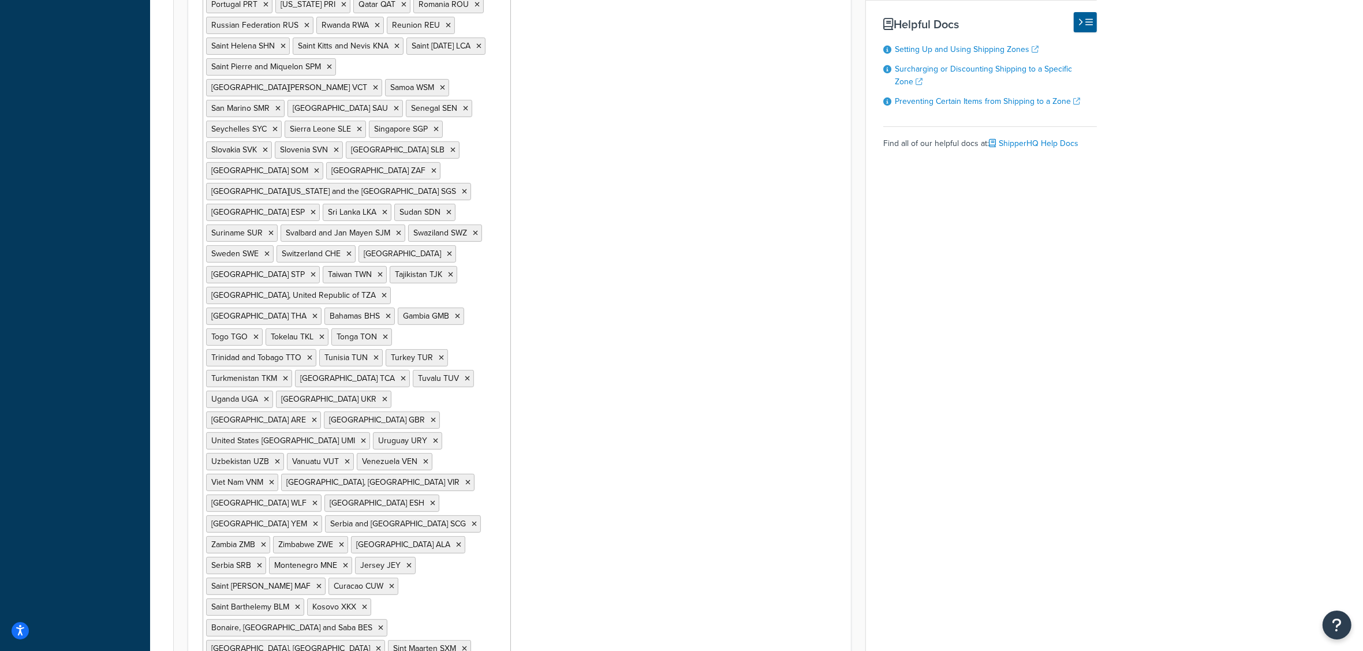
scroll to position [4115, 0]
drag, startPoint x: 275, startPoint y: 599, endPoint x: 277, endPoint y: 607, distance: 9.0
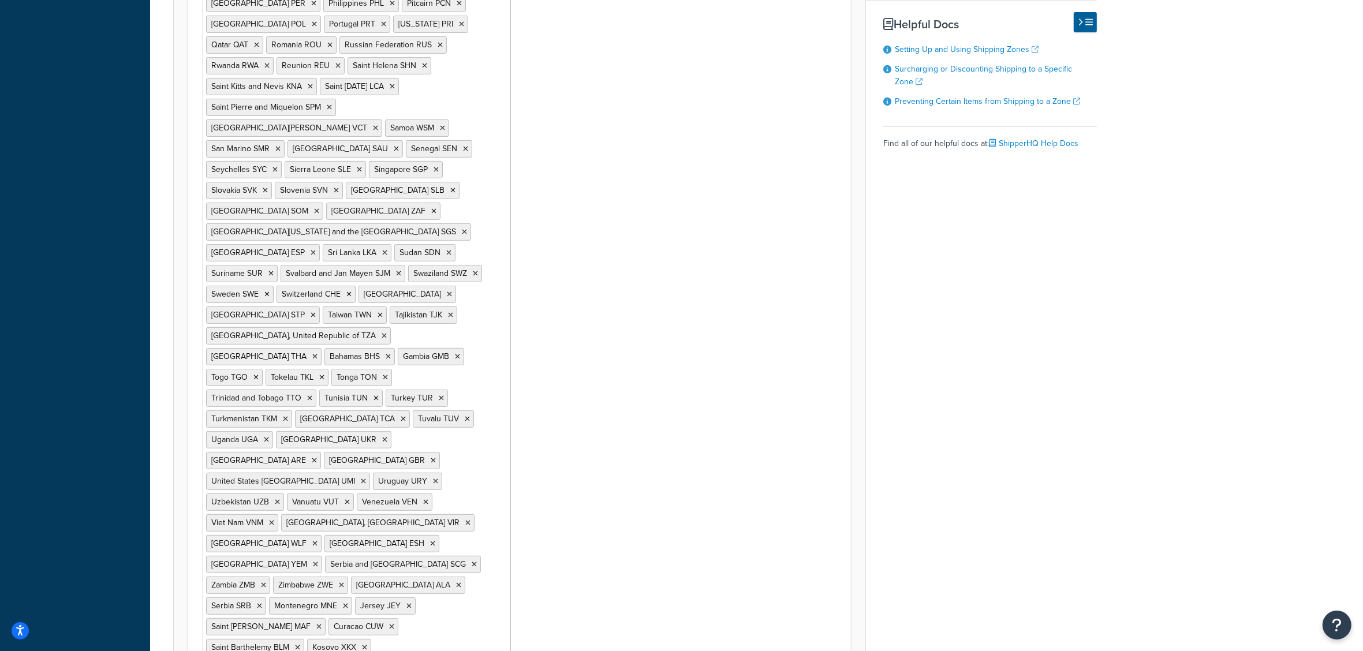
drag, startPoint x: 290, startPoint y: 598, endPoint x: 287, endPoint y: 609, distance: 11.3
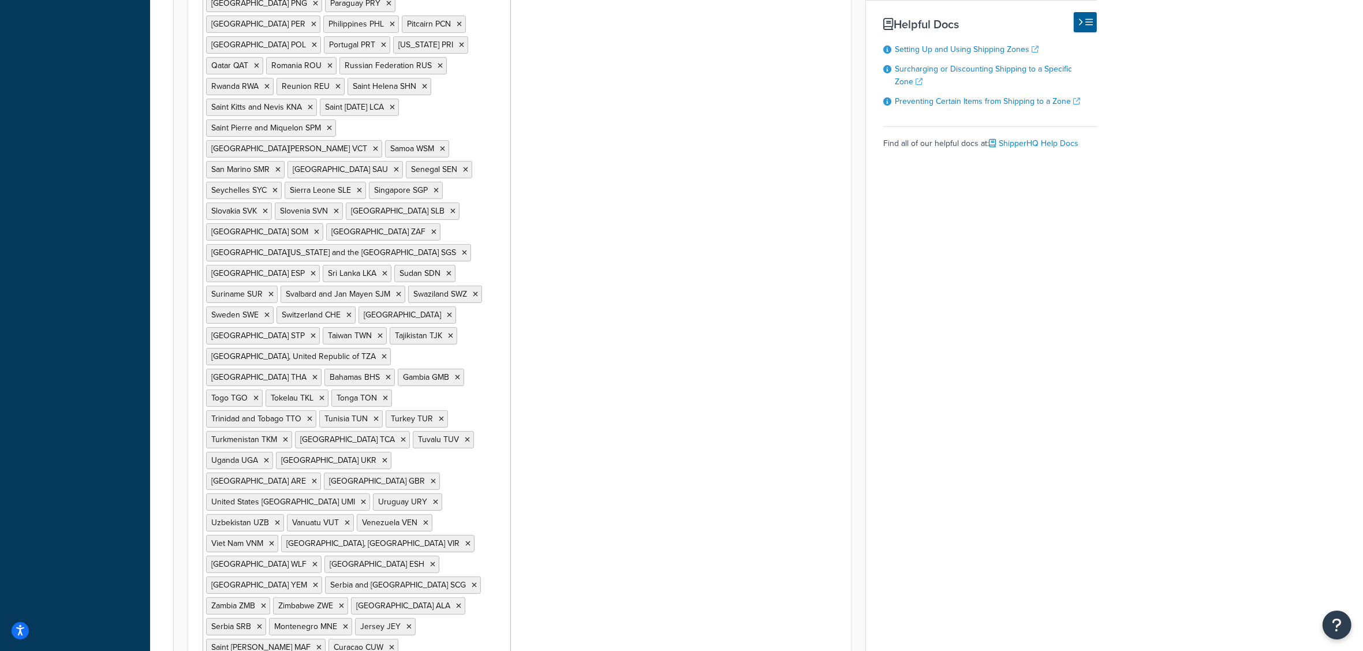
drag, startPoint x: 287, startPoint y: 610, endPoint x: 286, endPoint y: 618, distance: 8.2
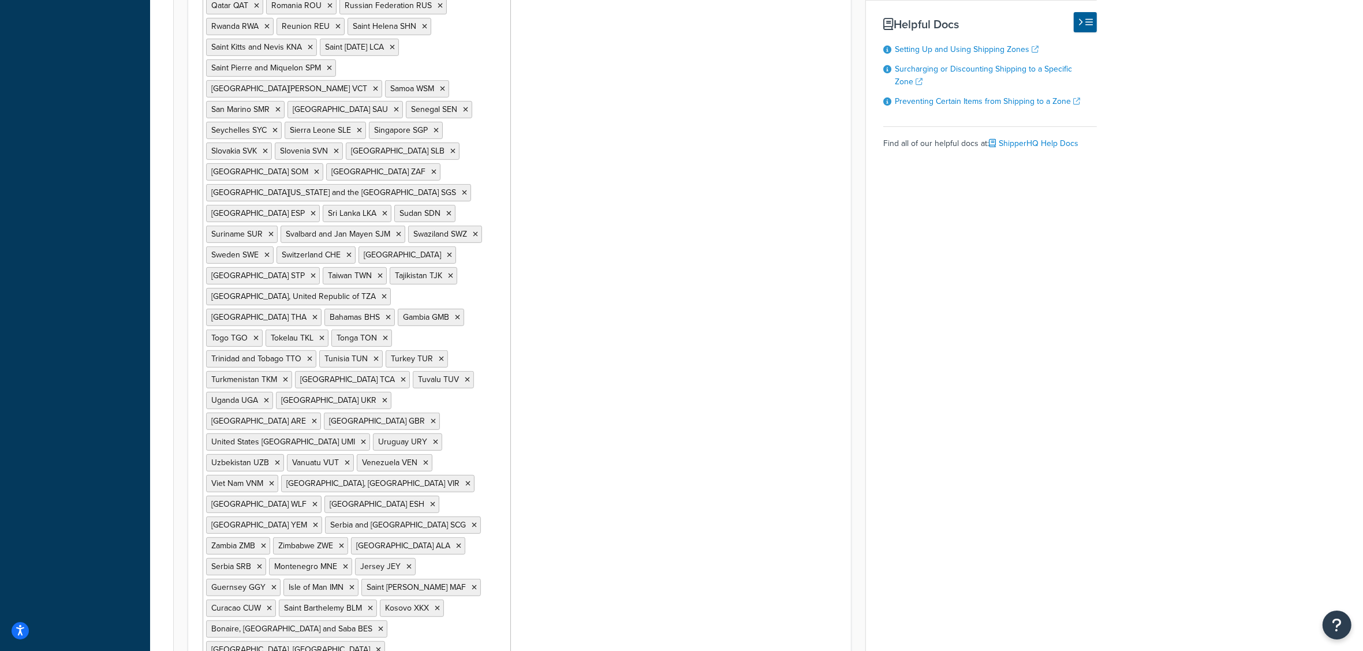
drag, startPoint x: 299, startPoint y: 587, endPoint x: 293, endPoint y: 627, distance: 40.8
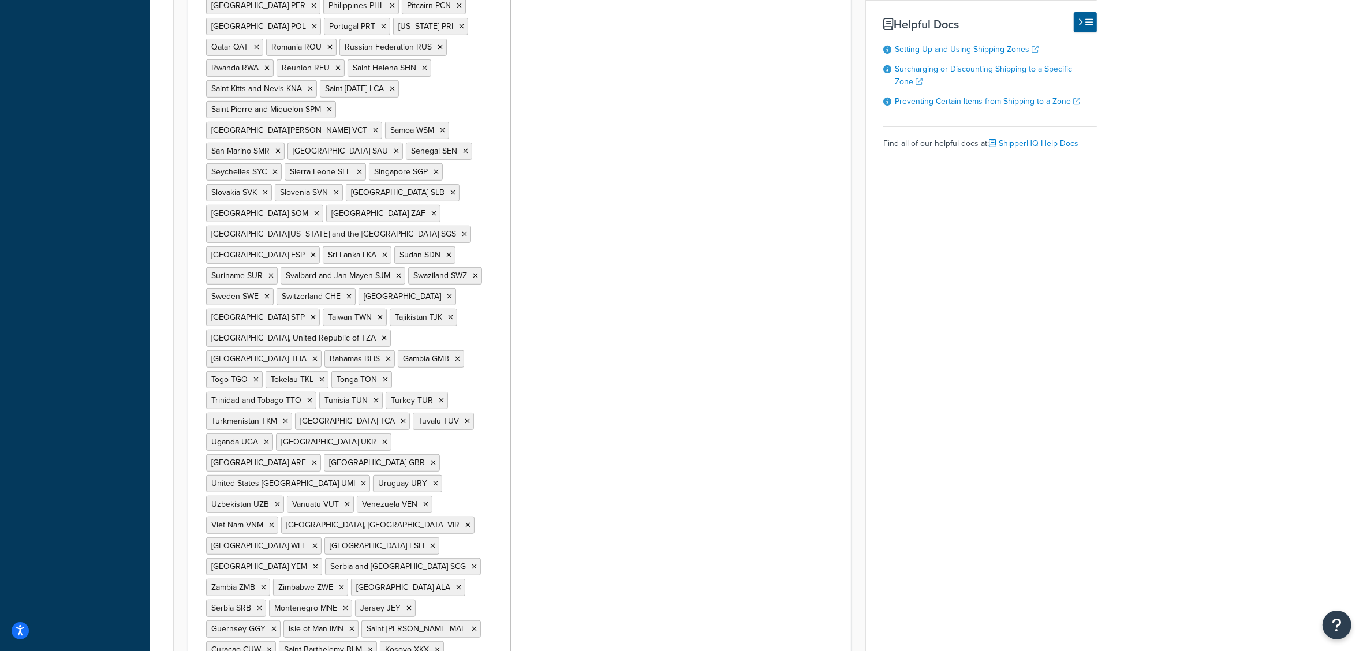
scroll to position [712, 0]
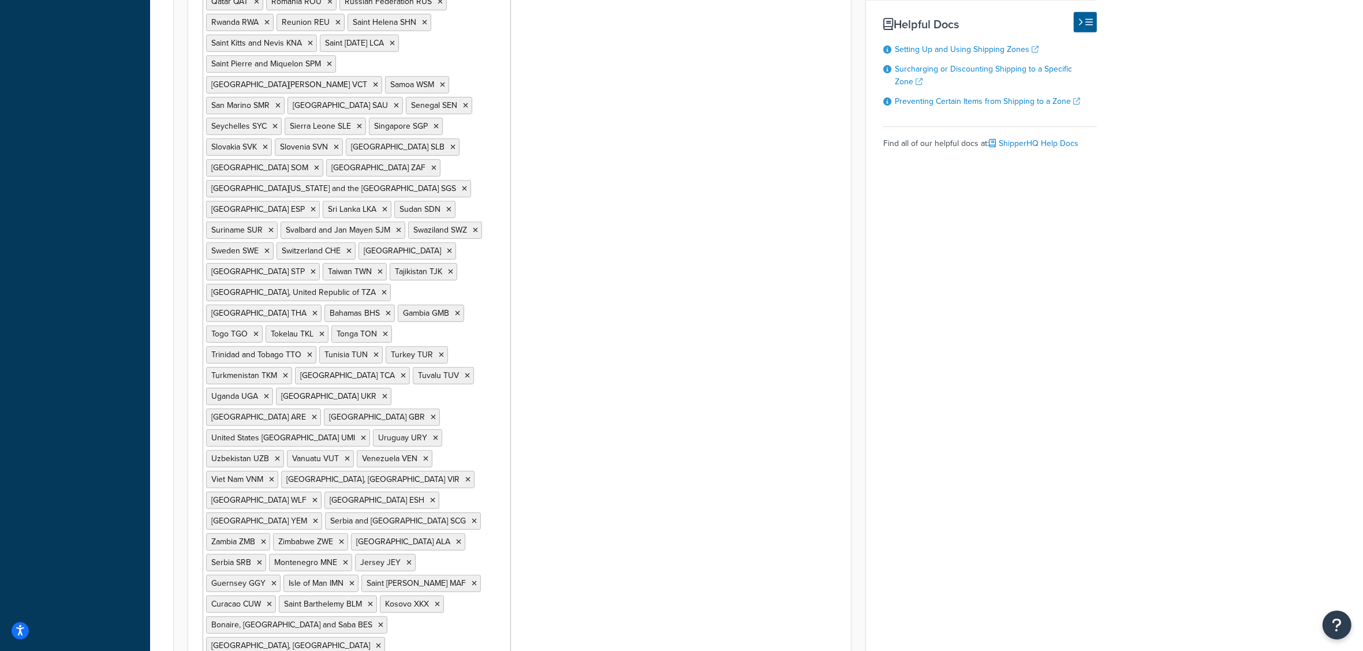
drag, startPoint x: 327, startPoint y: 574, endPoint x: 326, endPoint y: 583, distance: 8.7
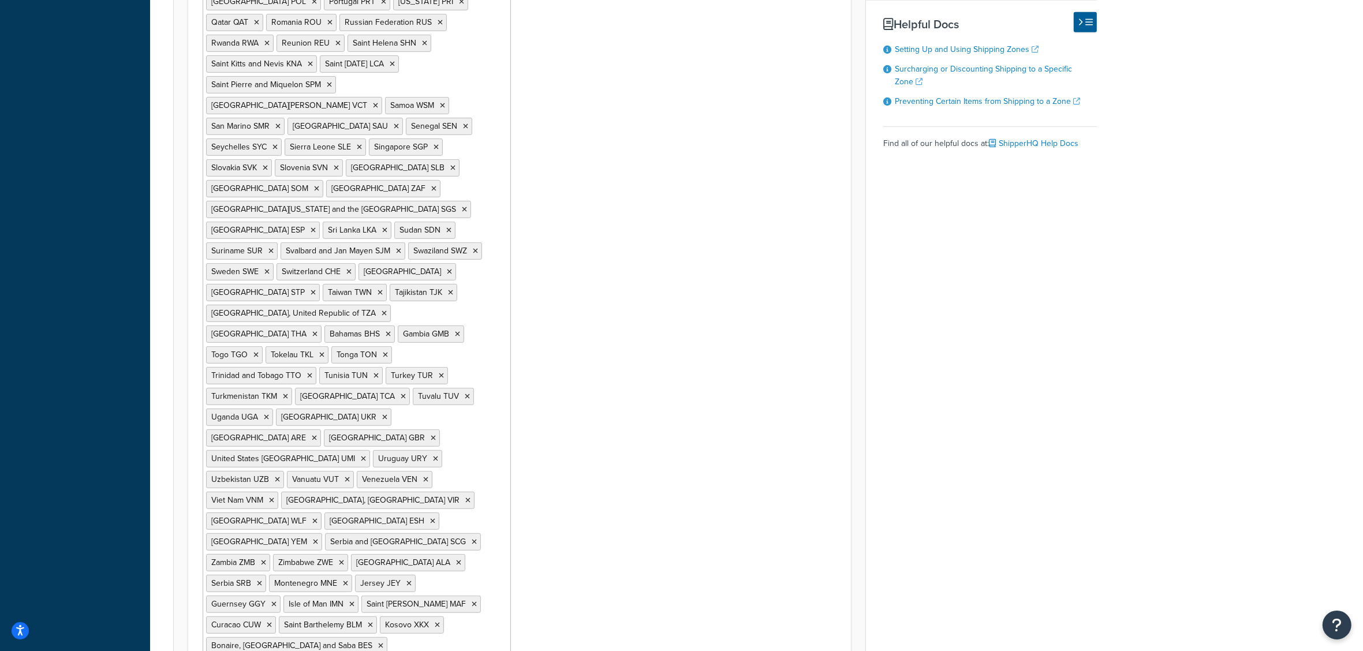
drag, startPoint x: 323, startPoint y: 593, endPoint x: 322, endPoint y: 600, distance: 7.7
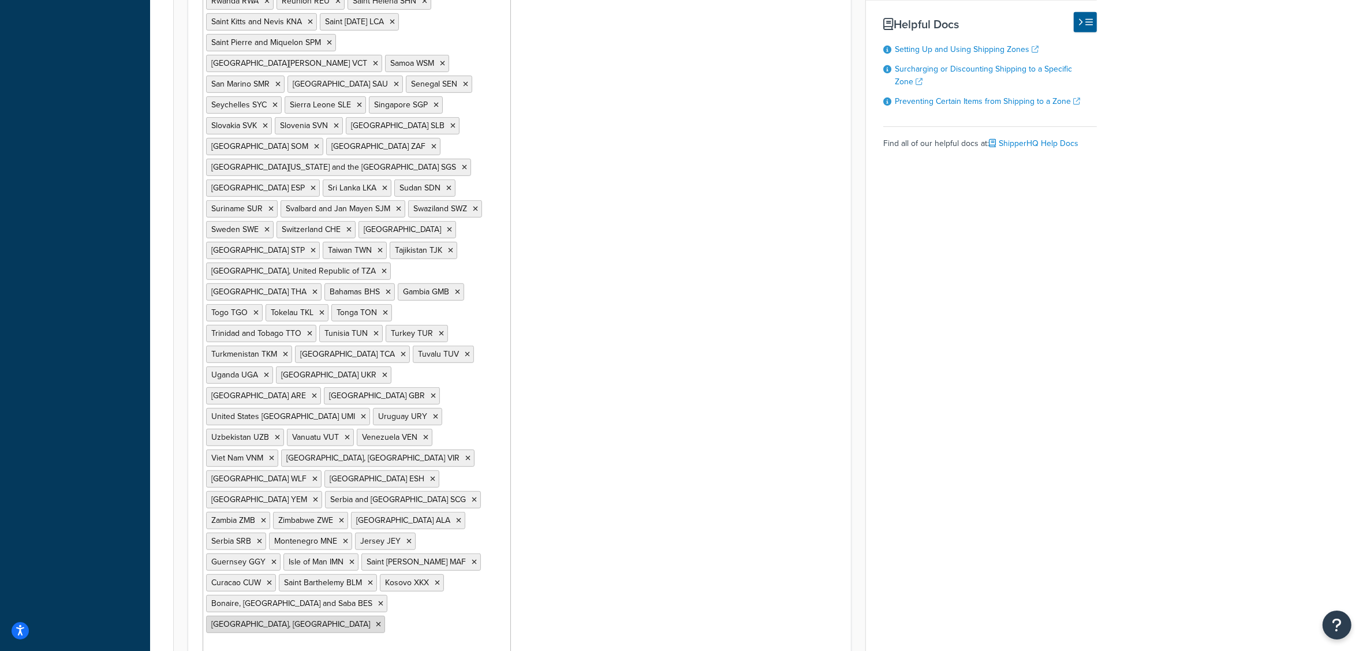
scroll to position [703, 0]
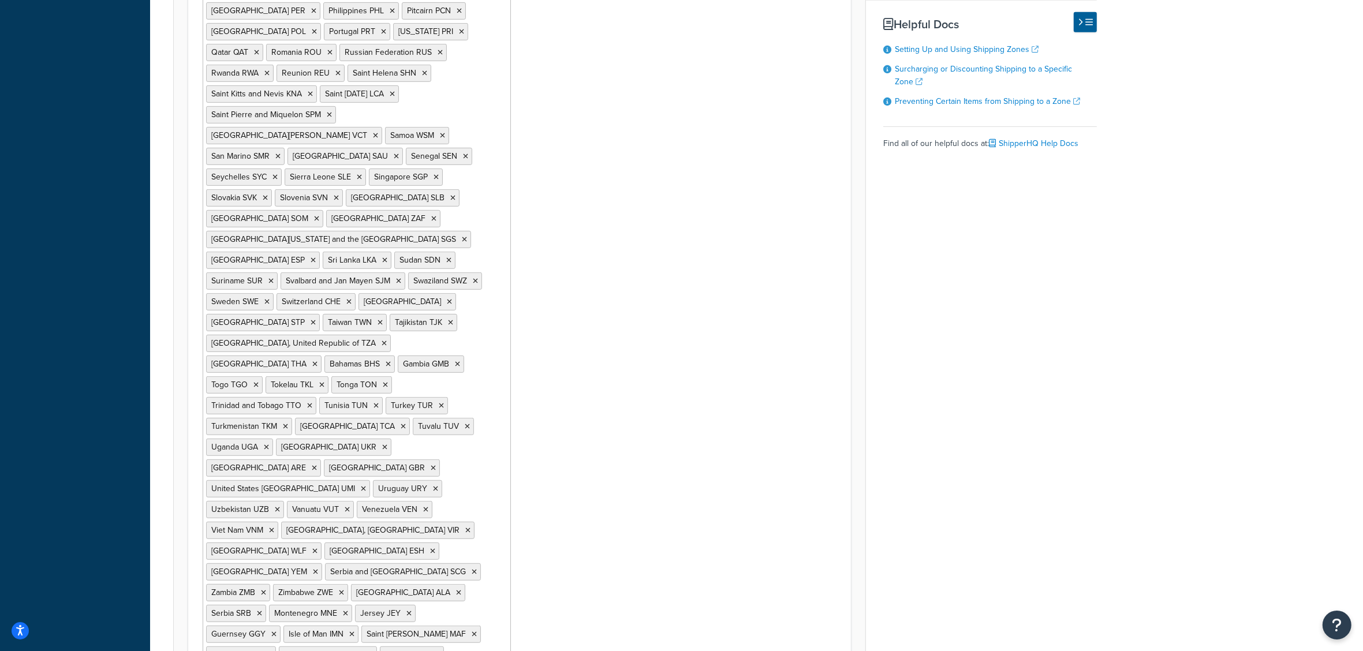
click at [327, 583] on ul "United States USA Afghanistan AFG Albania ALB Algeria DZA Andorra AND Angola AG…" at bounding box center [357, 176] width 308 height 1058
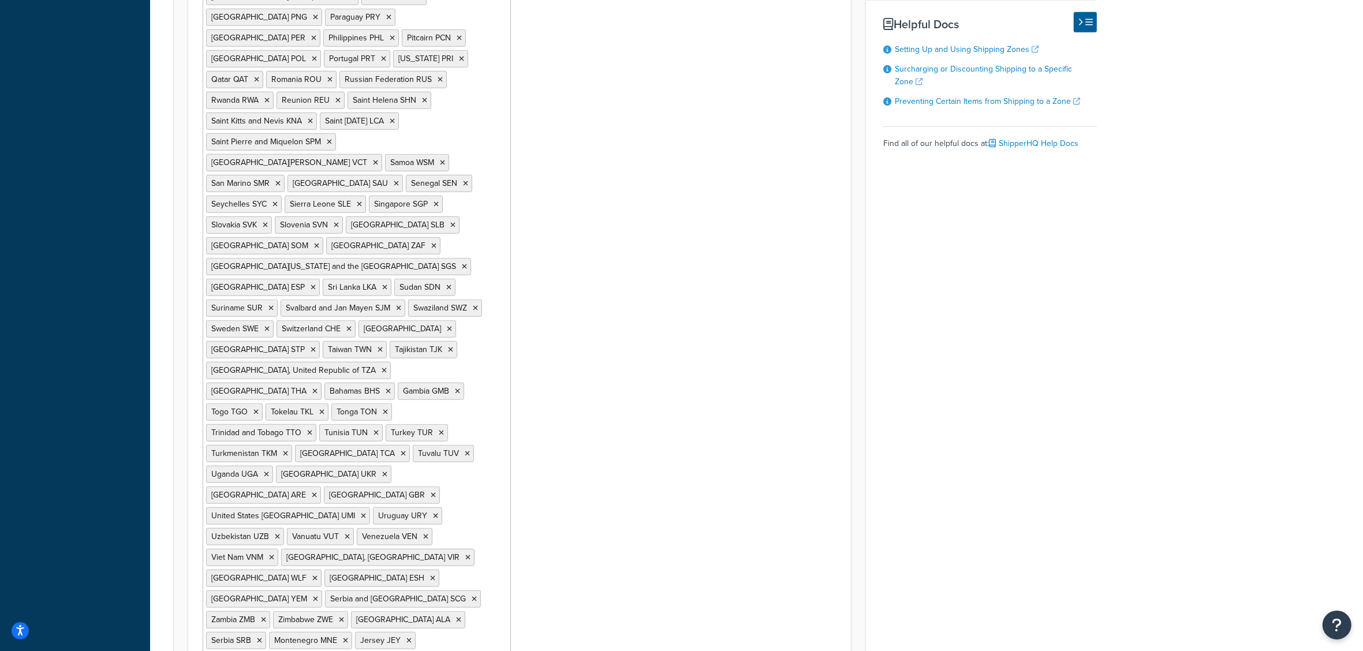
scroll to position [0, 0]
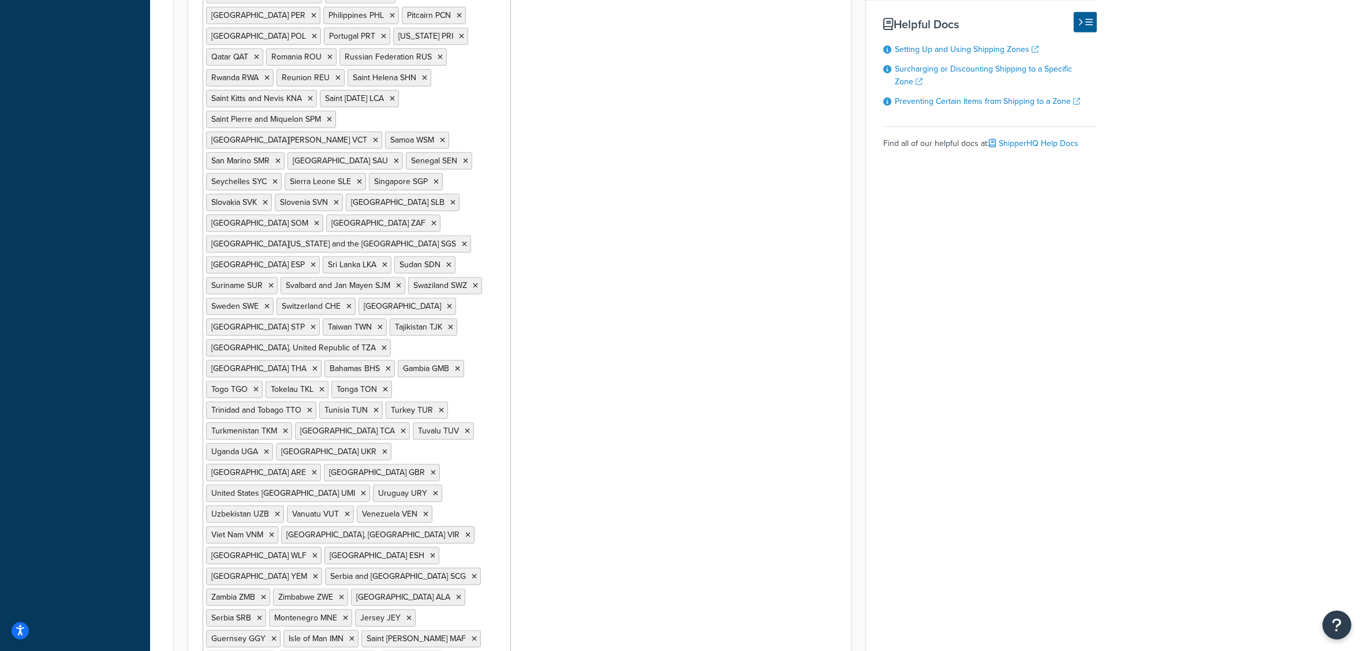
drag, startPoint x: 360, startPoint y: 581, endPoint x: 359, endPoint y: 587, distance: 5.9
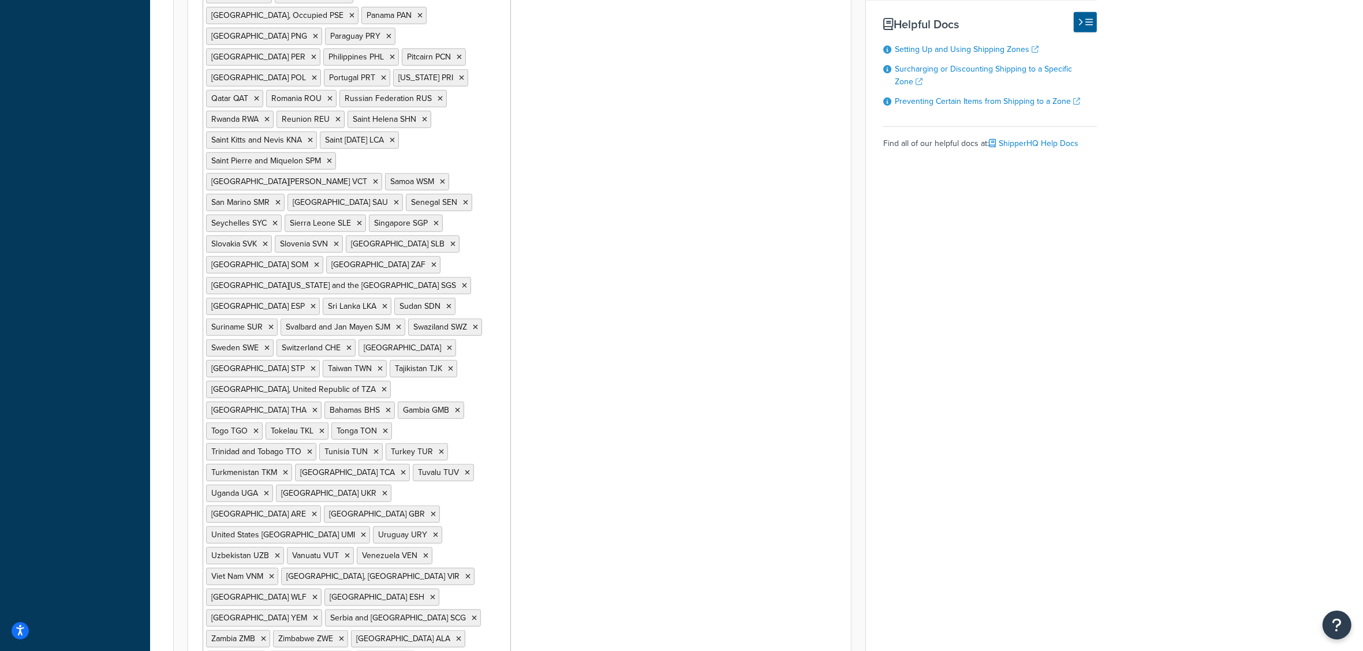
drag, startPoint x: 359, startPoint y: 599, endPoint x: 357, endPoint y: 605, distance: 6.6
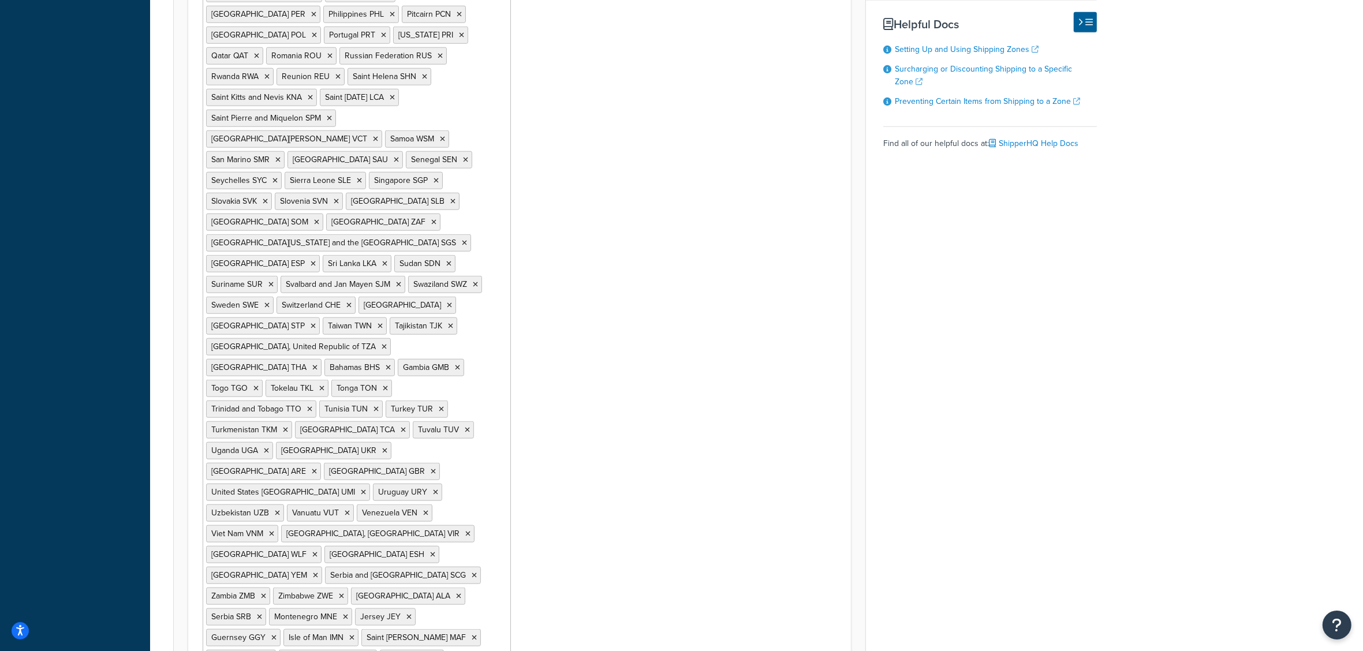
drag, startPoint x: 356, startPoint y: 598, endPoint x: 354, endPoint y: 607, distance: 9.5
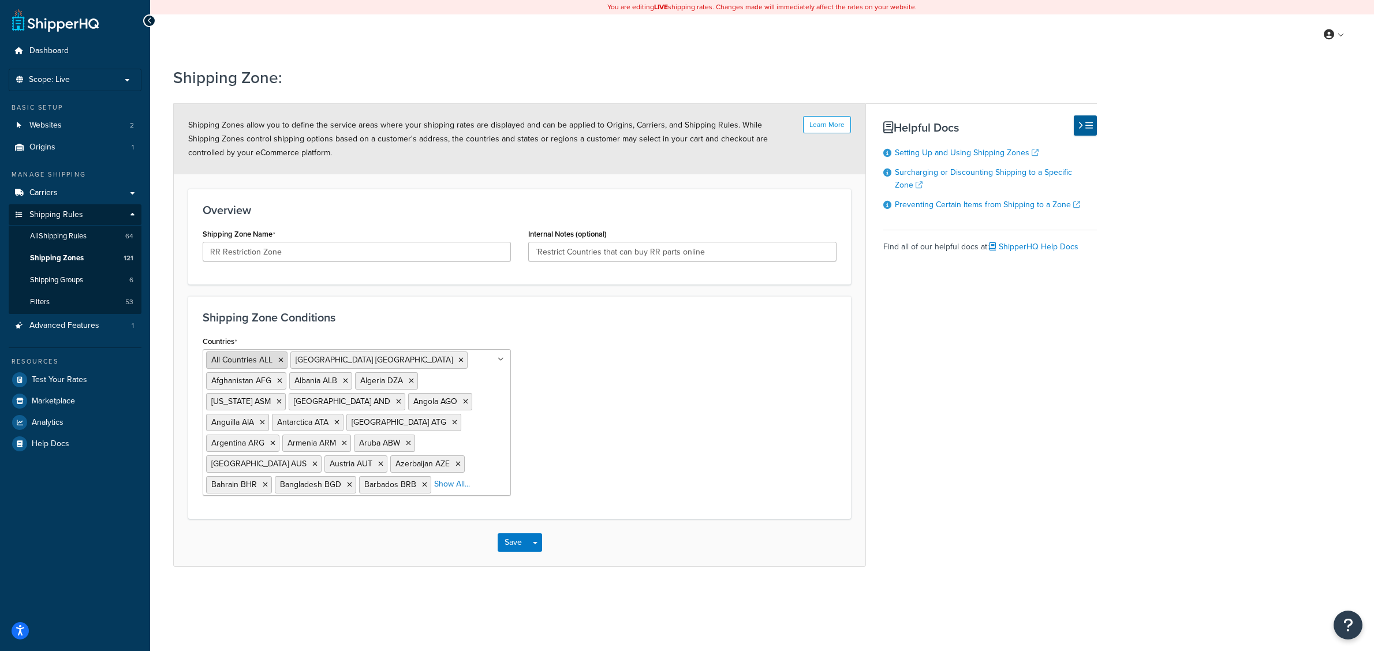
click at [281, 361] on icon at bounding box center [280, 360] width 5 height 7
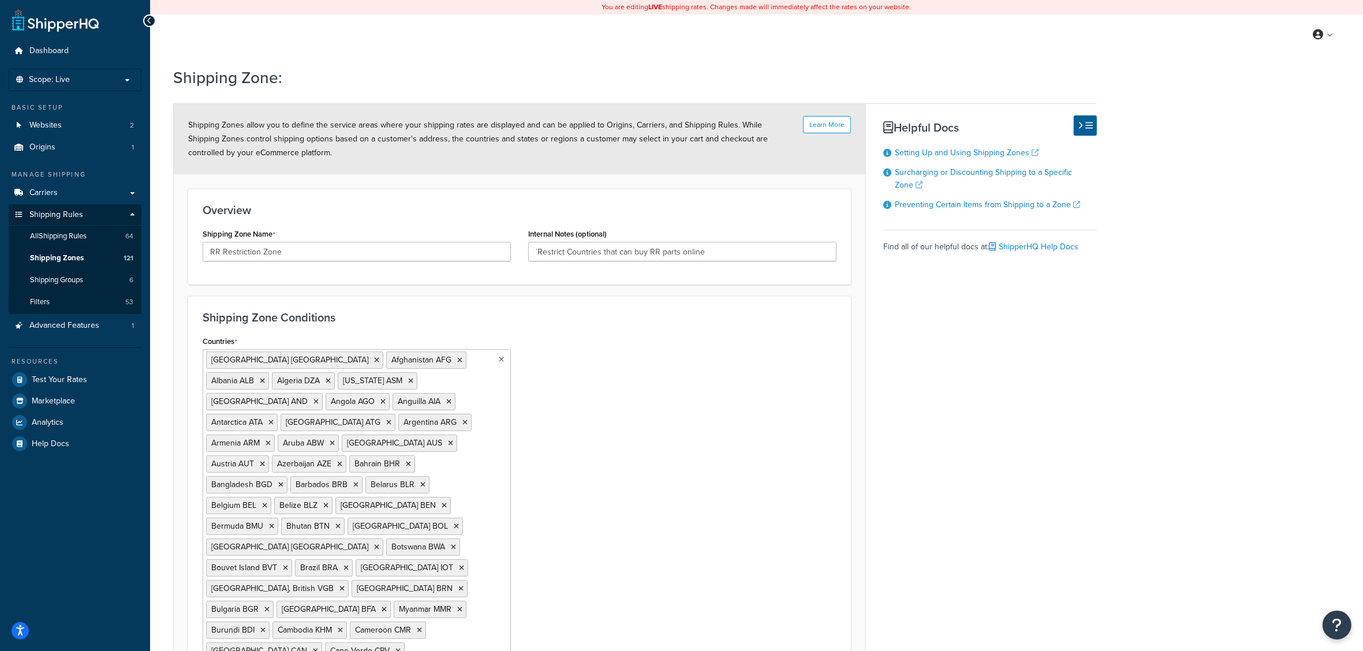
scroll to position [72, 0]
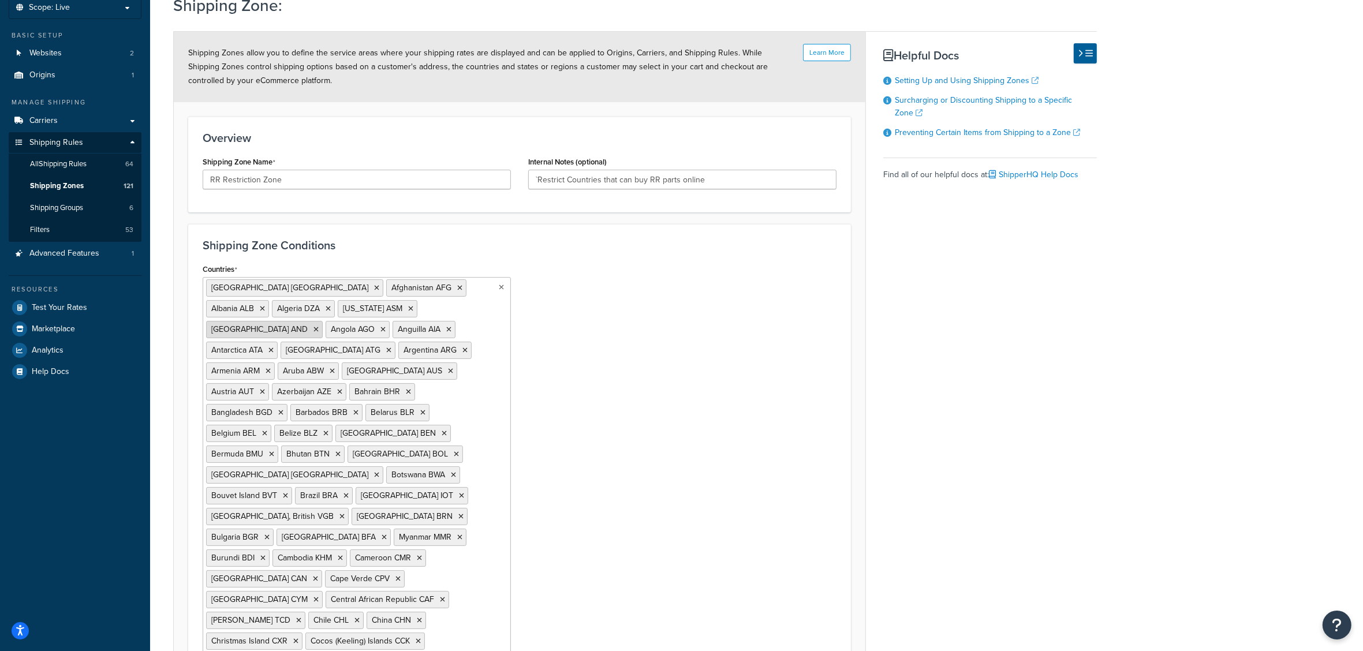
click at [319, 326] on icon at bounding box center [315, 329] width 5 height 7
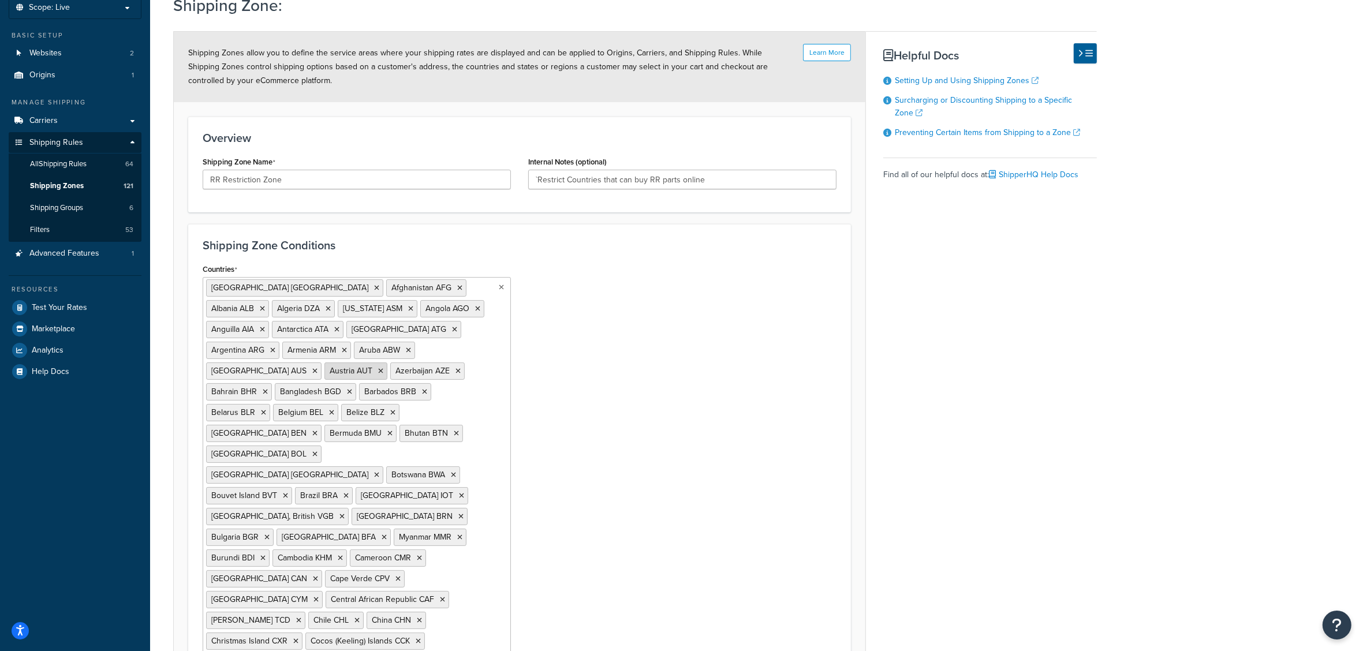
click at [378, 371] on icon at bounding box center [380, 371] width 5 height 7
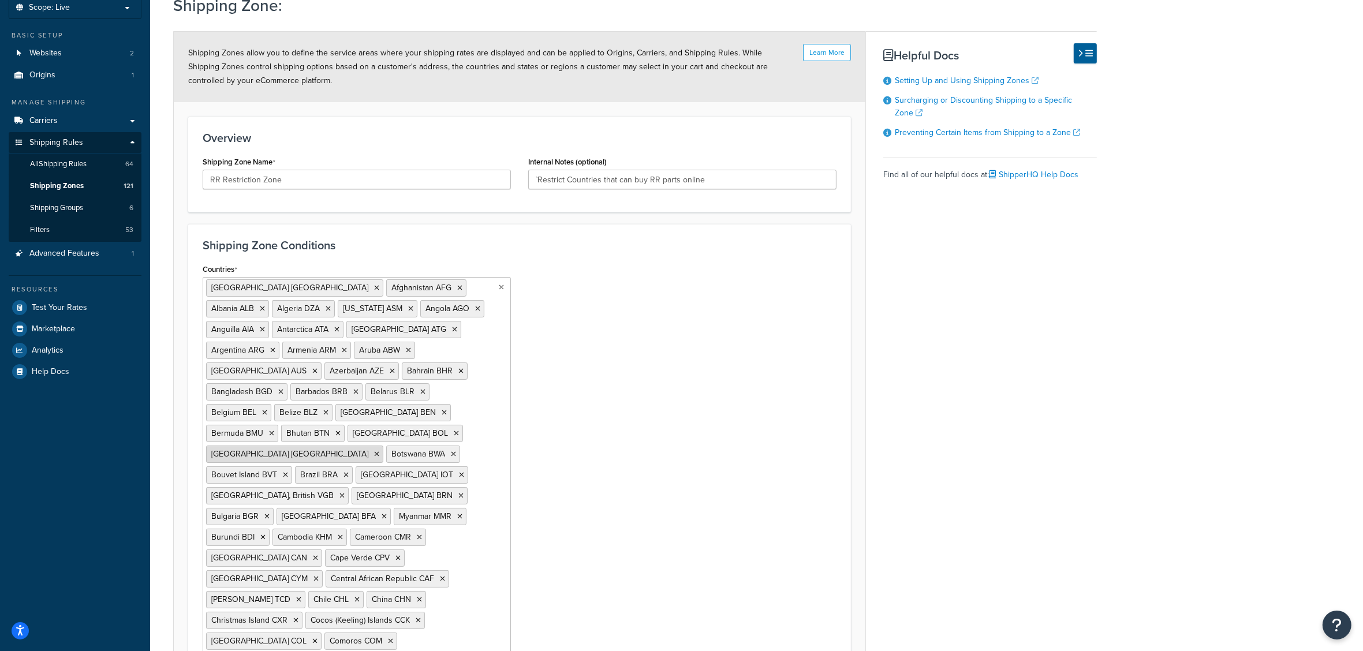
click at [374, 451] on icon at bounding box center [376, 454] width 5 height 7
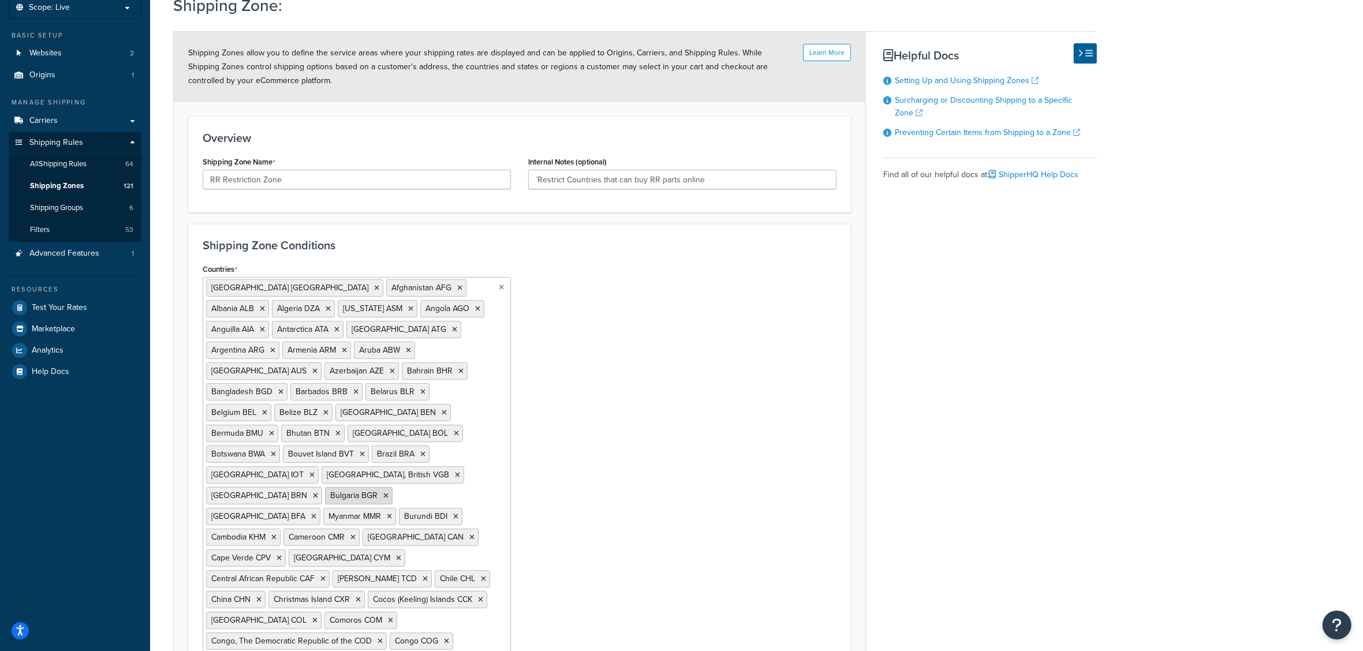
click at [383, 492] on icon at bounding box center [385, 495] width 5 height 7
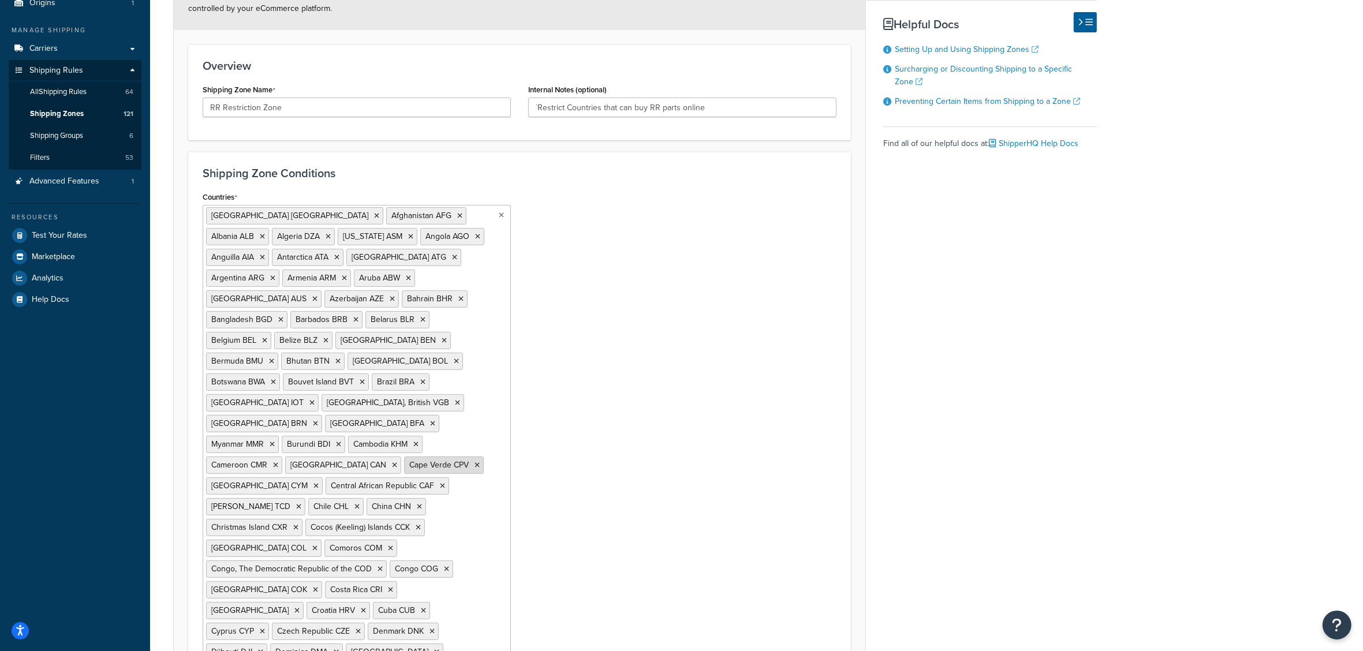
scroll to position [216, 0]
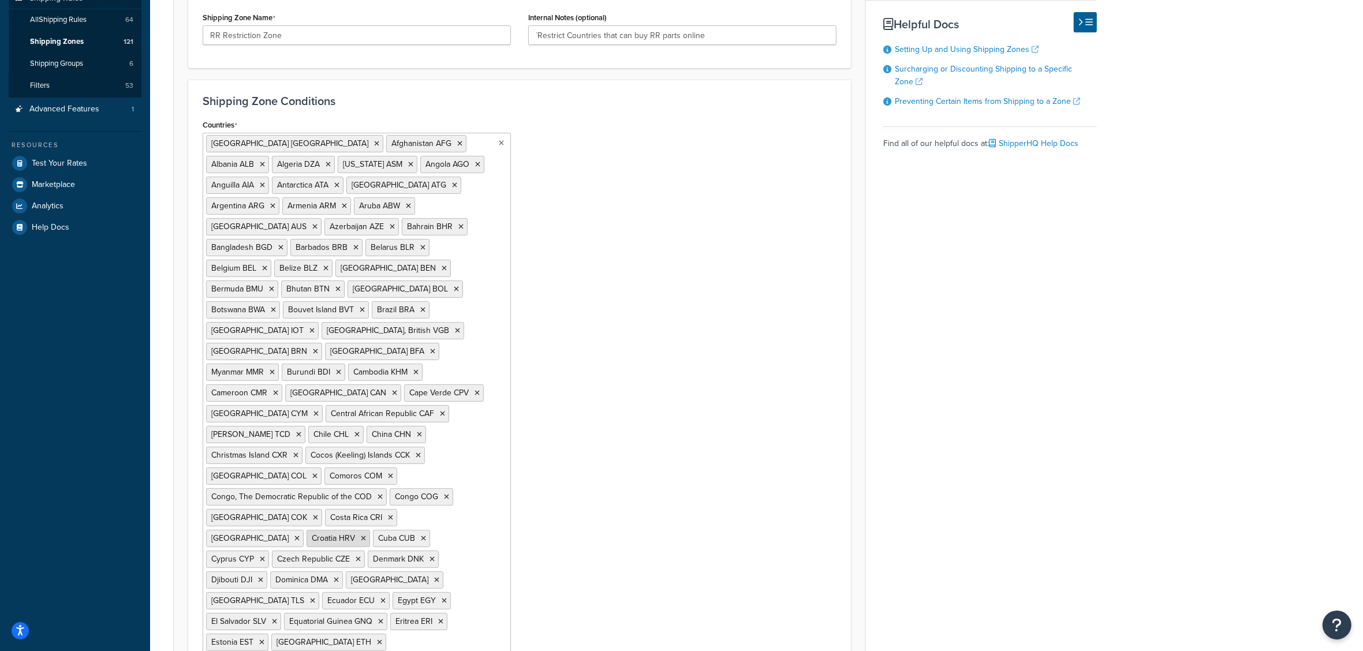
click at [361, 535] on icon at bounding box center [363, 538] width 5 height 7
click at [420, 535] on icon at bounding box center [422, 538] width 5 height 7
click at [450, 535] on icon at bounding box center [452, 538] width 5 height 7
click at [428, 535] on icon at bounding box center [430, 538] width 5 height 7
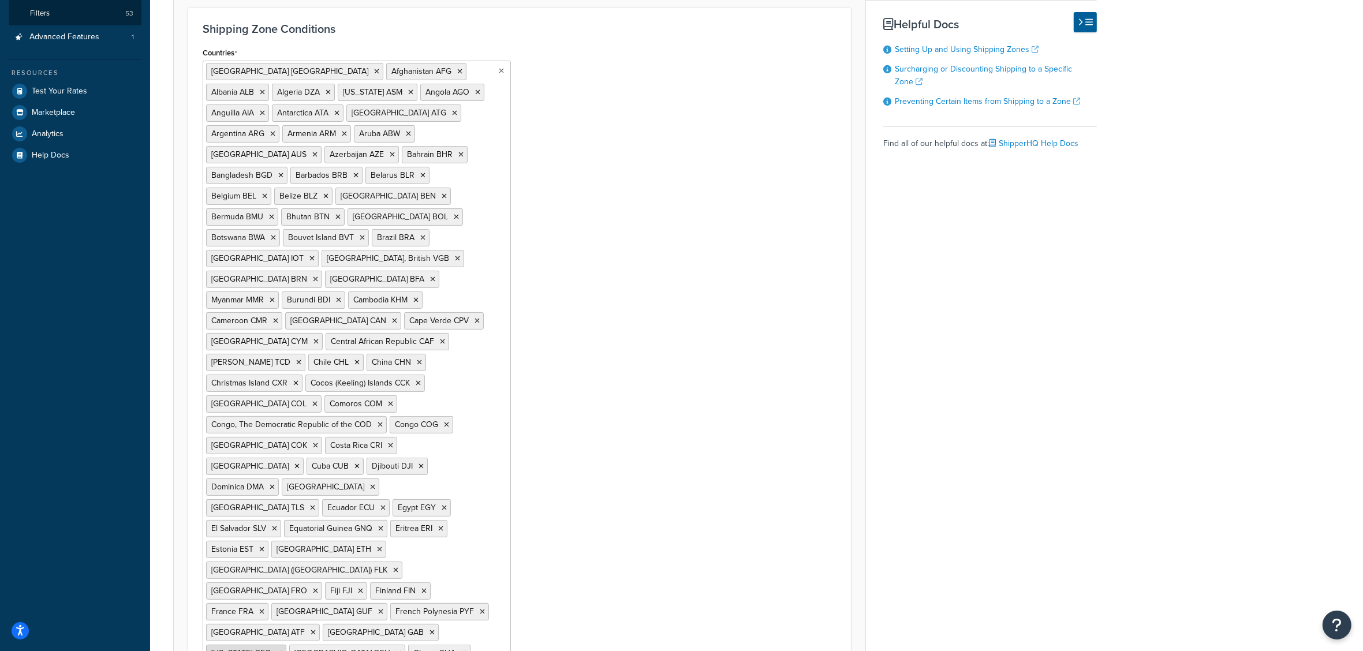
scroll to position [361, 0]
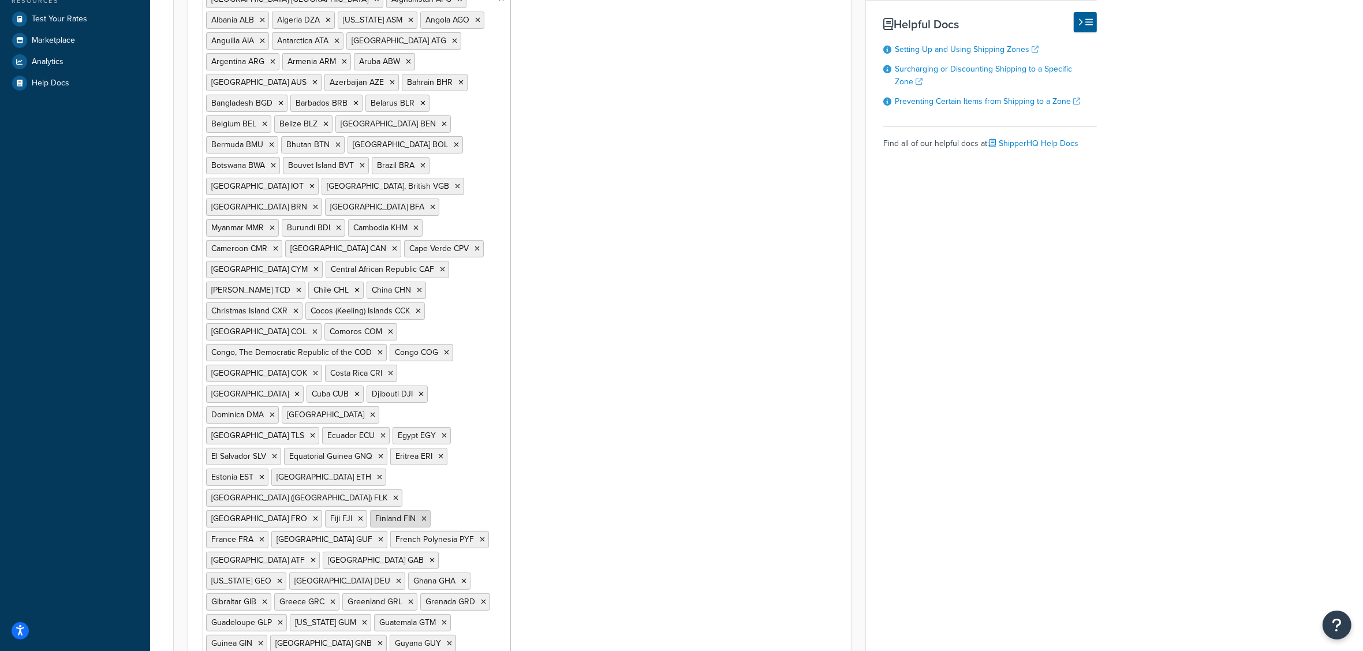
click at [421, 516] on icon at bounding box center [423, 519] width 5 height 7
click at [423, 516] on icon at bounding box center [425, 519] width 5 height 7
click at [313, 578] on icon at bounding box center [315, 581] width 5 height 7
click at [335, 578] on icon at bounding box center [332, 581] width 5 height 7
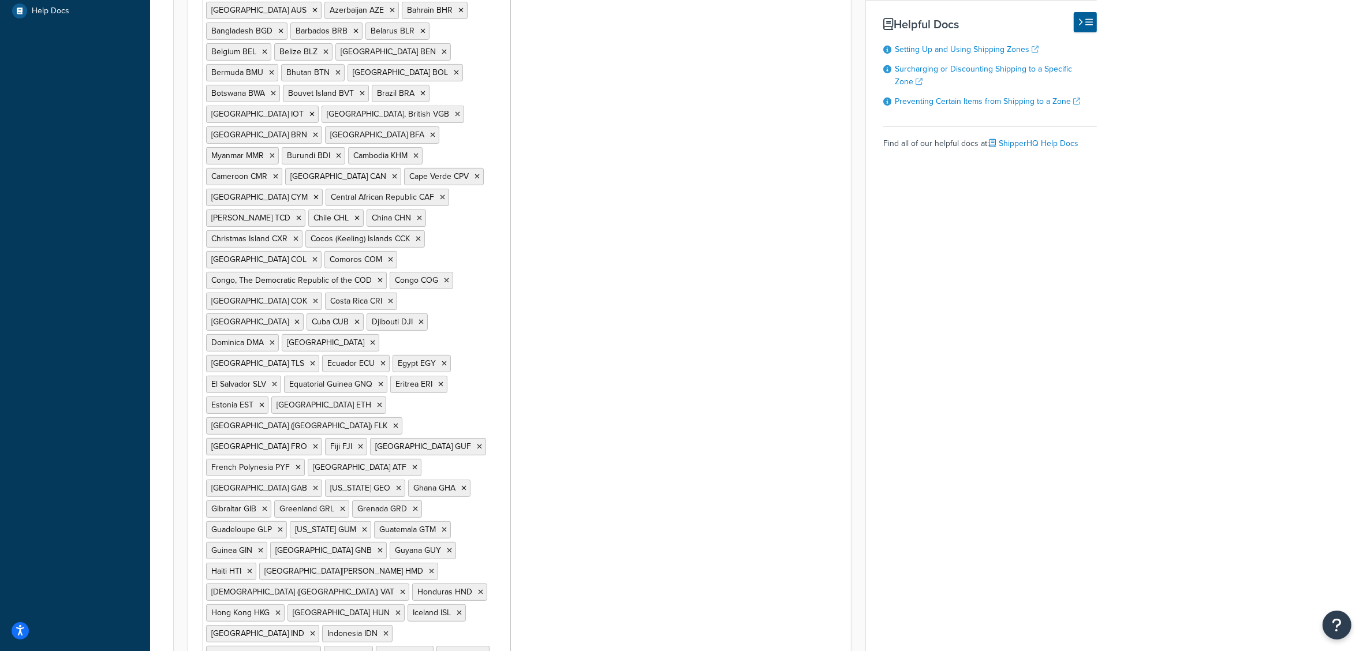
scroll to position [505, 0]
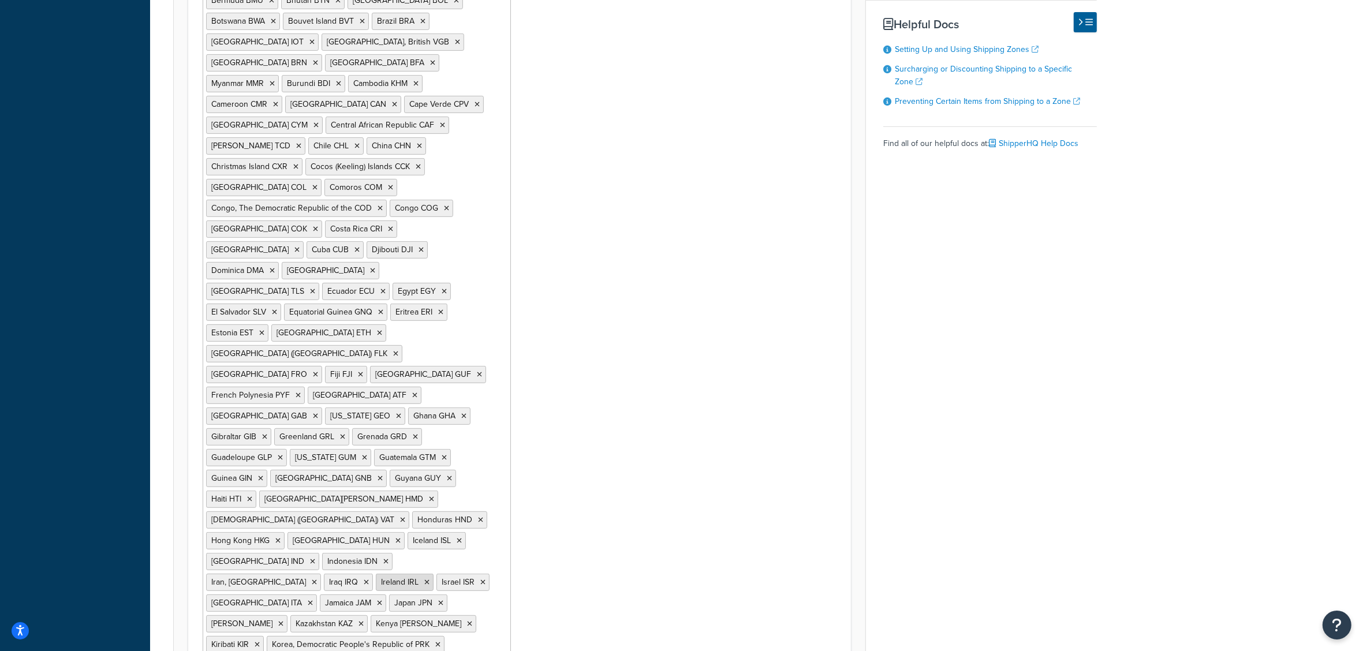
click at [424, 579] on icon at bounding box center [426, 582] width 5 height 7
click at [308, 600] on icon at bounding box center [310, 603] width 5 height 7
click at [395, 537] on icon at bounding box center [397, 540] width 5 height 7
click at [339, 537] on icon at bounding box center [339, 540] width 5 height 7
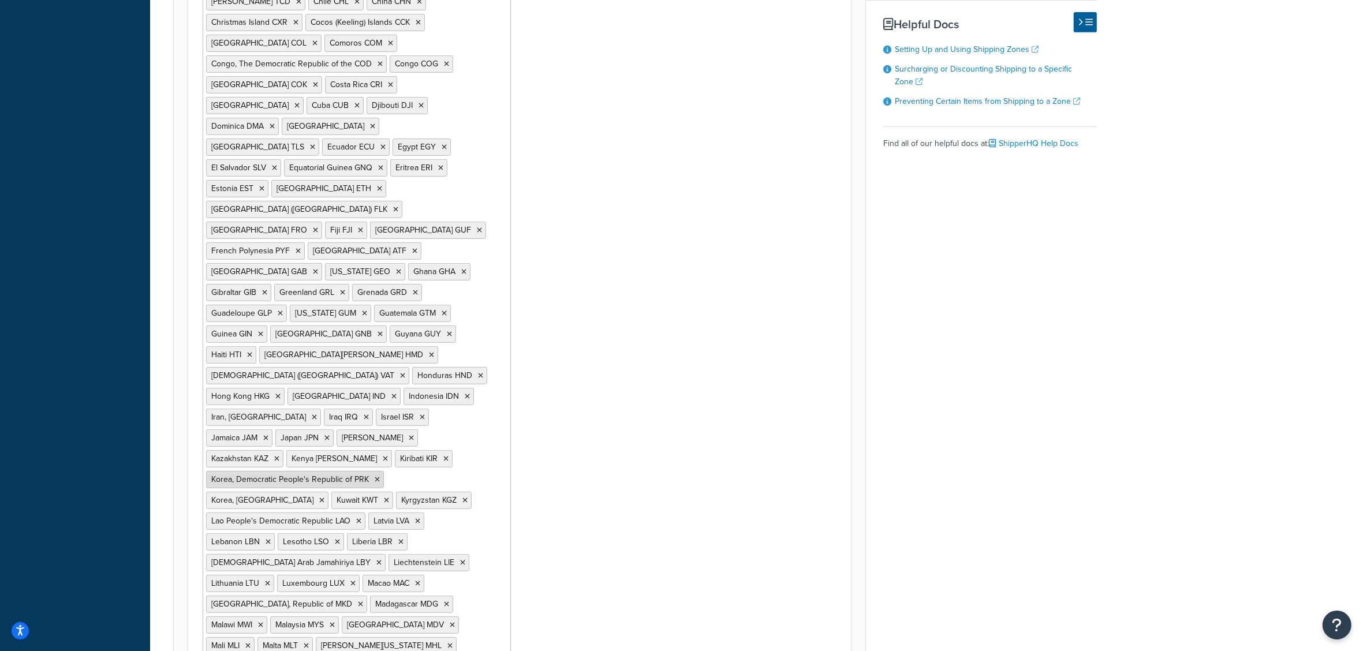
scroll to position [577, 0]
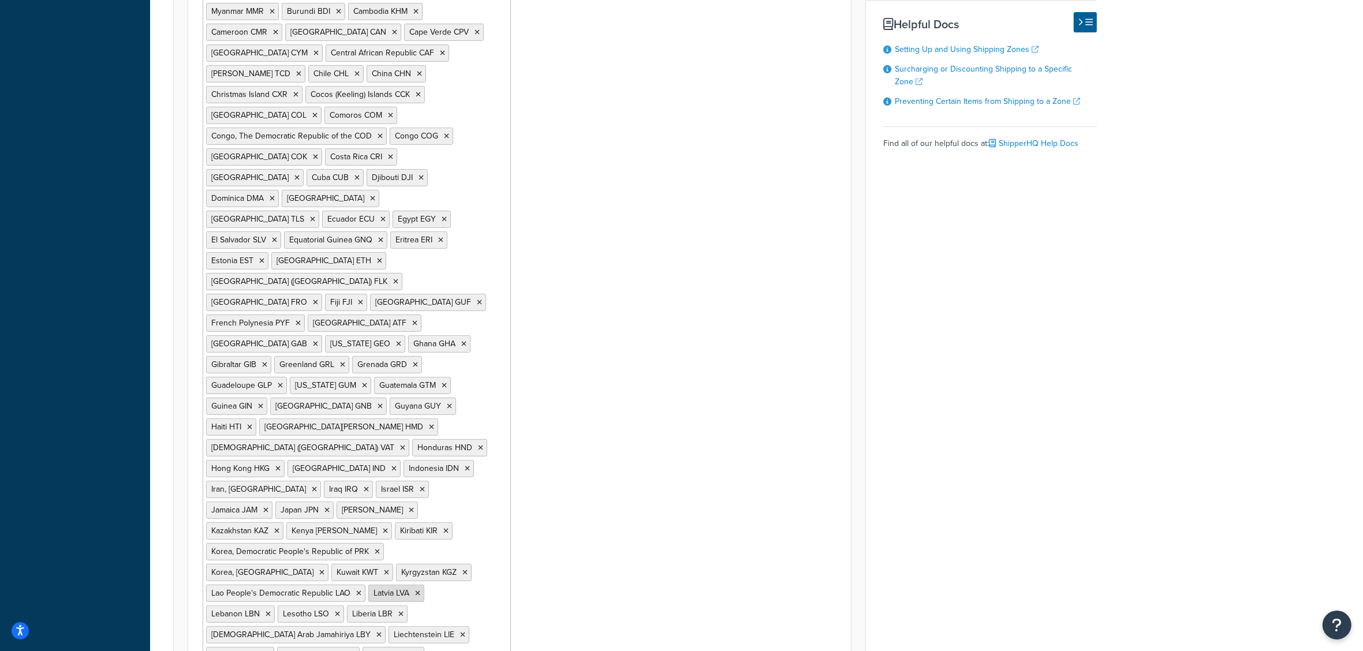
click at [417, 590] on icon at bounding box center [417, 593] width 5 height 7
click at [460, 632] on icon at bounding box center [462, 635] width 5 height 7
click at [447, 632] on icon at bounding box center [449, 635] width 5 height 7
click at [462, 632] on icon at bounding box center [464, 635] width 5 height 7
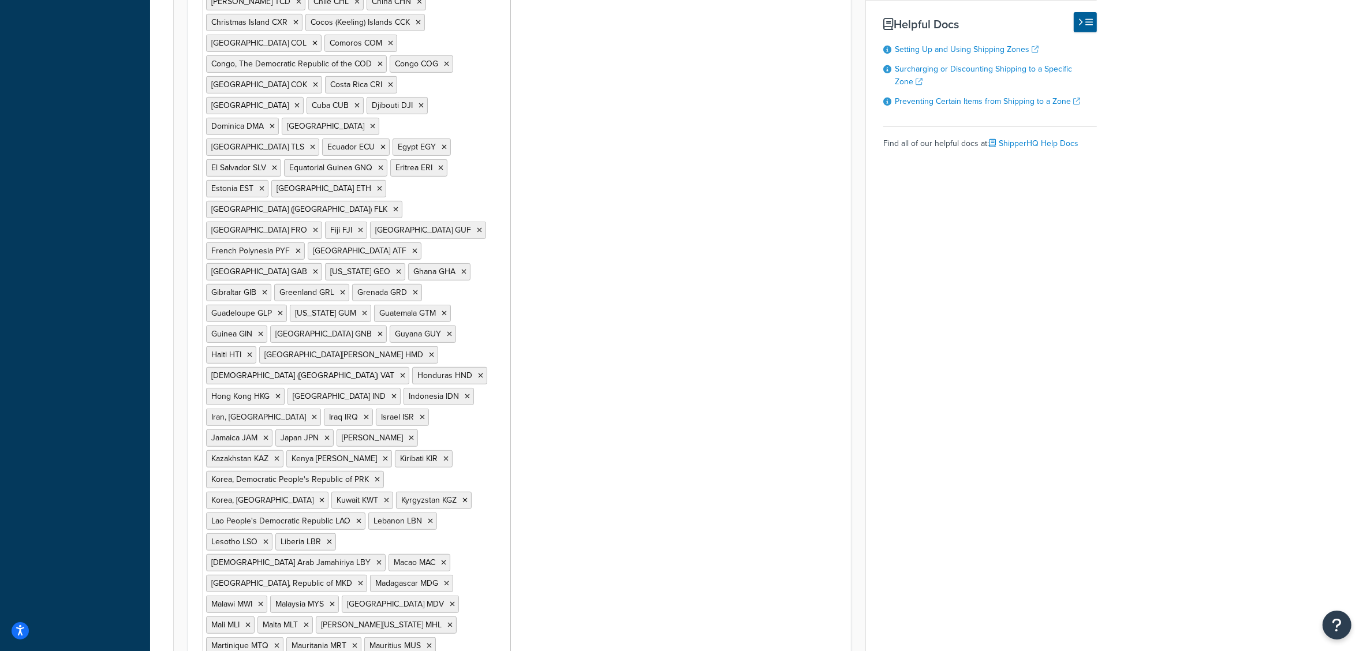
scroll to position [722, 0]
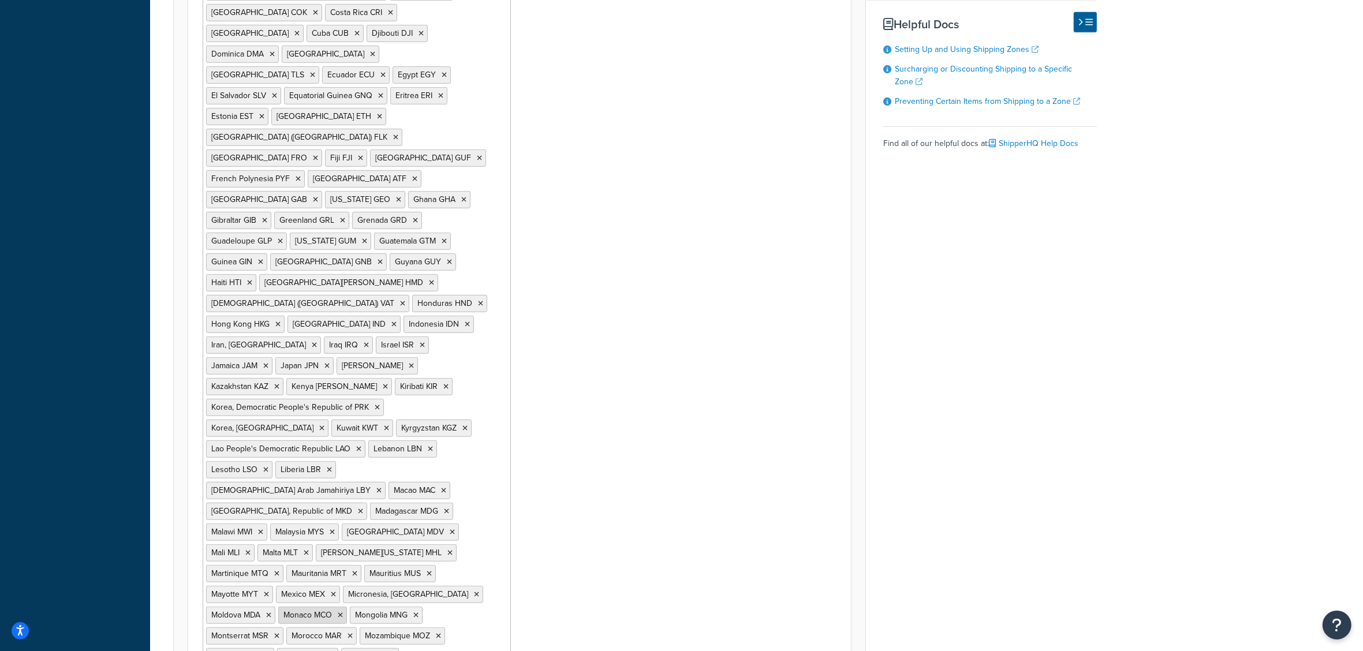
click at [343, 612] on icon at bounding box center [340, 615] width 5 height 7
click at [267, 612] on icon at bounding box center [268, 615] width 5 height 7
click at [397, 651] on icon at bounding box center [399, 656] width 5 height 7
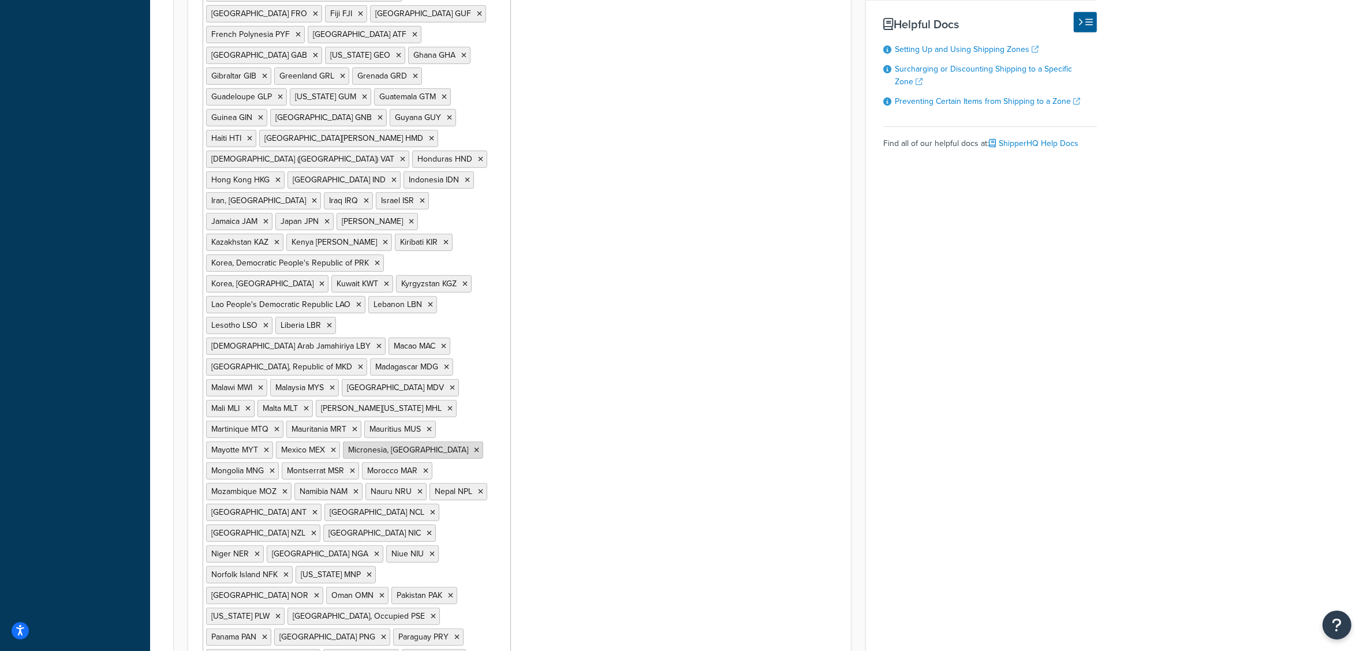
scroll to position [794, 0]
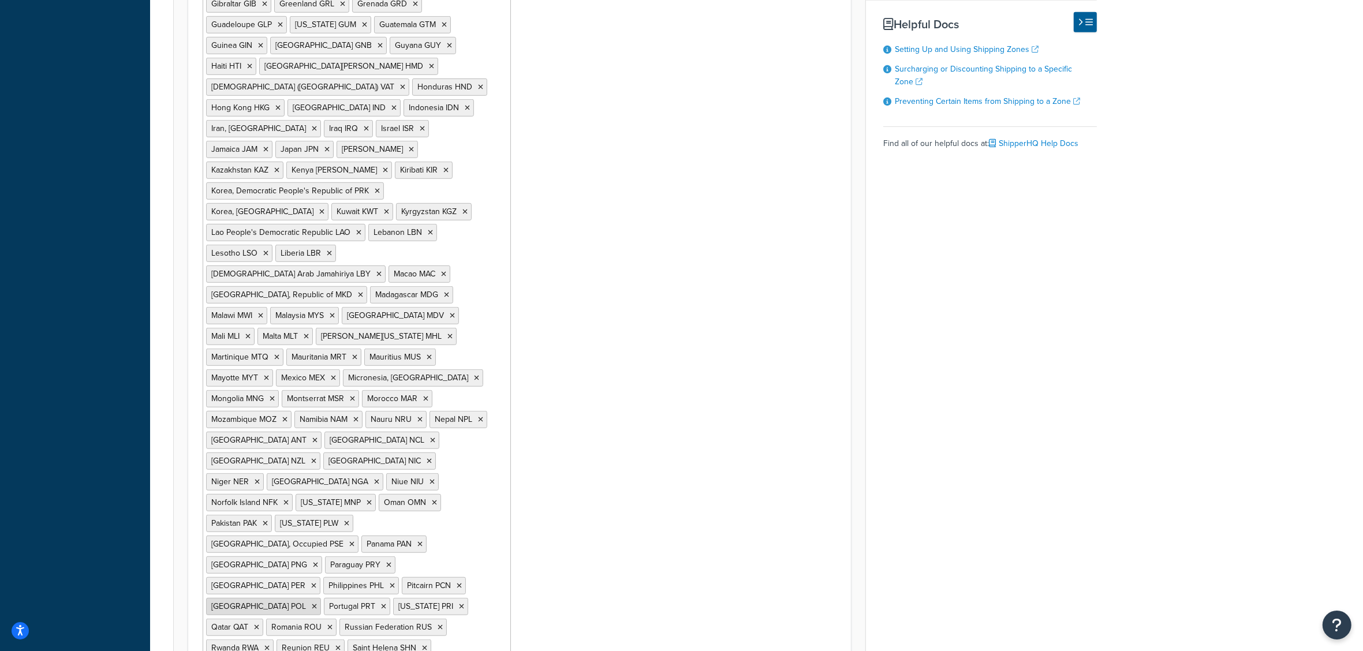
scroll to position [1010, 0]
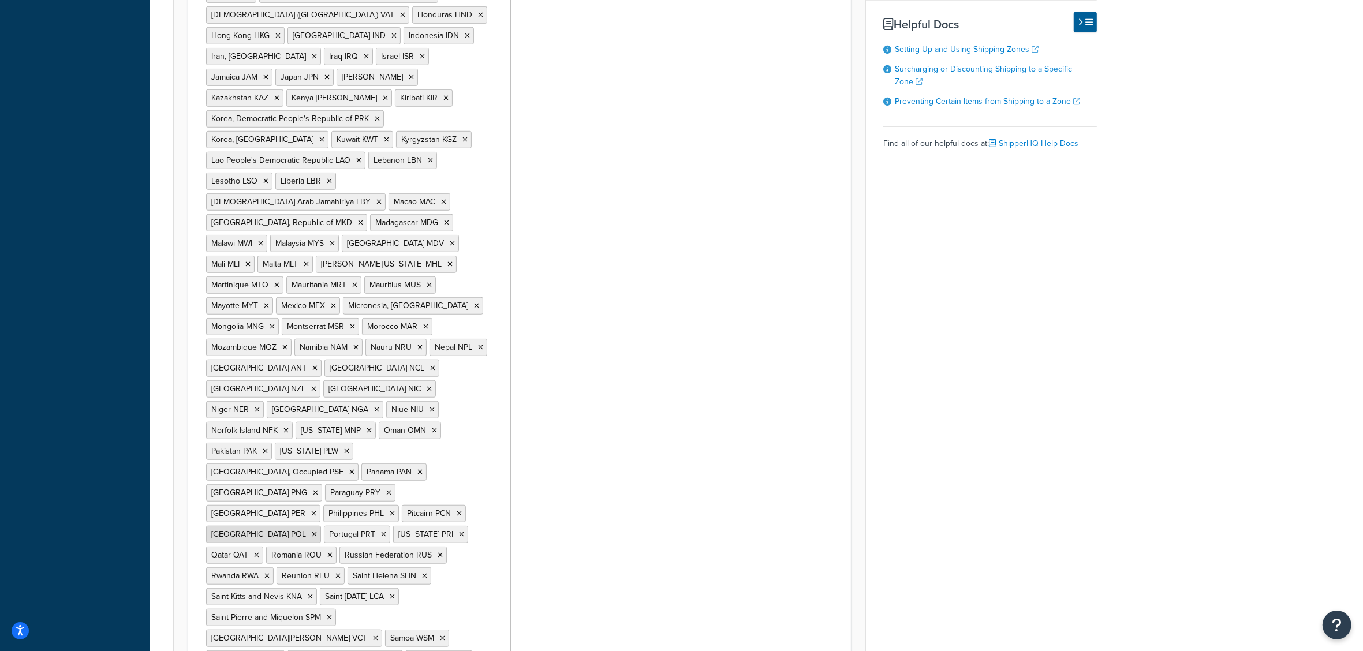
click at [317, 531] on icon at bounding box center [314, 534] width 5 height 7
click at [268, 531] on icon at bounding box center [265, 534] width 5 height 7
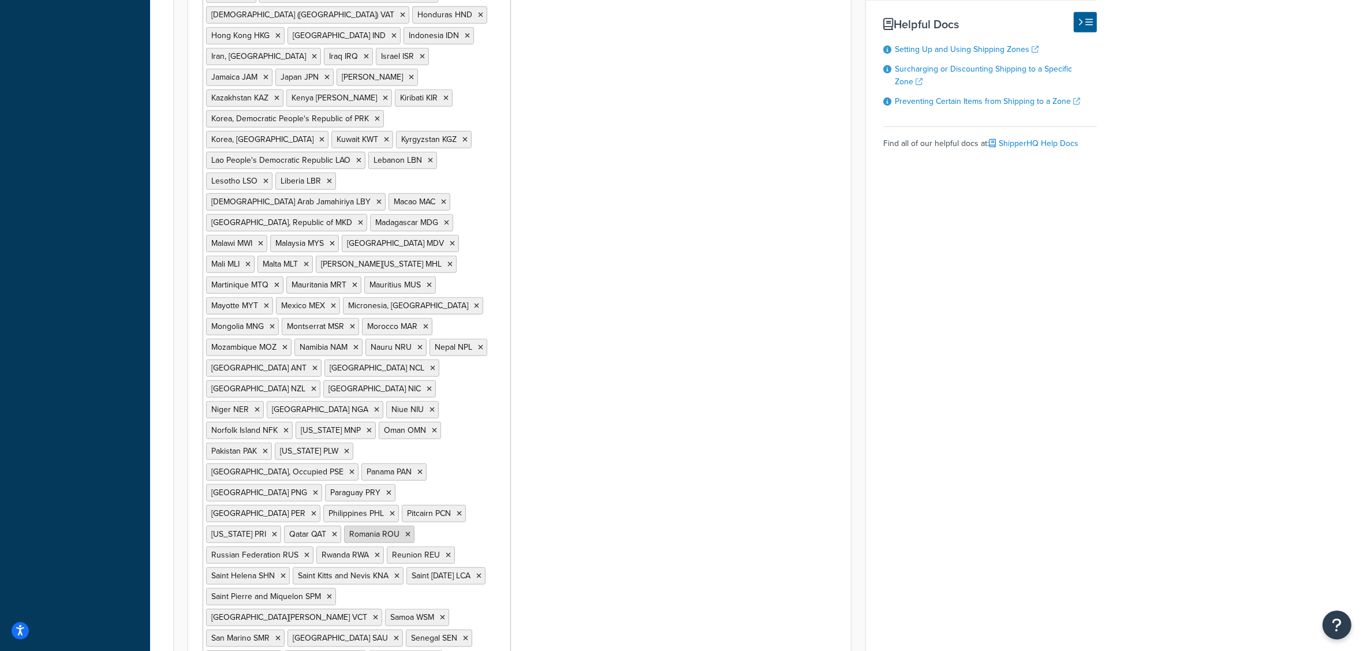
click at [405, 531] on icon at bounding box center [407, 534] width 5 height 7
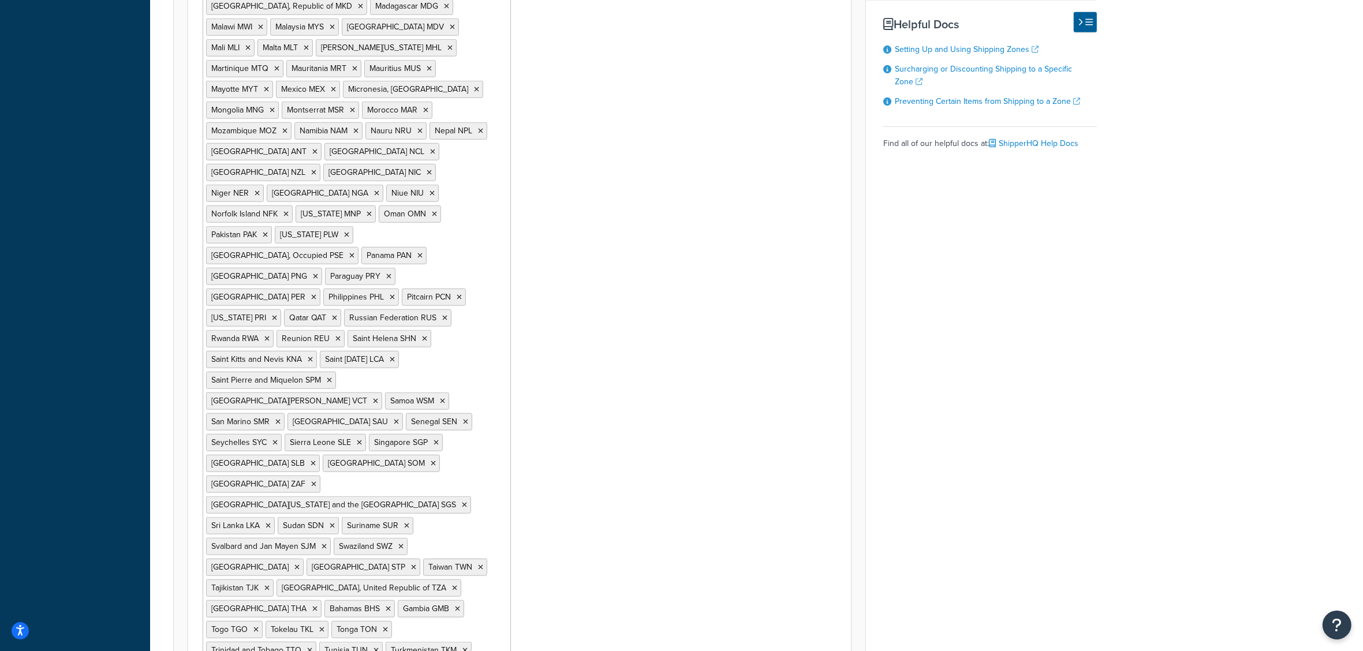
scroll to position [1299, 0]
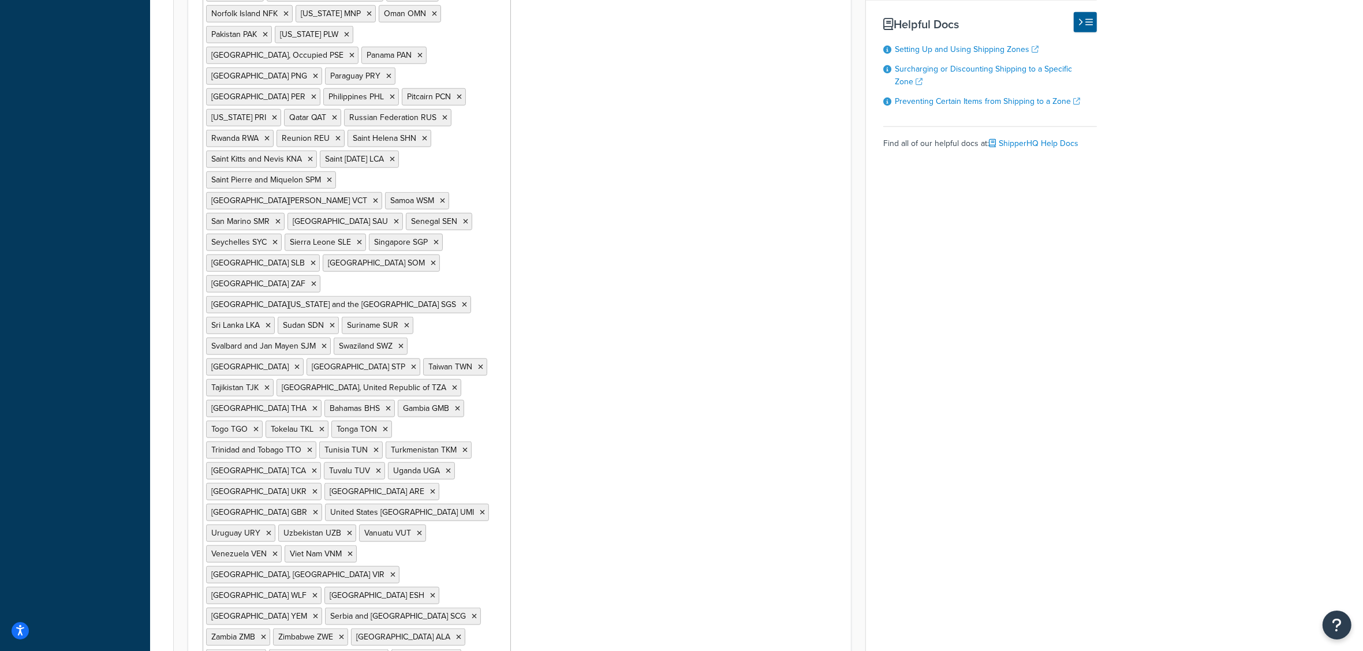
scroll to position [877, 0]
click at [318, 509] on icon at bounding box center [315, 512] width 5 height 7
click at [281, 218] on icon at bounding box center [277, 221] width 5 height 7
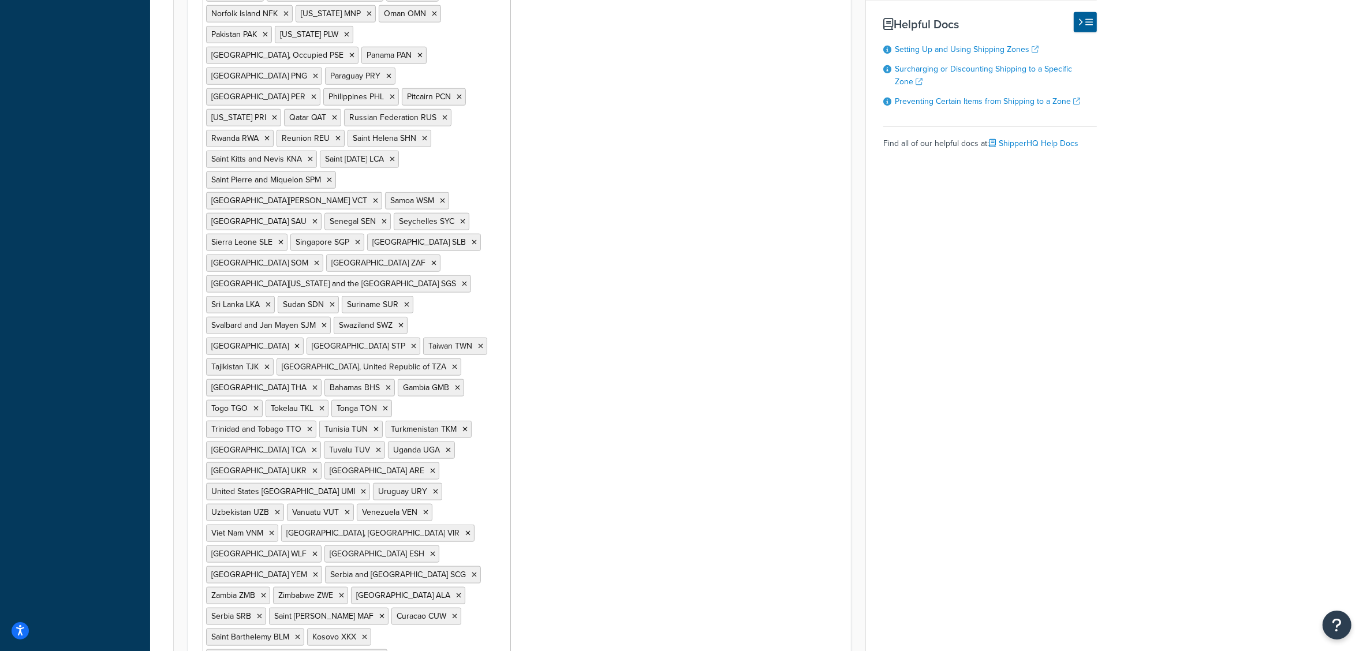
scroll to position [29, 0]
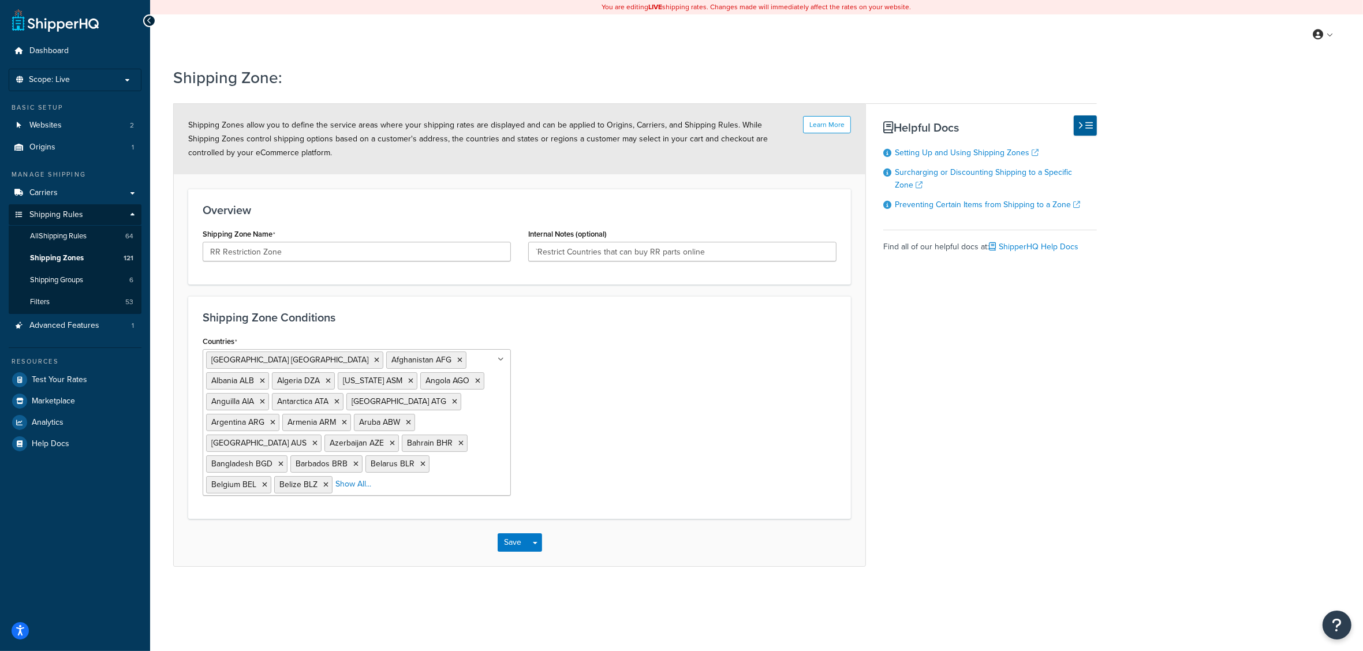
click at [511, 630] on div "You are editing LIVE shipping rates. Changes made will immediately affect the r…" at bounding box center [756, 325] width 1213 height 651
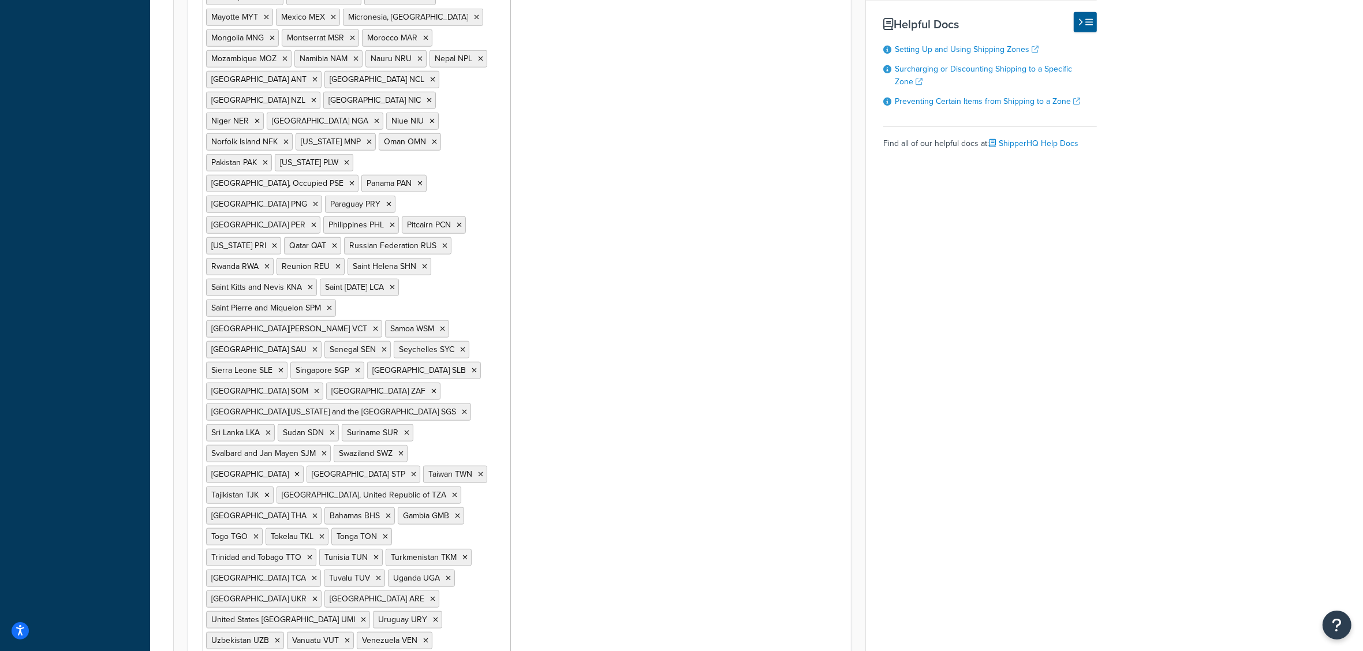
scroll to position [1427, 0]
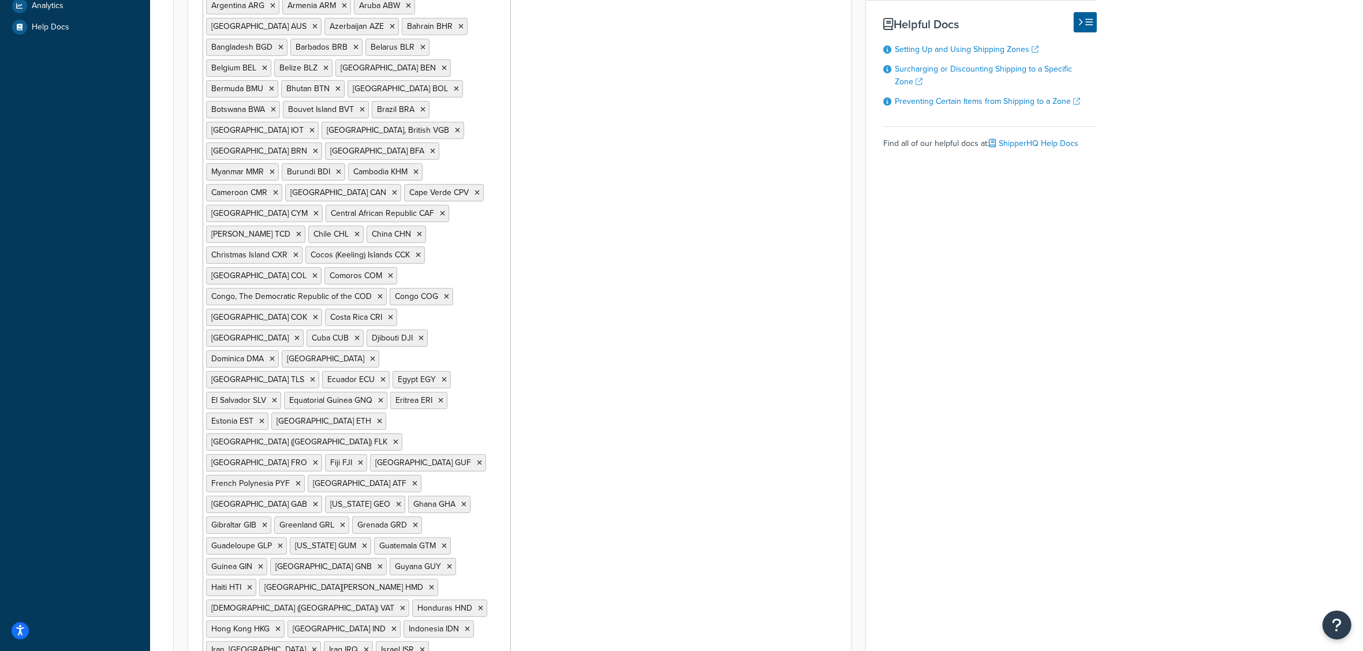
scroll to position [200, 0]
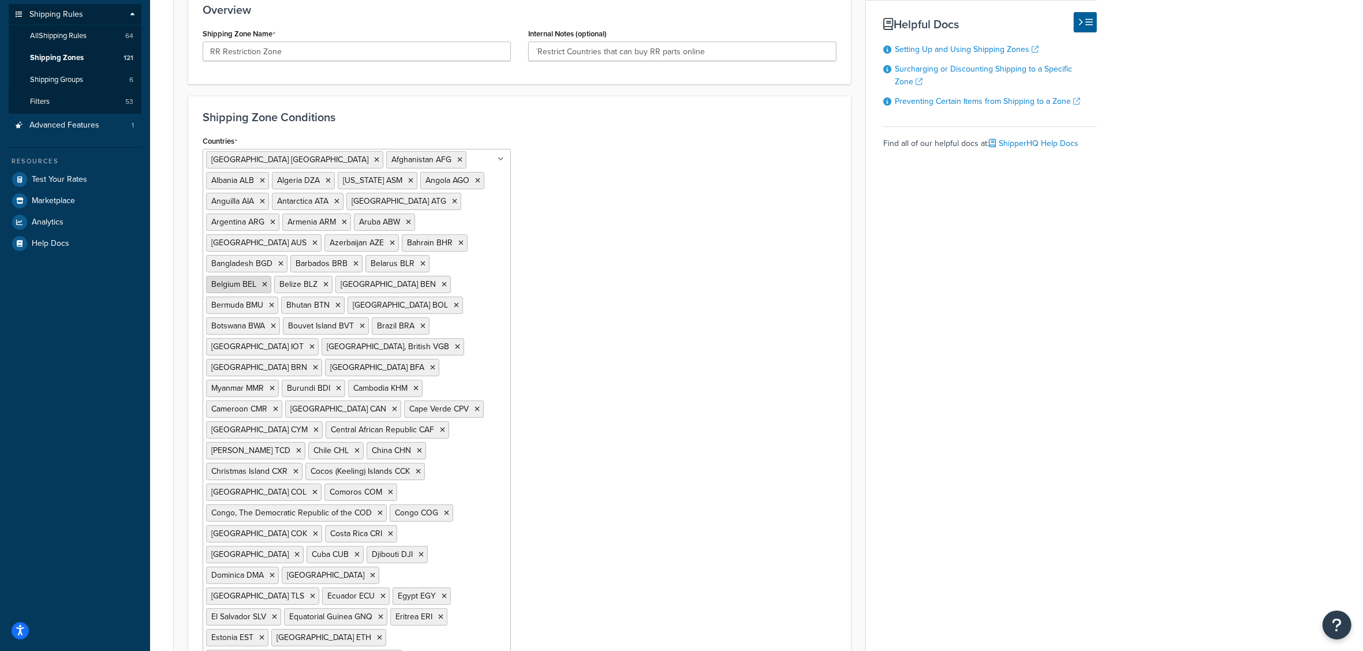
click at [267, 281] on icon at bounding box center [264, 284] width 5 height 7
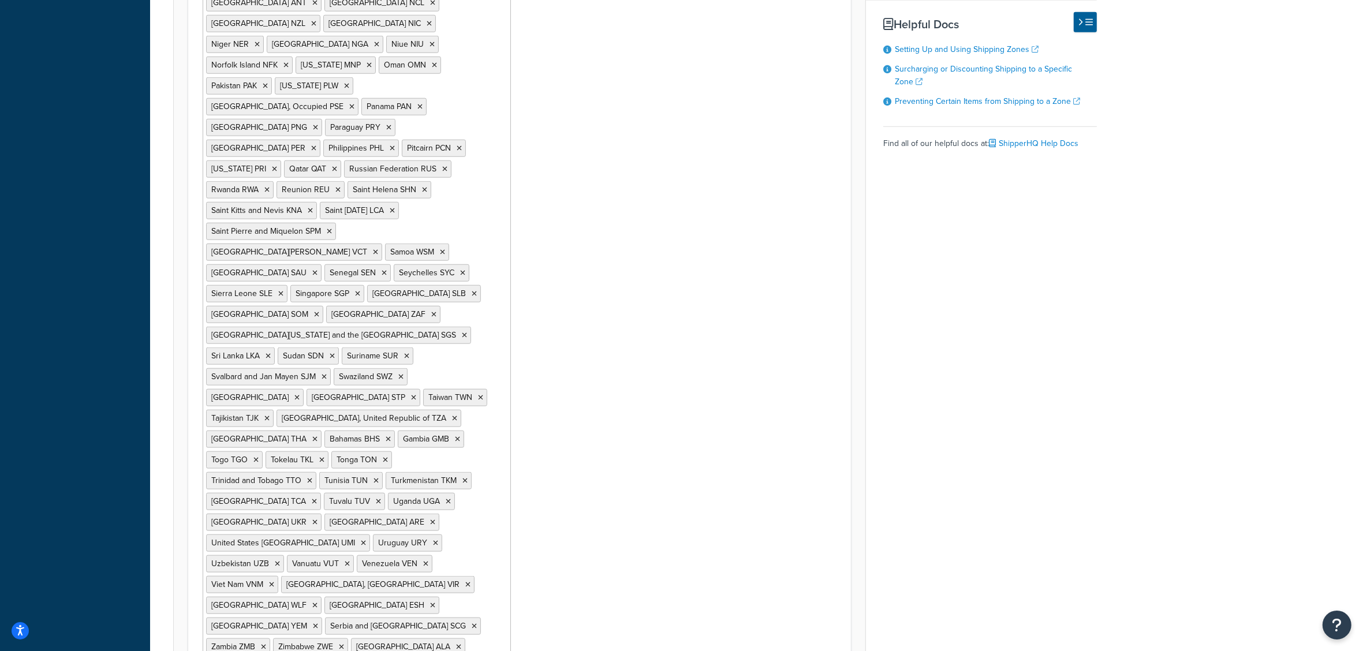
scroll to position [1427, 0]
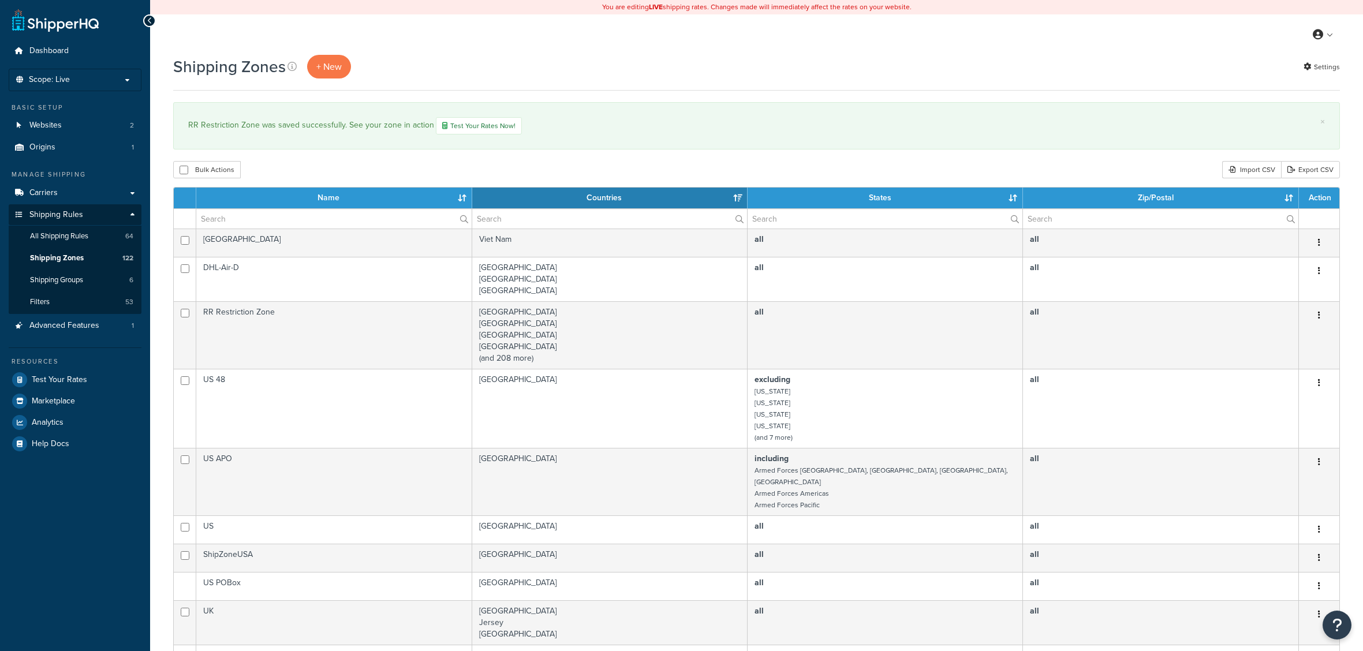
select select "15"
click at [98, 237] on link "All Shipping Rules 64" at bounding box center [75, 236] width 133 height 21
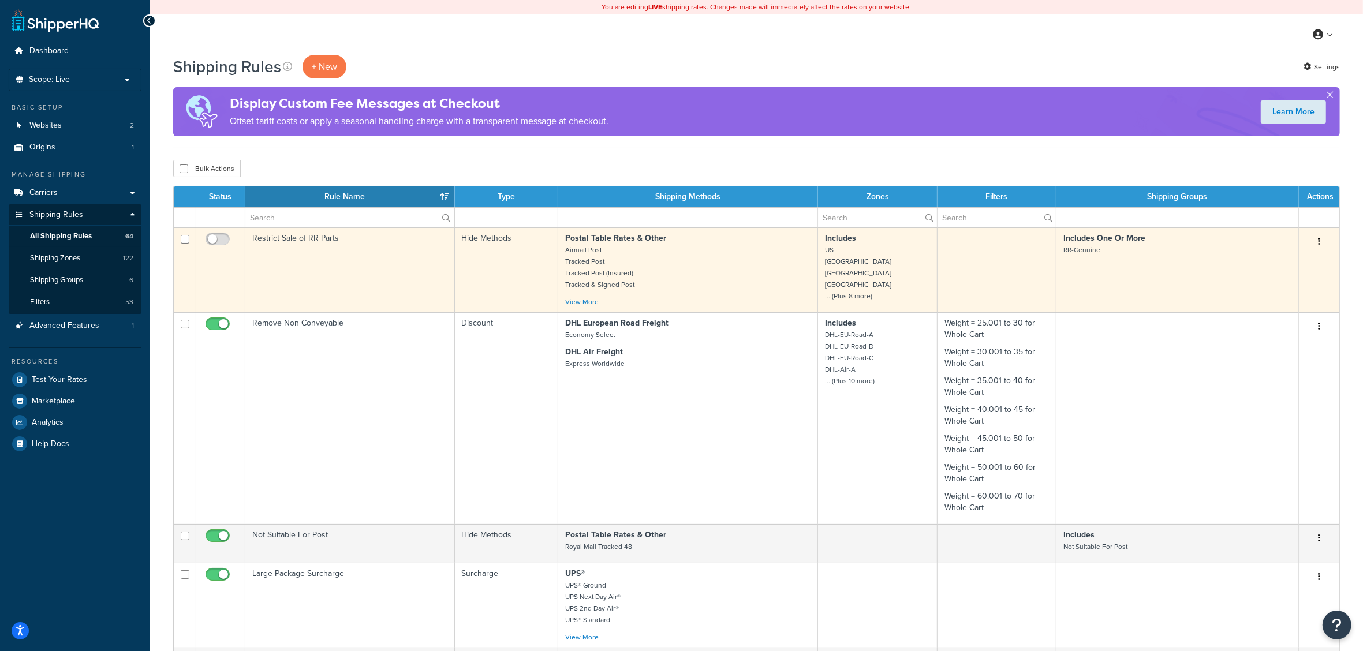
click at [292, 246] on td "Restrict Sale of RR Parts" at bounding box center [350, 269] width 210 height 85
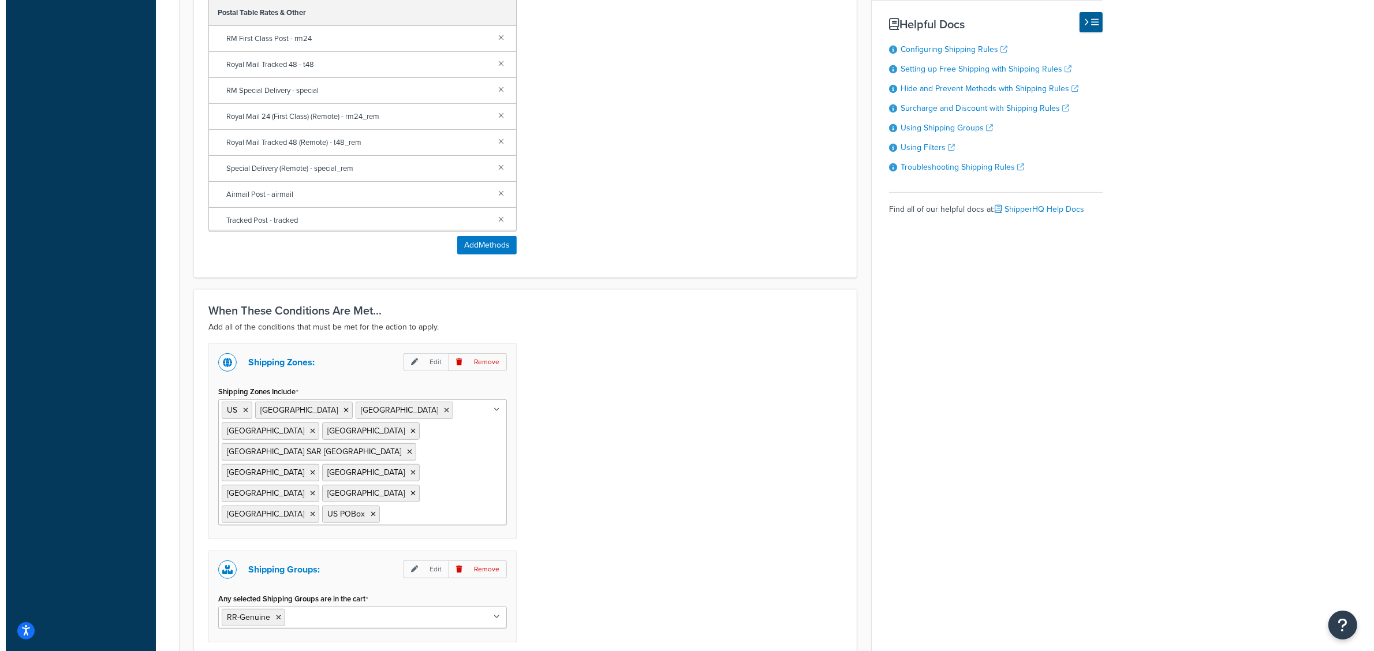
scroll to position [678, 0]
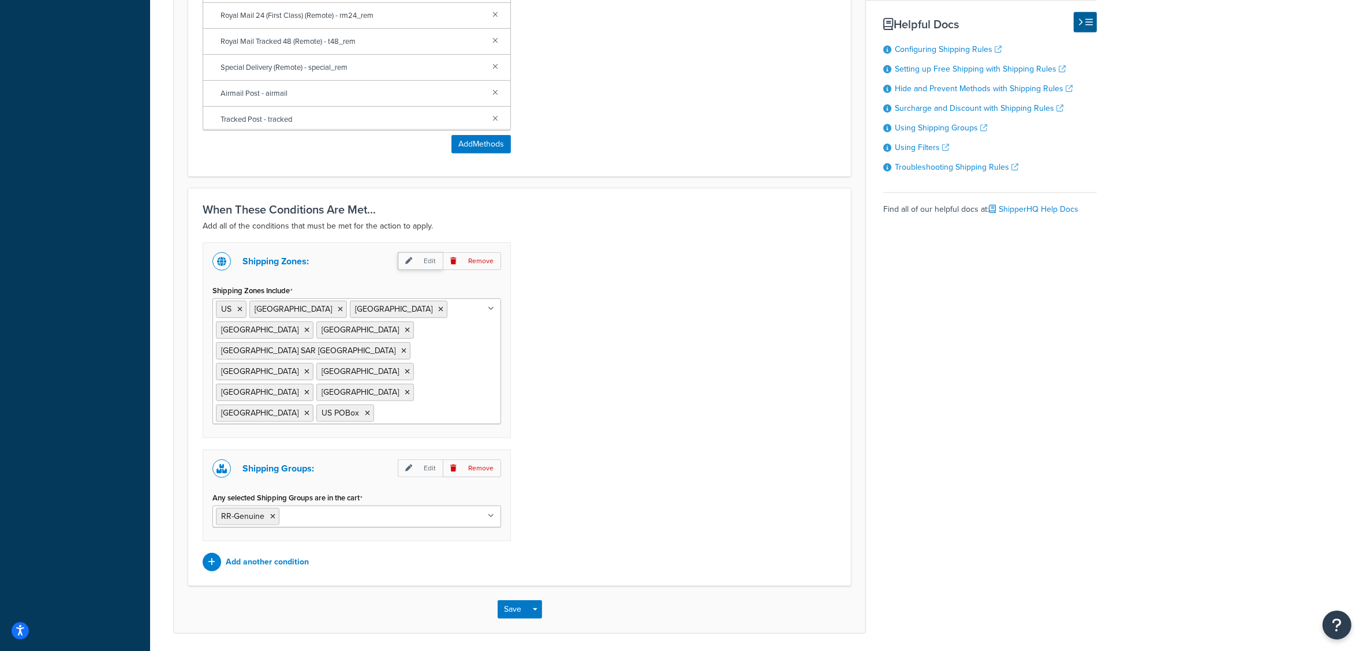
click at [424, 264] on p "Edit" at bounding box center [420, 261] width 45 height 18
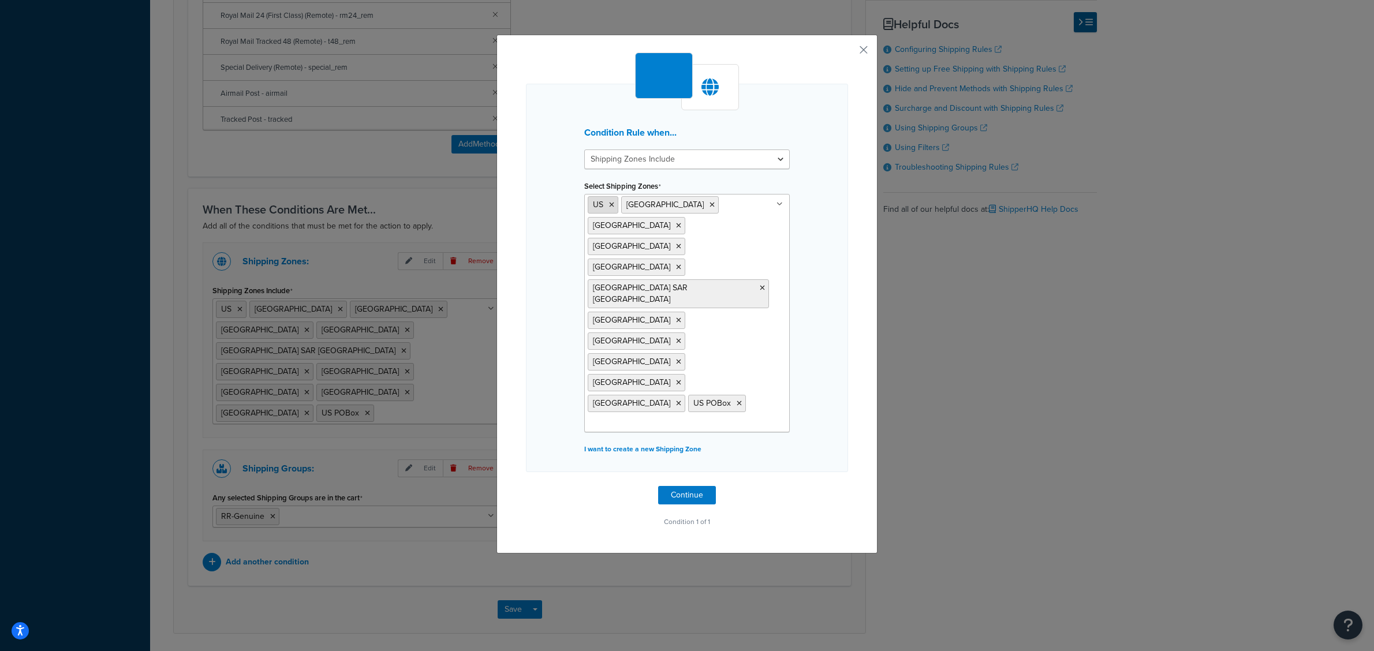
click at [609, 204] on icon at bounding box center [611, 204] width 5 height 7
click at [604, 203] on span "[GEOGRAPHIC_DATA]" at bounding box center [631, 205] width 77 height 12
click at [676, 202] on icon at bounding box center [678, 204] width 5 height 7
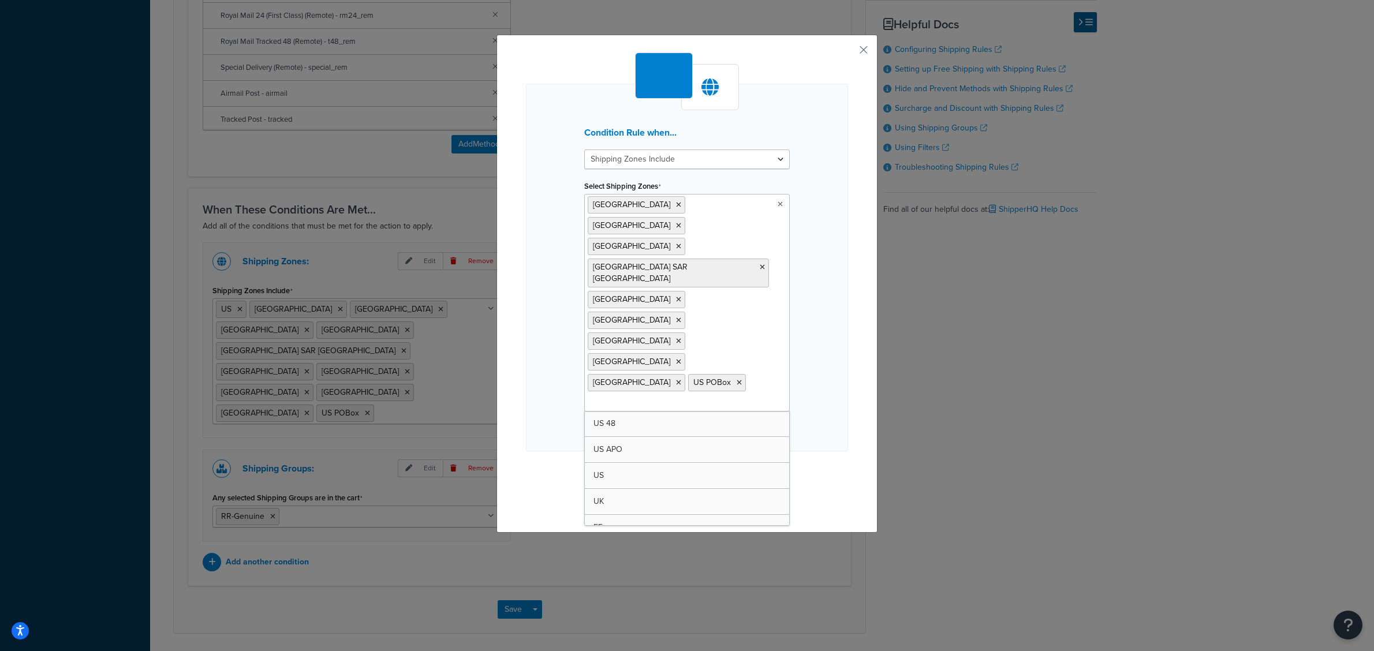
click at [676, 202] on icon at bounding box center [678, 204] width 5 height 7
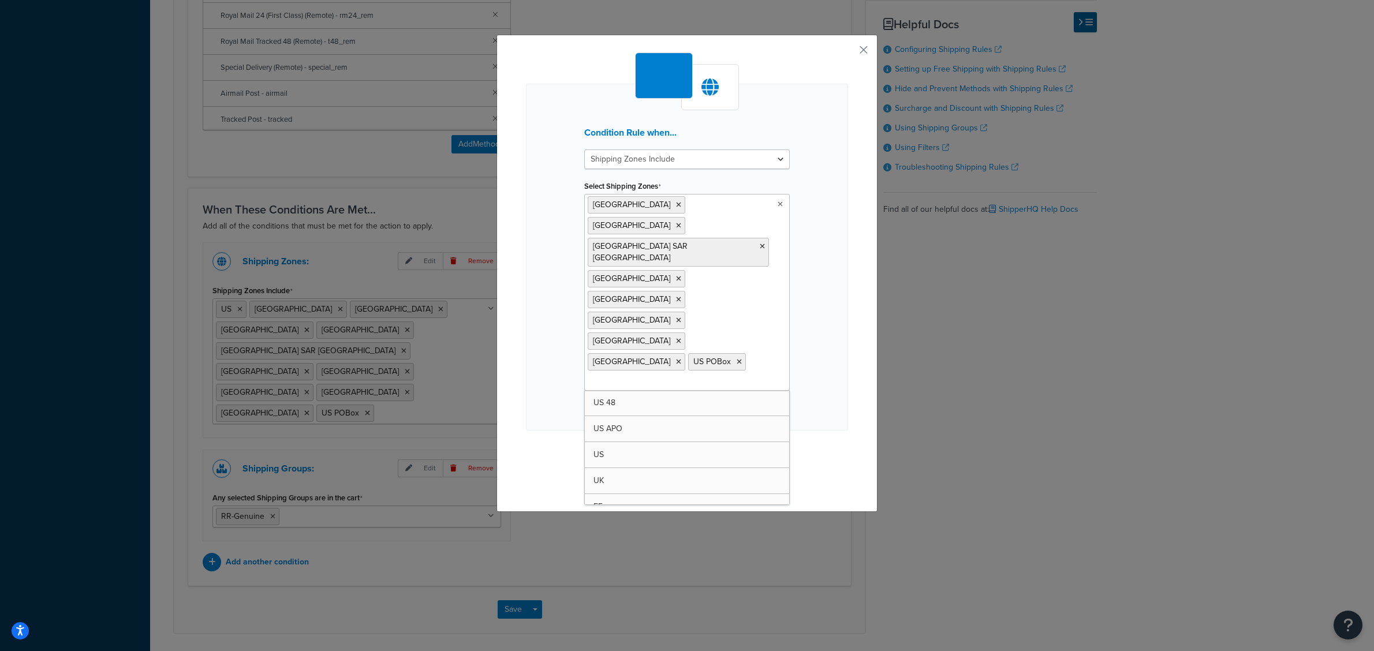
click at [624, 201] on ul "[GEOGRAPHIC_DATA] [GEOGRAPHIC_DATA] [GEOGRAPHIC_DATA] [GEOGRAPHIC_DATA] [GEOGRA…" at bounding box center [687, 292] width 206 height 197
click at [676, 203] on icon at bounding box center [678, 204] width 5 height 7
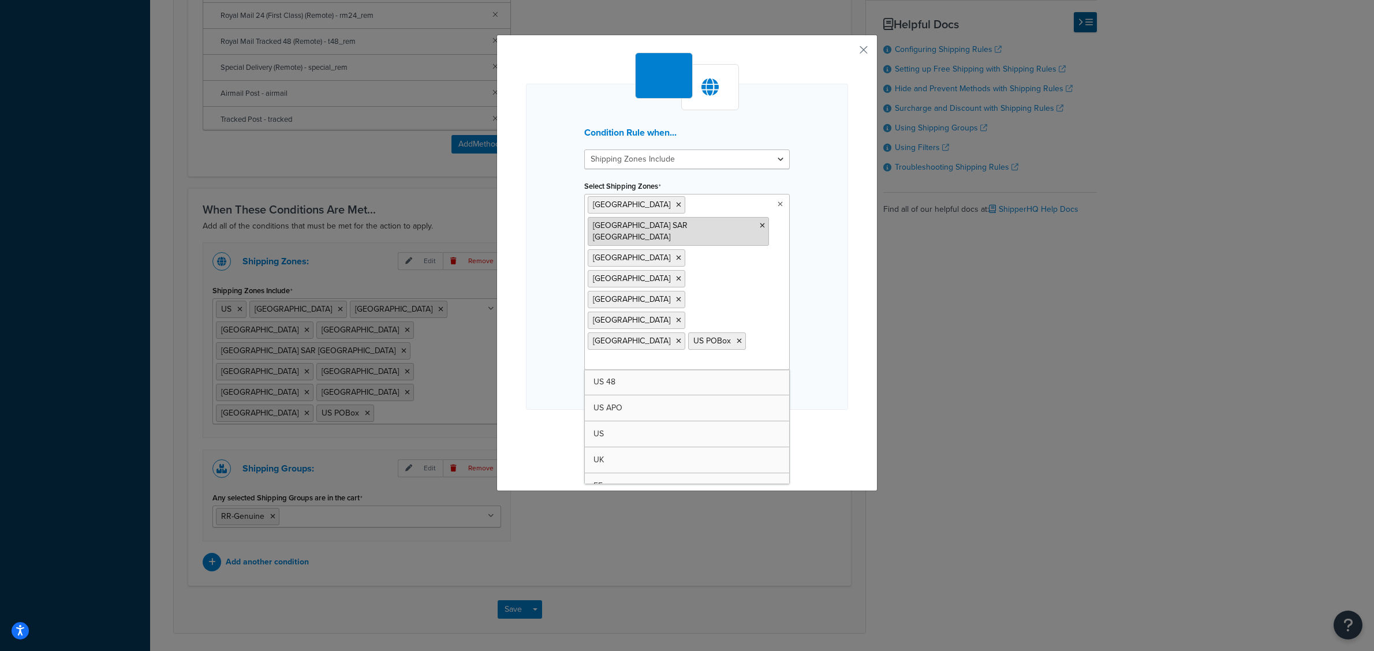
click at [676, 203] on icon at bounding box center [678, 204] width 5 height 7
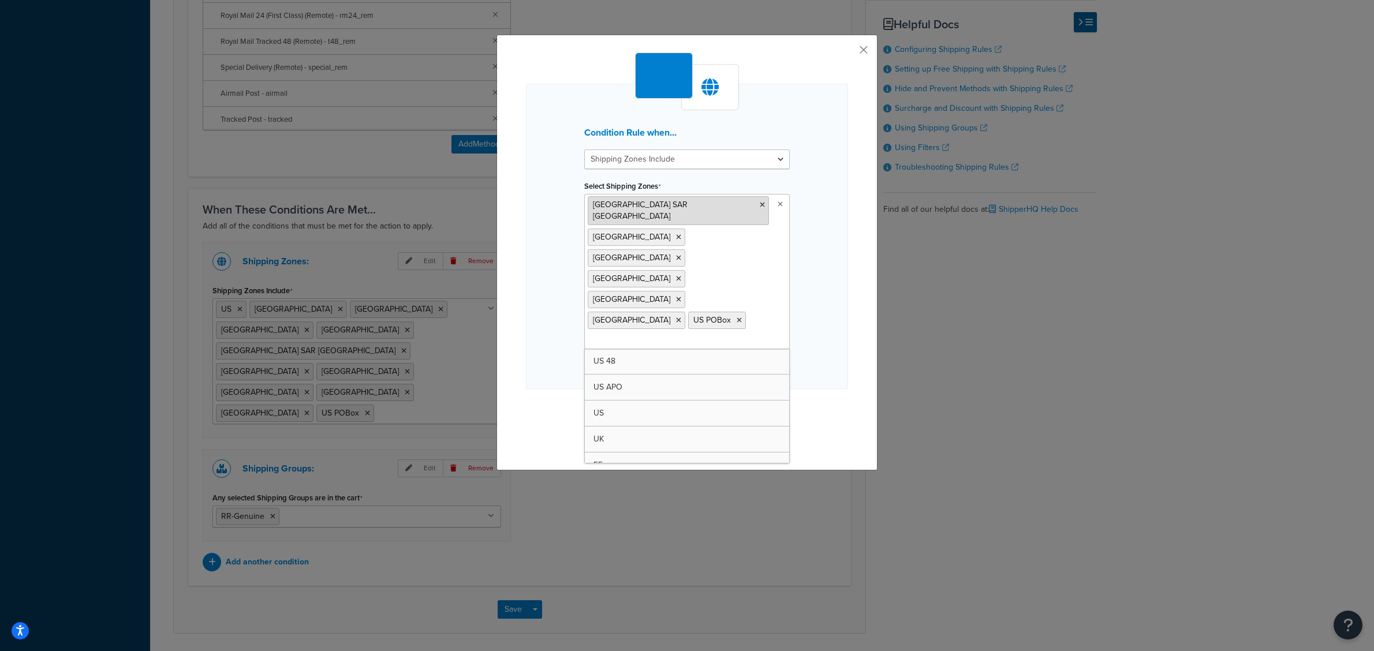
click at [760, 204] on icon at bounding box center [762, 204] width 5 height 7
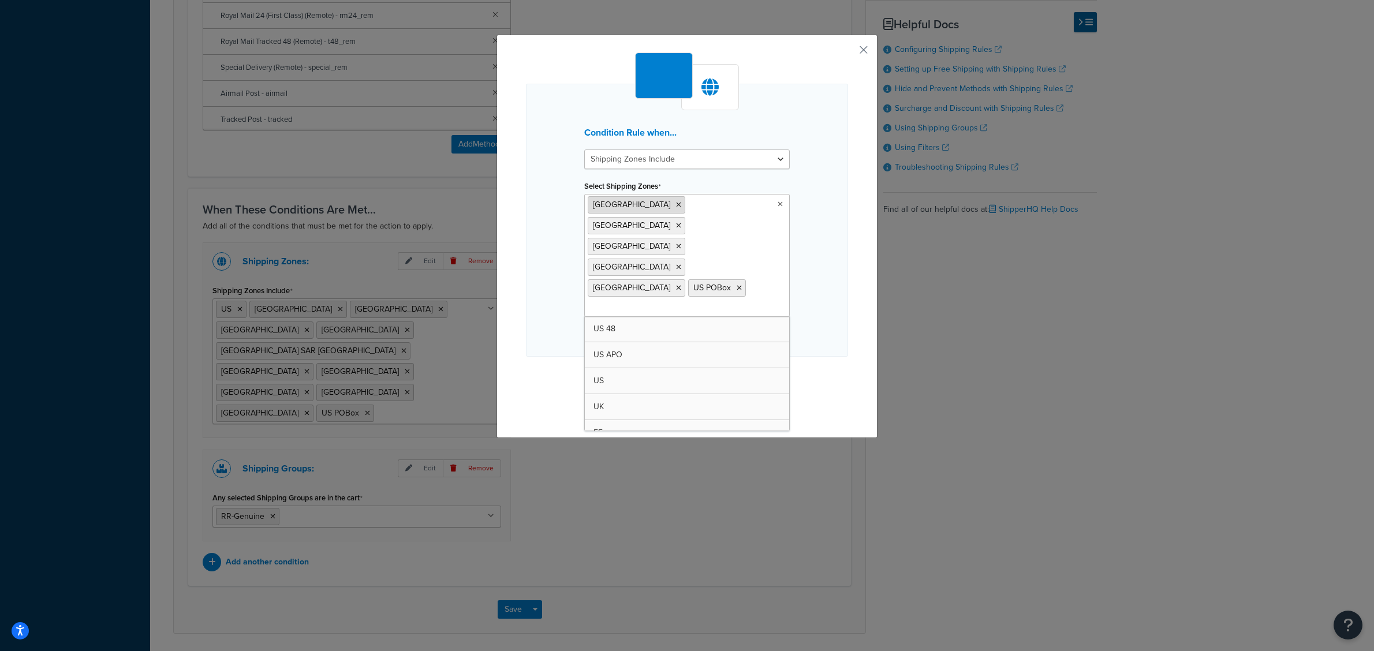
click at [676, 205] on icon at bounding box center [678, 204] width 5 height 7
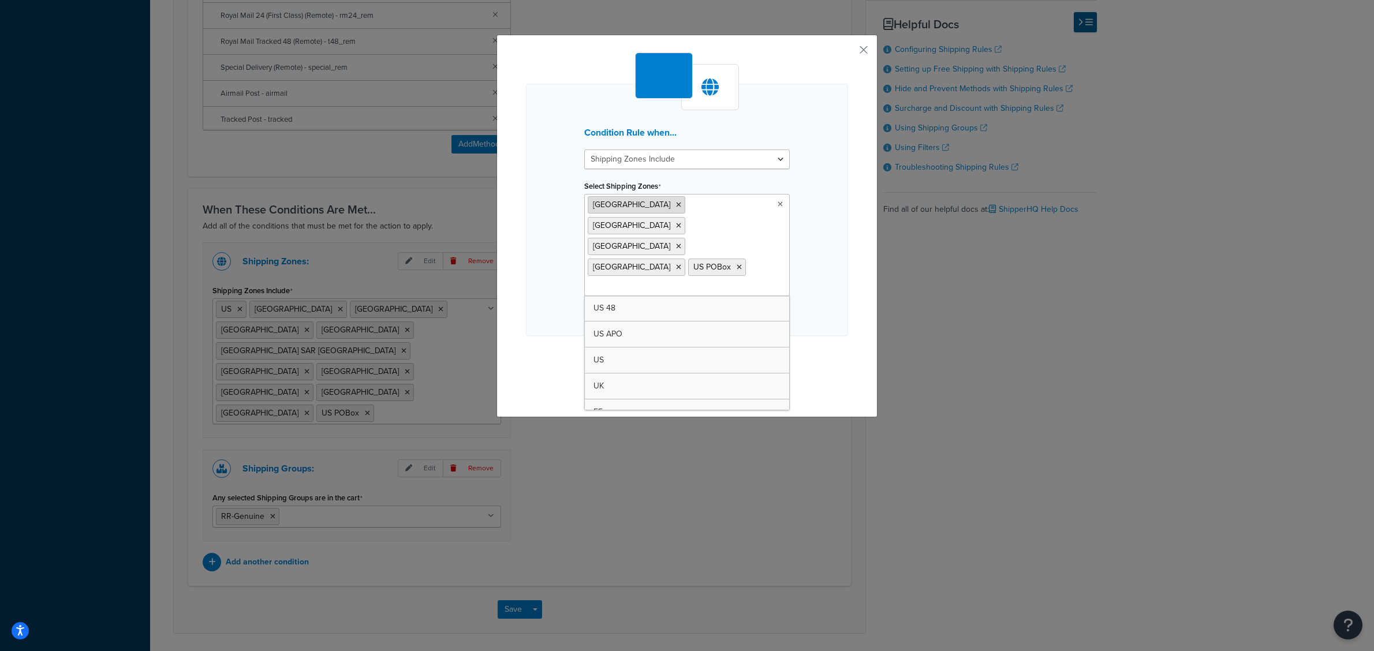
click at [676, 203] on icon at bounding box center [678, 204] width 5 height 7
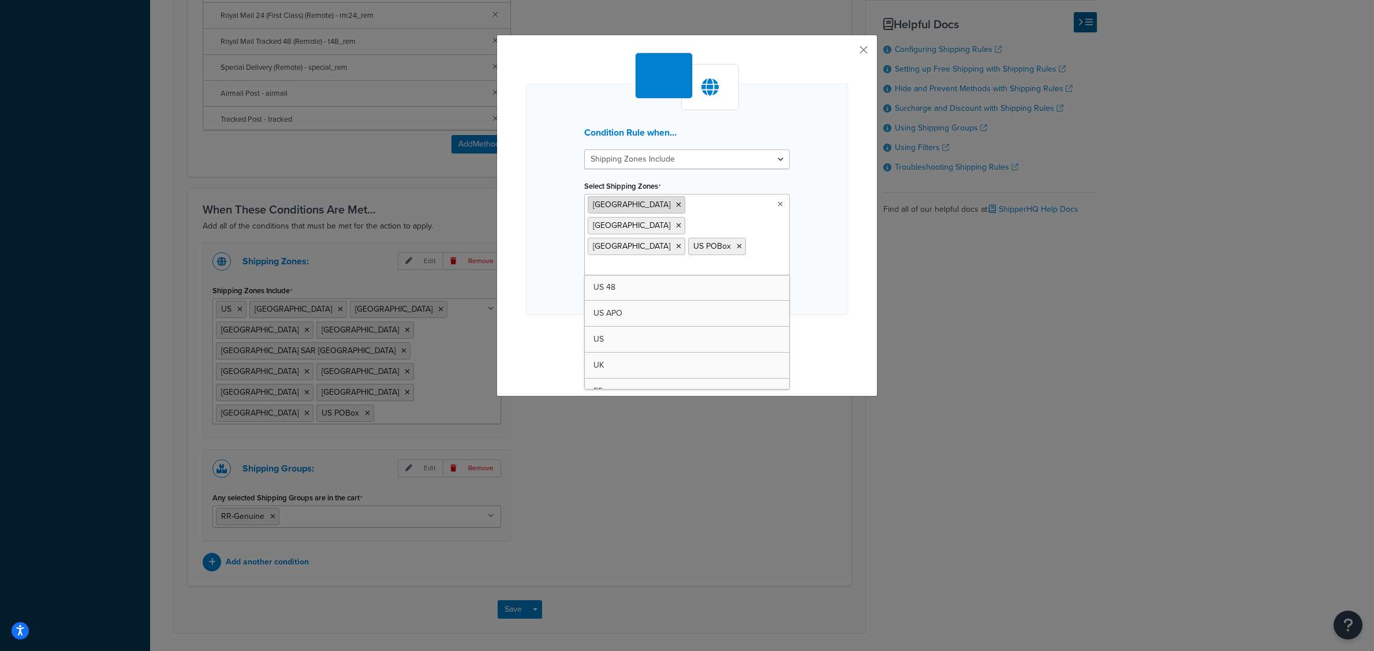
click at [676, 204] on icon at bounding box center [678, 204] width 5 height 7
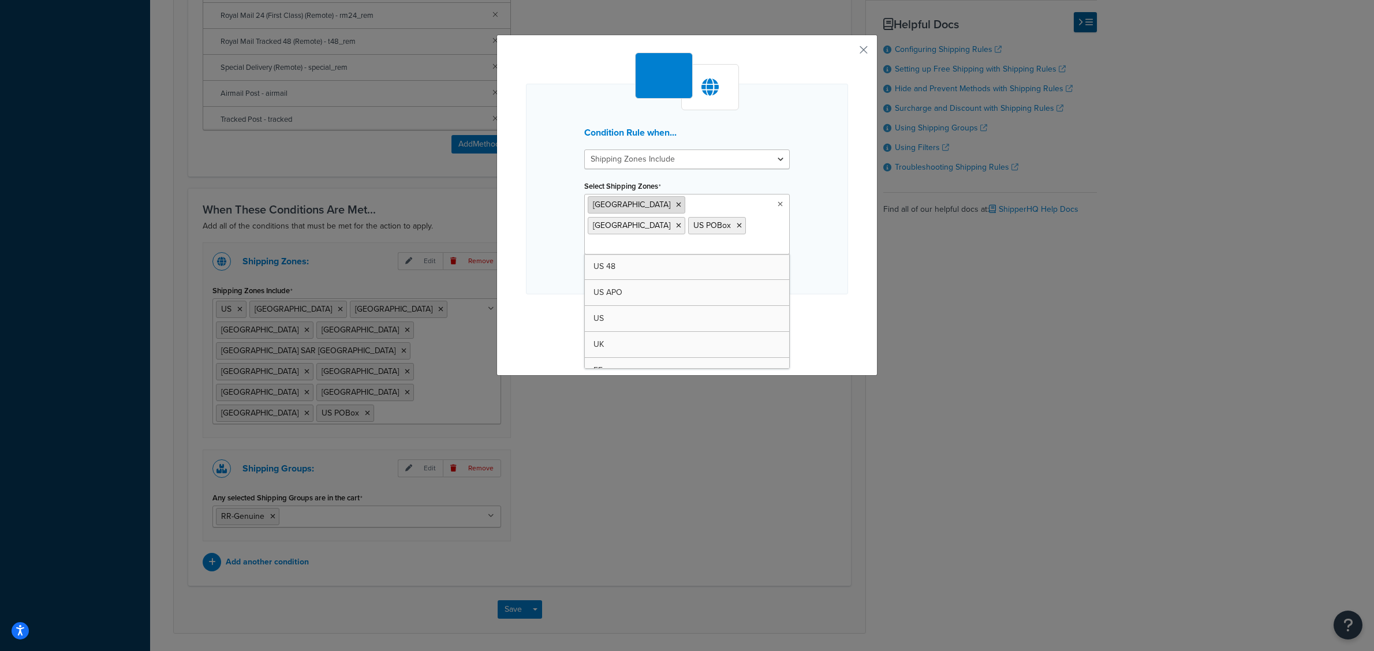
click at [676, 204] on icon at bounding box center [678, 204] width 5 height 7
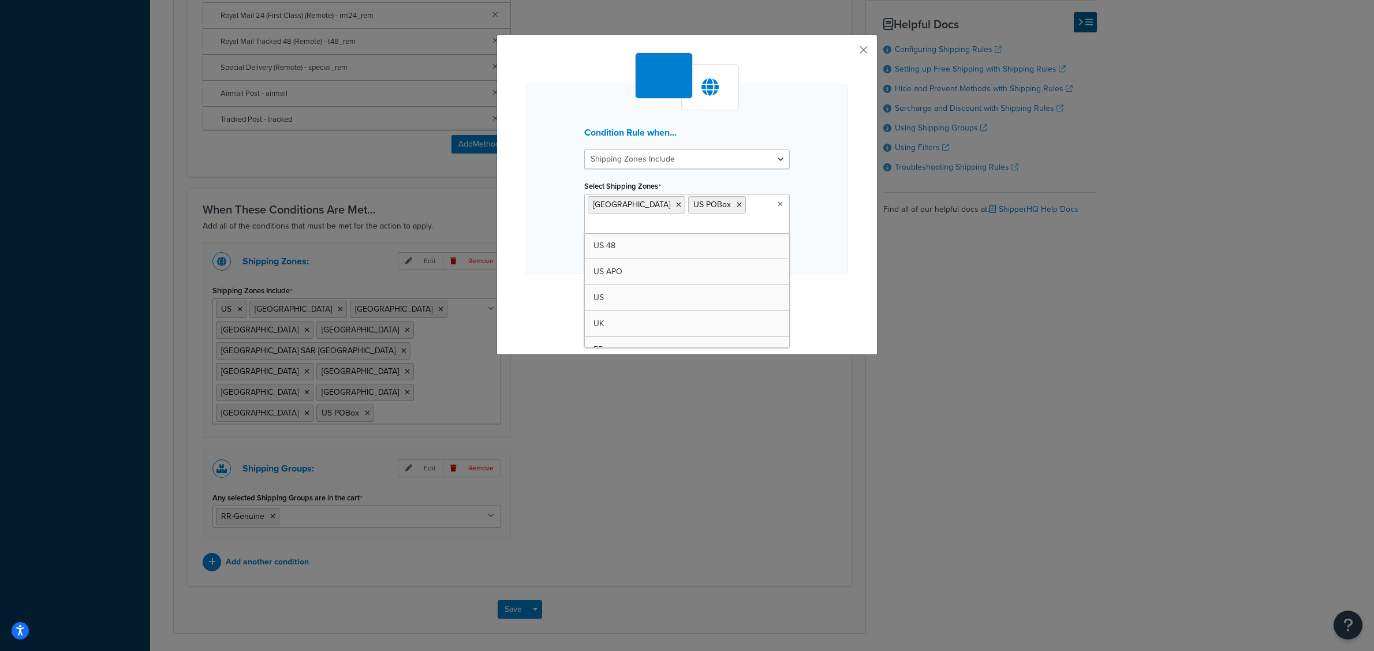
click at [676, 206] on icon at bounding box center [678, 204] width 5 height 7
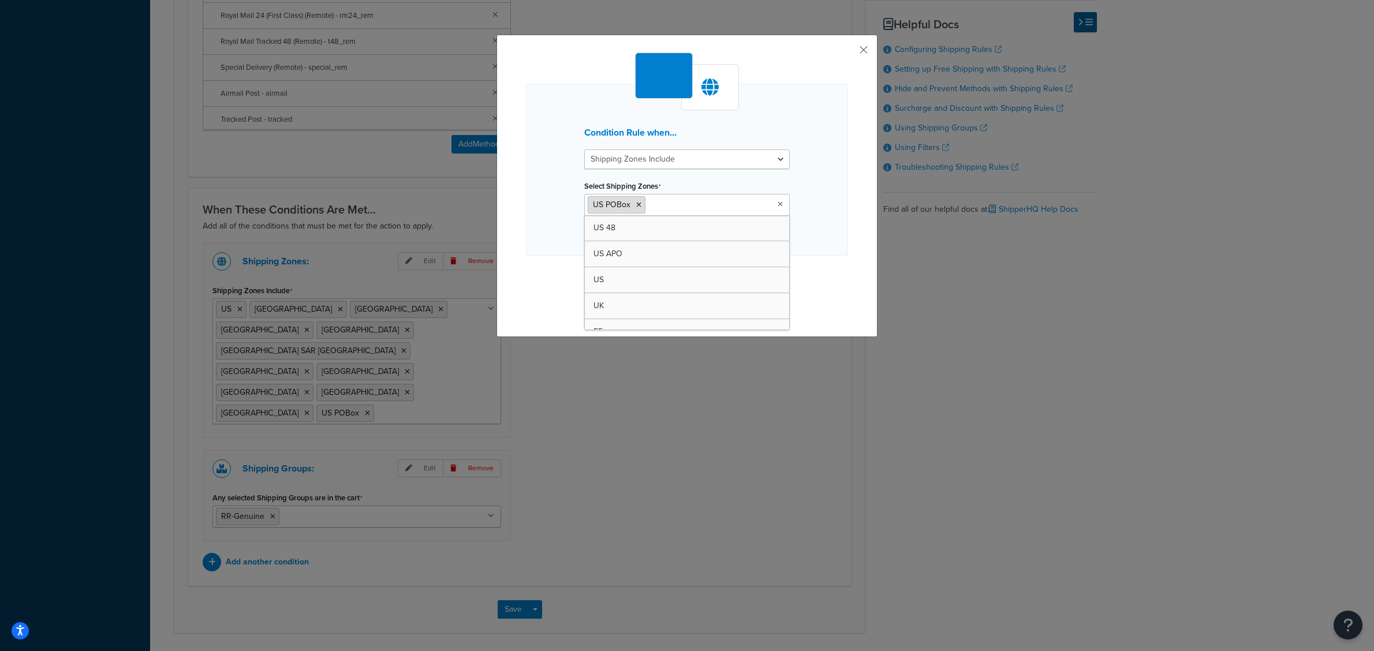
click at [636, 206] on icon at bounding box center [638, 204] width 5 height 7
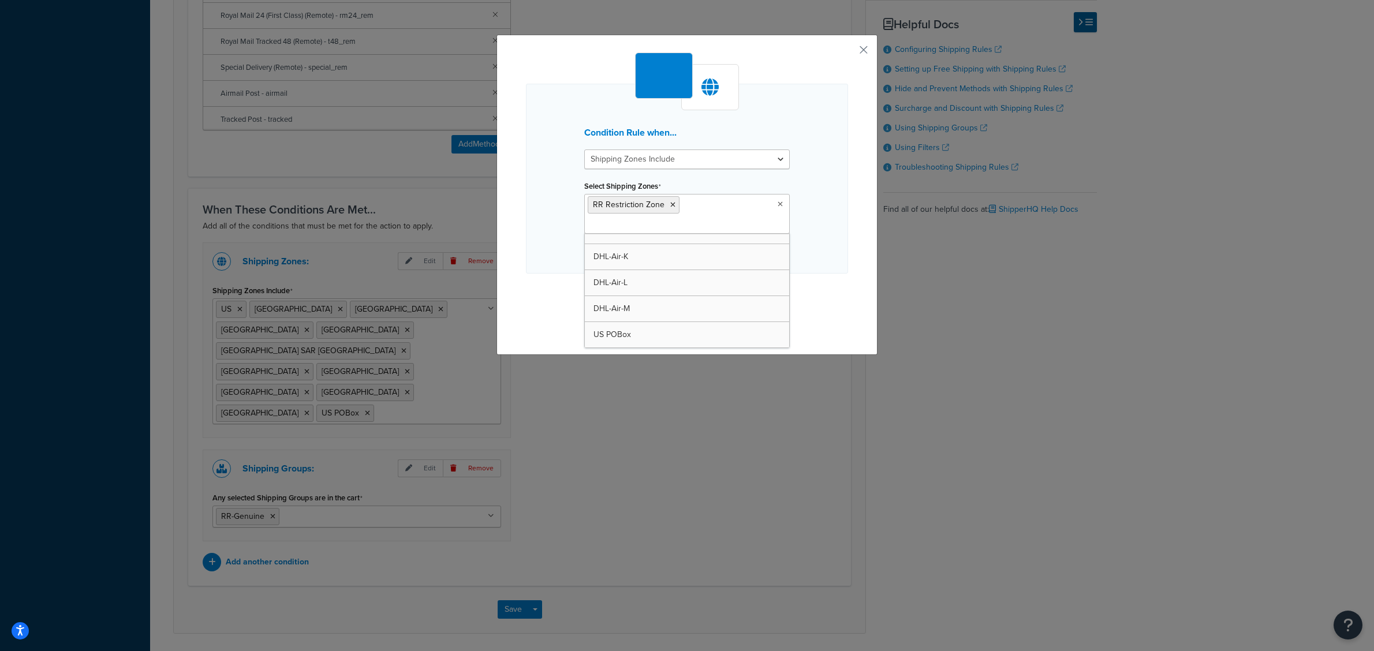
scroll to position [3045, 0]
drag, startPoint x: 841, startPoint y: 252, endPoint x: 826, endPoint y: 267, distance: 21.2
click at [841, 252] on div "Condition Rule when... Shipping Zones Include Shipping Zones Do Not Include Sel…" at bounding box center [687, 179] width 322 height 190
click at [506, 573] on div "Condition Rule when... Shipping Zones Include Shipping Zones Do Not Include Sel…" at bounding box center [687, 325] width 1374 height 651
click at [685, 296] on button "Continue" at bounding box center [687, 296] width 58 height 18
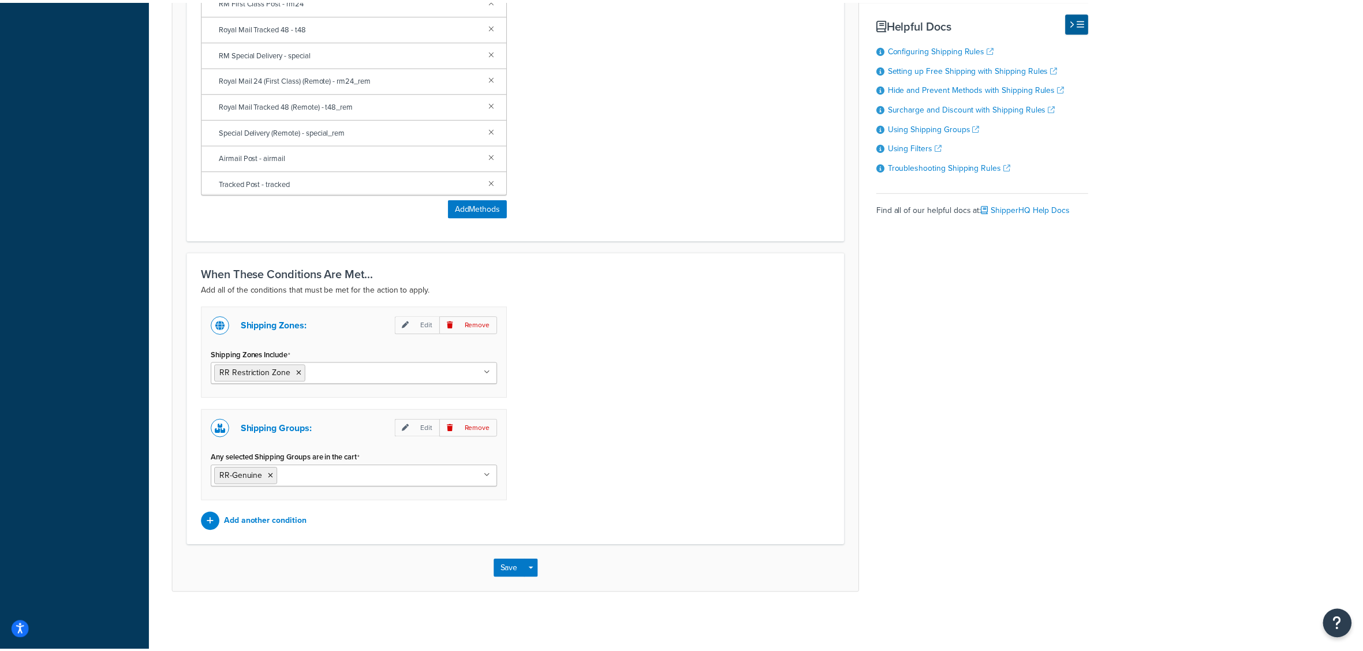
scroll to position [618, 0]
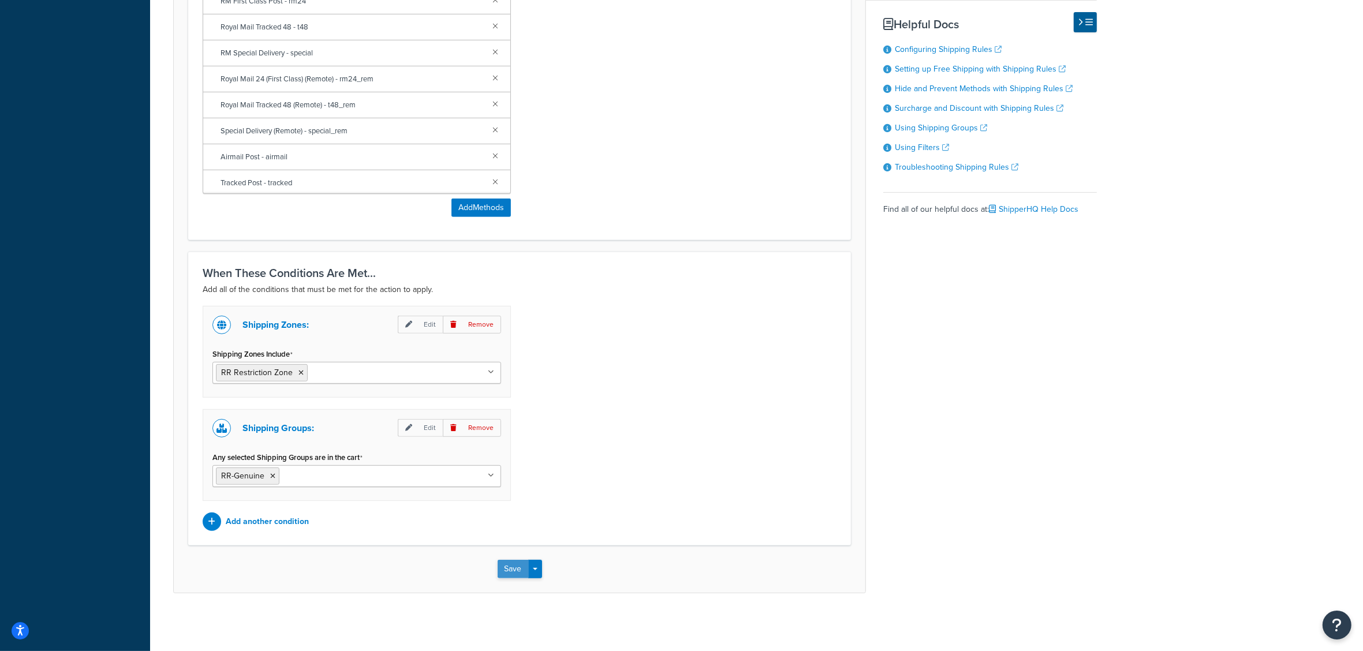
click at [508, 570] on button "Save" at bounding box center [513, 569] width 31 height 18
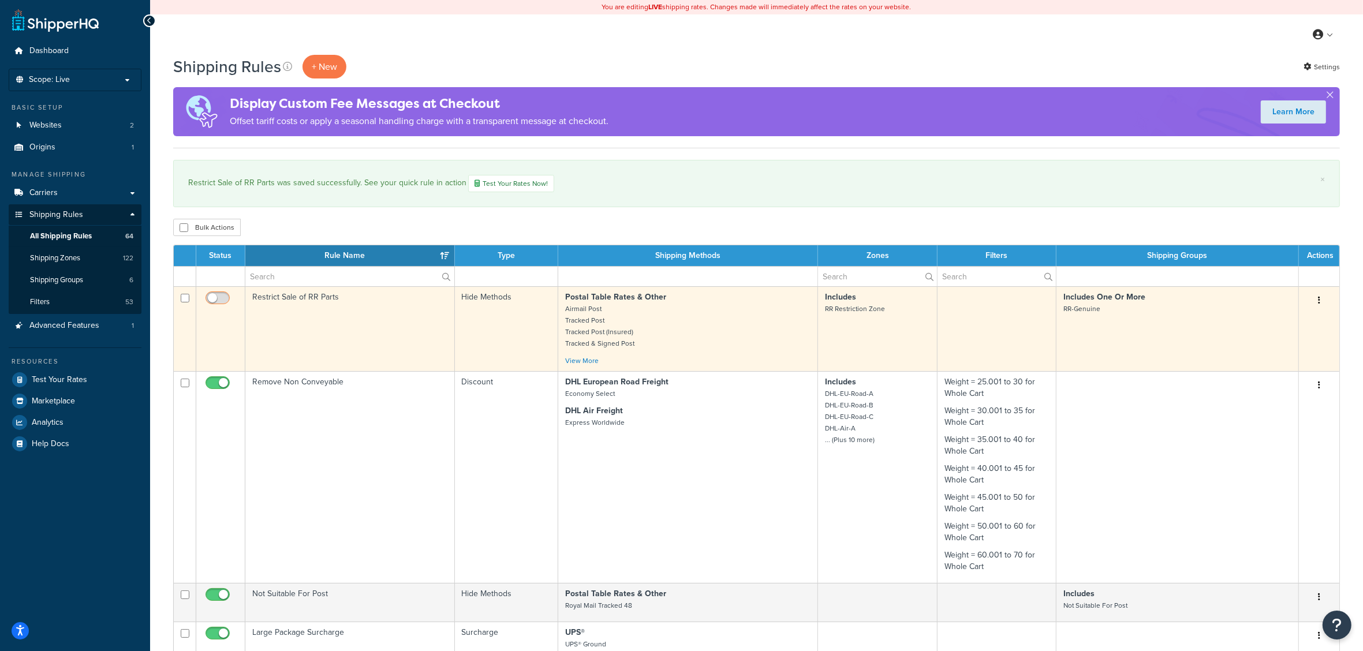
click at [218, 297] on input "checkbox" at bounding box center [219, 301] width 32 height 14
click at [218, 300] on input "checkbox" at bounding box center [219, 301] width 32 height 14
checkbox input "false"
